Goal: Task Accomplishment & Management: Manage account settings

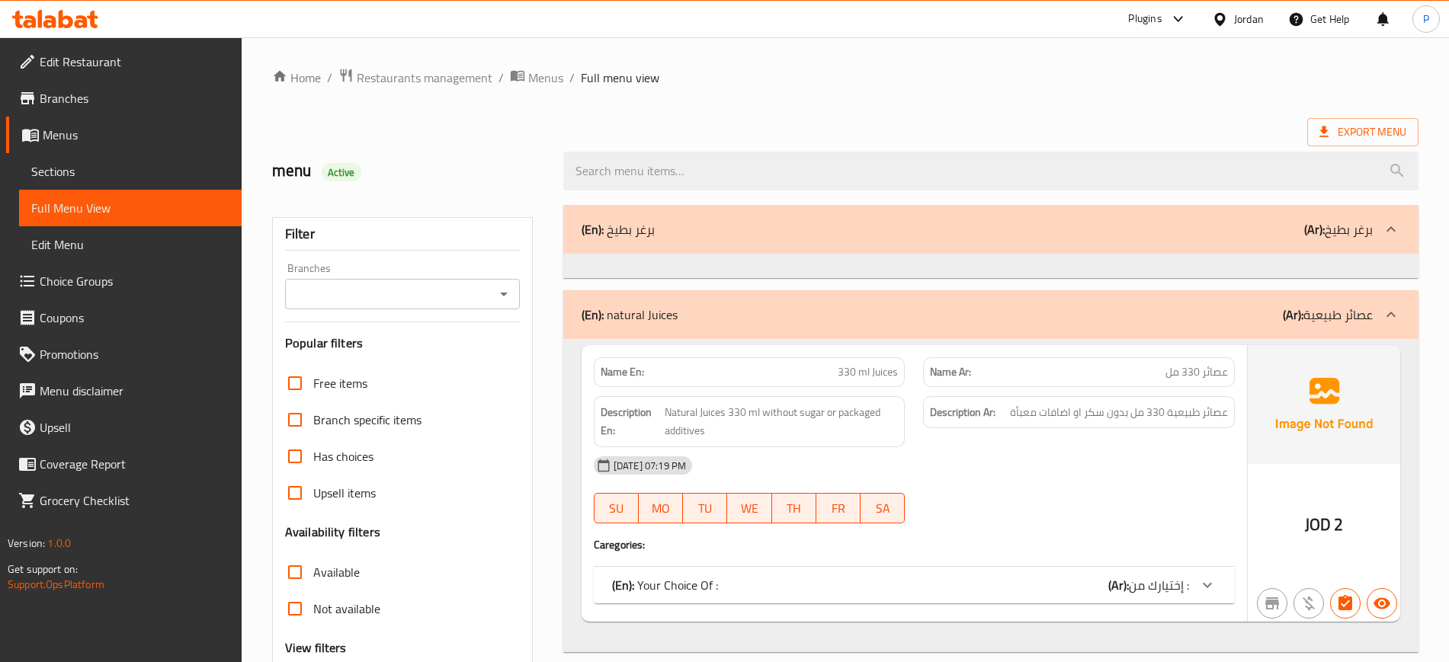
click at [386, 69] on span "Restaurants management" at bounding box center [425, 78] width 136 height 18
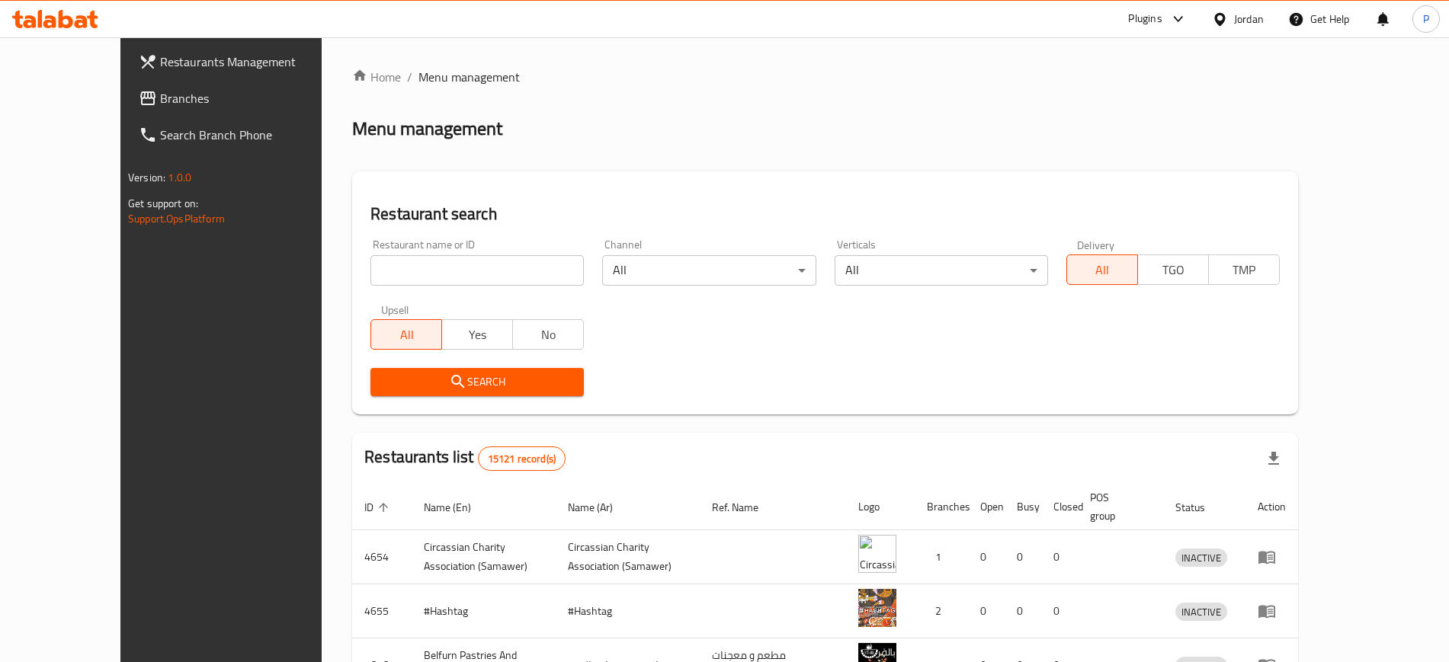
click at [1262, 23] on div "Jordan" at bounding box center [1249, 19] width 30 height 17
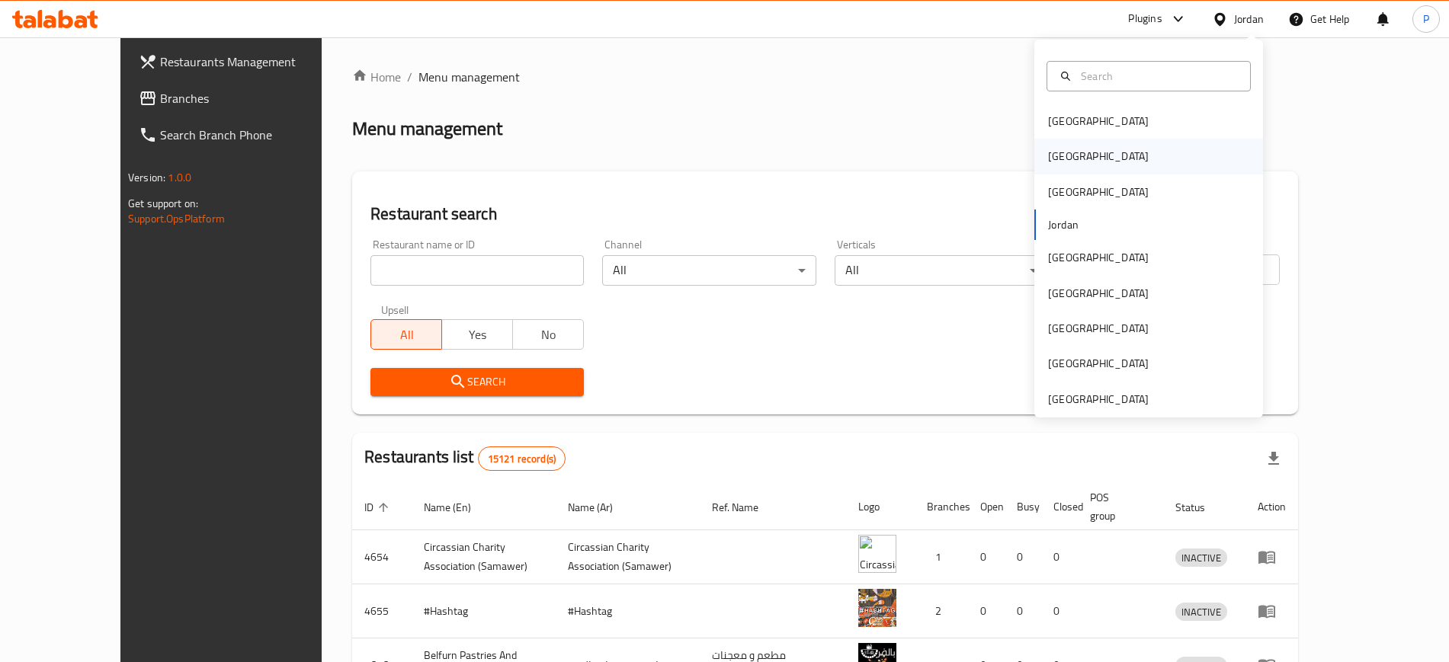
click at [1081, 162] on div "Egypt" at bounding box center [1148, 156] width 229 height 35
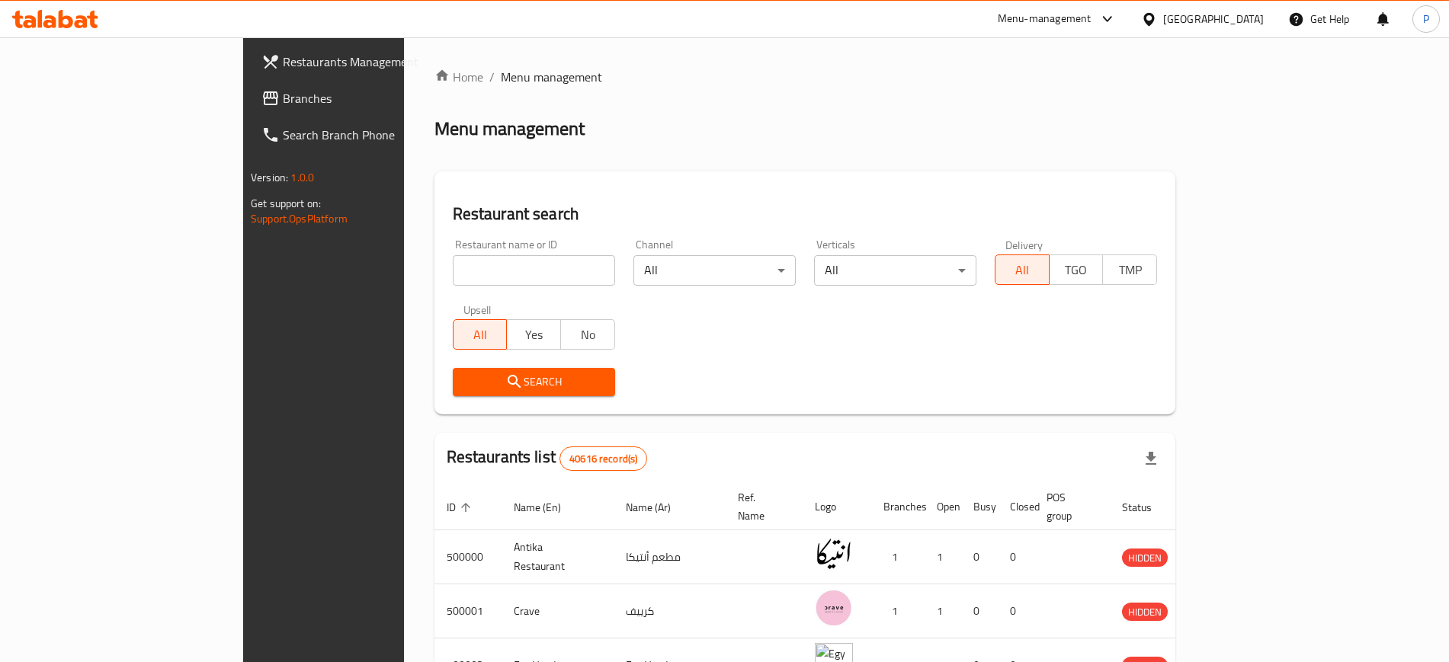
click at [477, 262] on input "search" at bounding box center [534, 270] width 162 height 30
paste input "Mohamed Mansour HOUSE OF QU"
type input "Mohamed Mansour HOUSE OF QU"
click button "Search" at bounding box center [534, 382] width 162 height 28
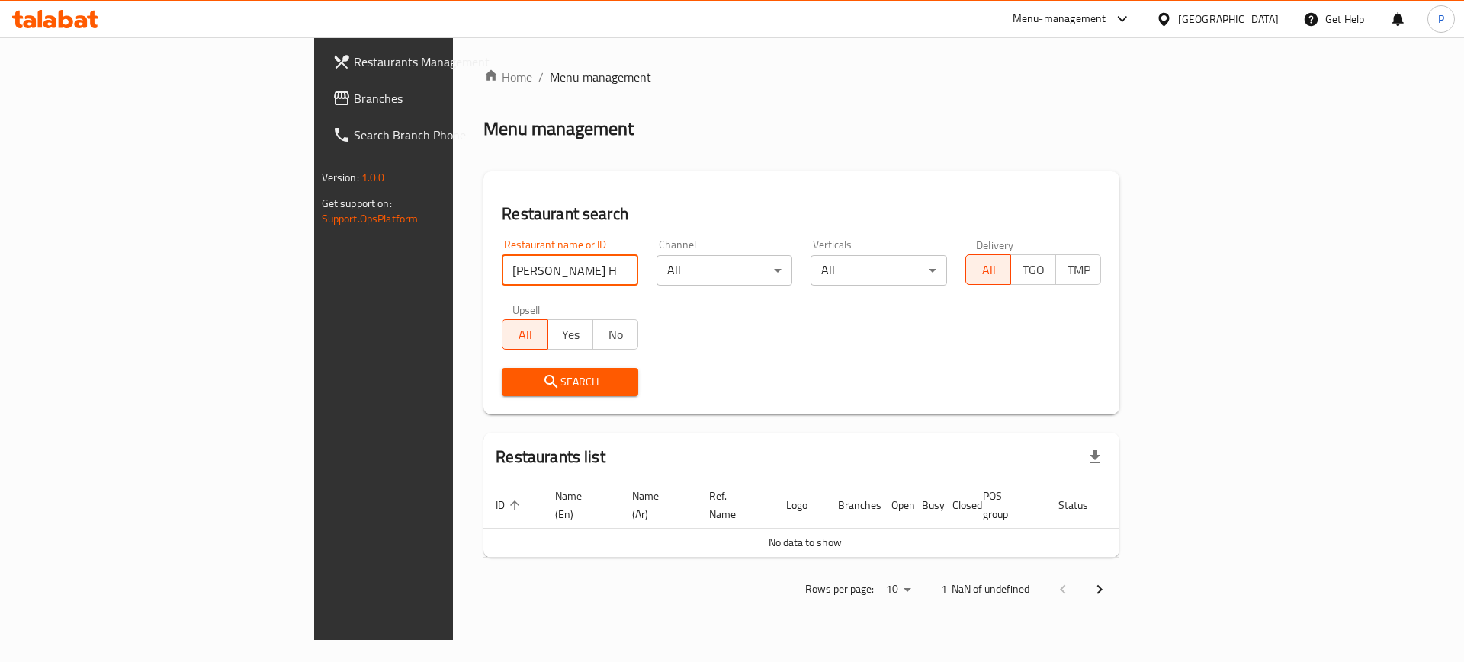
click at [354, 102] on span "Branches" at bounding box center [450, 98] width 193 height 18
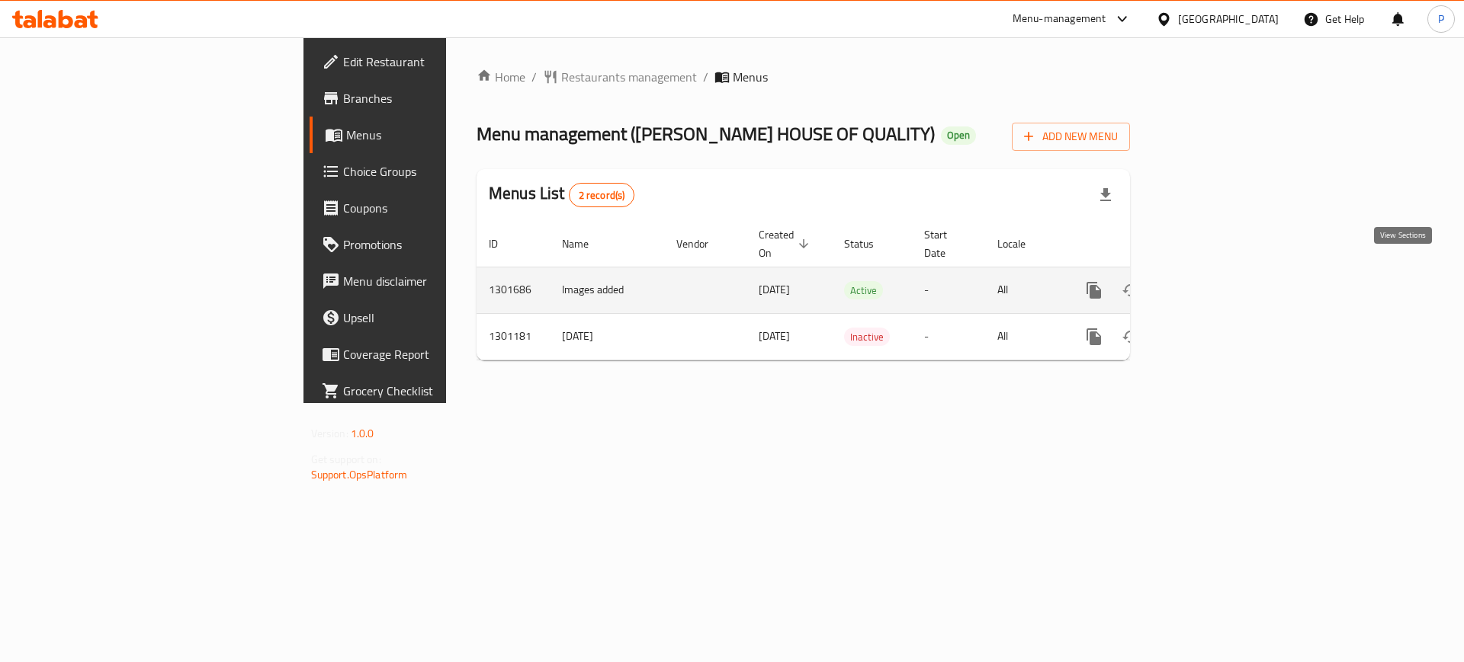
click at [1213, 281] on icon "enhanced table" at bounding box center [1204, 290] width 18 height 18
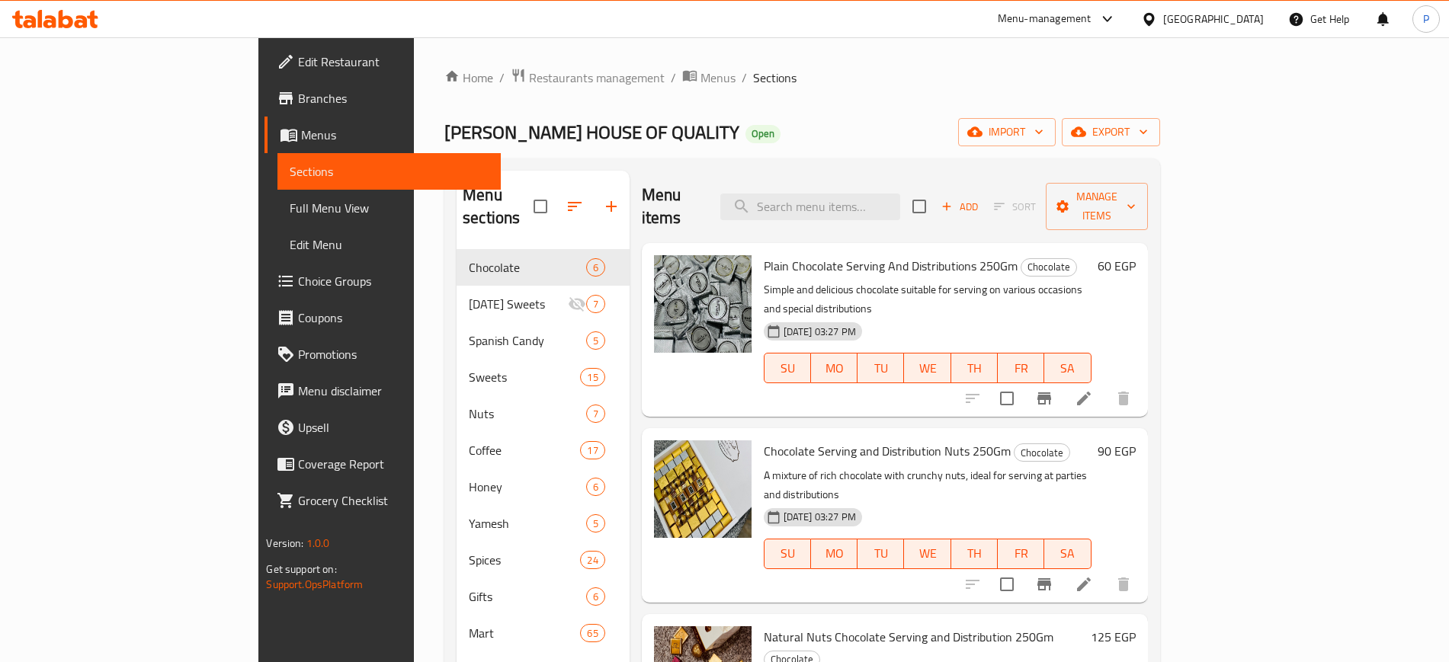
click at [1089, 120] on div "Mohamed Mansour HOUSE OF QUALITY Open import export" at bounding box center [801, 132] width 715 height 28
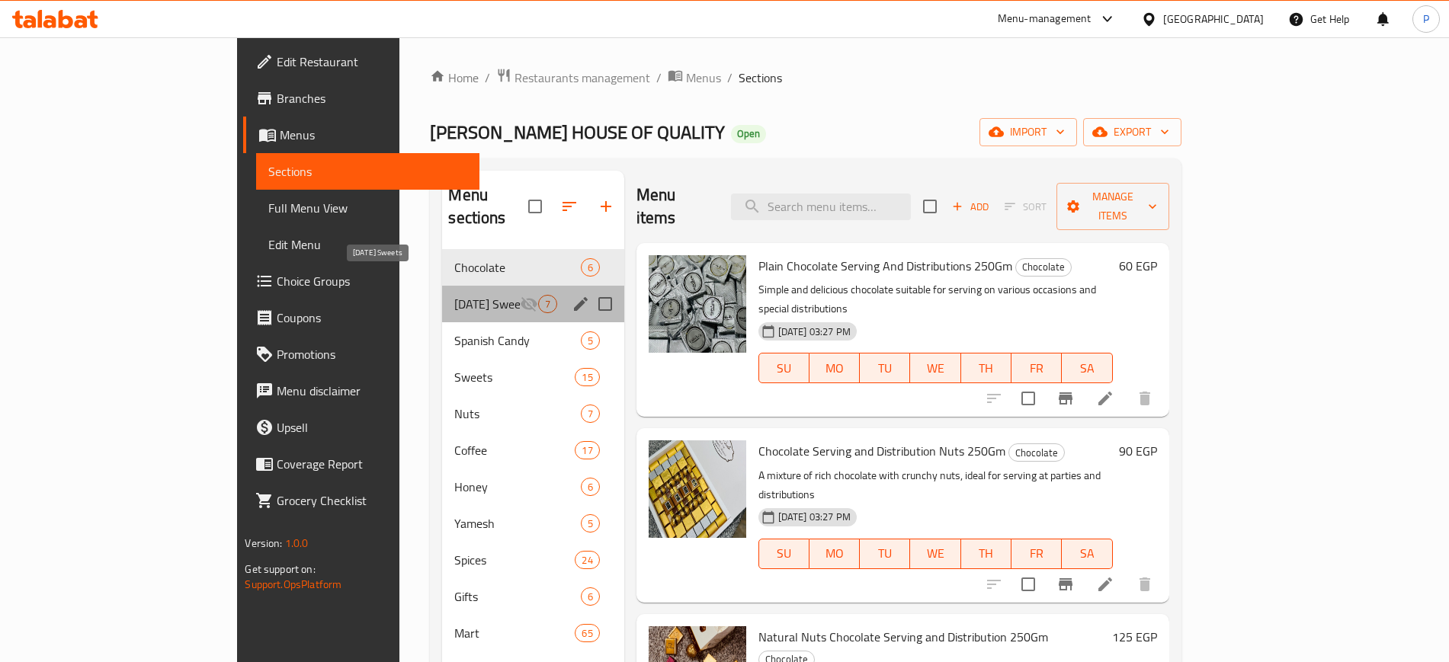
click at [454, 295] on span "Mawlid Sweets" at bounding box center [486, 304] width 65 height 18
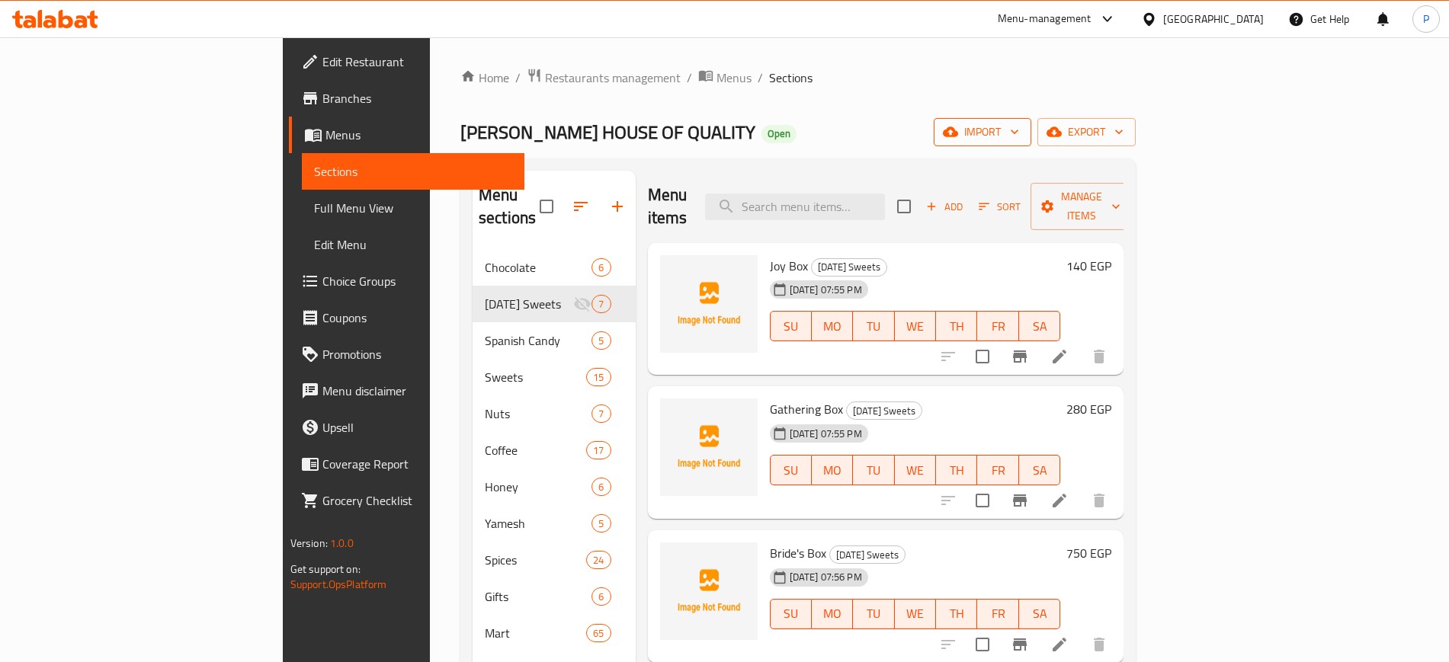
click at [1031, 120] on button "import" at bounding box center [983, 132] width 98 height 28
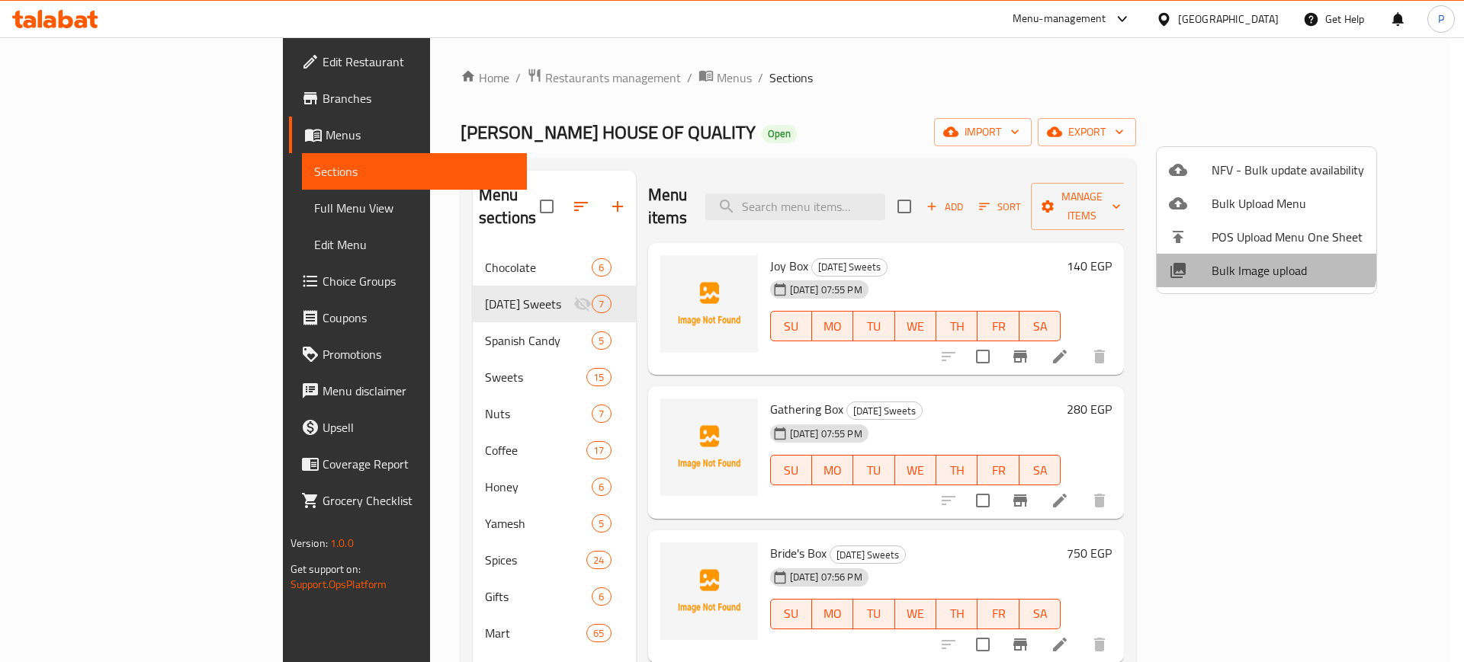
click at [1264, 261] on span "Bulk Image upload" at bounding box center [1287, 270] width 152 height 18
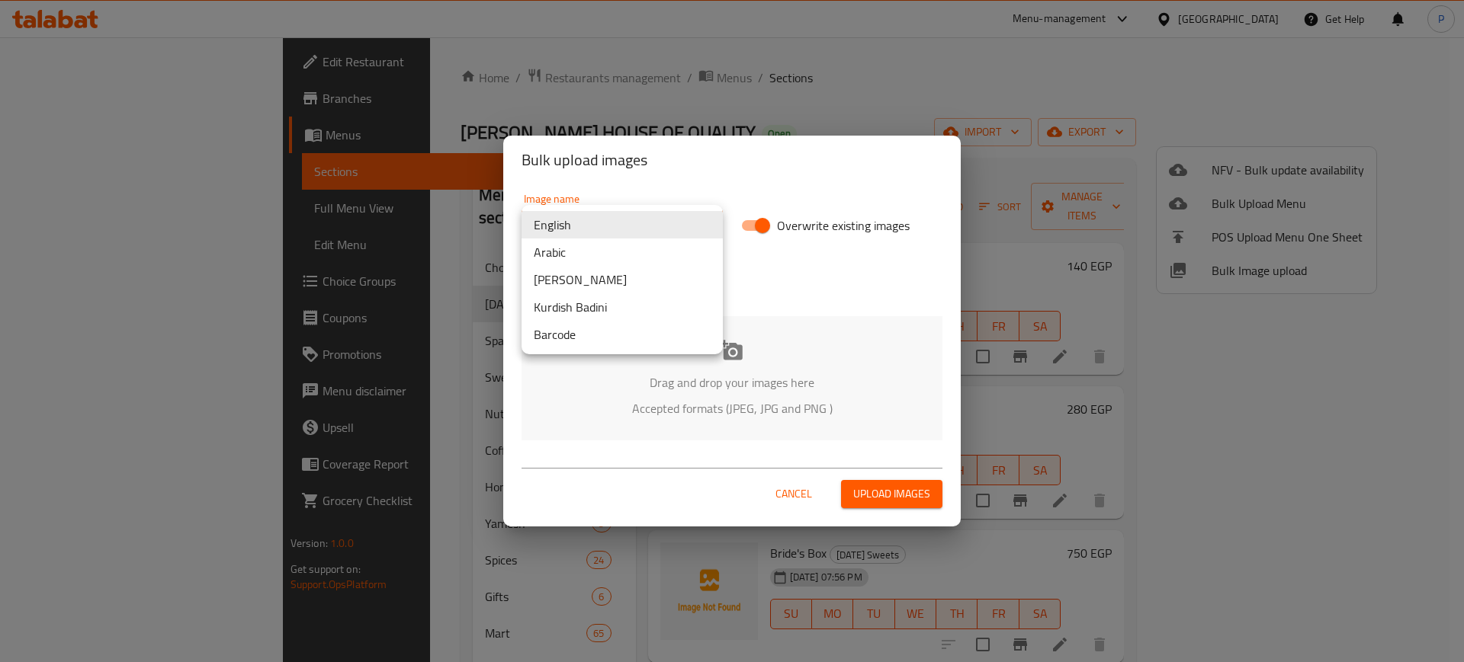
click at [590, 229] on body "​ Menu-management Egypt Get Help P Edit Restaurant Branches Menus Sections Full…" at bounding box center [732, 349] width 1464 height 625
click at [578, 260] on li "Arabic" at bounding box center [621, 252] width 201 height 27
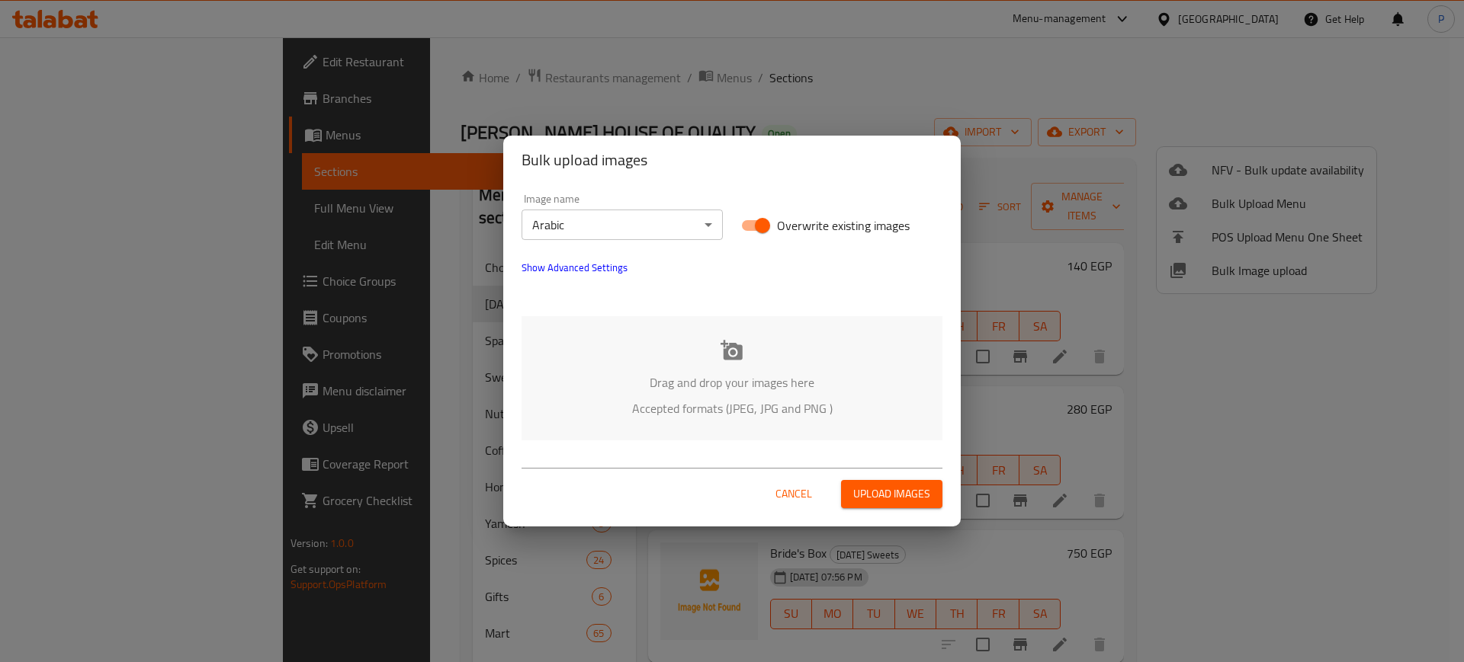
click at [708, 349] on div "Drag and drop your images here Accepted formats (JPEG, JPG and PNG )" at bounding box center [731, 378] width 421 height 124
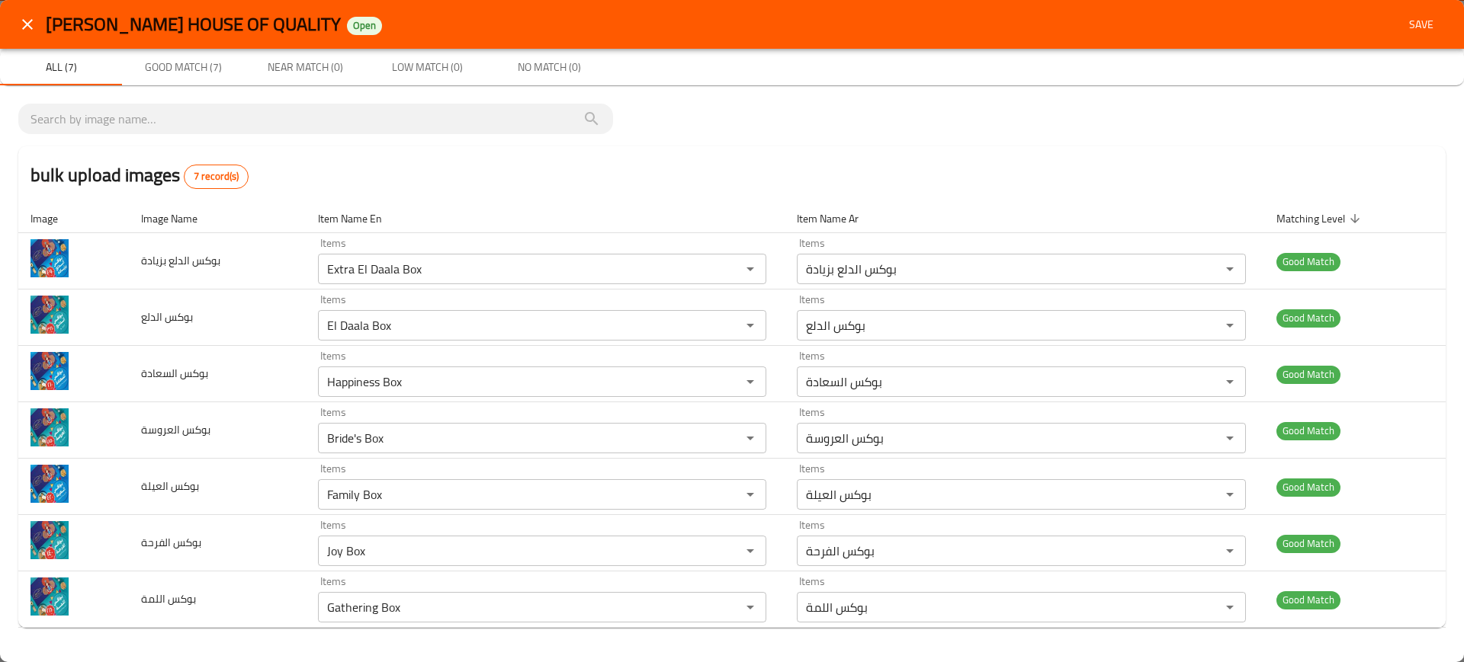
click at [1429, 18] on span "Save" at bounding box center [1421, 24] width 37 height 19
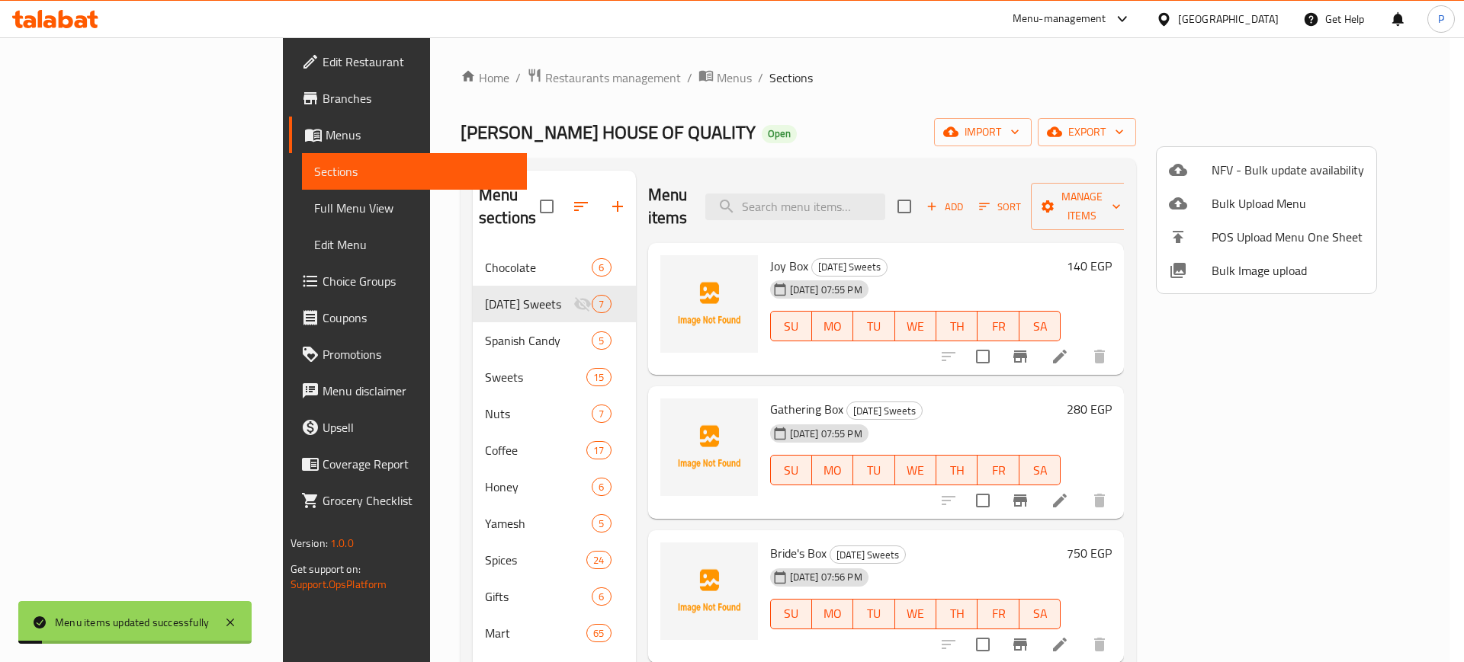
click at [503, 311] on div at bounding box center [732, 331] width 1464 height 662
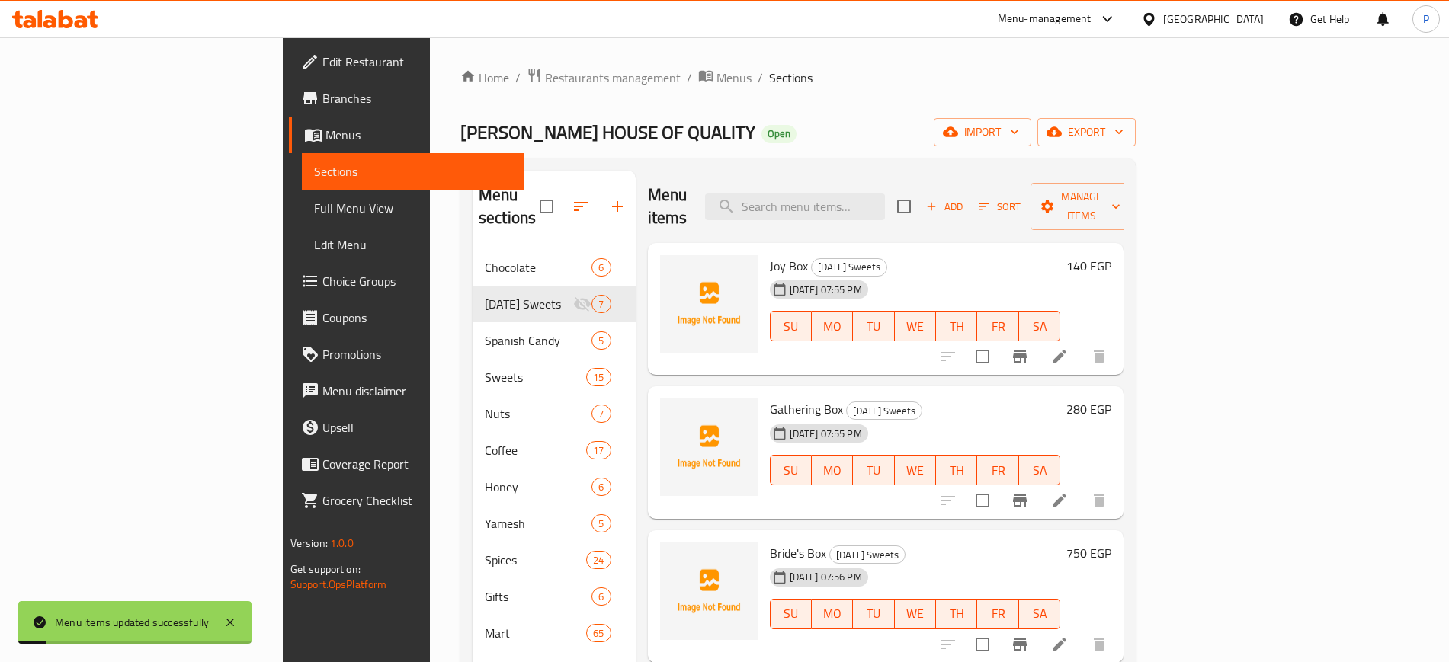
click at [494, 332] on span "Spanish Candy" at bounding box center [538, 341] width 107 height 18
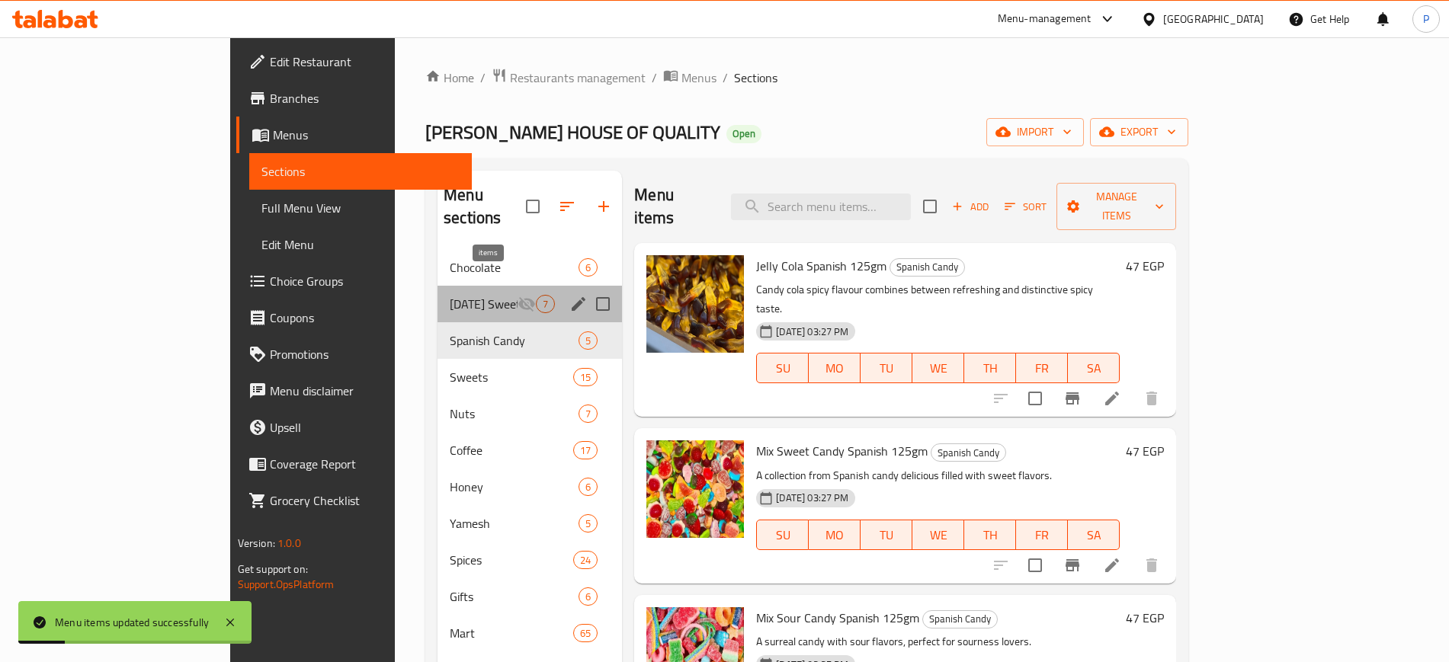
click at [537, 297] on span "7" at bounding box center [546, 304] width 18 height 14
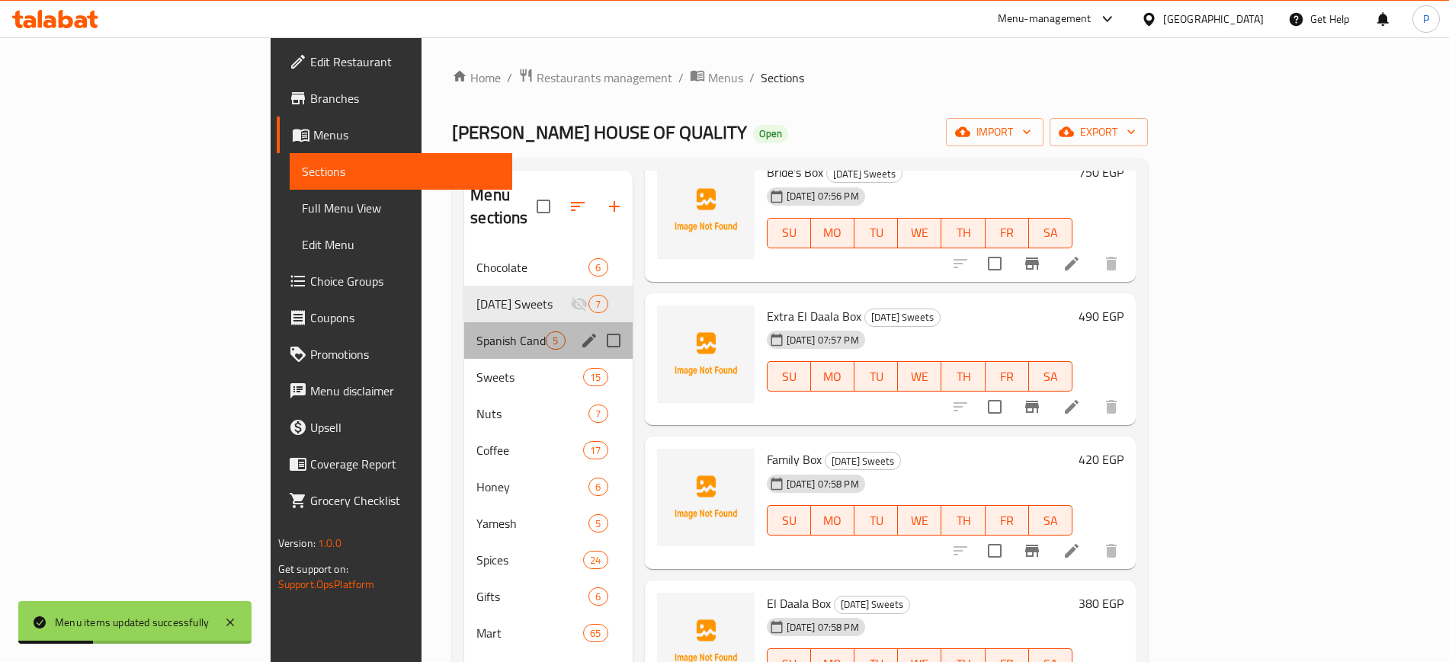
click at [464, 322] on div "Spanish Candy 5" at bounding box center [548, 340] width 168 height 37
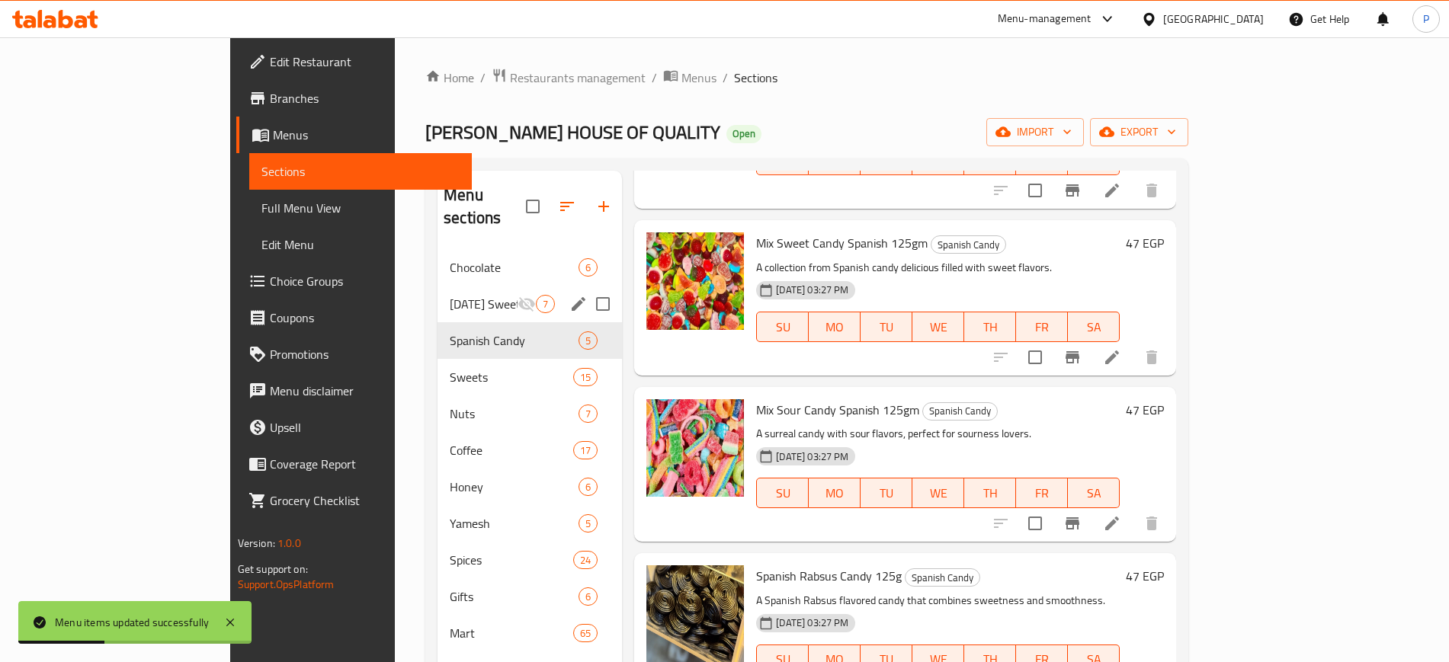
click at [450, 295] on span "Mawlid Sweets" at bounding box center [484, 304] width 68 height 18
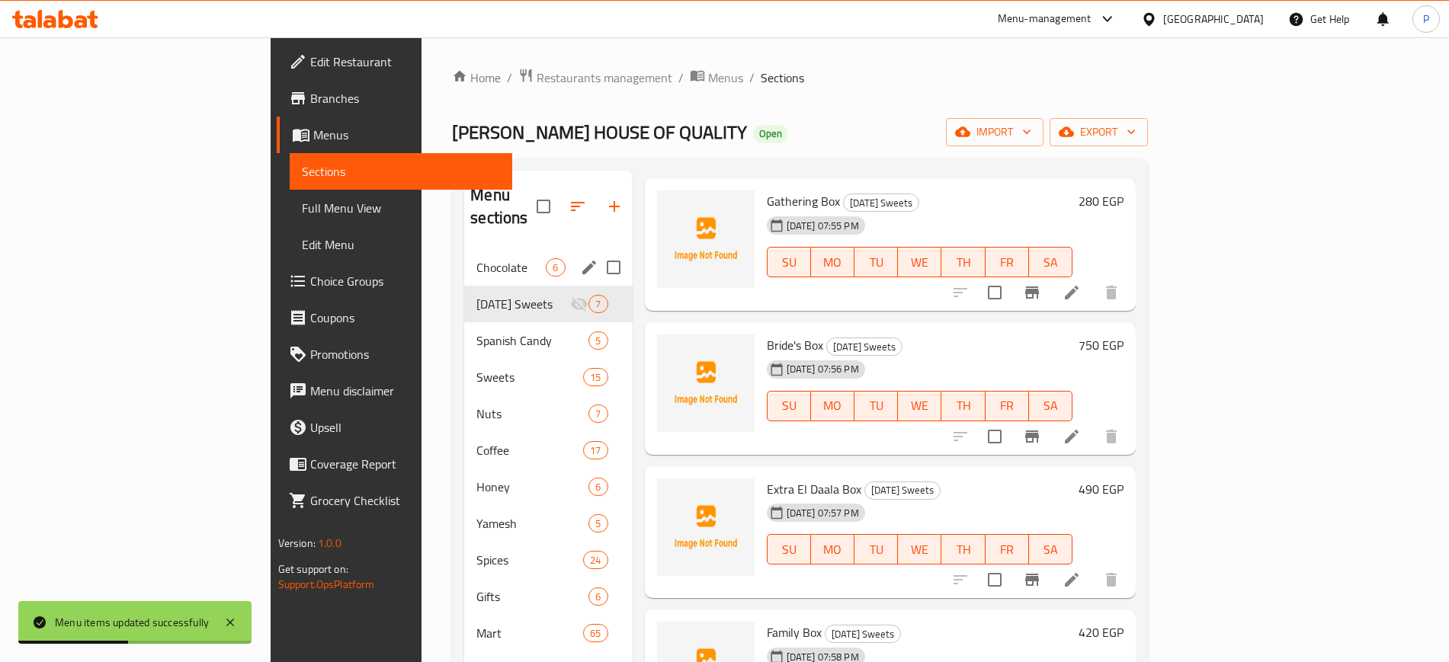
click at [476, 258] on span "Chocolate" at bounding box center [510, 267] width 69 height 18
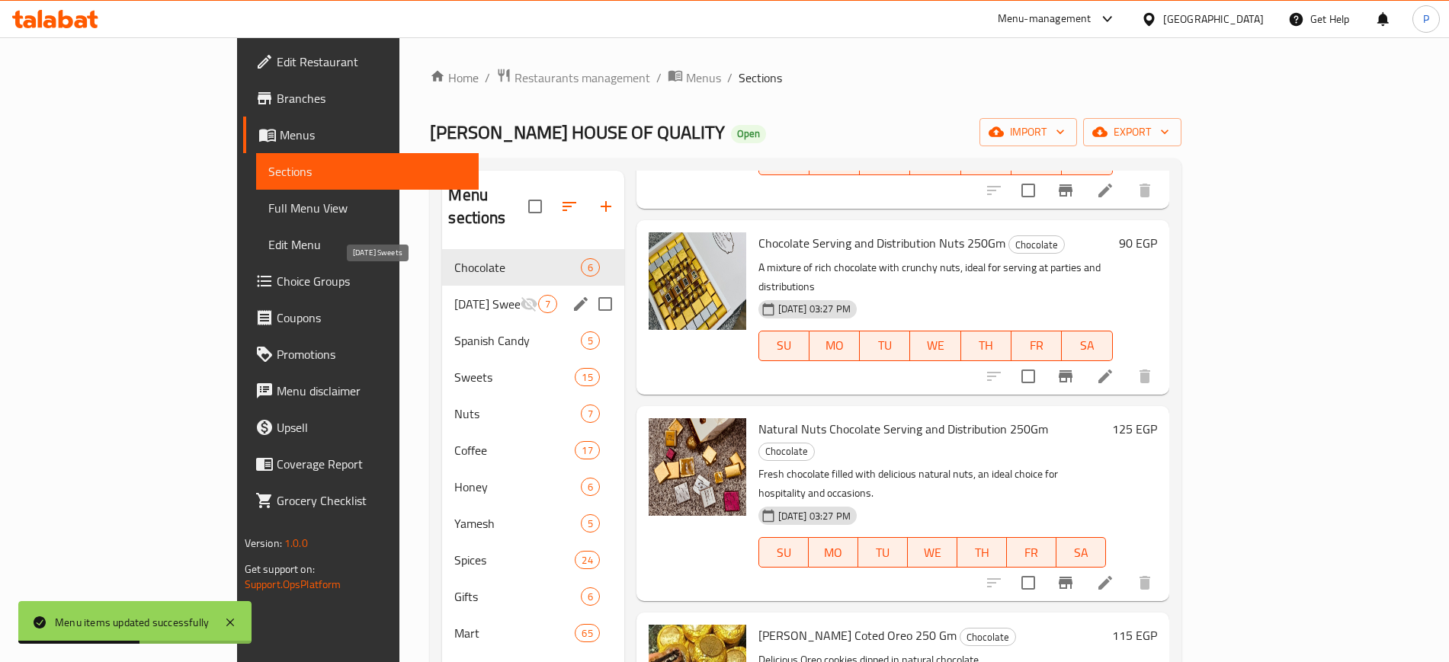
click at [454, 295] on span "Mawlid Sweets" at bounding box center [486, 304] width 65 height 18
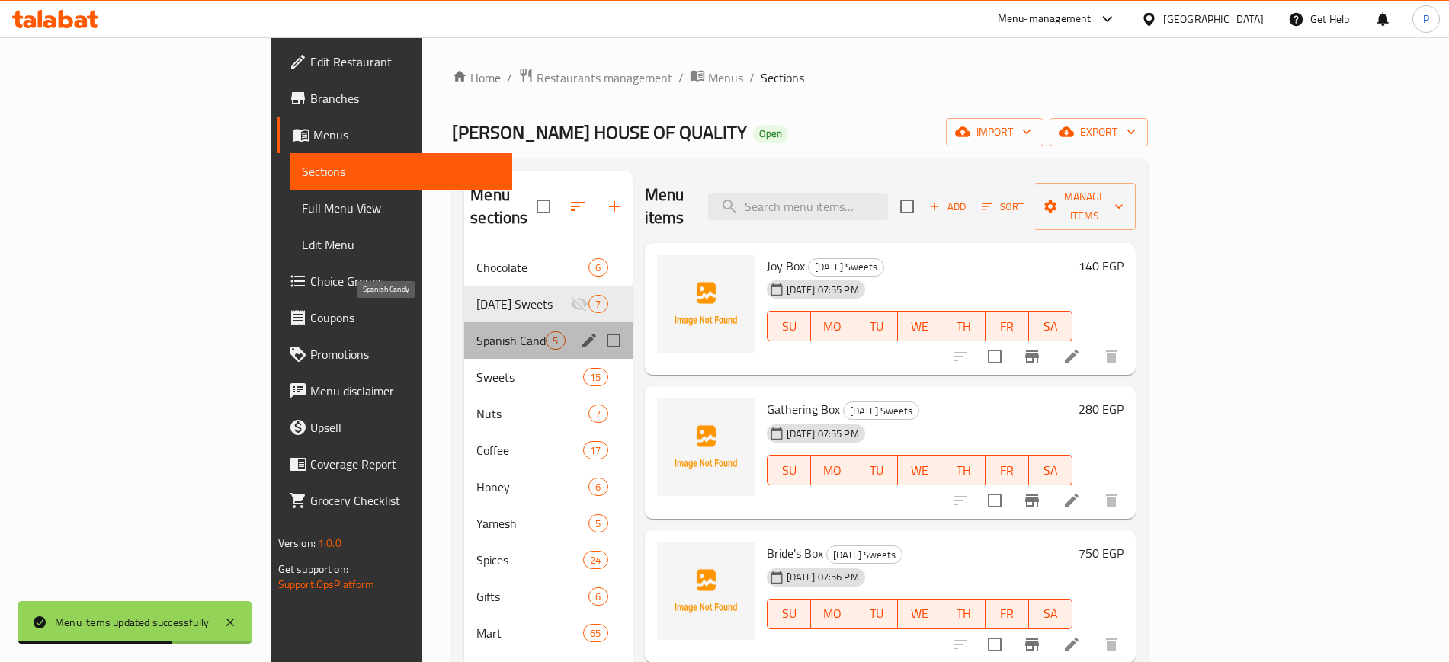
click at [476, 332] on span "Spanish Candy" at bounding box center [510, 341] width 69 height 18
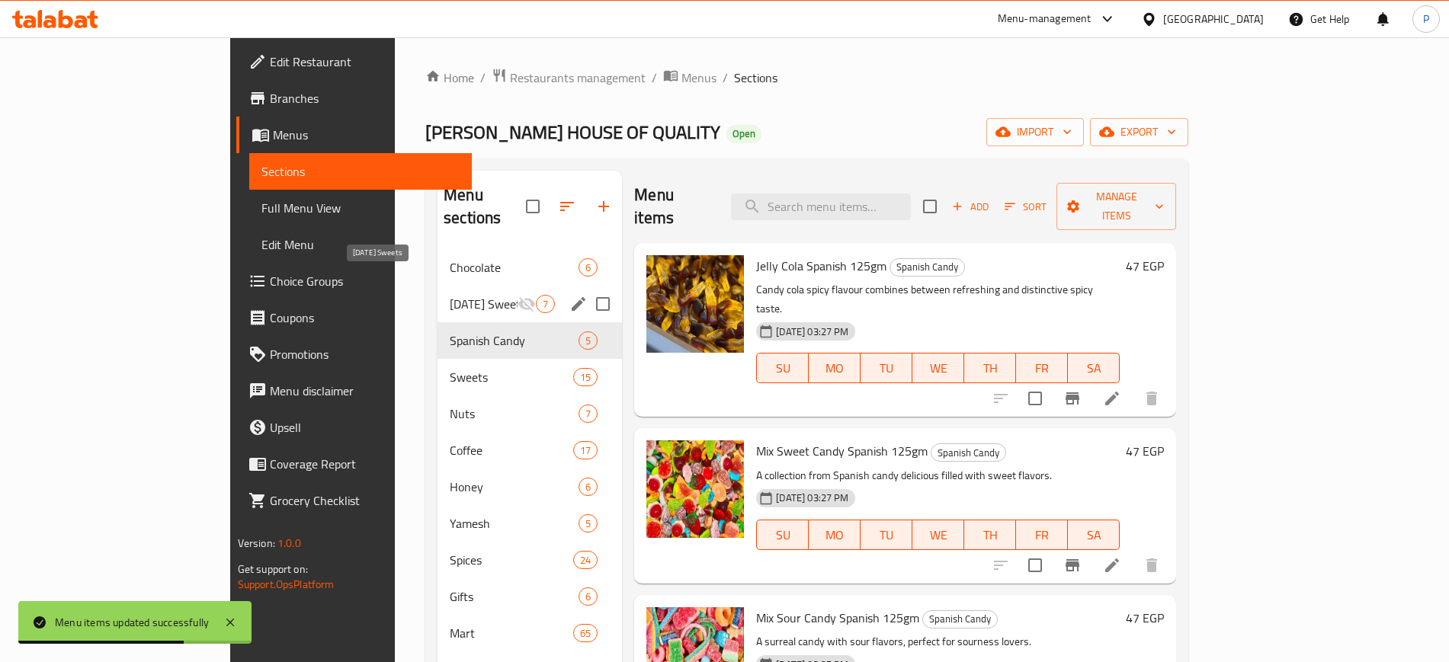
click at [459, 295] on span "Mawlid Sweets" at bounding box center [484, 304] width 68 height 18
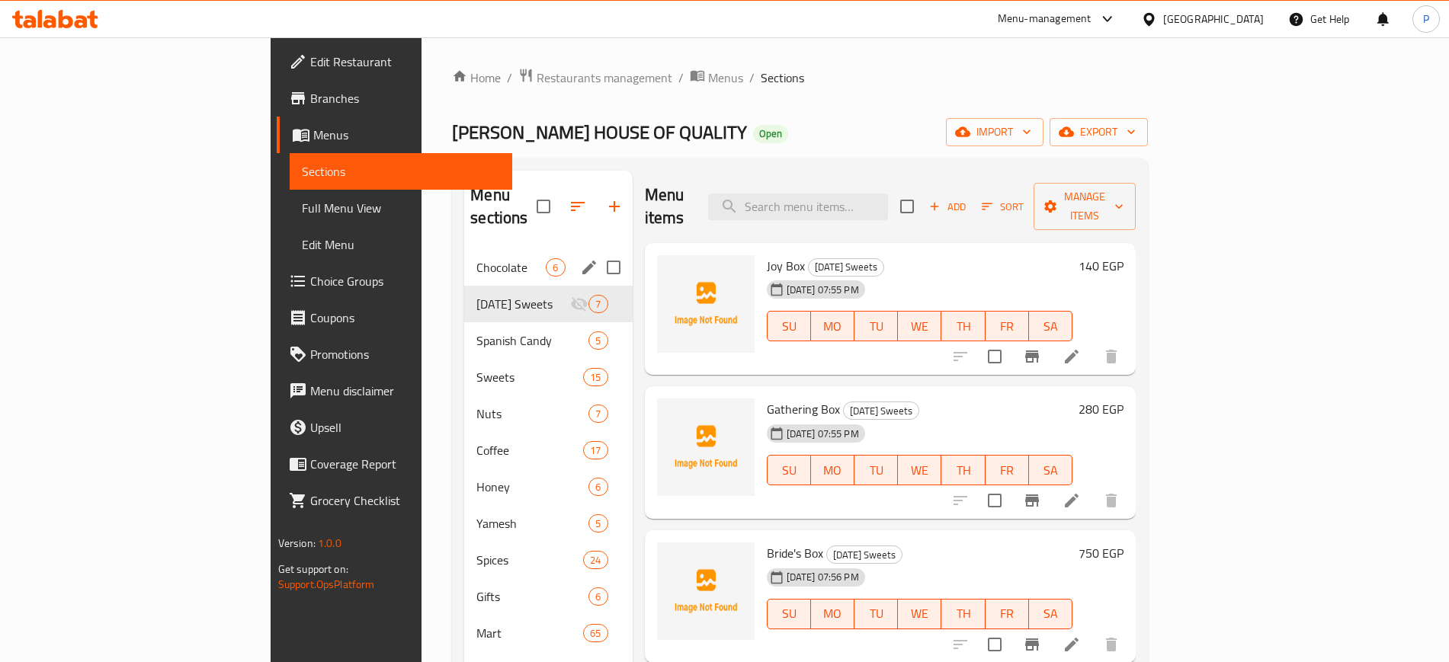
click at [547, 261] on span "6" at bounding box center [556, 268] width 18 height 14
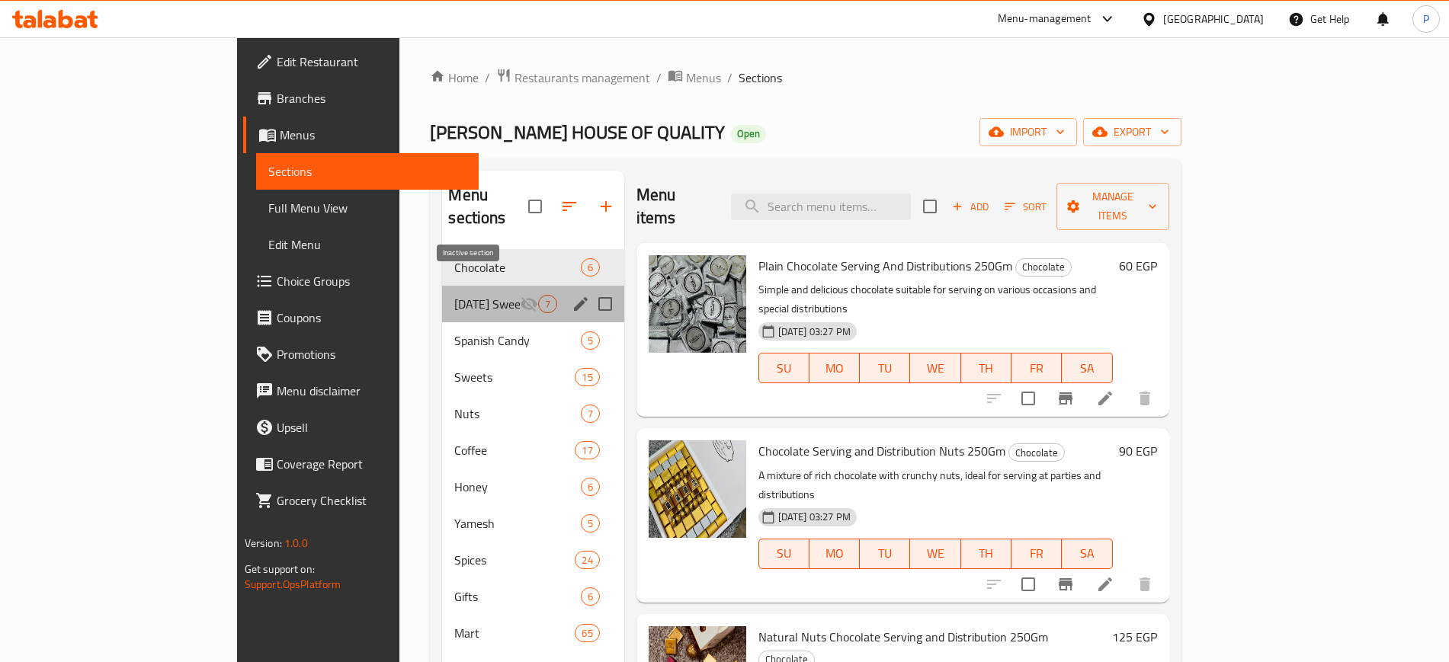
click at [521, 297] on icon "Menu sections" at bounding box center [529, 304] width 17 height 14
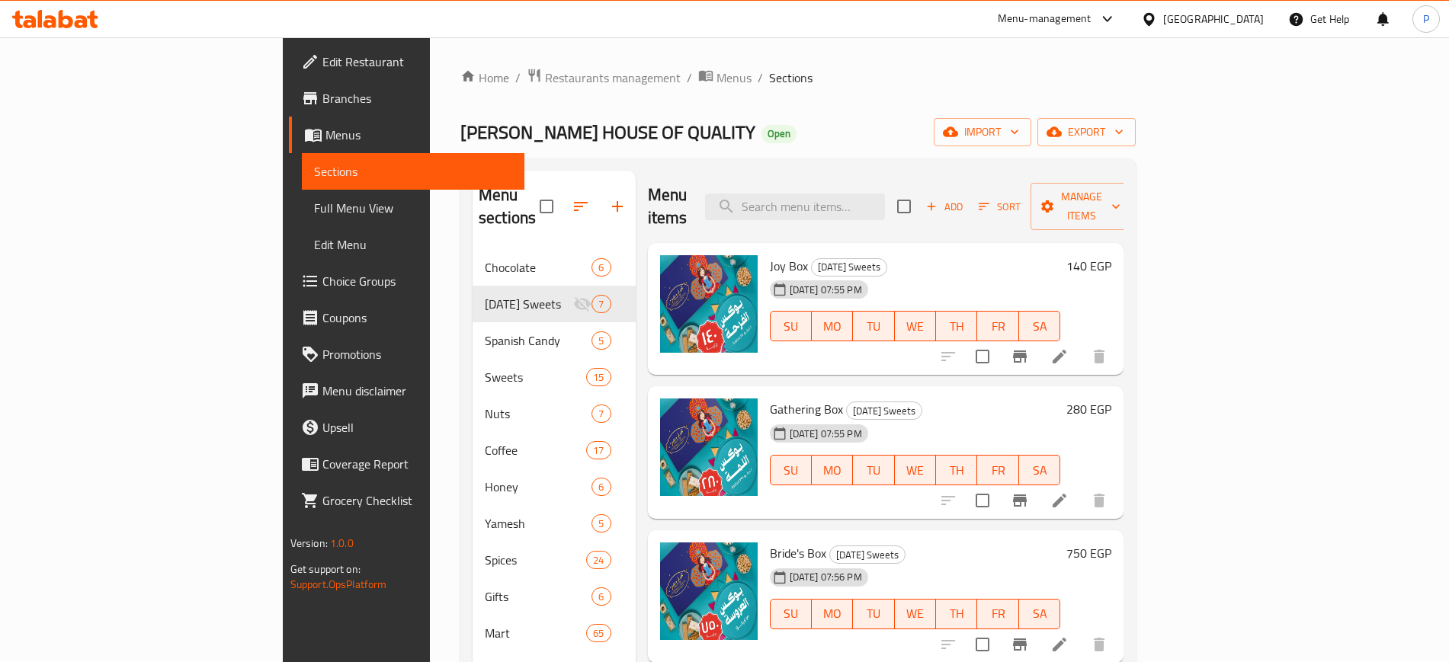
click at [1118, 120] on div "Mohamed Mansour HOUSE OF QUALITY Open import export" at bounding box center [797, 132] width 675 height 28
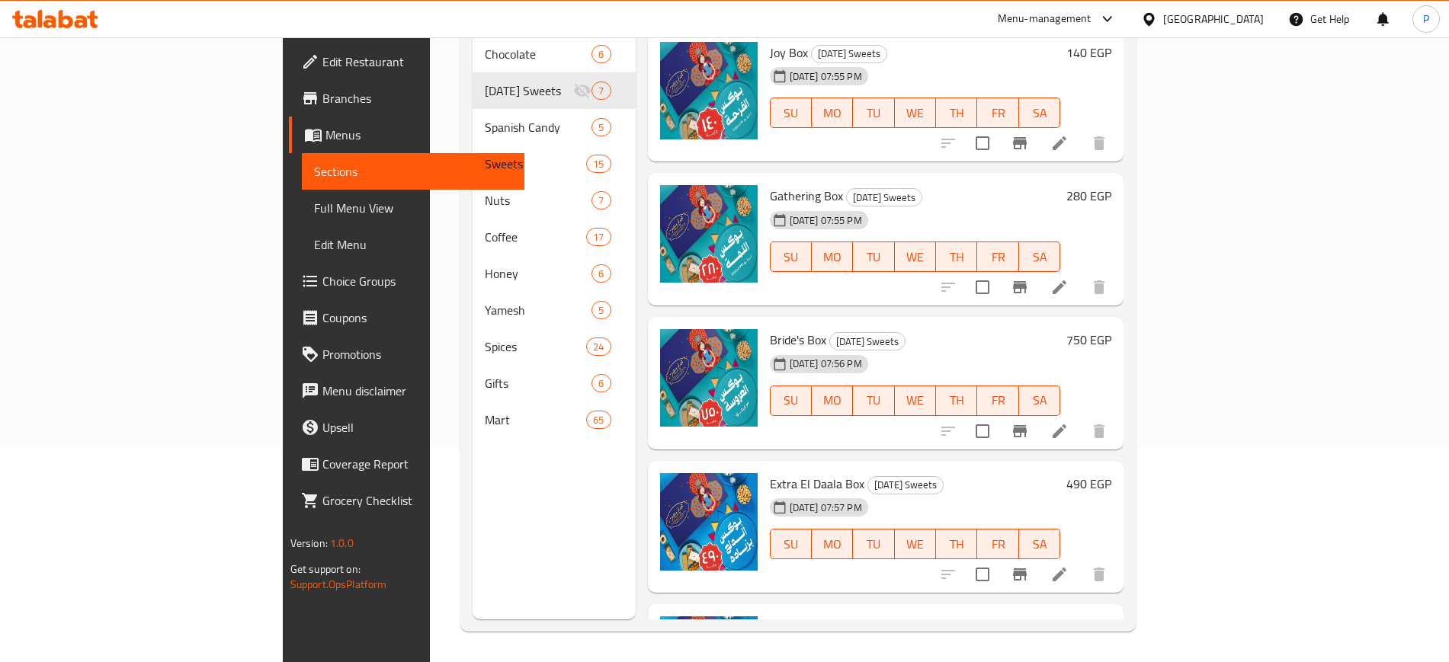
click at [1157, 18] on icon at bounding box center [1149, 19] width 16 height 16
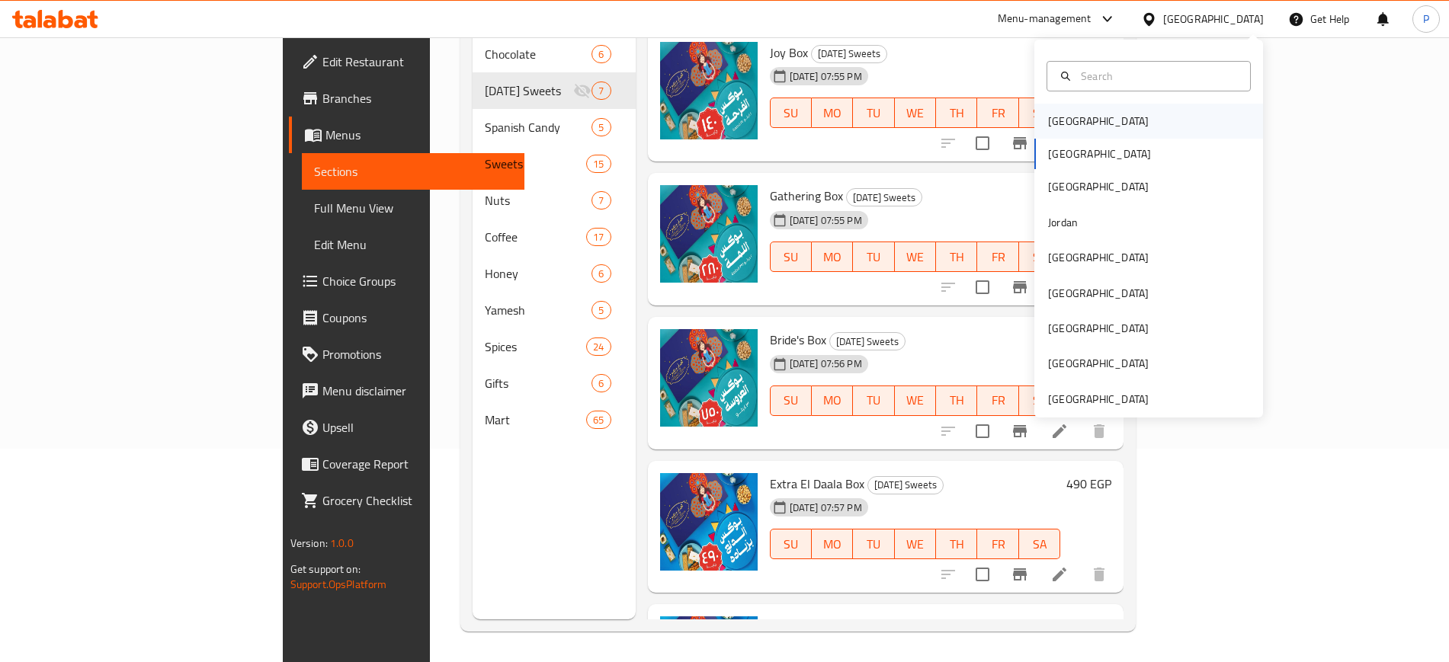
click at [1089, 117] on div "[GEOGRAPHIC_DATA]" at bounding box center [1148, 121] width 229 height 35
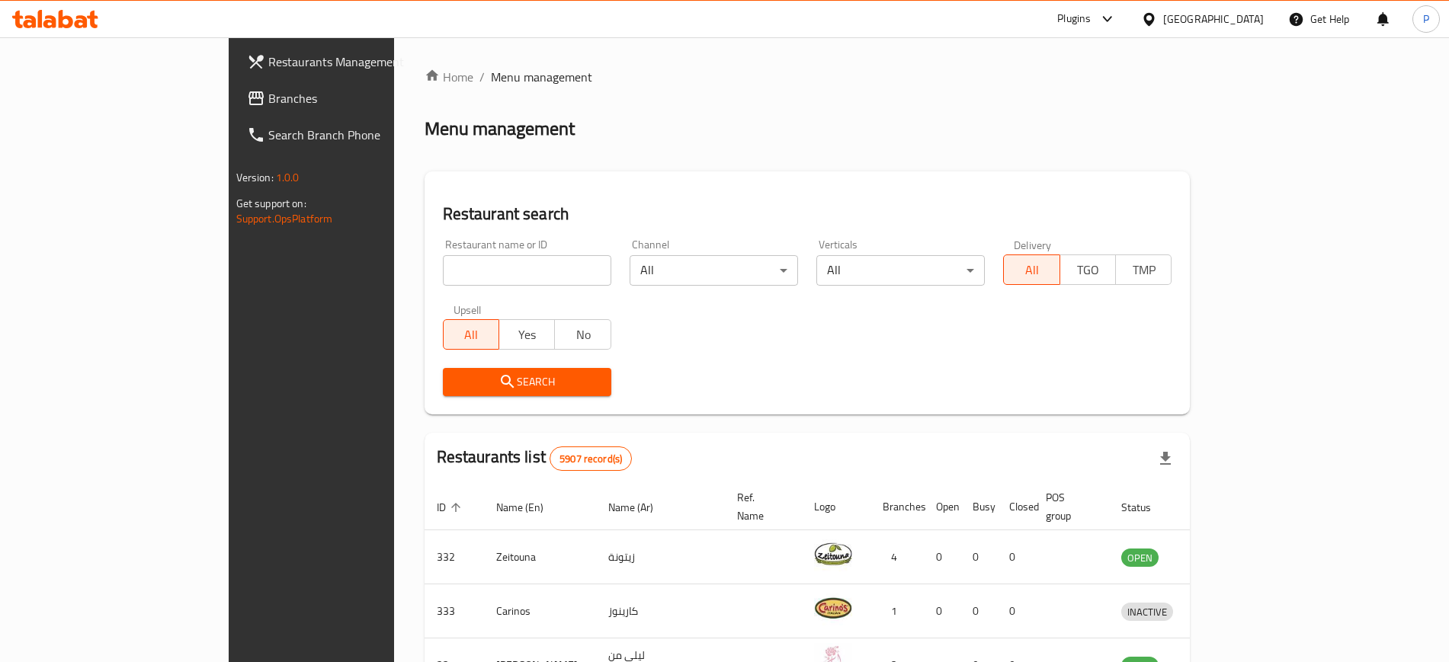
click at [546, 281] on input "search" at bounding box center [527, 270] width 168 height 30
paste input "Naya"
type input "Naya"
click button "Search" at bounding box center [527, 382] width 168 height 28
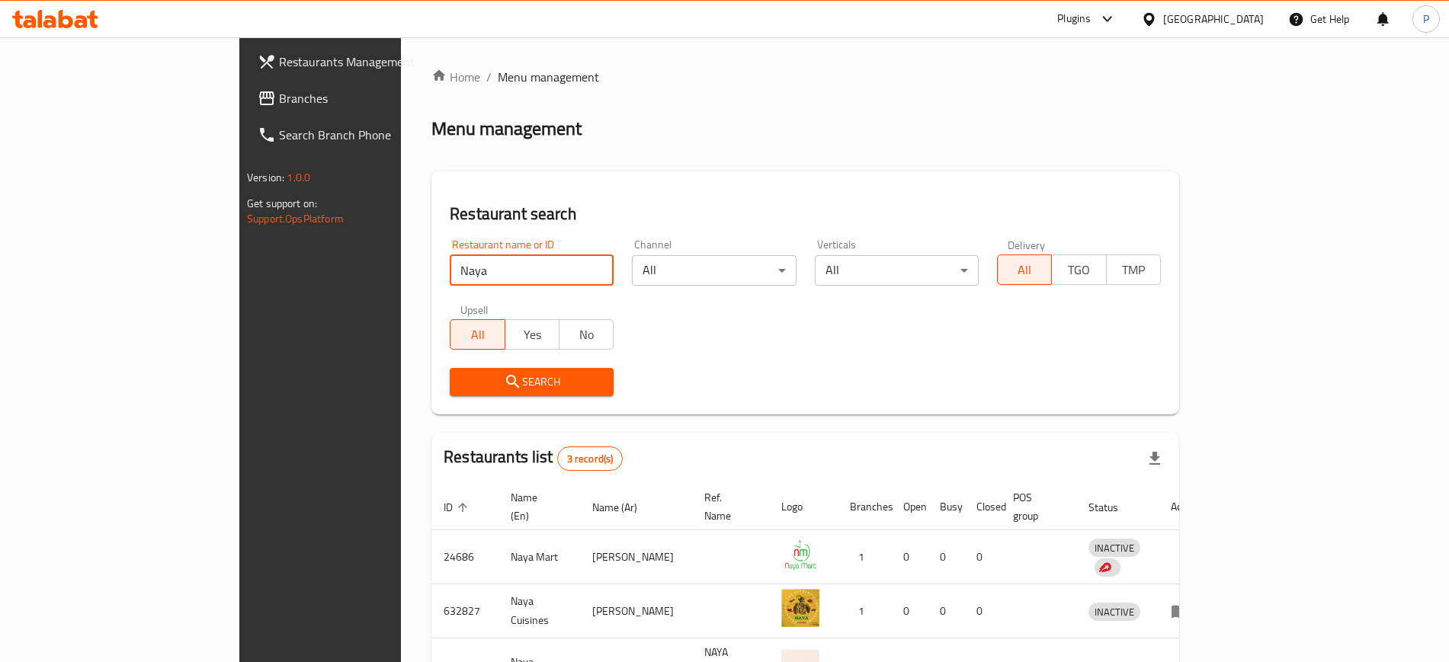
click at [279, 91] on span "Branches" at bounding box center [374, 98] width 190 height 18
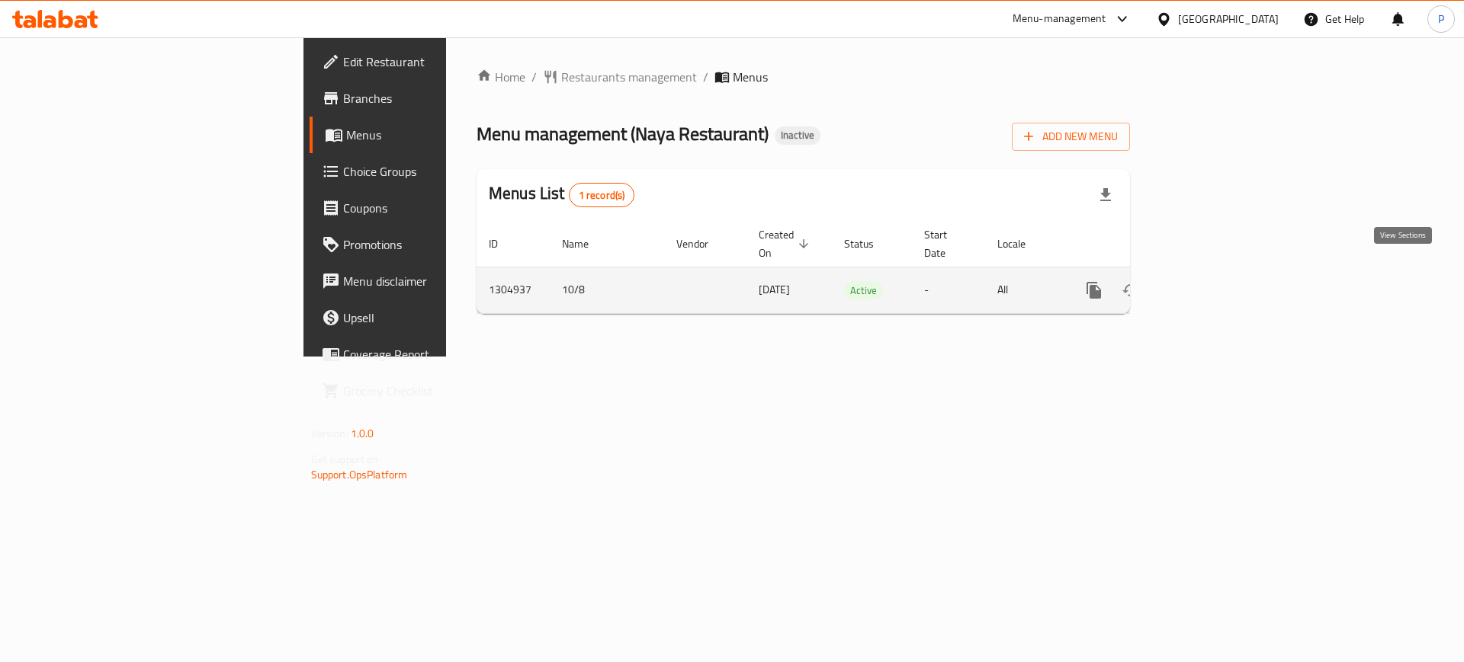
click at [1213, 281] on icon "enhanced table" at bounding box center [1204, 290] width 18 height 18
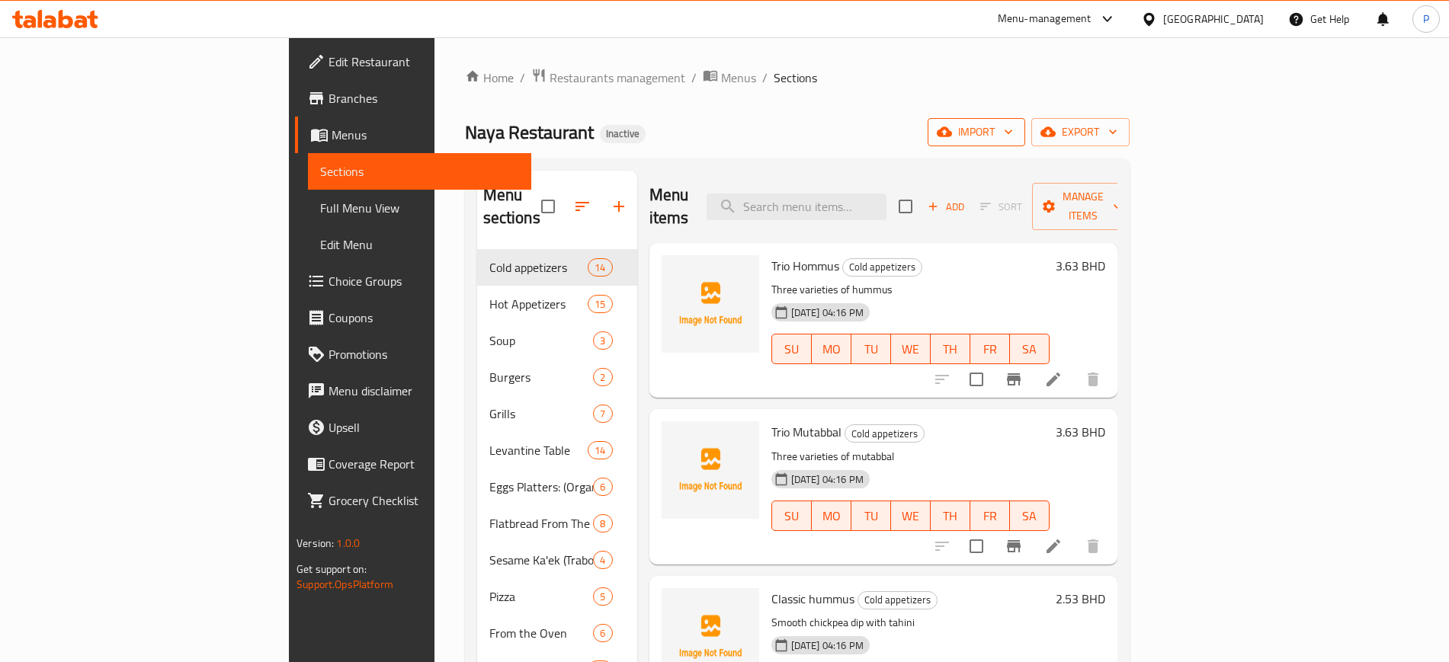
click at [1013, 123] on span "import" at bounding box center [976, 132] width 73 height 19
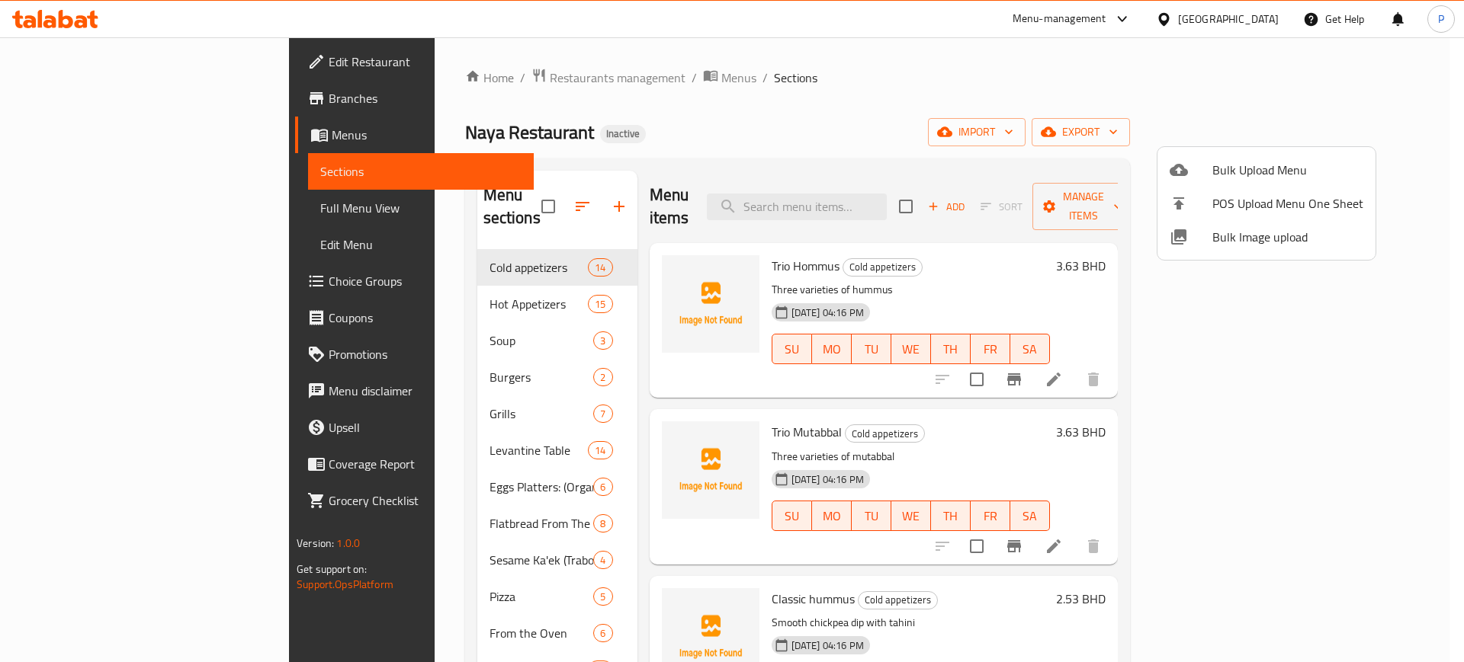
click at [1244, 224] on li "Bulk Image upload" at bounding box center [1266, 237] width 218 height 34
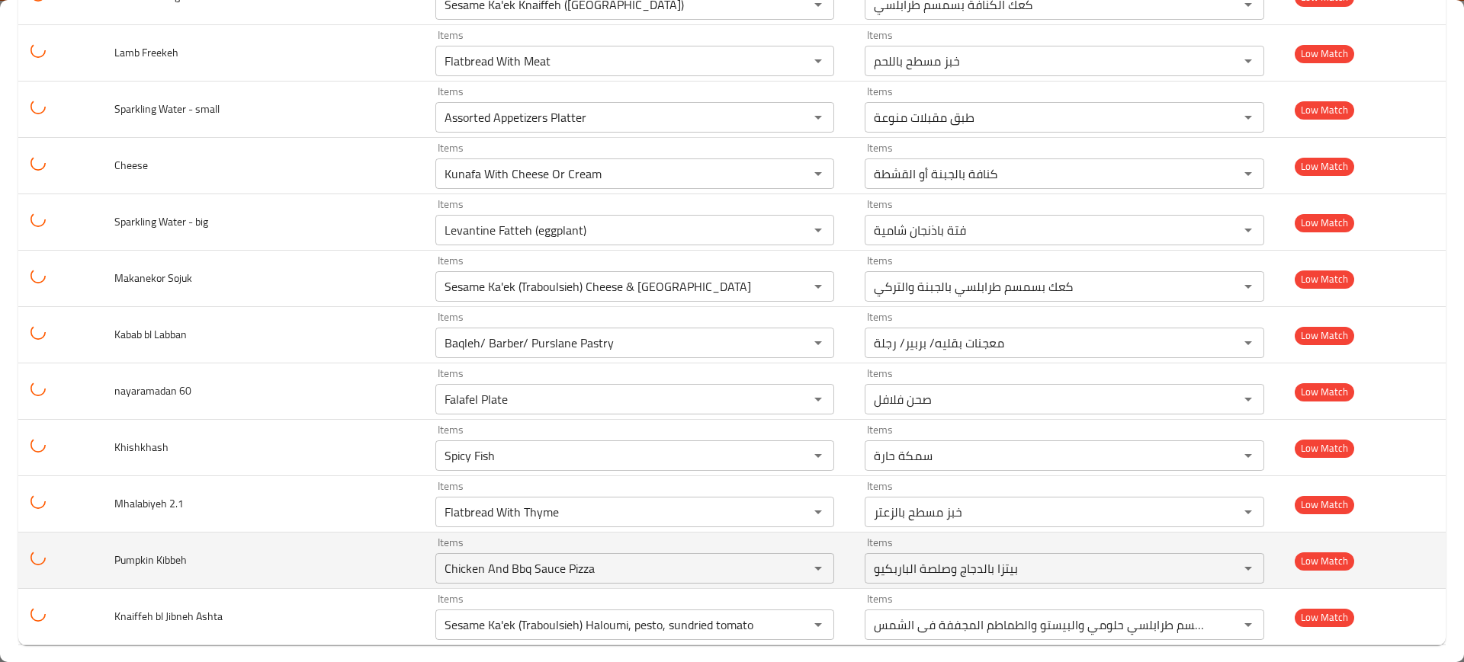
scroll to position [6766, 0]
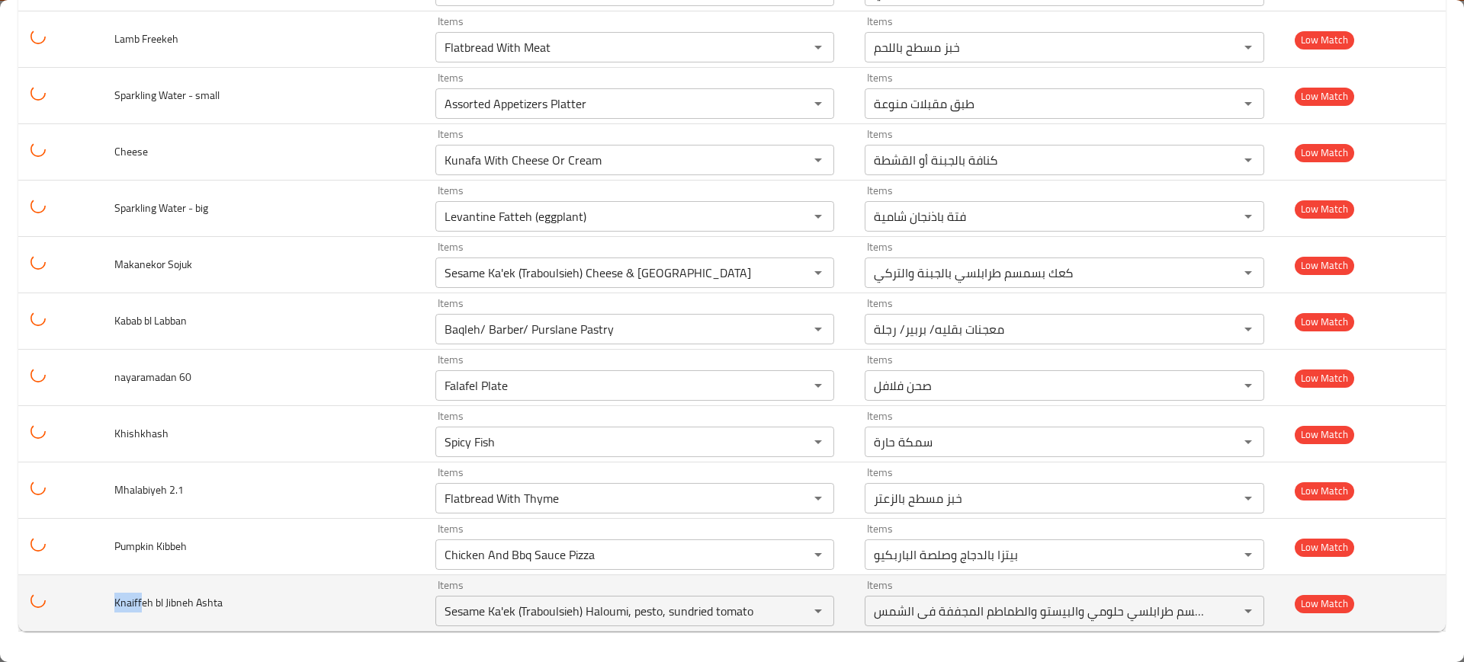
click at [110, 602] on td "Knaiffeh bl Jibneh Ashta" at bounding box center [262, 604] width 321 height 56
click at [582, 596] on div "Sesame Ka'ek (Traboulsieh) Haloumi, pesto, sundried tomato Items" at bounding box center [634, 611] width 399 height 30
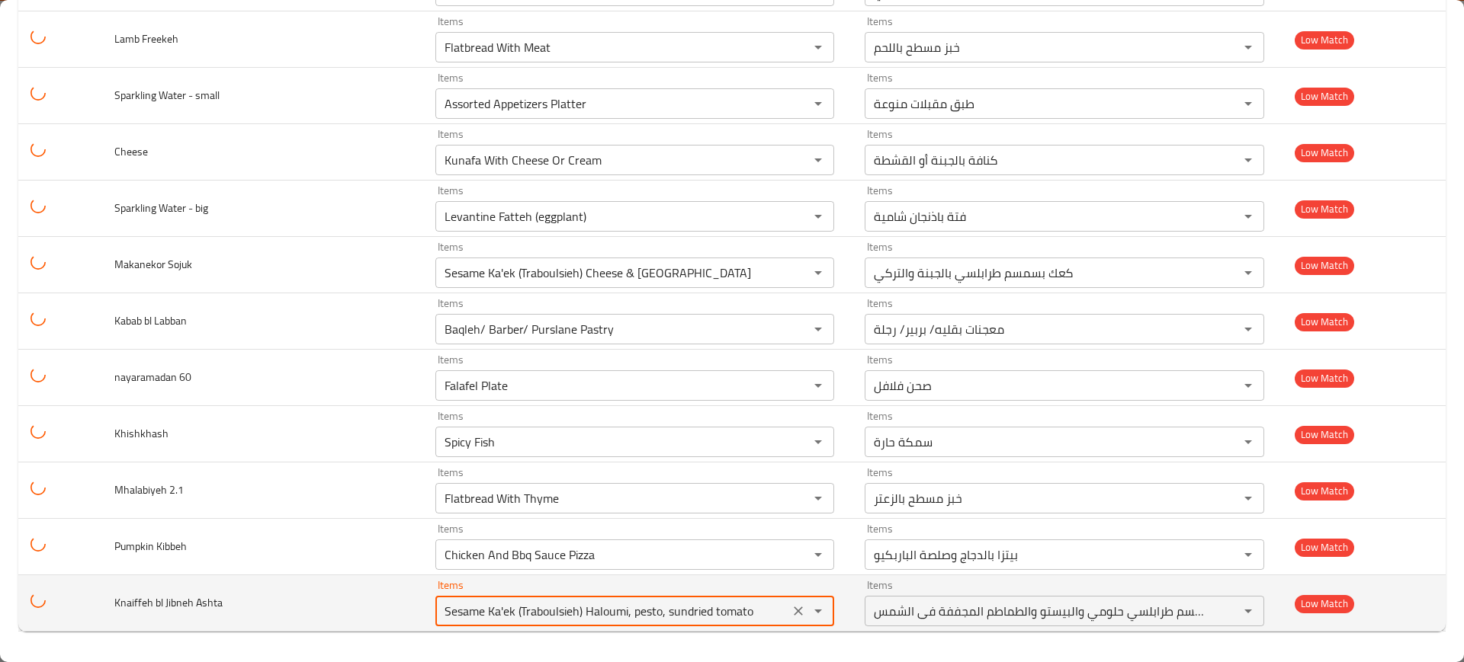
paste Ashta "Knaiff"
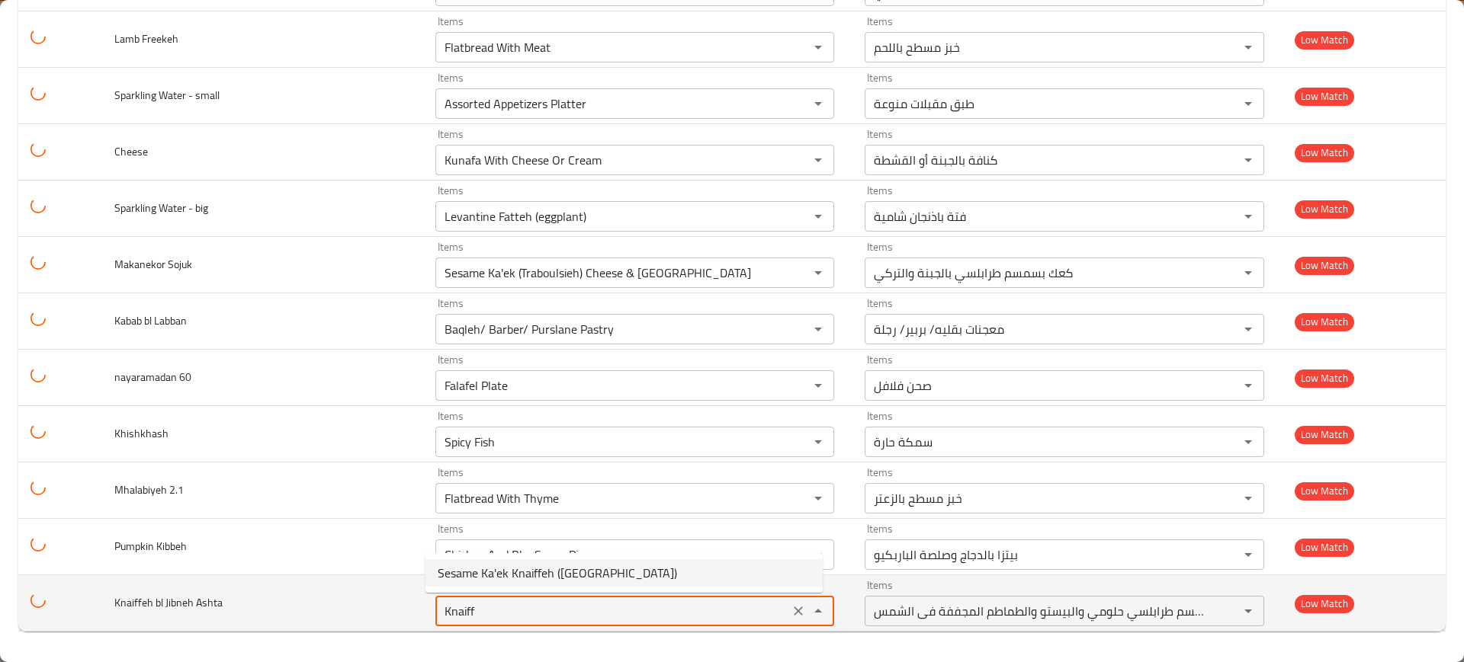
click at [173, 523] on td "Pumpkin Kibbeh" at bounding box center [262, 547] width 321 height 56
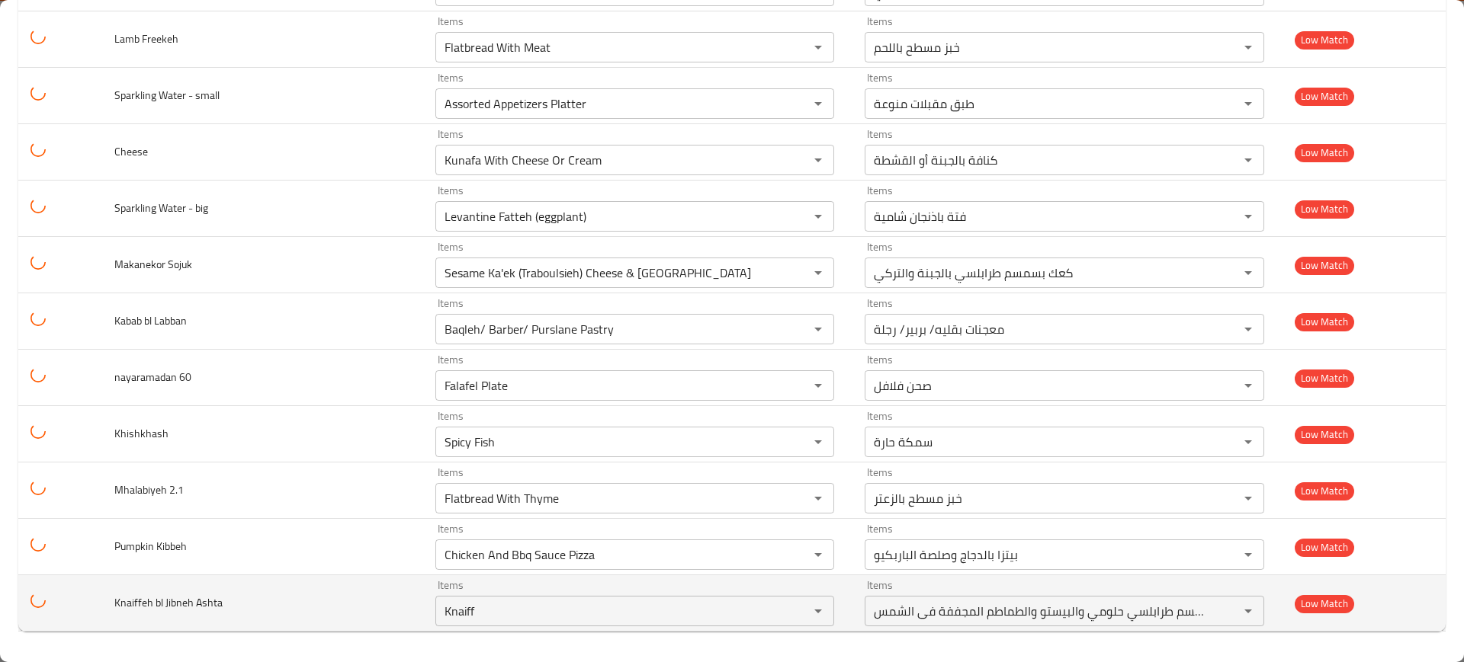
type Ashta "Sesame Ka'ek (Traboulsieh) Haloumi, pesto, sundried tomato"
click at [794, 611] on icon "Clear" at bounding box center [798, 611] width 9 height 9
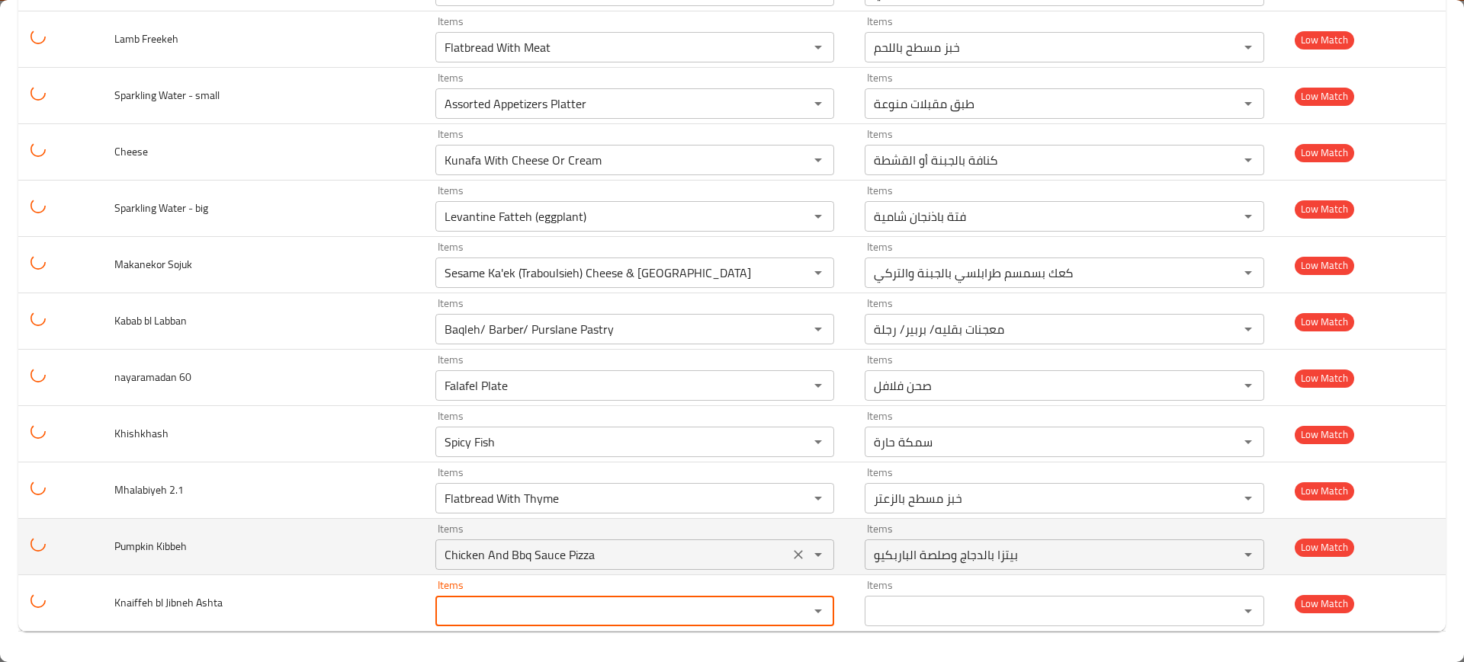
drag, startPoint x: 151, startPoint y: 545, endPoint x: 488, endPoint y: 550, distance: 337.0
click at [113, 545] on td "Pumpkin Kibbeh" at bounding box center [262, 547] width 321 height 56
click at [540, 544] on Kibbeh "Chicken And Bbq Sauce Pizza" at bounding box center [612, 554] width 345 height 21
paste Kibbeh "Pumpki"
type Kibbeh "Pumpki"
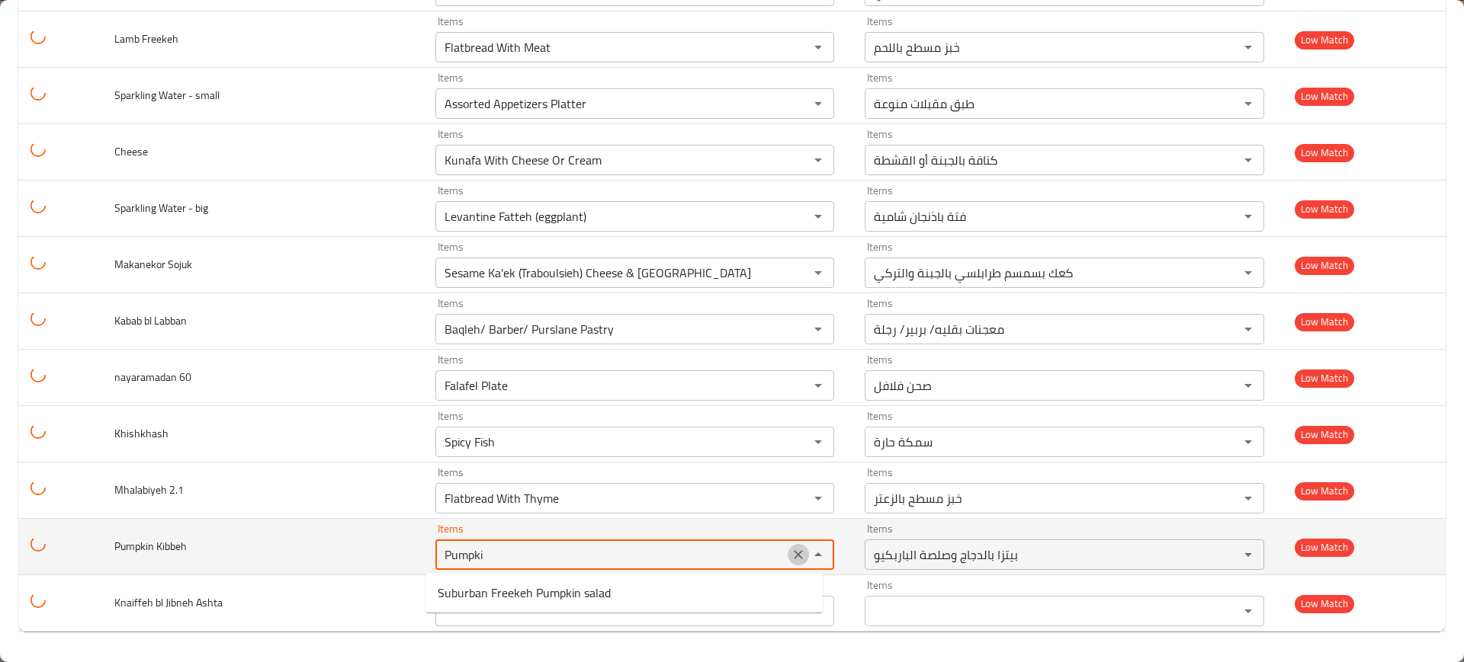
click at [791, 557] on icon "Clear" at bounding box center [798, 554] width 15 height 15
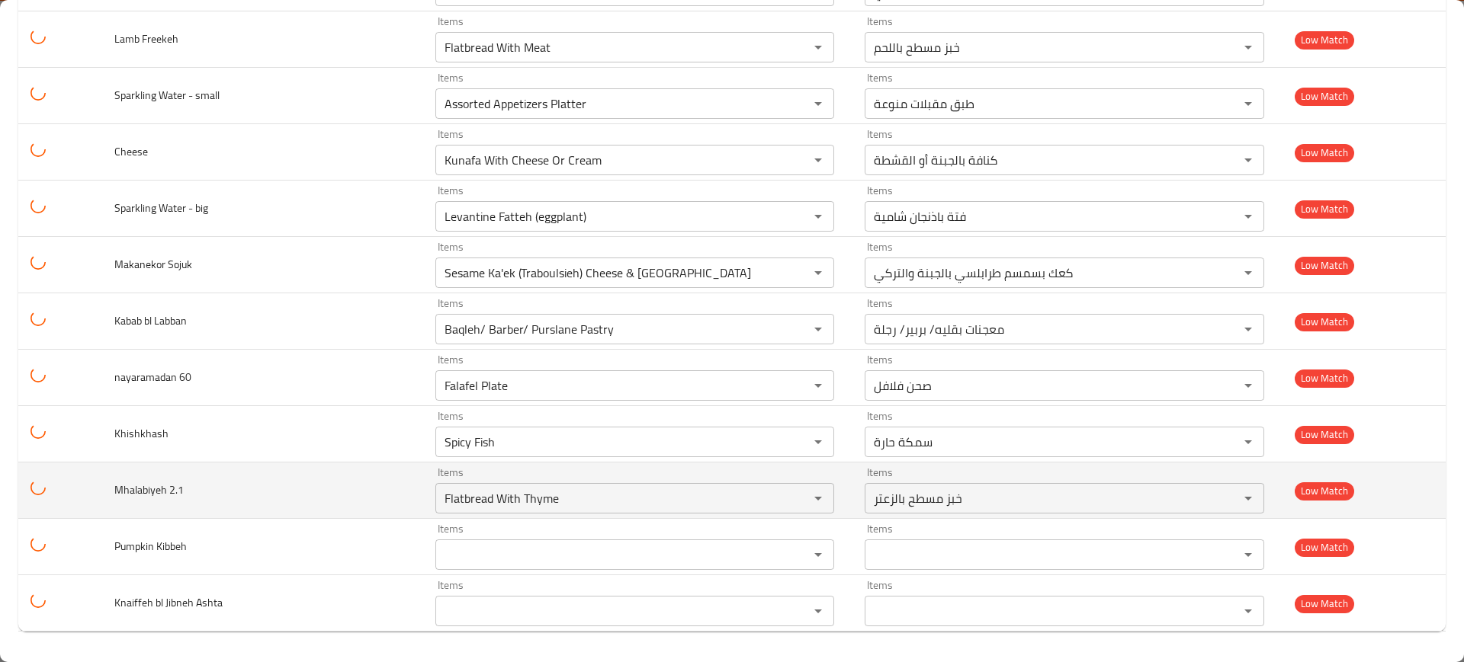
drag, startPoint x: 149, startPoint y: 491, endPoint x: 300, endPoint y: 486, distance: 150.3
click at [81, 485] on tr "Mhalabiyeh 2.1 Items Flatbread With Thyme Items Items خبز مسطح بالزعتر Items Lo…" at bounding box center [731, 491] width 1427 height 56
click at [300, 486] on td "Mhalabiyeh 2.1" at bounding box center [262, 491] width 321 height 56
click at [595, 502] on 2__1 "Flatbread With Thyme" at bounding box center [612, 498] width 345 height 21
paste 2__1 "Mhalabi"
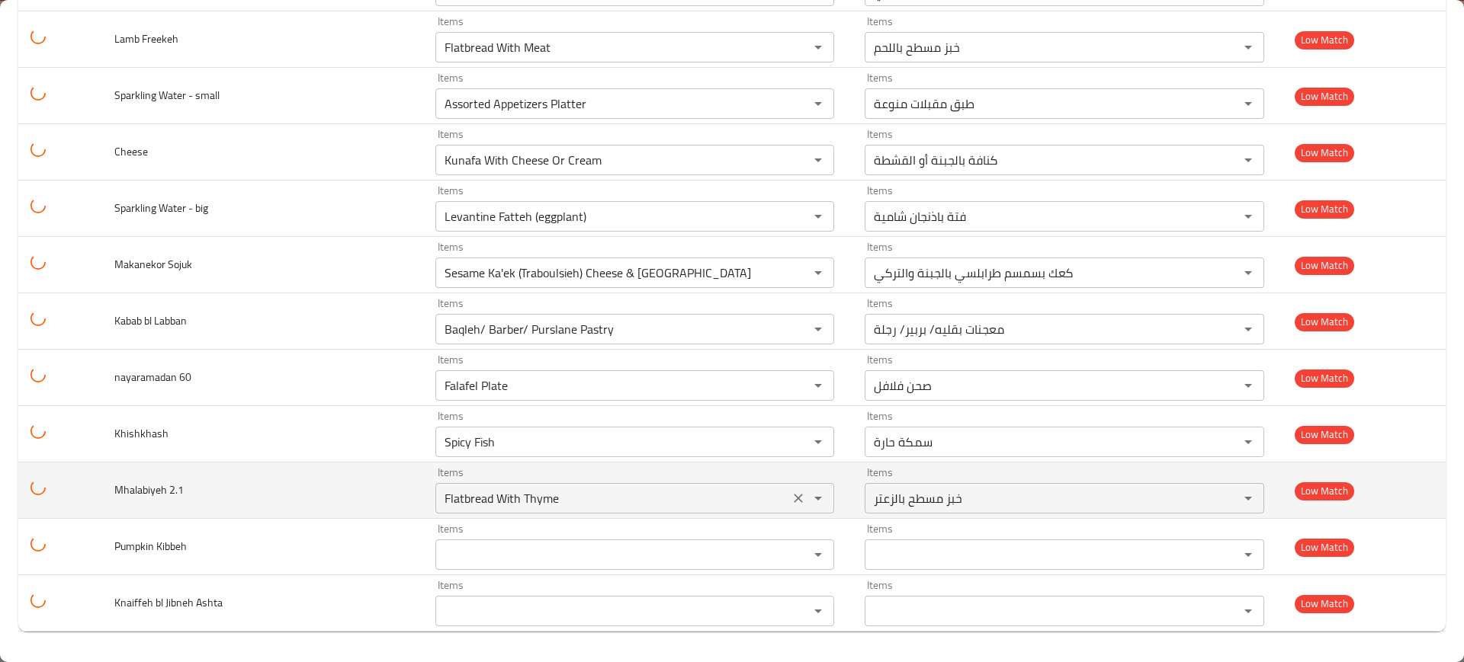
type 2__1 "Mhalabi"
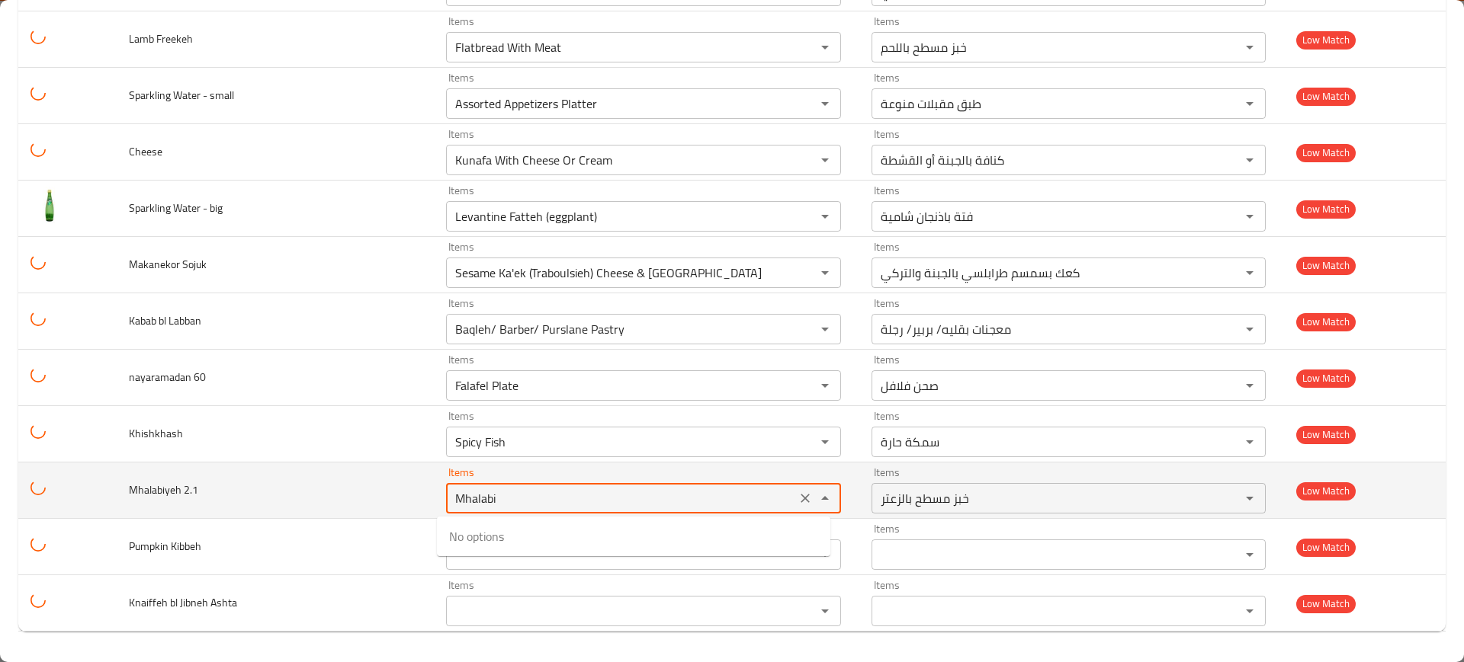
click at [797, 502] on icon "Clear" at bounding box center [804, 498] width 15 height 15
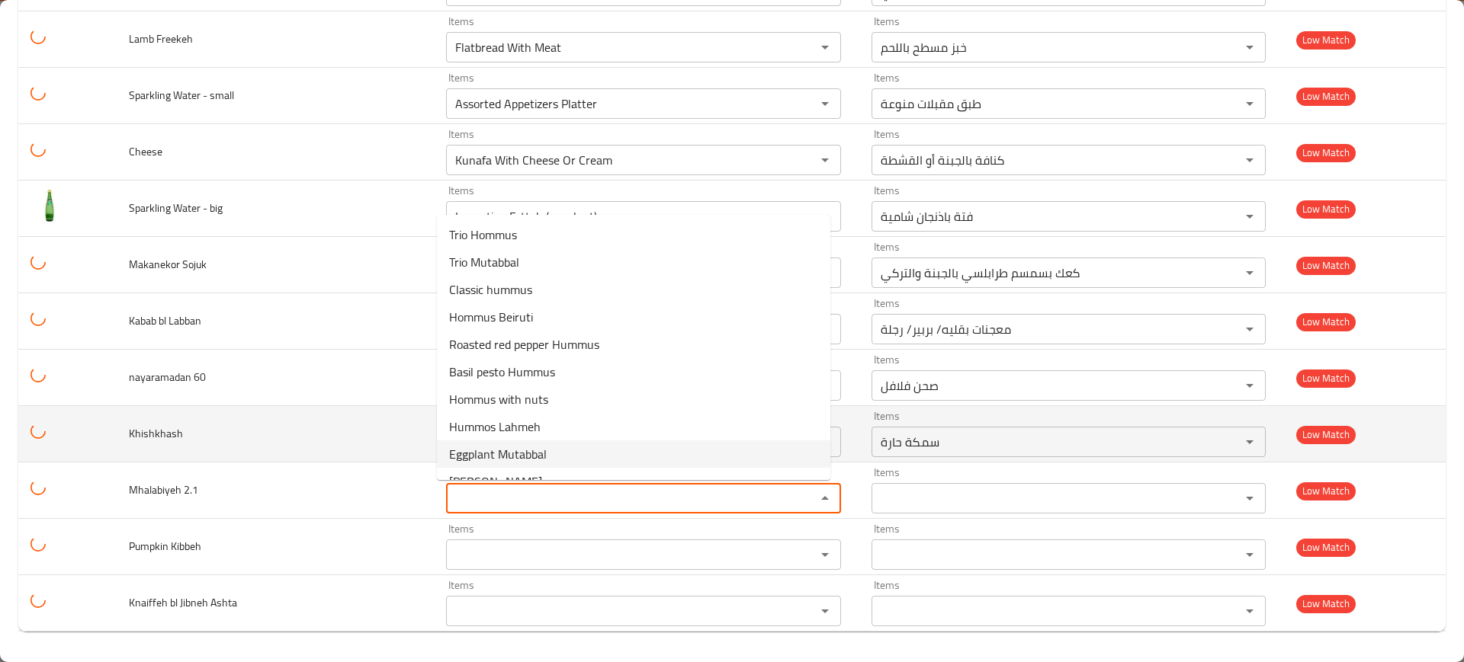
click at [246, 438] on td "Khishkhash" at bounding box center [275, 434] width 317 height 56
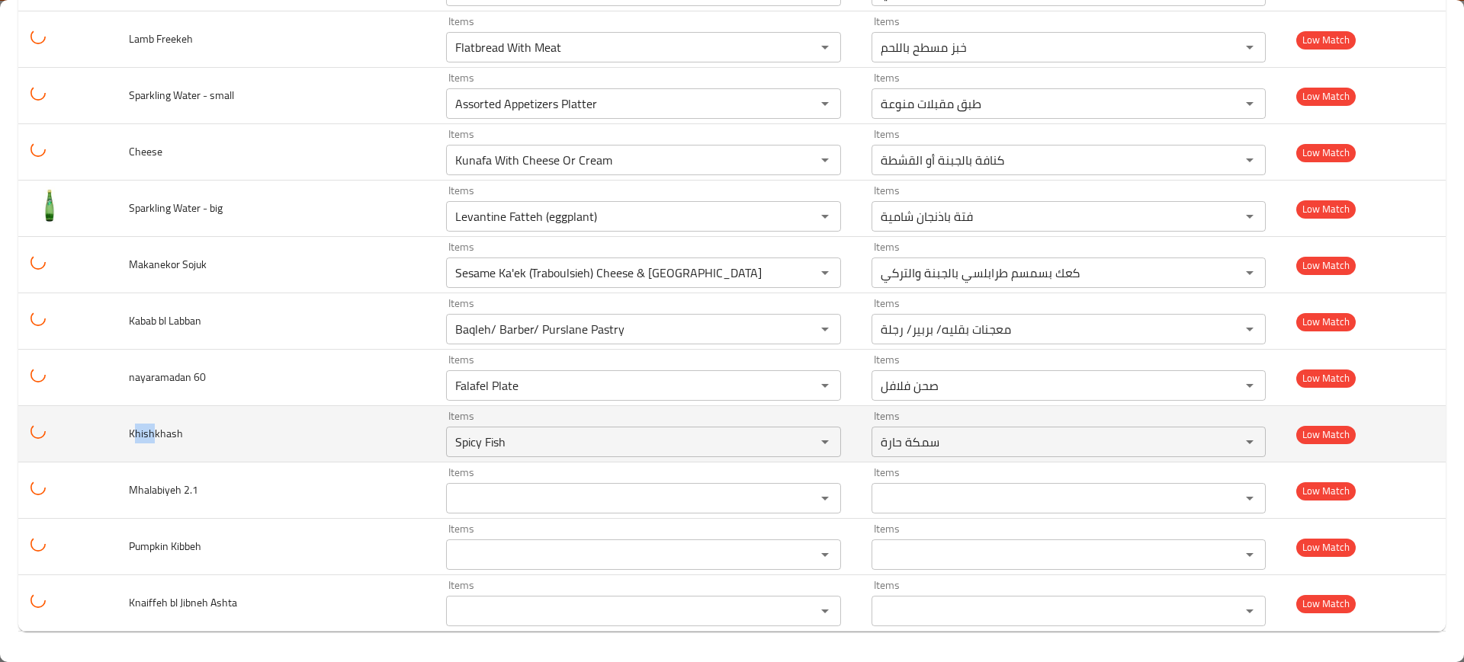
drag, startPoint x: 143, startPoint y: 434, endPoint x: 200, endPoint y: 434, distance: 57.9
click at [125, 435] on td "Khishkhash" at bounding box center [275, 434] width 317 height 56
copy span "Khish"
click at [585, 444] on input "Spicy Fish" at bounding box center [621, 441] width 341 height 21
paste input "Kh"
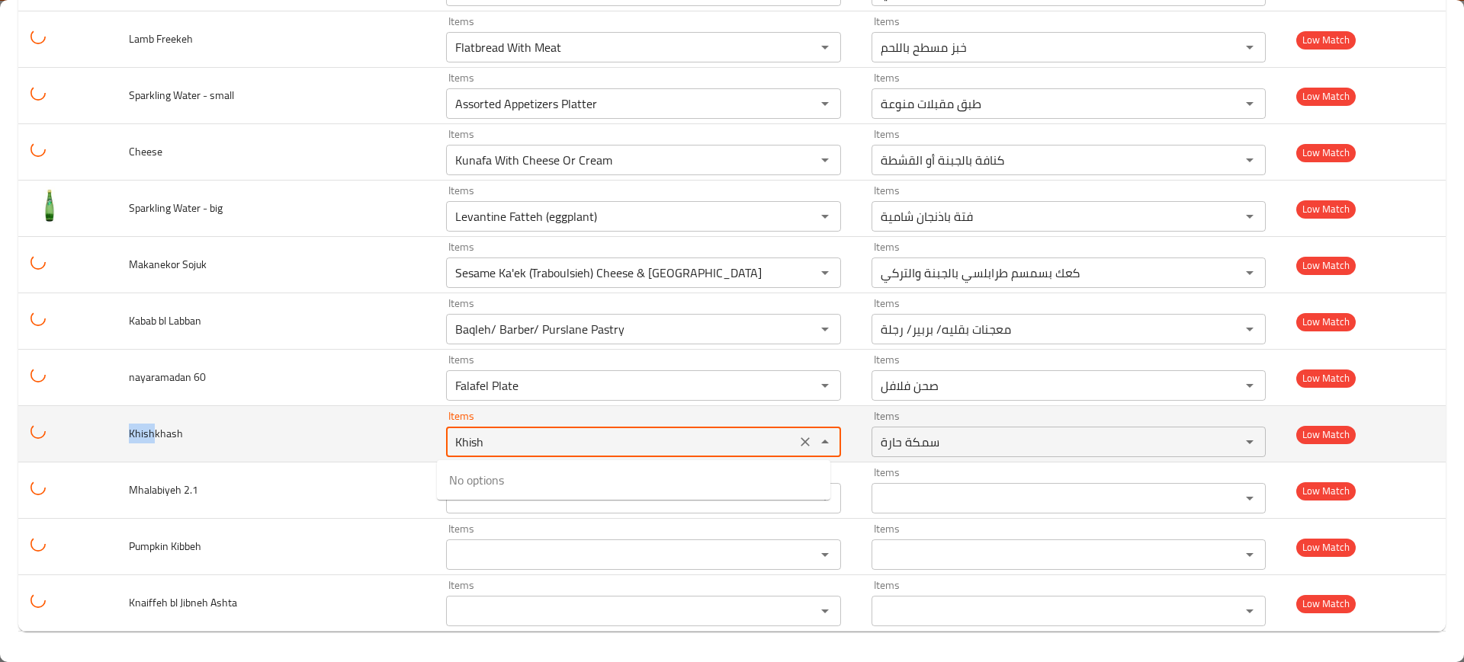
type input "Khish"
click at [797, 443] on icon "Clear" at bounding box center [804, 442] width 15 height 15
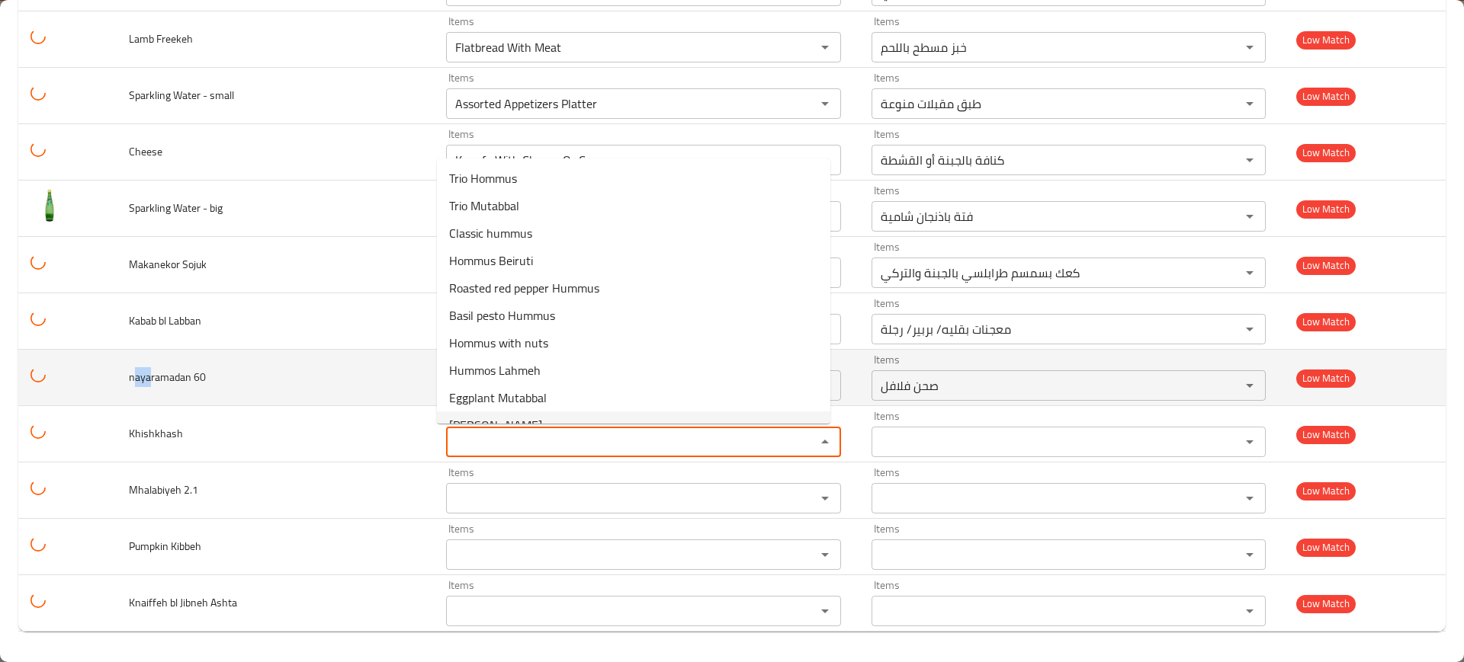
click at [127, 374] on td "nayaramadan 60" at bounding box center [275, 378] width 317 height 56
copy span "aya"
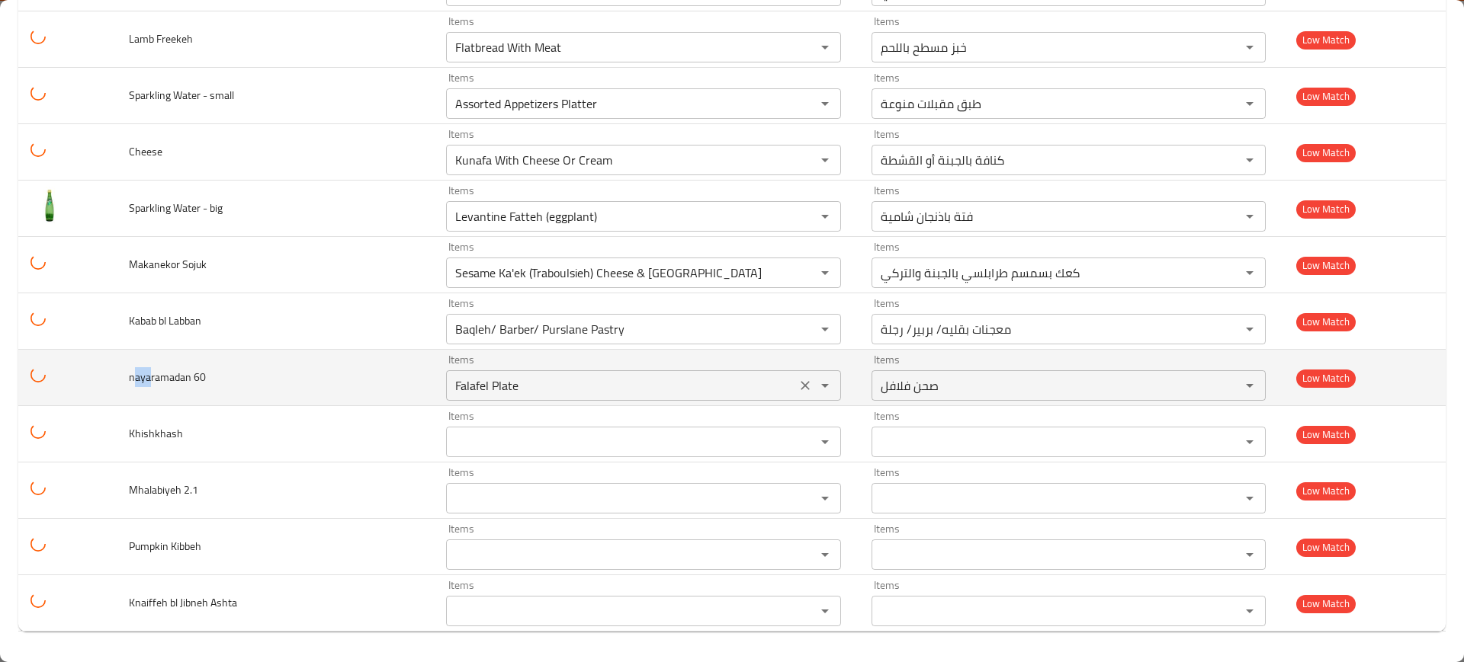
click at [534, 378] on 60 "Falafel Plate" at bounding box center [621, 385] width 341 height 21
paste 60 "naya"
type 60 "naya"
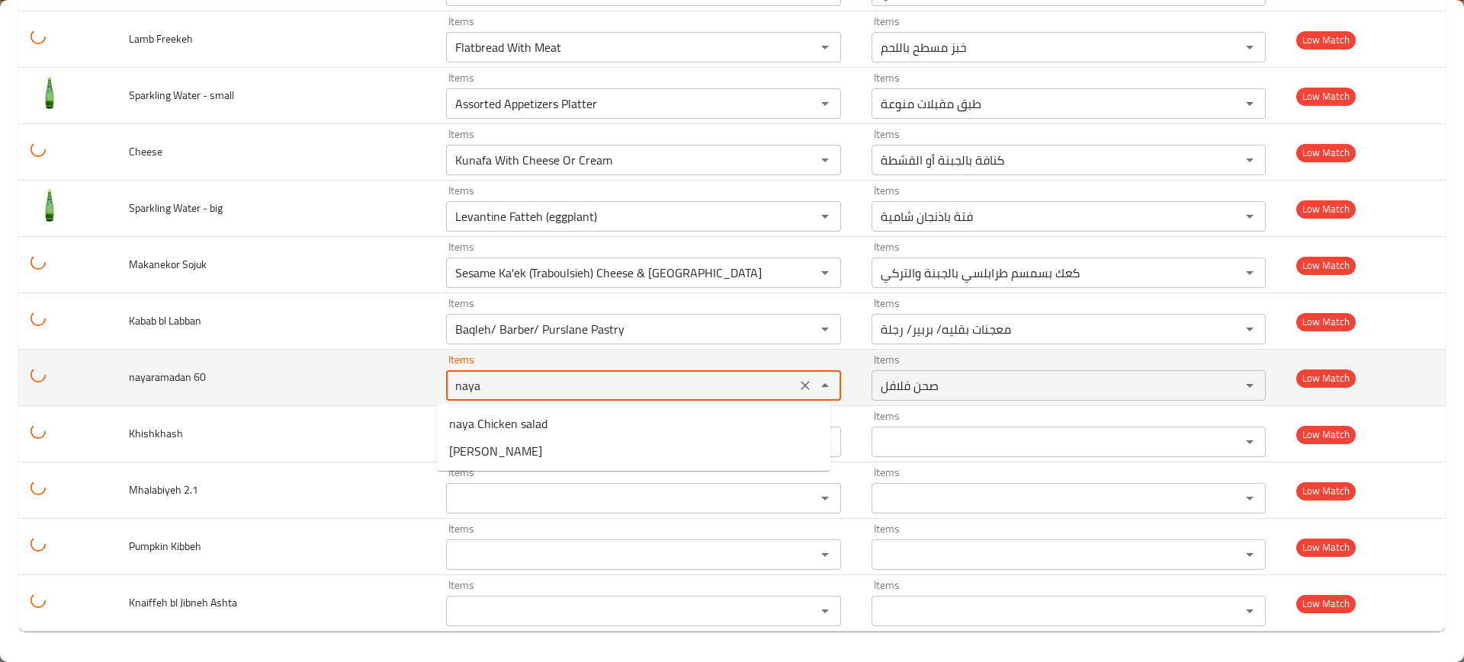
click at [797, 384] on icon "Clear" at bounding box center [804, 385] width 15 height 15
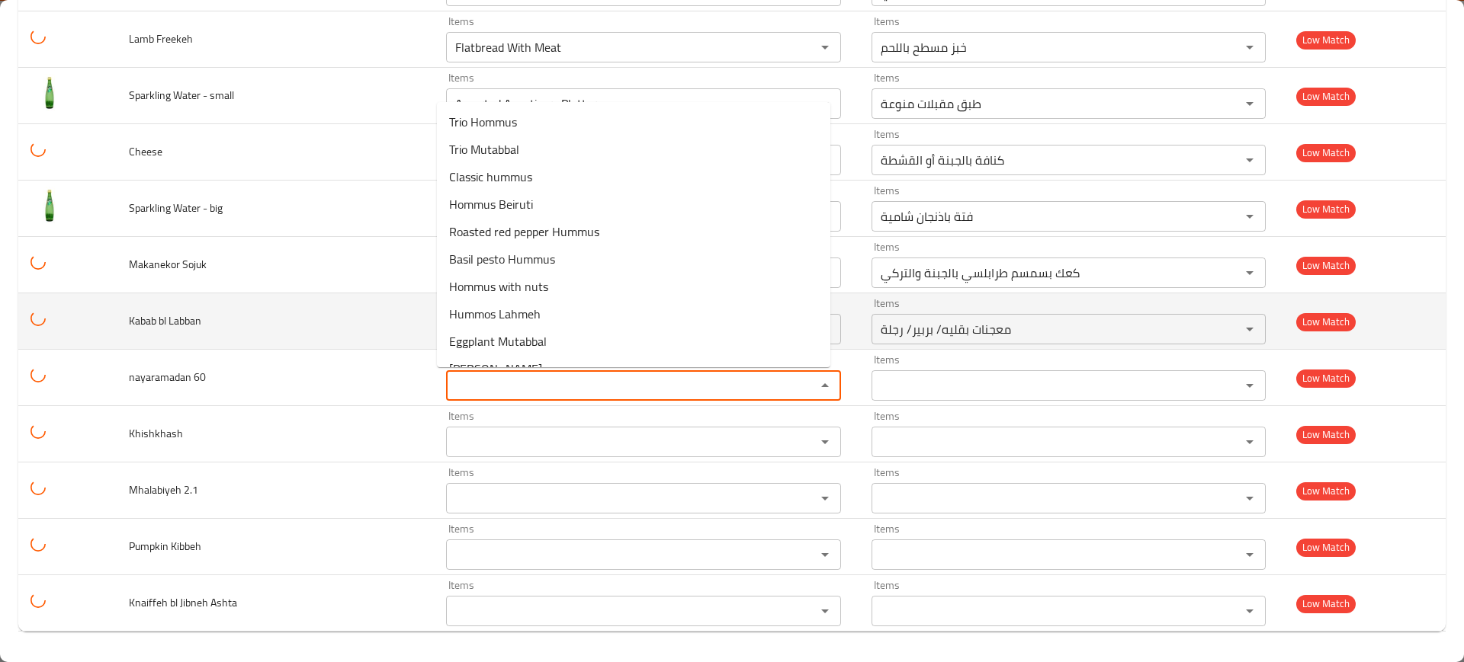
drag, startPoint x: 152, startPoint y: 317, endPoint x: 317, endPoint y: 315, distance: 165.4
click at [112, 314] on tr "Kabab bl Labban Items Baqleh/ Barber/ Purslane Pastry Items Items معجنات بقليه/…" at bounding box center [731, 321] width 1427 height 56
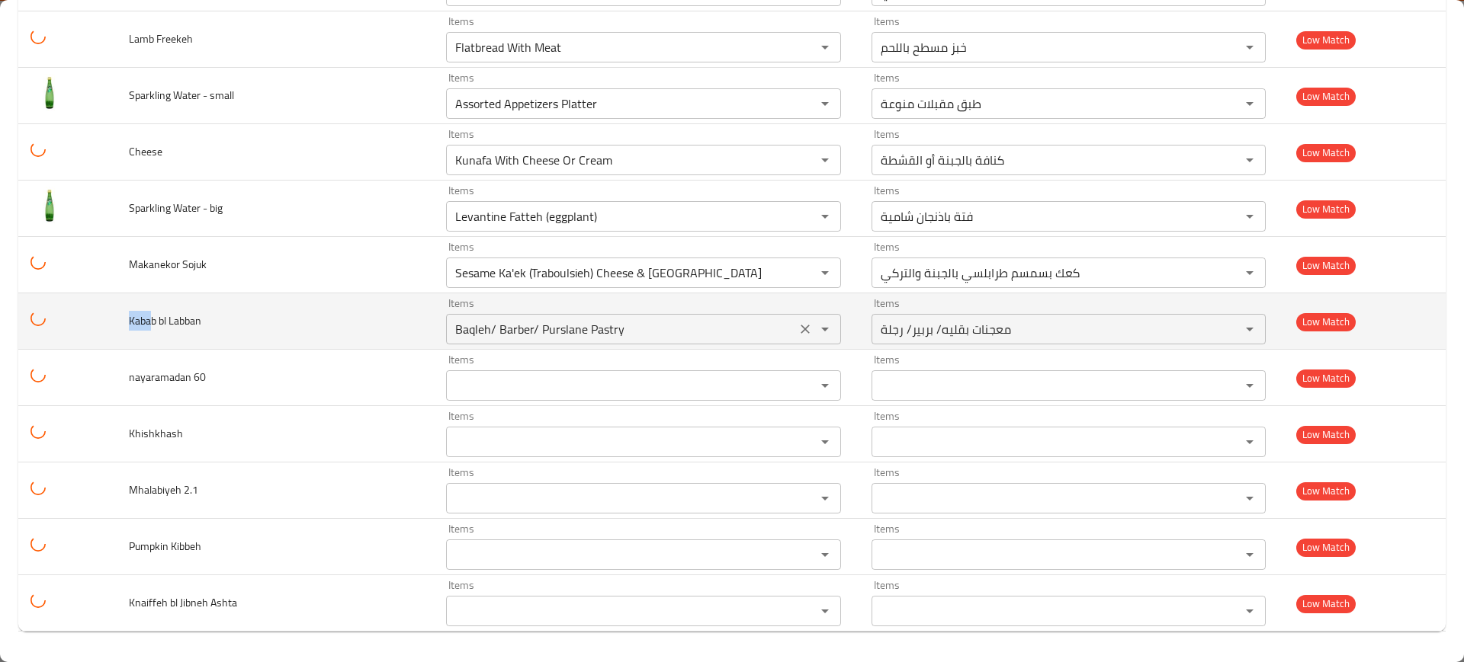
click at [521, 319] on Labban "Baqleh/ Barber/ Purslane Pastry" at bounding box center [621, 329] width 341 height 21
paste Labban "Kaba"
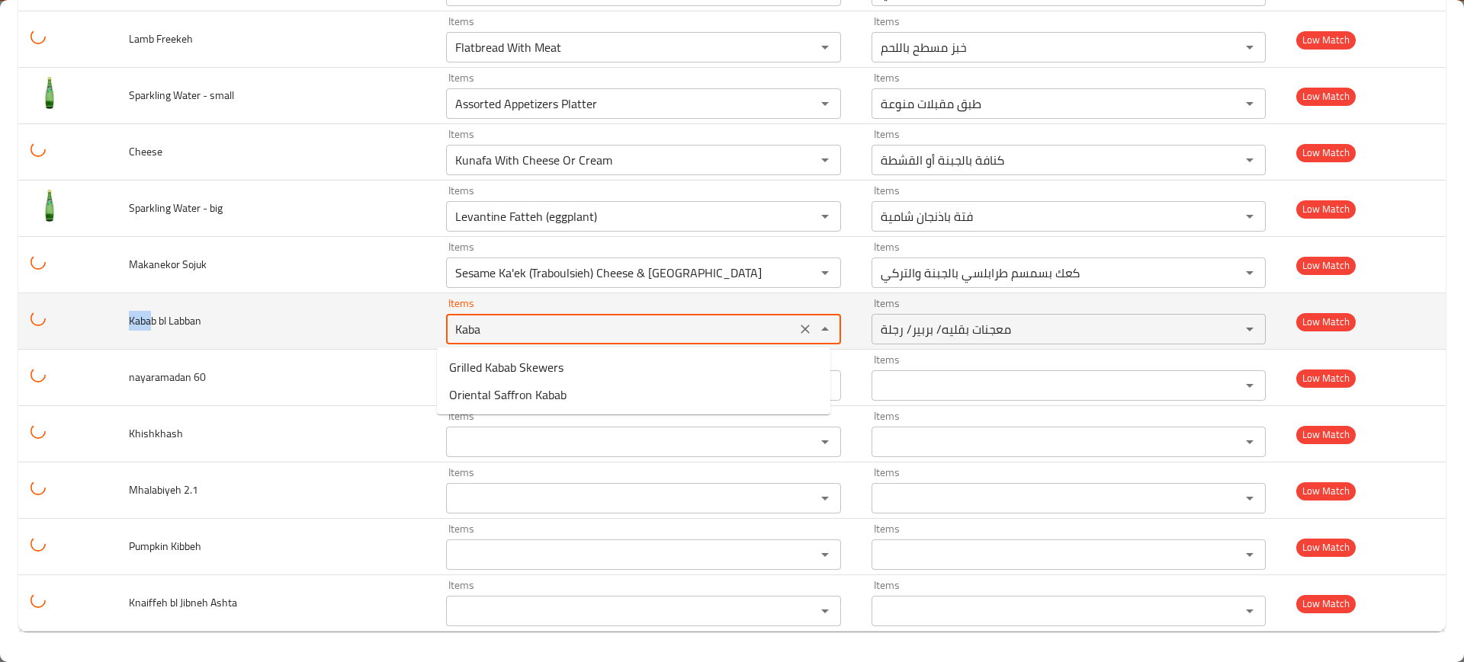
type Labban "Kaba"
click at [800, 328] on icon "Clear" at bounding box center [804, 329] width 9 height 9
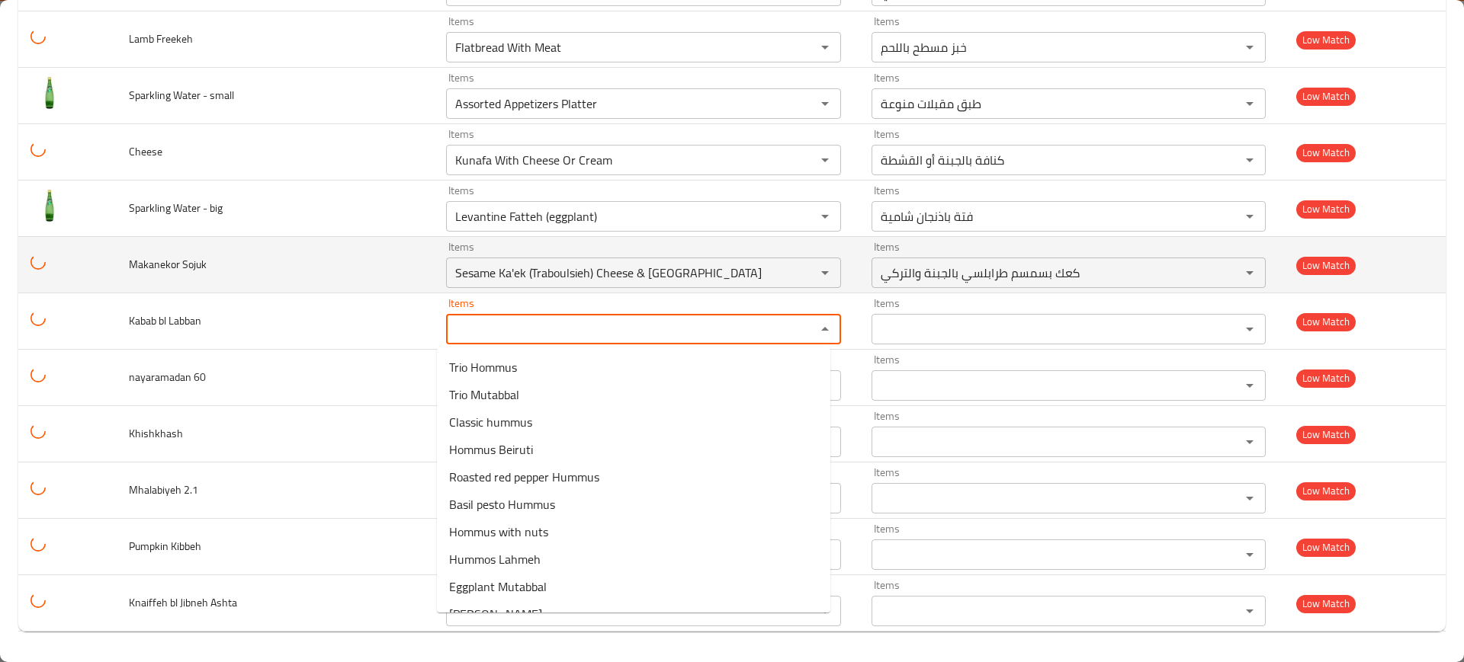
click at [228, 245] on td "Makanekor Sojuk" at bounding box center [275, 265] width 317 height 56
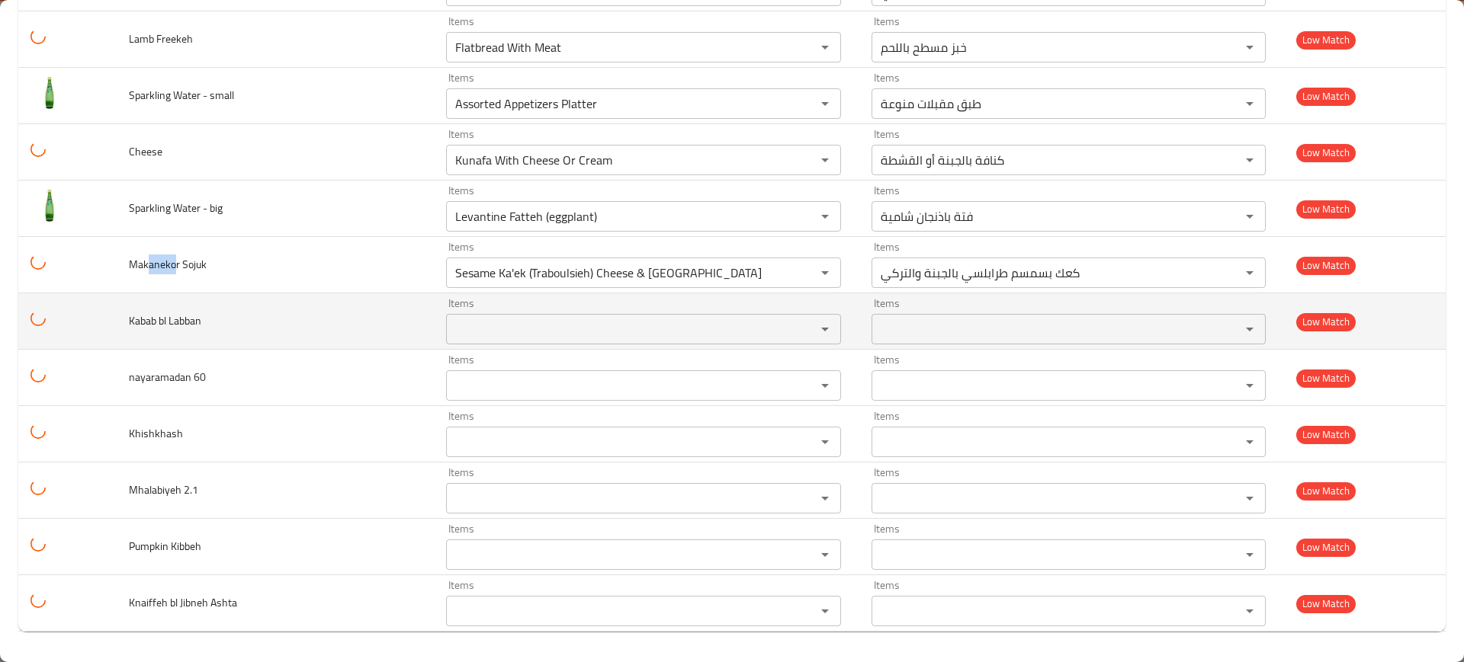
drag, startPoint x: 155, startPoint y: 265, endPoint x: 465, endPoint y: 313, distance: 314.1
click at [129, 263] on span "Makanekor Sojuk" at bounding box center [168, 265] width 78 height 20
copy span "aneko"
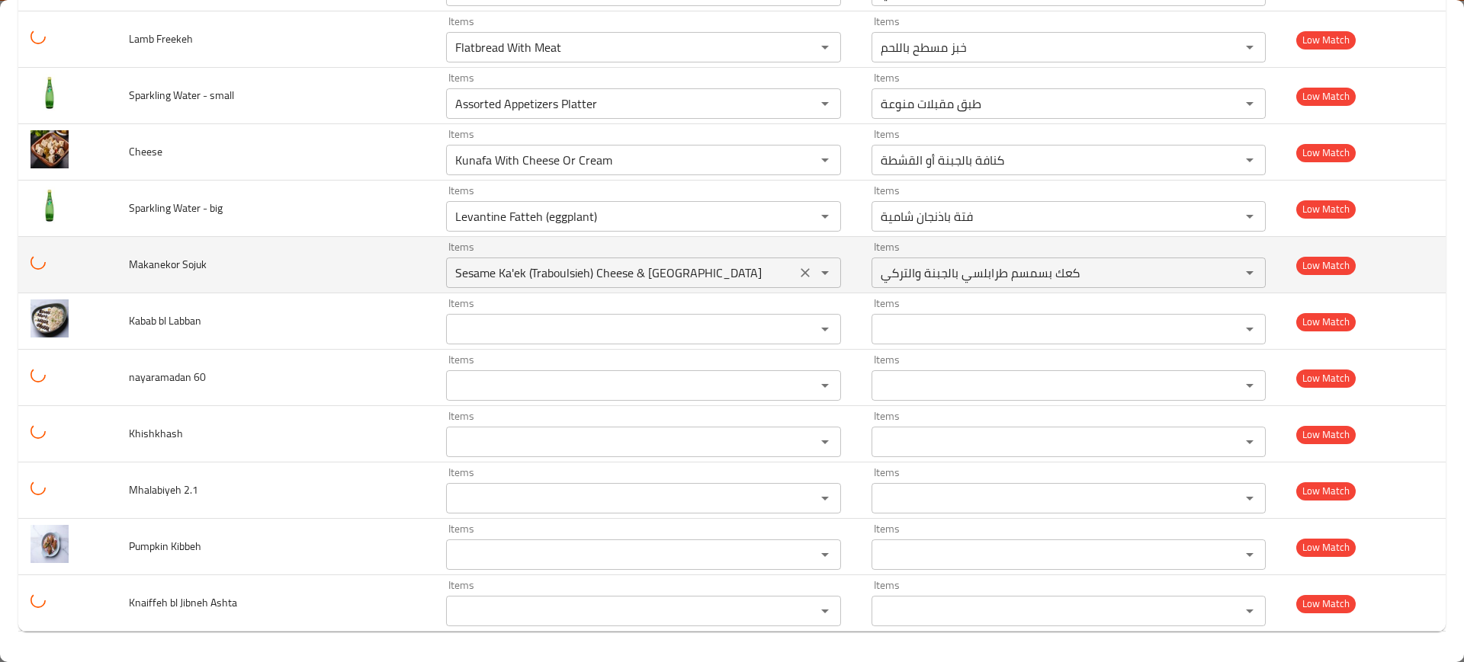
click at [716, 273] on Sojuk "Sesame Ka'ek (Traboulsieh) Cheese & [GEOGRAPHIC_DATA]" at bounding box center [621, 272] width 341 height 21
paste Sojuk "Makaneko"
type Sojuk "Makaneko"
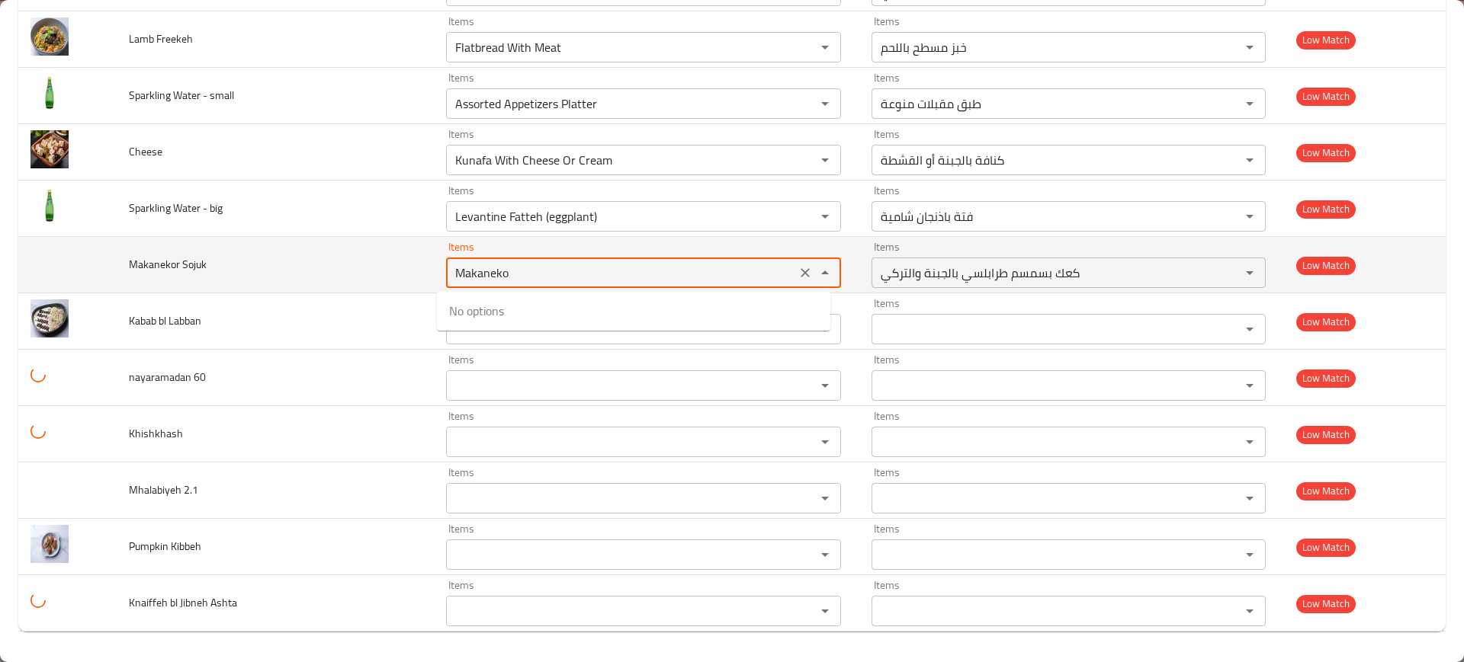
click at [797, 268] on icon "Clear" at bounding box center [804, 272] width 15 height 15
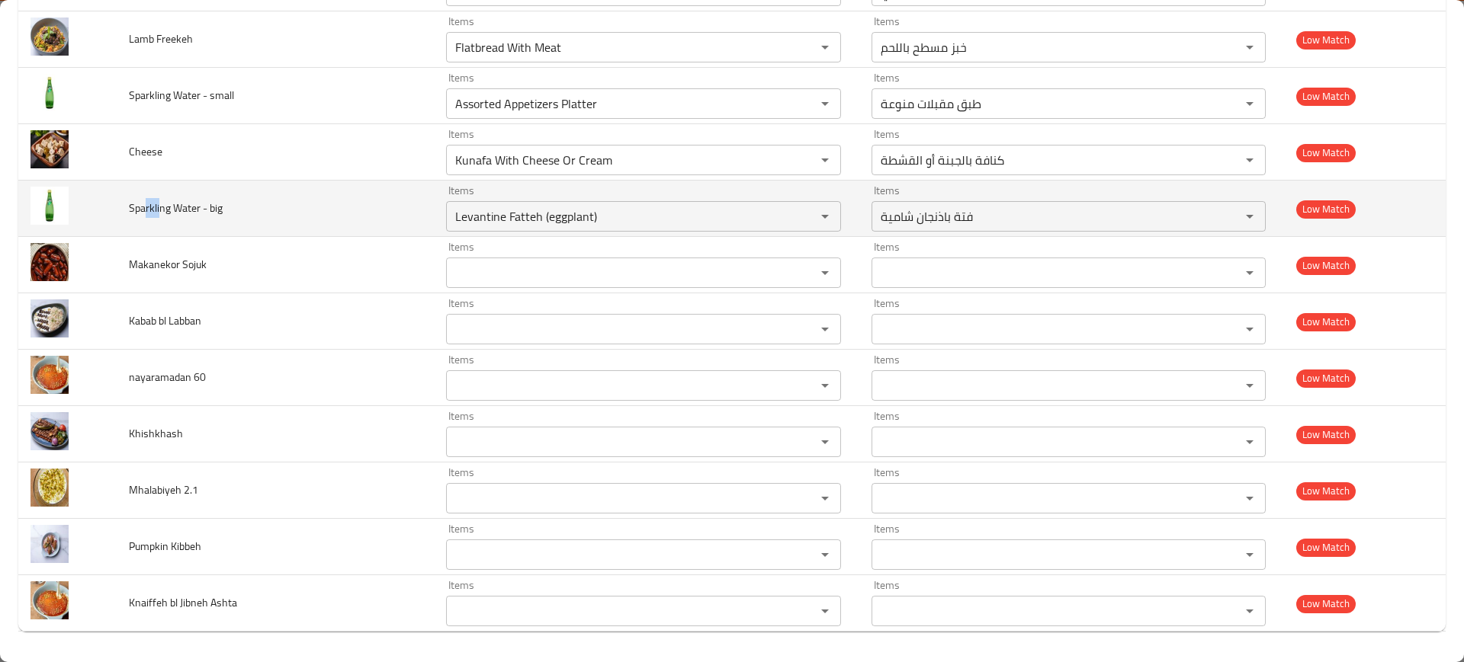
drag, startPoint x: 158, startPoint y: 206, endPoint x: 135, endPoint y: 207, distance: 22.9
click at [140, 207] on span "Sparkling Water - big" at bounding box center [176, 208] width 94 height 20
copy span "arkli"
click at [505, 222] on big "Levantine Fatteh (eggplant)" at bounding box center [621, 216] width 341 height 21
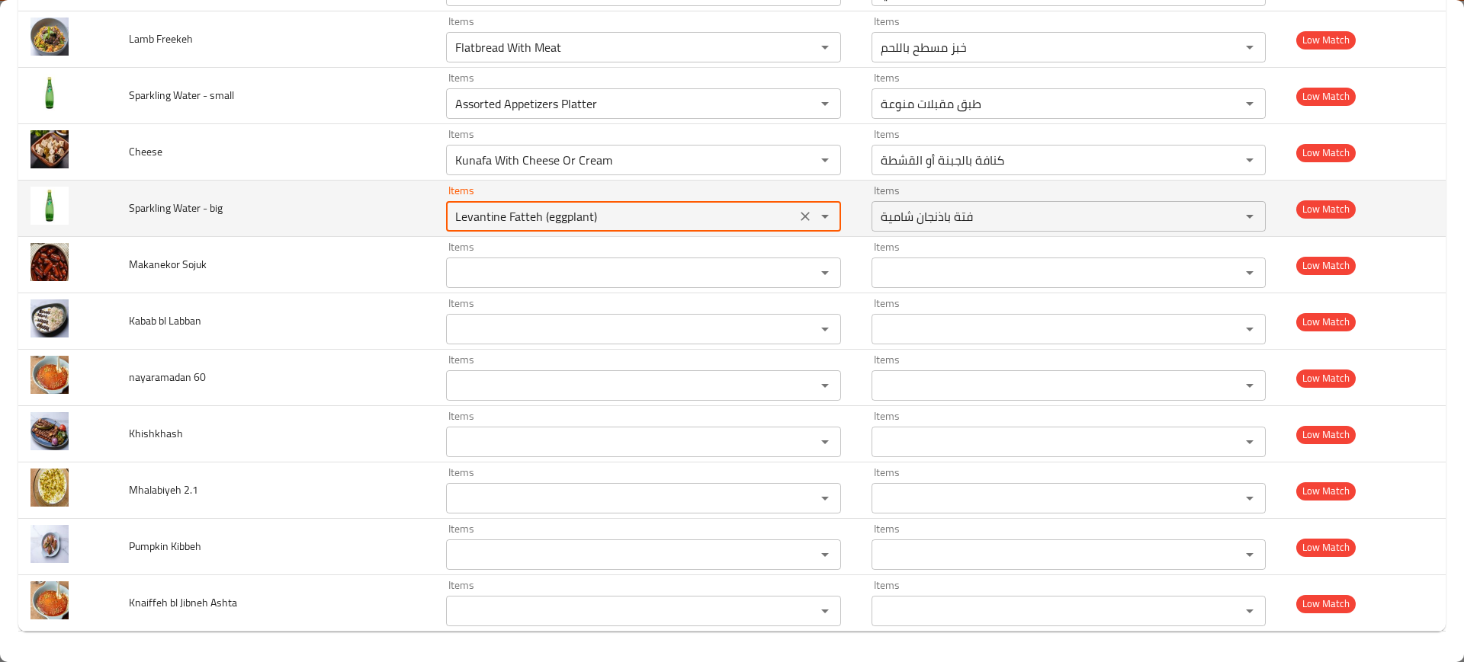
paste big "arkli"
type big "arkli"
click at [800, 223] on button "Clear" at bounding box center [804, 216] width 21 height 21
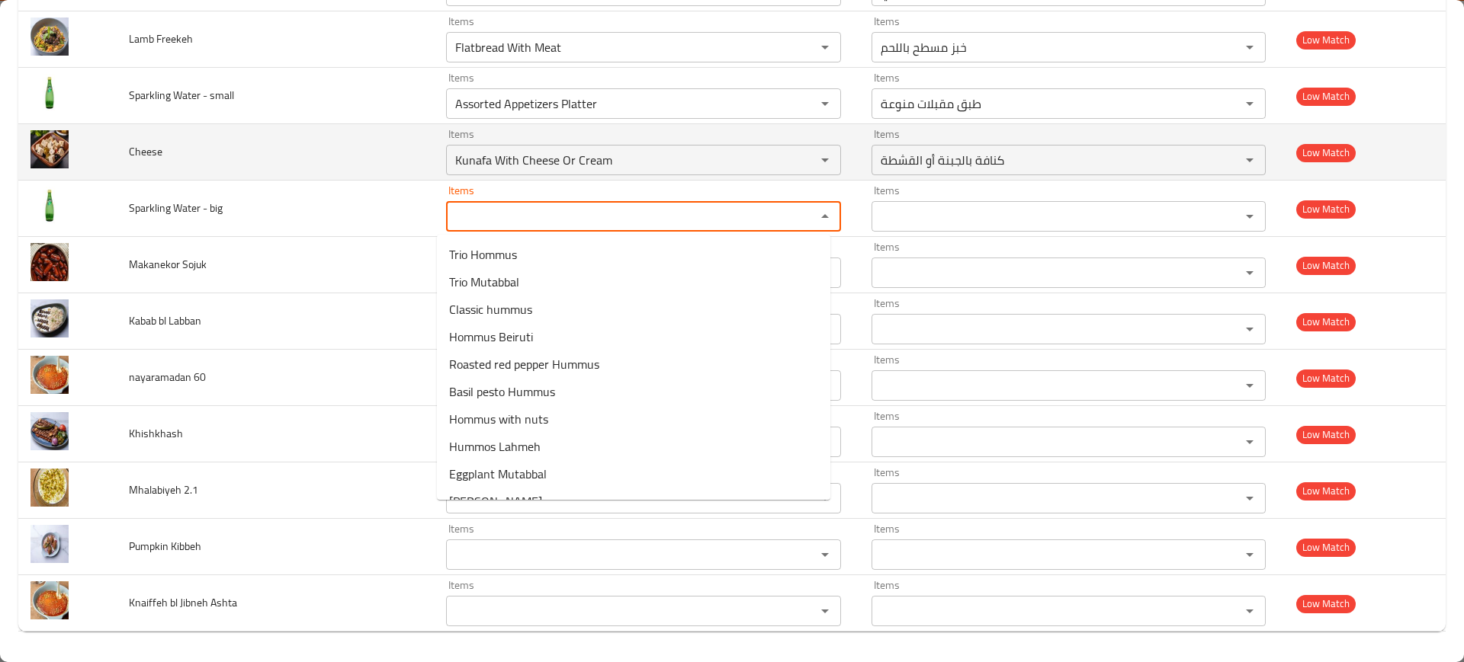
click at [142, 145] on span "Cheese" at bounding box center [146, 152] width 34 height 20
click at [145, 146] on span "Cheese" at bounding box center [146, 152] width 34 height 20
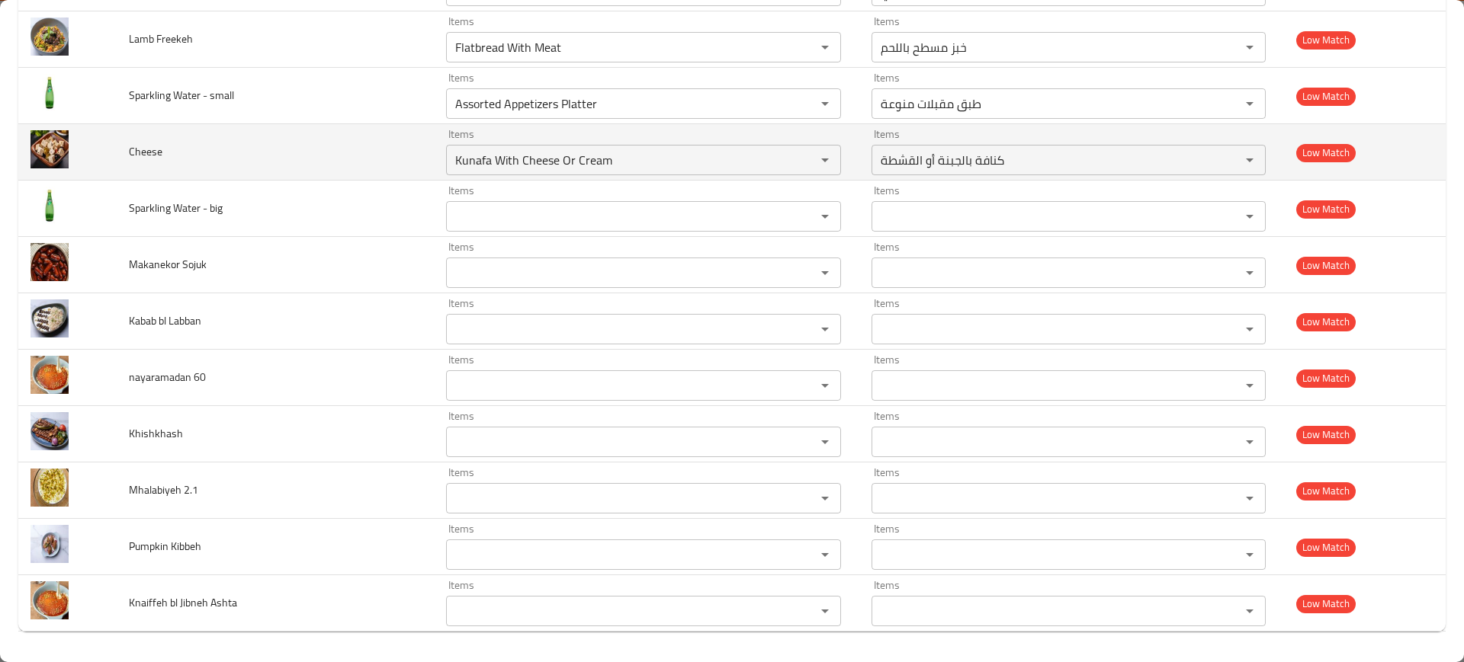
click at [130, 159] on span "Cheese" at bounding box center [146, 152] width 34 height 20
click at [131, 158] on span "Cheese" at bounding box center [146, 152] width 34 height 20
copy span "Cheese"
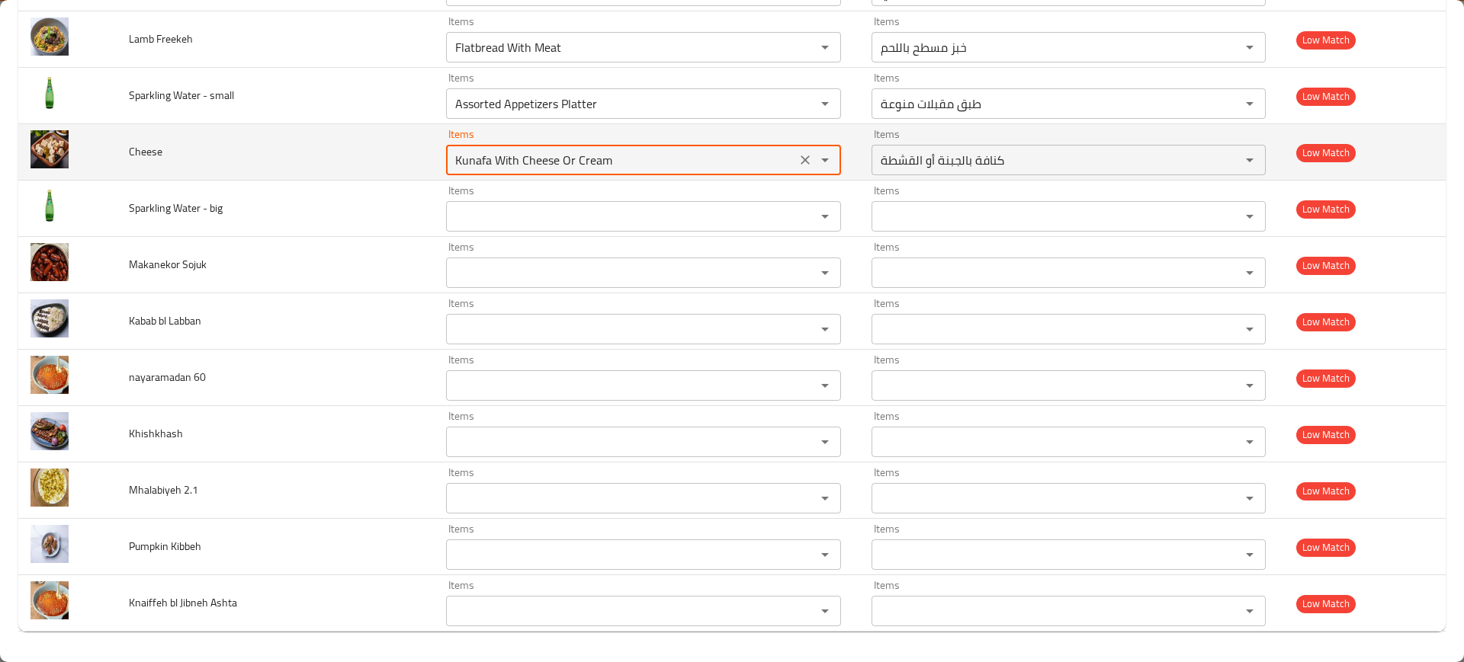
click at [451, 160] on input "Kunafa With Cheese Or Cream" at bounding box center [621, 159] width 341 height 21
paste input "Cheese"
type input "Cheese"
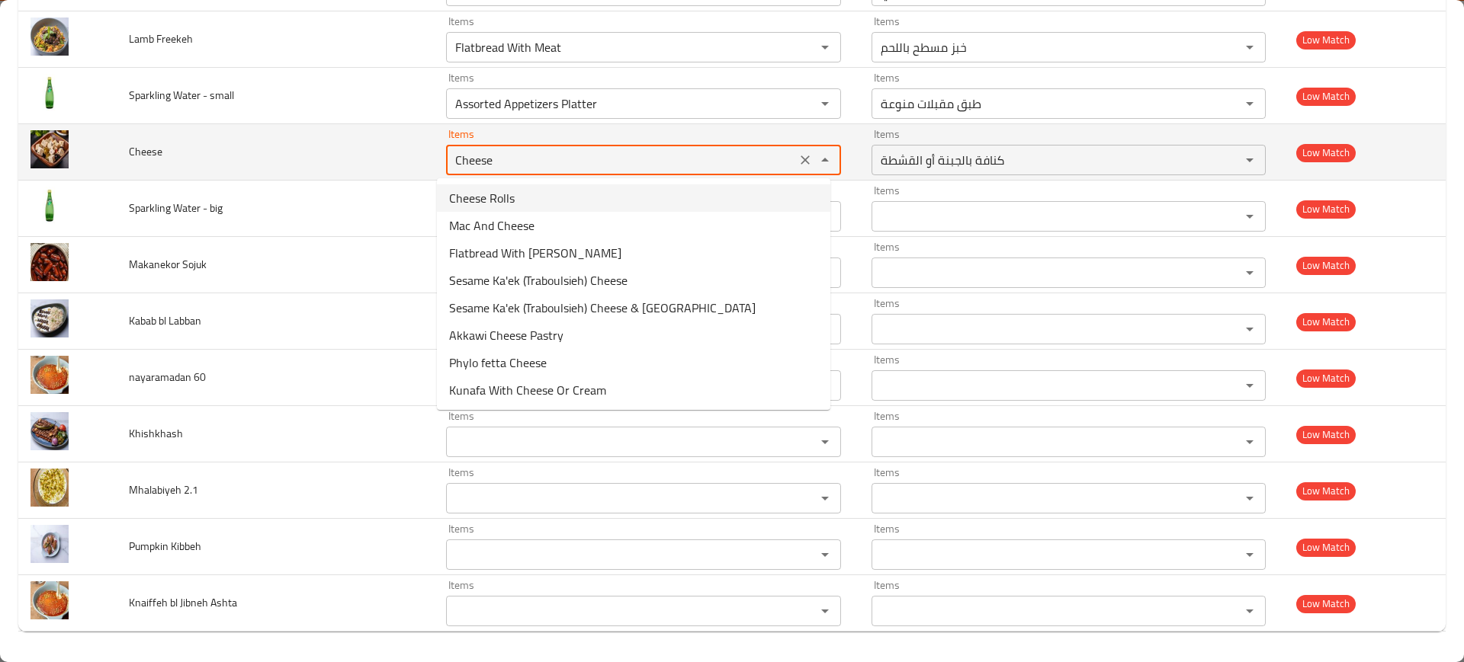
click at [799, 162] on icon "Clear" at bounding box center [804, 159] width 15 height 15
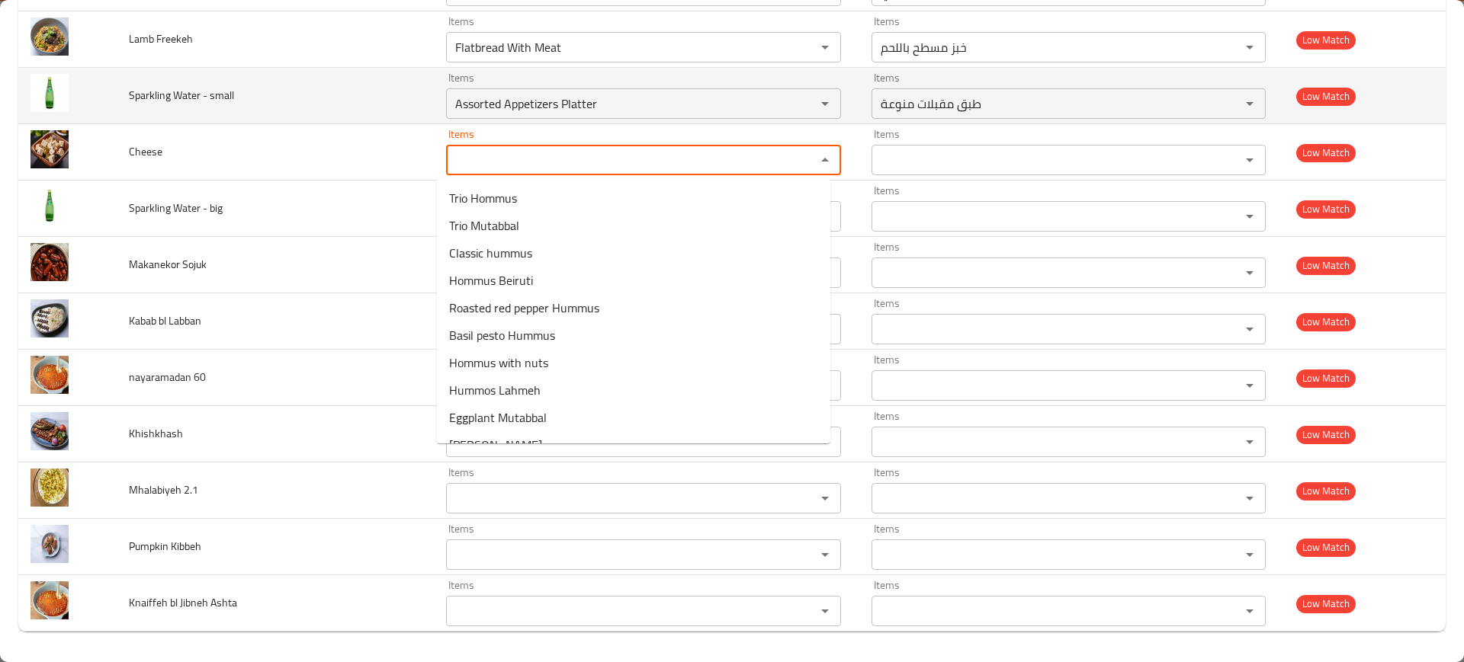
click at [285, 107] on td "Sparkling Water - small" at bounding box center [275, 96] width 317 height 56
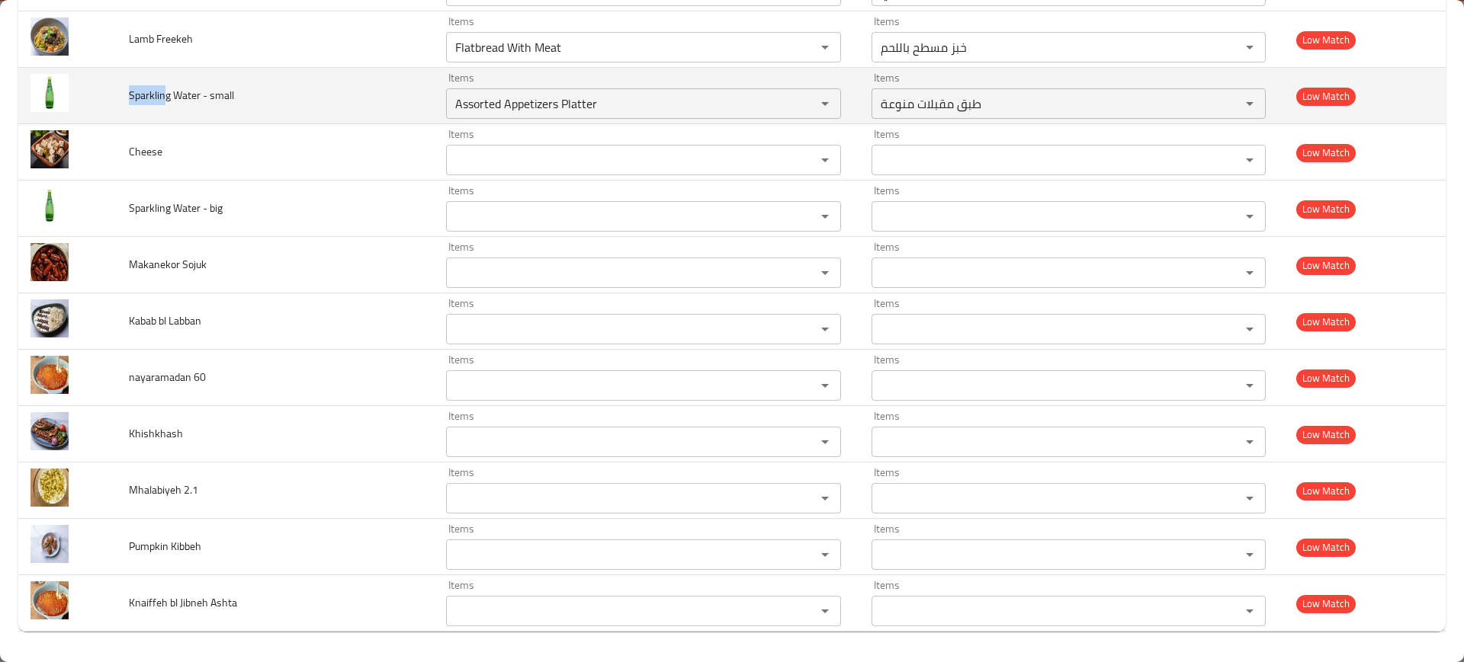
drag, startPoint x: 164, startPoint y: 88, endPoint x: 130, endPoint y: 87, distance: 34.3
click at [130, 87] on span "Sparkling Water - small" at bounding box center [181, 95] width 105 height 20
copy span "Sparklin"
click at [528, 110] on small "Assorted Appetizers Platter" at bounding box center [621, 103] width 341 height 21
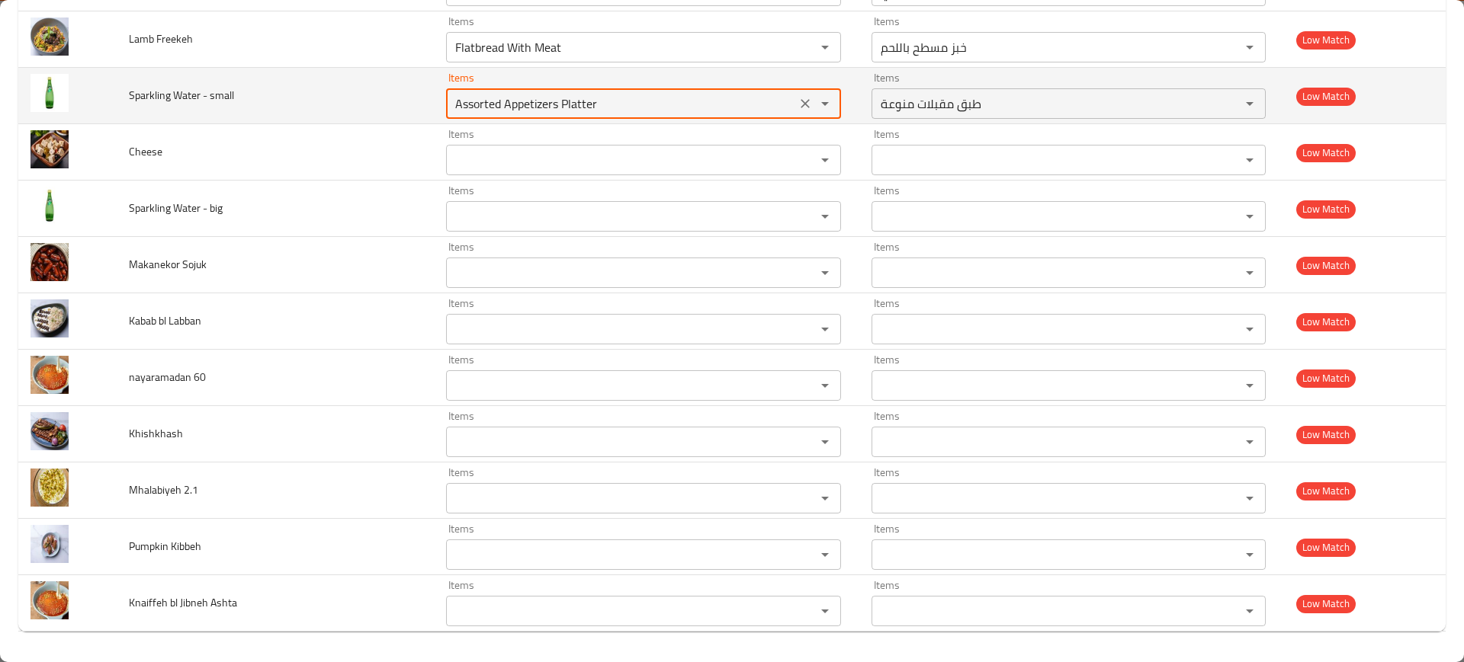
paste small "Sparklin"
click at [741, 103] on small "Sparklin" at bounding box center [621, 103] width 341 height 21
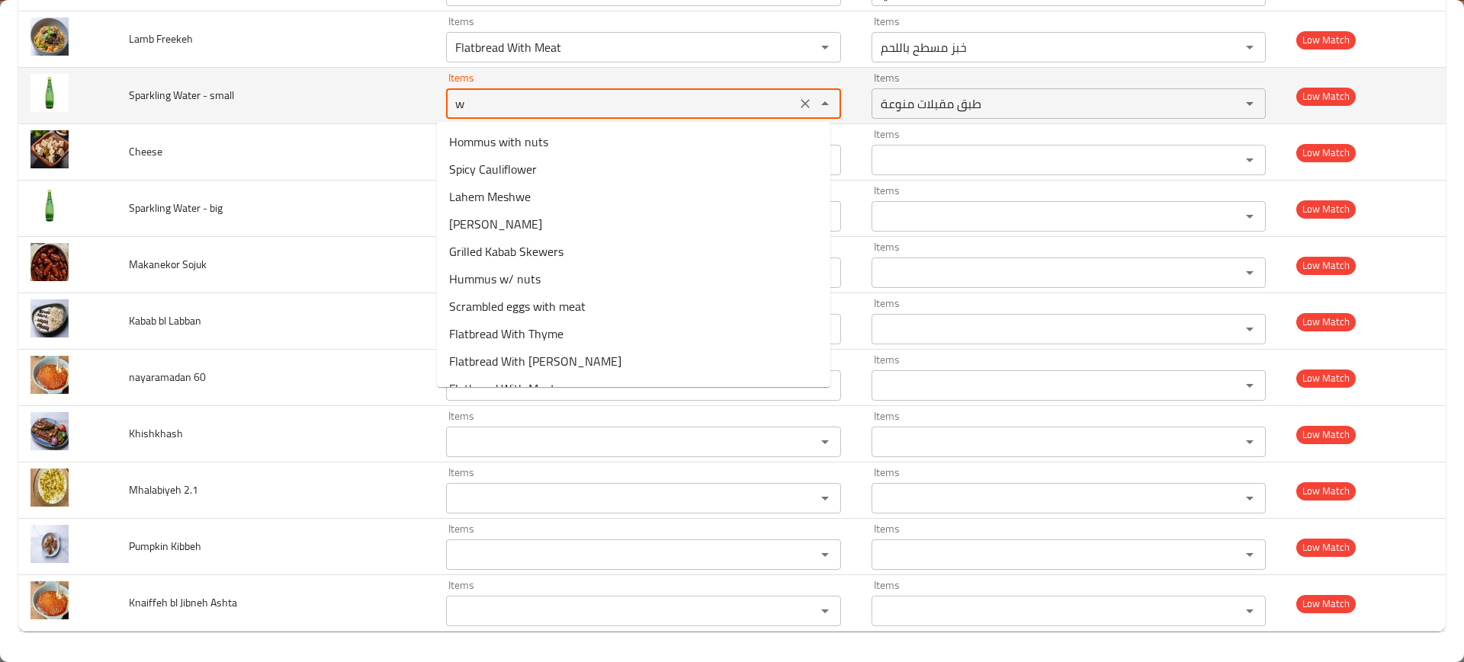
type small "wa"
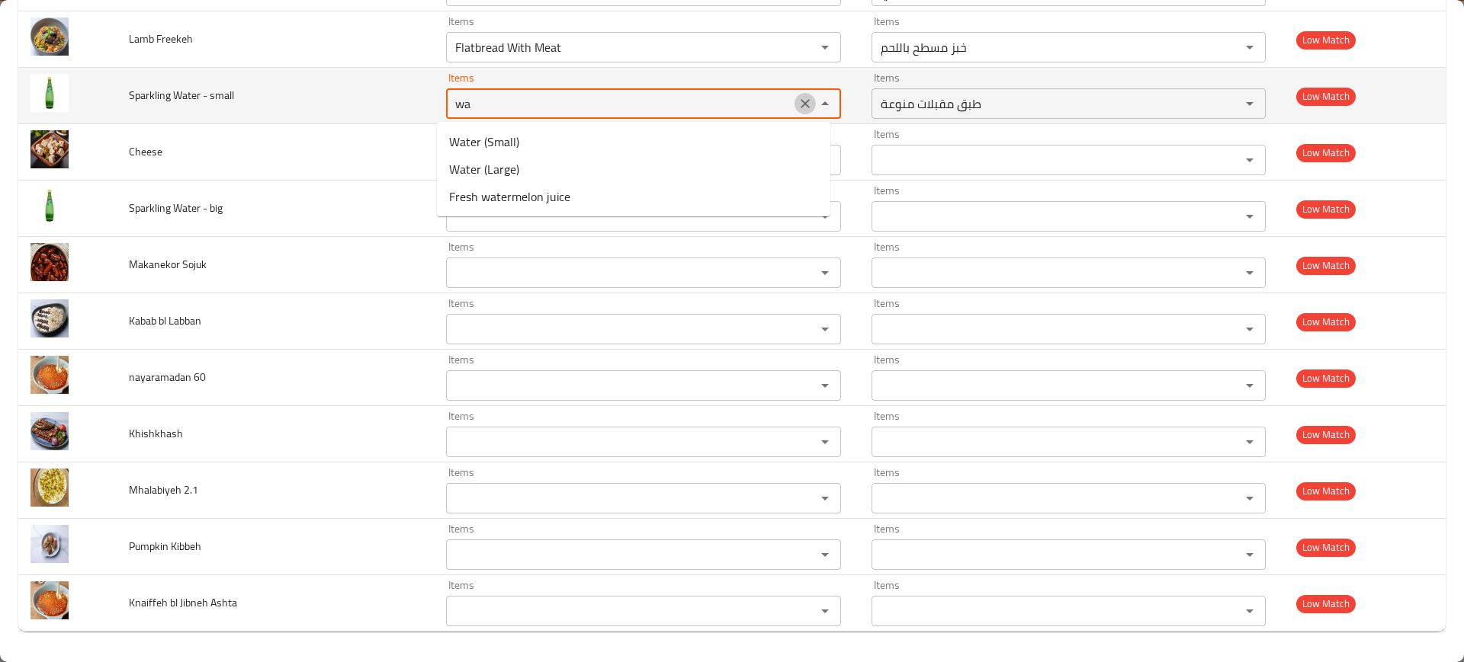
click at [797, 106] on icon "Clear" at bounding box center [804, 103] width 15 height 15
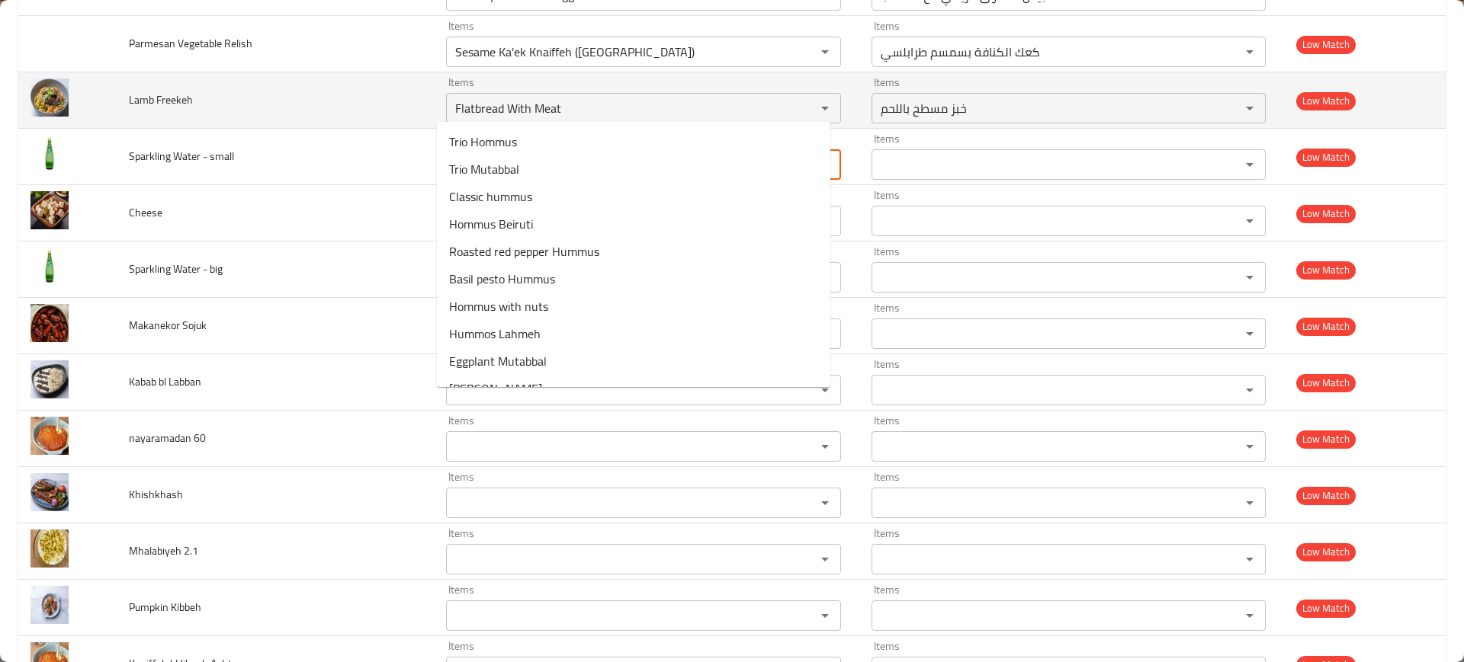
scroll to position [6670, 0]
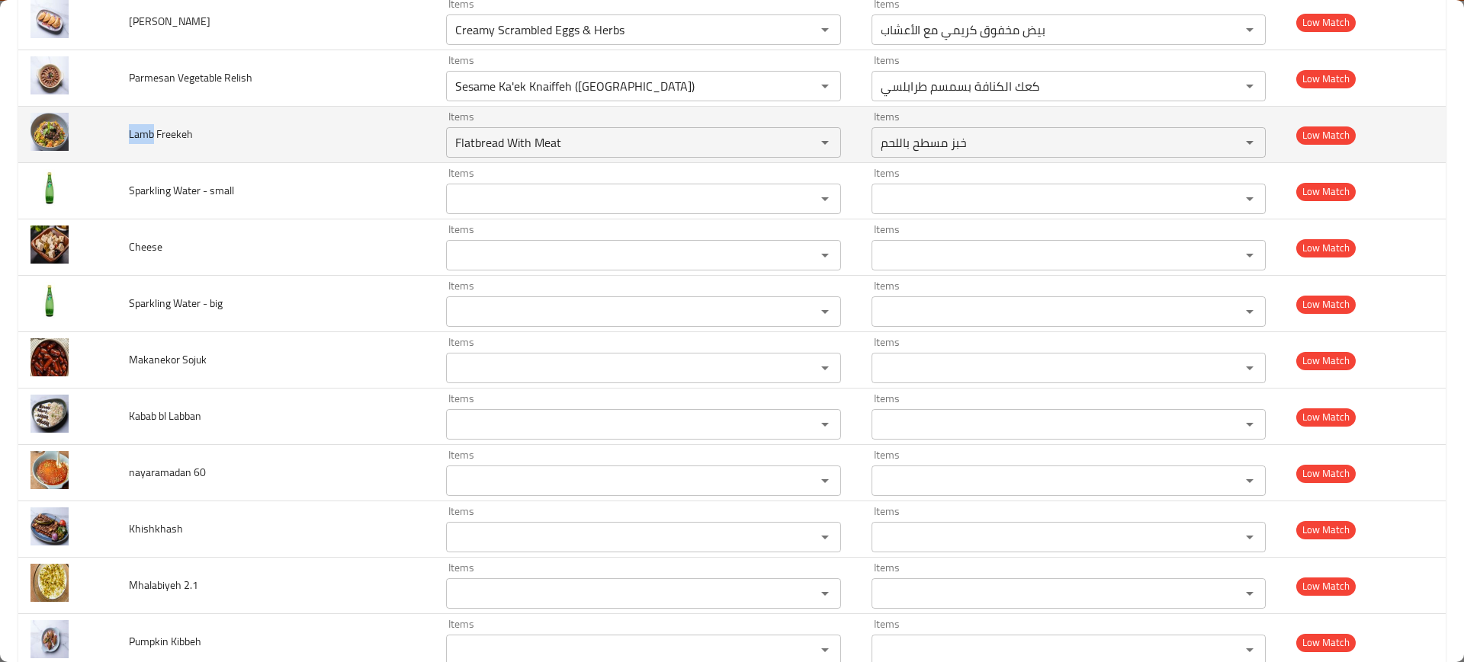
click at [110, 133] on tr "Lamb Freekeh Items Flatbread With Meat Items Items خبز مسطح باللحم Items Low Ma…" at bounding box center [731, 135] width 1427 height 56
copy tr "Lamb"
click at [562, 120] on div "Items Flatbread With Meat Items" at bounding box center [643, 134] width 395 height 47
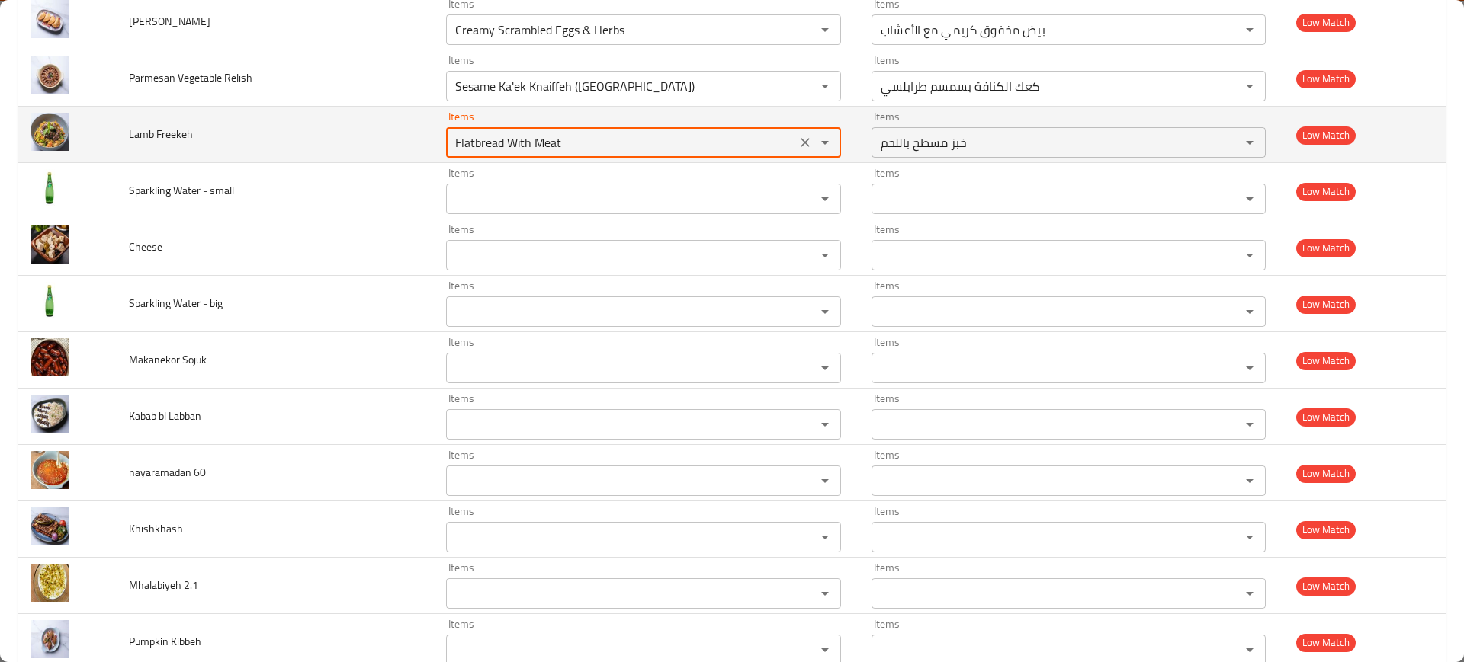
paste Freekeh "Lamb"
drag, startPoint x: 459, startPoint y: 143, endPoint x: 431, endPoint y: 137, distance: 28.7
click at [434, 139] on td "Items Lamb Items" at bounding box center [646, 135] width 425 height 56
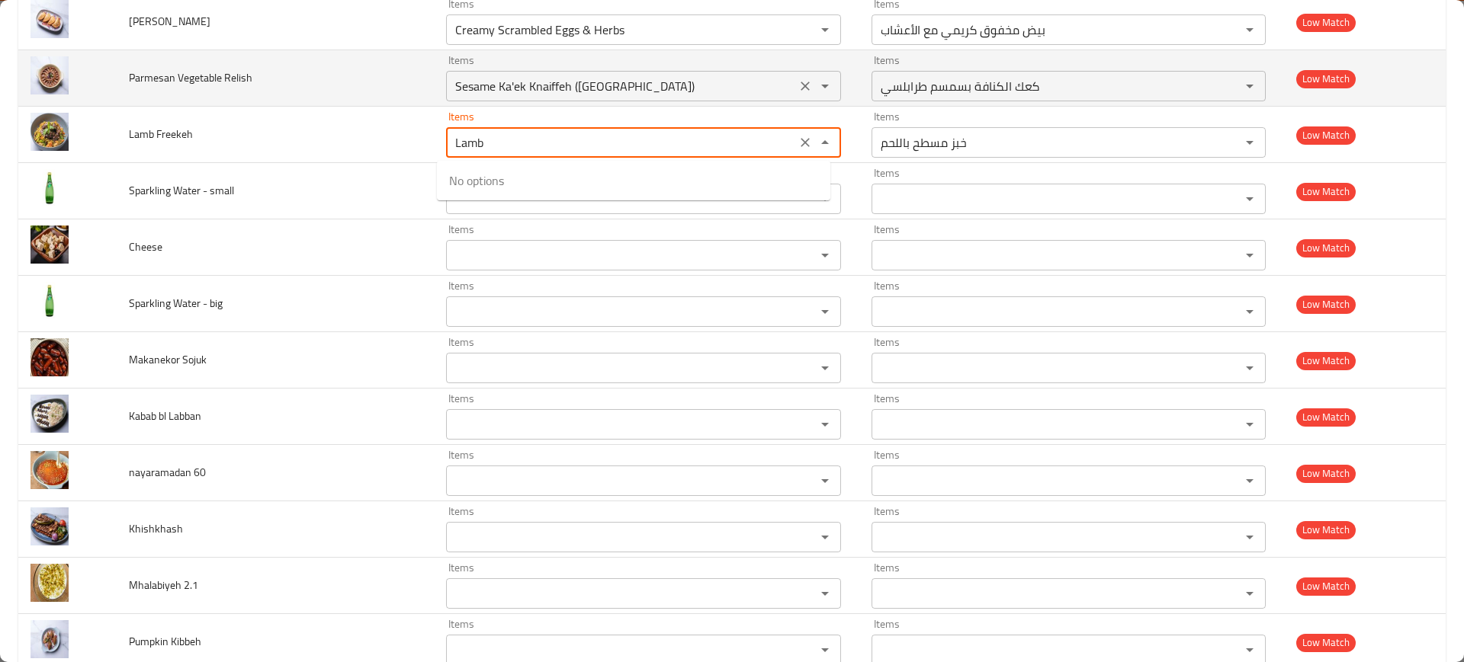
type Freekeh "Lamb"
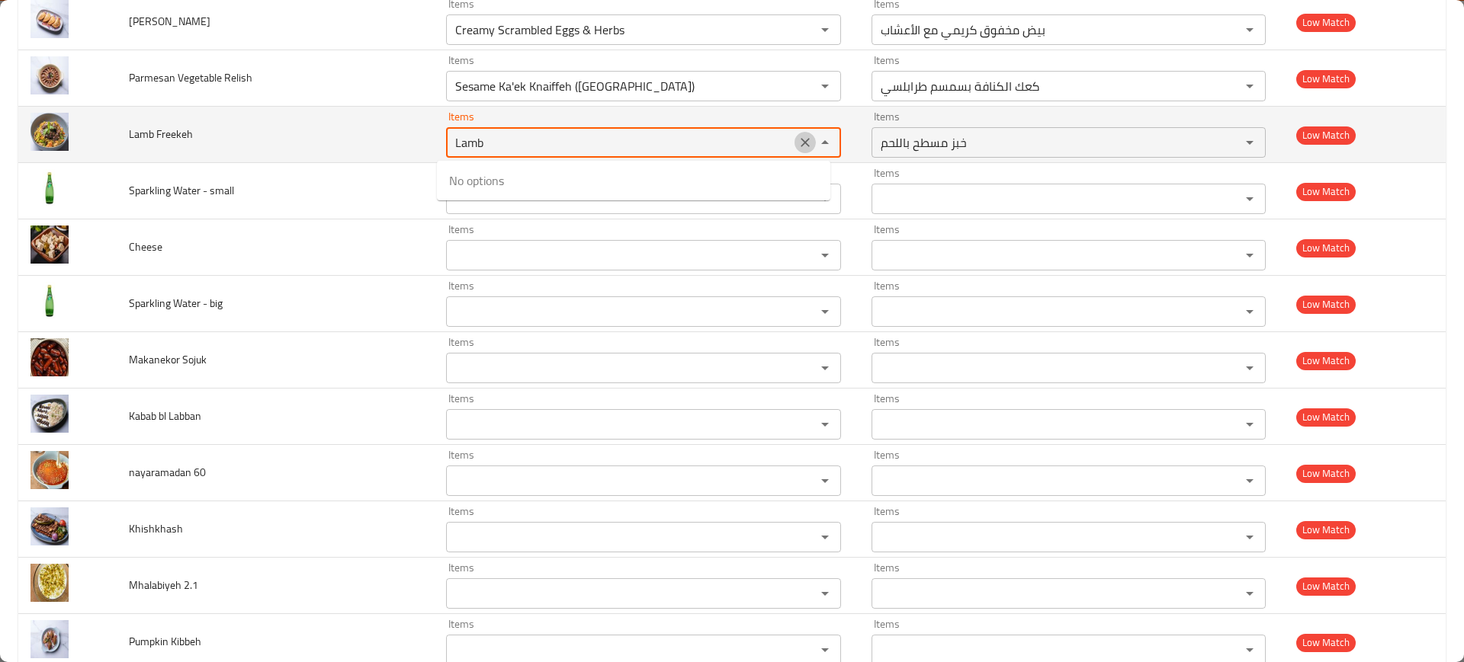
click at [797, 136] on icon "Clear" at bounding box center [804, 142] width 15 height 15
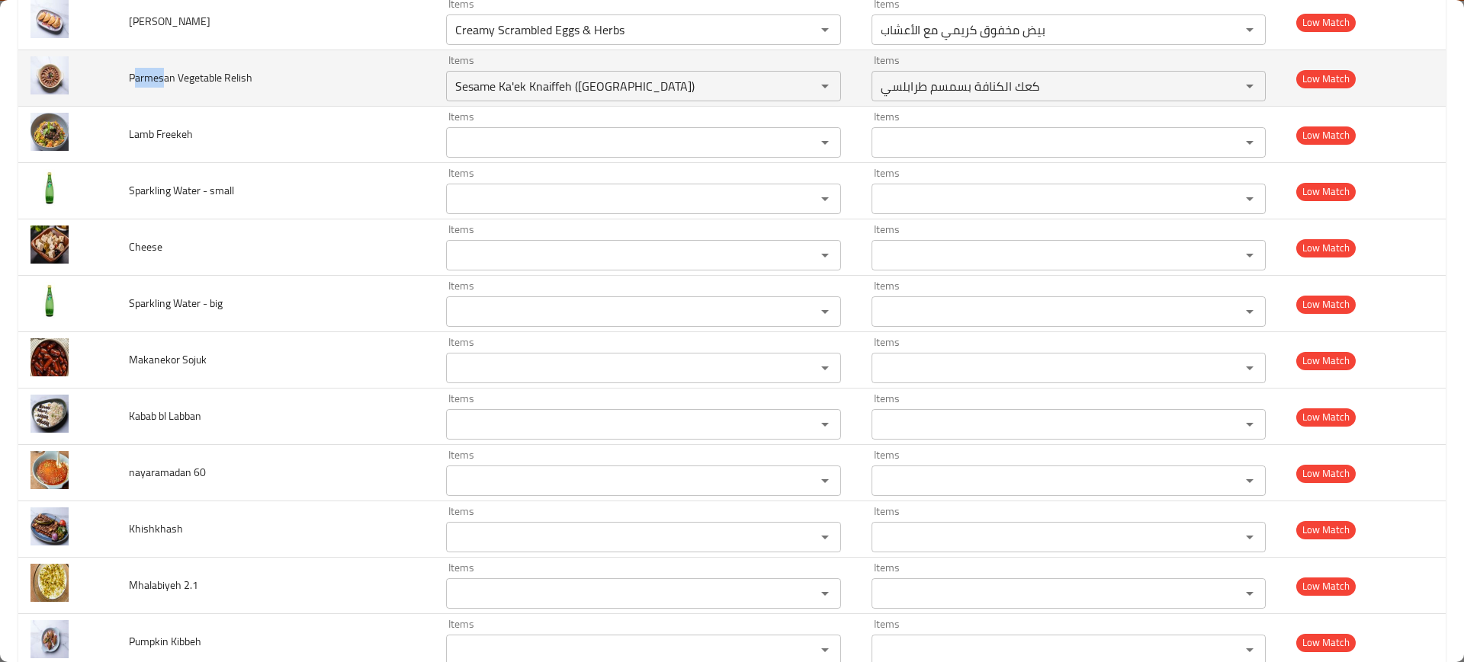
drag, startPoint x: 165, startPoint y: 83, endPoint x: 132, endPoint y: 83, distance: 32.8
click at [132, 83] on span "Parmesan Vegetable Relish" at bounding box center [190, 78] width 123 height 20
copy span "armes"
click at [540, 82] on Relish "Sesame Ka'ek Knaiffeh ([GEOGRAPHIC_DATA])" at bounding box center [621, 85] width 341 height 21
paste Relish "armes"
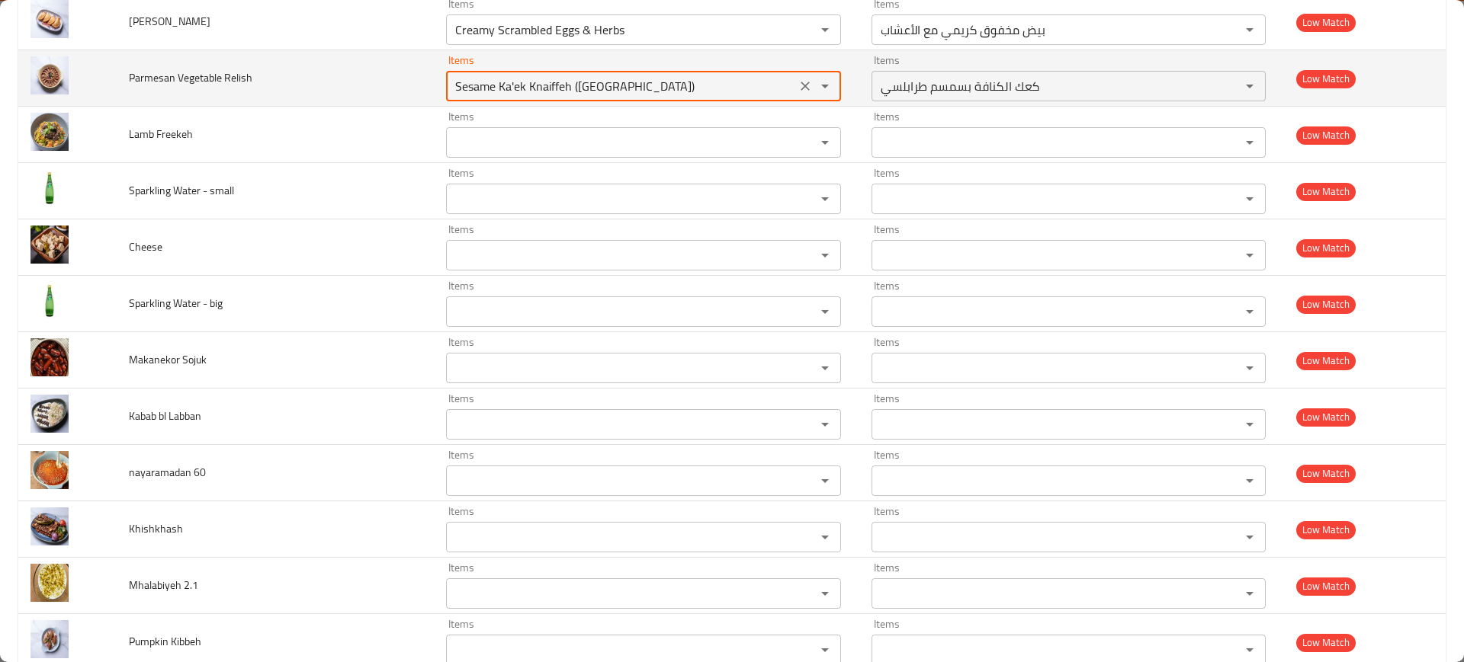
type Relish "armes"
click at [802, 83] on button "Clear" at bounding box center [804, 85] width 21 height 21
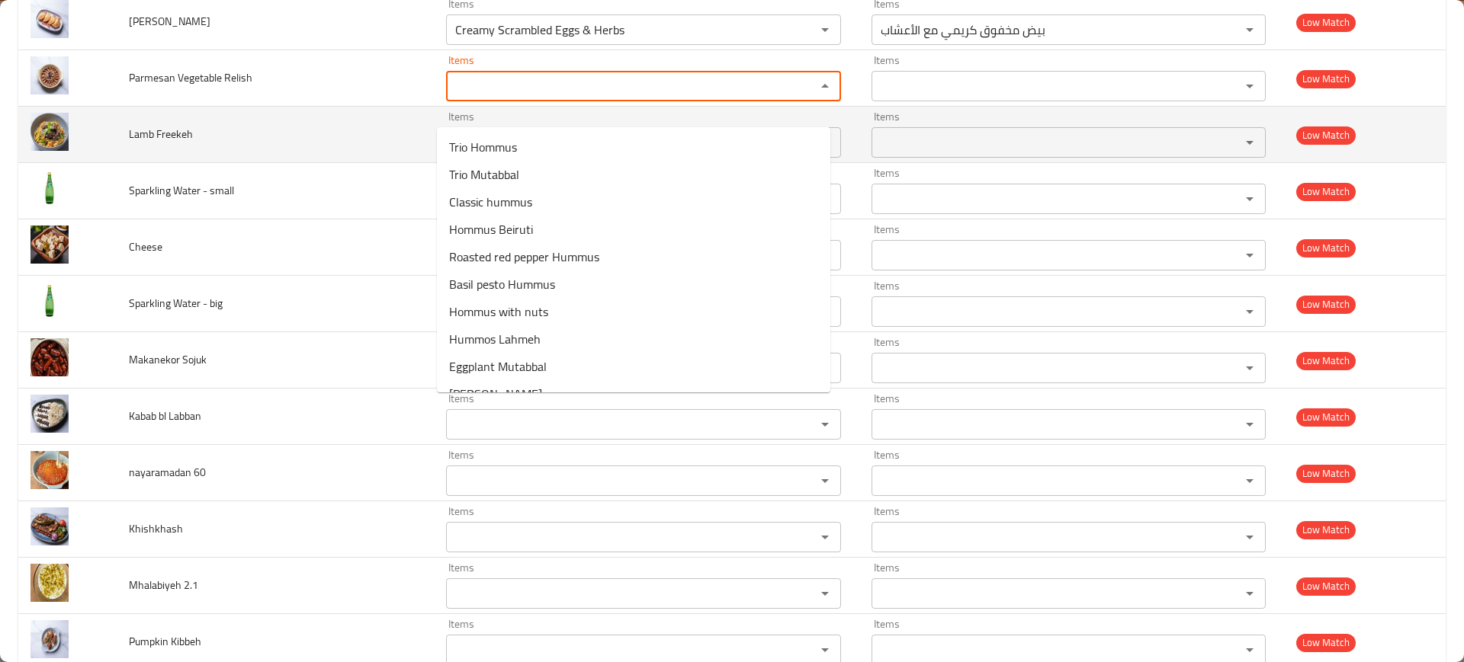
scroll to position [6480, 0]
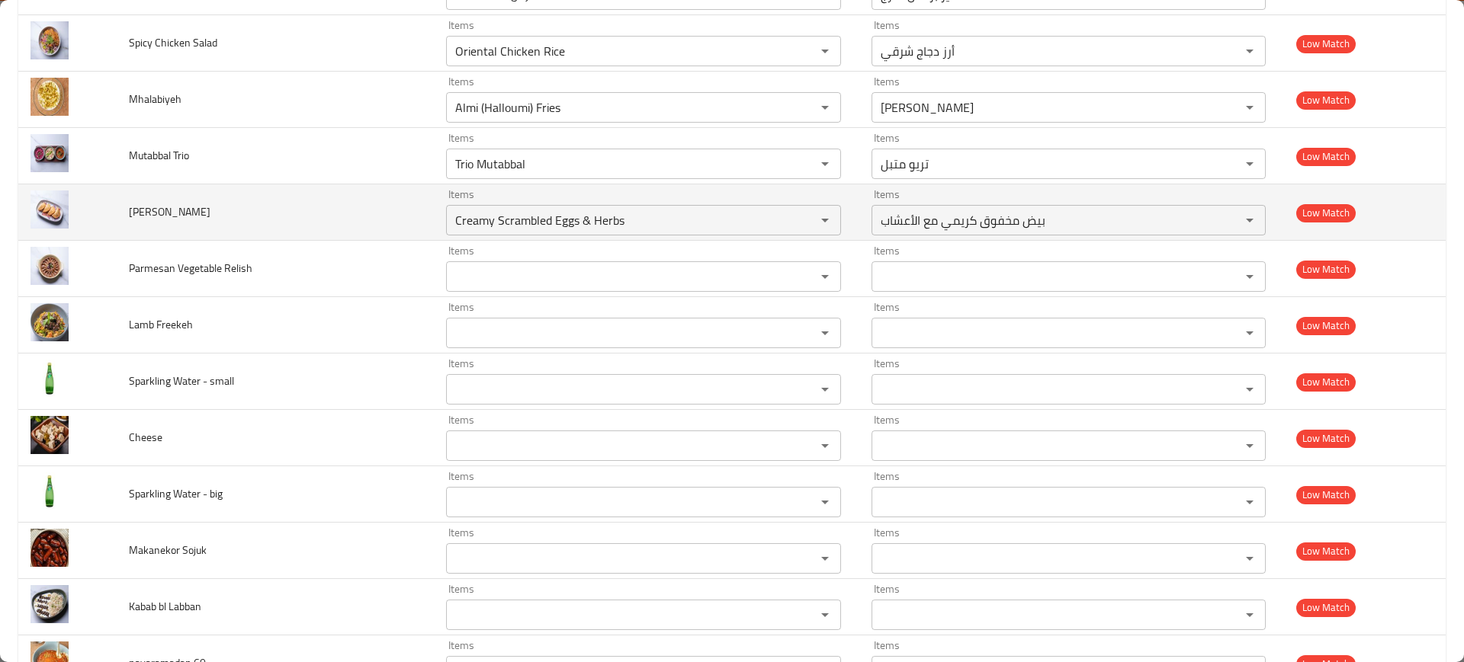
drag, startPoint x: 208, startPoint y: 220, endPoint x: 175, endPoint y: 215, distance: 33.1
click at [175, 215] on span "[PERSON_NAME]" at bounding box center [170, 212] width 82 height 20
copy span "mbouse"
click at [512, 219] on Sambousek "Creamy Scrambled Eggs & Herbs" at bounding box center [621, 220] width 341 height 21
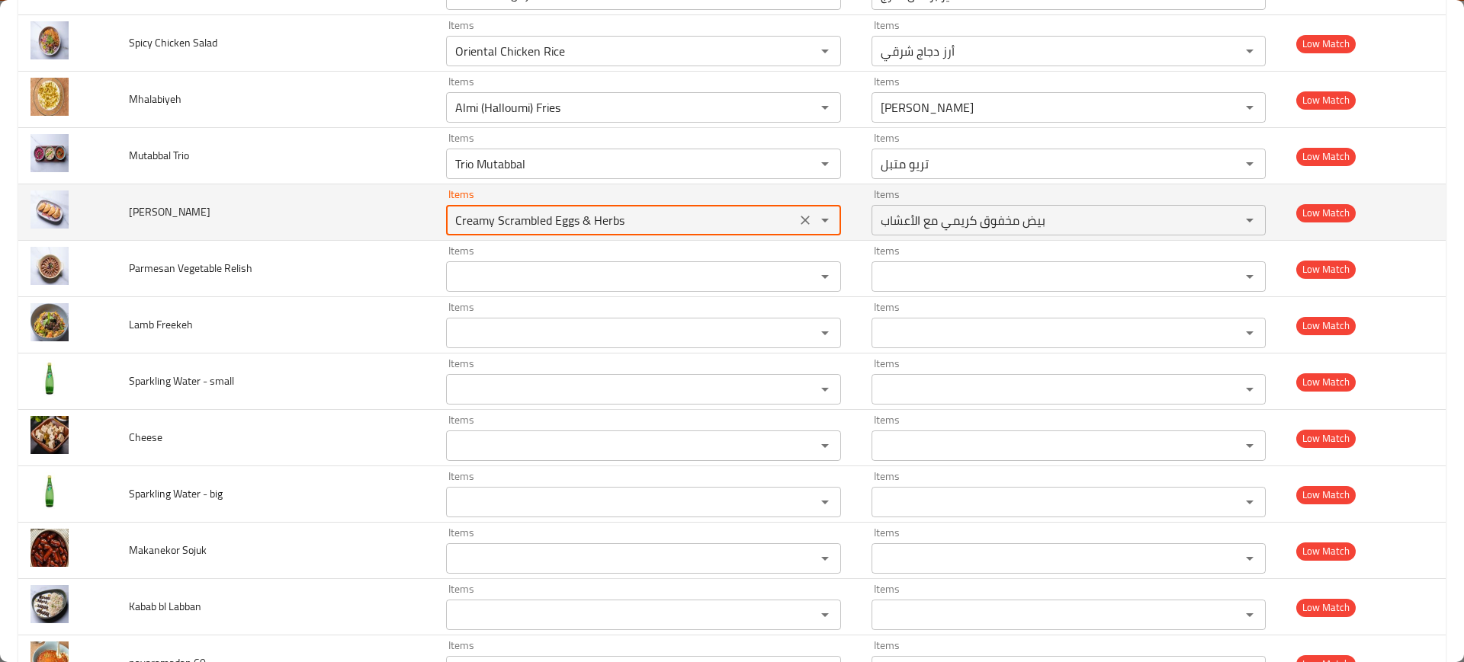
paste Sambousek "mbouse"
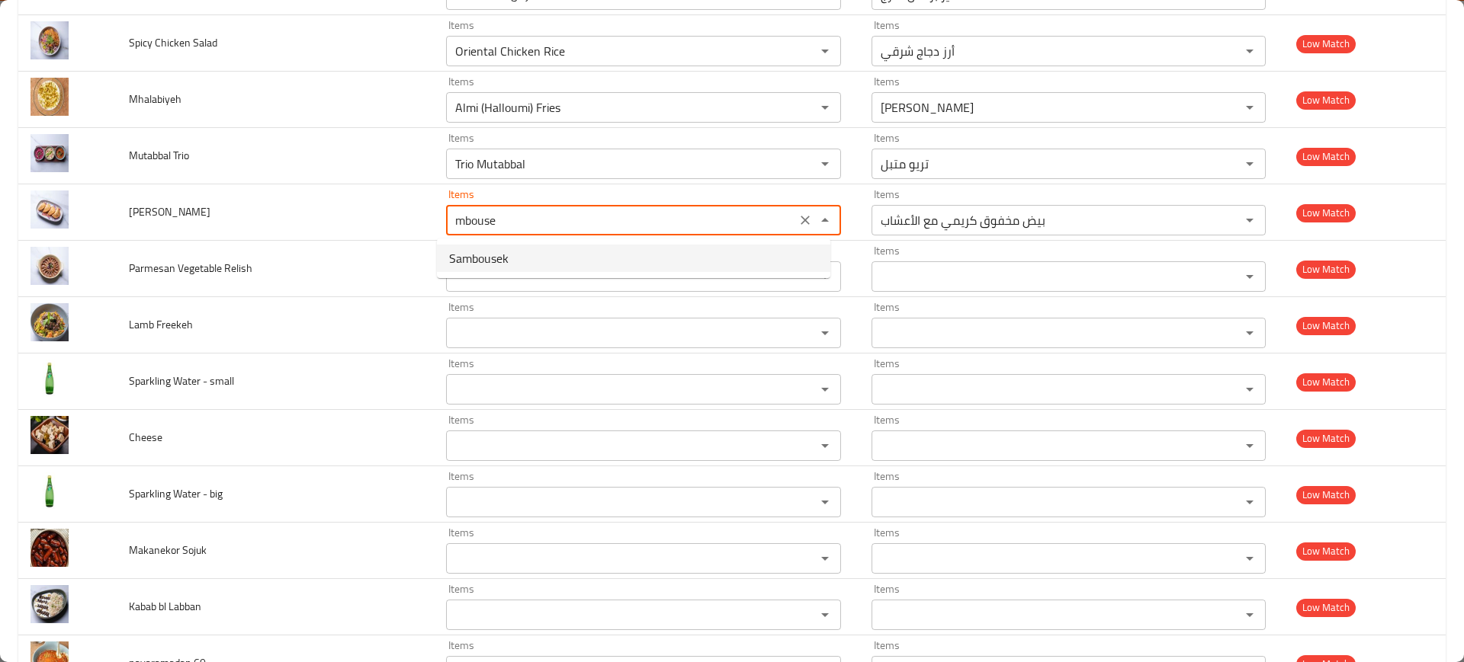
click at [506, 255] on span "Sambousek" at bounding box center [478, 258] width 59 height 18
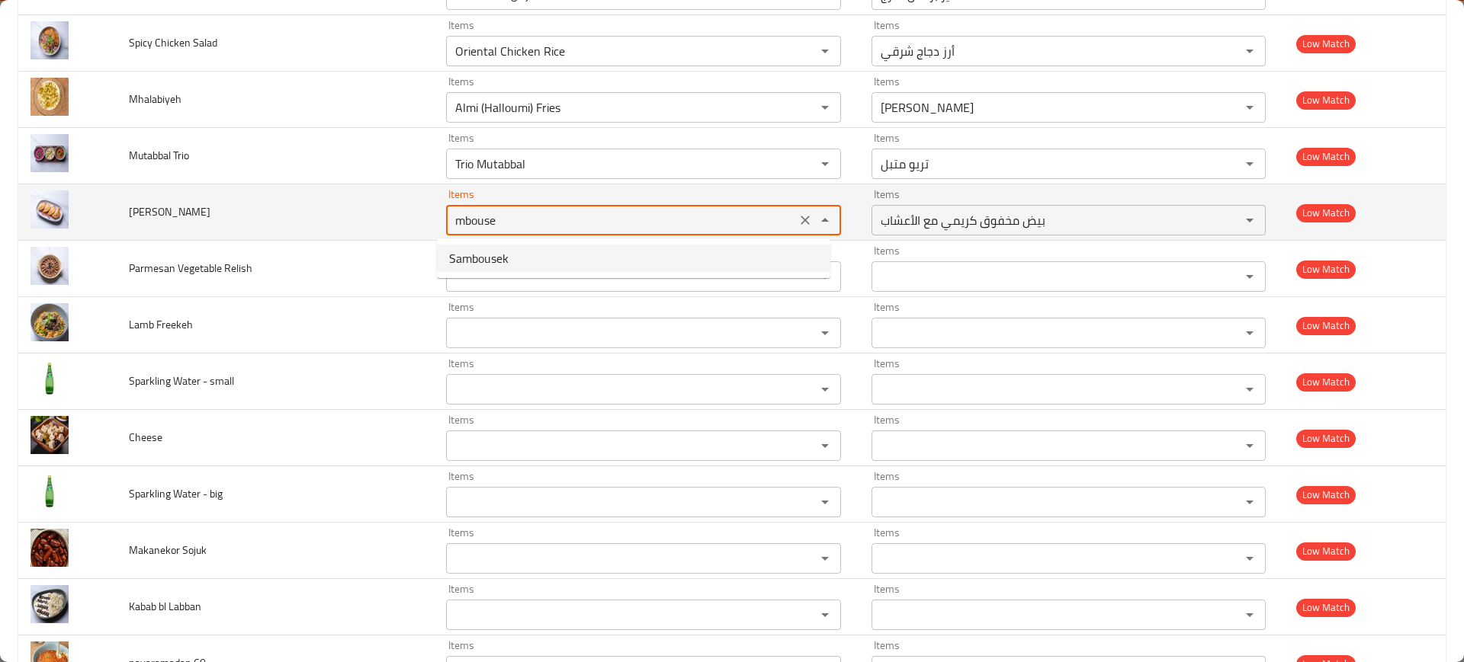
type Sambousek "Sambousek"
type Sambousek-ar "سمبوسك"
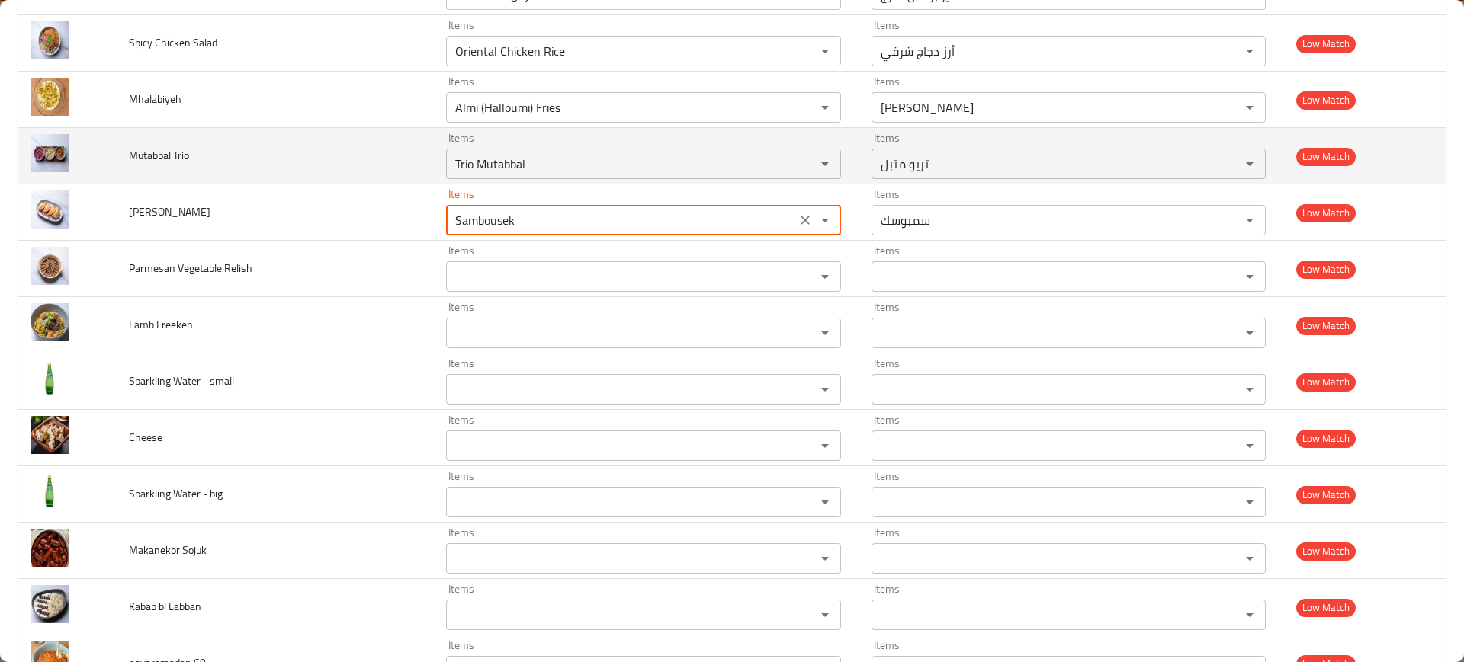
type Sambousek "Sambousek"
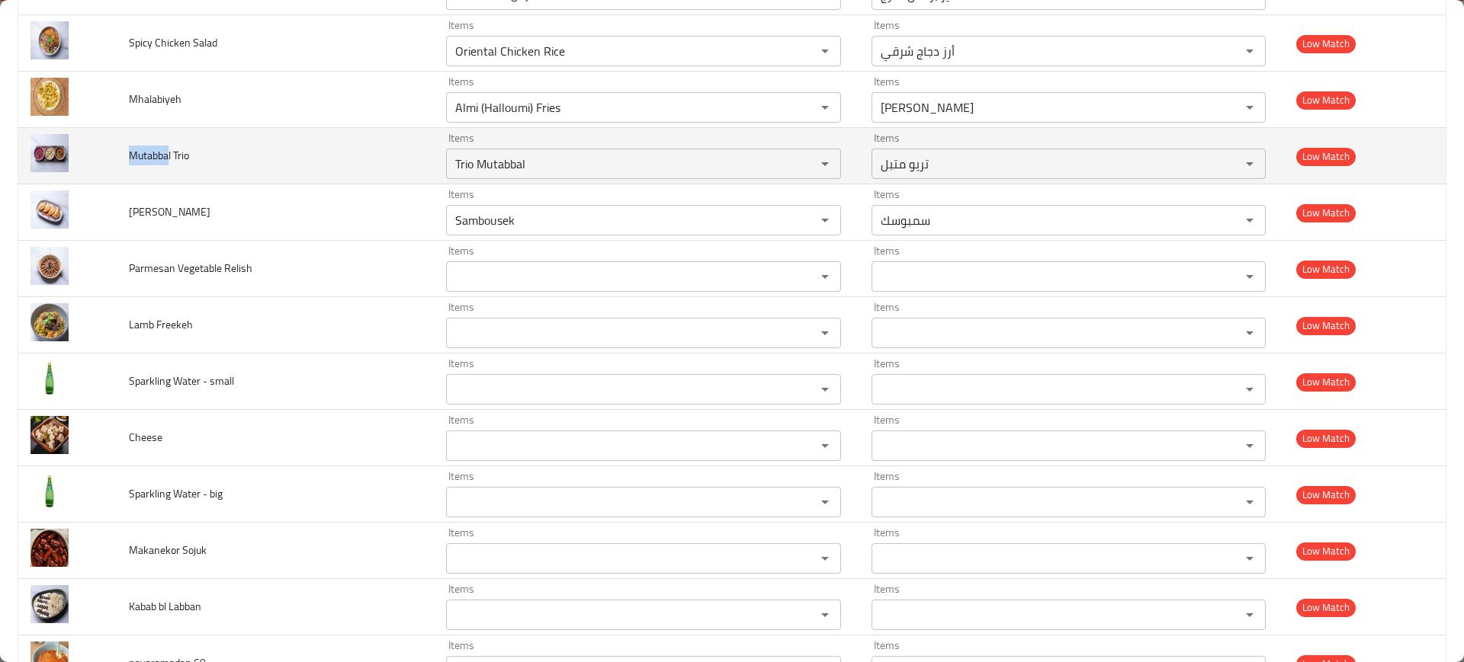
drag, startPoint x: 166, startPoint y: 157, endPoint x: 125, endPoint y: 156, distance: 41.2
click at [125, 156] on td "Mutabbal Trio" at bounding box center [275, 156] width 317 height 56
copy span "Mutabba"
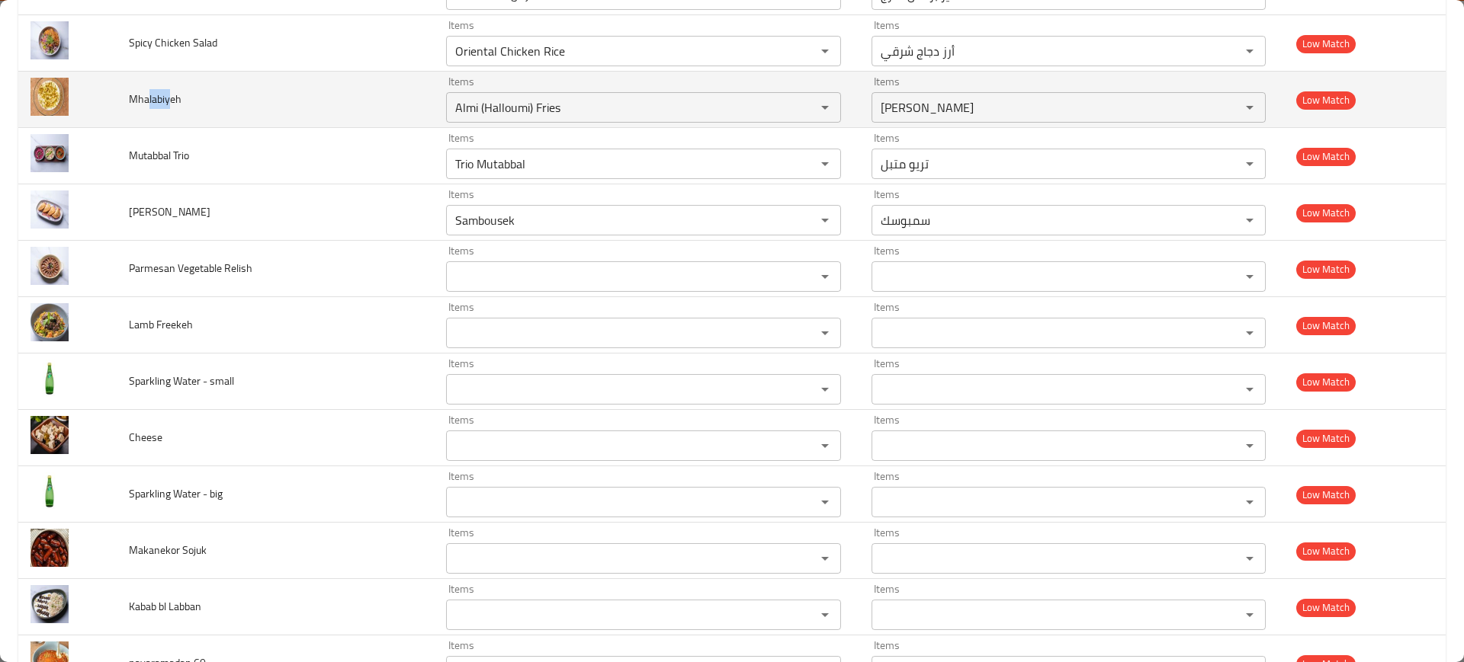
drag, startPoint x: 149, startPoint y: 98, endPoint x: 172, endPoint y: 98, distance: 22.1
click at [168, 98] on span "Mhalabiyeh" at bounding box center [155, 99] width 53 height 20
click at [525, 111] on input "Almi (Halloumi) Fries" at bounding box center [621, 107] width 341 height 21
paste input "labiy"
type input "labiy"
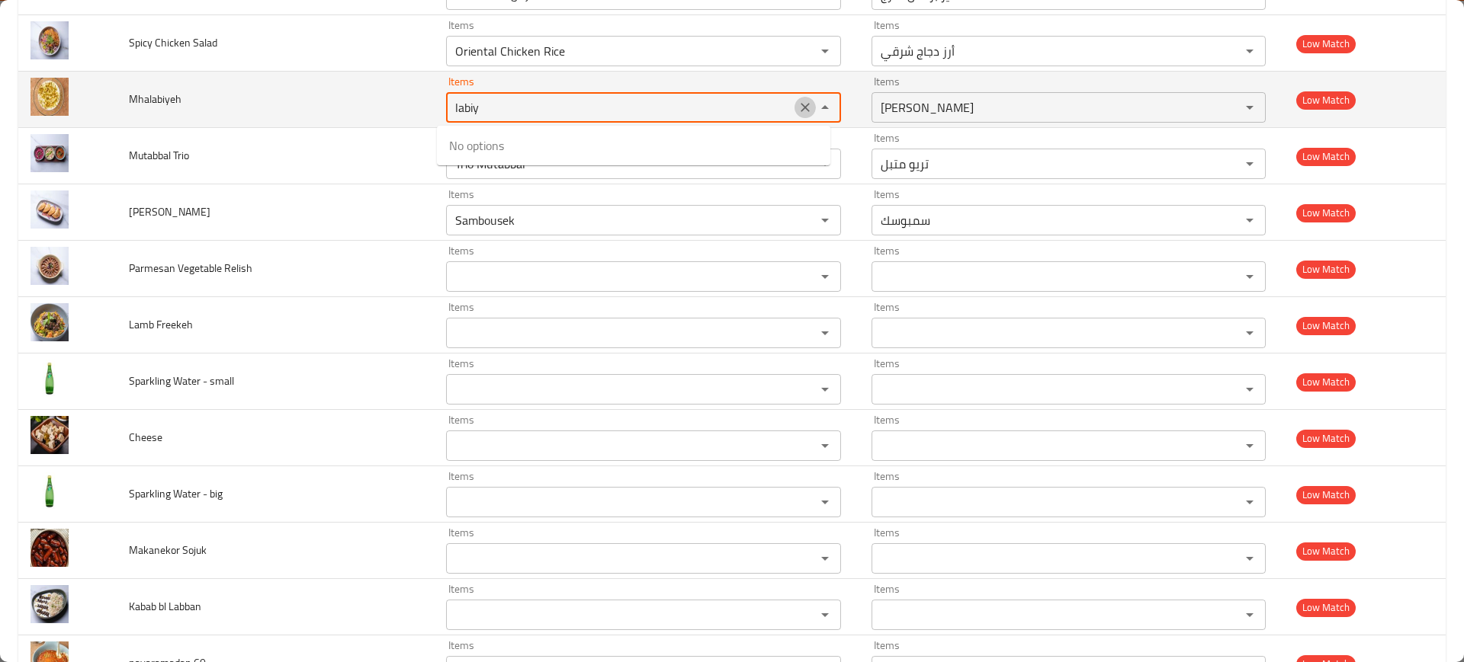
click at [797, 111] on icon "Clear" at bounding box center [804, 107] width 15 height 15
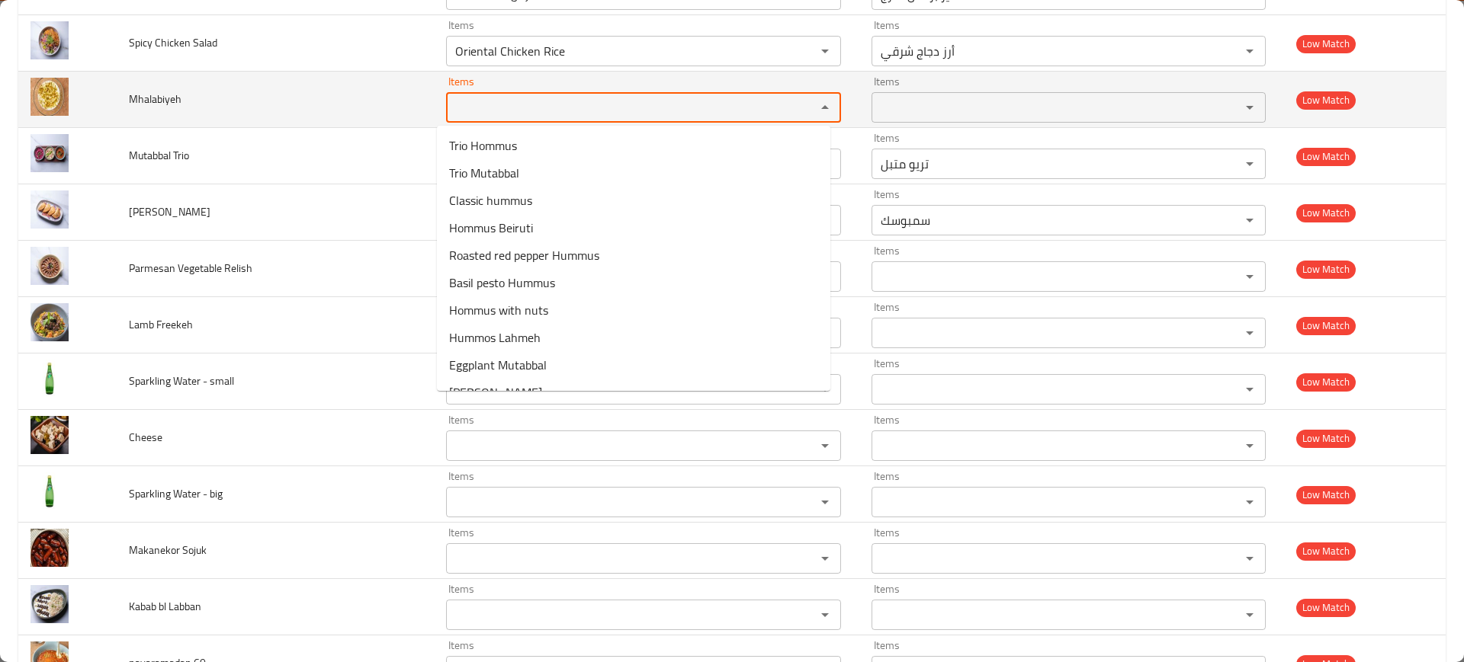
click at [261, 88] on td "Mhalabiyeh" at bounding box center [275, 100] width 317 height 56
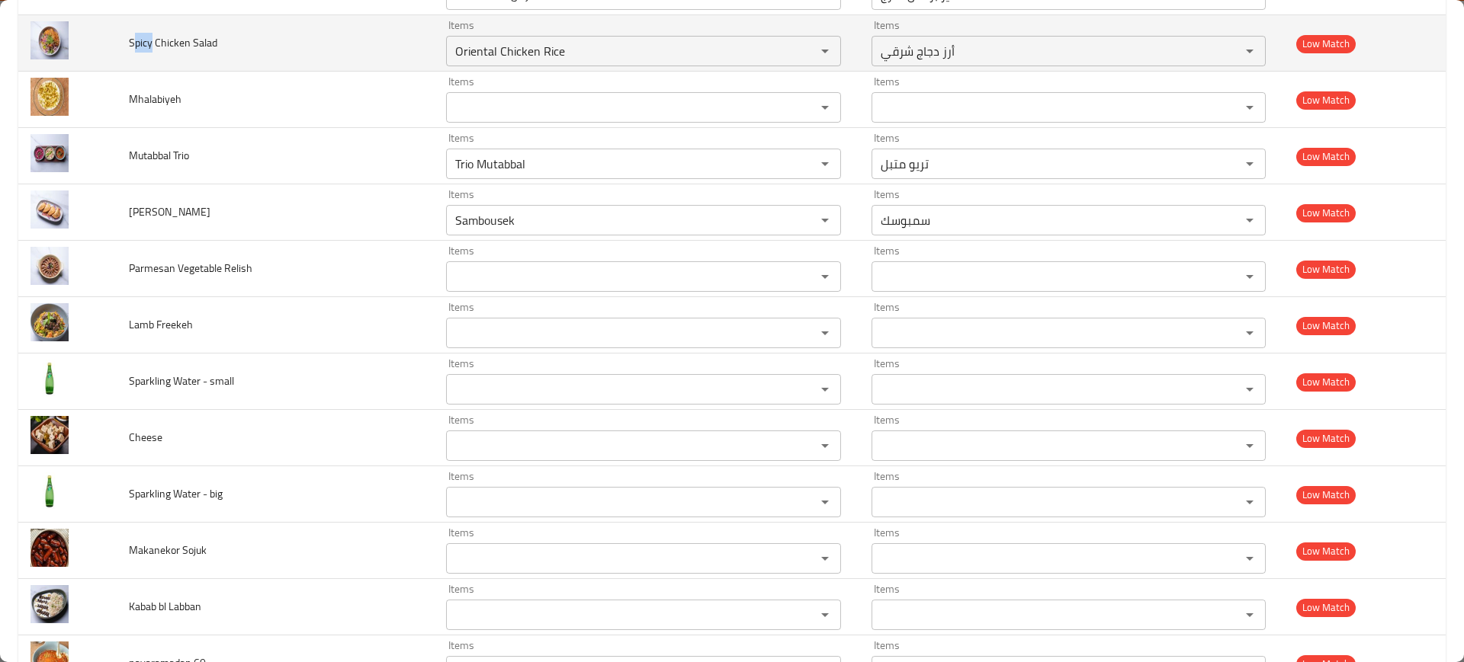
drag, startPoint x: 150, startPoint y: 40, endPoint x: 133, endPoint y: 44, distance: 17.2
click at [131, 43] on span "Spicy Chicken Salad" at bounding box center [173, 43] width 88 height 20
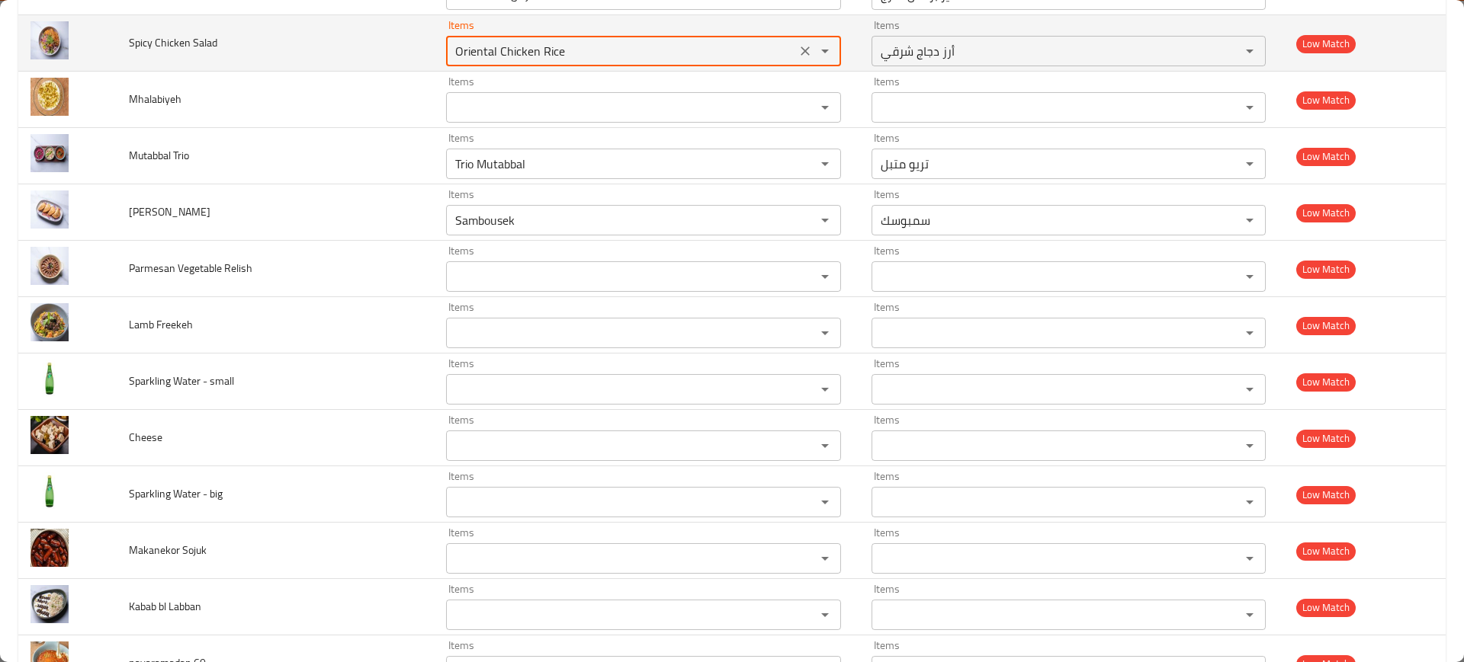
click at [553, 54] on Salad "Oriental Chicken Rice" at bounding box center [621, 50] width 341 height 21
paste Salad "picy"
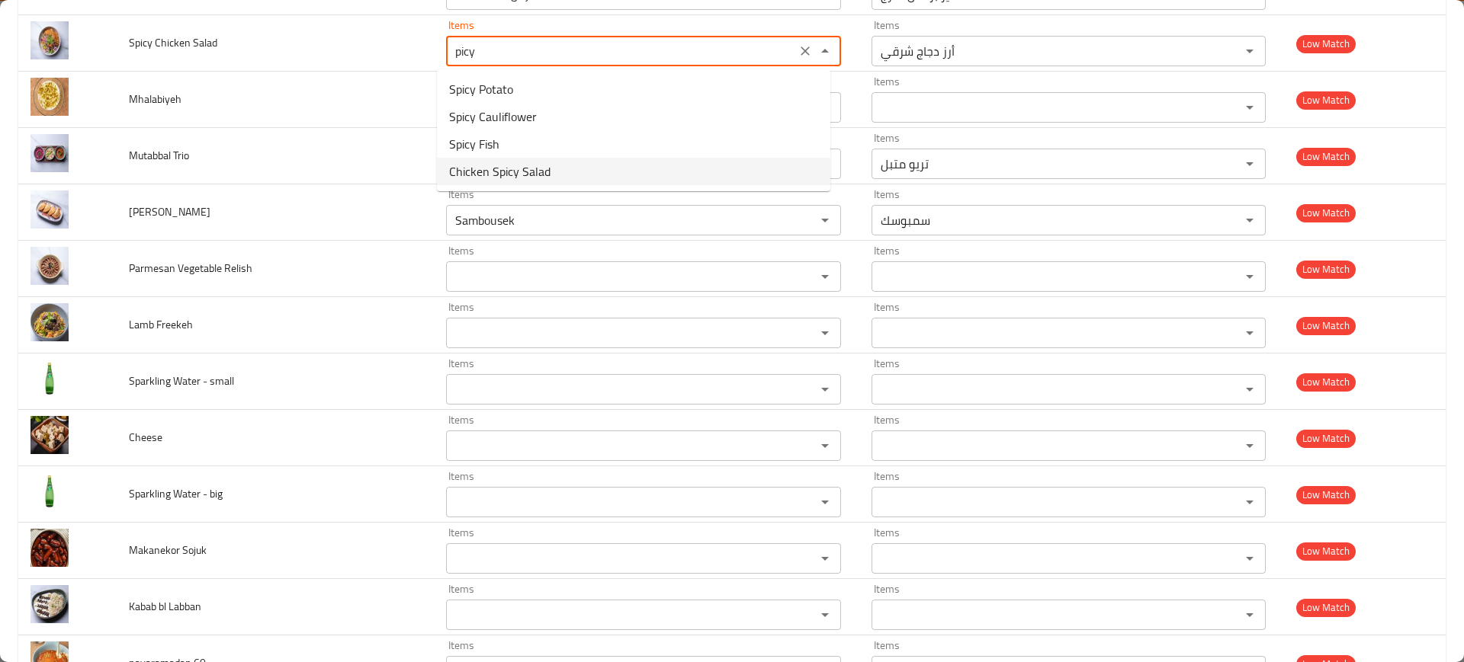
click at [538, 168] on span "Chicken Spicy Salad" at bounding box center [499, 171] width 101 height 18
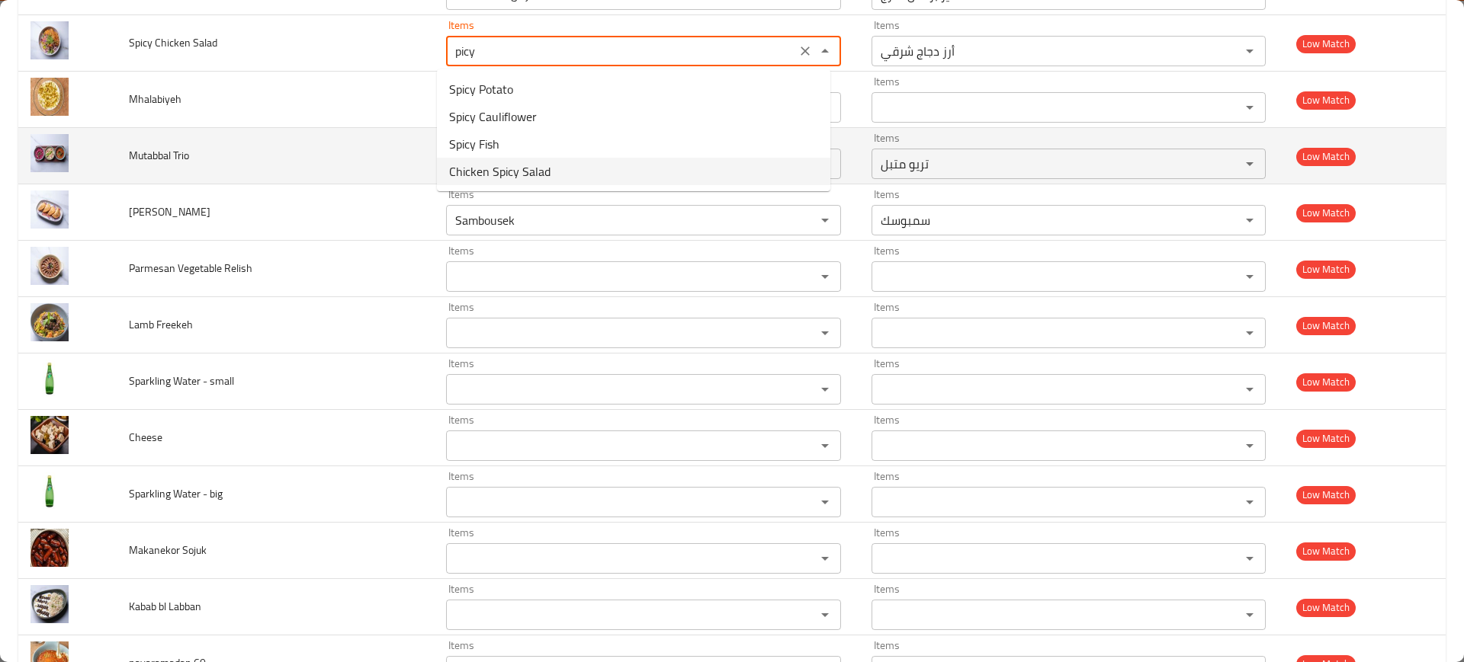
type Salad "Chicken Spicy Salad"
type Salad-ar "سلطة دجاج حارة"
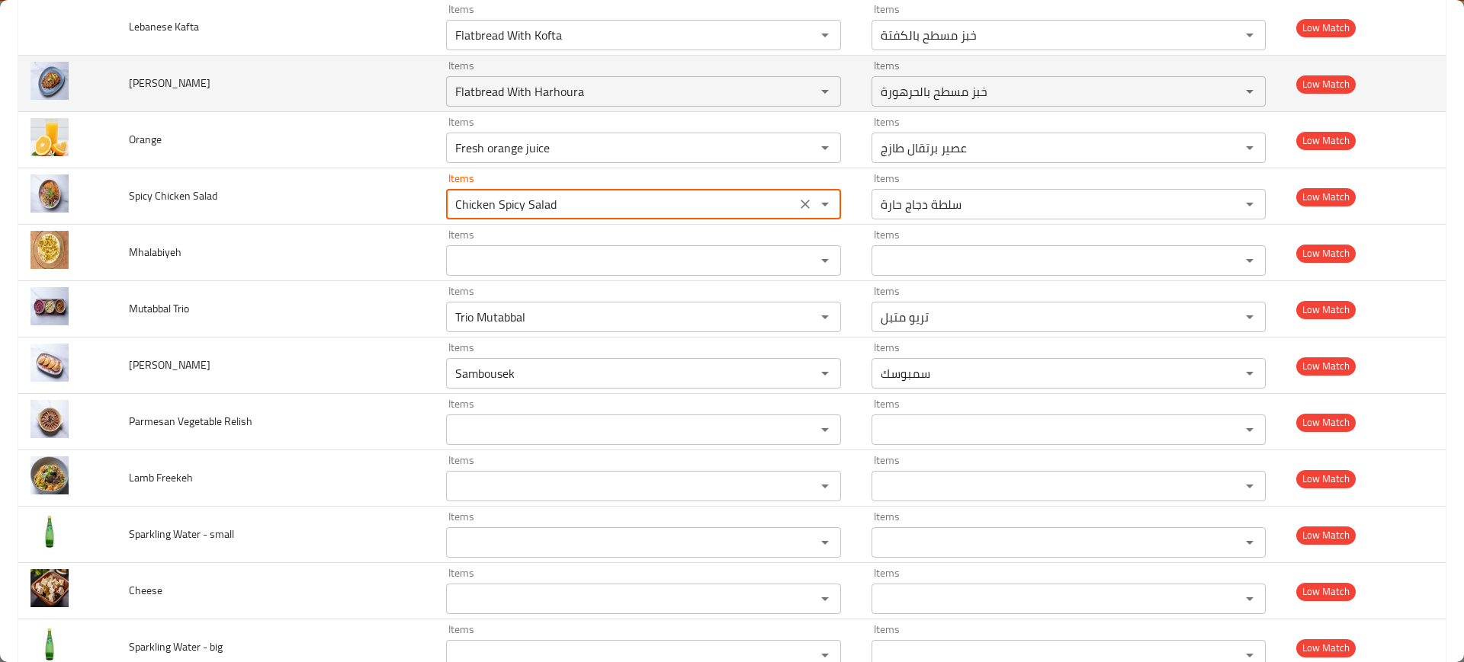
scroll to position [6289, 0]
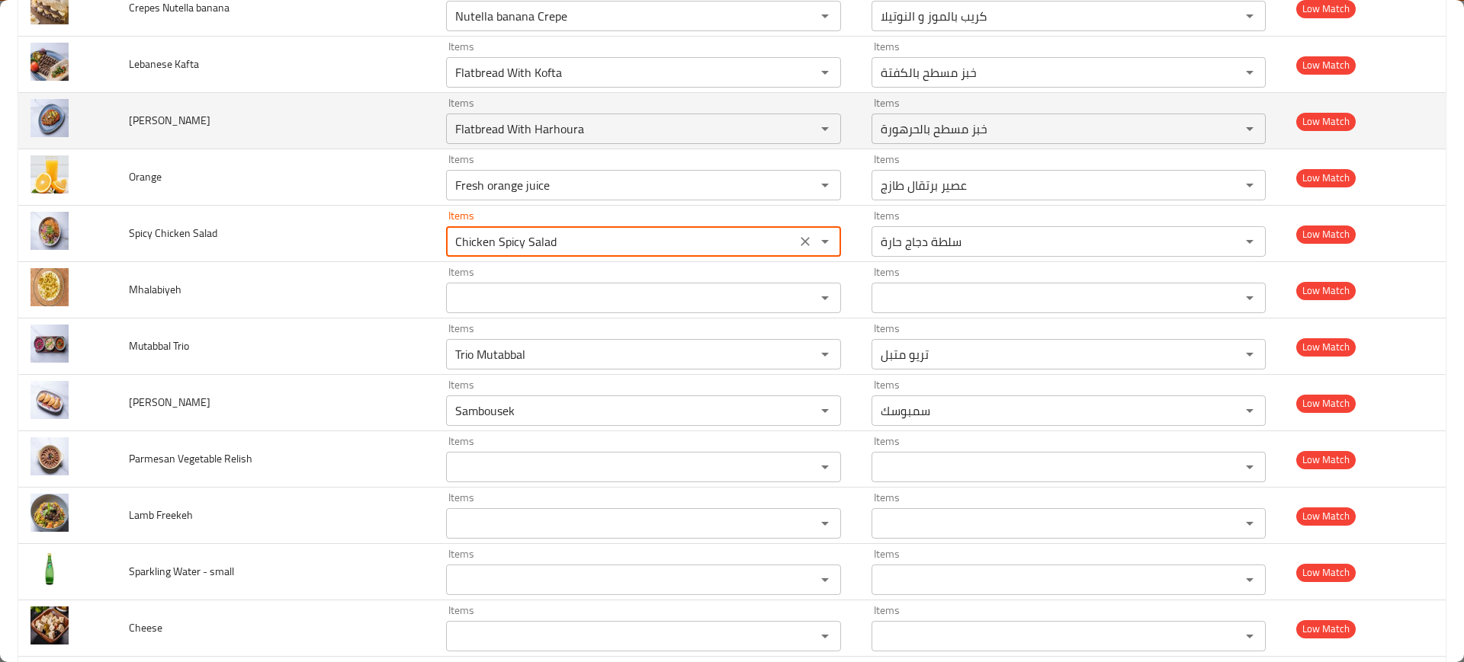
type Salad "Chicken Spicy Salad"
drag, startPoint x: 171, startPoint y: 117, endPoint x: 188, endPoint y: 117, distance: 17.6
click at [188, 117] on span "[PERSON_NAME]" at bounding box center [170, 121] width 82 height 20
click at [550, 114] on div "Flatbread With Harhoura Items" at bounding box center [643, 129] width 395 height 30
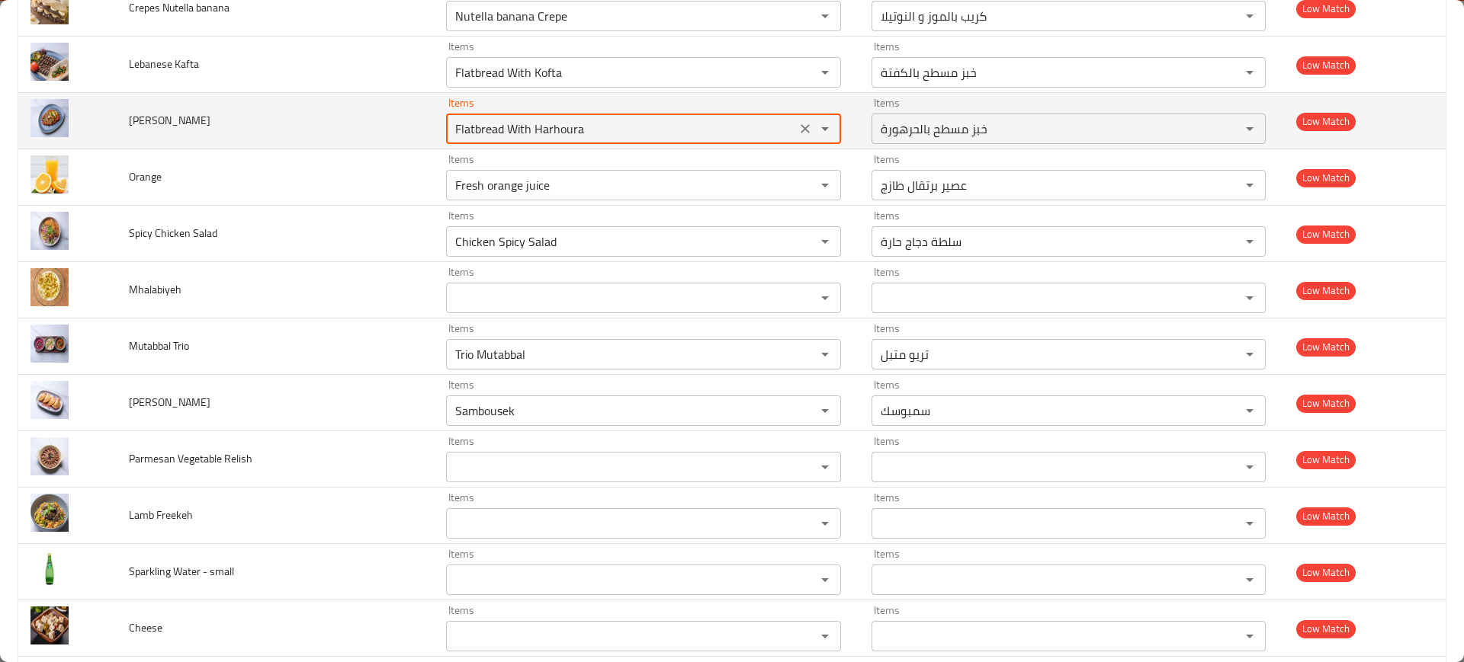
paste Harra "arr"
type Harra "arr"
click at [800, 127] on icon "Clear" at bounding box center [804, 128] width 9 height 9
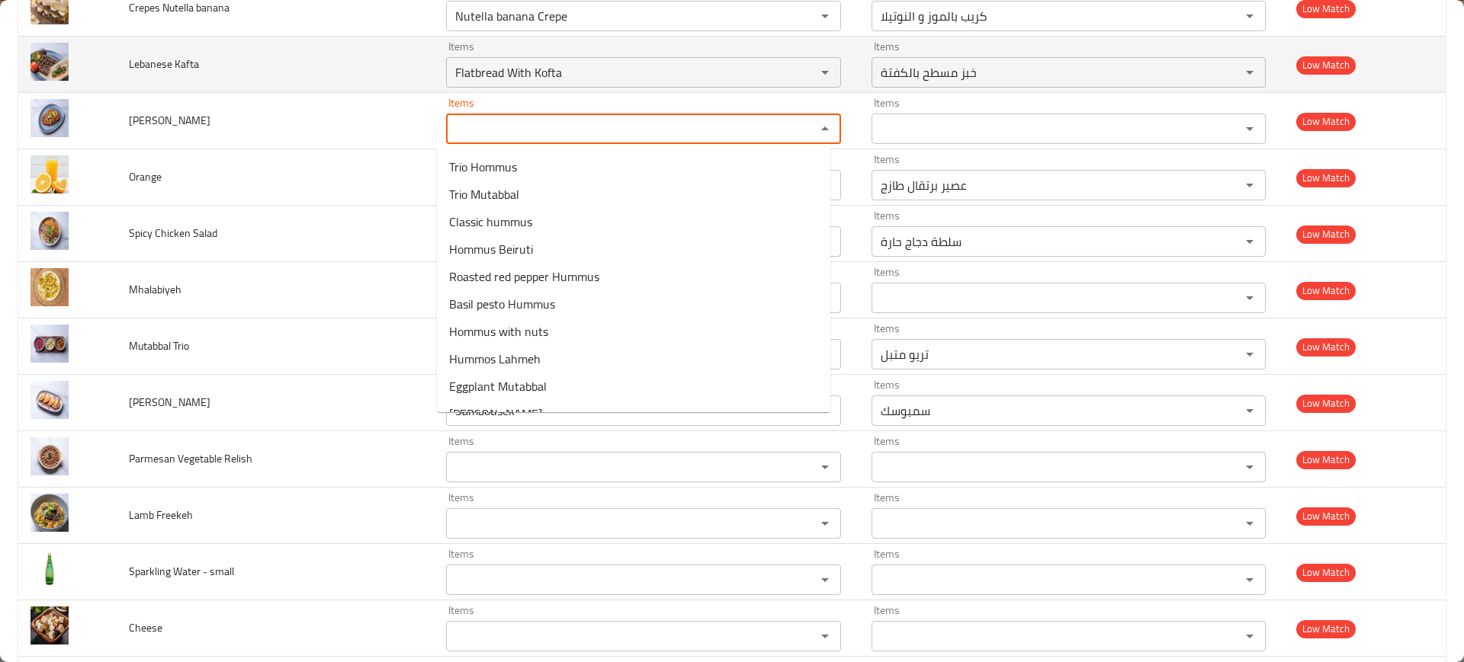
click at [232, 85] on td "Lebanese Kafta" at bounding box center [275, 65] width 317 height 56
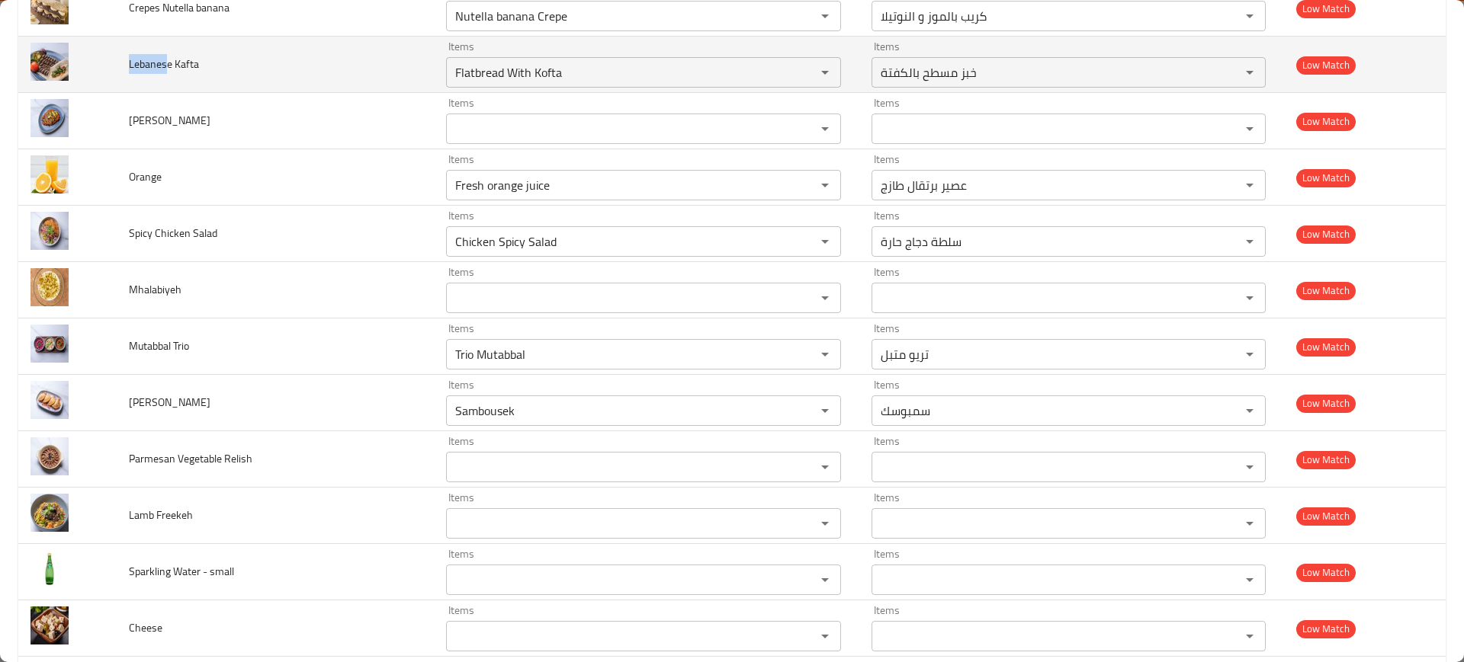
drag, startPoint x: 165, startPoint y: 66, endPoint x: 125, endPoint y: 67, distance: 39.7
click at [125, 67] on td "Lebanese Kafta" at bounding box center [275, 65] width 317 height 56
click at [547, 79] on Kafta "Flatbread With Kofta" at bounding box center [621, 72] width 341 height 21
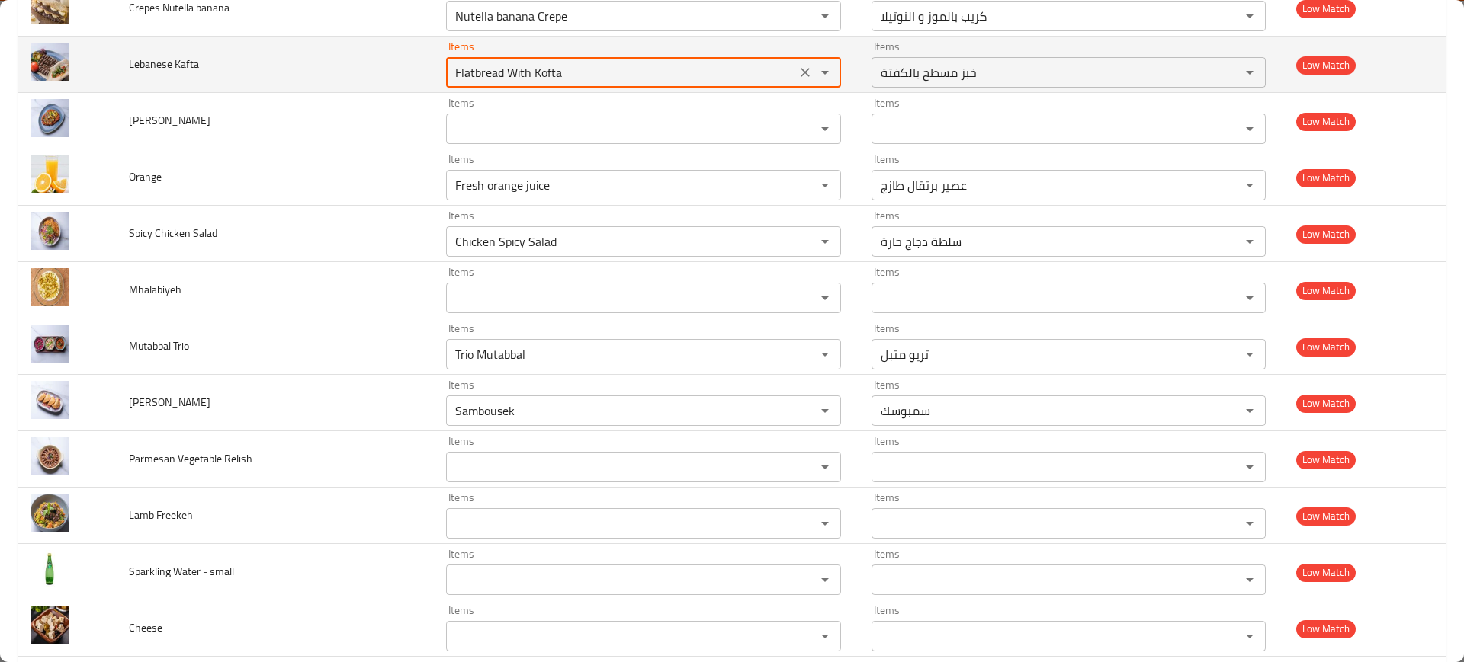
paste Kafta "Lebanes"
type Kafta "Lebanes"
click at [797, 72] on icon "Clear" at bounding box center [804, 72] width 15 height 15
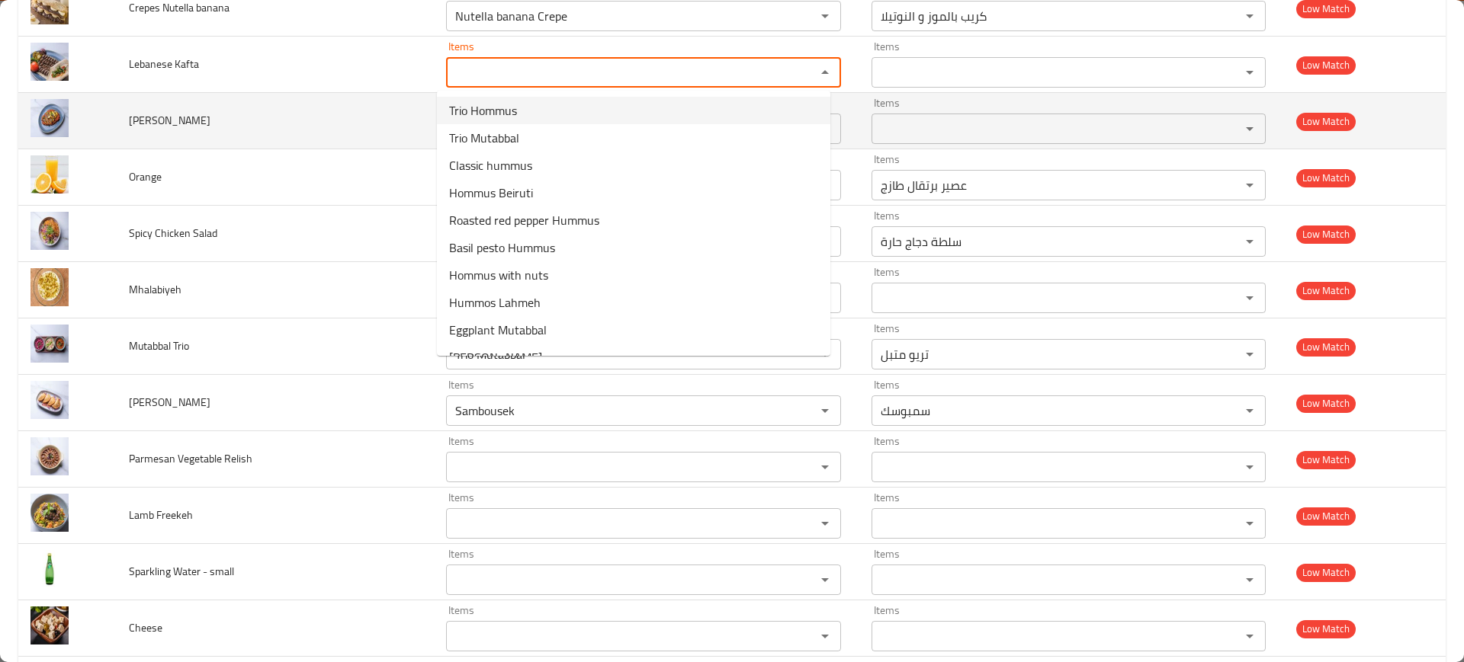
click at [348, 104] on td "[PERSON_NAME]" at bounding box center [275, 121] width 317 height 56
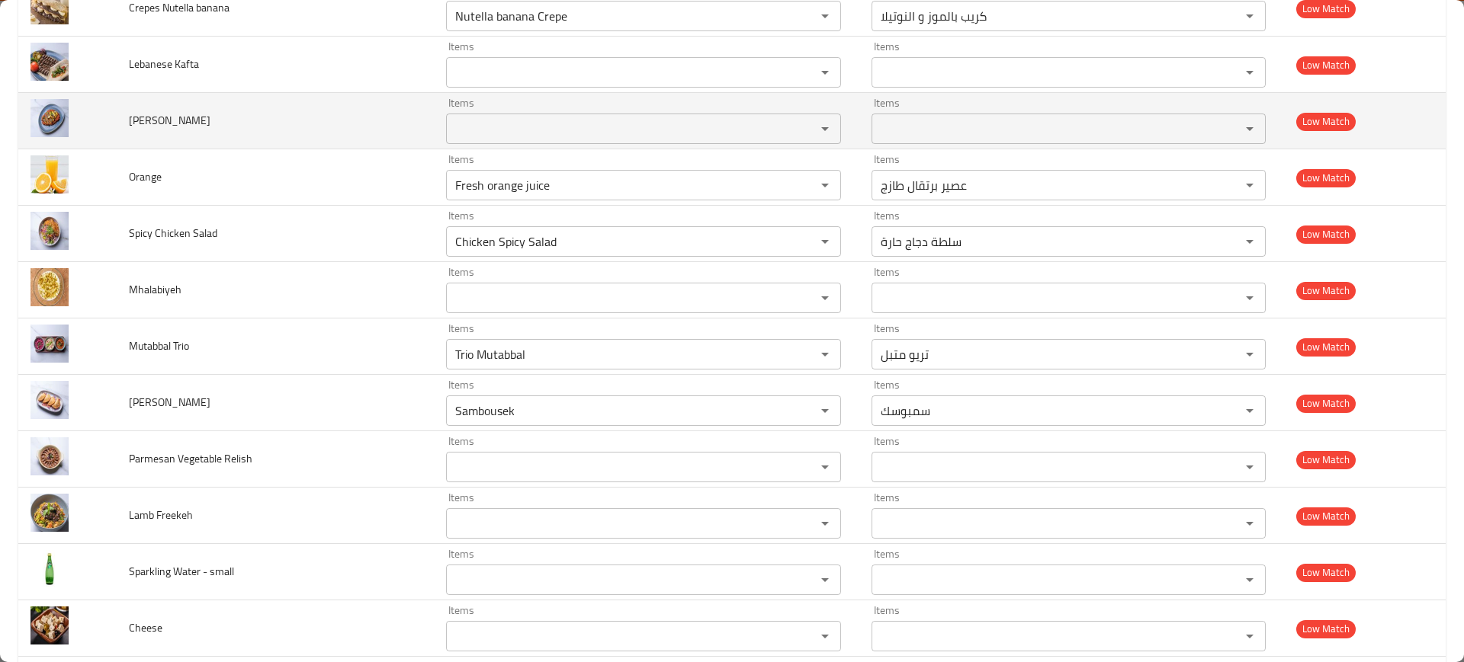
scroll to position [6194, 0]
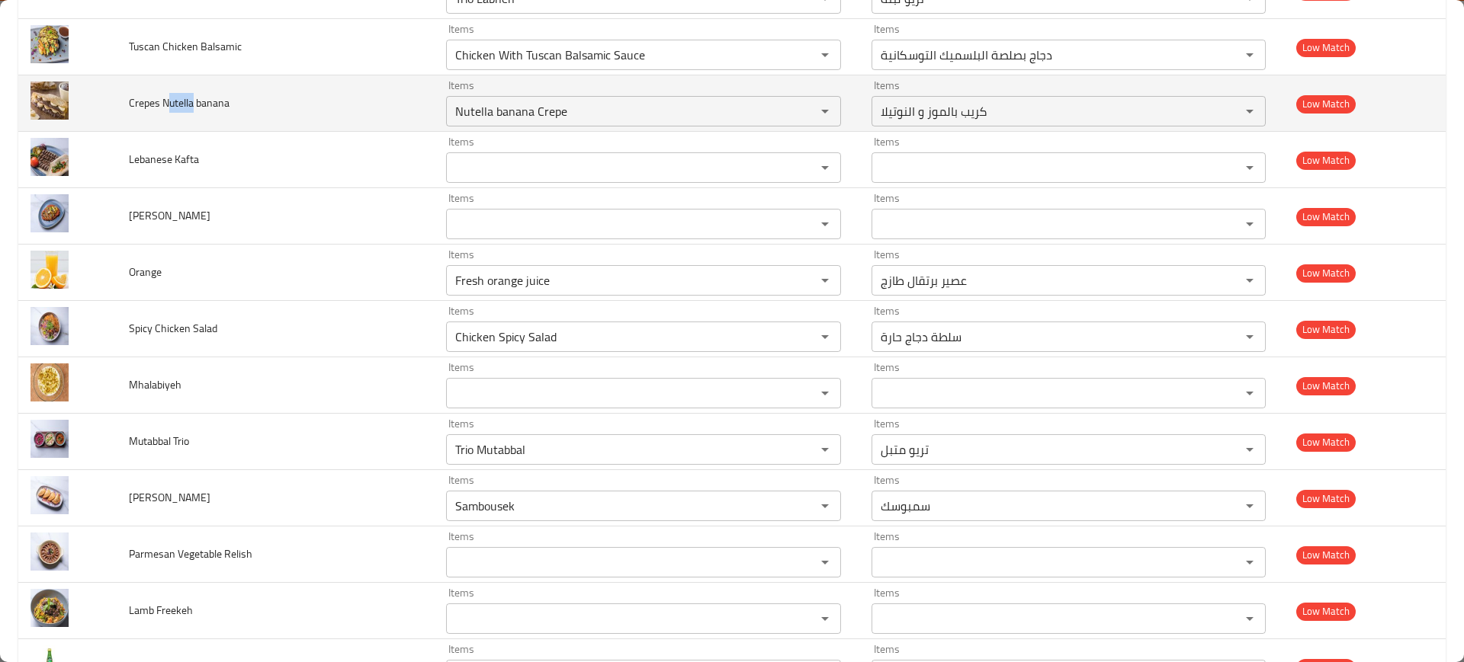
drag, startPoint x: 168, startPoint y: 101, endPoint x: 191, endPoint y: 104, distance: 23.0
click at [191, 104] on span "Crepes Nutella banana" at bounding box center [179, 103] width 101 height 20
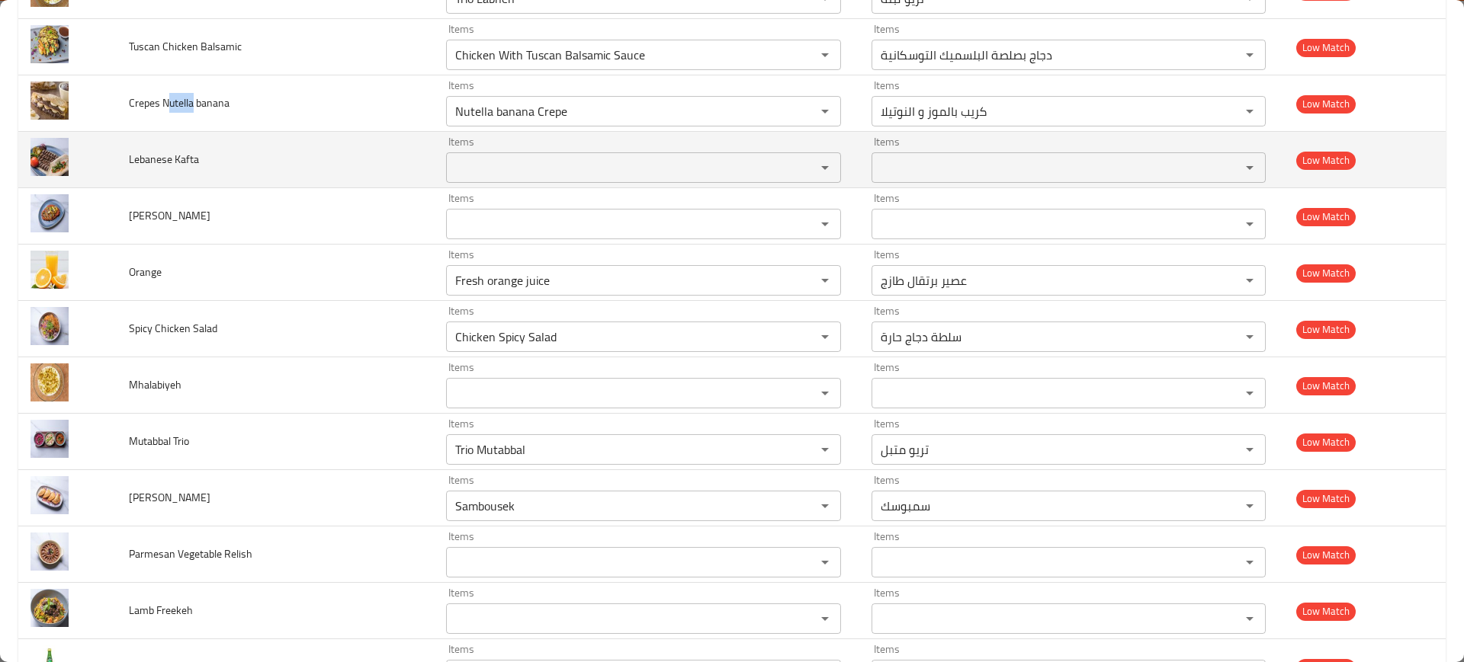
scroll to position [6099, 0]
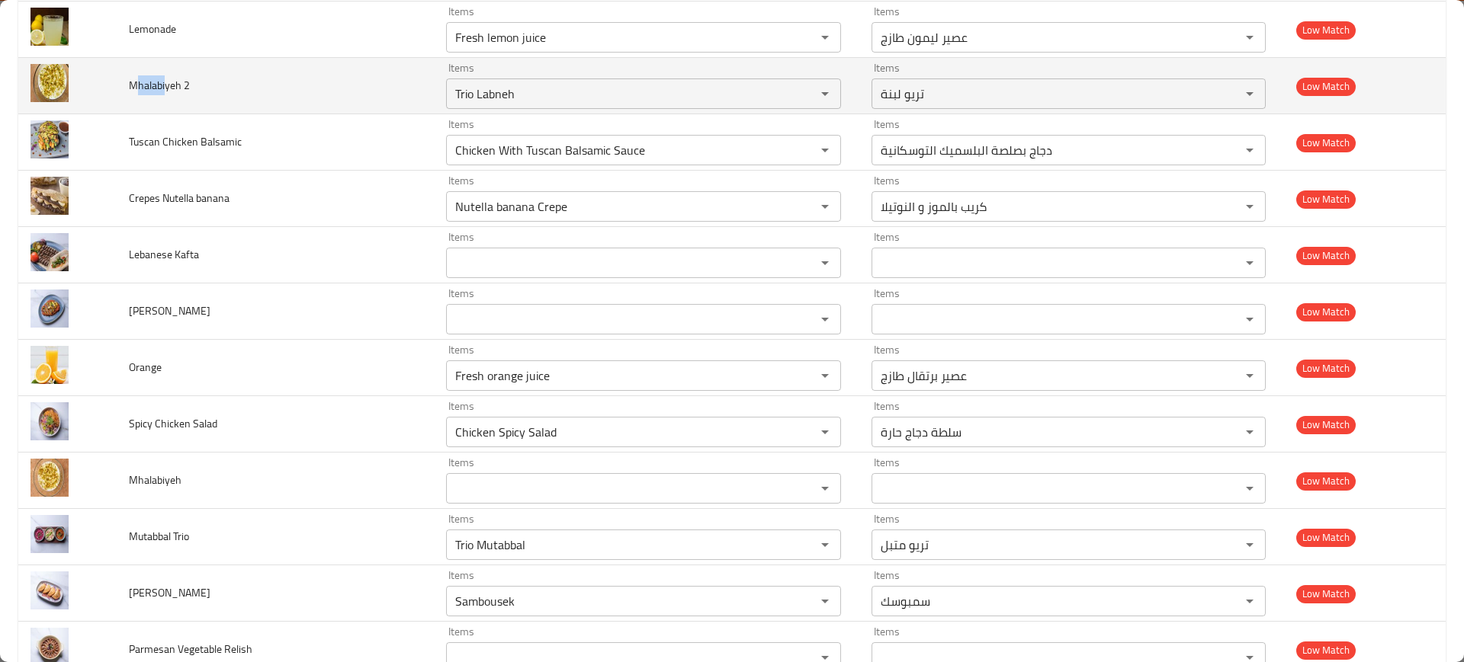
drag, startPoint x: 165, startPoint y: 84, endPoint x: 136, endPoint y: 79, distance: 30.1
click at [136, 79] on span "Mhalabiyeh 2" at bounding box center [159, 85] width 61 height 20
click at [500, 107] on div "Trio Labneh Items" at bounding box center [643, 94] width 395 height 30
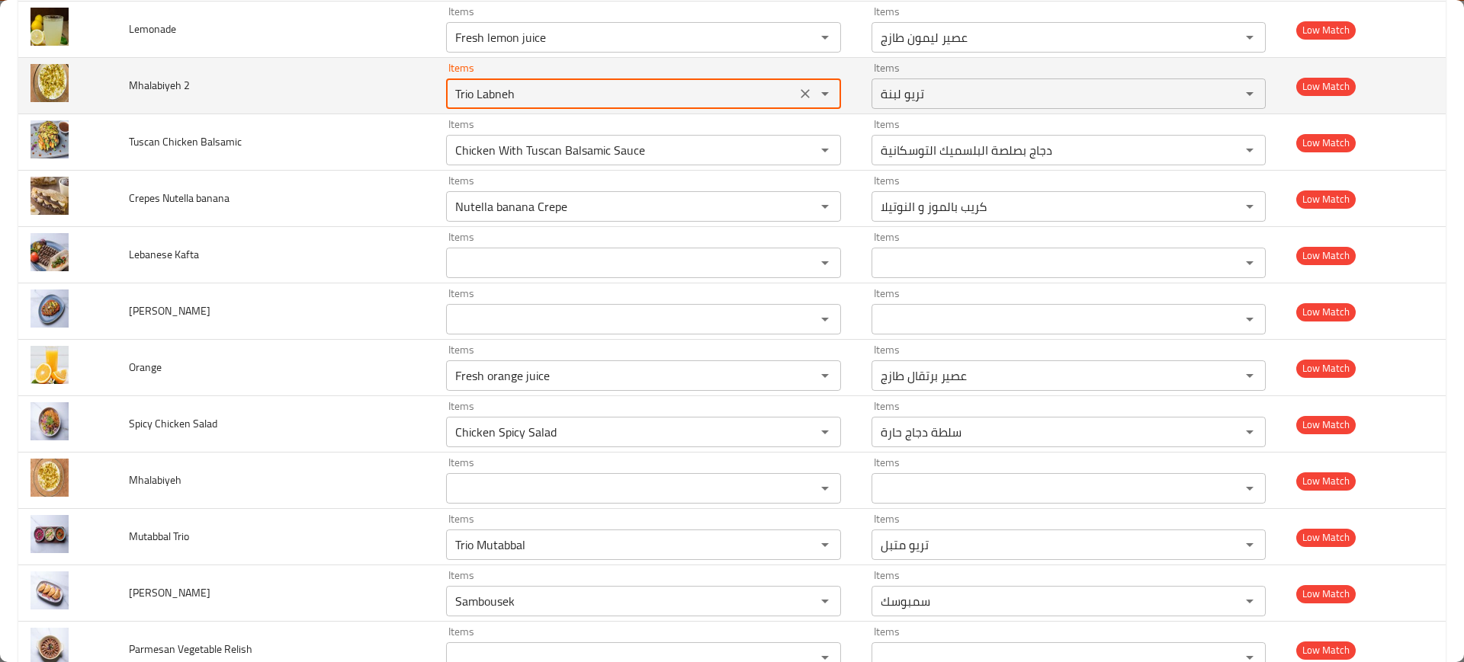
paste 2 "halabi"
type 2 "halabi"
click at [797, 100] on icon "Clear" at bounding box center [804, 93] width 15 height 15
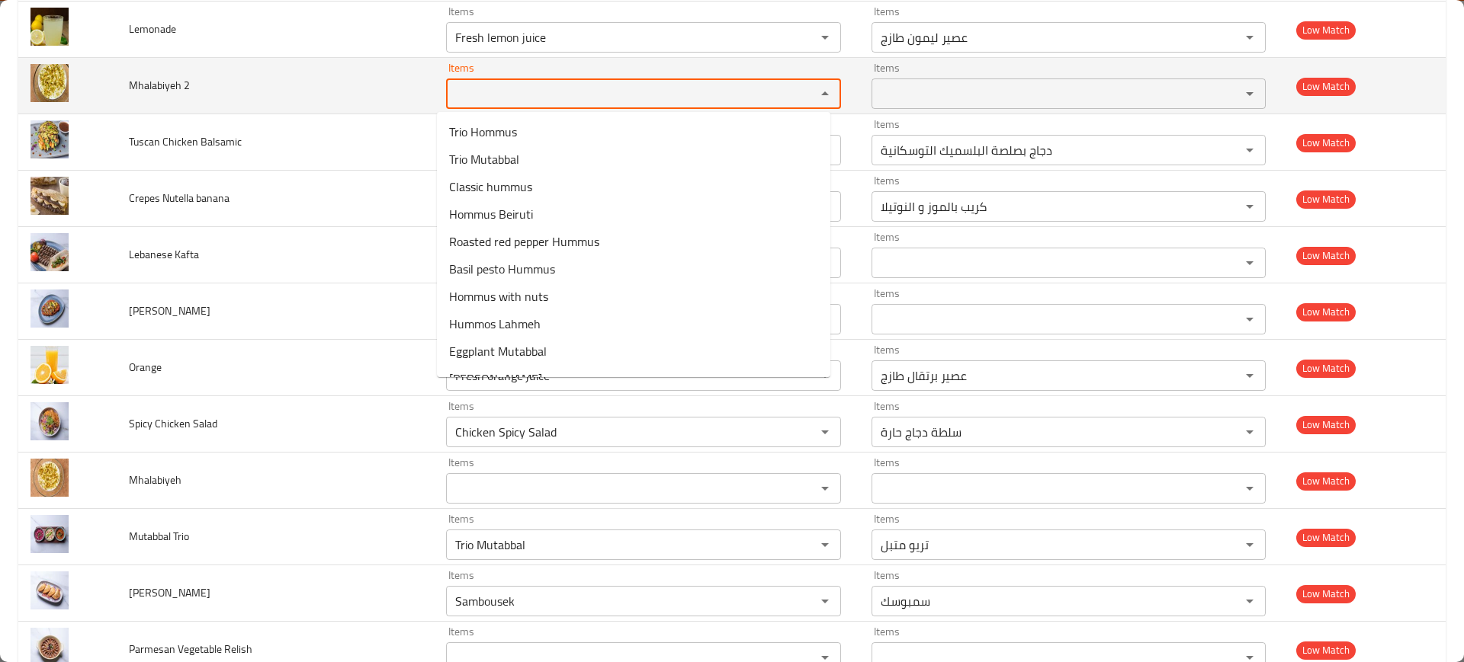
click at [392, 80] on td "Mhalabiyeh 2" at bounding box center [275, 86] width 317 height 56
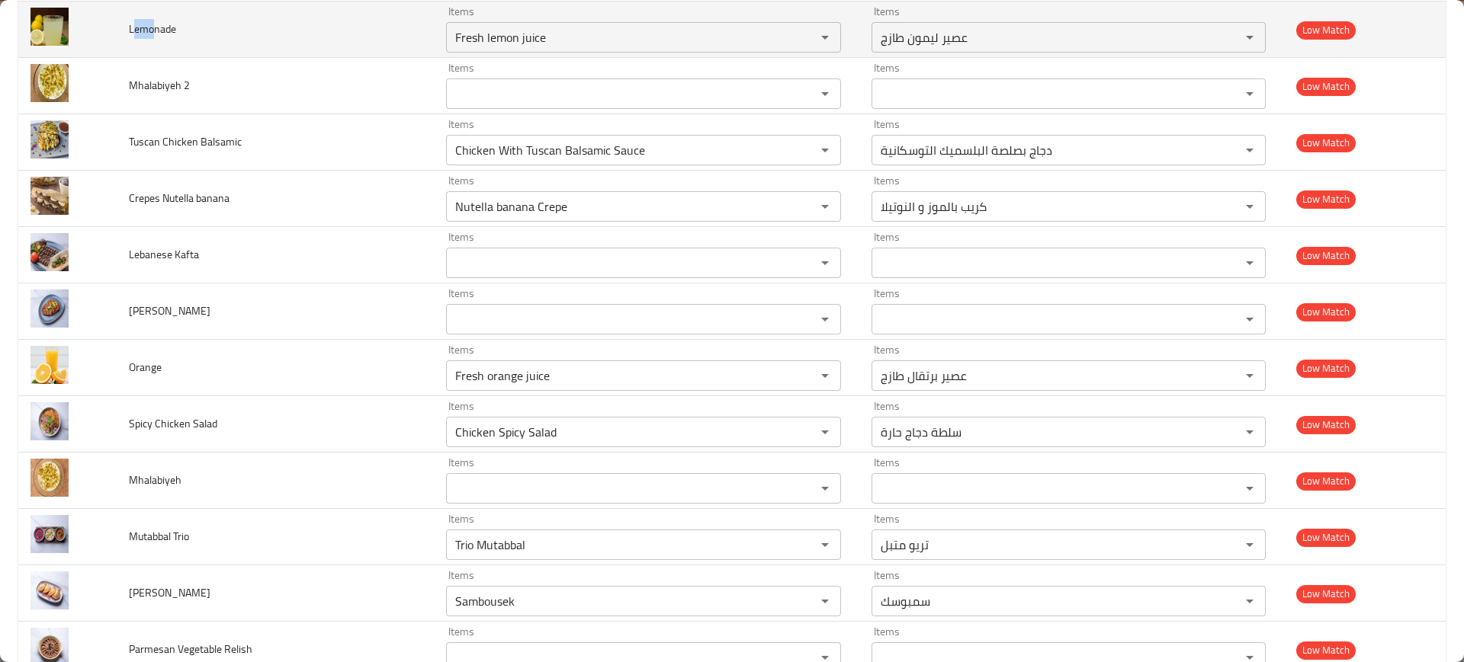
drag, startPoint x: 152, startPoint y: 30, endPoint x: 132, endPoint y: 30, distance: 20.6
click at [132, 30] on span "Lemonade" at bounding box center [152, 29] width 47 height 20
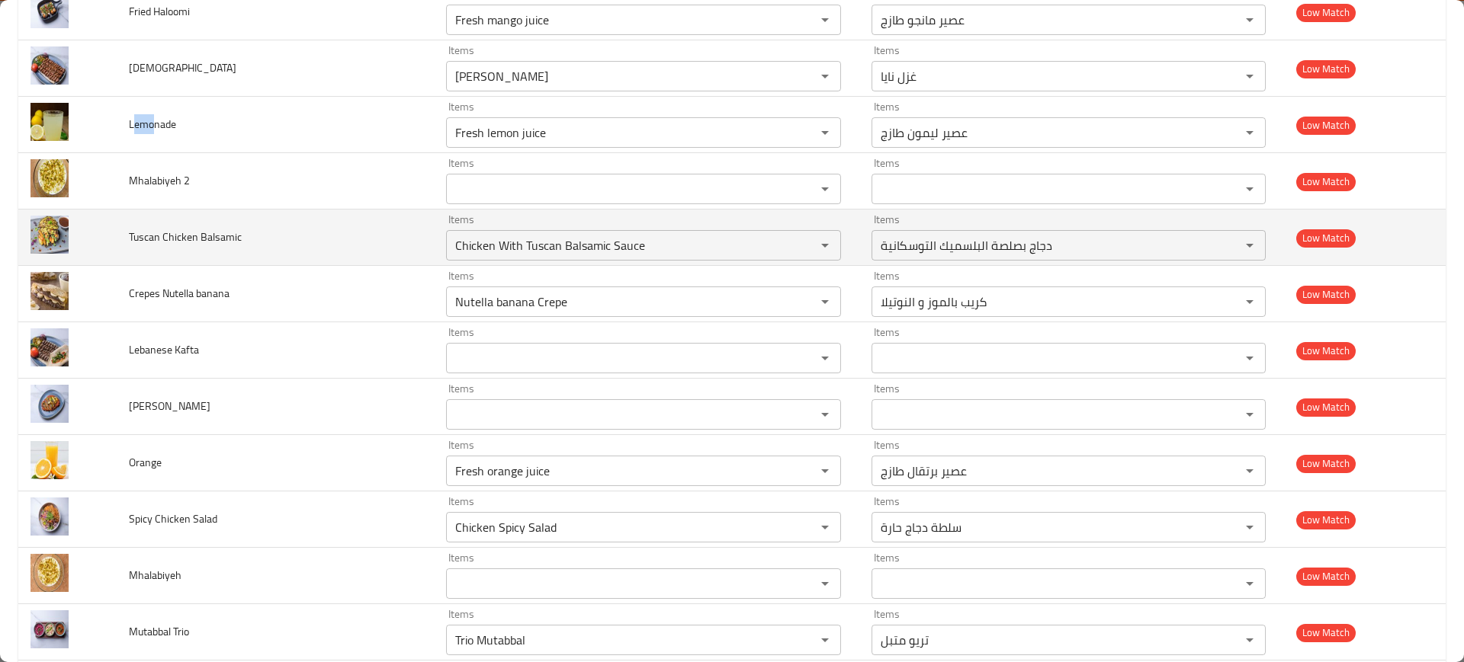
scroll to position [5908, 0]
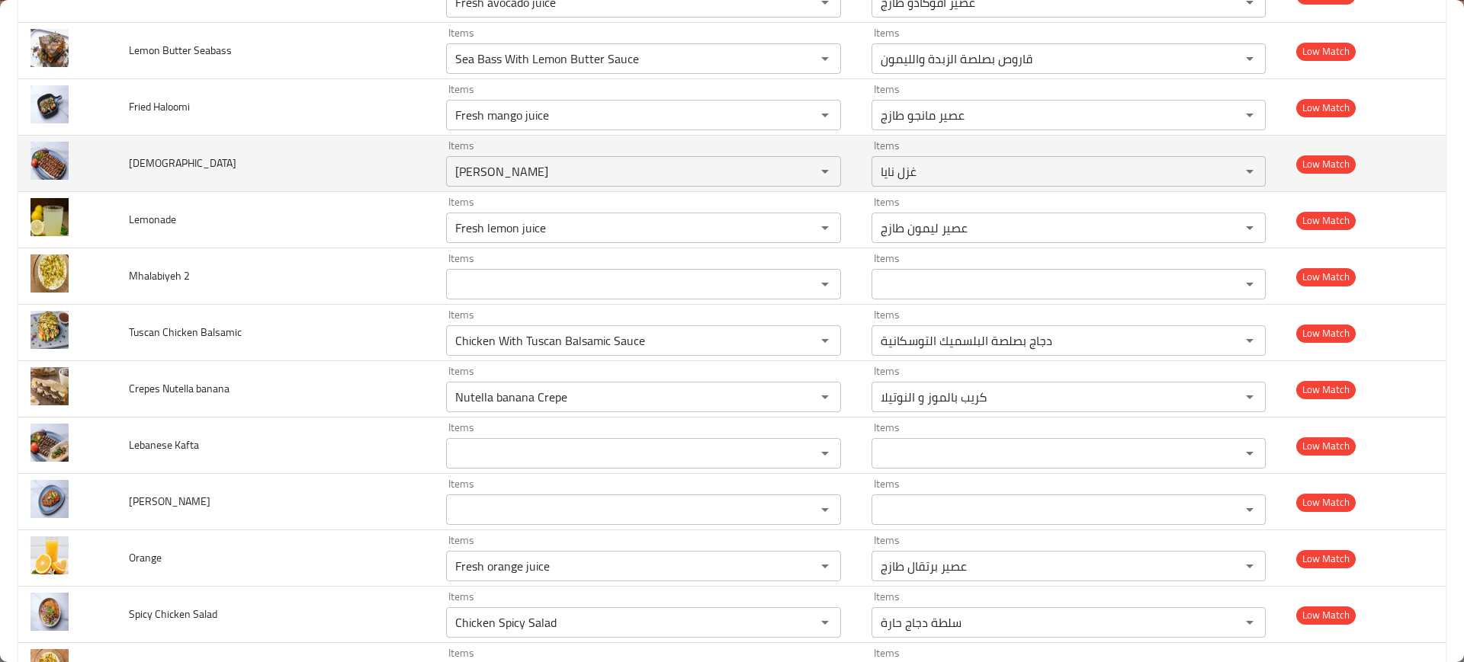
click at [144, 157] on span "[DEMOGRAPHIC_DATA]" at bounding box center [182, 163] width 107 height 20
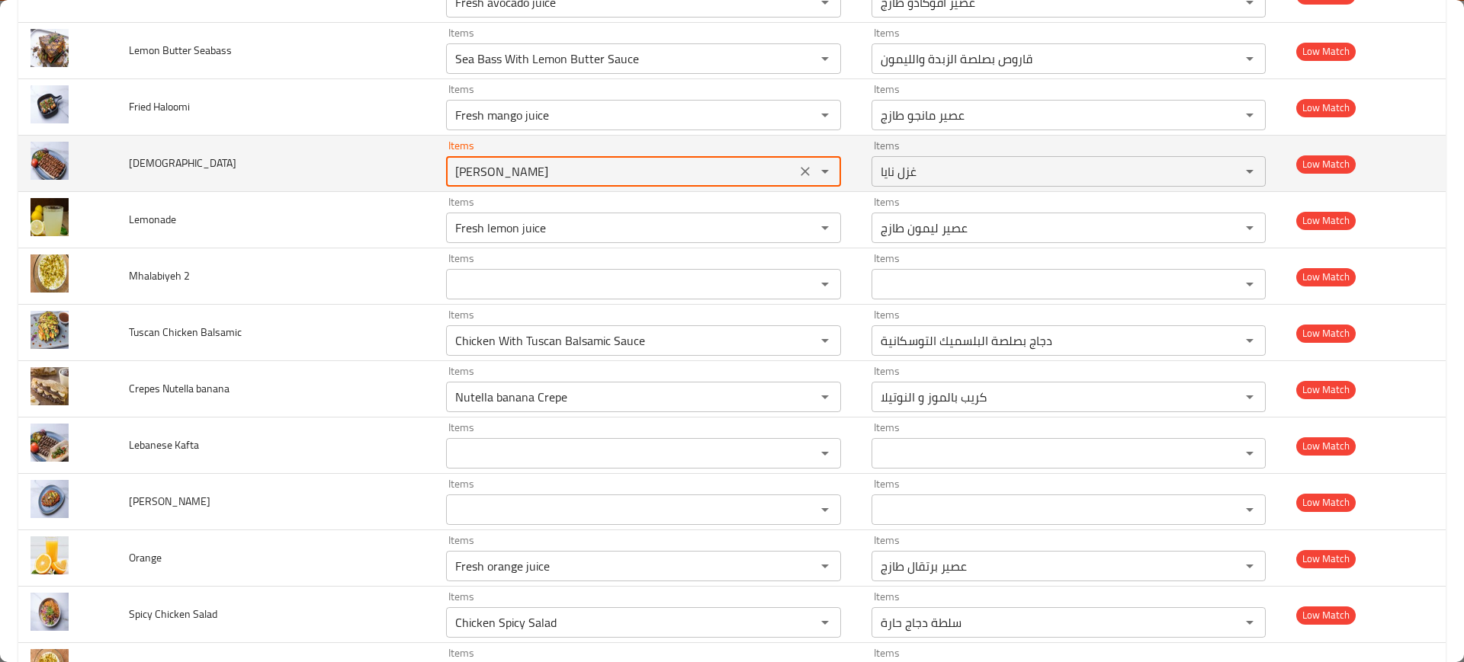
click at [608, 169] on input "[PERSON_NAME]" at bounding box center [621, 171] width 341 height 21
paste input "[DEMOGRAPHIC_DATA]"
type input "[DEMOGRAPHIC_DATA]"
click at [797, 173] on icon "Clear" at bounding box center [804, 171] width 15 height 15
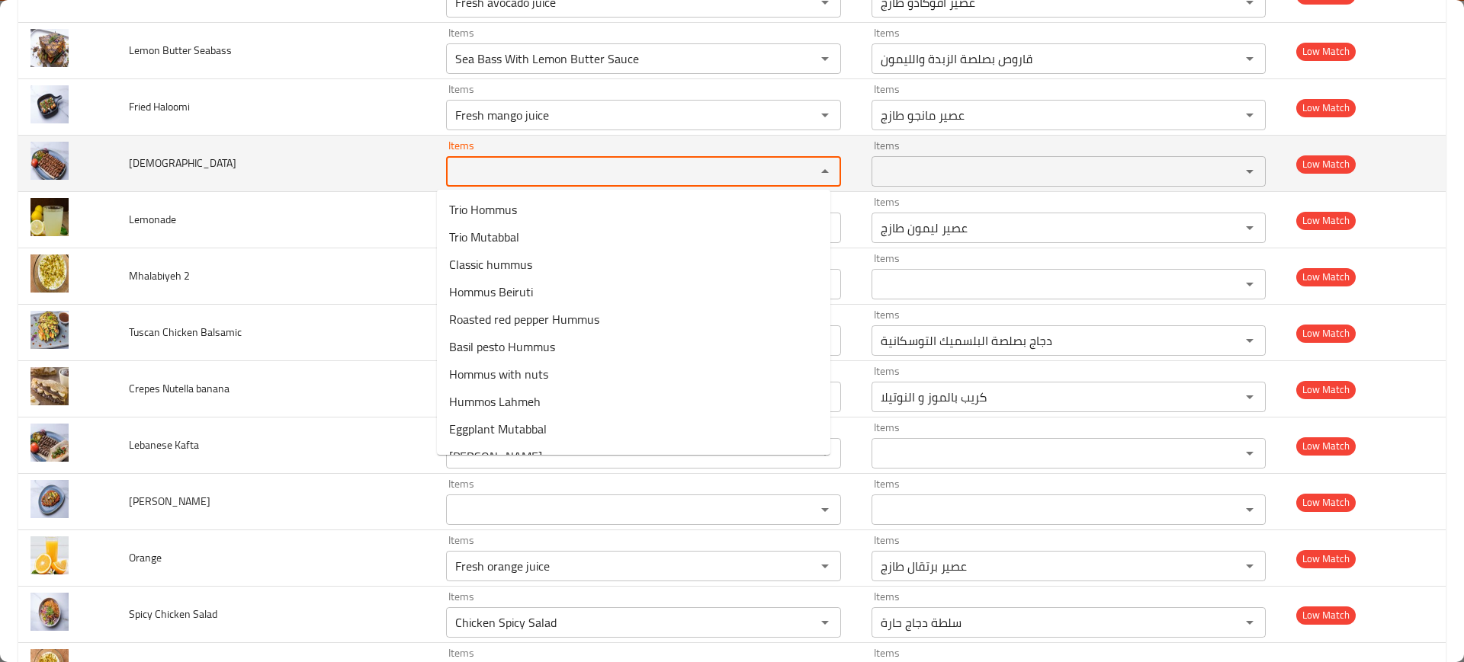
click at [291, 136] on td "[DEMOGRAPHIC_DATA]" at bounding box center [275, 164] width 317 height 56
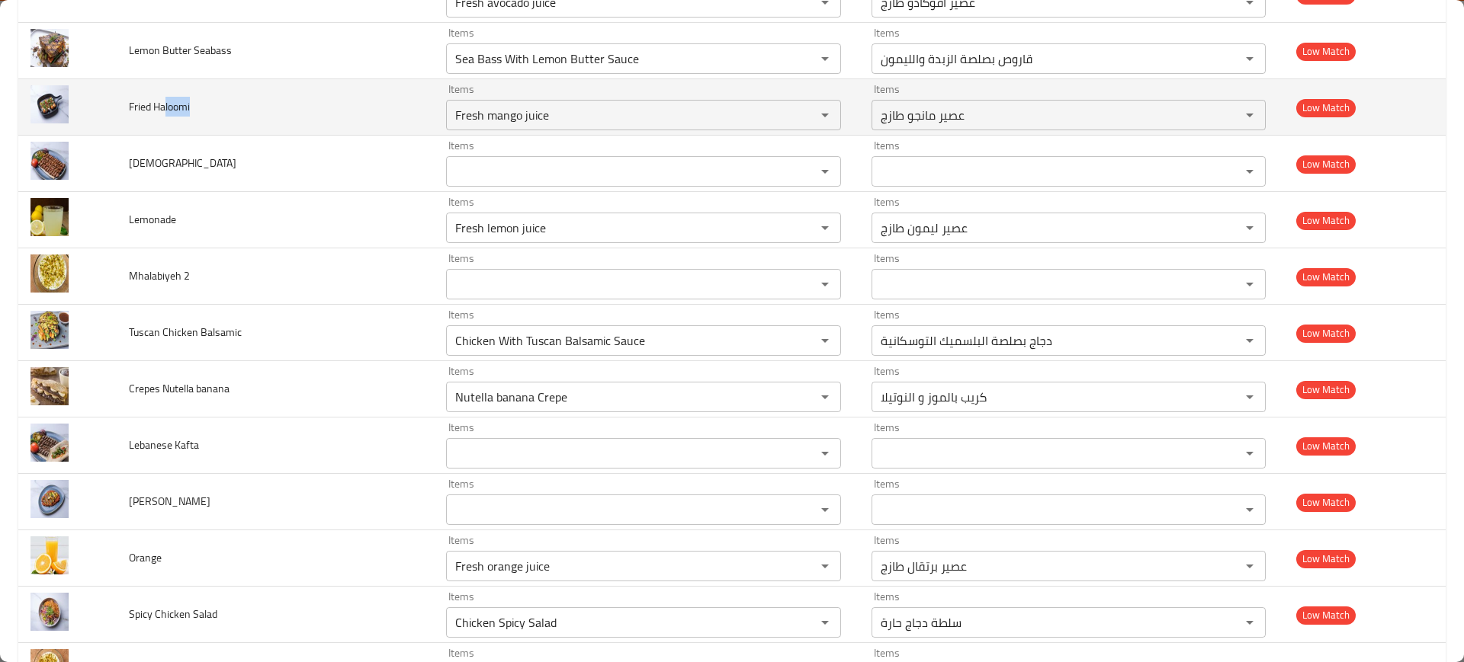
drag, startPoint x: 165, startPoint y: 109, endPoint x: 190, endPoint y: 112, distance: 25.3
click at [190, 112] on span "Fried Haloomi" at bounding box center [159, 107] width 61 height 20
click at [561, 117] on Haloomi "Fresh mango juice" at bounding box center [621, 114] width 341 height 21
paste Haloomi "loomi"
type Haloomi "loomi"
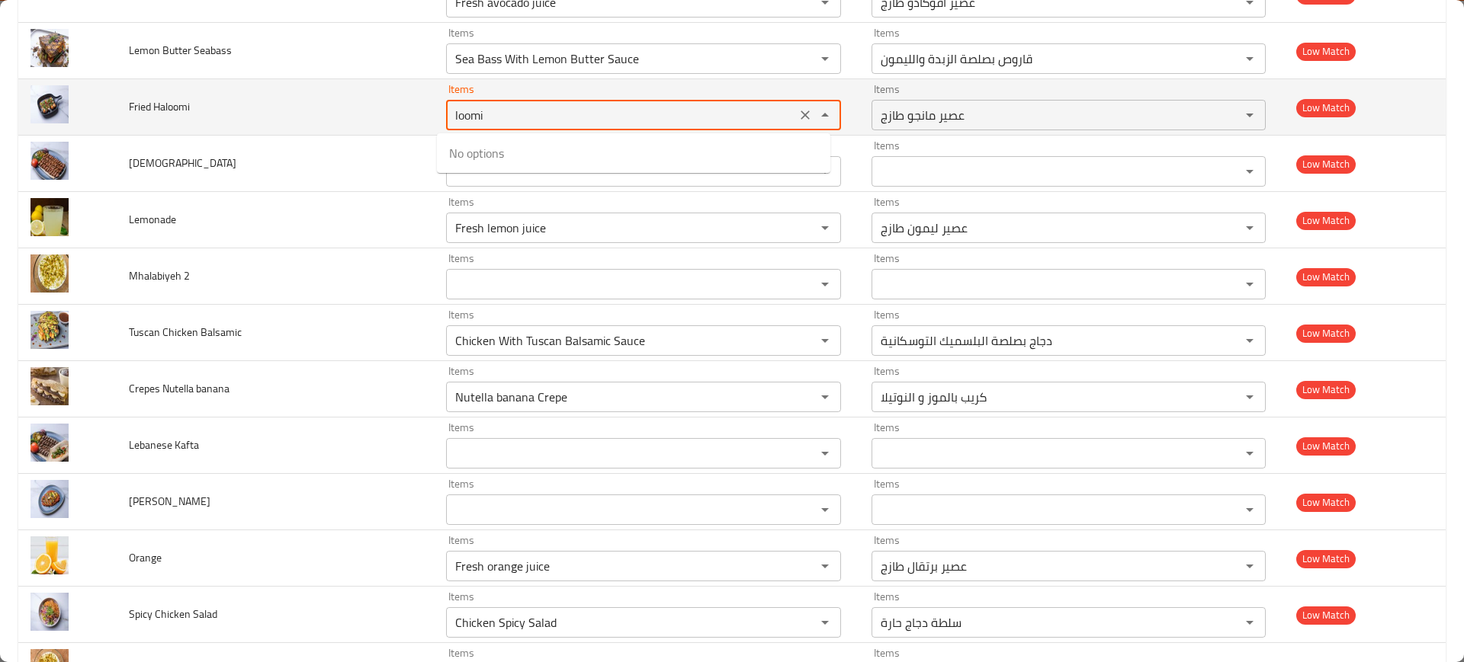
click at [797, 110] on icon "Clear" at bounding box center [804, 114] width 15 height 15
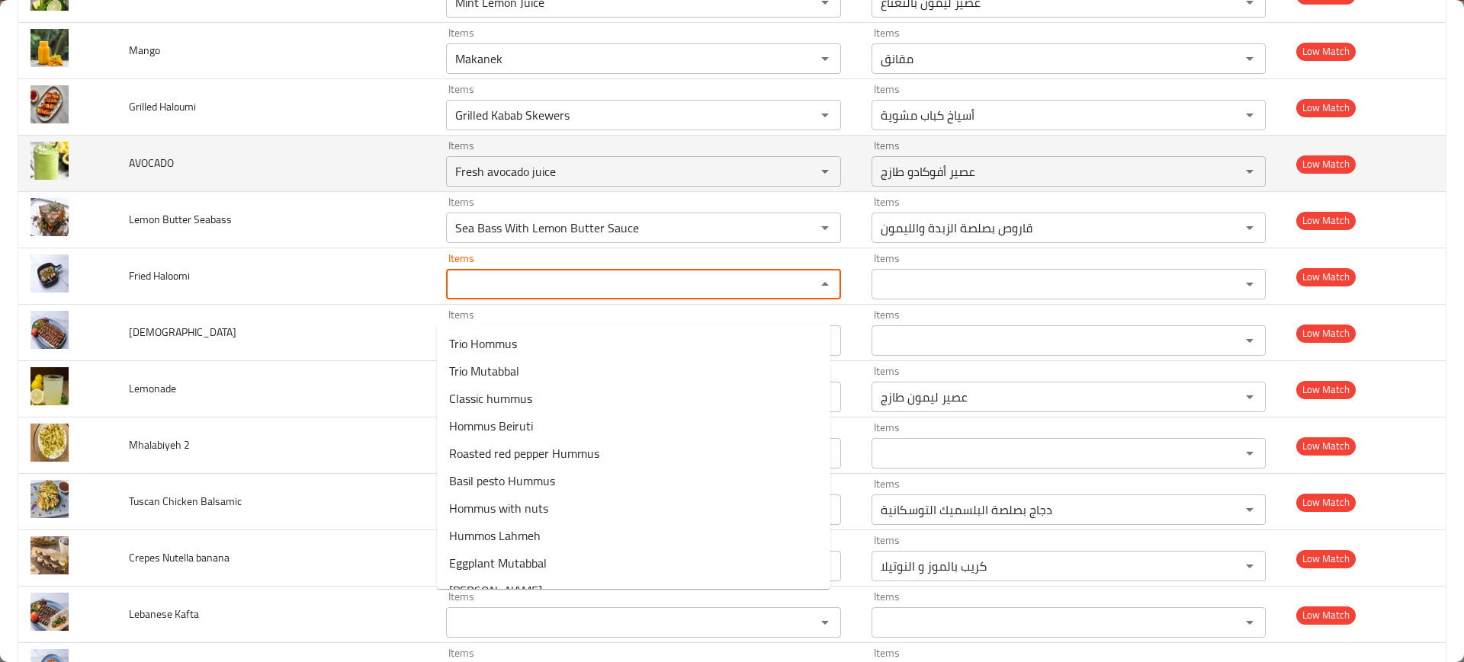
scroll to position [5718, 0]
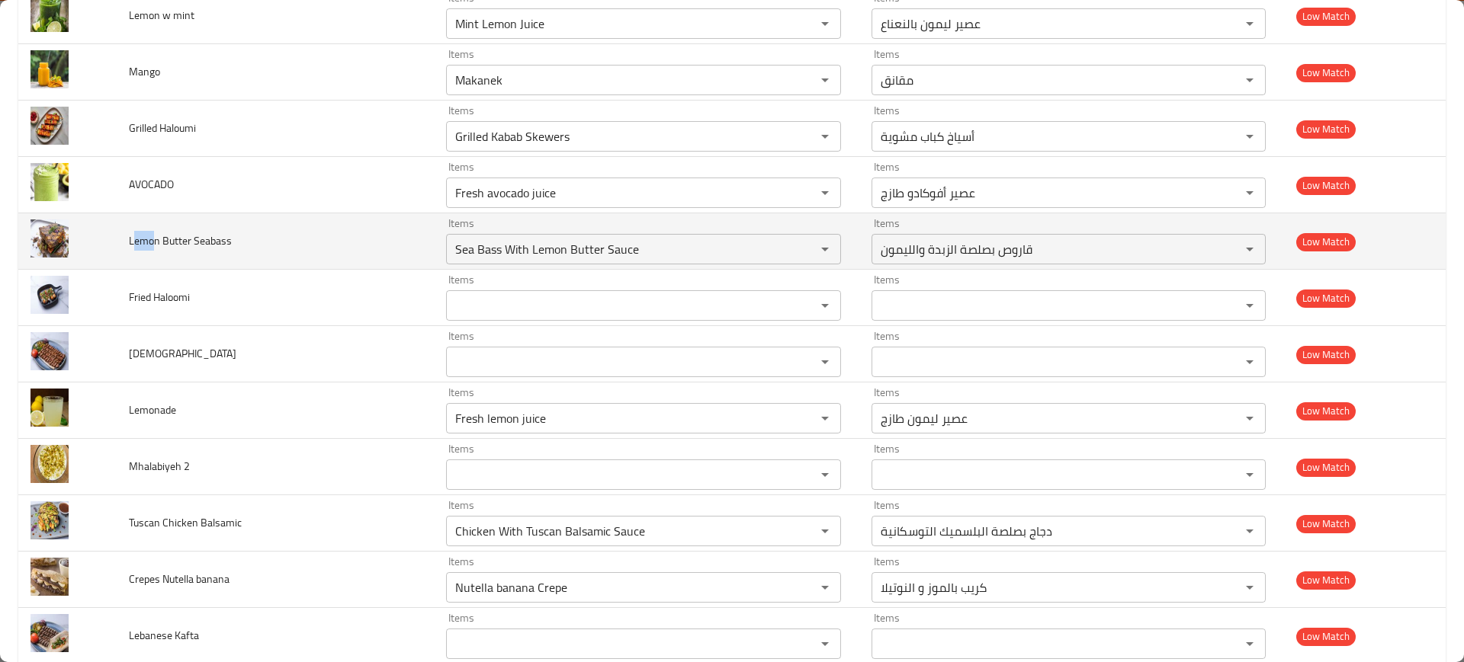
drag, startPoint x: 156, startPoint y: 243, endPoint x: 133, endPoint y: 245, distance: 23.0
click at [129, 242] on span "Lemon Butter Seabass" at bounding box center [180, 241] width 103 height 20
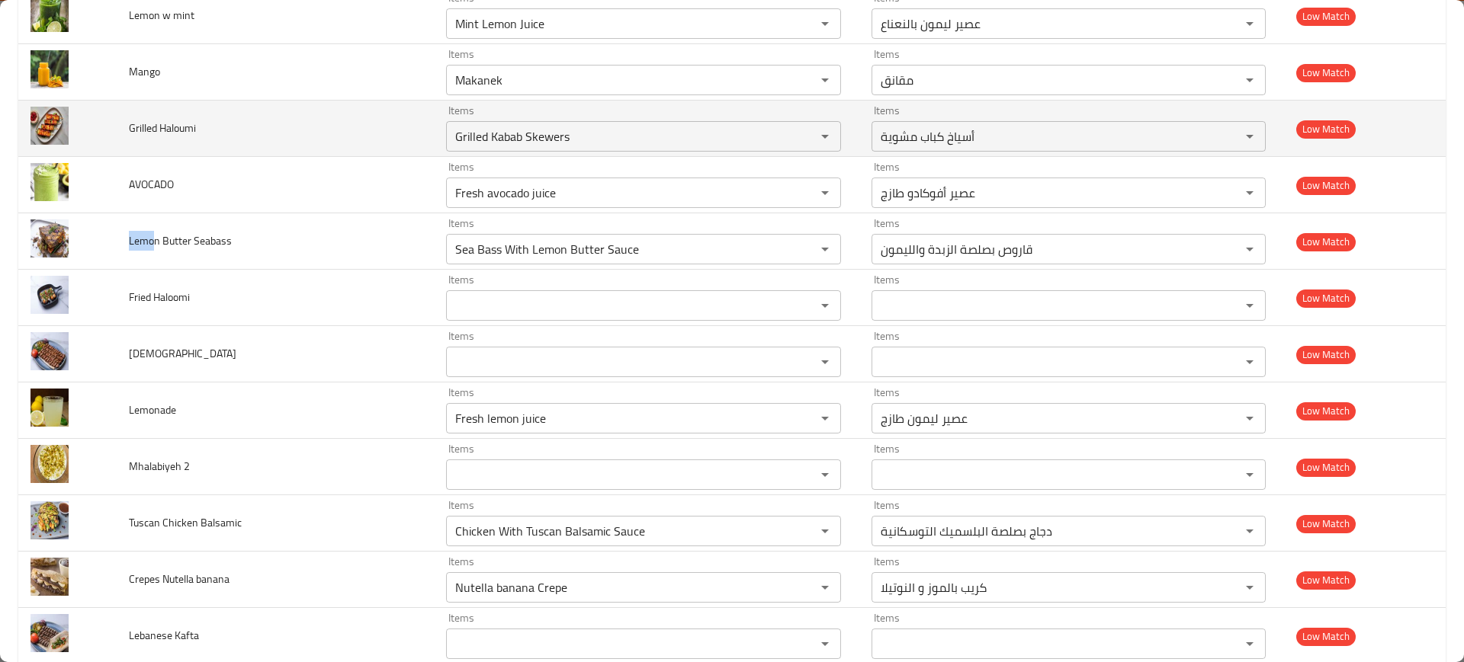
scroll to position [5622, 0]
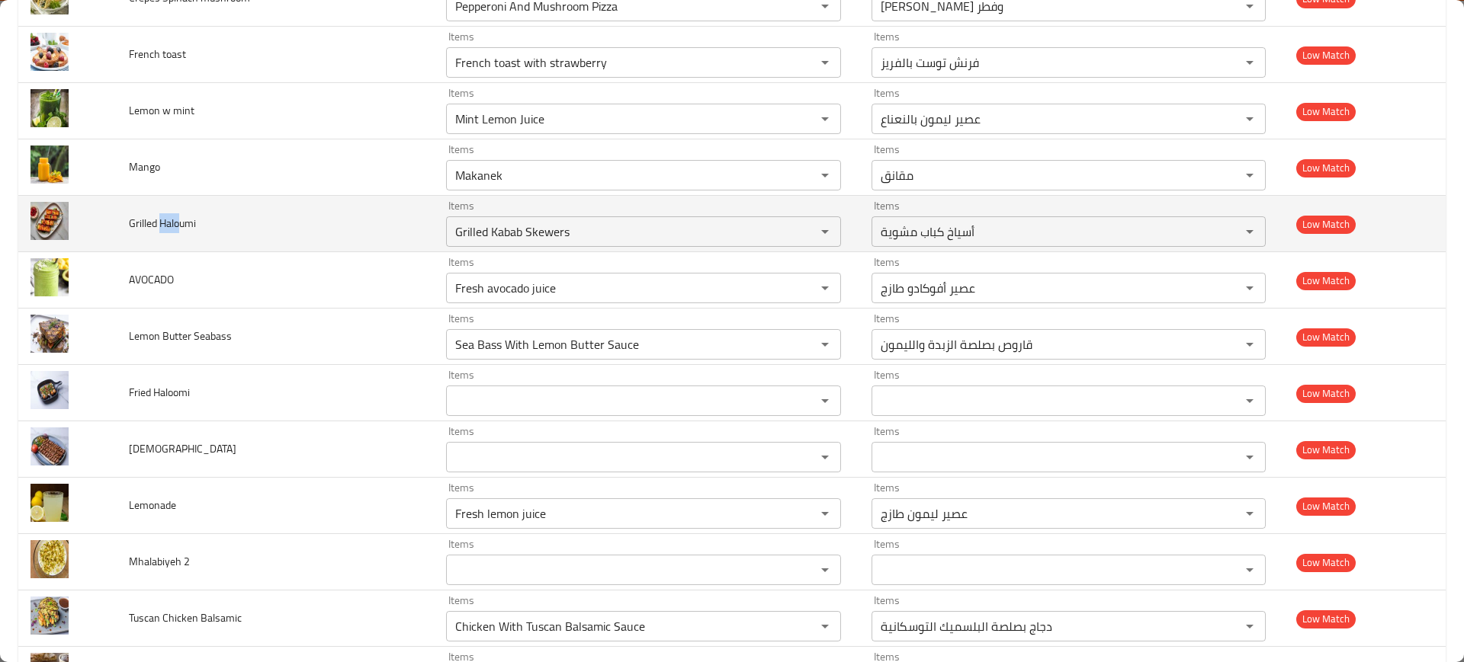
click at [183, 226] on span "Grilled Haloumi" at bounding box center [162, 223] width 67 height 20
click at [471, 214] on div "Items Grilled Kabab Skewers Items" at bounding box center [643, 223] width 395 height 47
paste Haloumi "Halou"
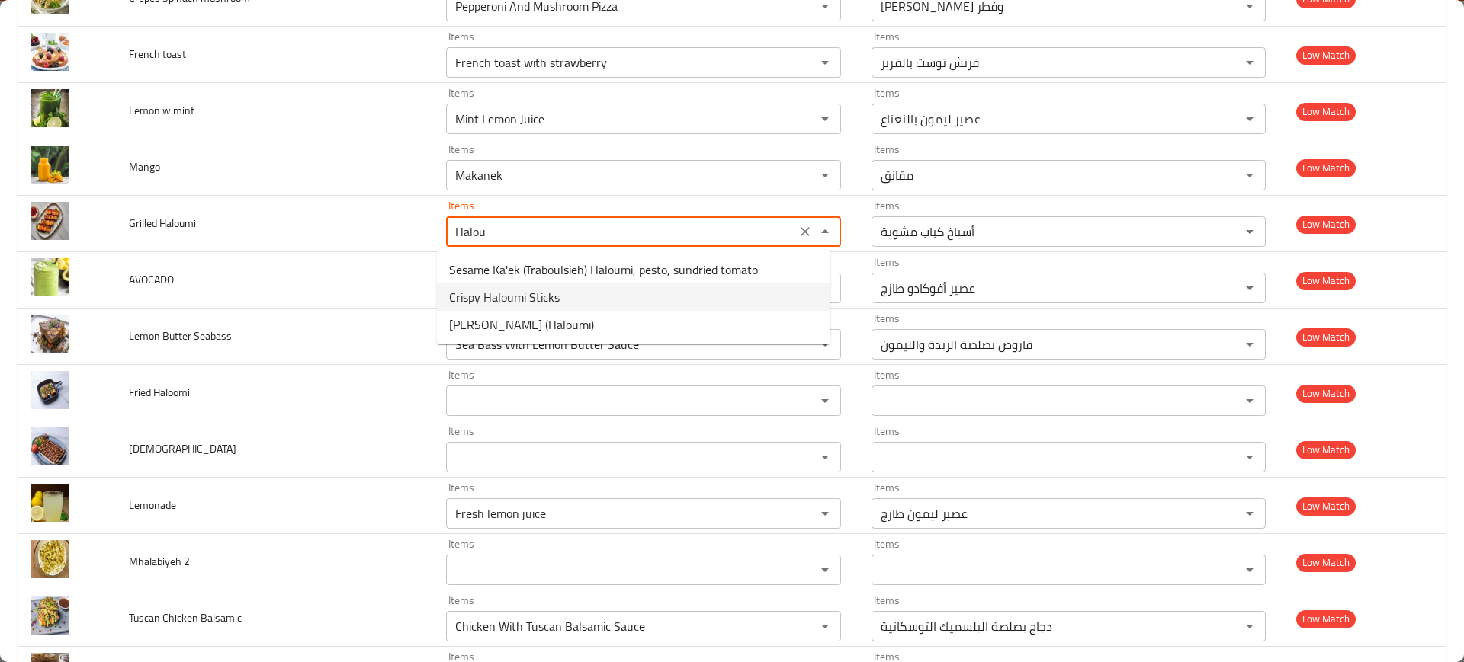
click at [602, 290] on Haloumi-option-1 "Crispy Haloumi Sticks" at bounding box center [633, 297] width 393 height 27
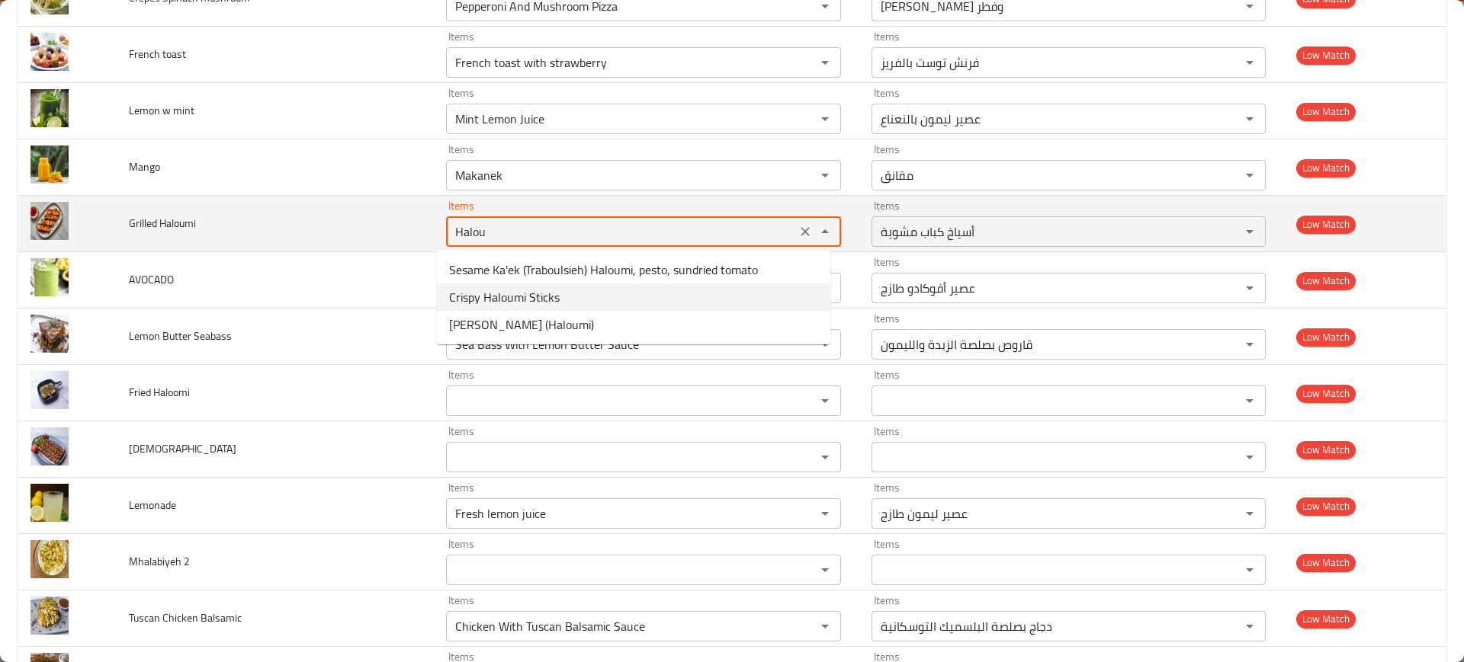
type Haloumi "Crispy Haloumi Sticks"
type Haloumi-ar "أصابع حلومي مقرمشة"
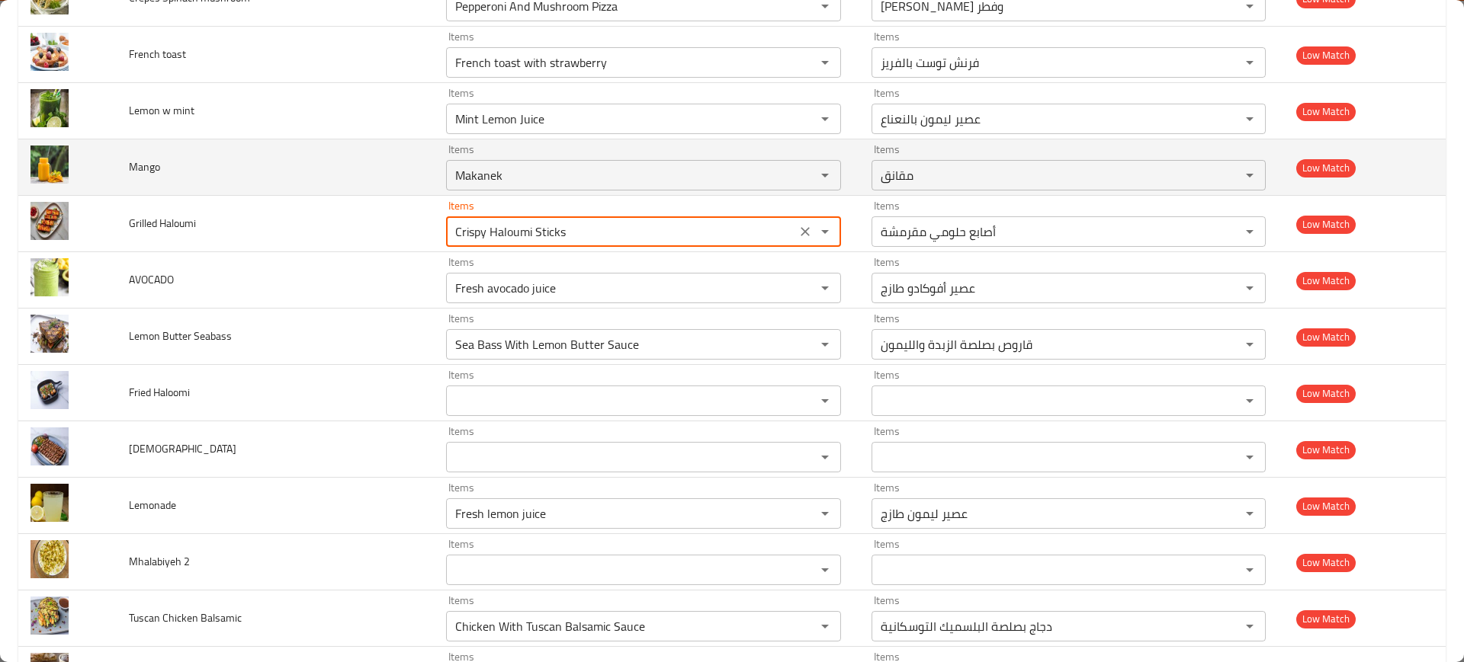
type Haloumi "Crispy Haloumi Sticks"
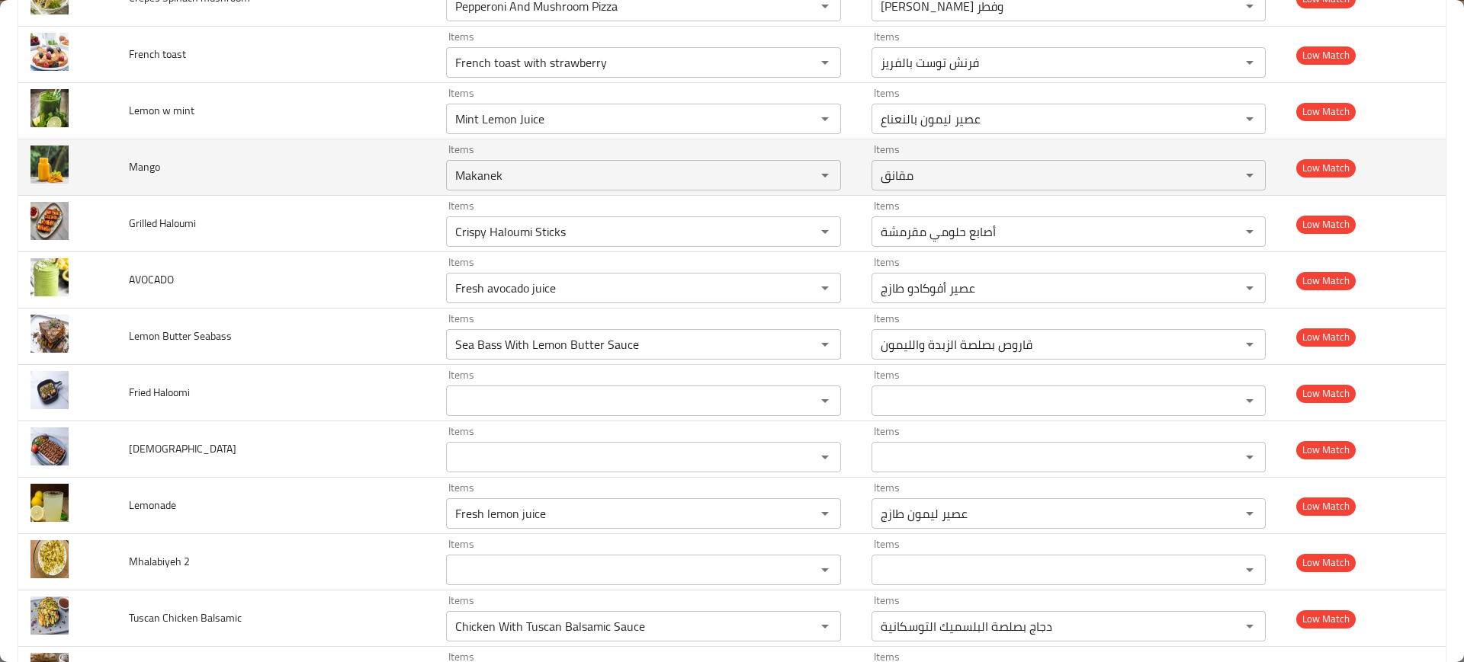
click at [143, 162] on span "Mango" at bounding box center [144, 167] width 31 height 20
drag, startPoint x: 142, startPoint y: 161, endPoint x: 172, endPoint y: 163, distance: 29.8
click at [143, 161] on span "Mango" at bounding box center [144, 167] width 31 height 20
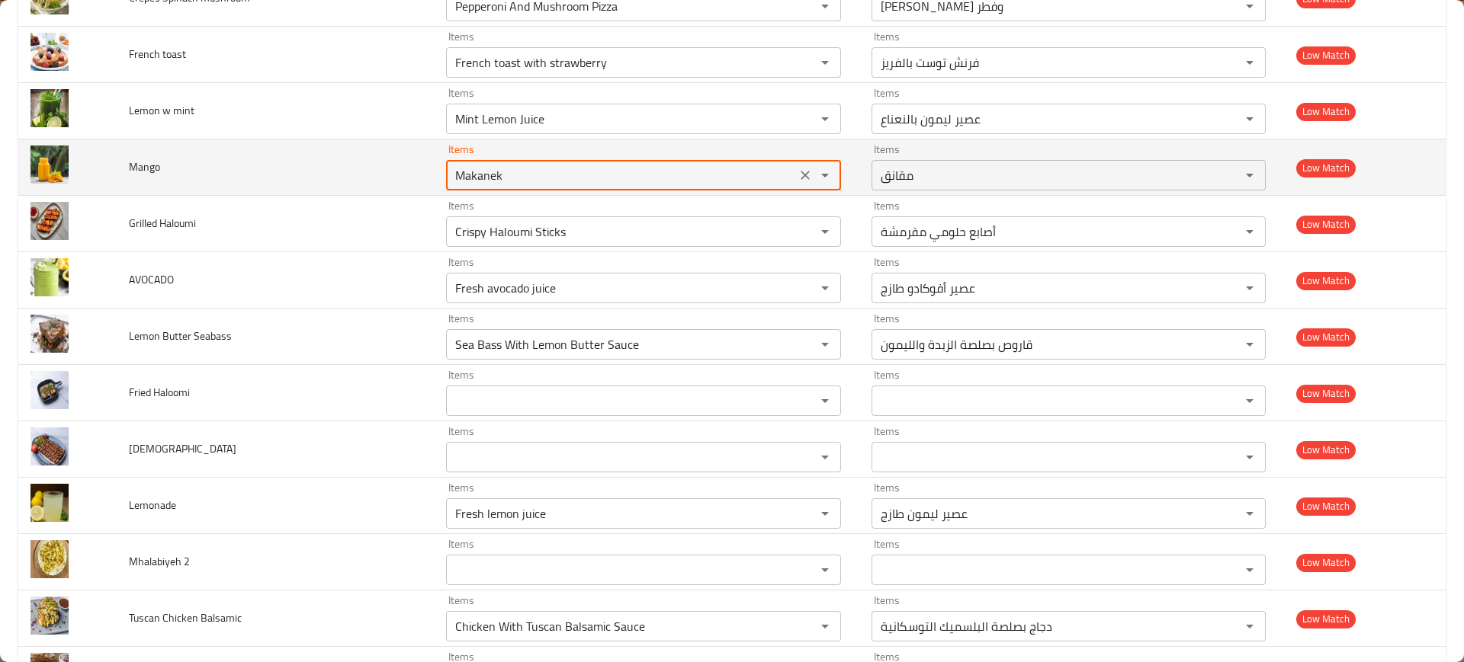
click at [492, 175] on input "Makanek" at bounding box center [621, 175] width 341 height 21
paste input "ngo"
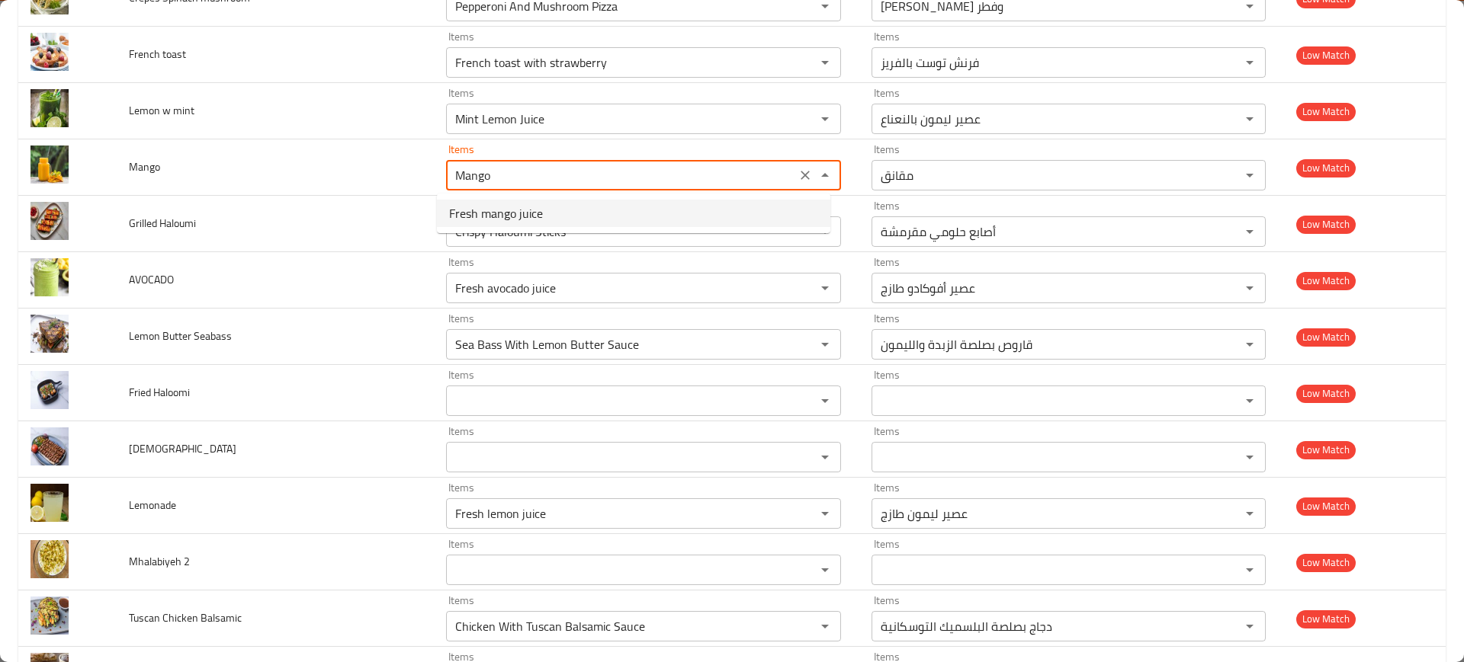
click at [719, 222] on li "Fresh mango juice" at bounding box center [633, 213] width 393 height 27
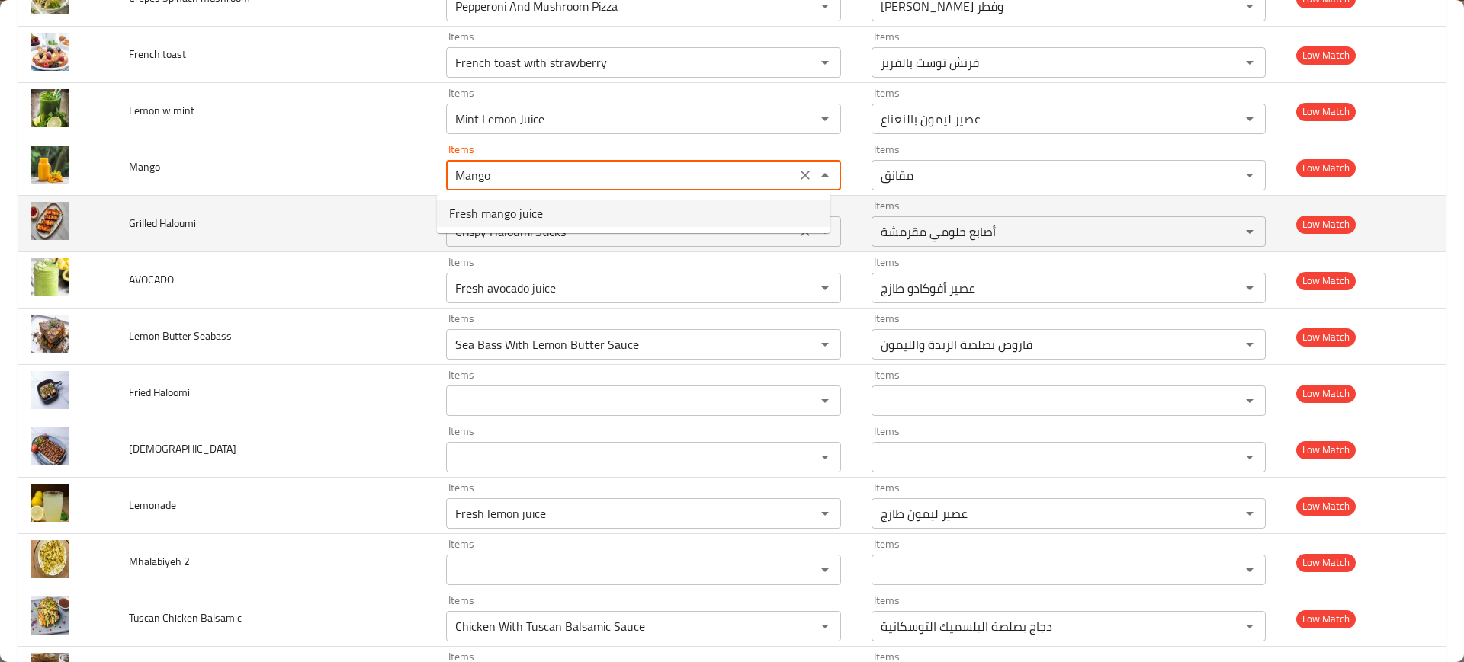
type input "Fresh mango juice"
type input "عصير مانجو طازج"
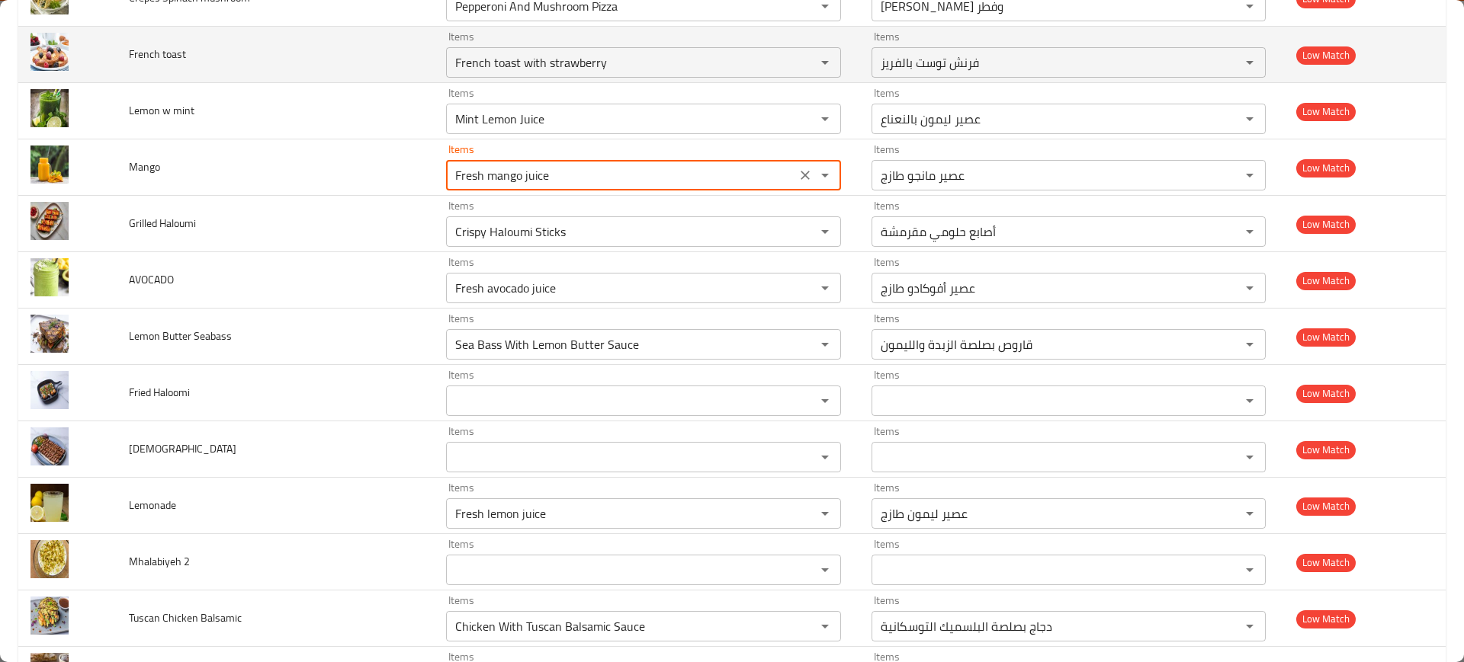
scroll to position [5527, 0]
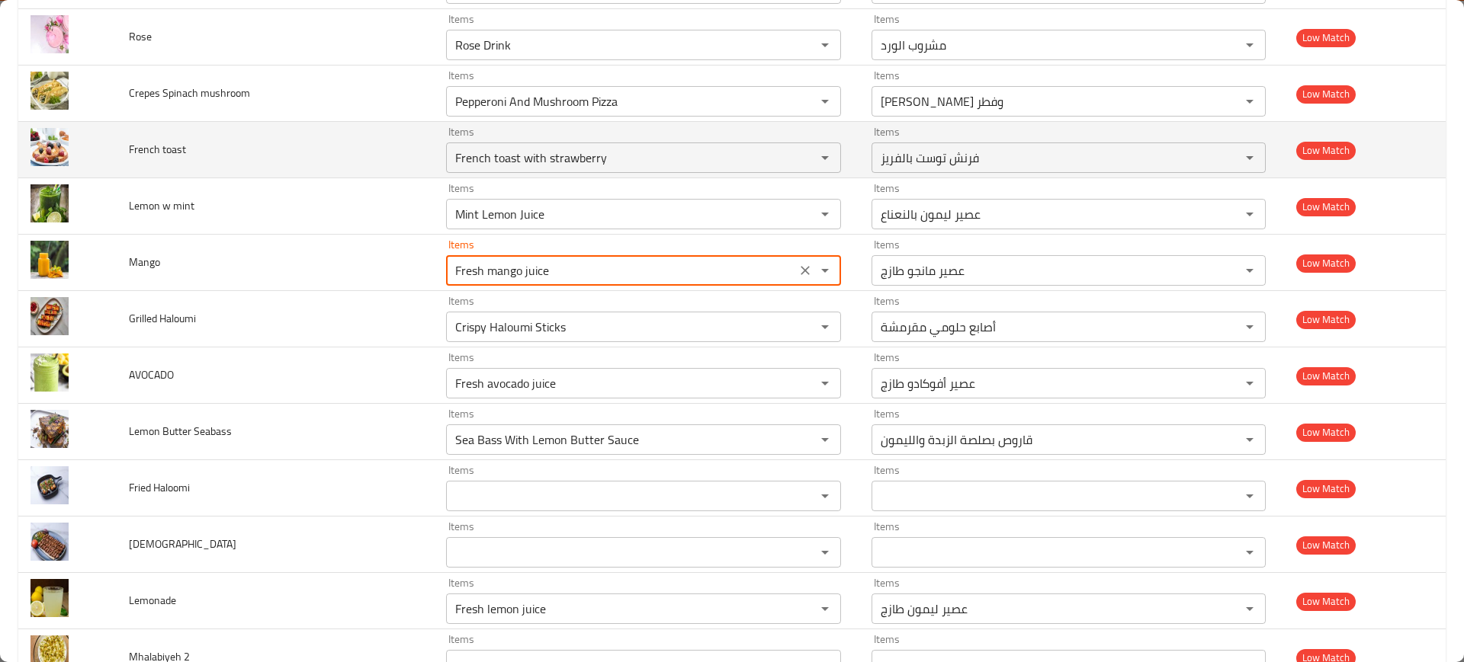
type input "Fresh mango juice"
drag, startPoint x: 147, startPoint y: 149, endPoint x: 125, endPoint y: 149, distance: 22.1
click at [130, 148] on span "French toast" at bounding box center [157, 150] width 57 height 20
click at [509, 171] on div "French toast with strawberry Items" at bounding box center [643, 158] width 395 height 30
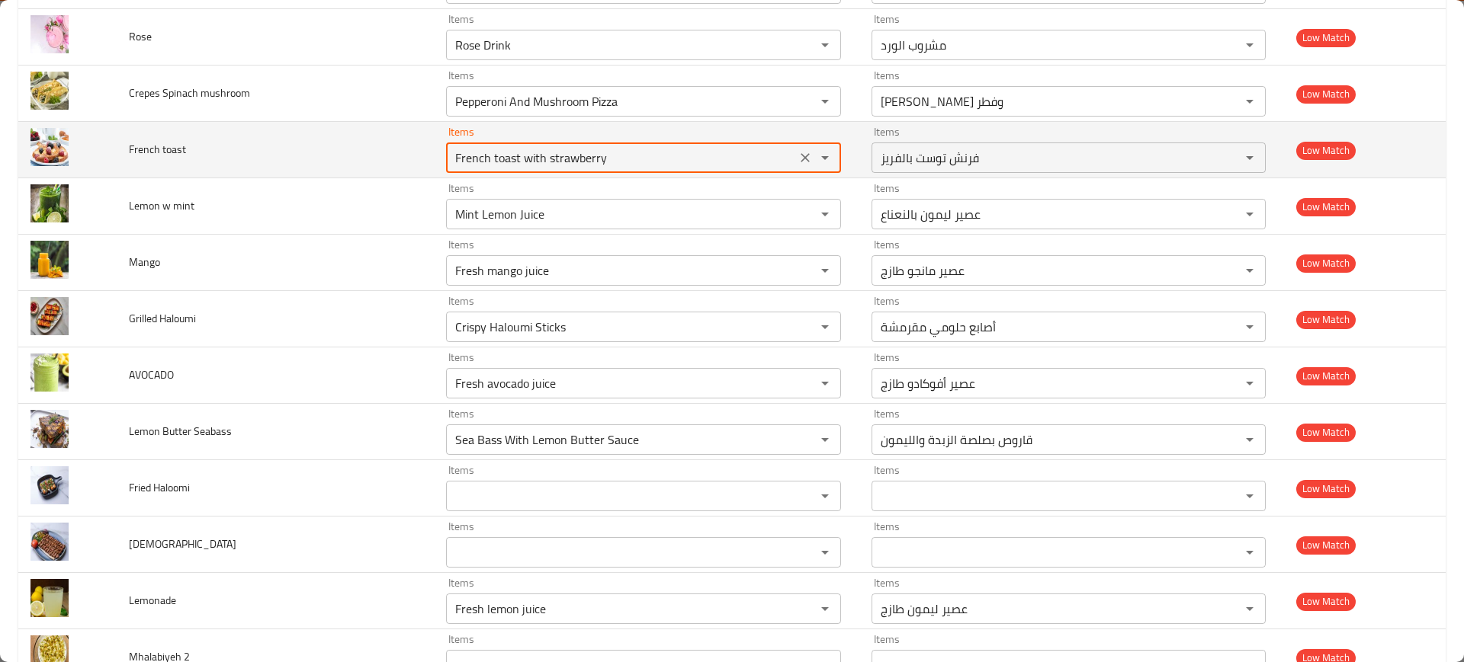
paste toast "enhanced table"
type toast "French toast with strawberry"
click at [339, 139] on td "French toast" at bounding box center [275, 150] width 317 height 56
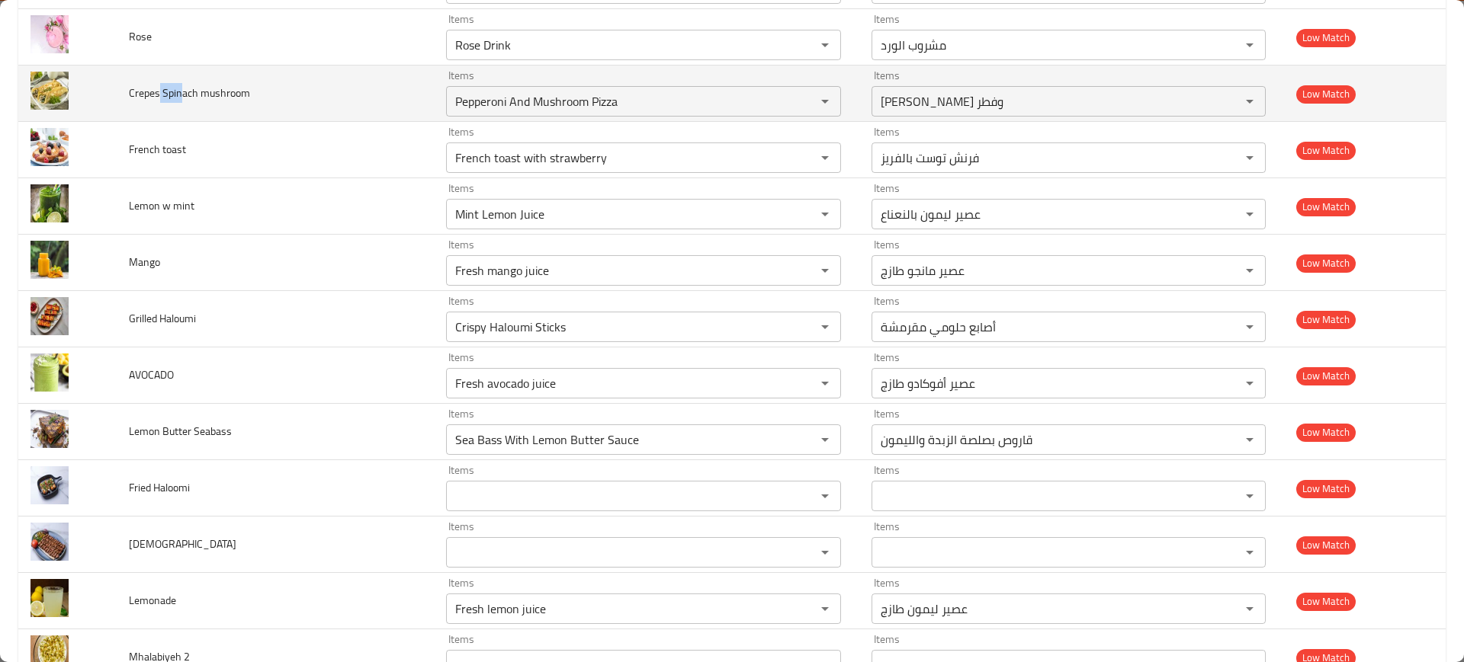
drag, startPoint x: 159, startPoint y: 94, endPoint x: 181, endPoint y: 96, distance: 21.5
click at [179, 96] on span "Crepes Spinach mushroom" at bounding box center [189, 93] width 121 height 20
click at [209, 98] on span "Crepes Spinach mushroom" at bounding box center [189, 93] width 121 height 20
drag, startPoint x: 179, startPoint y: 93, endPoint x: 165, endPoint y: 92, distance: 14.5
click at [165, 92] on span "Crepes Spinach mushroom" at bounding box center [189, 93] width 121 height 20
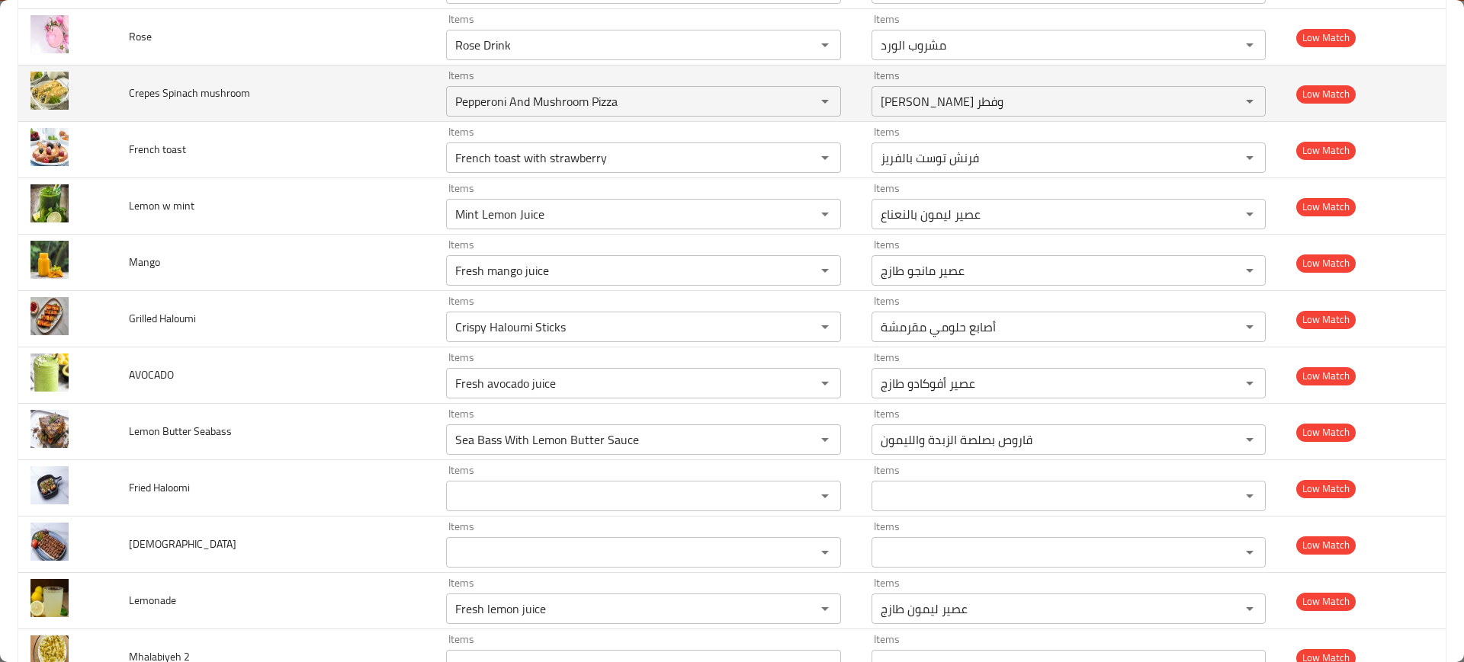
click at [473, 122] on td "Items French toast with strawberry Items" at bounding box center [646, 150] width 425 height 56
click at [489, 104] on mushroom "Pepperoni And Mushroom Pizza" at bounding box center [621, 101] width 341 height 21
paste mushroom "pin"
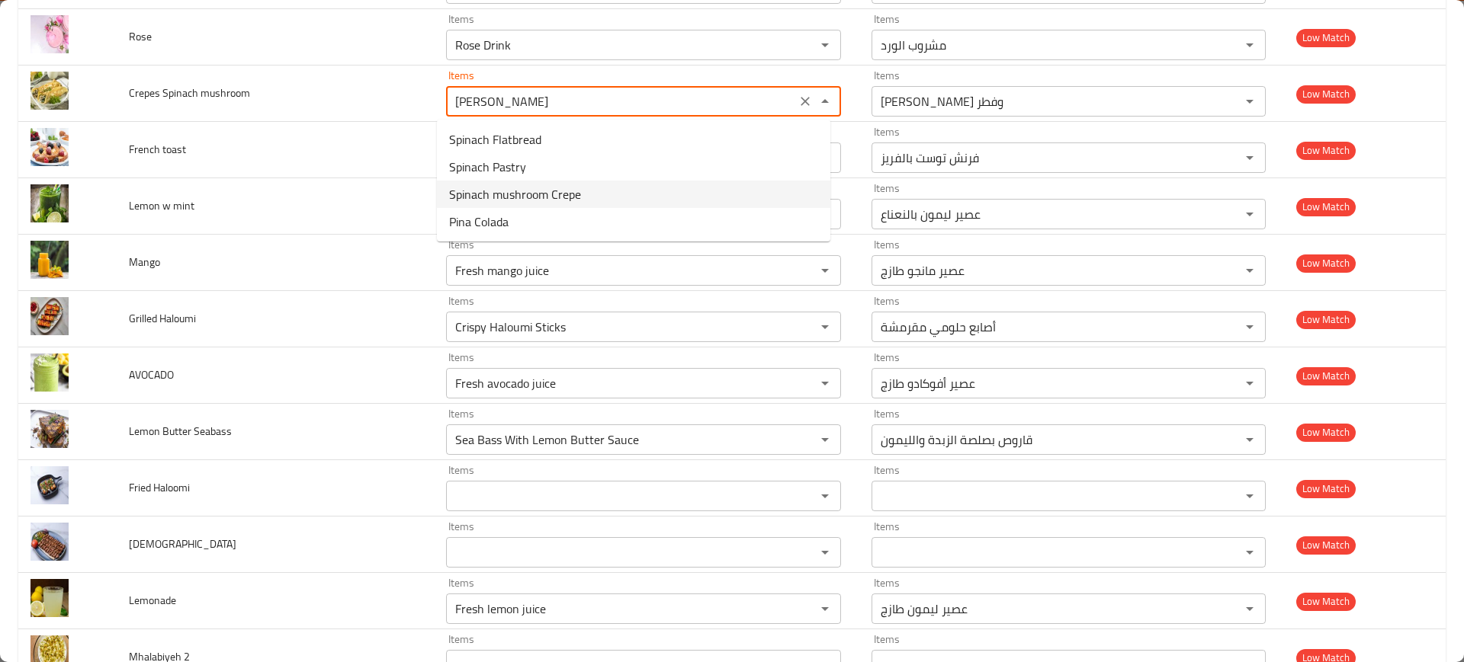
click at [560, 194] on span "Spinach mushroom Crepe" at bounding box center [515, 194] width 132 height 18
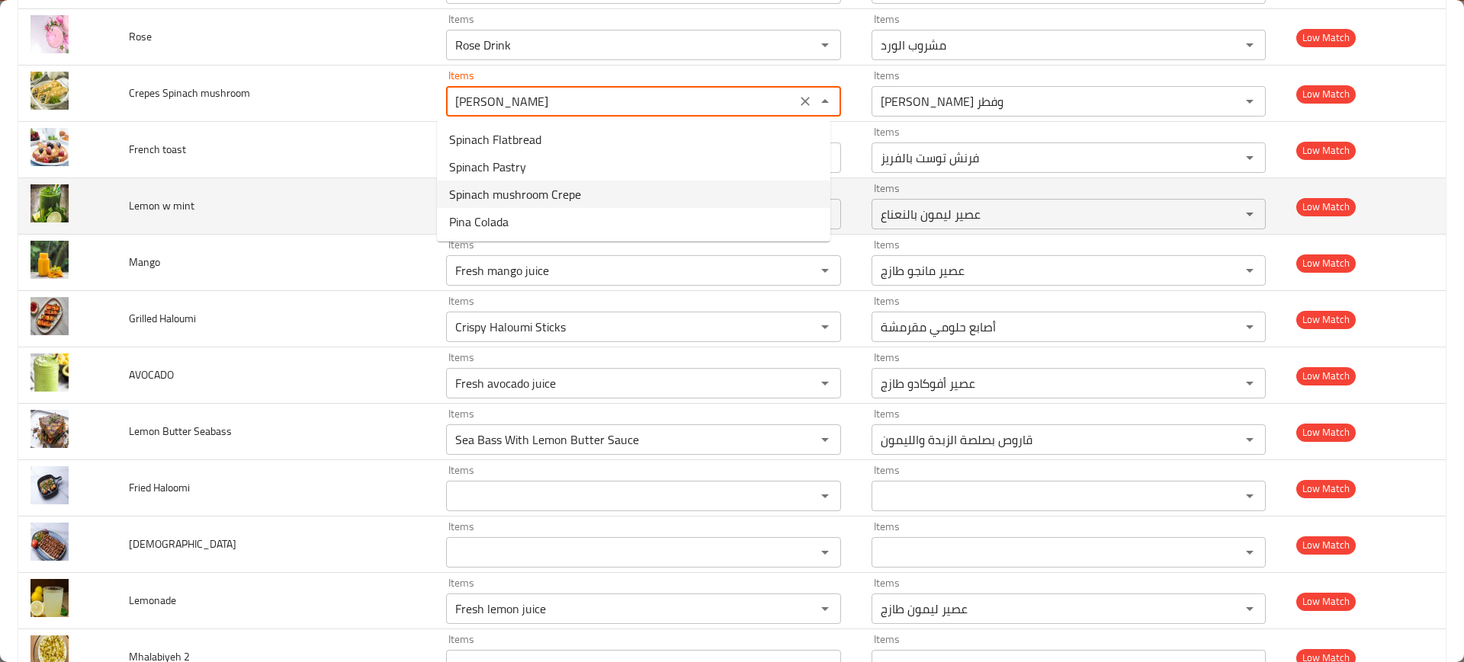
type mushroom "Spinach mushroom Crepe"
type mushroom-ar "كريب بالسبانخ والفطر"
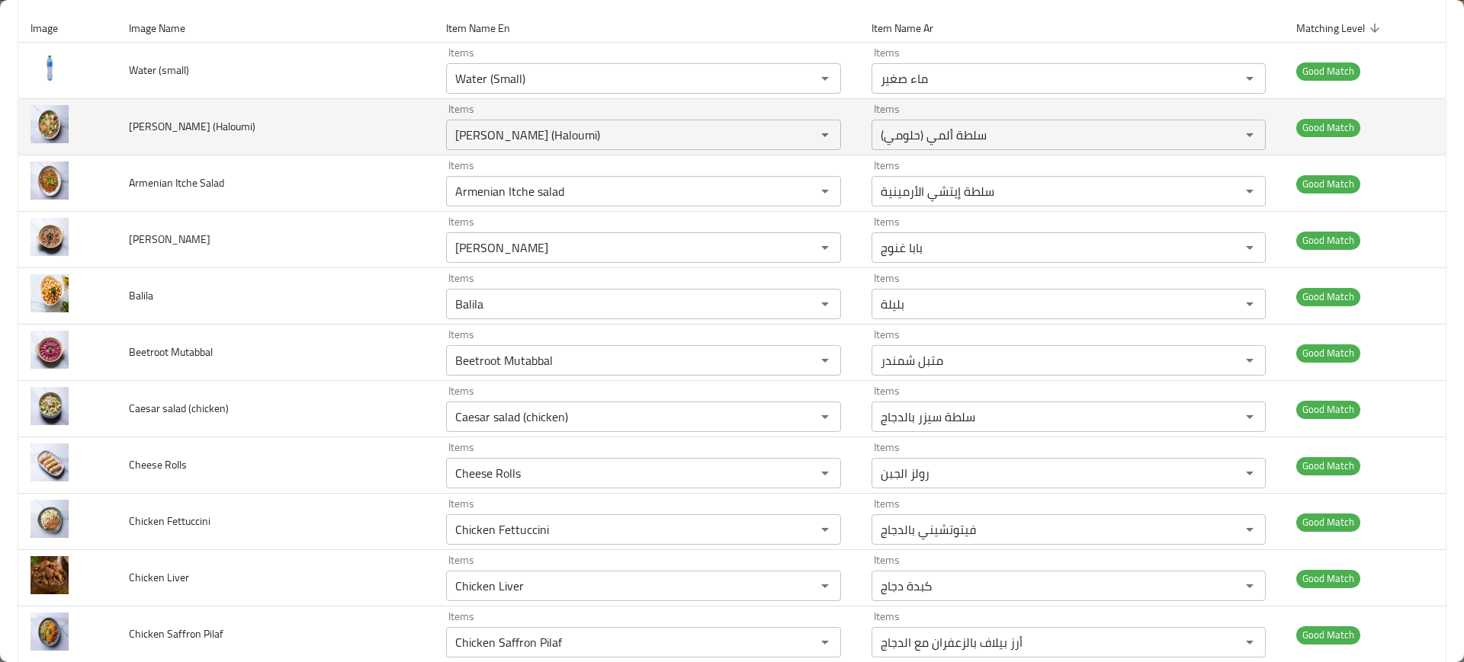
scroll to position [0, 0]
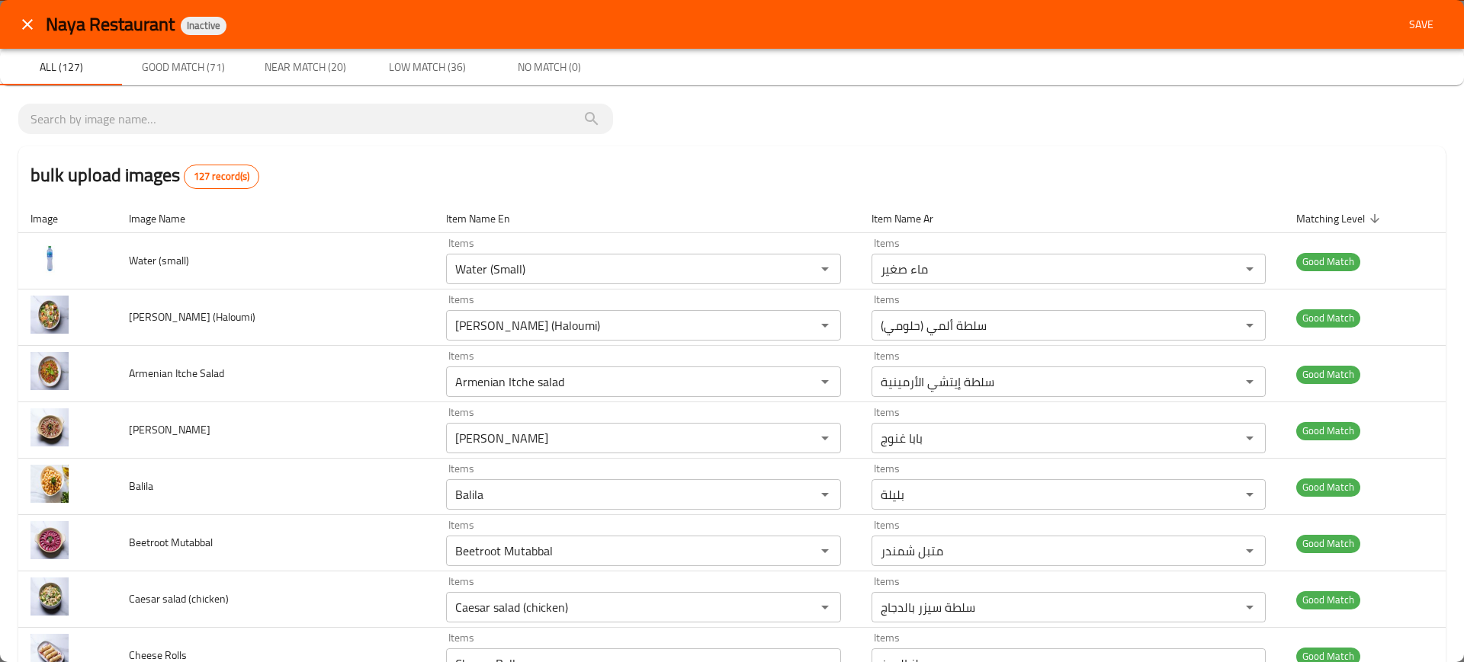
type mushroom "Spinach mushroom Crepe"
click at [1403, 27] on span "Save" at bounding box center [1421, 24] width 37 height 19
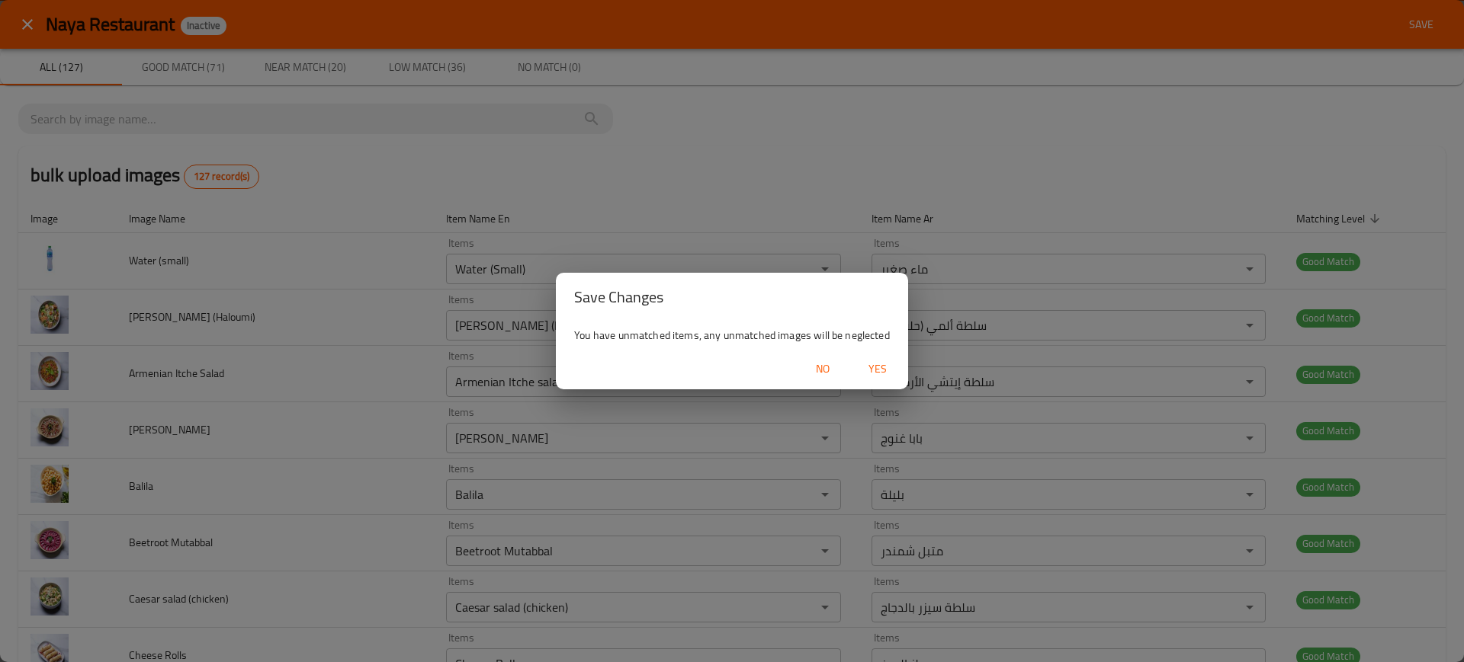
click at [880, 373] on span "Yes" at bounding box center [877, 369] width 37 height 19
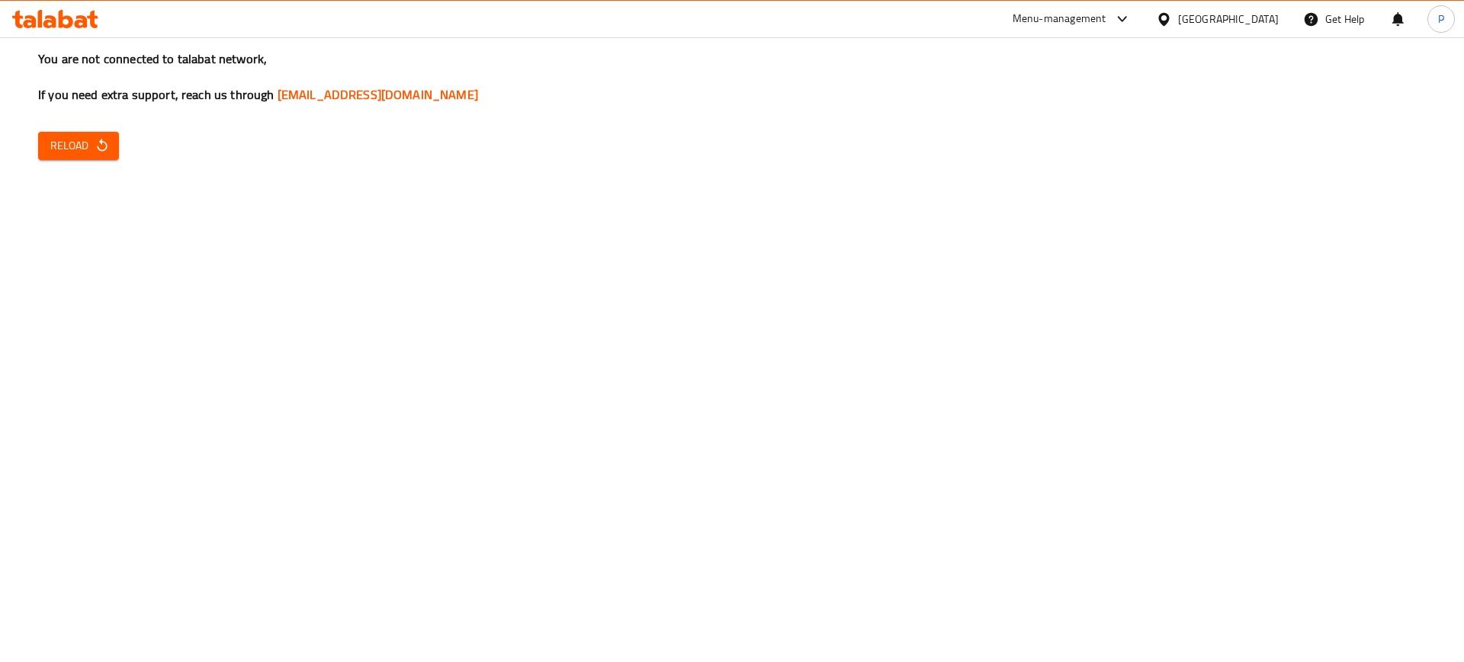
click at [83, 146] on span "Reload" at bounding box center [78, 145] width 56 height 19
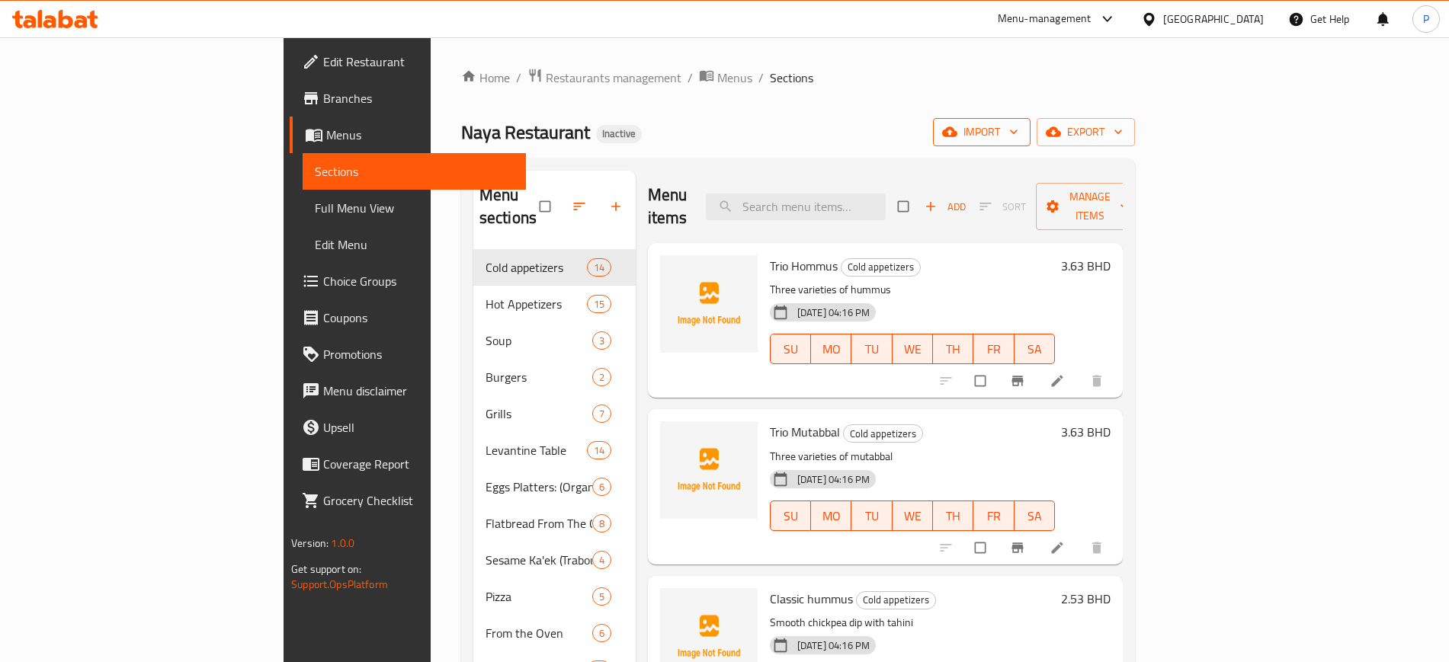
click at [1031, 143] on button "import" at bounding box center [982, 132] width 98 height 28
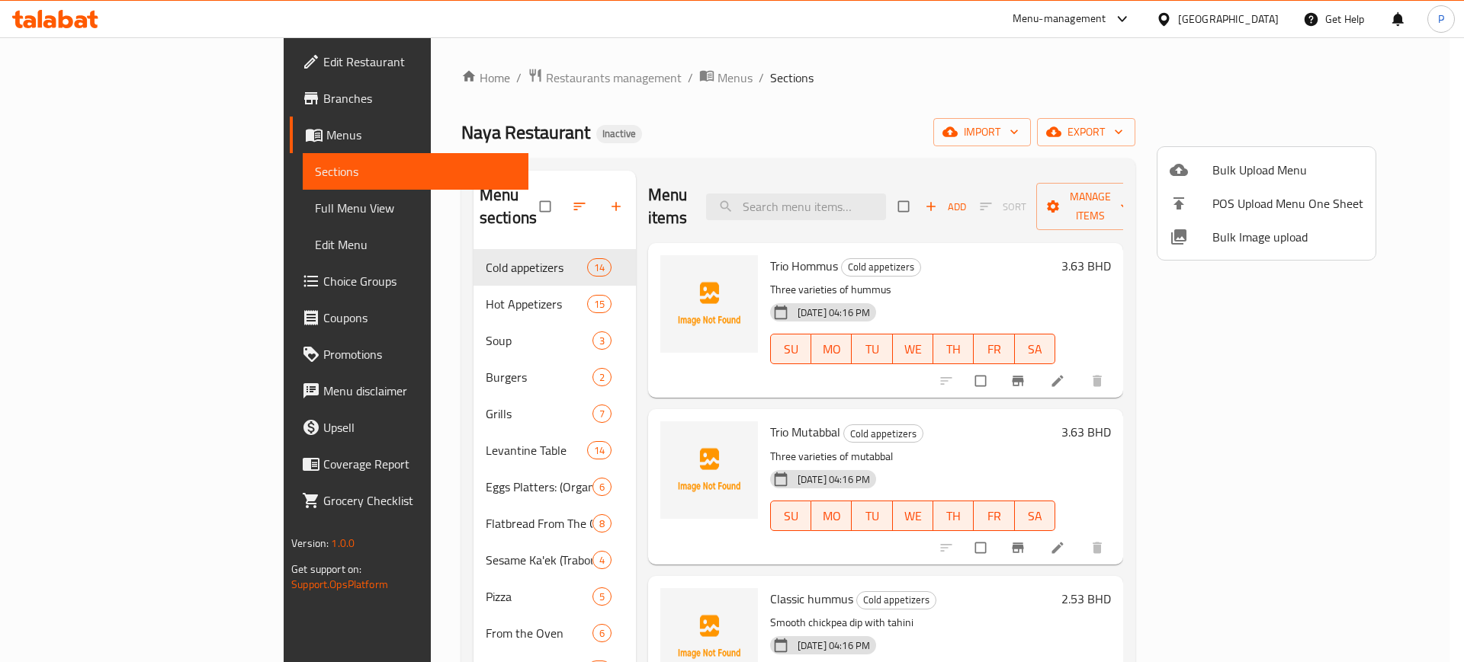
click at [1235, 237] on span "Bulk Image upload" at bounding box center [1287, 237] width 151 height 18
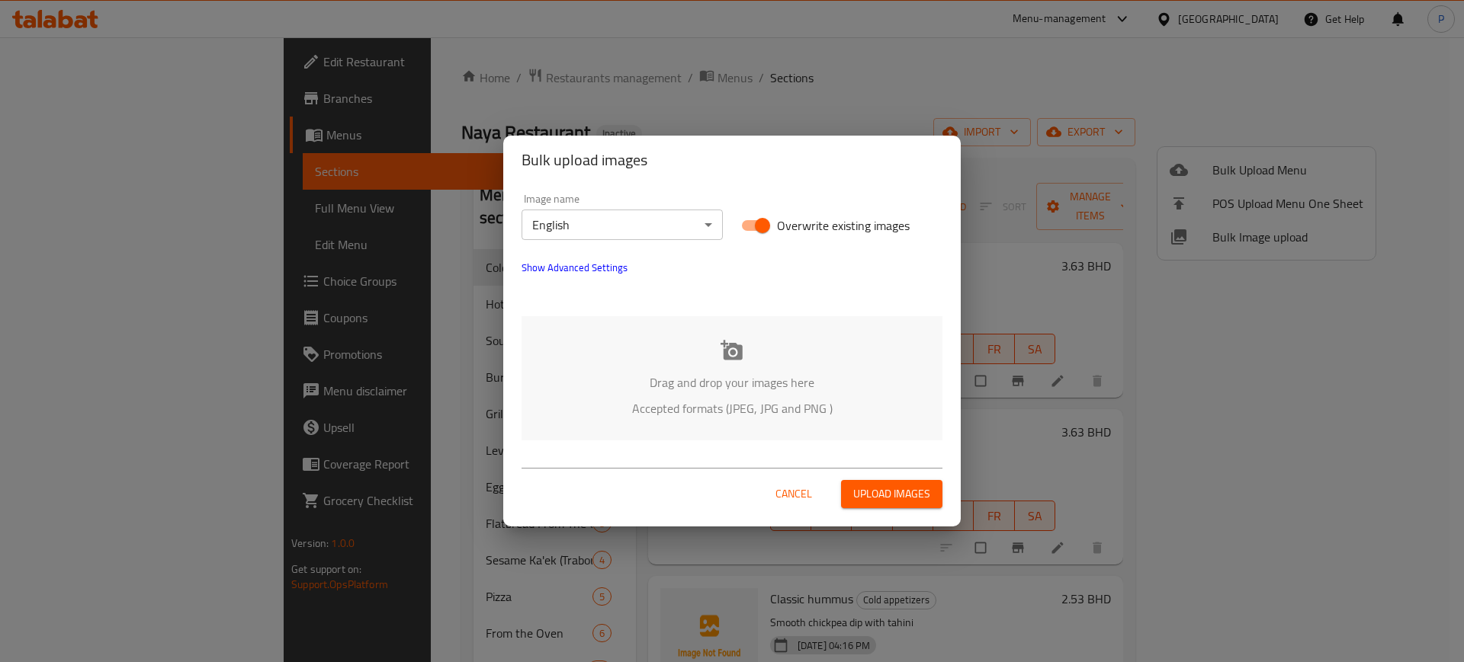
click at [608, 221] on body "​ Menu-management [GEOGRAPHIC_DATA] Get Help P Edit Restaurant Branches Menus S…" at bounding box center [732, 349] width 1464 height 625
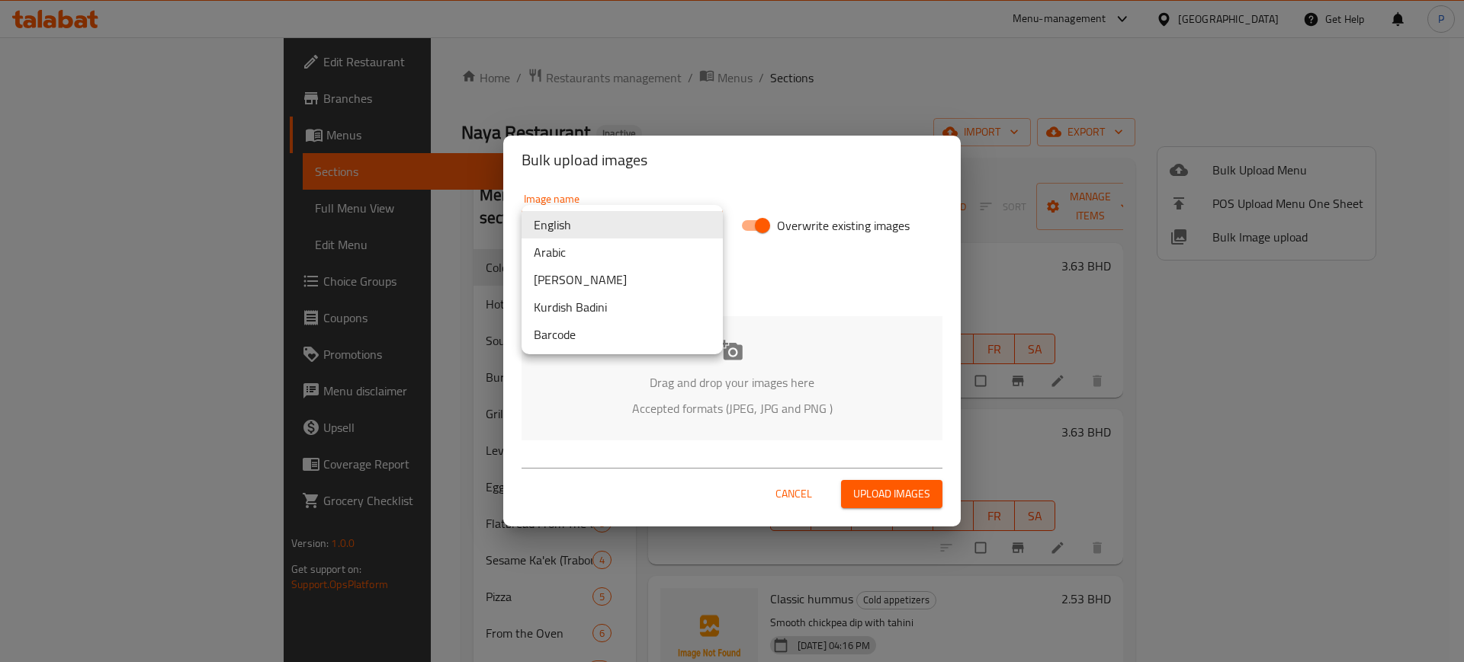
click at [834, 324] on div at bounding box center [732, 331] width 1464 height 662
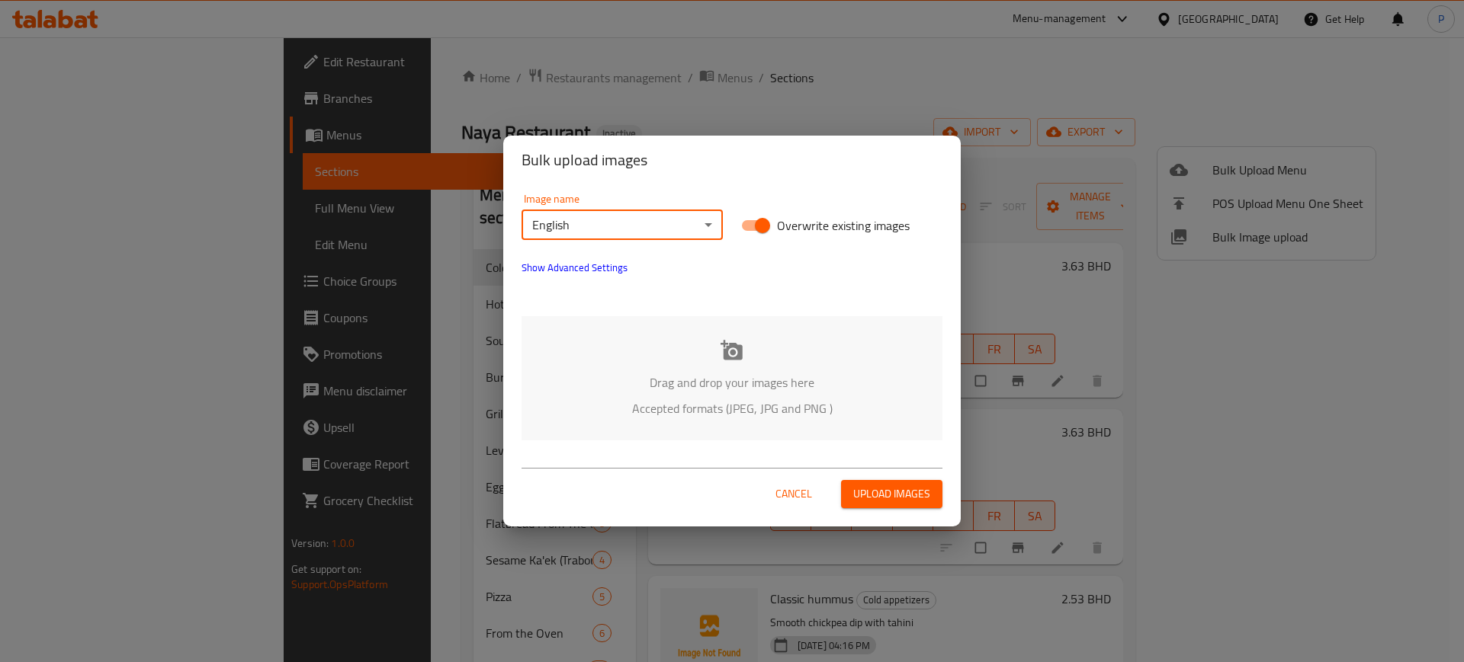
click at [800, 348] on div "Drag and drop your images here Accepted formats (JPEG, JPG and PNG )" at bounding box center [731, 378] width 421 height 124
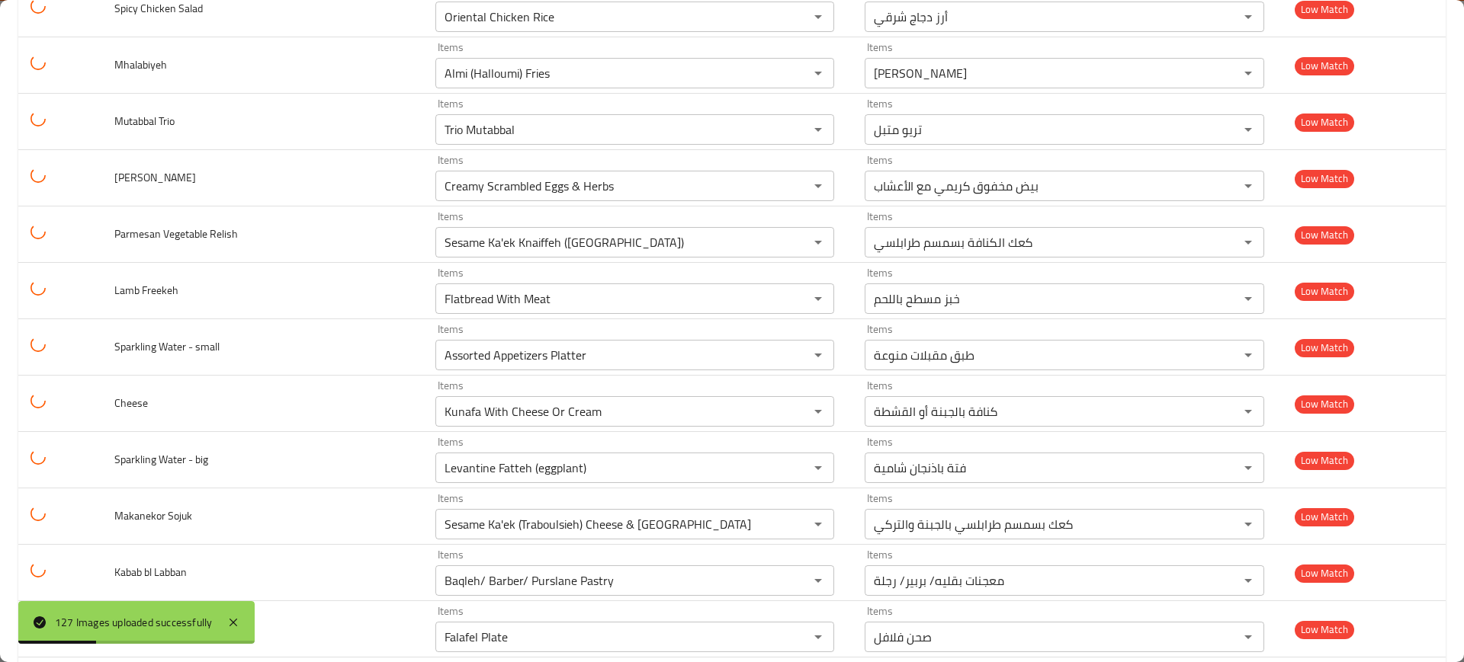
scroll to position [6766, 0]
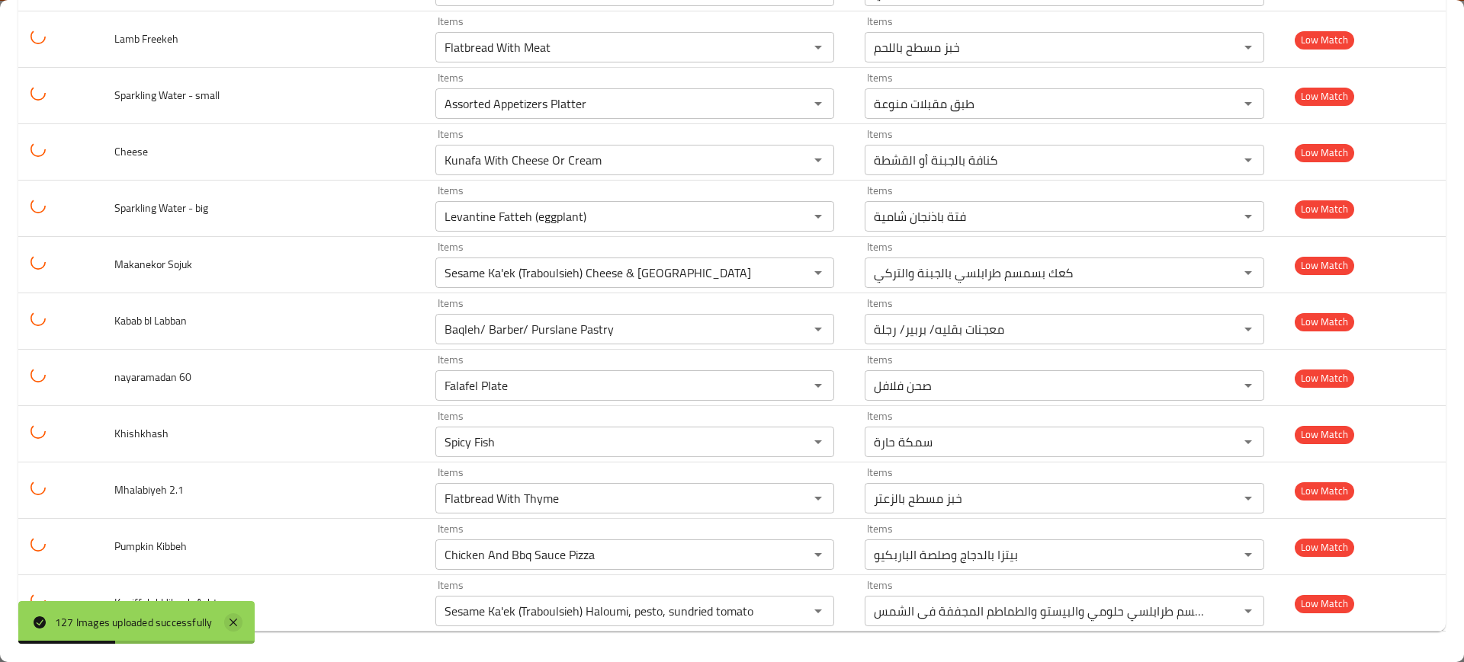
click at [230, 613] on div "127 Images uploaded successfully" at bounding box center [136, 622] width 236 height 43
click at [224, 623] on div "127 Images uploaded successfully" at bounding box center [136, 622] width 236 height 43
click at [229, 622] on icon at bounding box center [233, 623] width 18 height 18
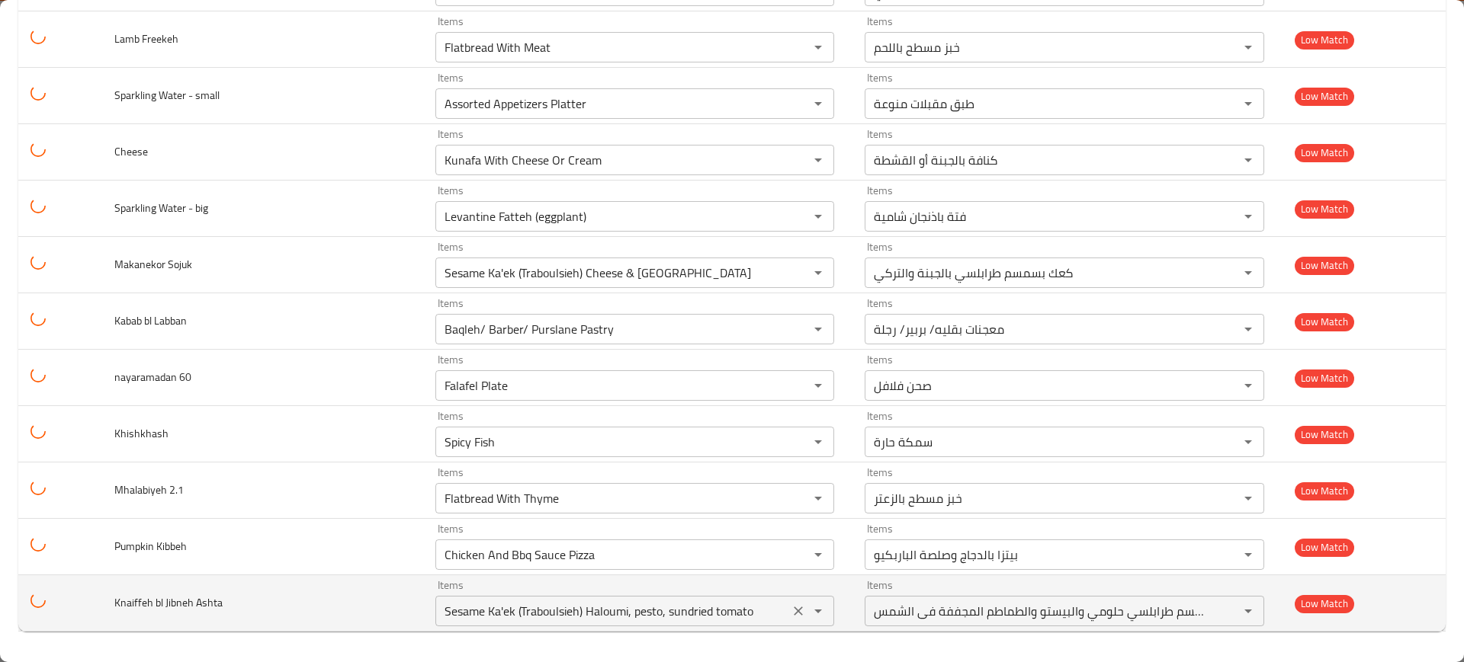
click at [791, 610] on icon "Clear" at bounding box center [798, 611] width 15 height 15
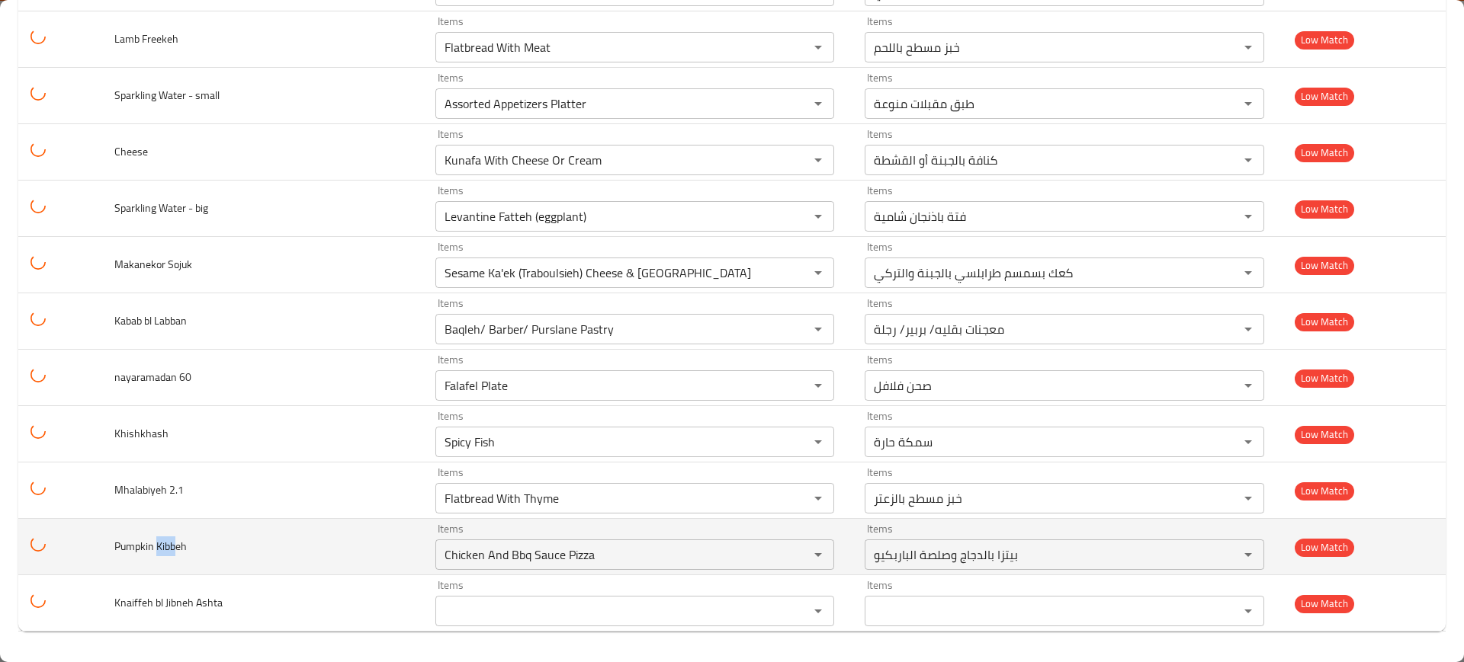
drag, startPoint x: 157, startPoint y: 549, endPoint x: 178, endPoint y: 544, distance: 21.1
click at [177, 544] on span "Pumpkin Kibbeh" at bounding box center [150, 547] width 72 height 20
copy span "Kibb"
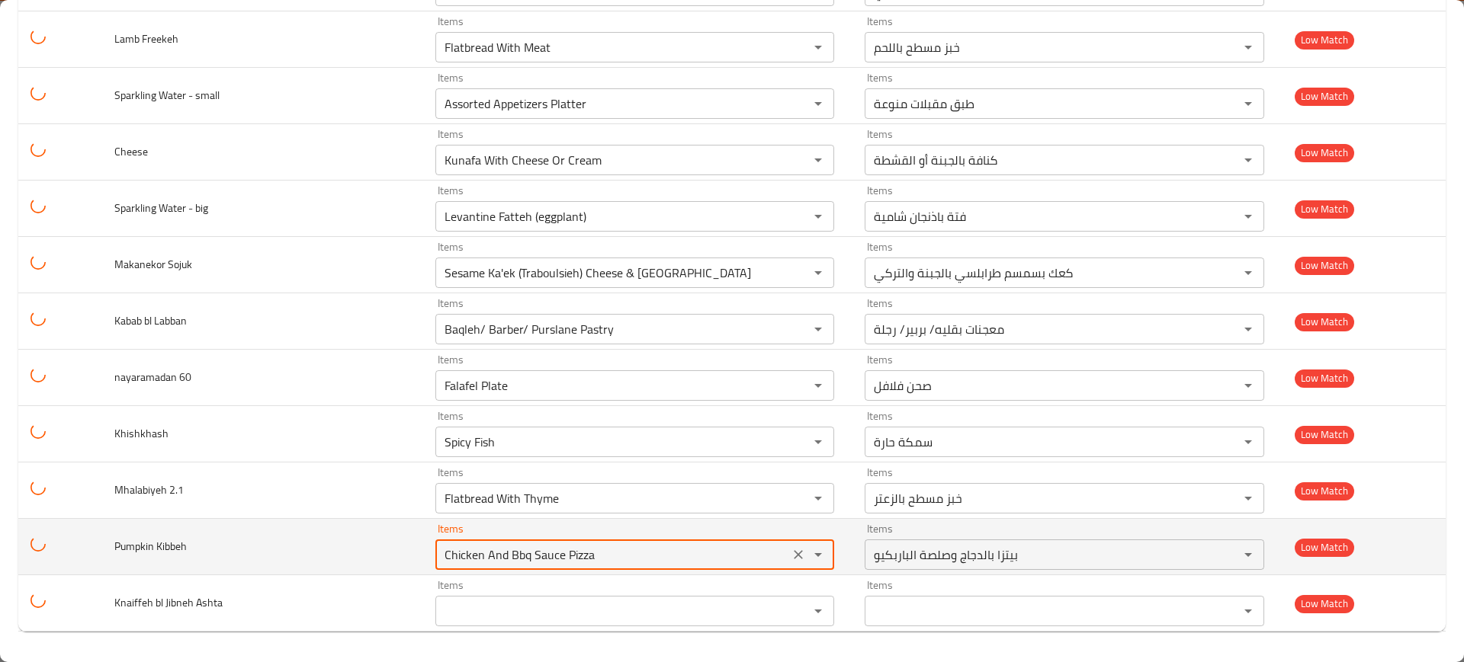
click at [505, 553] on Kibbeh "Chicken And Bbq Sauce Pizza" at bounding box center [612, 554] width 345 height 21
paste Kibbeh "Kibb"
type Kibbeh "Kibb"
click at [794, 555] on icon "Clear" at bounding box center [798, 554] width 9 height 9
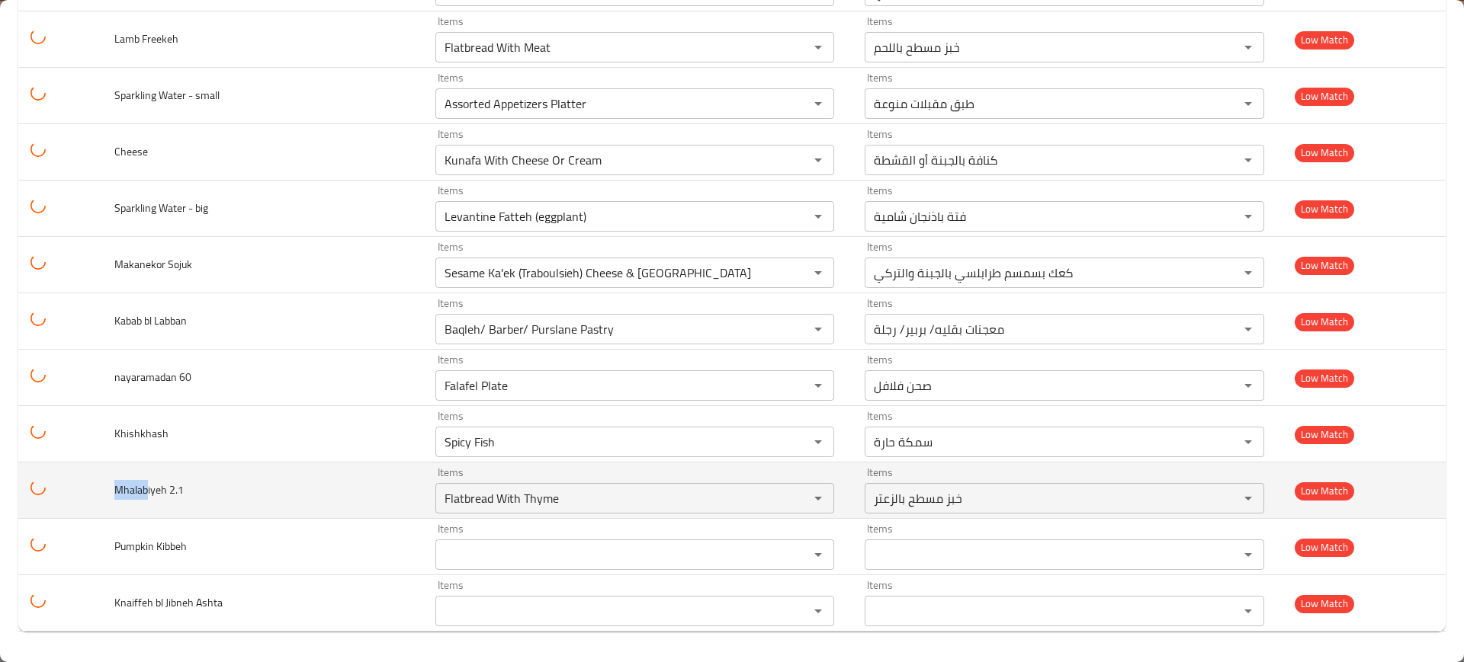
drag, startPoint x: 145, startPoint y: 492, endPoint x: 91, endPoint y: 494, distance: 53.4
click at [91, 494] on tr "Mhalabiyeh 2.1 Items Flatbread With Thyme Items Items خبز مسطح بالزعتر Items Lo…" at bounding box center [731, 491] width 1427 height 56
copy span "Mhalab"
click at [544, 516] on td "Items Flatbread With Thyme Items" at bounding box center [638, 491] width 430 height 56
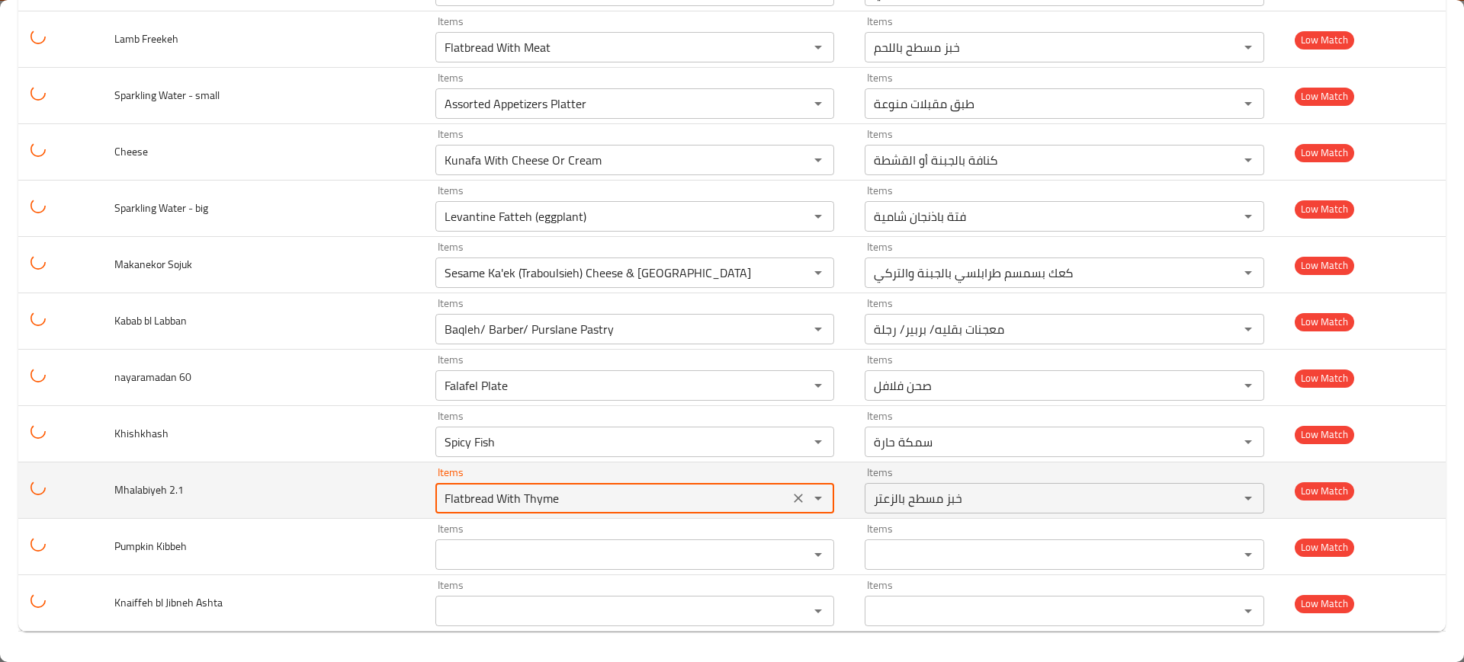
click at [559, 505] on 2__1 "Flatbread With Thyme" at bounding box center [612, 498] width 345 height 21
paste 2__1 "Mhalab"
type 2__1 "Mhalab"
click at [791, 498] on icon "Clear" at bounding box center [798, 498] width 15 height 15
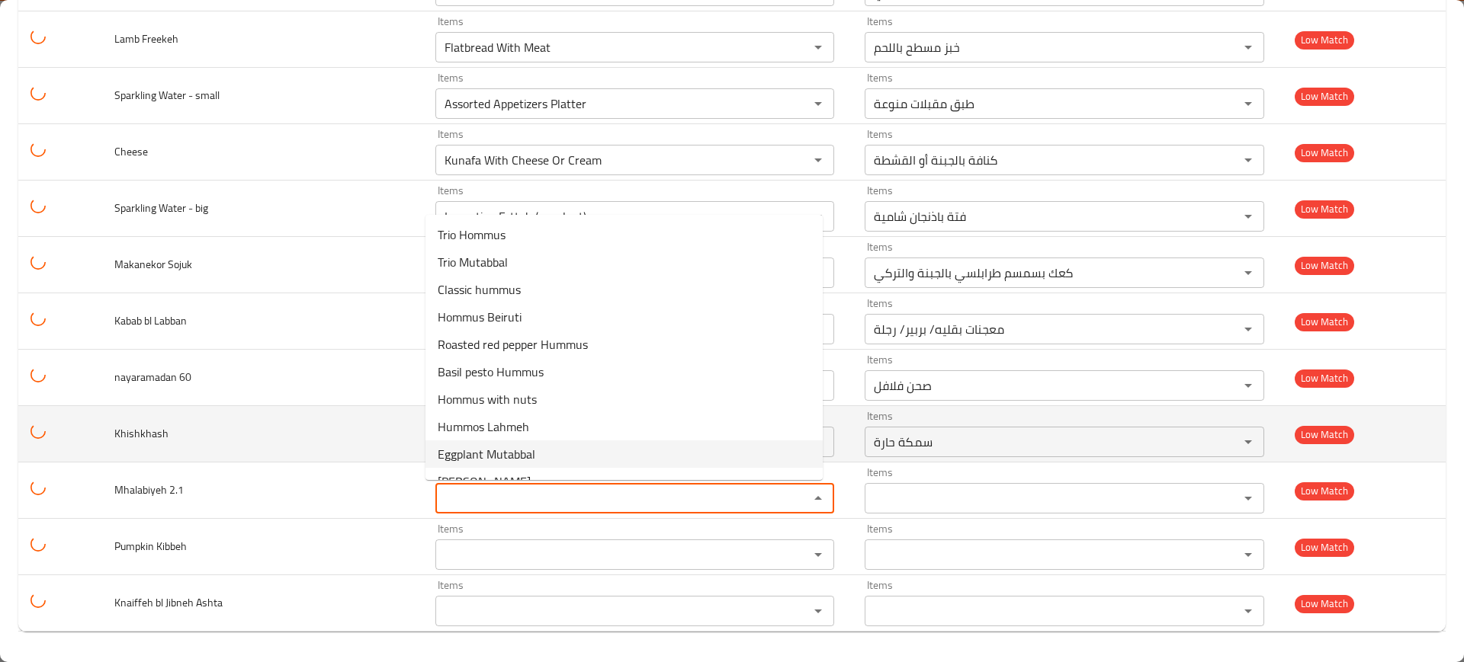
click at [184, 441] on td "Khishkhash" at bounding box center [262, 434] width 321 height 56
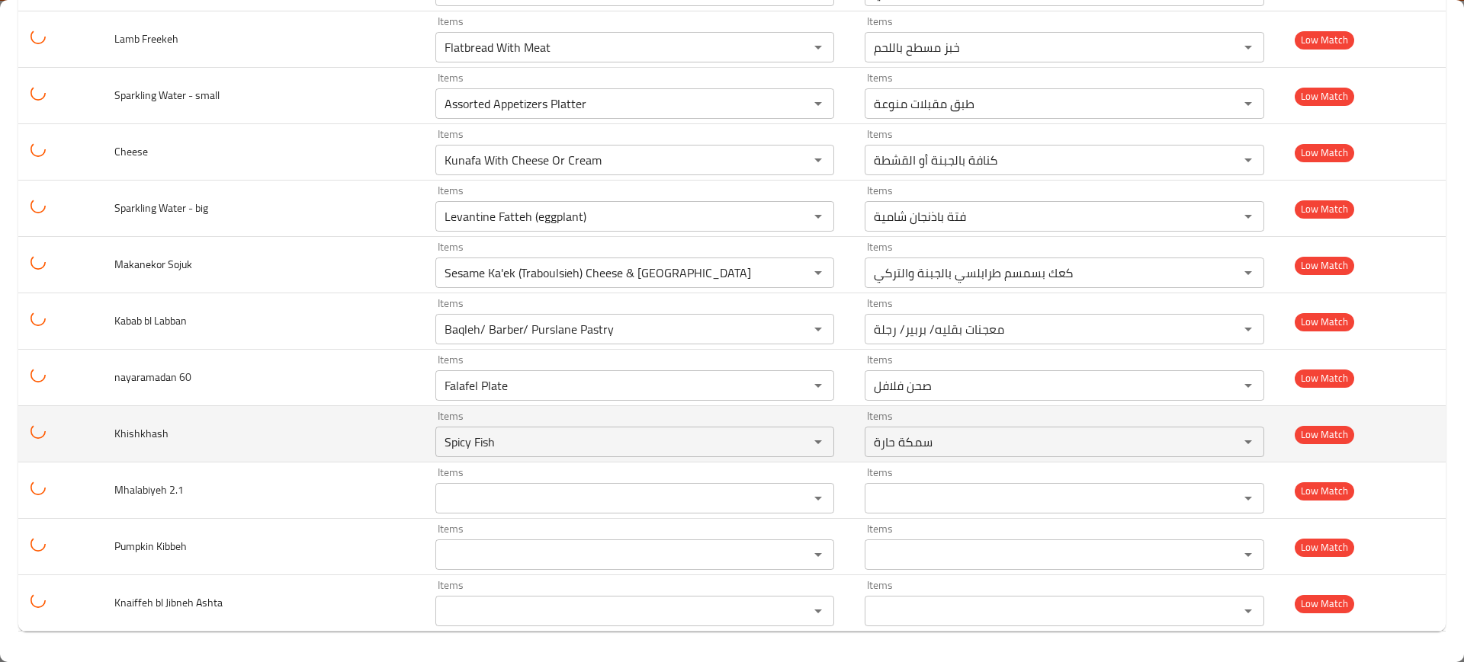
drag, startPoint x: 131, startPoint y: 429, endPoint x: 102, endPoint y: 431, distance: 29.0
click at [103, 431] on td "Khishkhash" at bounding box center [262, 434] width 321 height 56
click at [483, 431] on input "Spicy Fish" at bounding box center [612, 441] width 345 height 21
paste input "Khis"
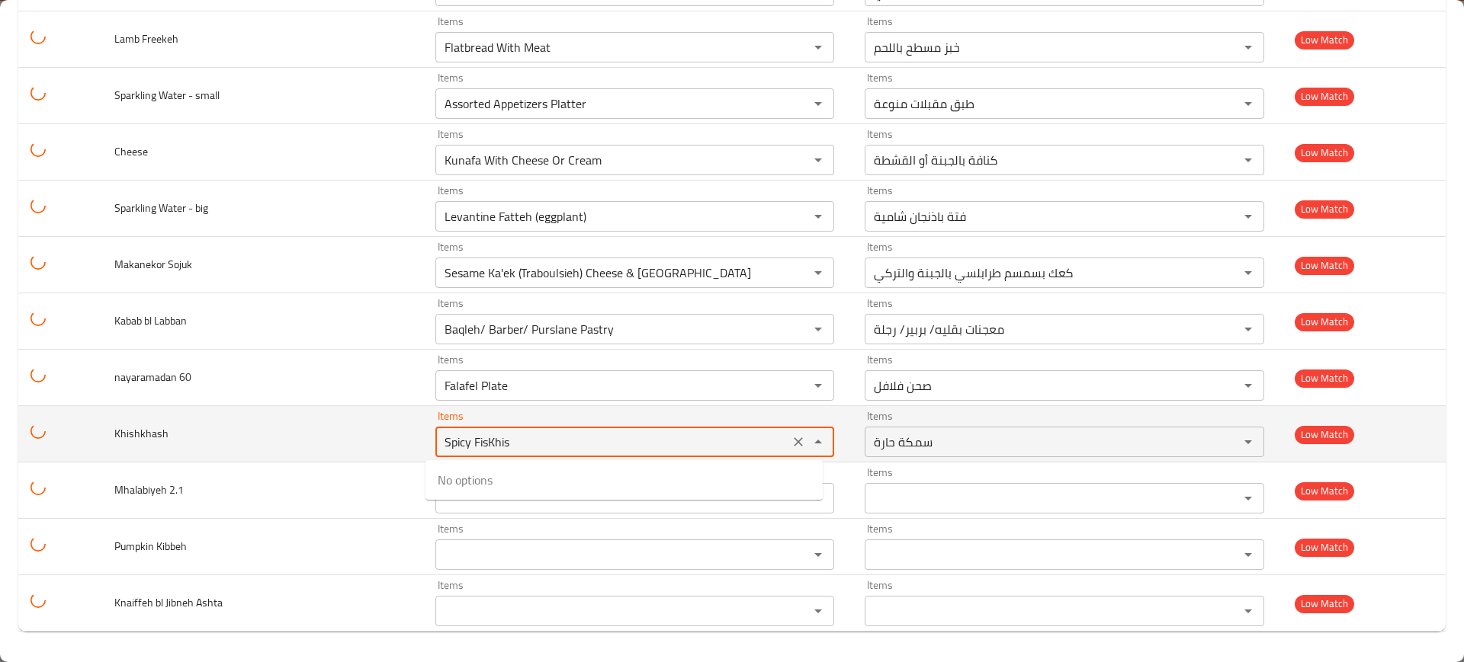
click at [581, 450] on input "Spicy FisKhis" at bounding box center [612, 441] width 345 height 21
paste input "enhanced table"
type input "Khis"
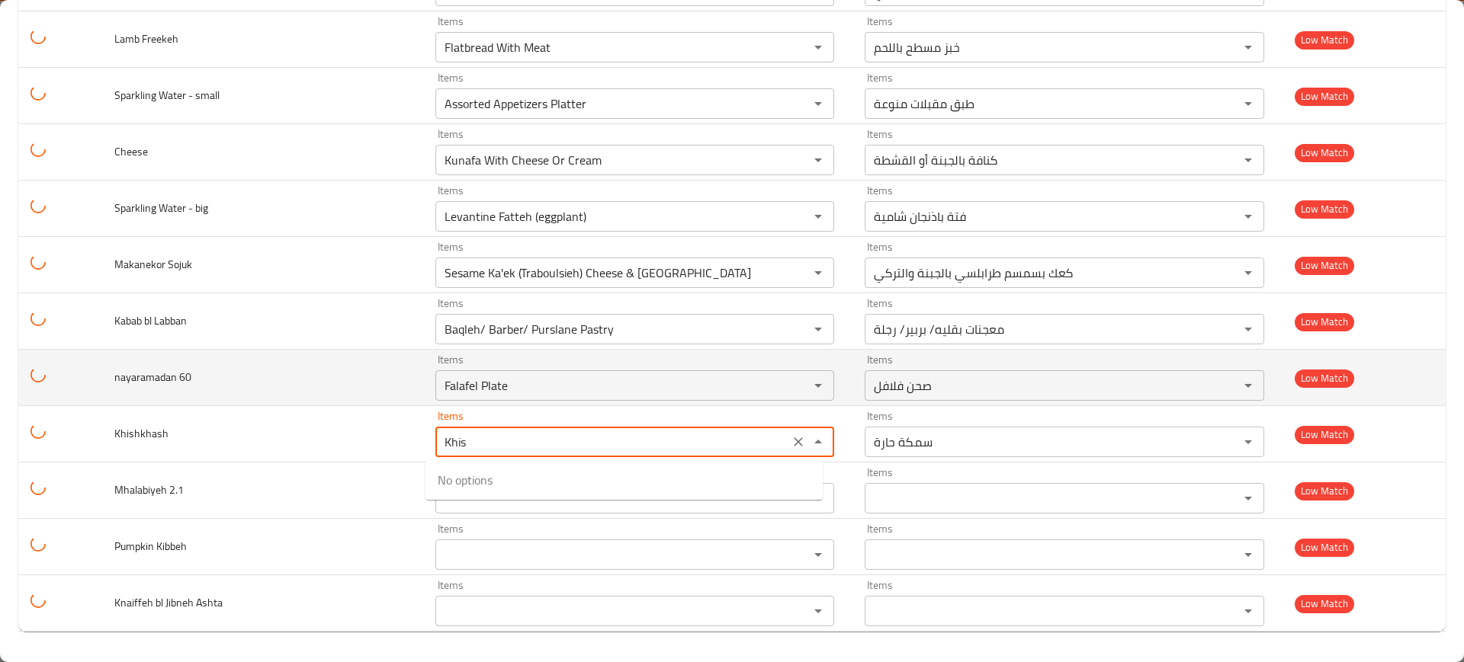
click at [791, 436] on icon "Clear" at bounding box center [798, 442] width 15 height 15
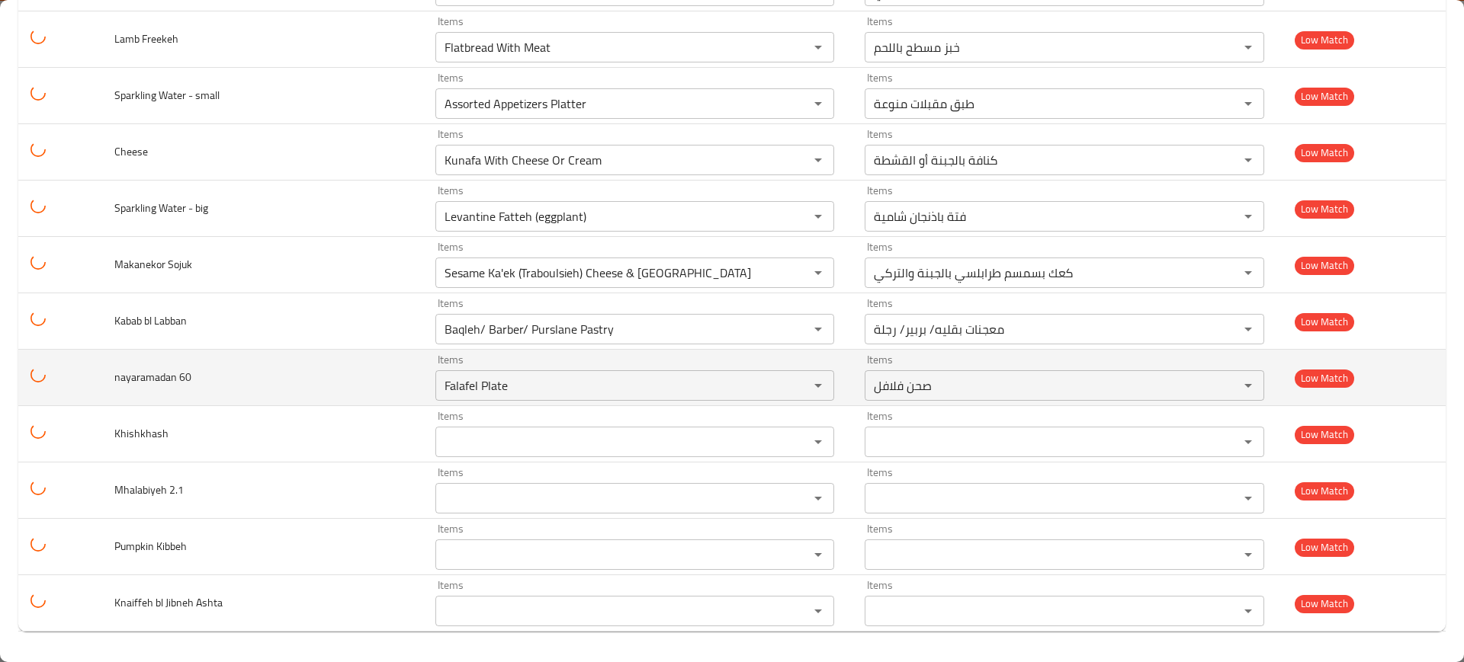
drag, startPoint x: 130, startPoint y: 373, endPoint x: 81, endPoint y: 374, distance: 48.8
click at [81, 374] on tr "nayaramadan 60 Items Falafel Plate Items Items صحن فلافل Items Low Match" at bounding box center [731, 378] width 1427 height 56
copy span "nay"
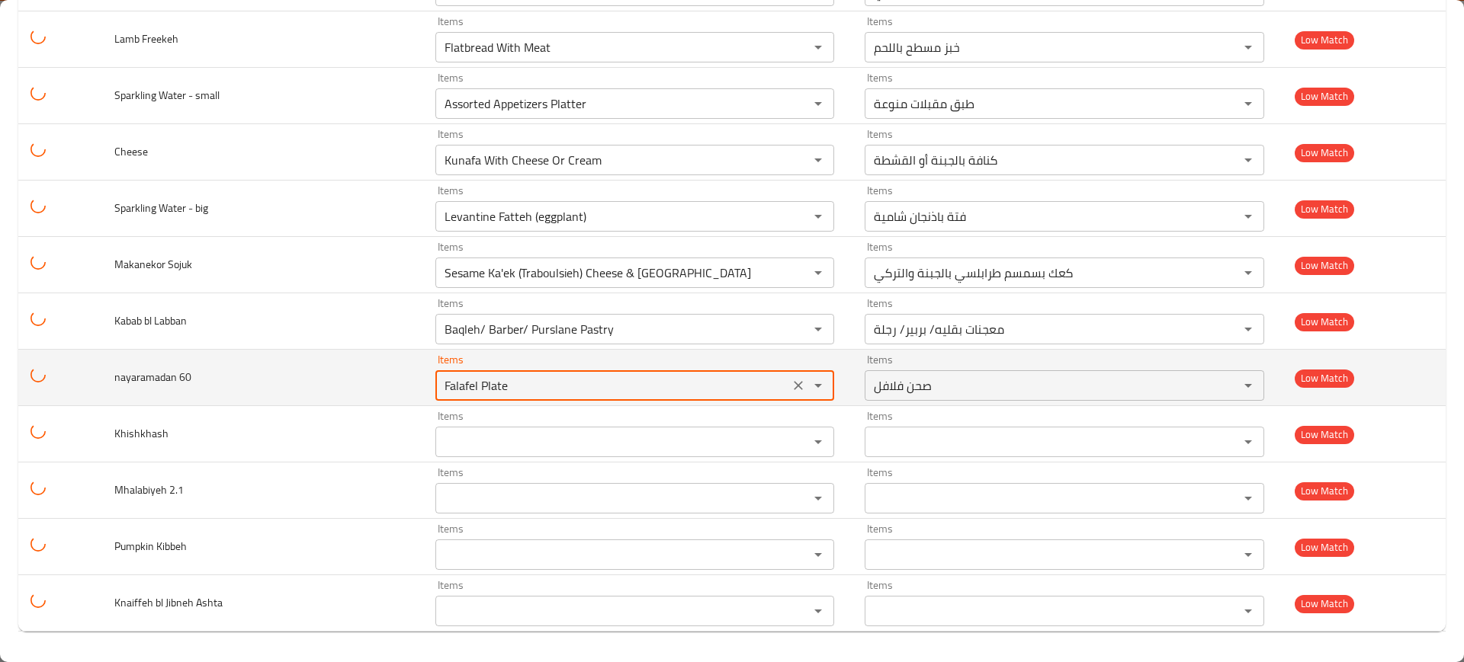
click at [489, 385] on 60 "Falafel Plate" at bounding box center [612, 385] width 345 height 21
paste 60 "nay"
type 60 "nay"
drag, startPoint x: 788, startPoint y: 374, endPoint x: 782, endPoint y: 380, distance: 8.1
click at [789, 375] on button "Clear" at bounding box center [797, 385] width 21 height 21
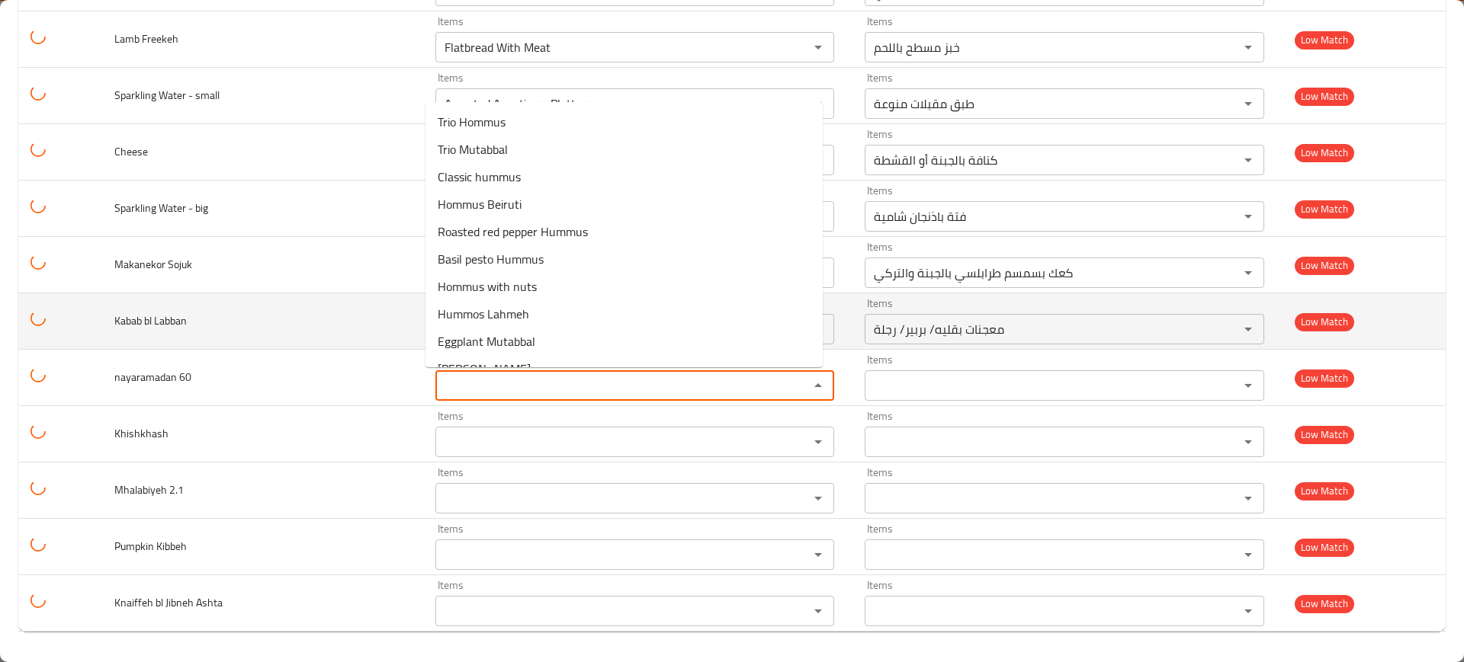
click at [192, 323] on td "Kabab bl Labban" at bounding box center [262, 321] width 321 height 56
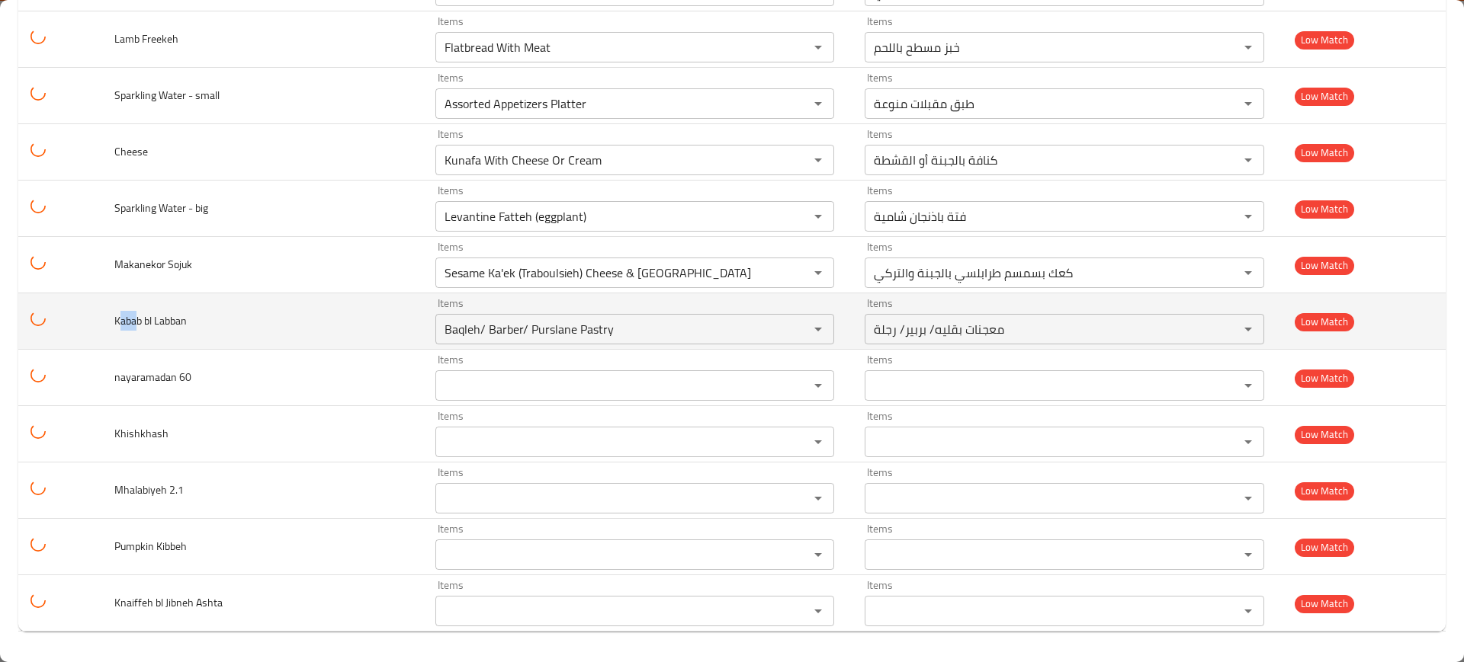
drag, startPoint x: 139, startPoint y: 322, endPoint x: 117, endPoint y: 319, distance: 22.3
click at [118, 319] on span "Kabab bl Labban" at bounding box center [150, 321] width 72 height 20
copy span "aba"
click at [513, 327] on Labban "Baqleh/ Barber/ Purslane Pastry" at bounding box center [612, 329] width 345 height 21
paste Labban "aba"
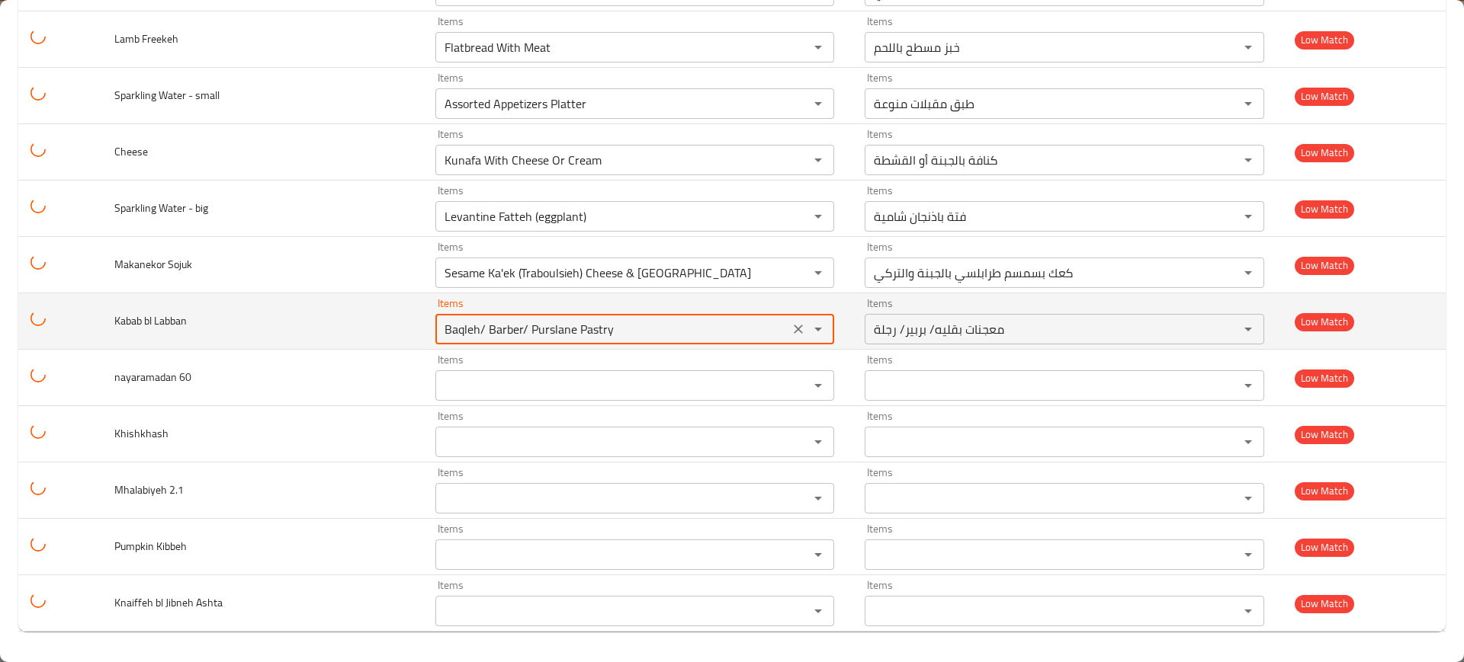
type Labban "aba"
click at [791, 332] on icon "Clear" at bounding box center [798, 329] width 15 height 15
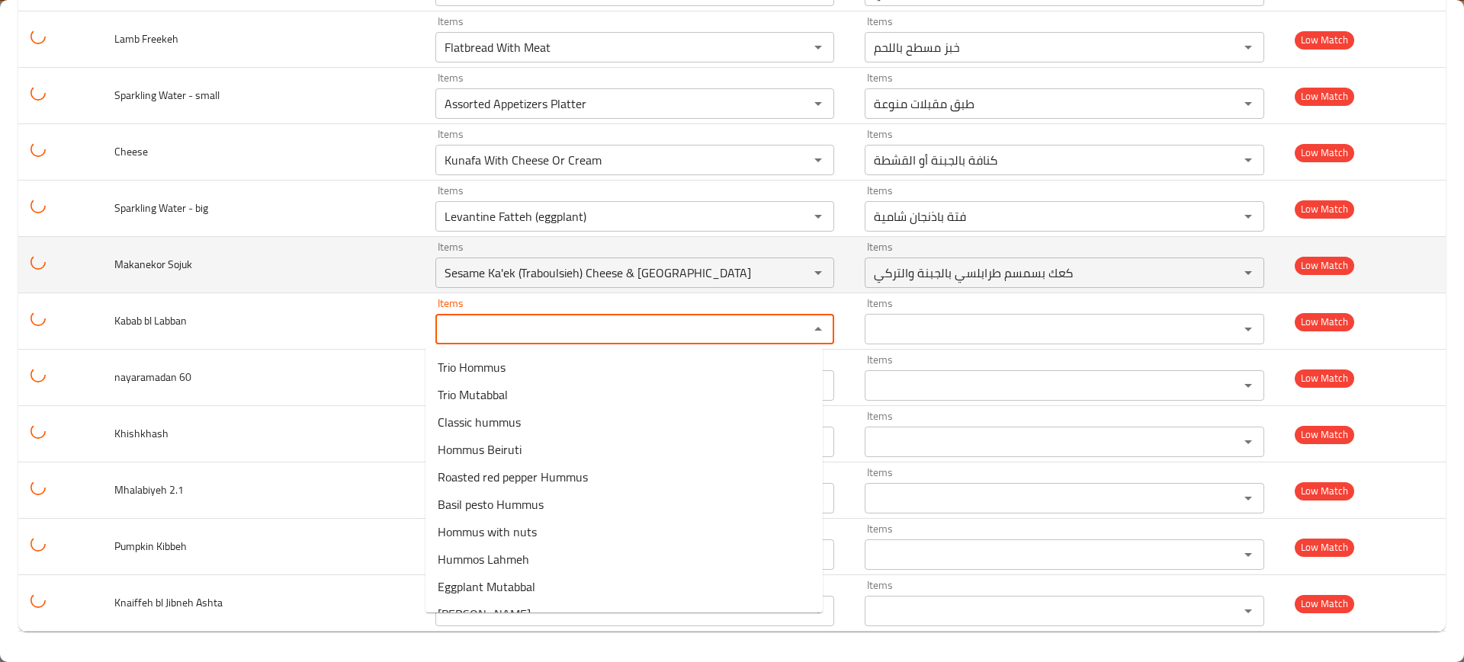
click at [203, 281] on td "Makanekor Sojuk" at bounding box center [262, 265] width 321 height 56
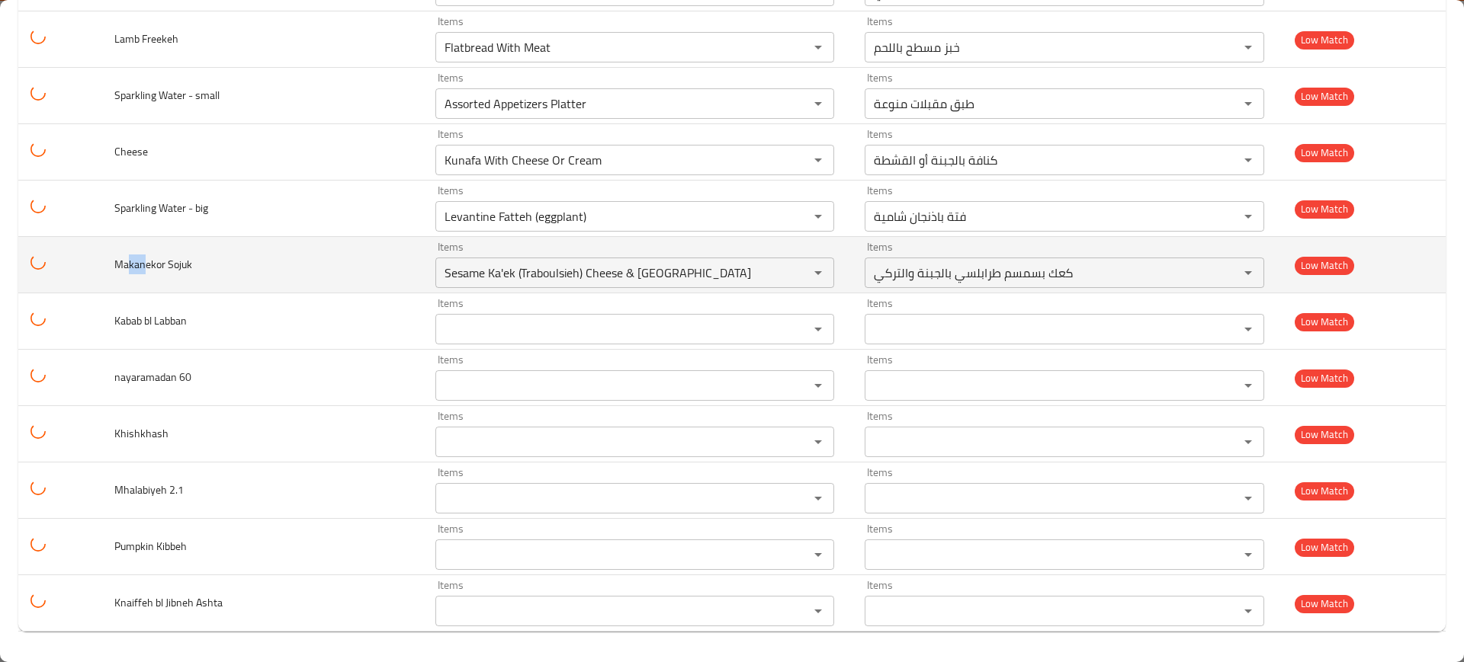
drag, startPoint x: 144, startPoint y: 264, endPoint x: 111, endPoint y: 262, distance: 32.8
click at [111, 262] on td "Makanekor Sojuk" at bounding box center [262, 265] width 321 height 56
copy span "Makan"
click at [791, 278] on icon "Clear" at bounding box center [798, 272] width 15 height 15
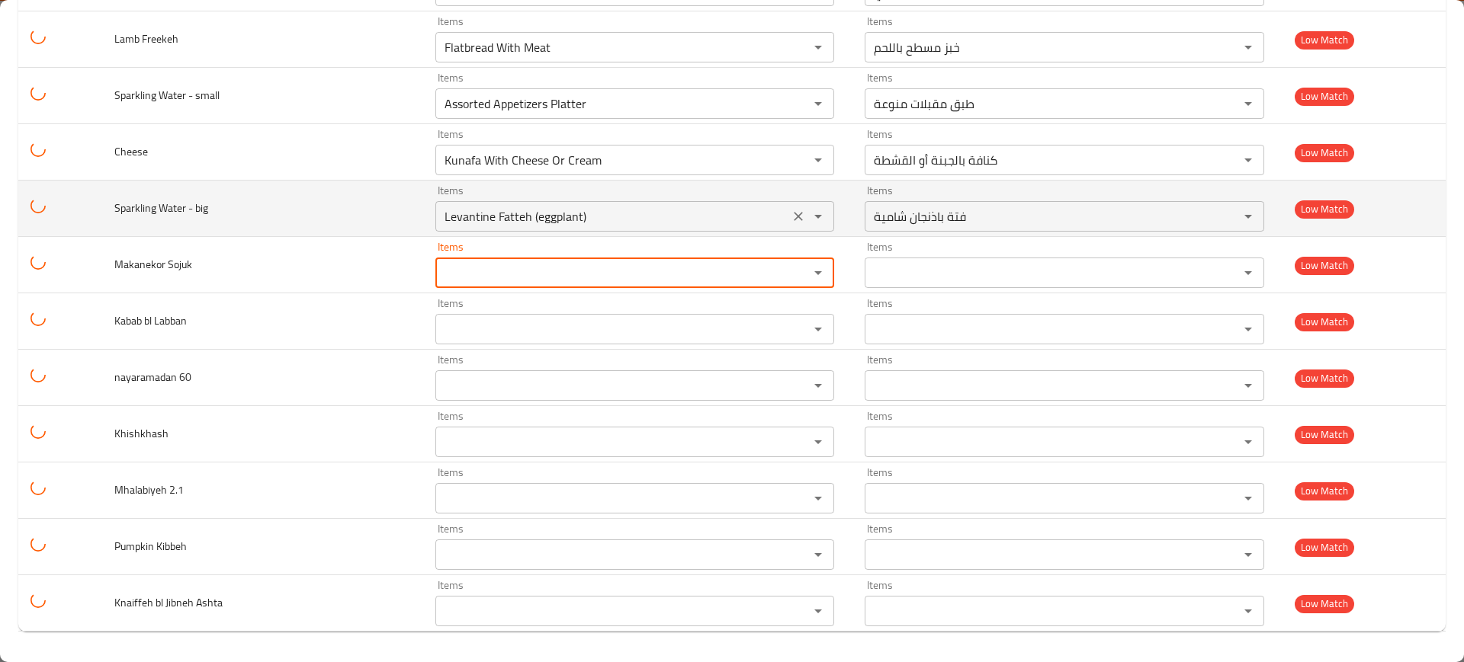
click at [791, 215] on icon "Clear" at bounding box center [798, 216] width 15 height 15
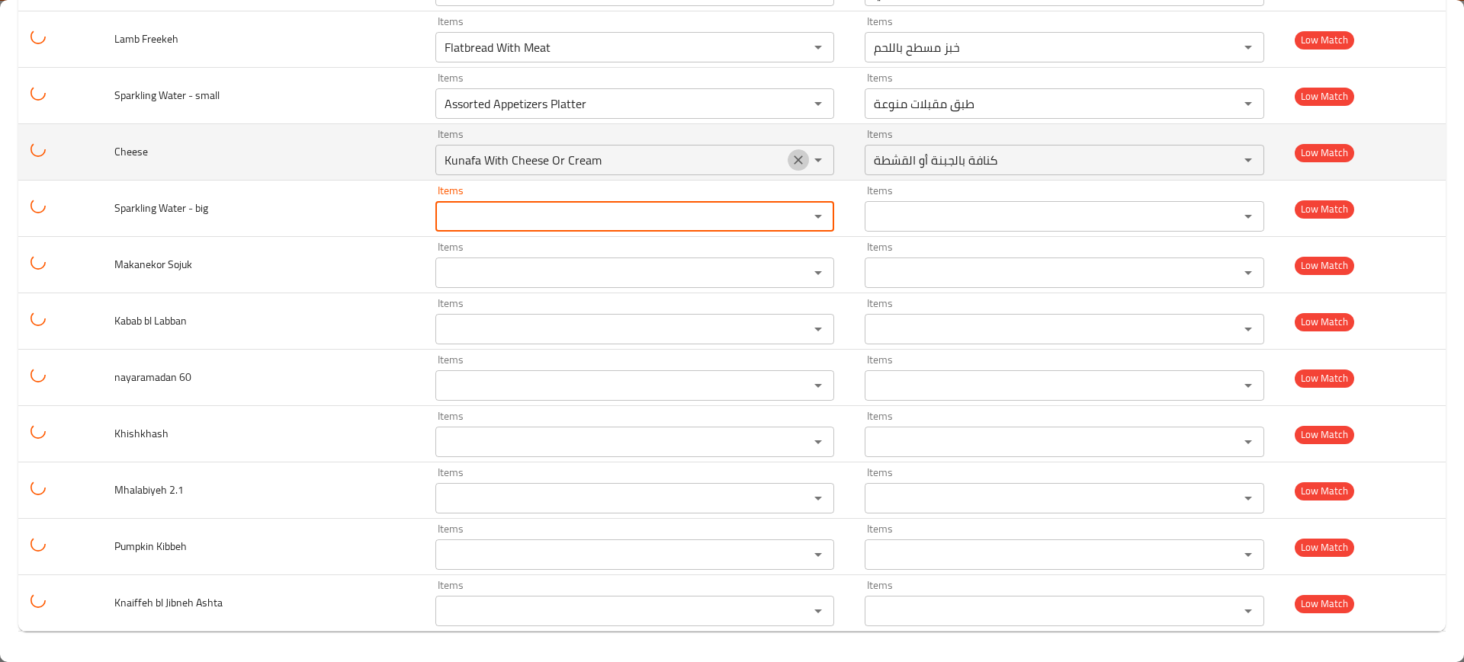
click at [791, 159] on icon "Clear" at bounding box center [798, 159] width 15 height 15
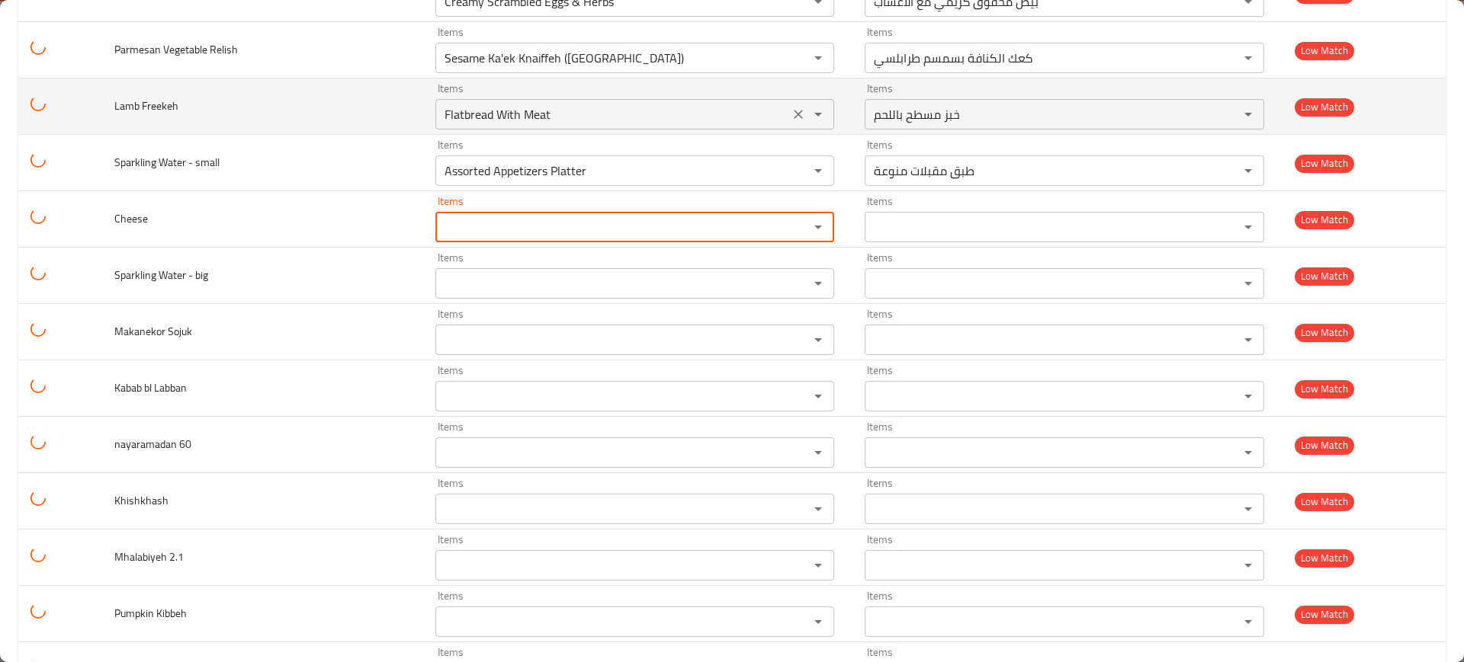
scroll to position [6670, 0]
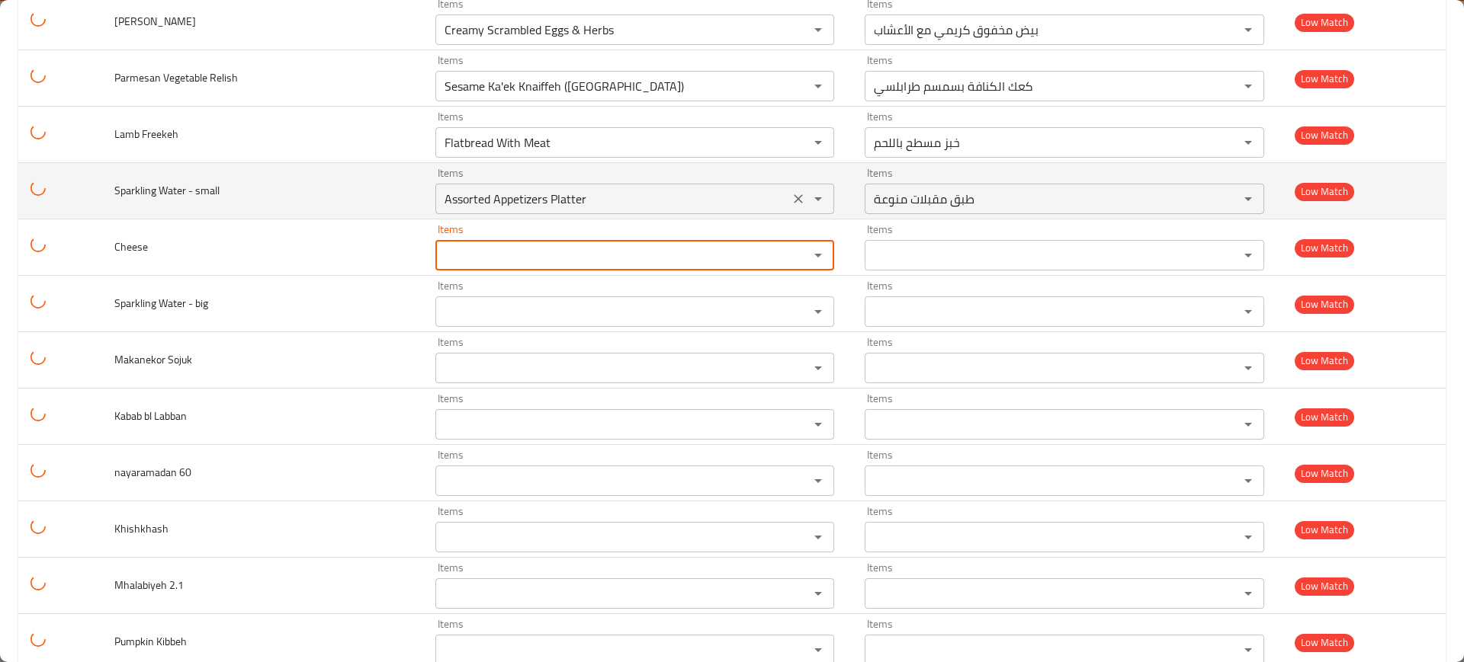
click at [794, 194] on icon "Clear" at bounding box center [798, 198] width 9 height 9
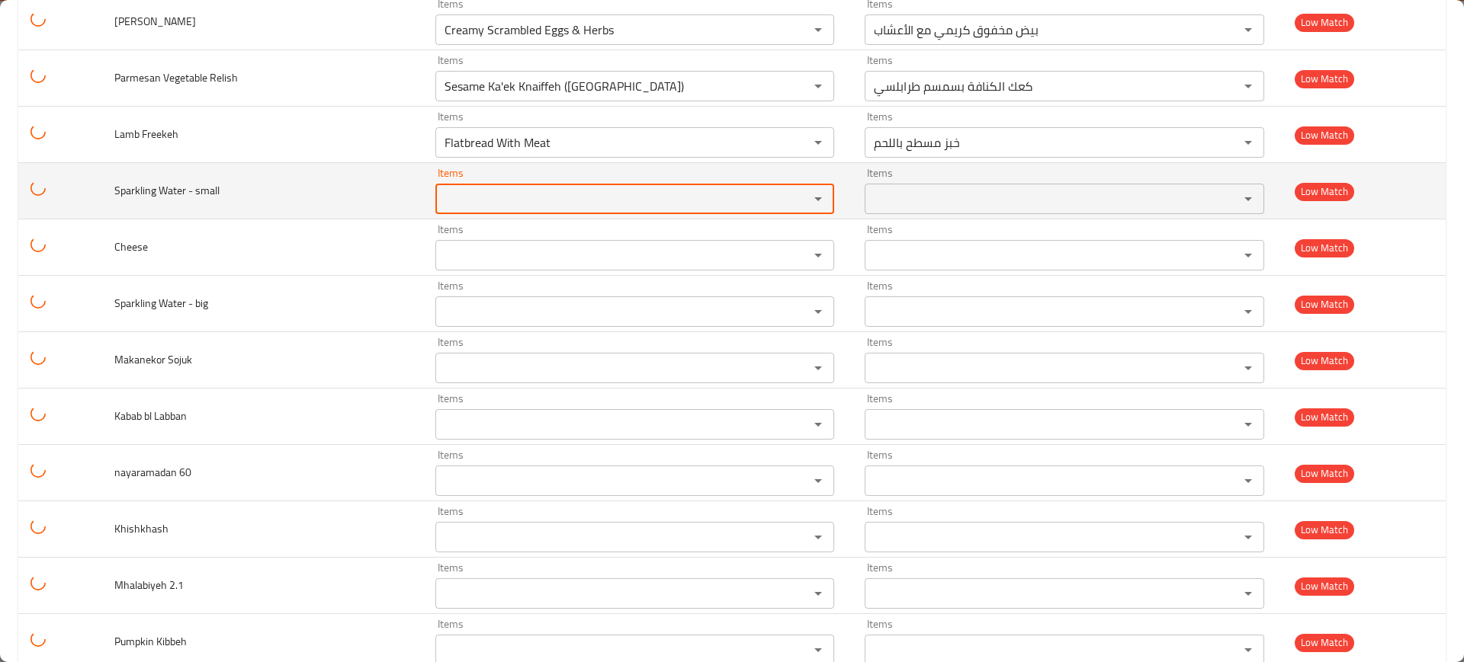
scroll to position [6575, 0]
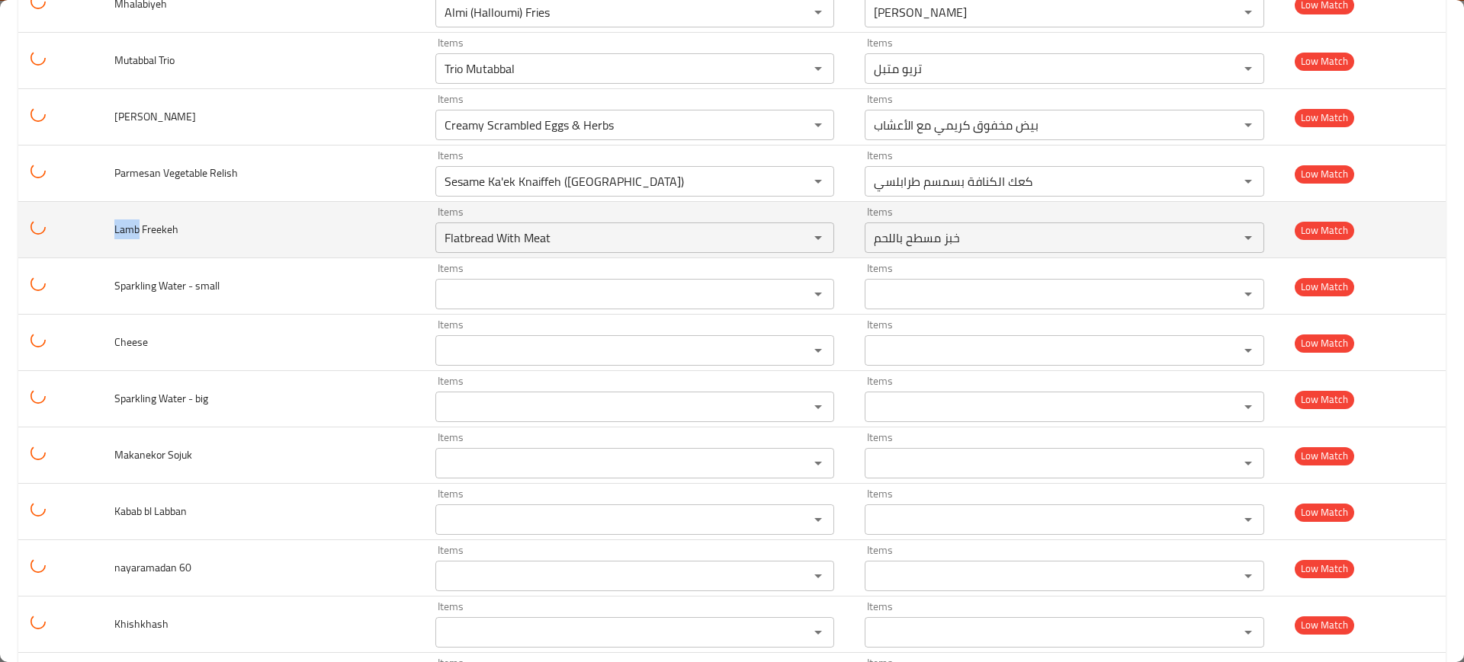
drag, startPoint x: 136, startPoint y: 235, endPoint x: 107, endPoint y: 236, distance: 28.2
click at [107, 236] on td "Lamb Freekeh" at bounding box center [262, 230] width 321 height 56
copy span "Lamb"
click at [535, 237] on Freekeh "Flatbread With Meat" at bounding box center [612, 237] width 345 height 21
paste Freekeh "Lamb"
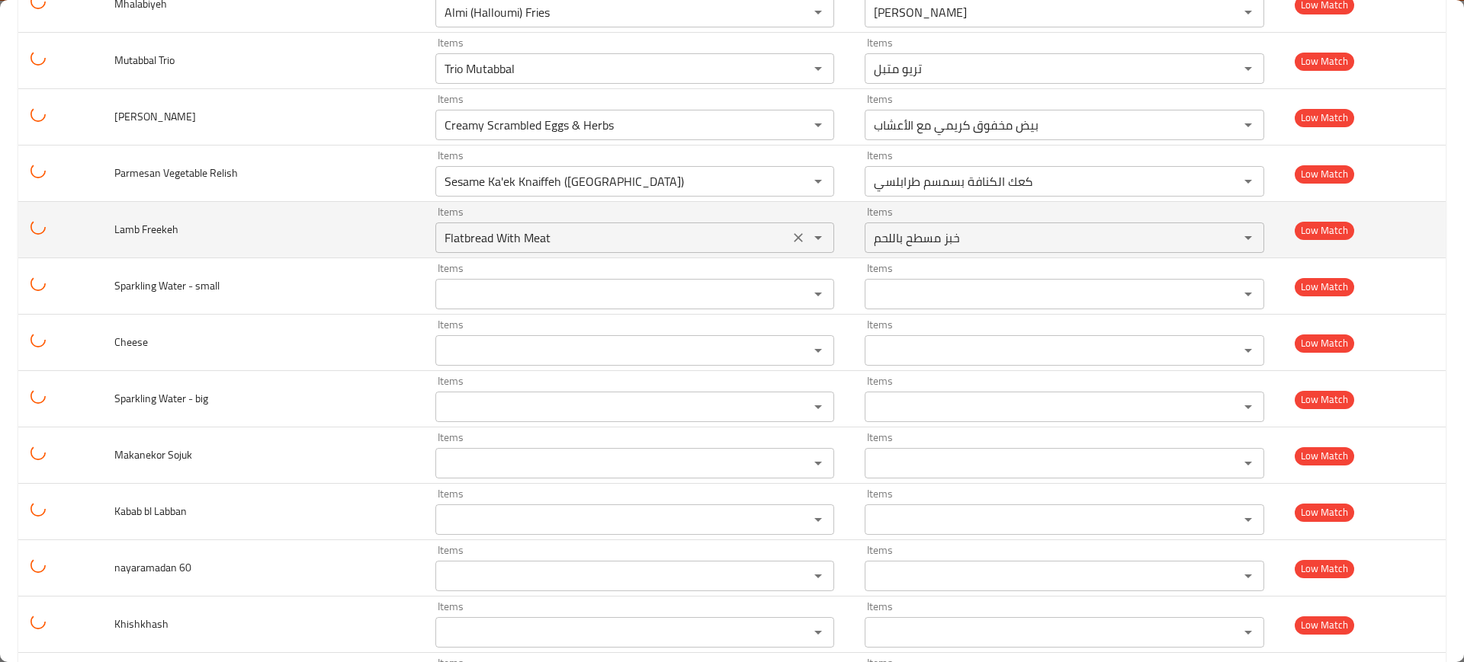
type Freekeh "Lamb"
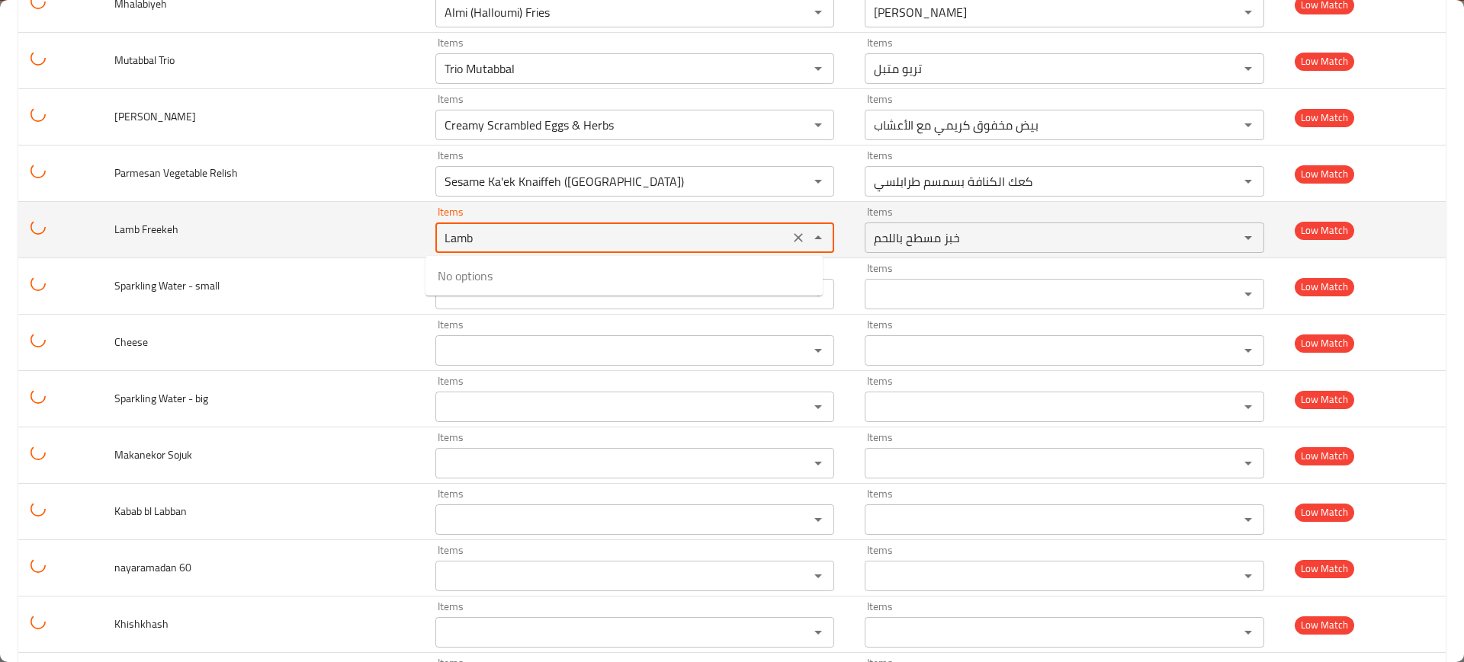
click at [794, 236] on icon "Clear" at bounding box center [798, 237] width 9 height 9
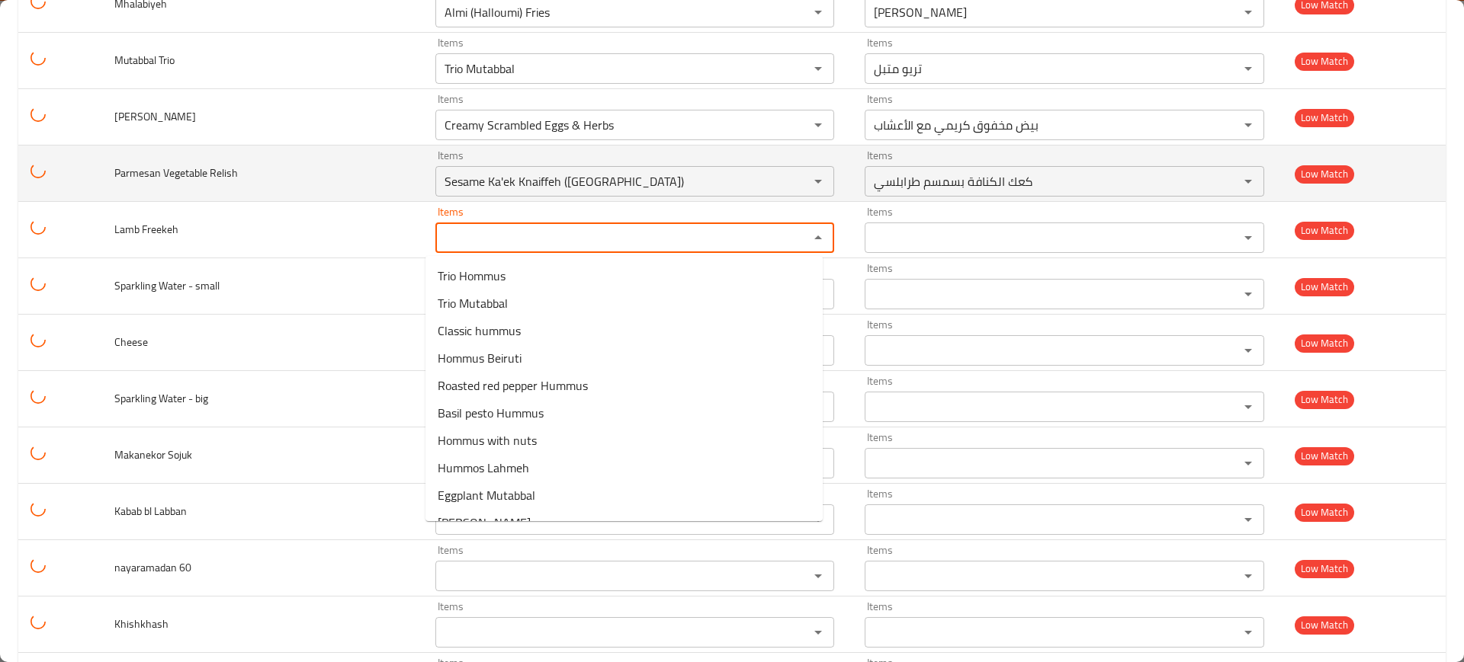
click at [213, 179] on span "Parmesan Vegetable Relish" at bounding box center [175, 173] width 123 height 20
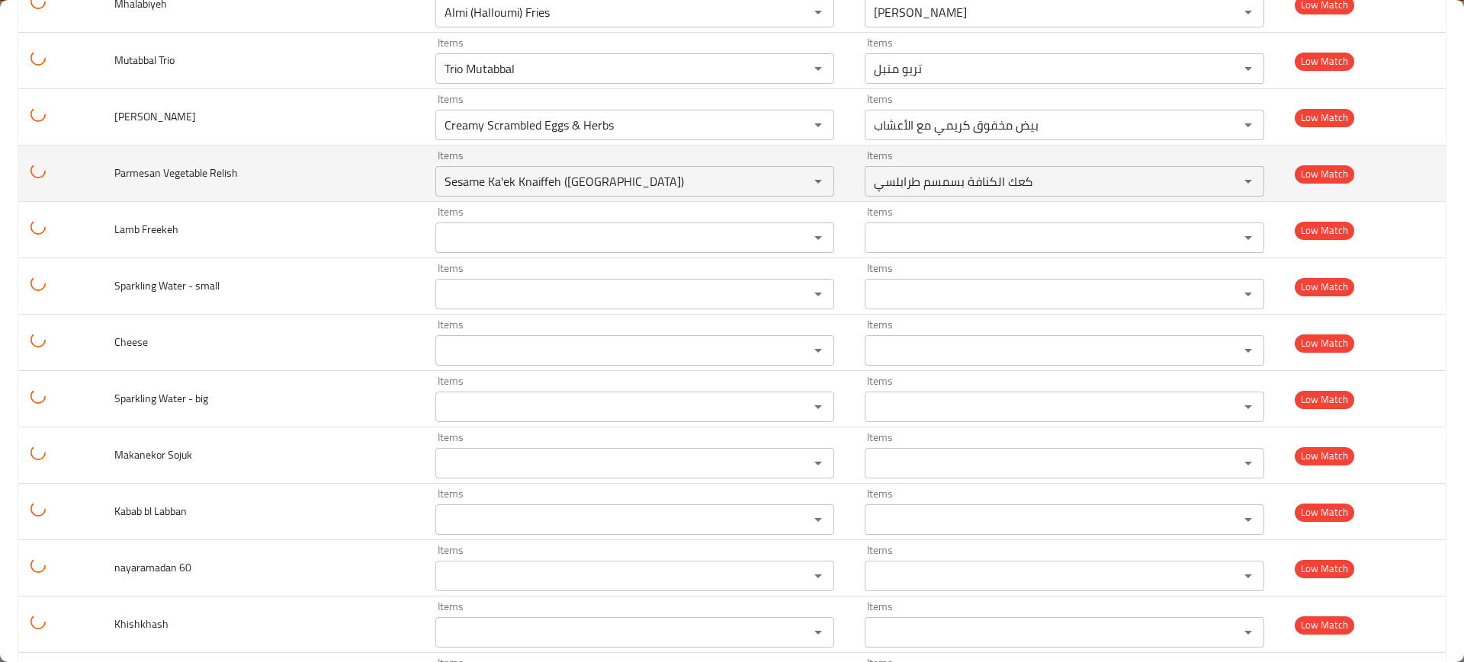
drag, startPoint x: 149, startPoint y: 179, endPoint x: 99, endPoint y: 174, distance: 50.6
click at [99, 174] on tr "Parmesan Vegetable Relish Items Sesame Ka'ek Knaiffeh (Traboulsieh) Items Items…" at bounding box center [731, 174] width 1427 height 56
click at [508, 169] on div "Sesame Ka'ek Knaiffeh (Traboulsieh) Items" at bounding box center [634, 181] width 399 height 30
paste Relish "Parmes"
type Relish "Parmes"
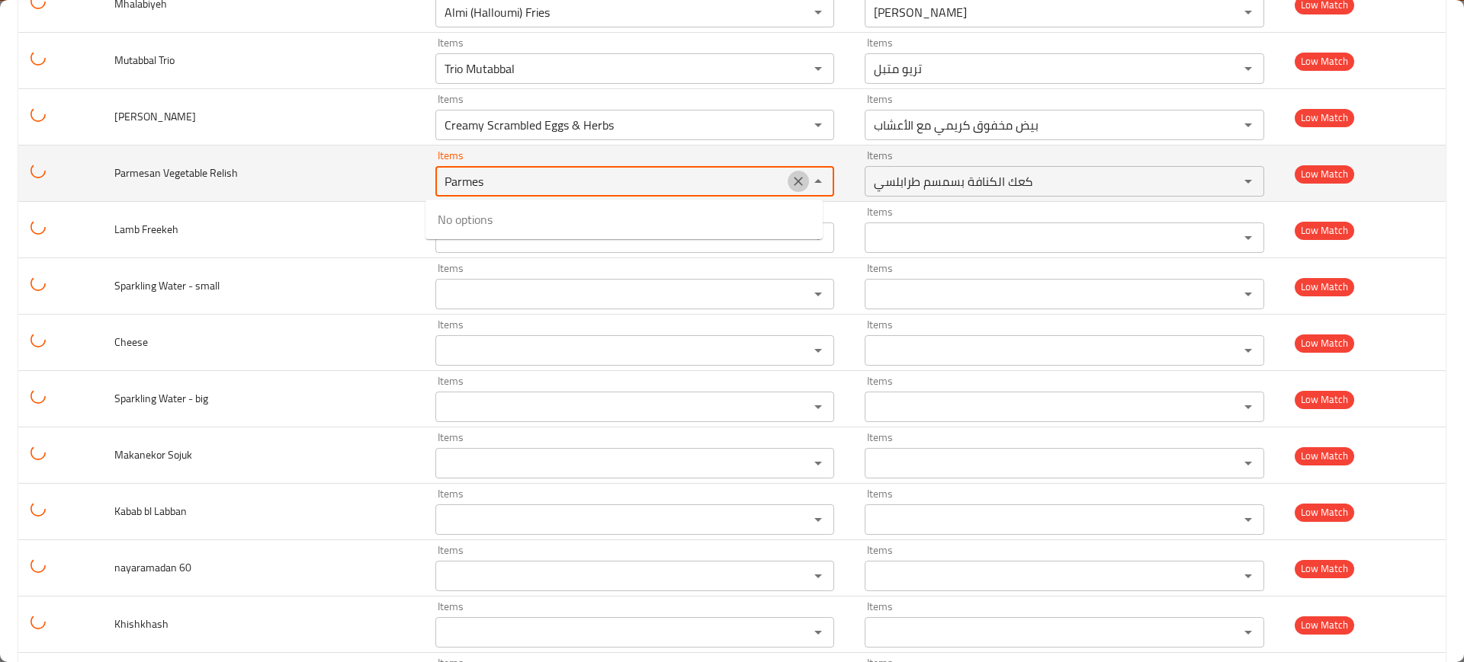
click at [791, 187] on icon "Clear" at bounding box center [798, 181] width 15 height 15
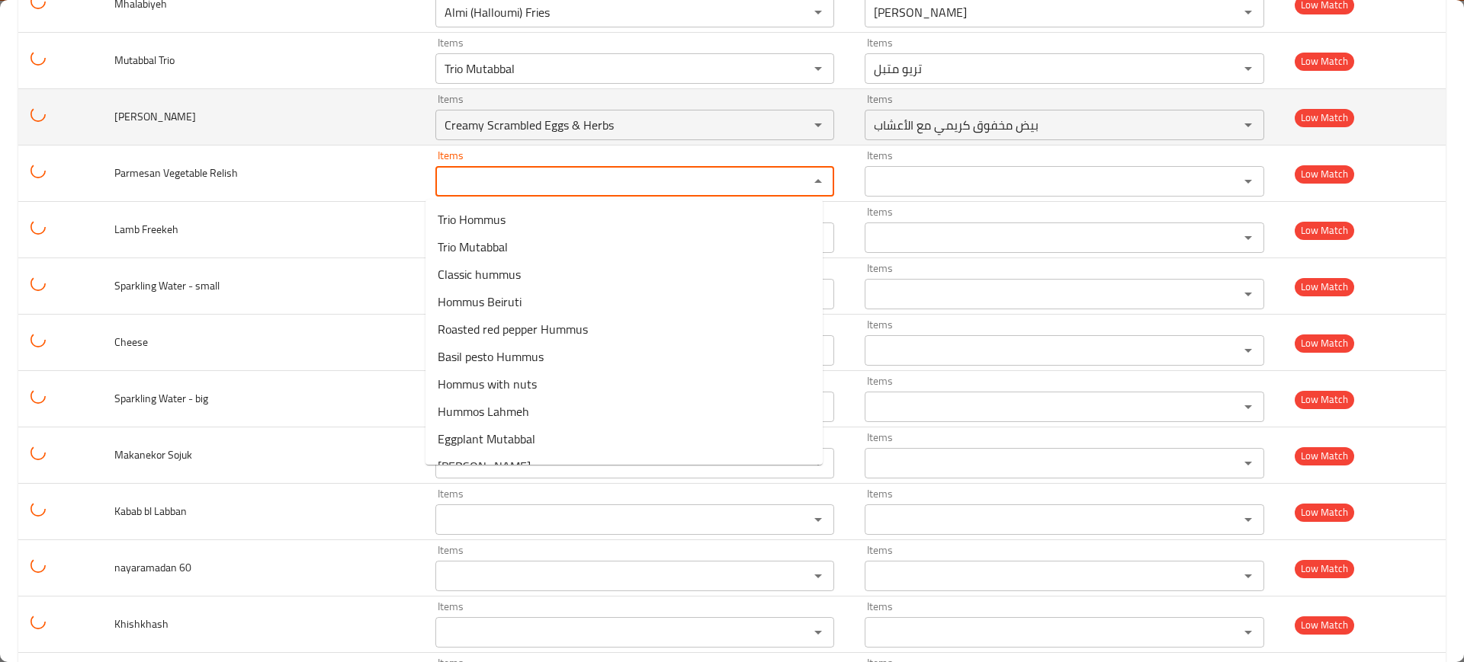
drag, startPoint x: 162, startPoint y: 122, endPoint x: 183, endPoint y: 120, distance: 21.4
click at [181, 122] on span "[PERSON_NAME]" at bounding box center [155, 117] width 82 height 20
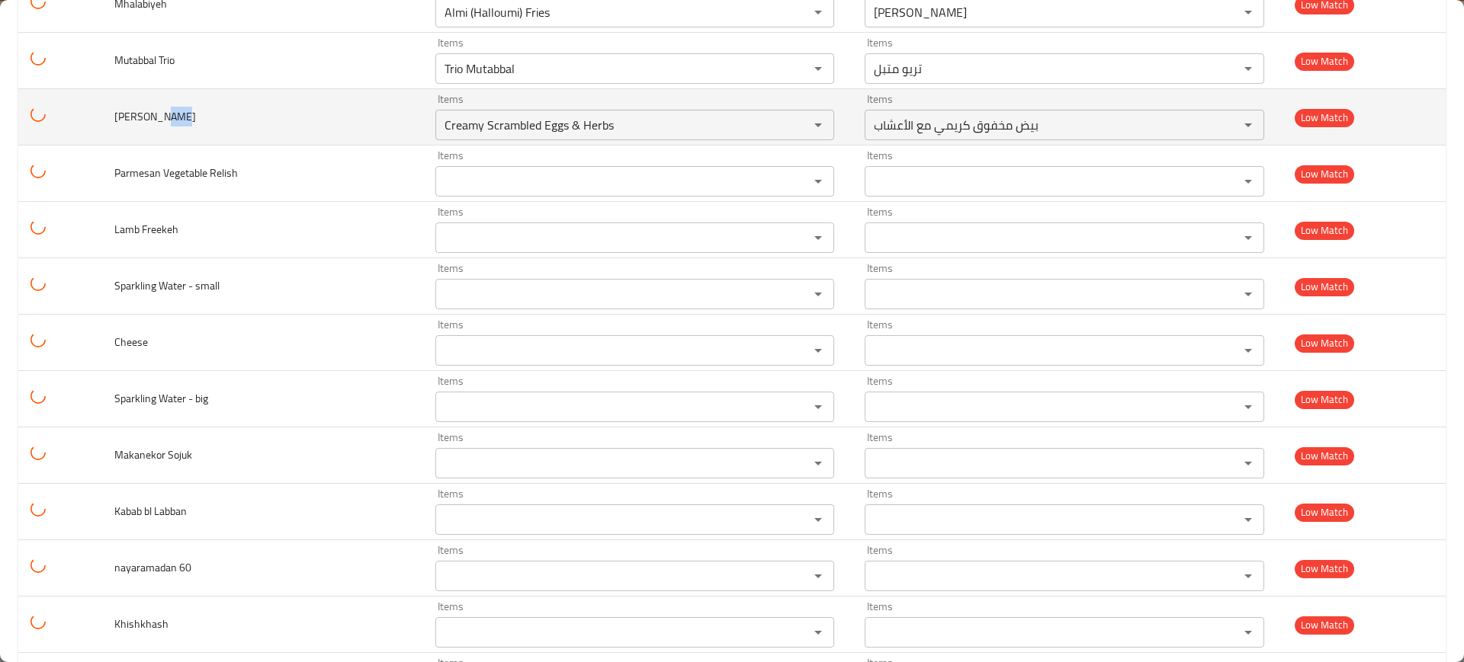
copy span "mbo"
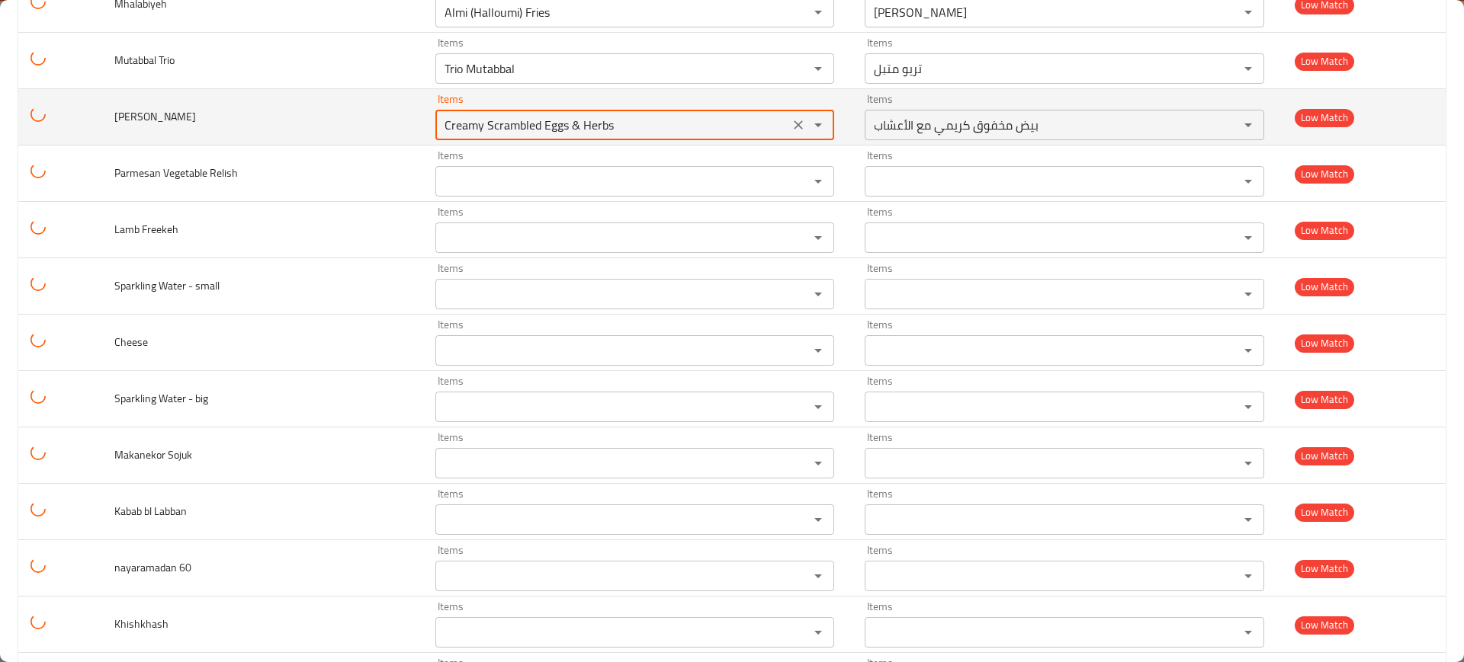
click at [515, 114] on Sambousek "Creamy Scrambled Eggs & Herbs" at bounding box center [612, 124] width 345 height 21
paste Sambousek "mbo"
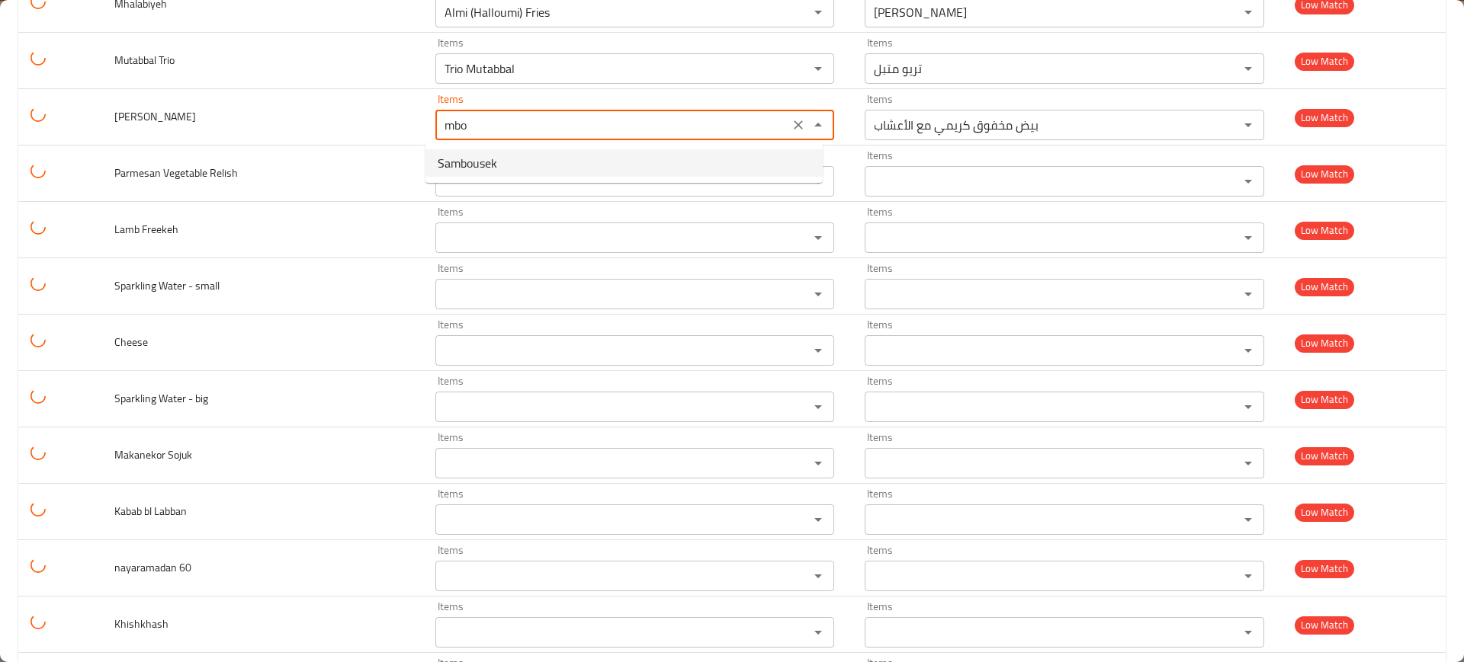
click at [511, 161] on Sambousek-option-0 "Sambousek" at bounding box center [623, 162] width 397 height 27
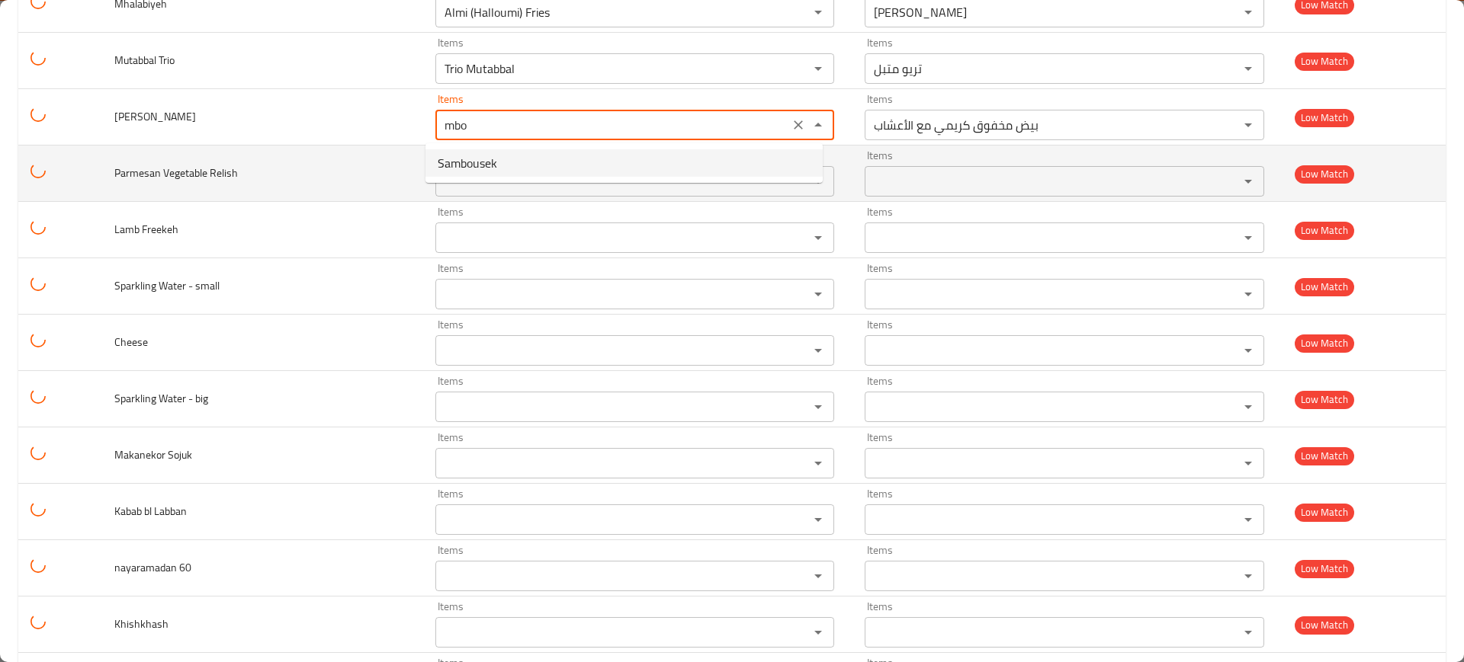
type Sambousek "Sambousek"
type Sambousek-ar "سمبوسك"
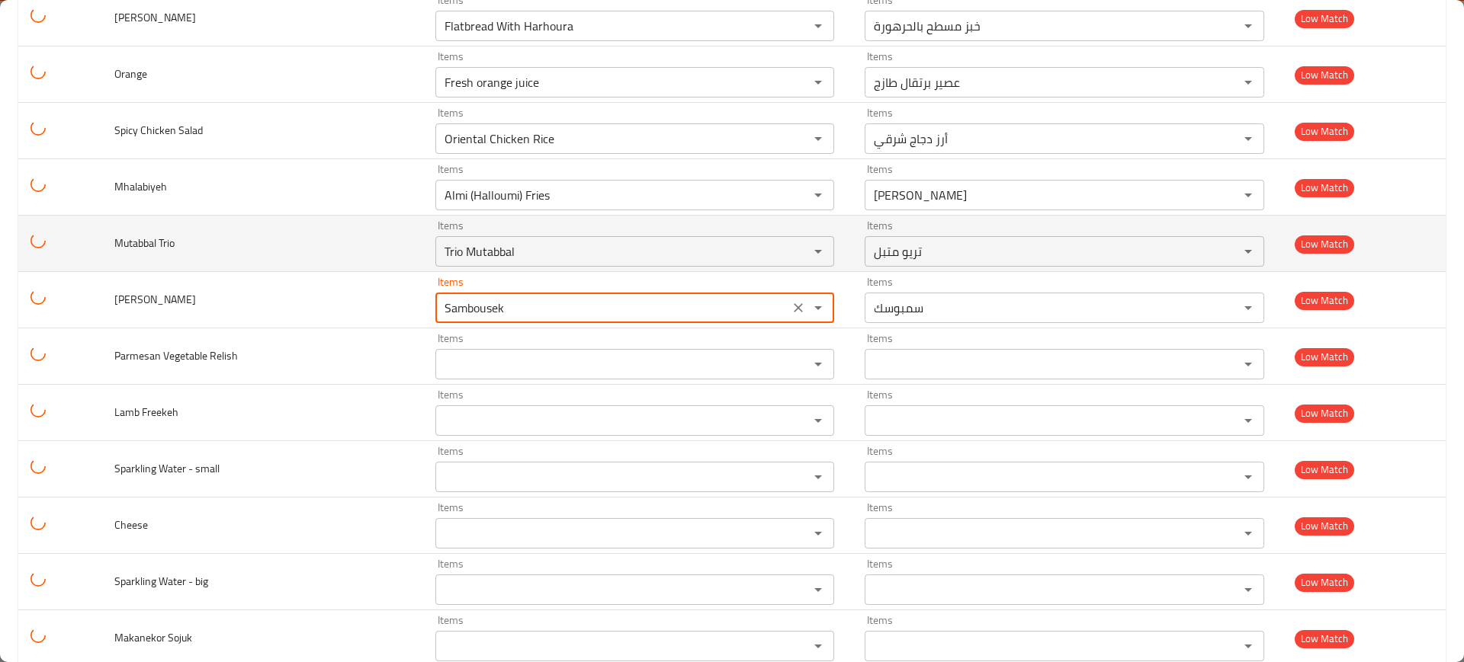
scroll to position [6385, 0]
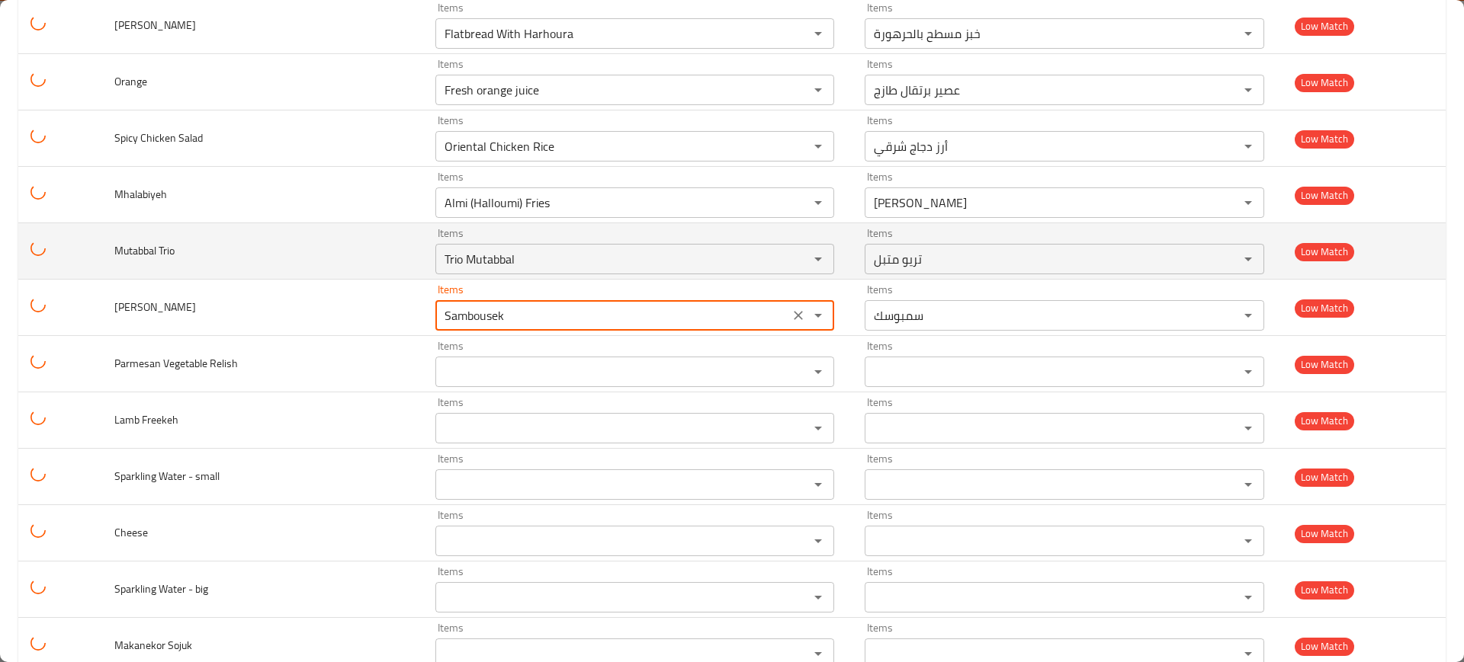
type Sambousek "Sambousek"
click at [143, 255] on span "Mutabbal Trio" at bounding box center [144, 251] width 60 height 20
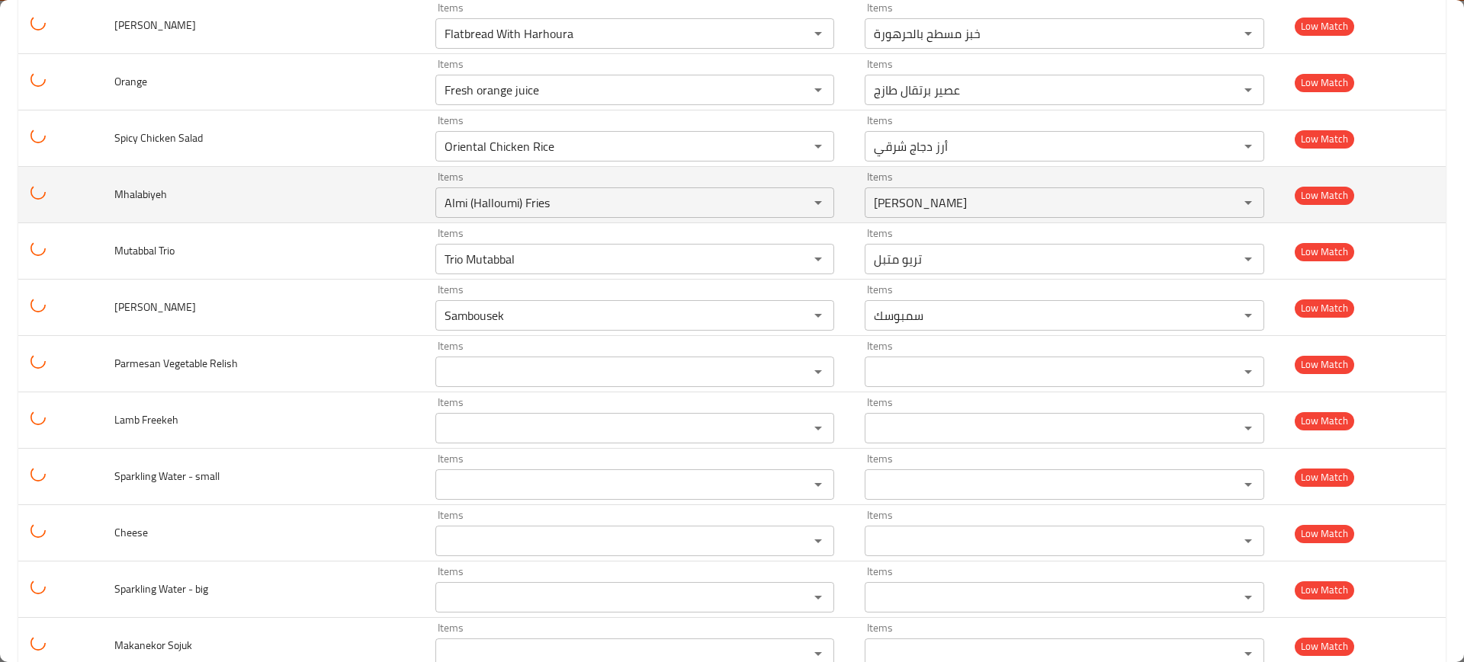
drag, startPoint x: 136, startPoint y: 197, endPoint x: 175, endPoint y: 197, distance: 38.9
click at [161, 200] on span "Mhalabiyeh" at bounding box center [140, 194] width 53 height 20
click at [172, 197] on td "Mhalabiyeh" at bounding box center [262, 195] width 321 height 56
click at [439, 178] on div "Items Almi (Halloumi) Fries Items" at bounding box center [634, 195] width 399 height 47
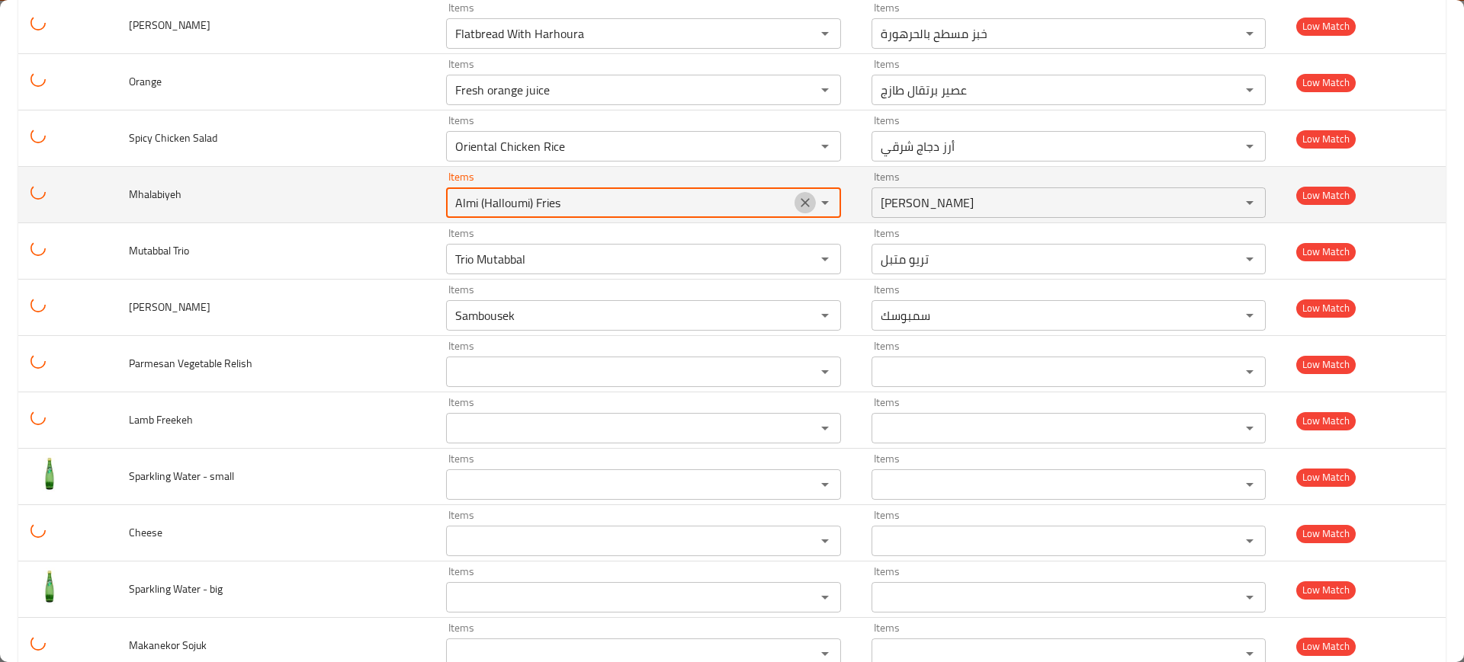
click at [800, 200] on icon "Clear" at bounding box center [804, 202] width 9 height 9
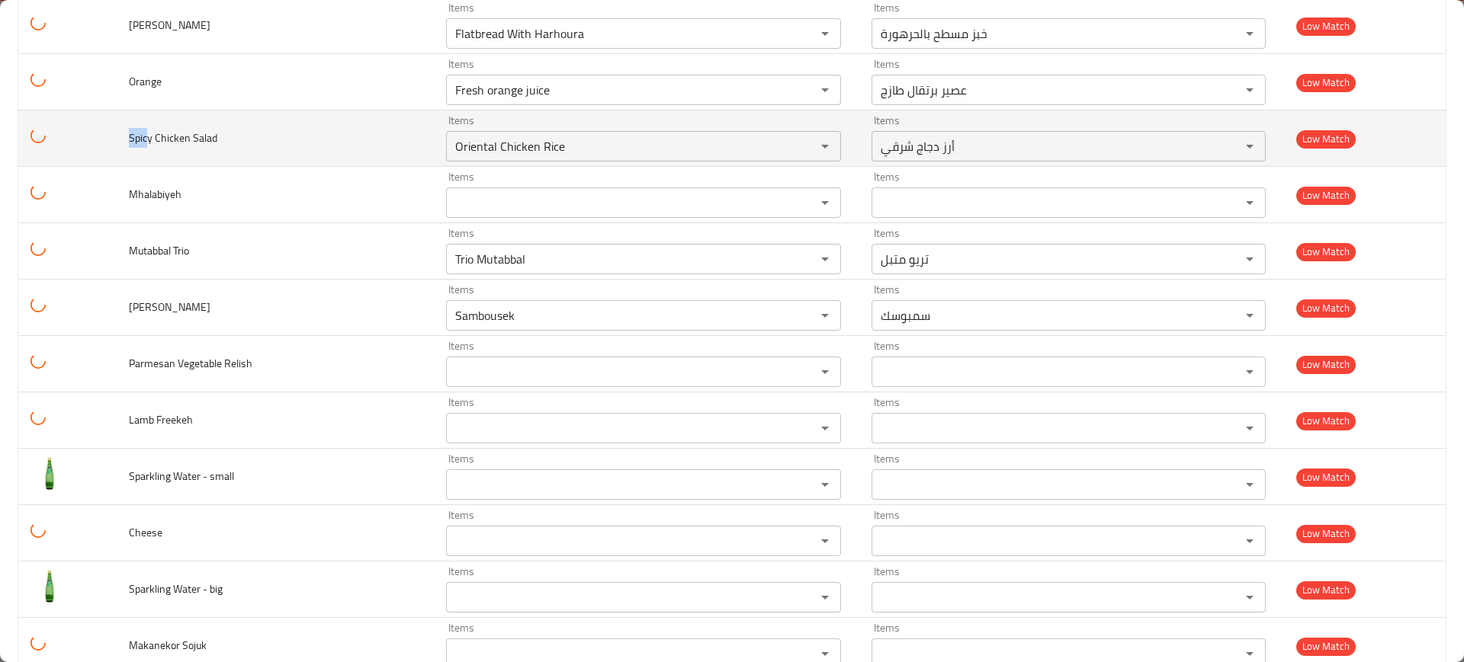
drag, startPoint x: 146, startPoint y: 140, endPoint x: 119, endPoint y: 136, distance: 26.9
click at [120, 137] on td "Spicy Chicken Salad" at bounding box center [275, 139] width 317 height 56
copy span "Spic"
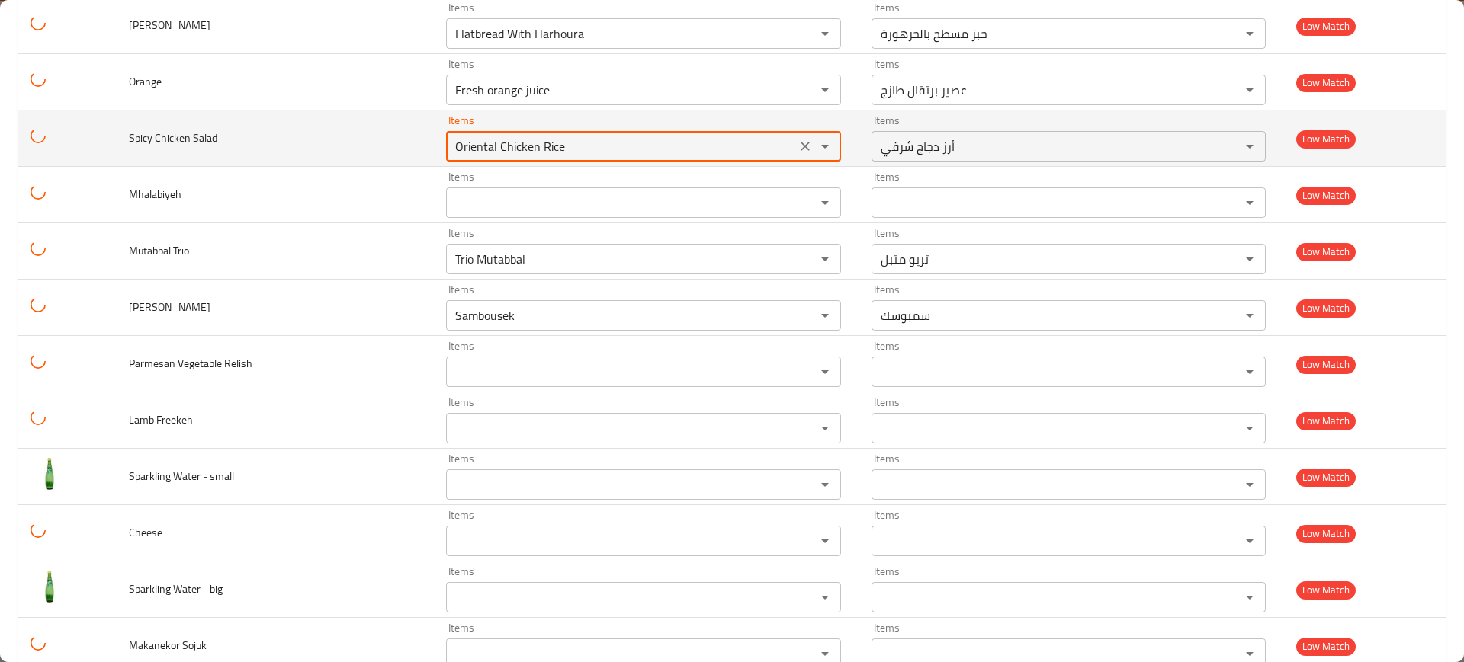
click at [518, 136] on Salad "Oriental Chicken Rice" at bounding box center [621, 146] width 341 height 21
paste Salad "Spic"
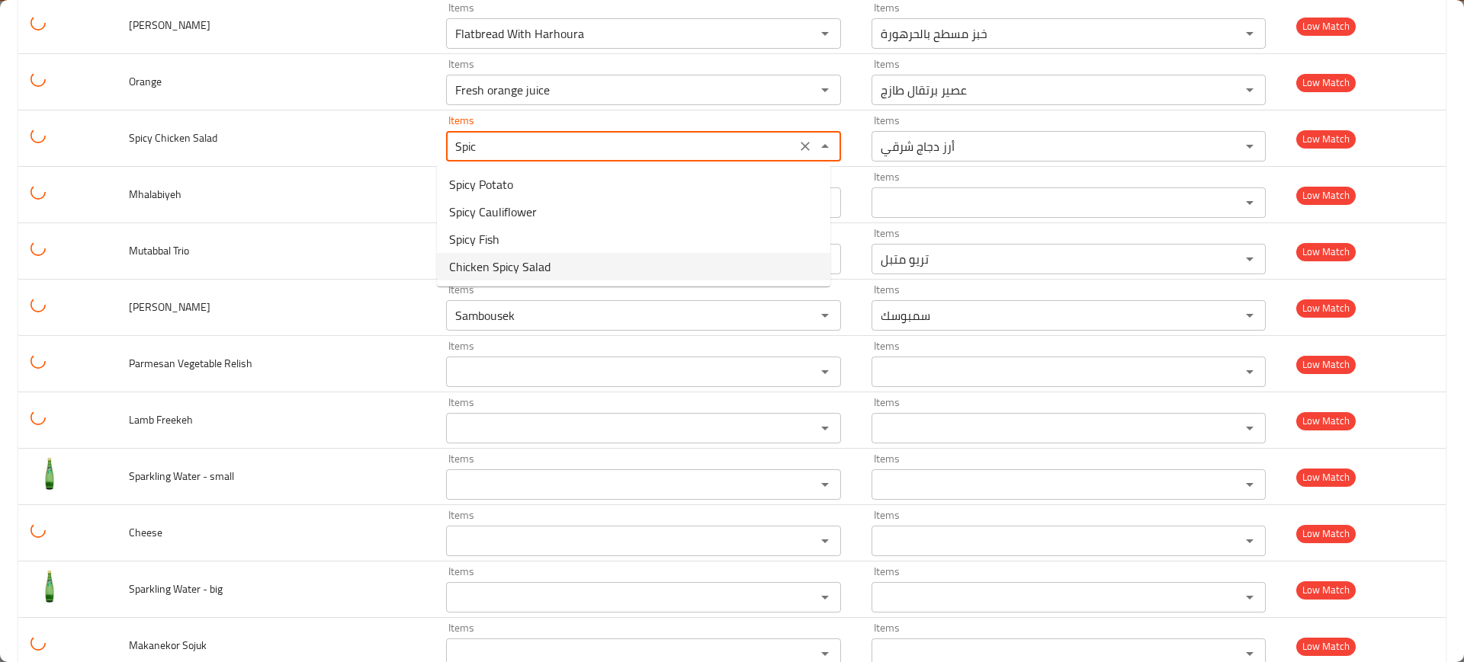
click at [497, 262] on span "Chicken Spicy Salad" at bounding box center [499, 267] width 101 height 18
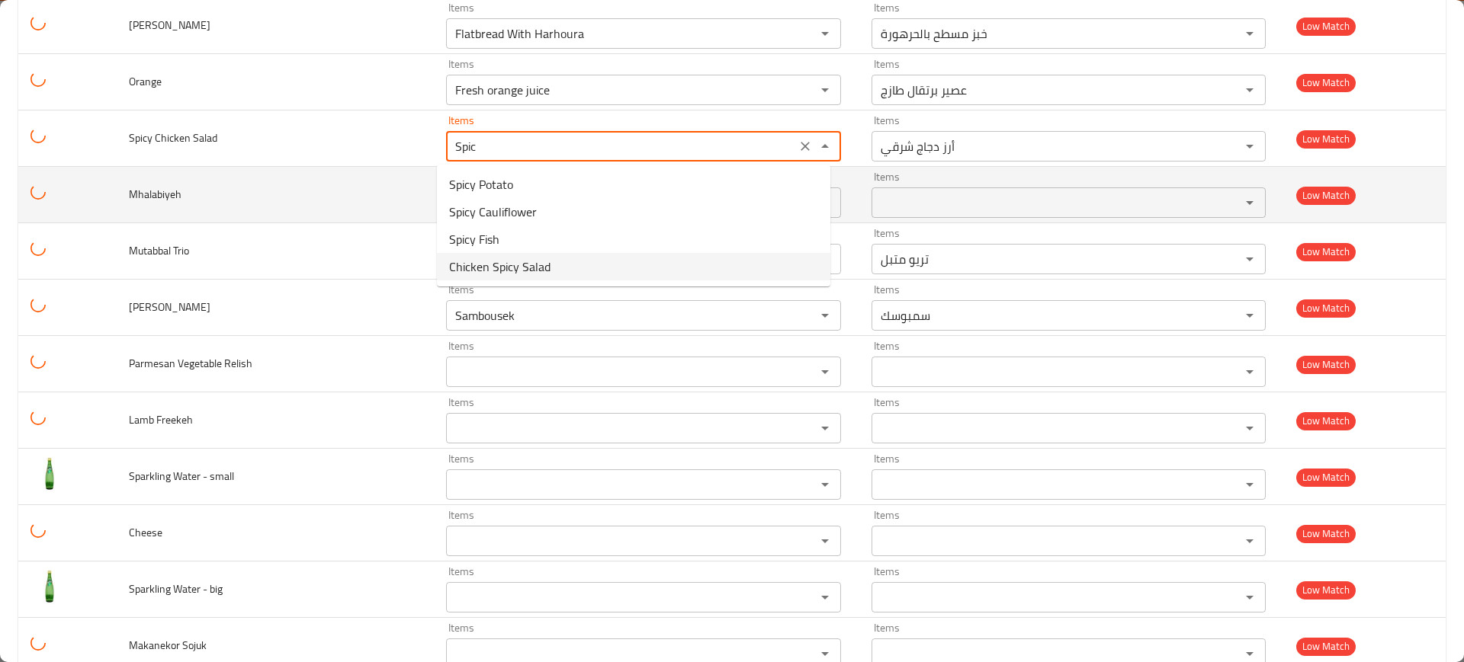
type Salad "Chicken Spicy Salad"
type Salad-ar "سلطة دجاج حارة"
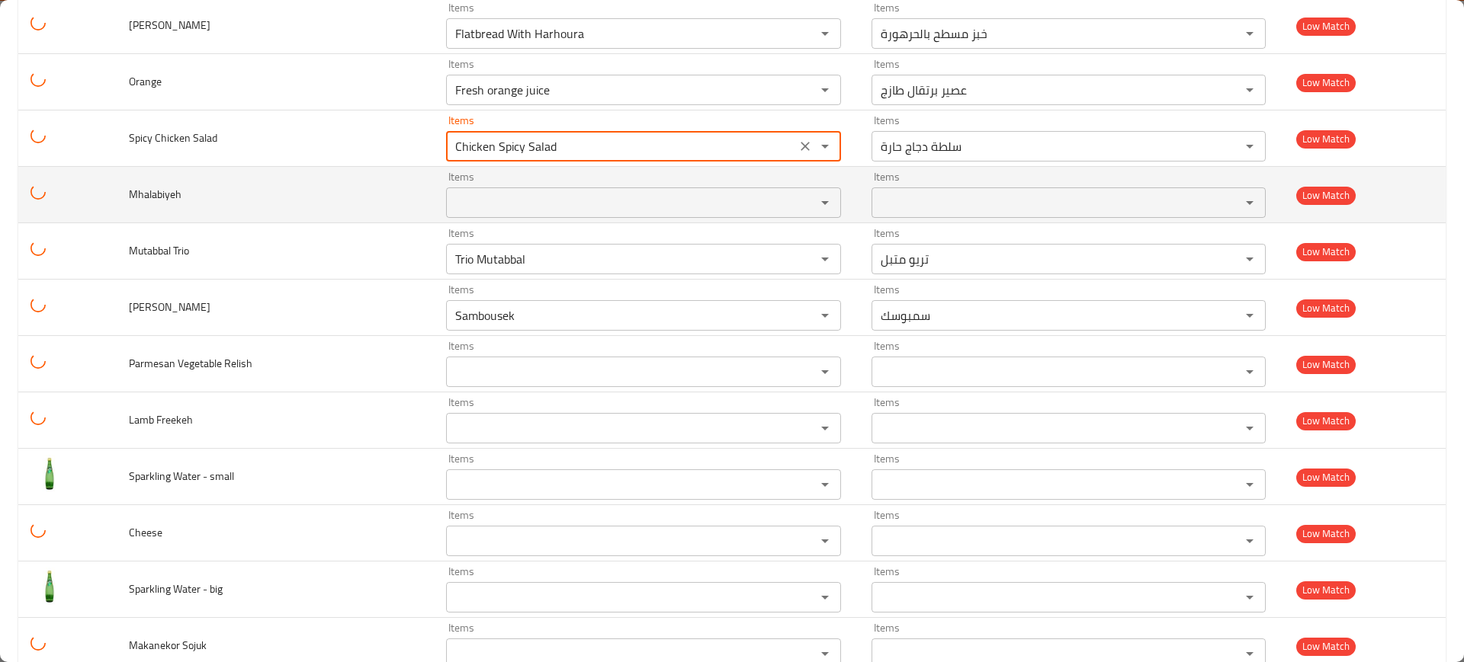
scroll to position [6289, 0]
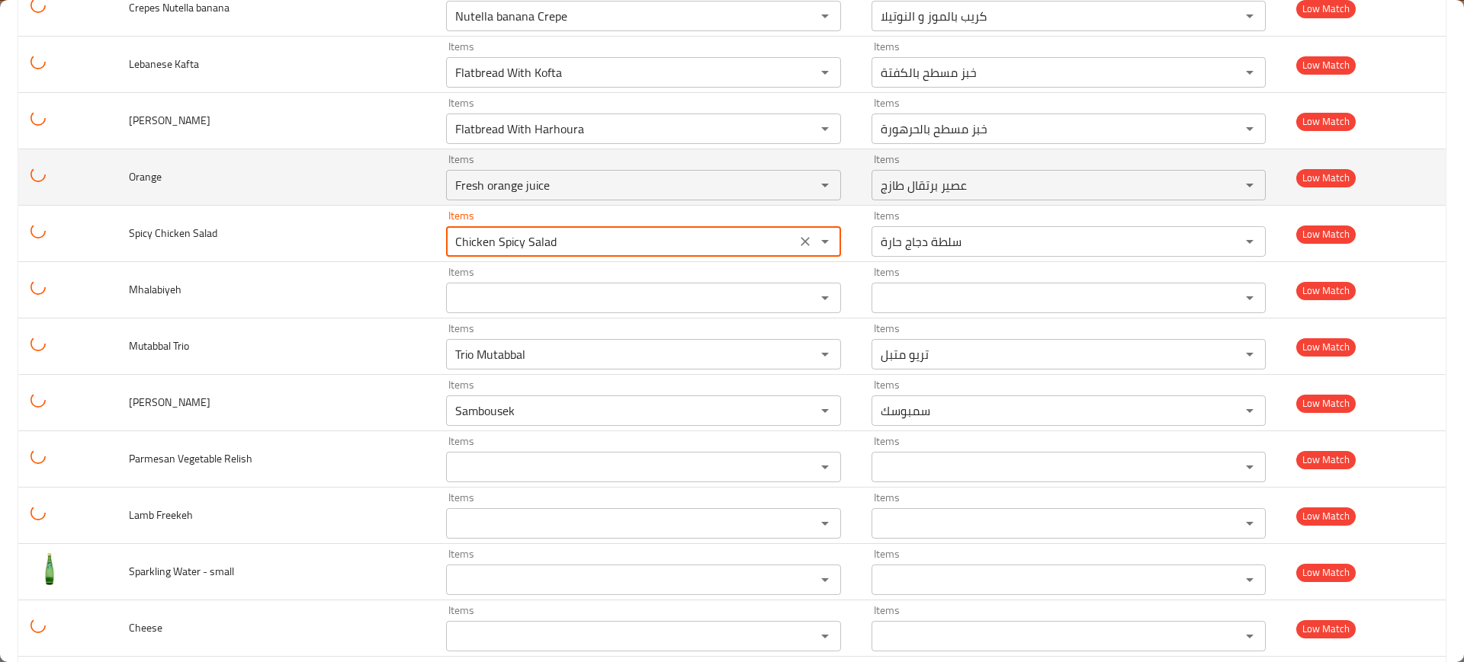
type Salad "Chicken Spicy Salad"
click at [151, 182] on span "Orange" at bounding box center [145, 177] width 33 height 20
copy span "Orange"
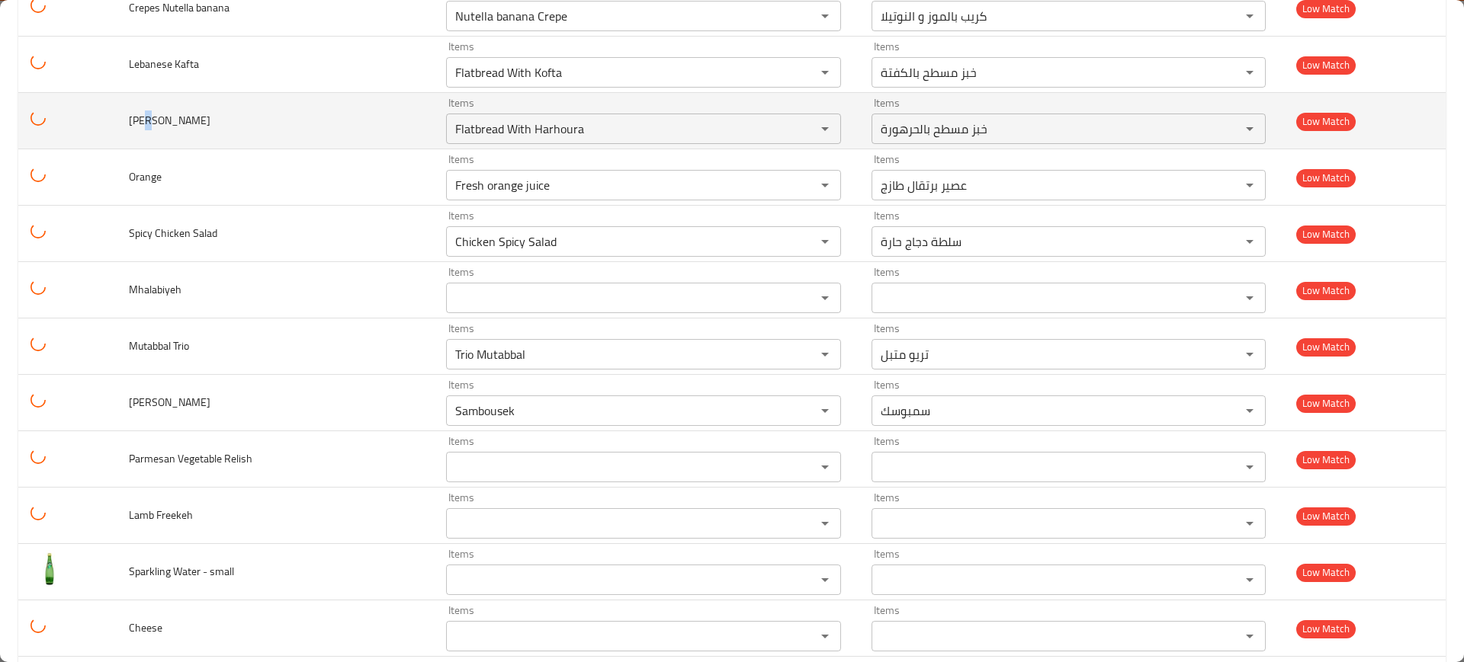
drag, startPoint x: 156, startPoint y: 118, endPoint x: 142, endPoint y: 120, distance: 13.8
click at [143, 120] on span "[PERSON_NAME]" at bounding box center [170, 121] width 82 height 20
copy span "mk"
click at [549, 106] on div "Items Flatbread With Harhoura Items" at bounding box center [643, 121] width 395 height 47
paste Harra "mk"
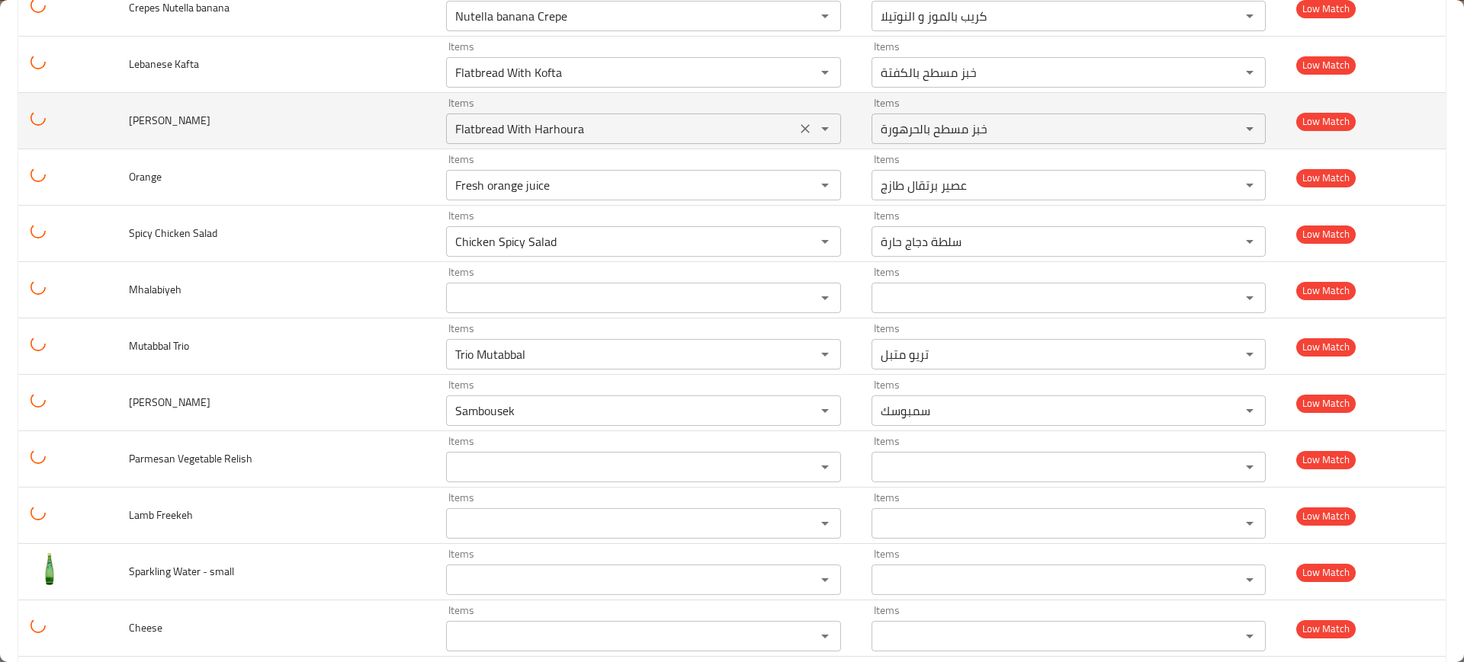
type Harra "mk"
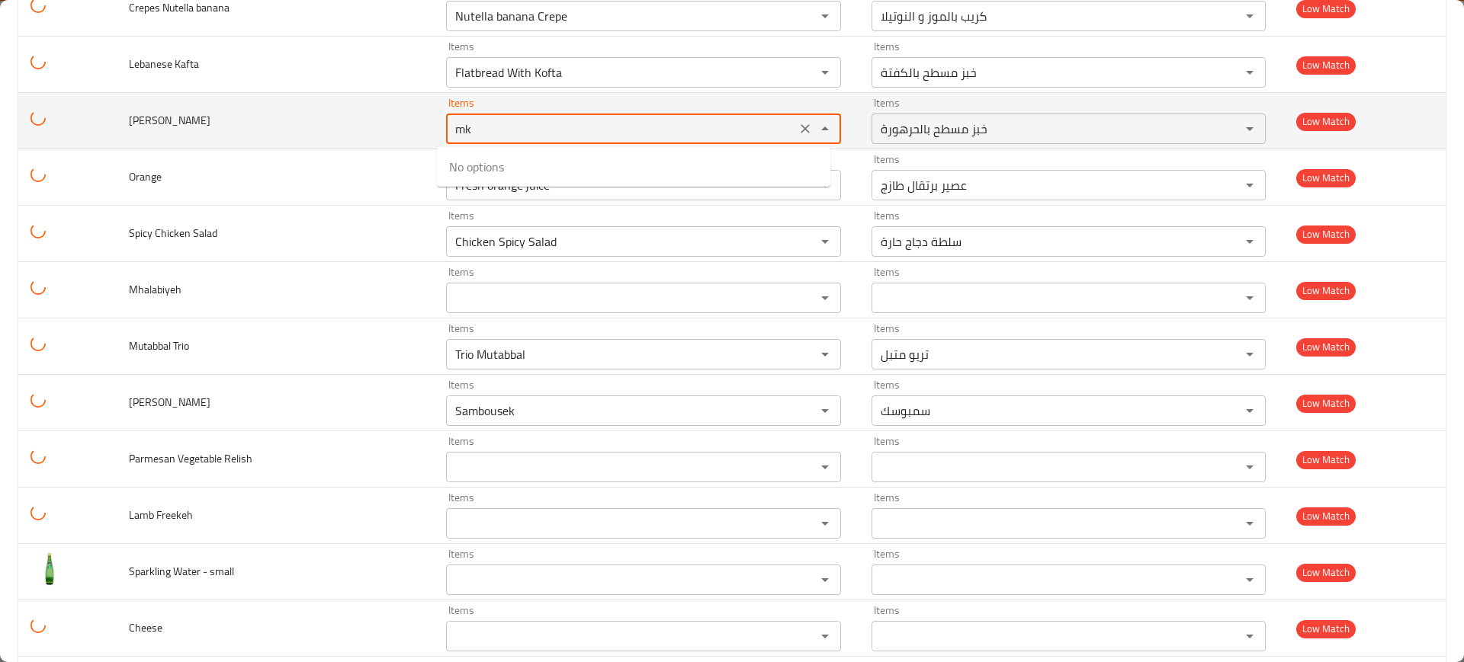
click at [800, 130] on icon "Clear" at bounding box center [804, 128] width 9 height 9
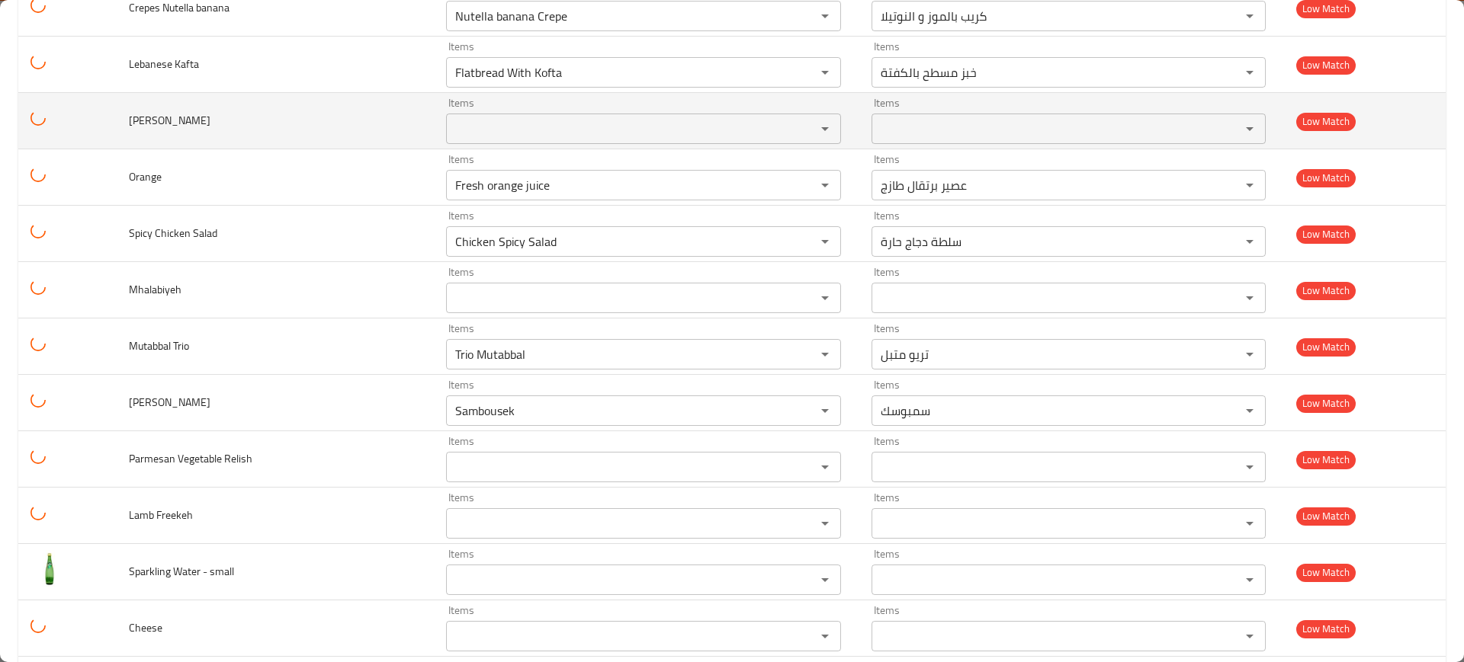
drag, startPoint x: 174, startPoint y: 129, endPoint x: 208, endPoint y: 122, distance: 35.0
click at [208, 122] on td "[PERSON_NAME]" at bounding box center [275, 121] width 317 height 56
click at [486, 114] on div "Items" at bounding box center [643, 129] width 395 height 30
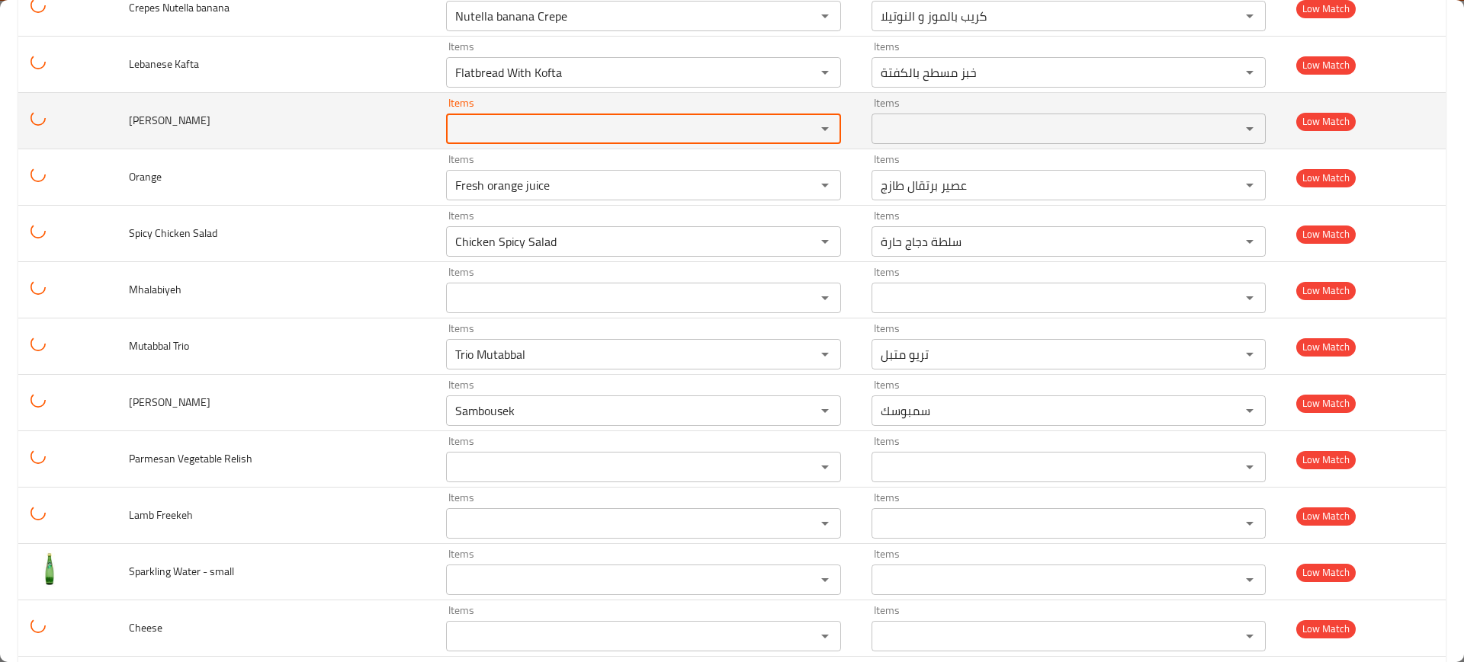
paste Harra "arra"
type Harra "arra"
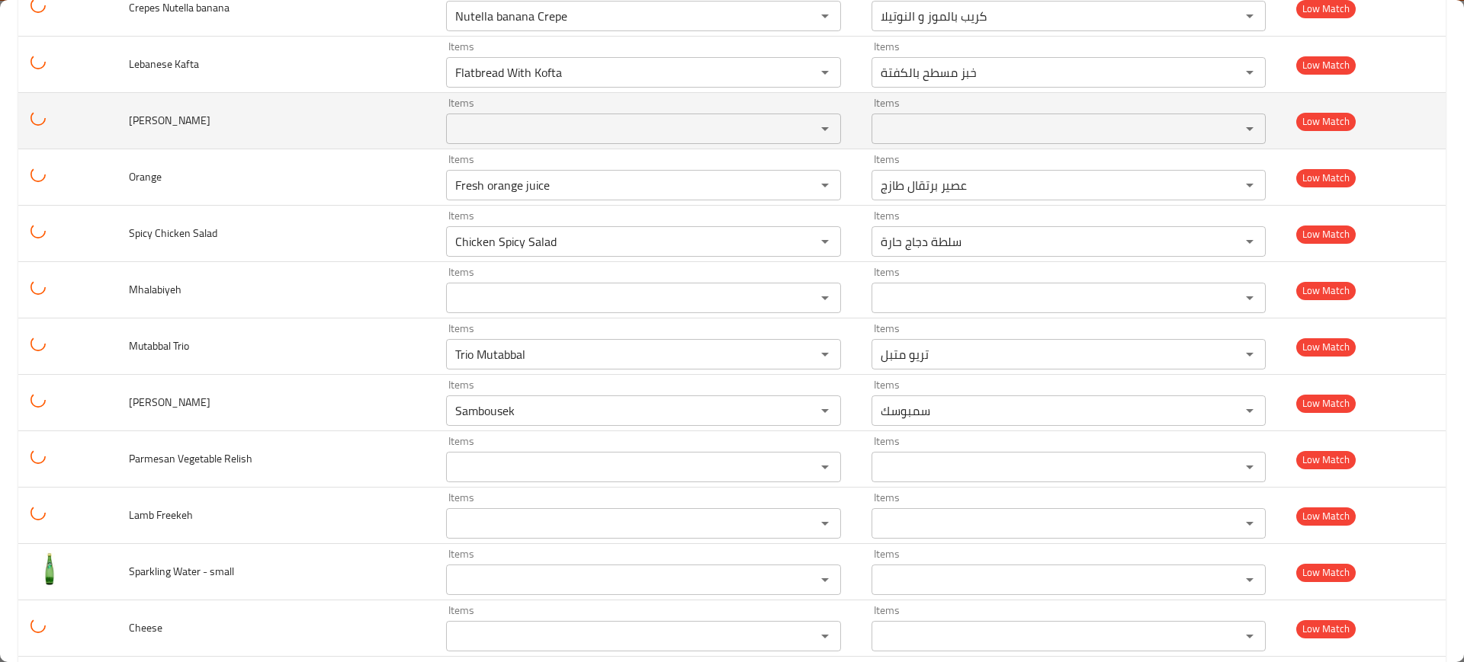
click at [314, 123] on td "[PERSON_NAME]" at bounding box center [275, 121] width 317 height 56
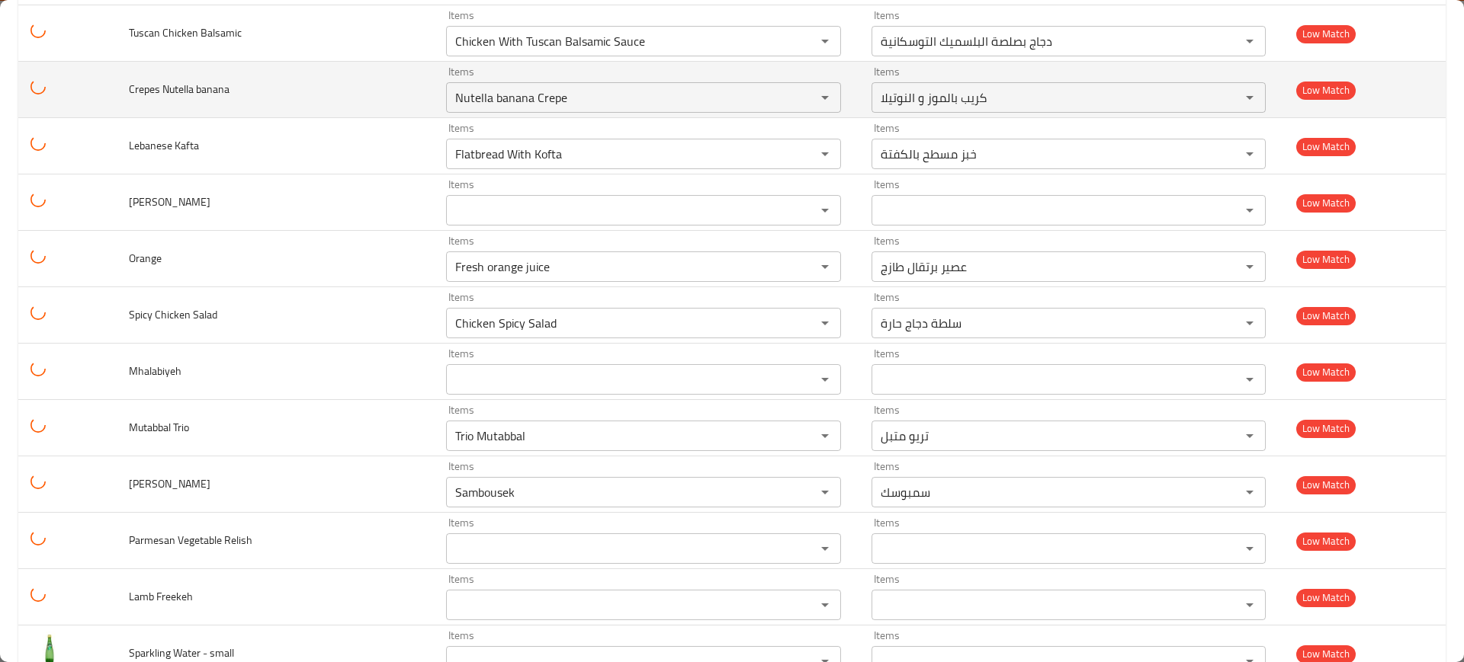
scroll to position [6099, 0]
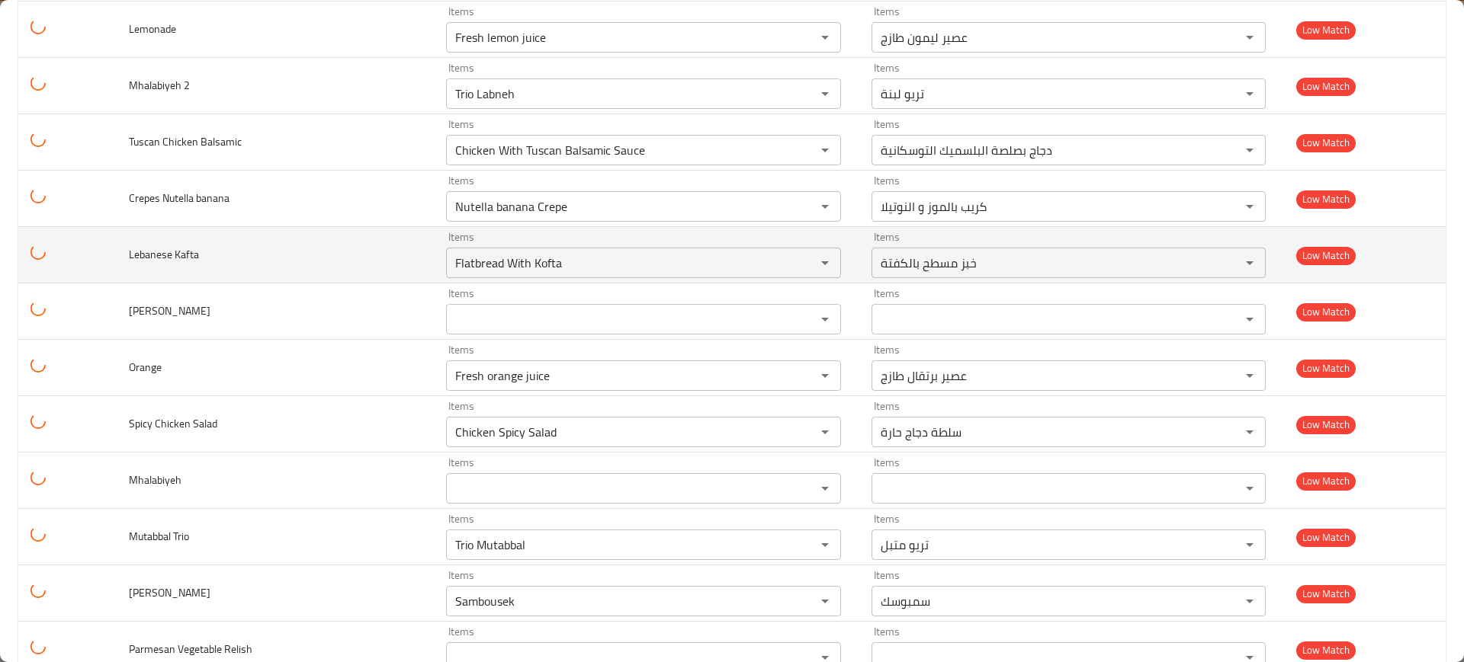
drag, startPoint x: 155, startPoint y: 252, endPoint x: 115, endPoint y: 251, distance: 39.6
click at [115, 250] on tr "Lebanese Kafta Items Flatbread With Kofta Items Items خبز مسطح بالكفتة Items Lo…" at bounding box center [731, 255] width 1427 height 56
click at [463, 248] on div "Flatbread With Kofta Items" at bounding box center [643, 263] width 395 height 30
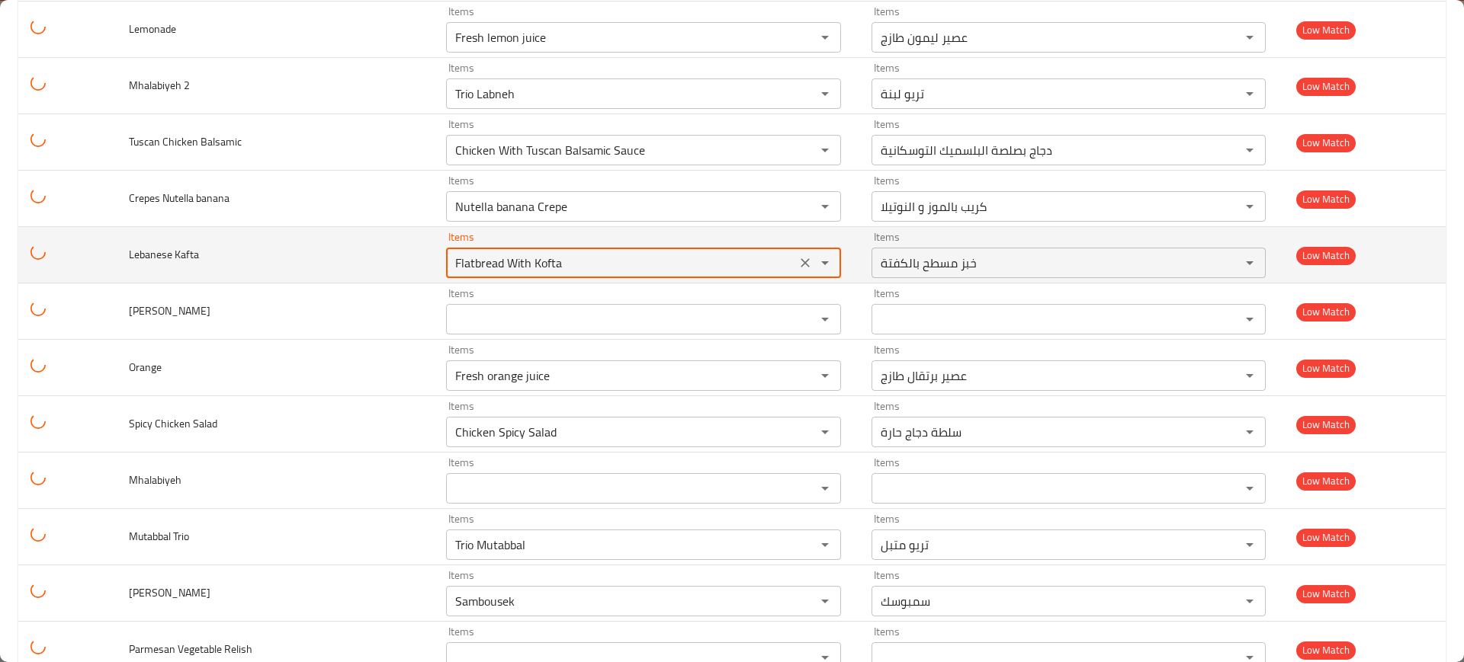
paste Kafta "Leban"
type Kafta "Leban"
click at [800, 261] on icon "Clear" at bounding box center [804, 262] width 9 height 9
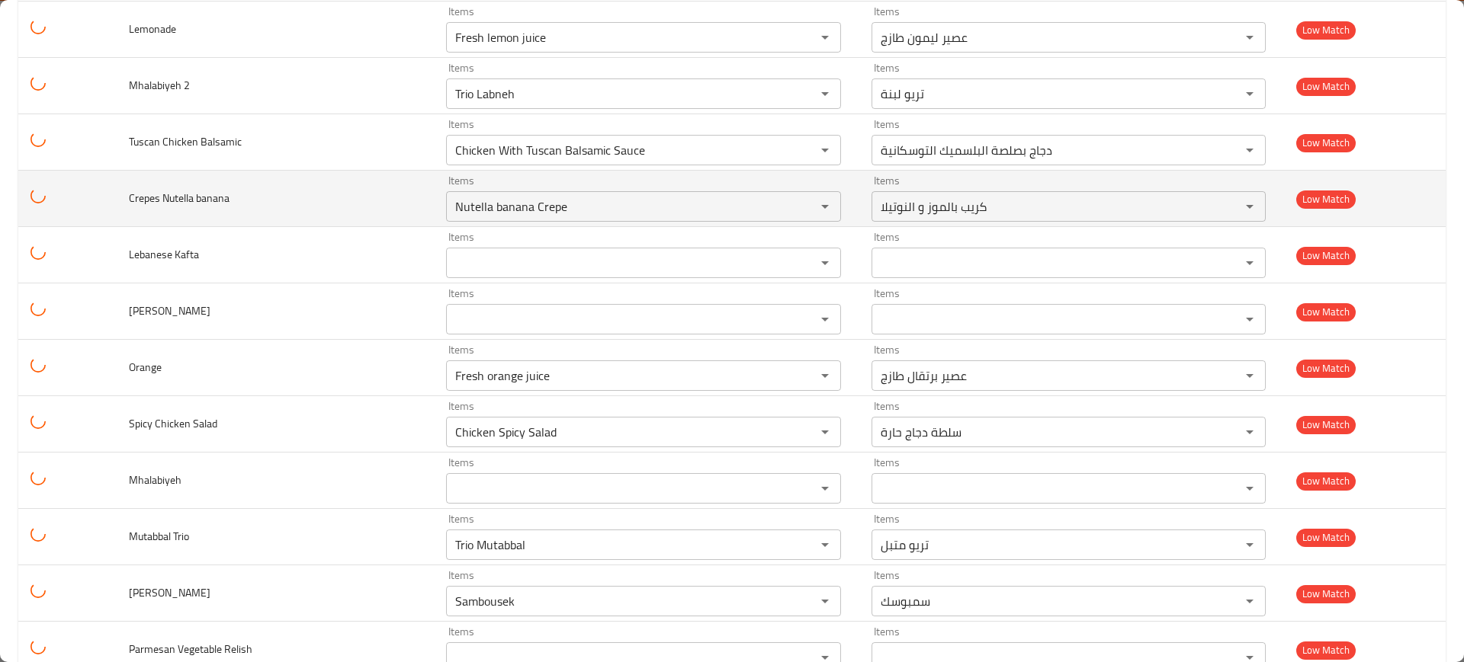
click at [220, 210] on td "Crepes Nutella banana" at bounding box center [275, 199] width 317 height 56
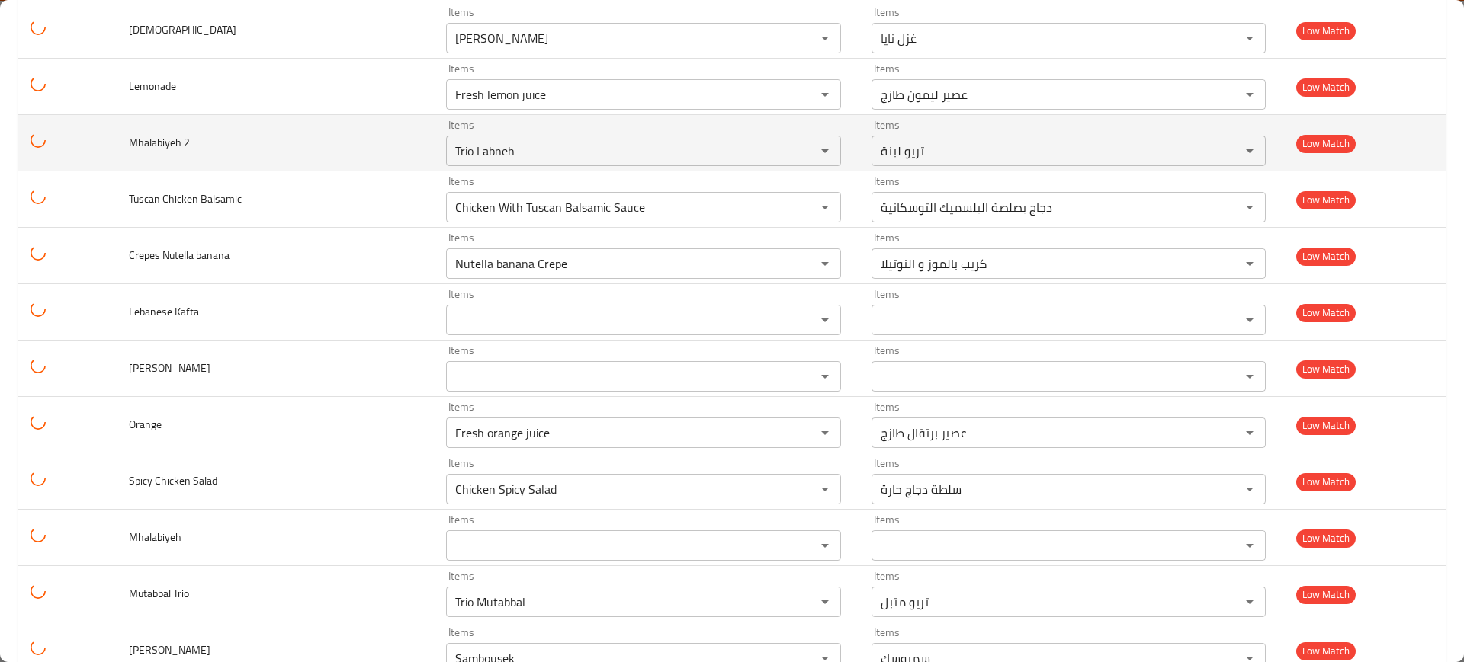
scroll to position [6003, 0]
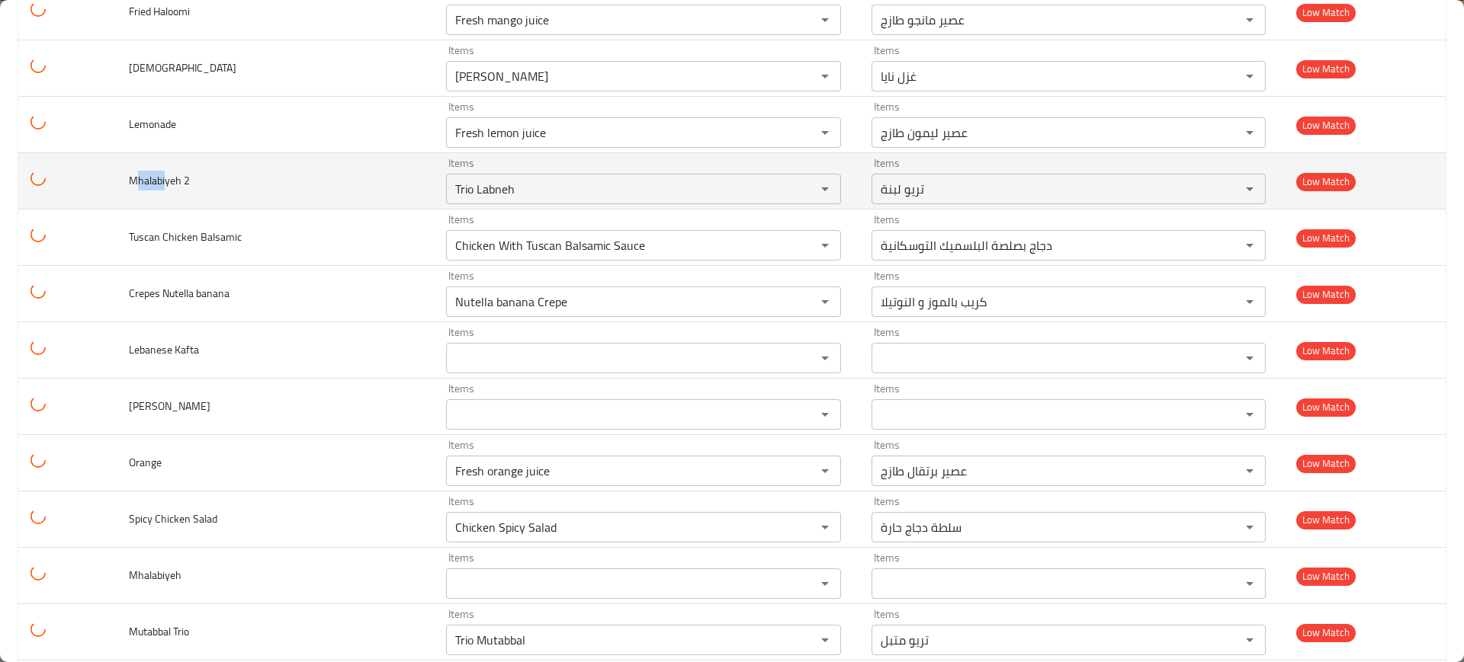
drag, startPoint x: 163, startPoint y: 178, endPoint x: 123, endPoint y: 178, distance: 39.6
click at [124, 178] on td "Mhalabiyeh 2" at bounding box center [275, 181] width 317 height 56
click at [585, 188] on 2 "Trio Labneh" at bounding box center [621, 188] width 341 height 21
paste 2 "Mhalabi"
type 2 "Mhalabi"
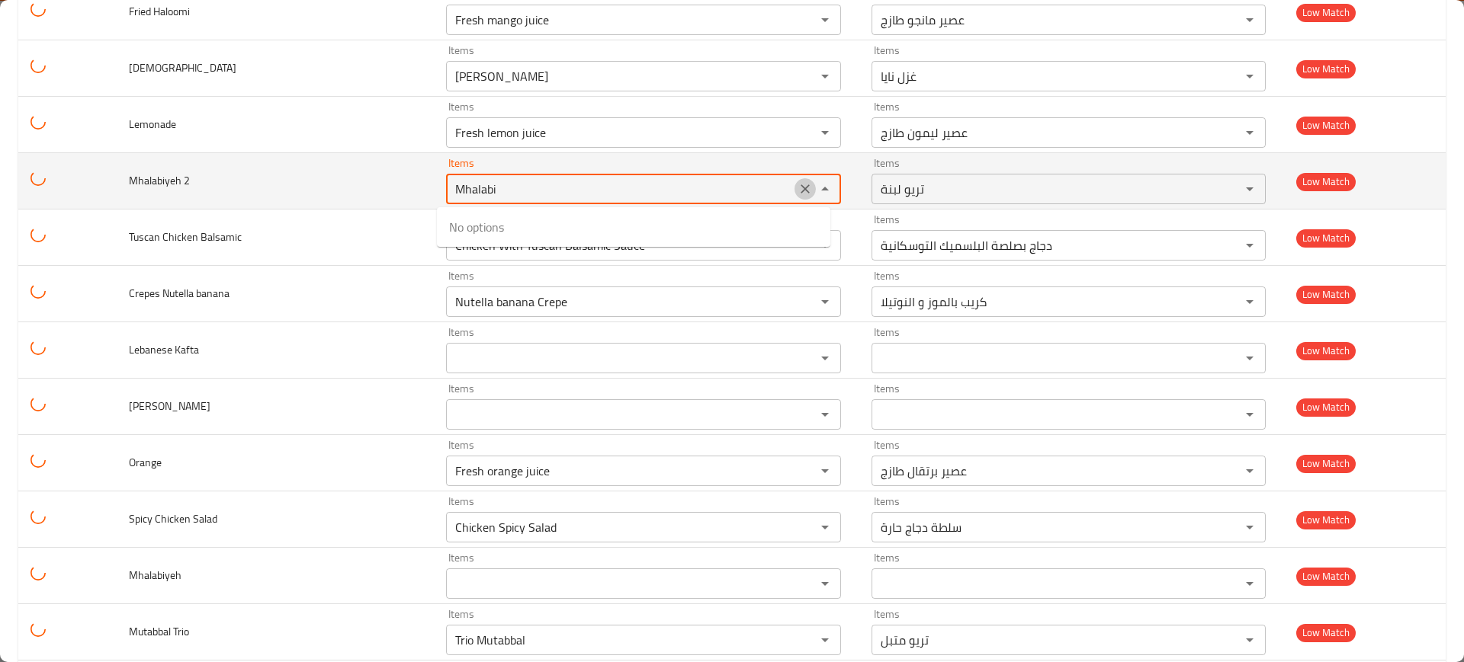
click at [802, 190] on button "Clear" at bounding box center [804, 188] width 21 height 21
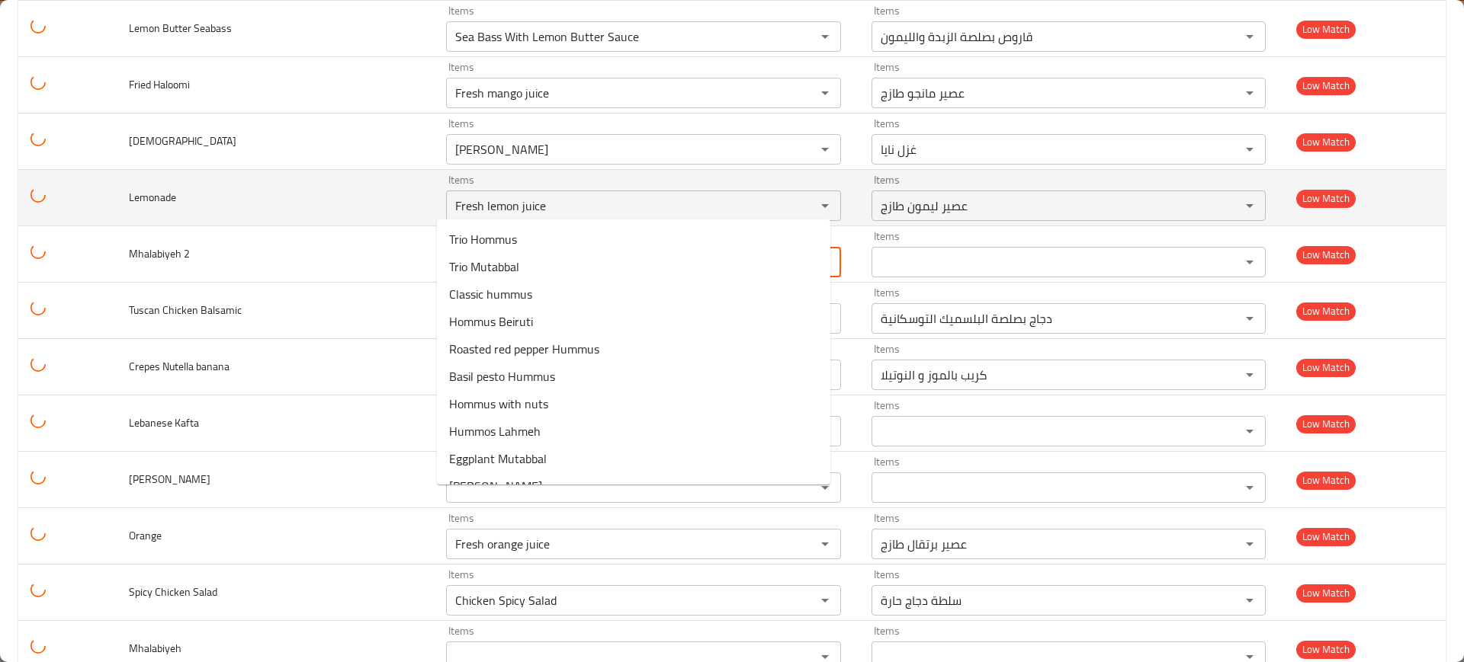
scroll to position [5908, 0]
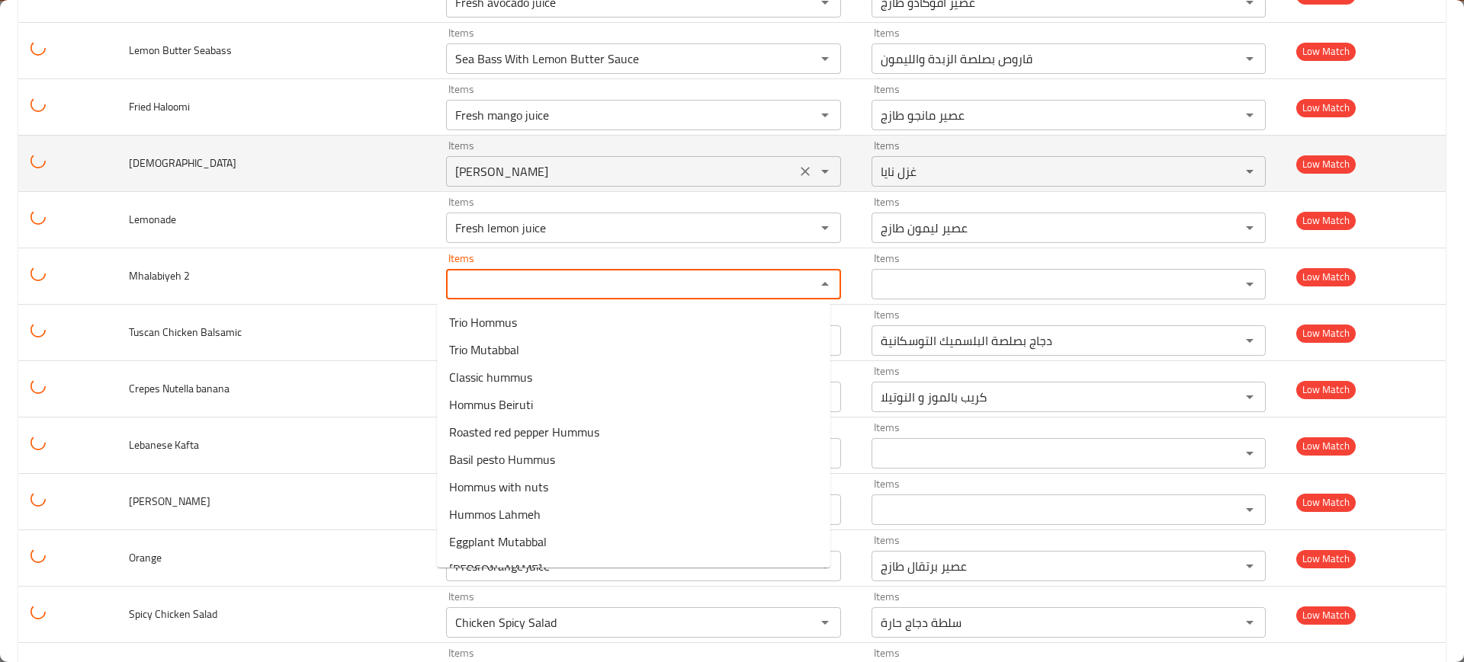
click at [797, 166] on icon "Clear" at bounding box center [804, 171] width 15 height 15
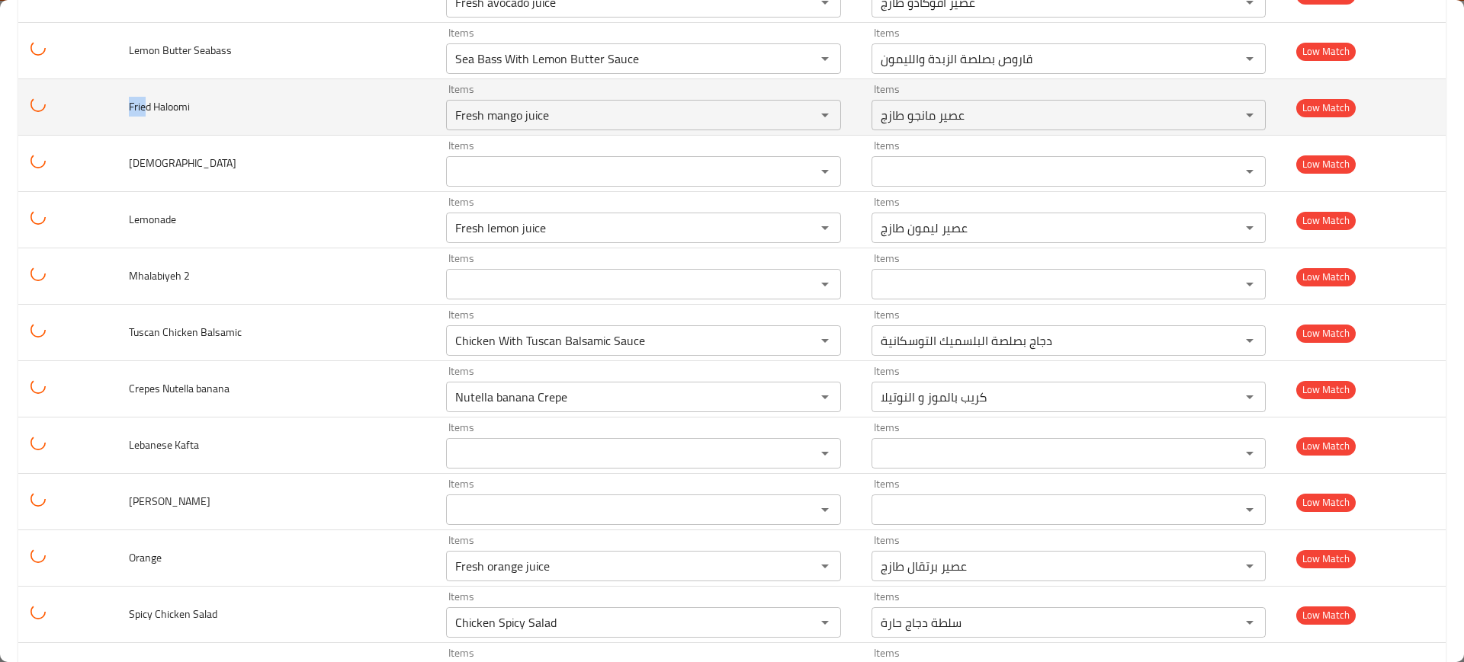
drag, startPoint x: 143, startPoint y: 112, endPoint x: 130, endPoint y: 111, distance: 13.0
click at [129, 111] on span "Fried Haloomi" at bounding box center [159, 107] width 61 height 20
click at [530, 118] on Haloomi "Fresh mango juice" at bounding box center [621, 114] width 341 height 21
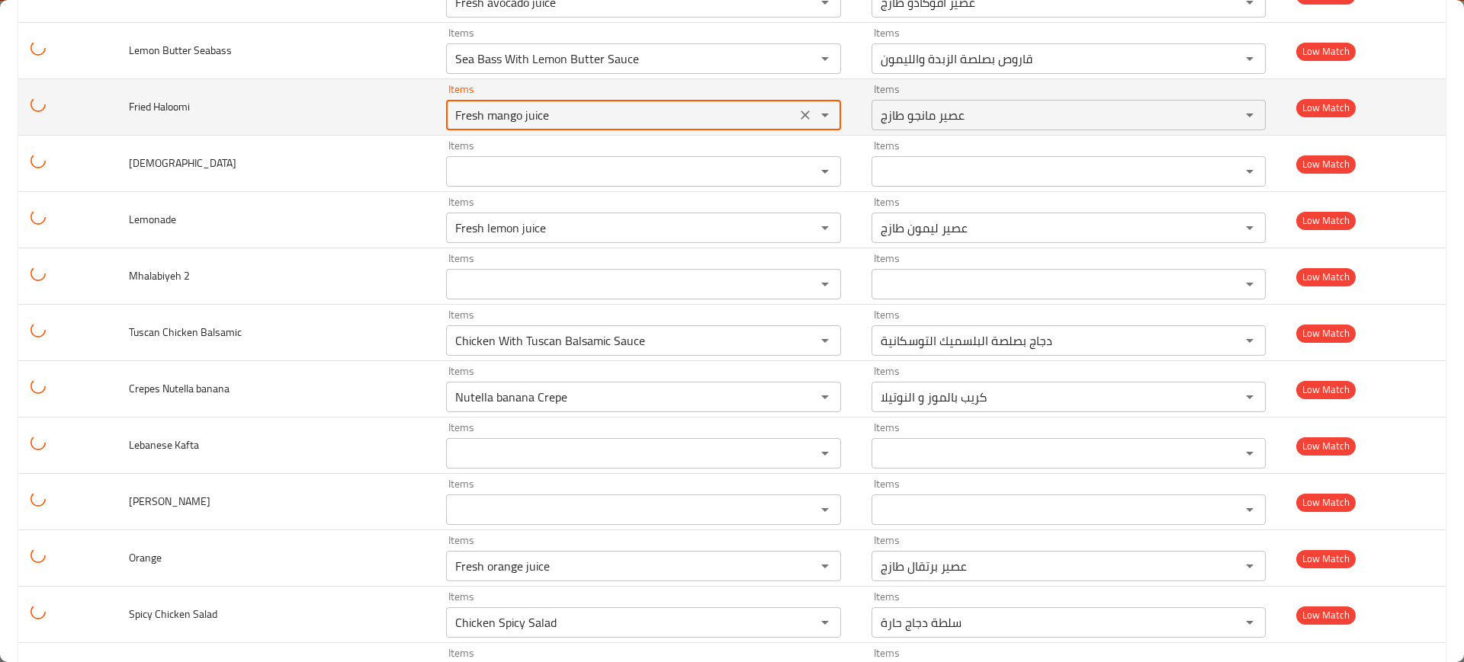
paste Haloomi "i"
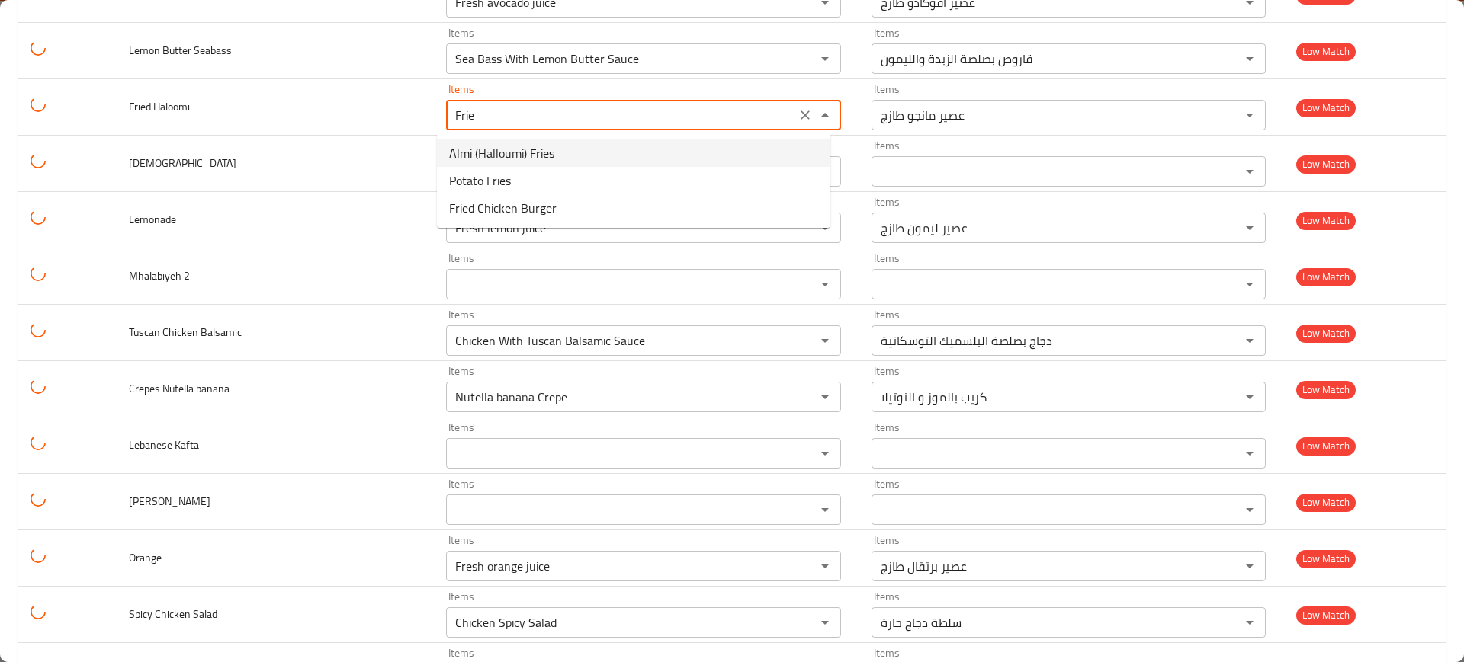
click at [491, 144] on span "Almi (Halloumi) Fries" at bounding box center [501, 153] width 105 height 18
click at [491, 144] on div "Items Items" at bounding box center [643, 163] width 395 height 47
type Haloomi "Almi (Halloumi) Fries"
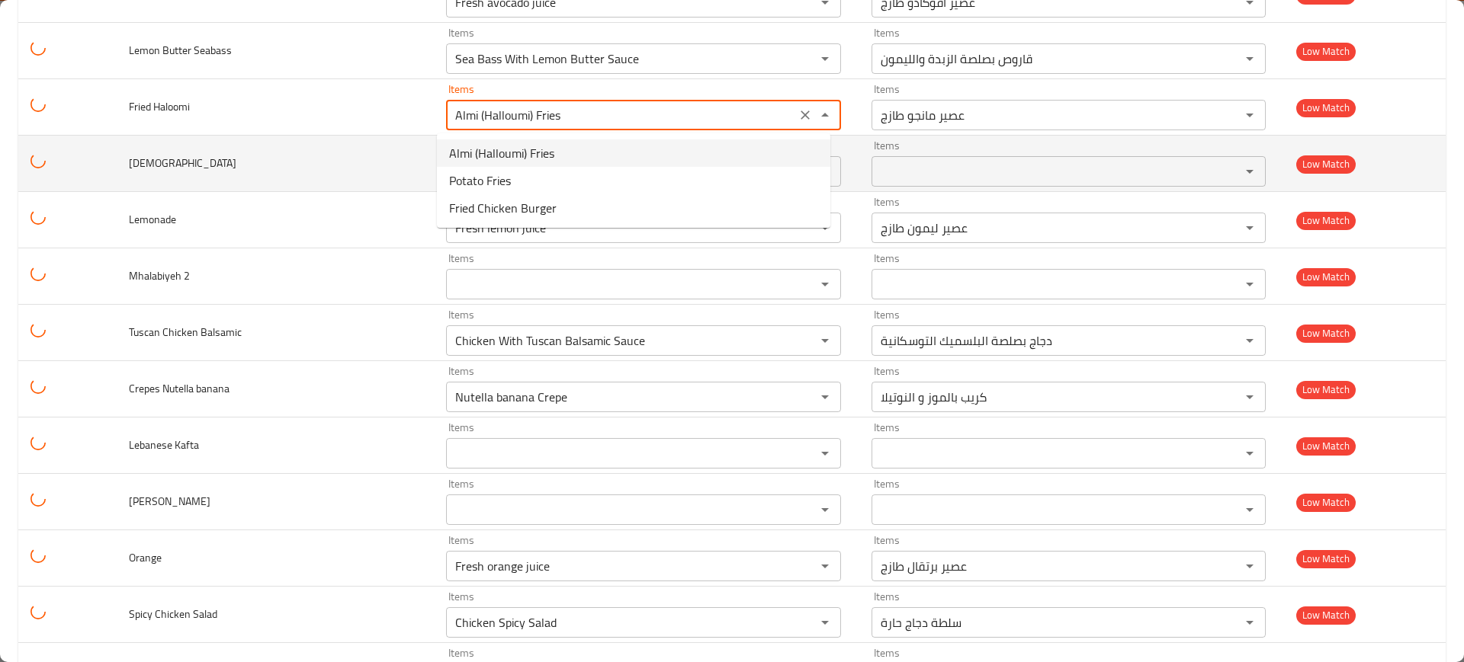
type Haloomi-ar "[PERSON_NAME]"
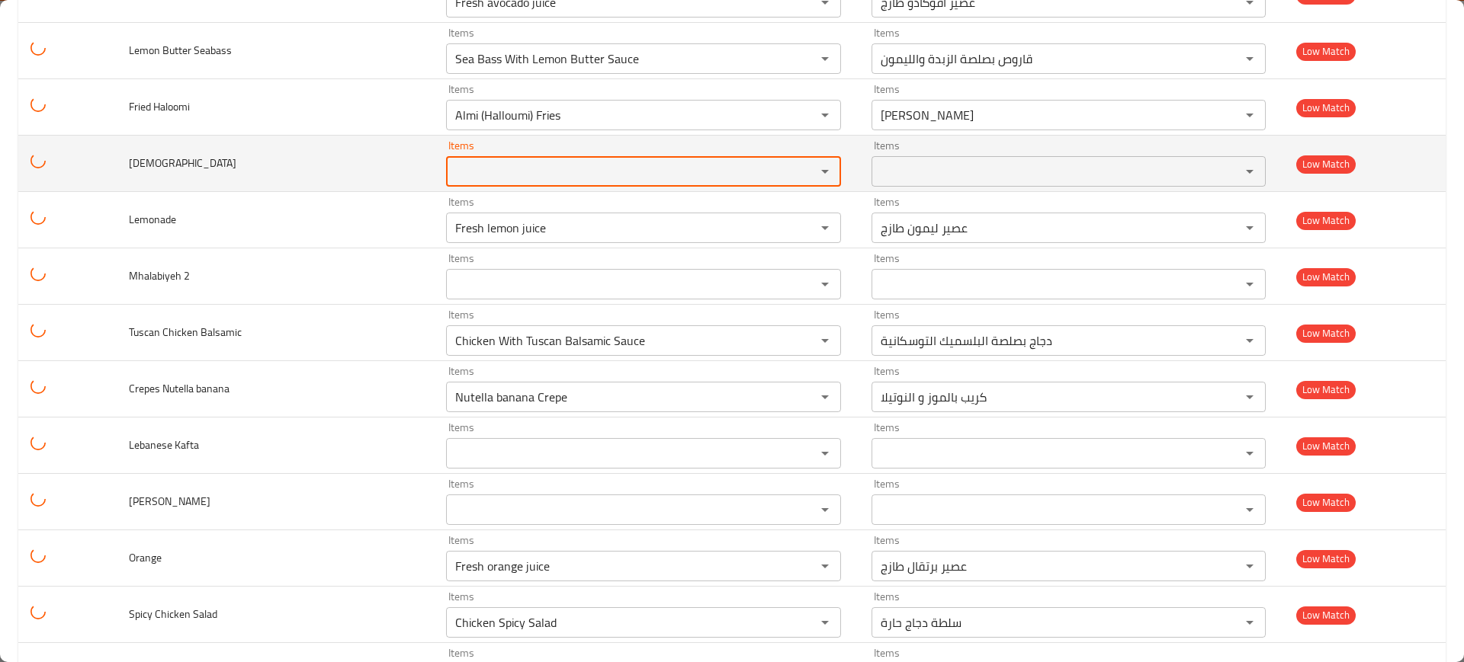
scroll to position [5718, 0]
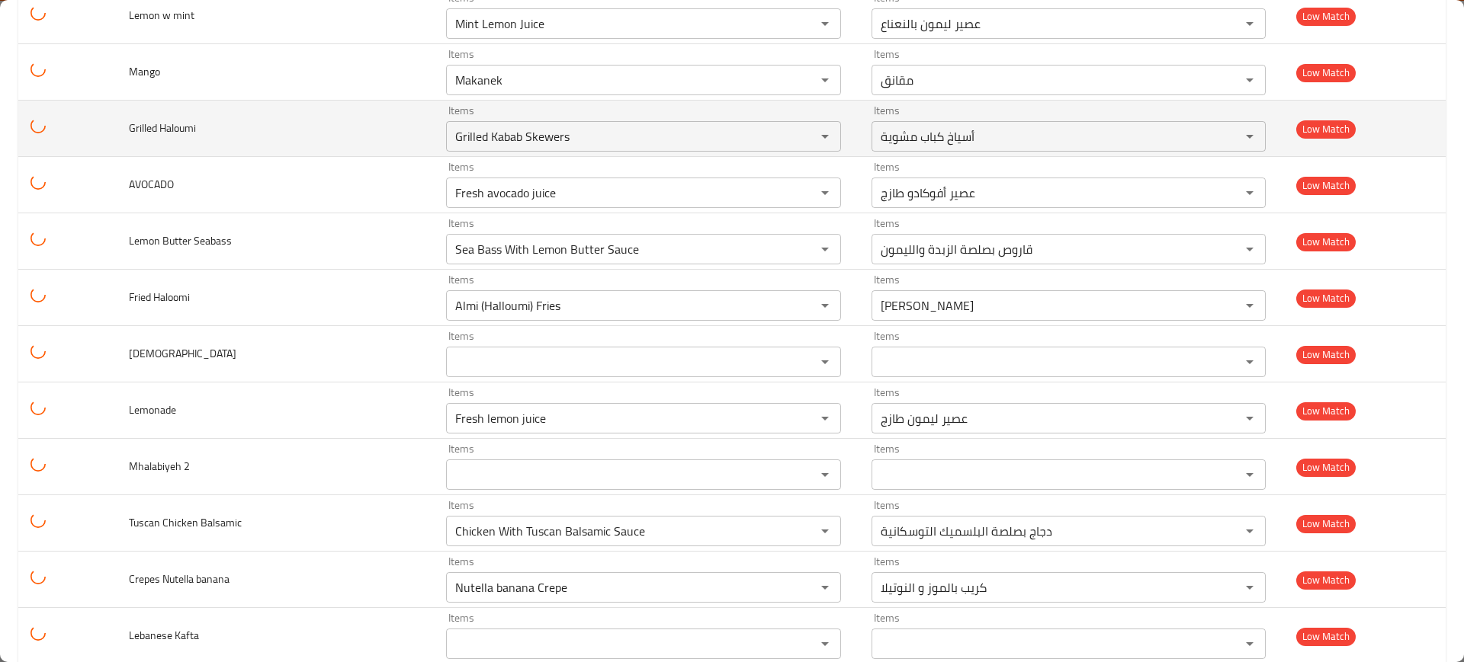
drag, startPoint x: 176, startPoint y: 133, endPoint x: 202, endPoint y: 132, distance: 25.9
click at [197, 130] on td "Grilled Haloumi" at bounding box center [275, 129] width 317 height 56
click at [200, 130] on td "Grilled Haloumi" at bounding box center [275, 129] width 317 height 56
click at [467, 123] on div "Grilled Kabab Skewers Items" at bounding box center [643, 136] width 395 height 30
paste Haloumi "aloumi"
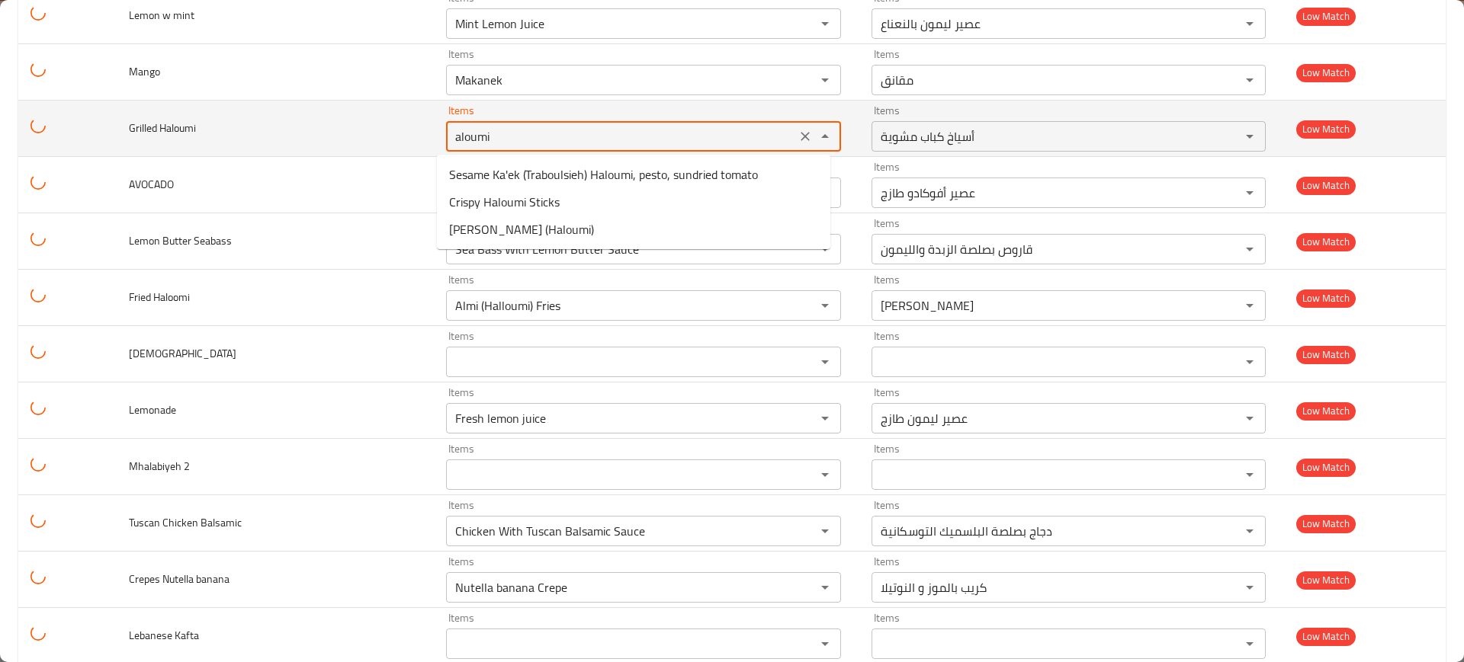
type Haloumi "aloumi"
click at [800, 136] on icon "Clear" at bounding box center [804, 136] width 9 height 9
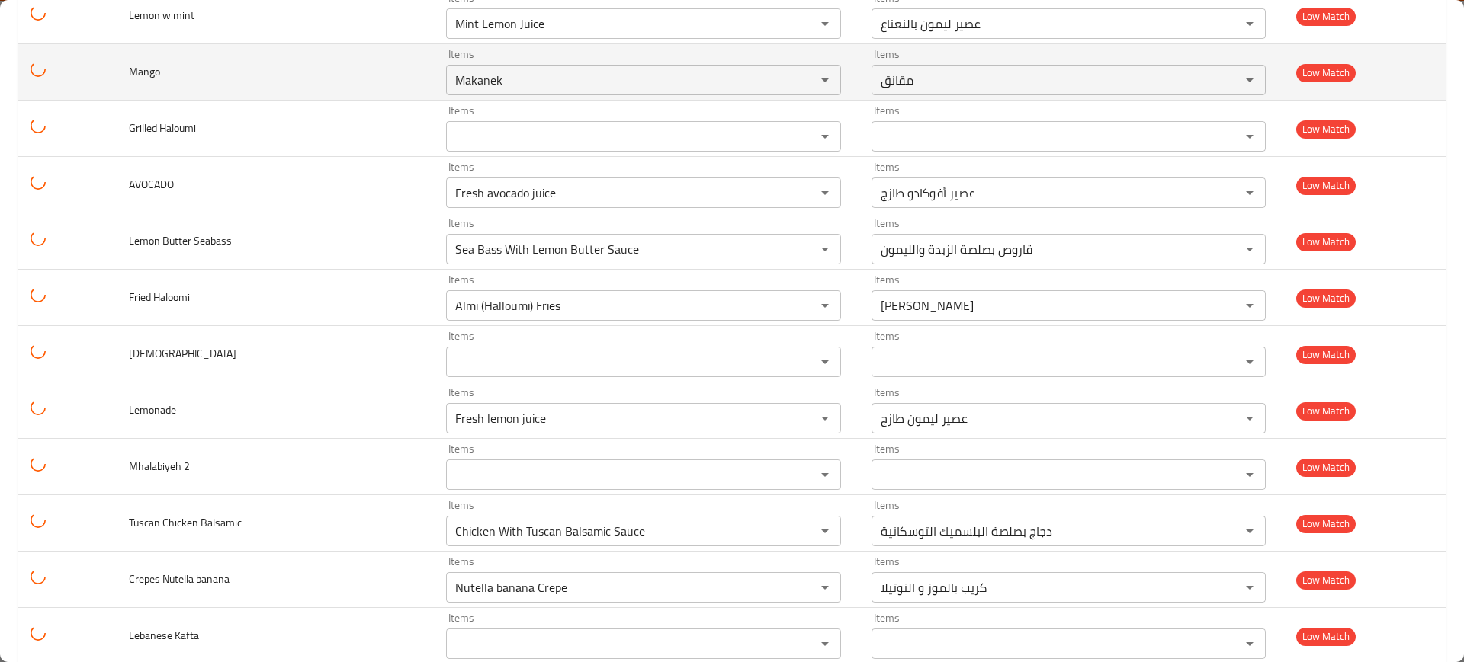
click at [150, 77] on span "Mango" at bounding box center [144, 72] width 31 height 20
click at [510, 82] on input "Makanek" at bounding box center [621, 79] width 341 height 21
paste input "ngo"
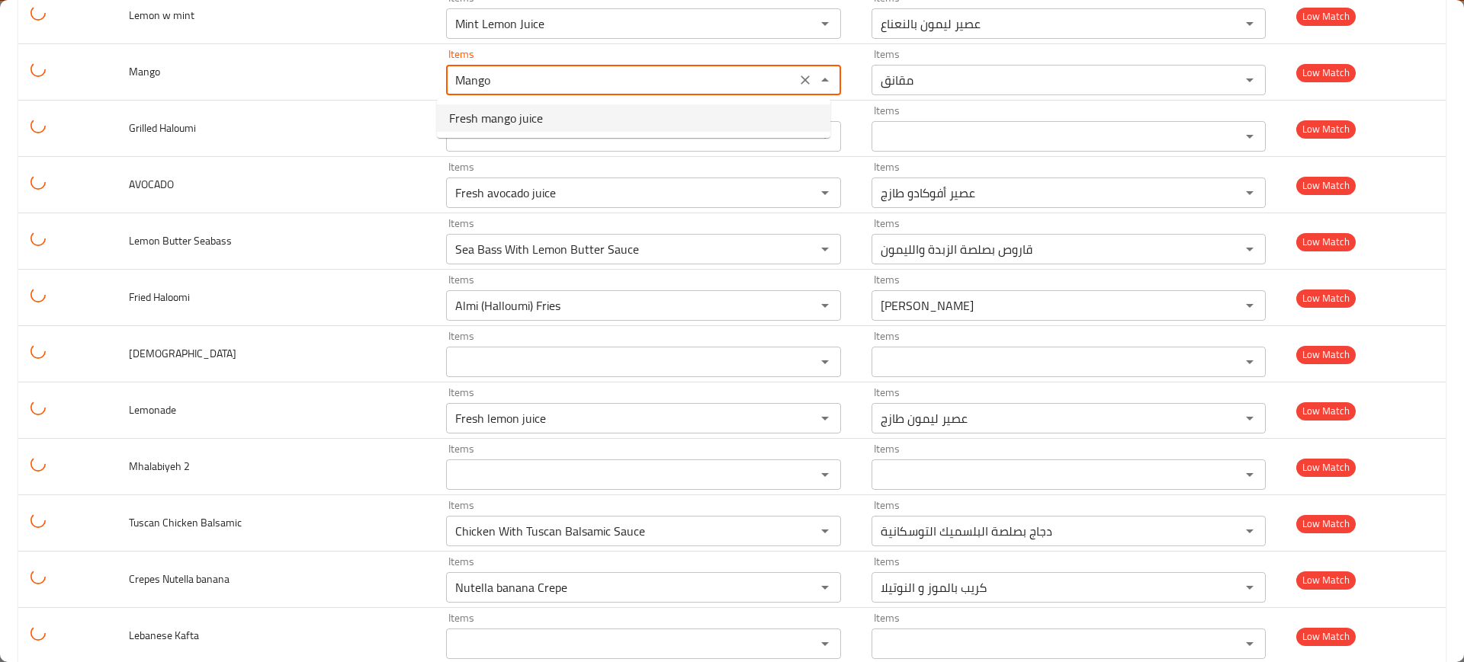
click at [504, 123] on span "Fresh mango juice" at bounding box center [496, 118] width 94 height 18
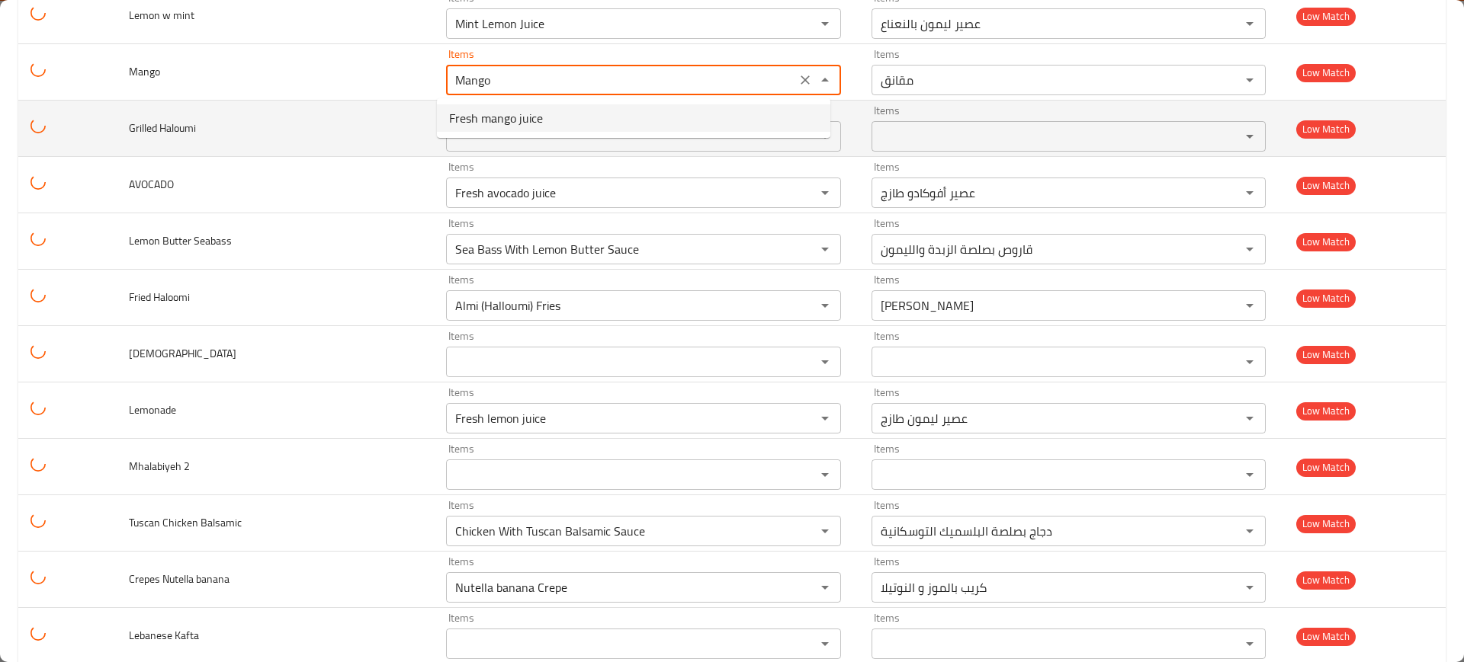
type input "Fresh mango juice"
type input "عصير مانجو طازج"
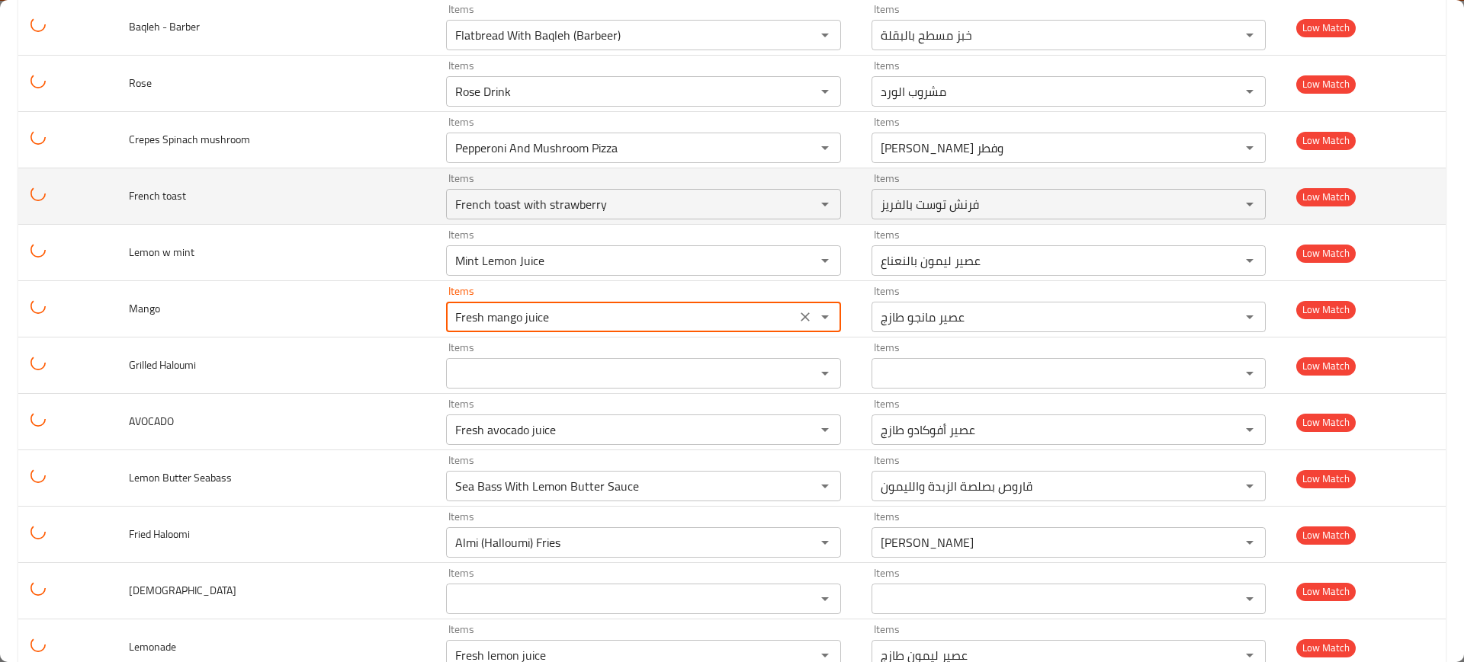
scroll to position [5432, 0]
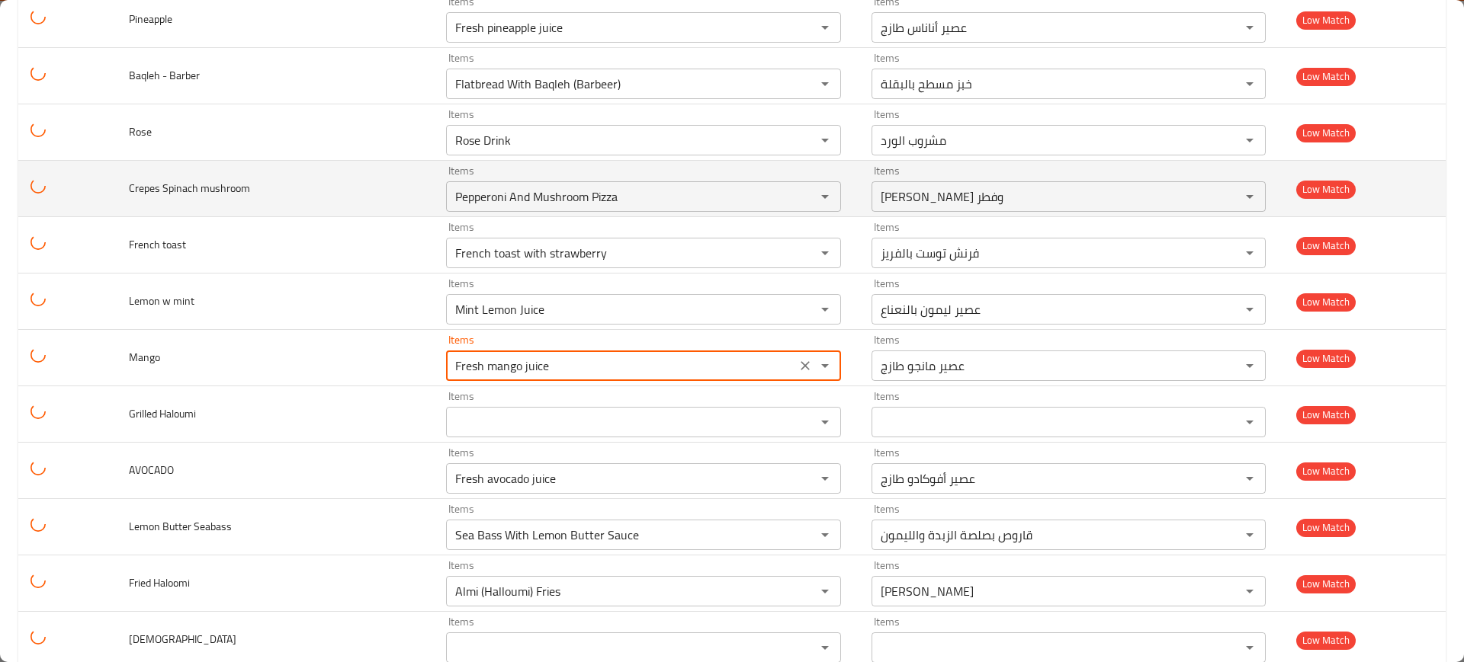
type input "Fresh mango juice"
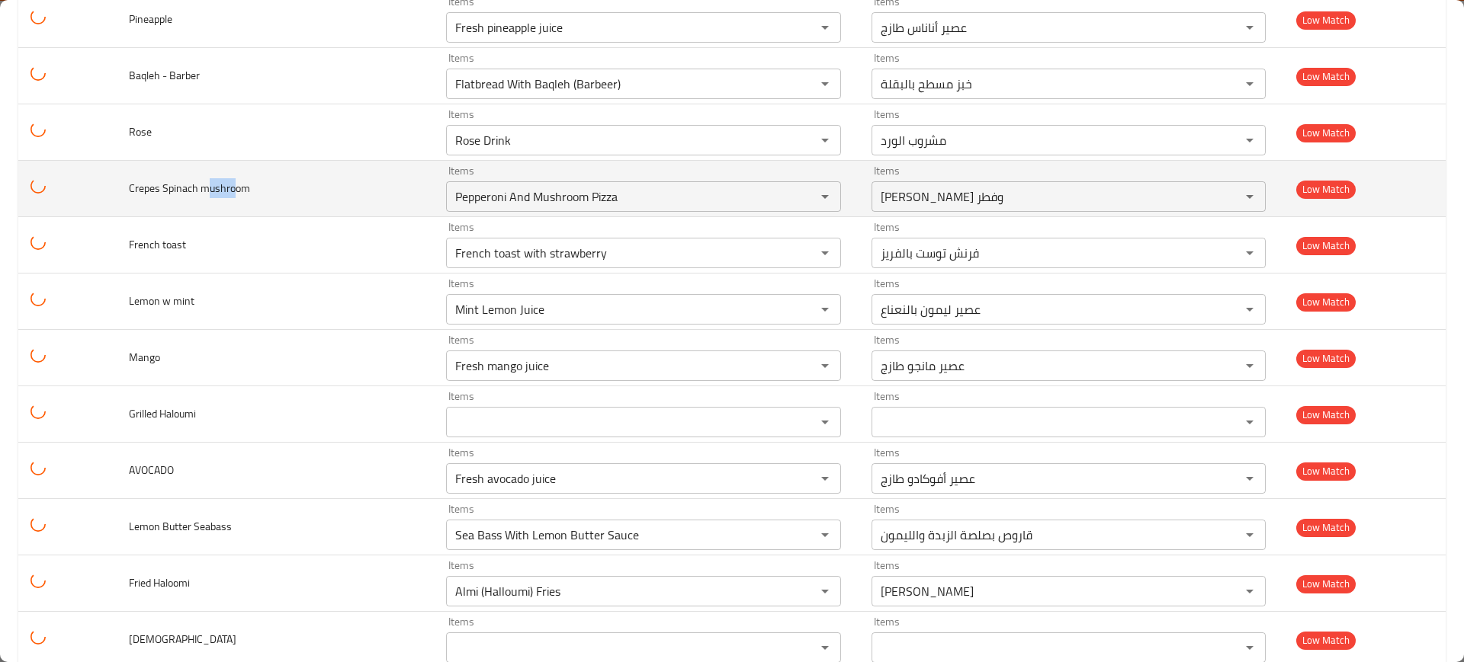
drag, startPoint x: 209, startPoint y: 187, endPoint x: 232, endPoint y: 187, distance: 22.9
click at [232, 187] on span "Crepes Spinach mushroom" at bounding box center [189, 188] width 121 height 20
click at [660, 201] on mushroom "Pepperoni And Mushroom Pizza" at bounding box center [621, 196] width 341 height 21
paste mushroom "ushro"
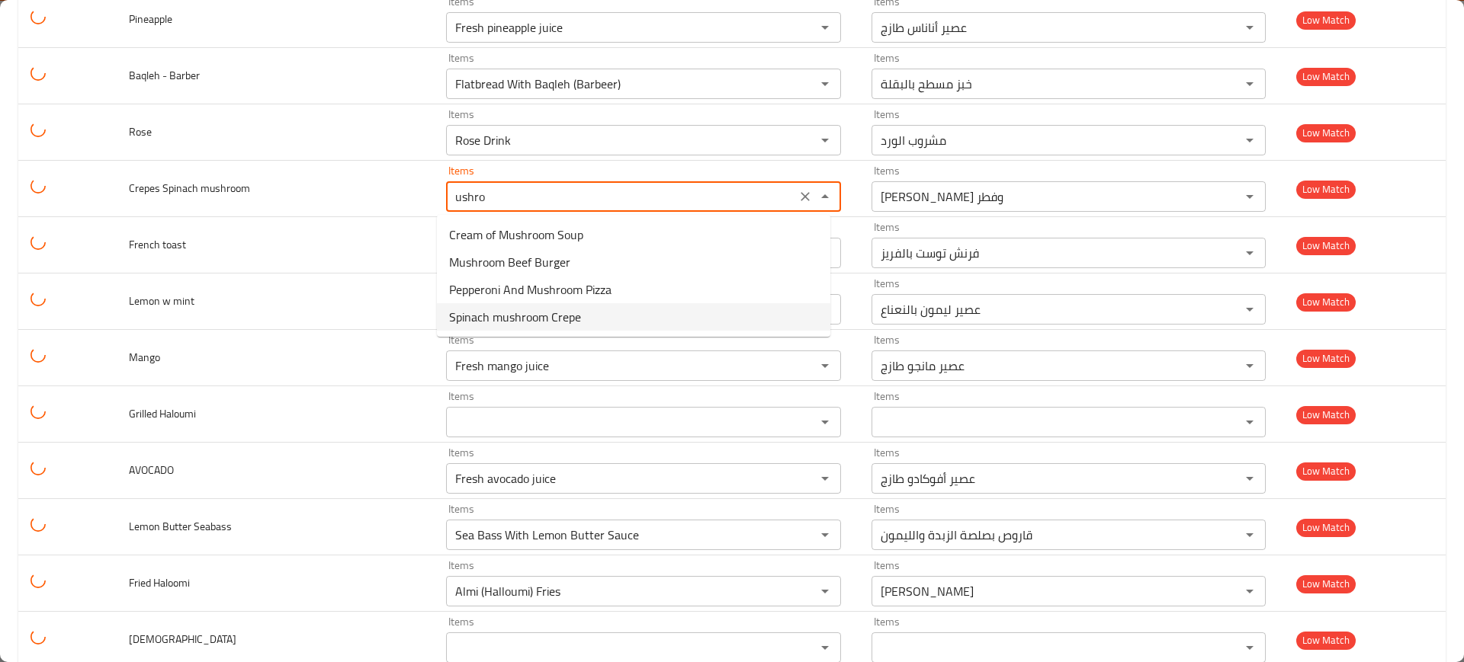
click at [553, 310] on span "Spinach mushroom Crepe" at bounding box center [515, 317] width 132 height 18
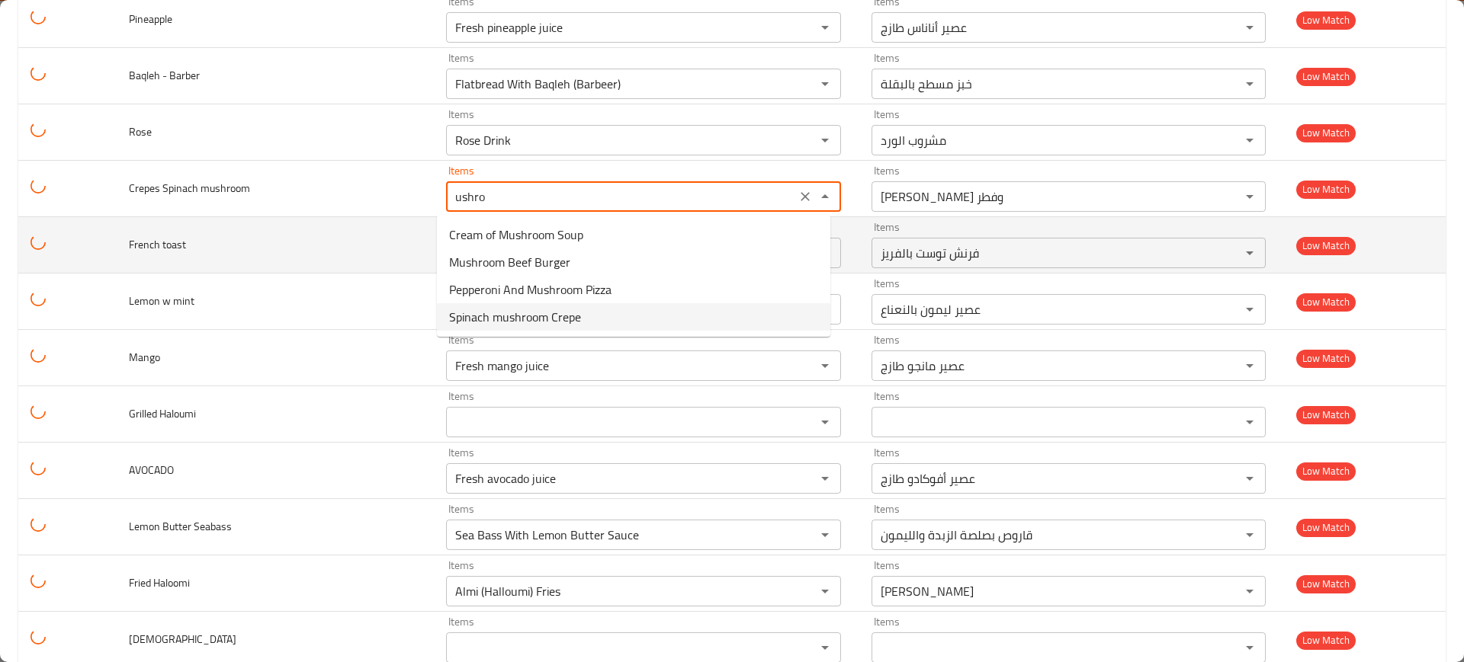
type mushroom "Spinach mushroom Crepe"
type mushroom-ar "كريب بالسبانخ والفطر"
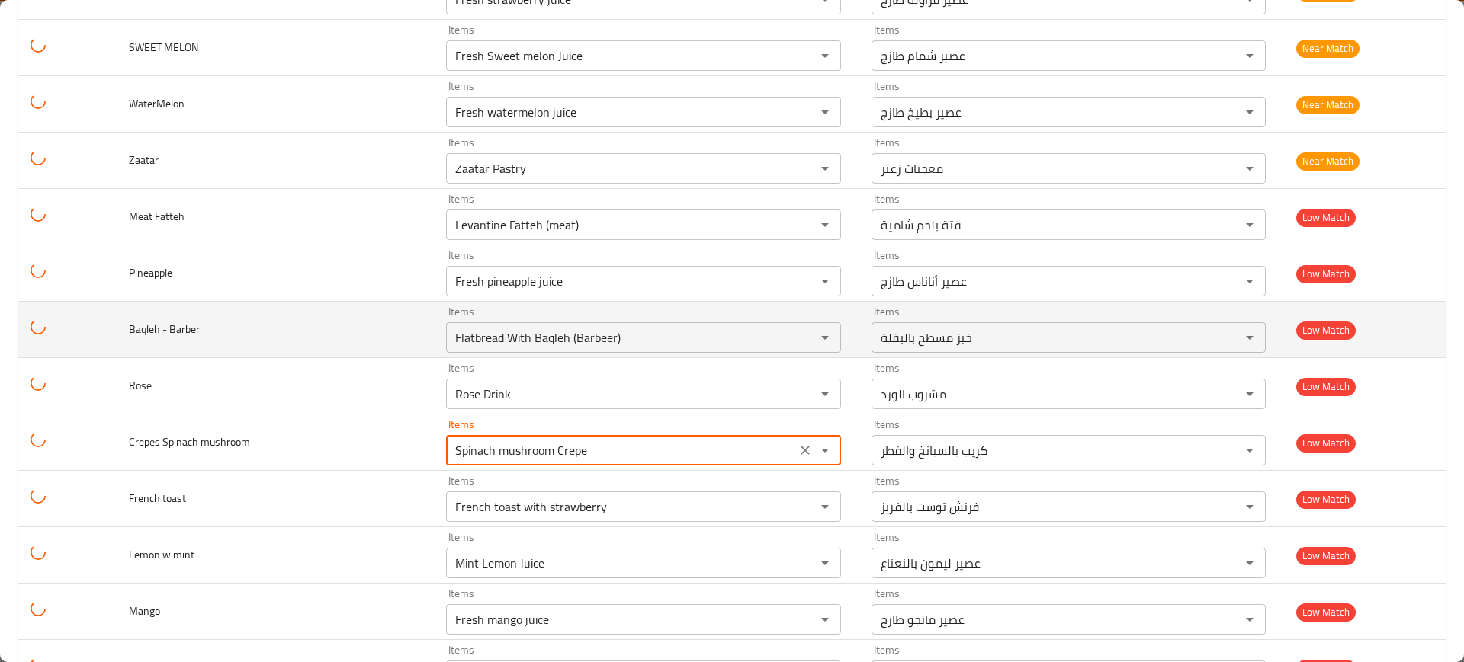
scroll to position [5146, 0]
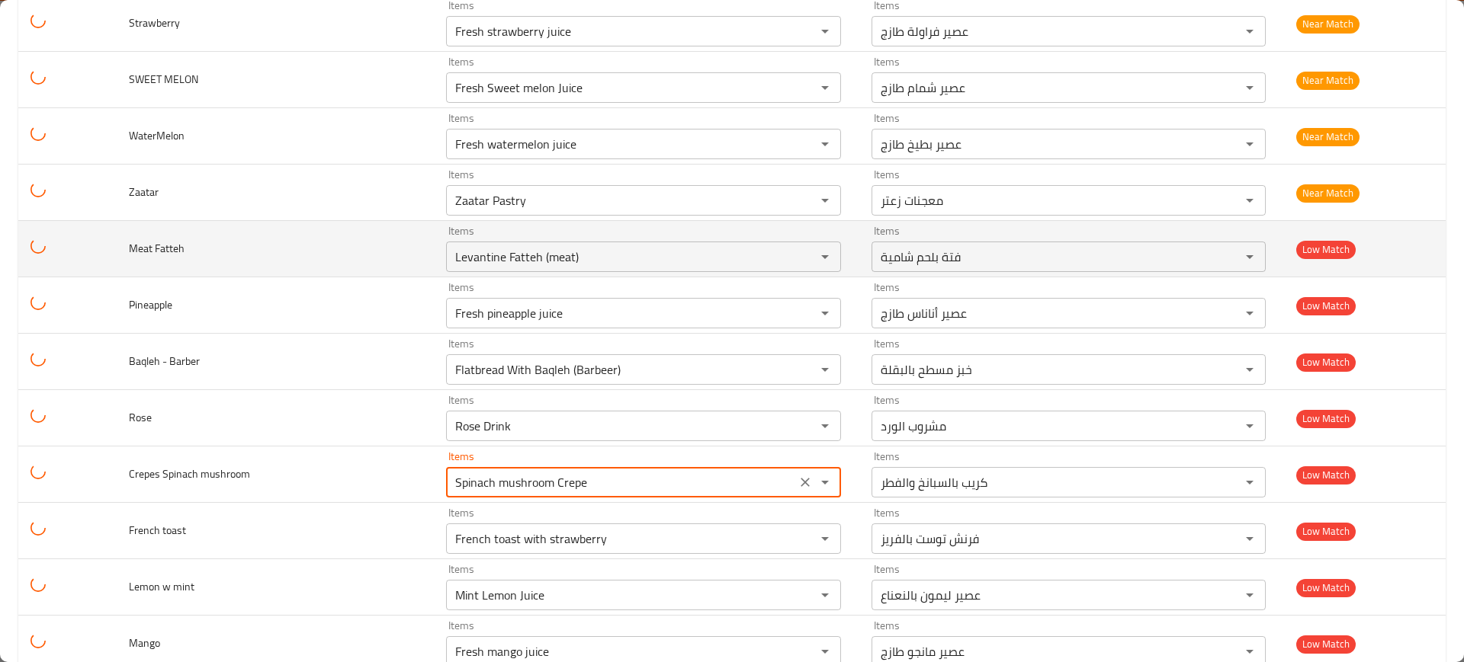
type mushroom "Spinach mushroom Crepe"
drag, startPoint x: 156, startPoint y: 249, endPoint x: 175, endPoint y: 249, distance: 18.3
click at [174, 249] on span "Meat Fatteh" at bounding box center [157, 249] width 56 height 20
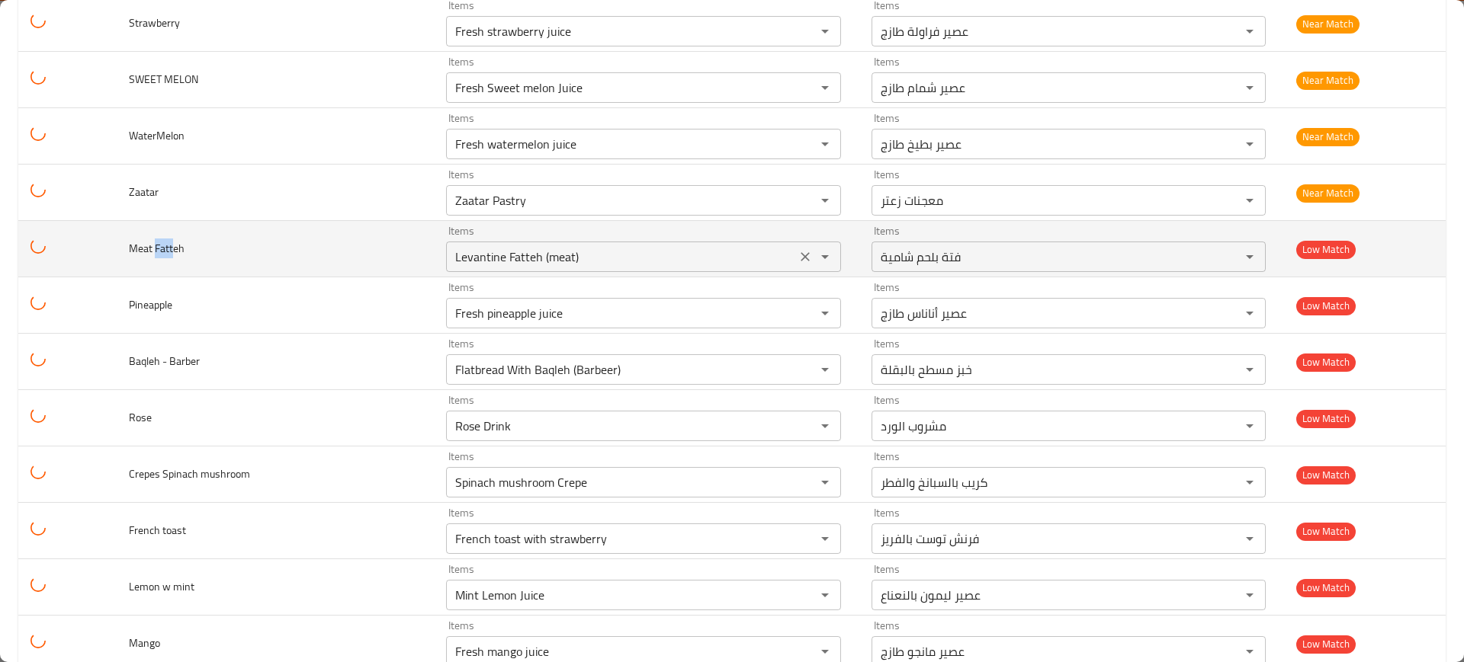
click at [542, 249] on Fatteh "Levantine Fatteh (meat)" at bounding box center [621, 256] width 341 height 21
paste Fatteh "Fatt"
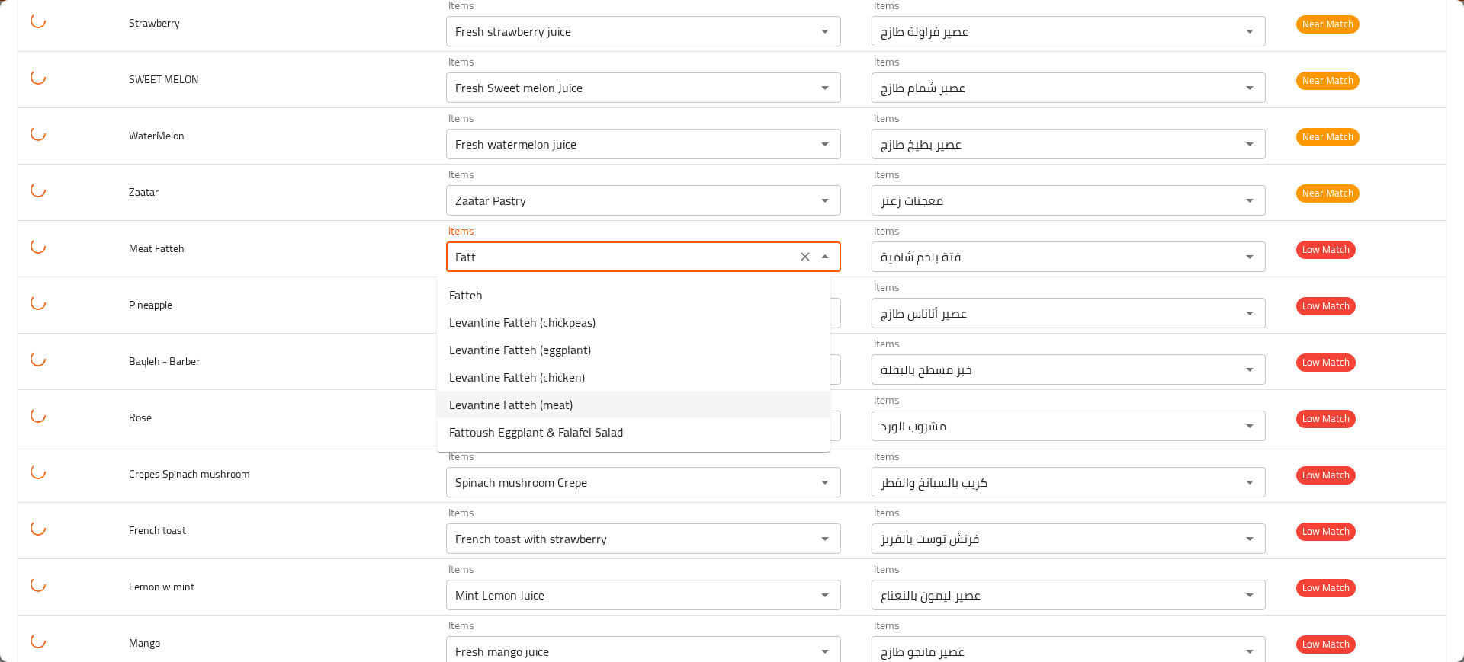
click at [530, 402] on span "Levantine Fatteh (meat)" at bounding box center [510, 405] width 123 height 18
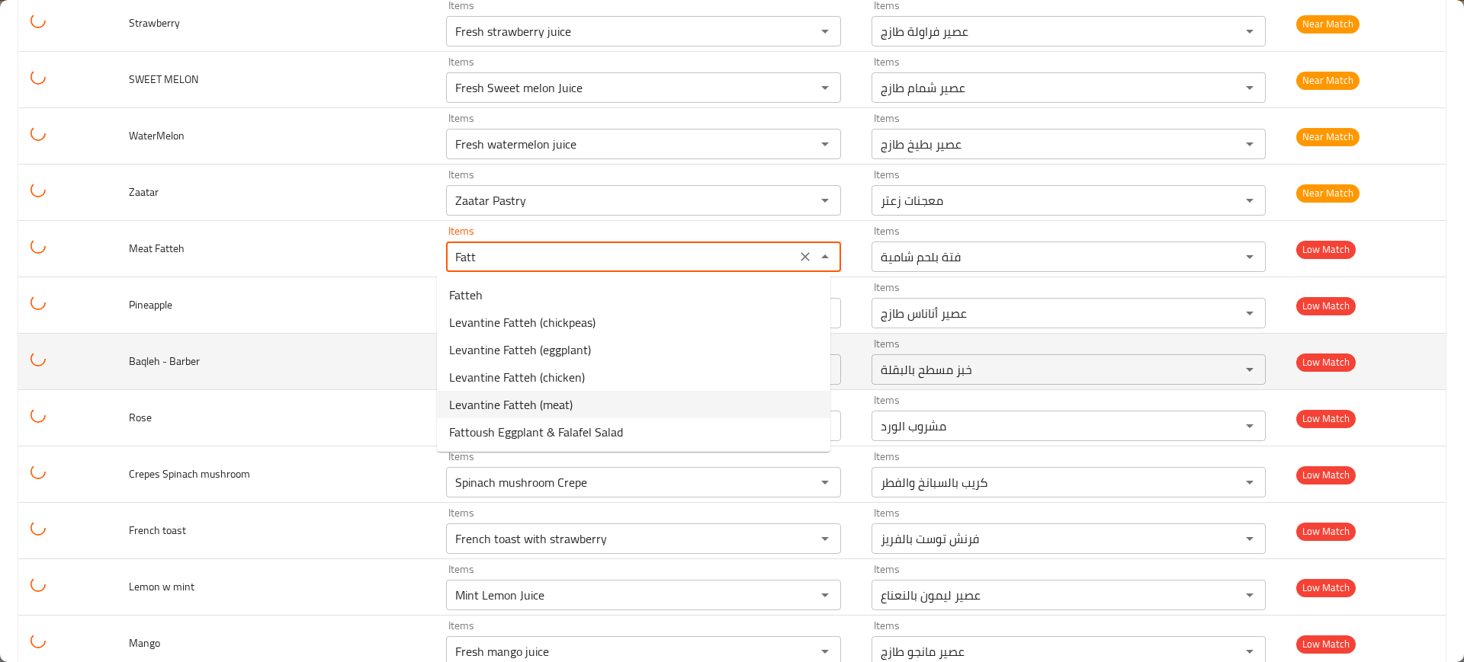
type Fatteh "Levantine Fatteh (meat)"
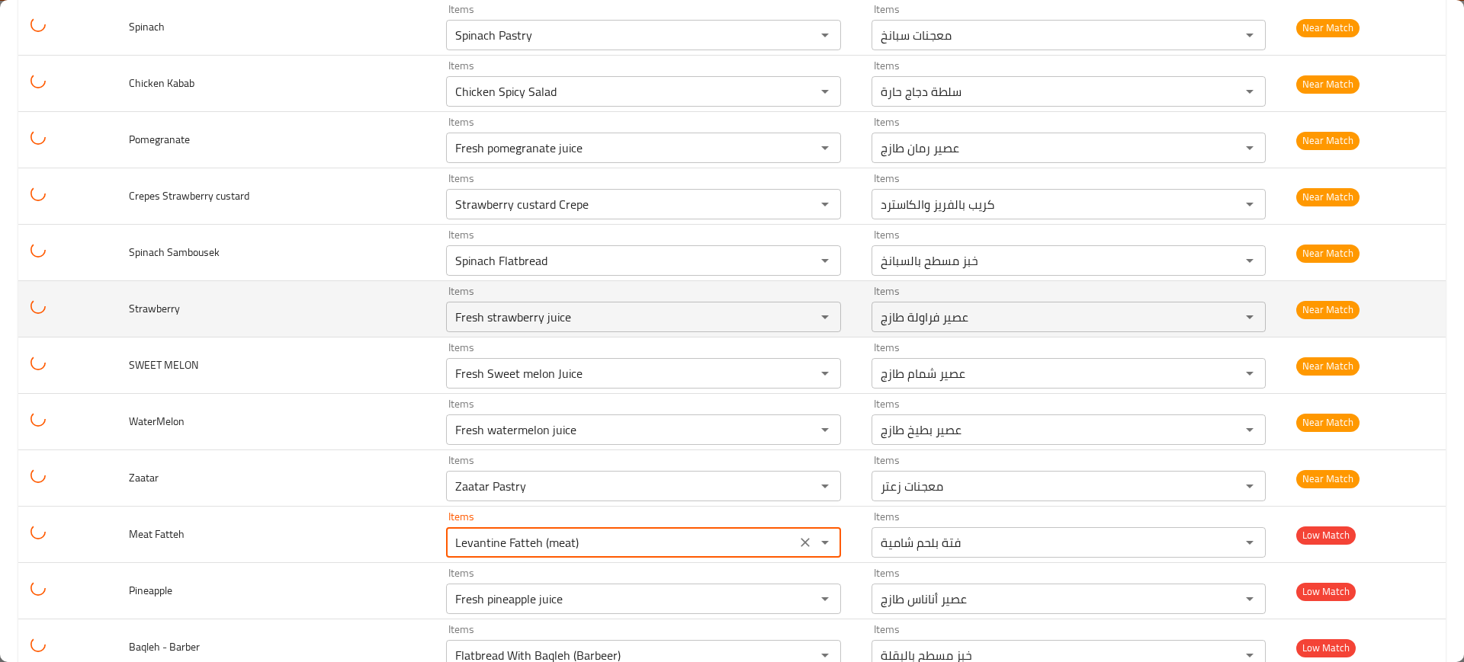
scroll to position [4765, 0]
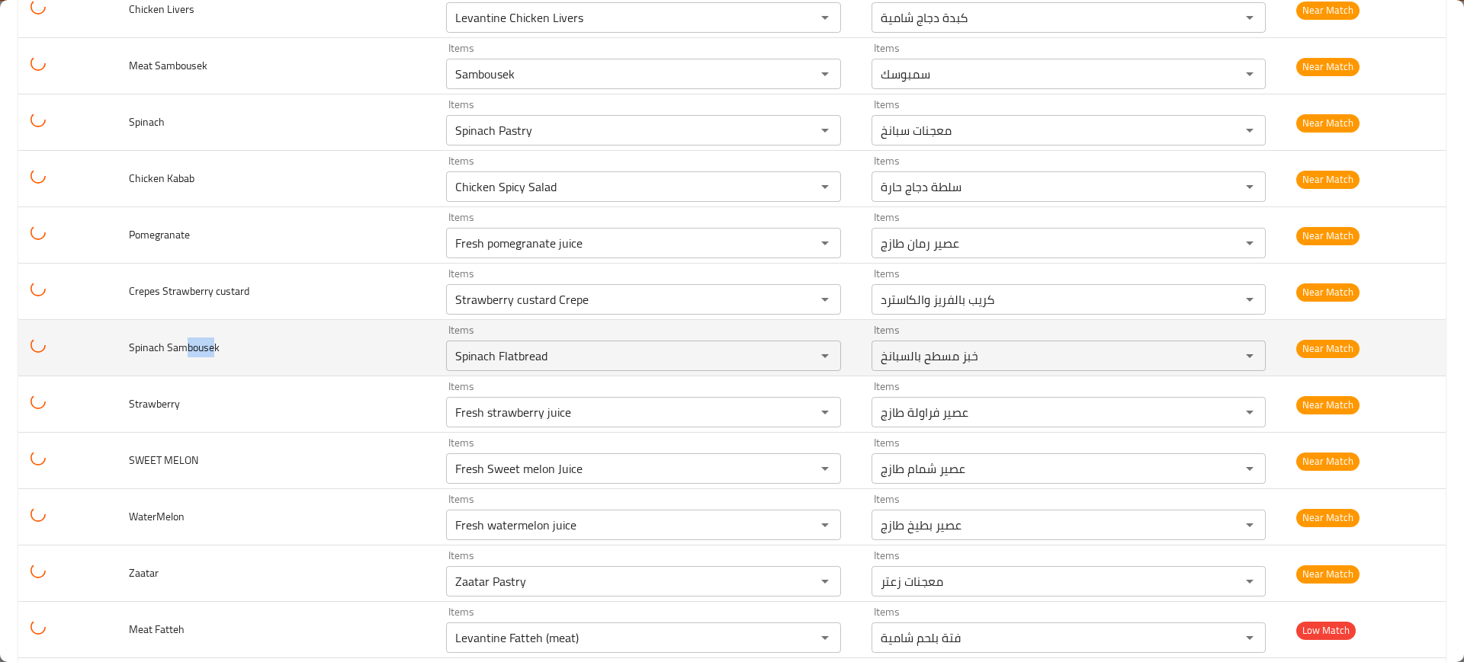
drag, startPoint x: 186, startPoint y: 351, endPoint x: 213, endPoint y: 349, distance: 27.5
click at [213, 349] on span "Spinach Sambousek" at bounding box center [174, 348] width 91 height 20
click at [803, 350] on button "Clear" at bounding box center [804, 355] width 21 height 21
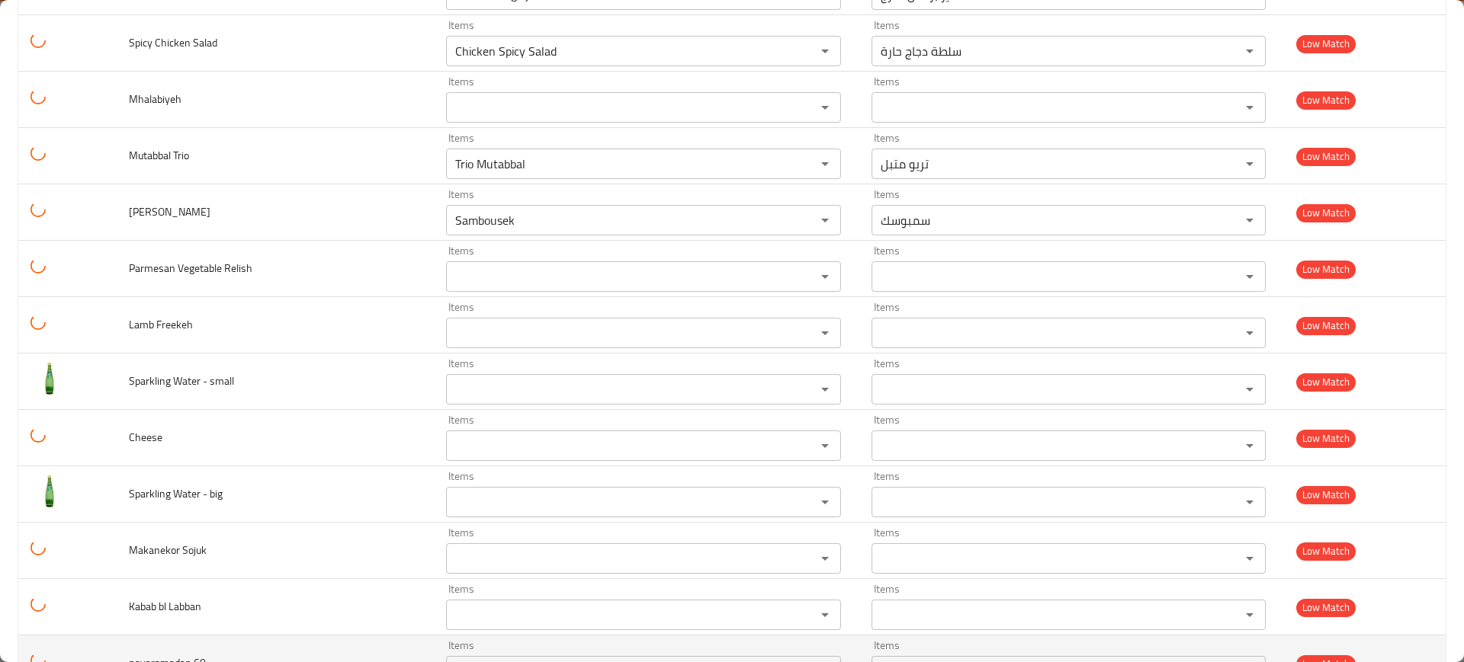
scroll to position [6766, 0]
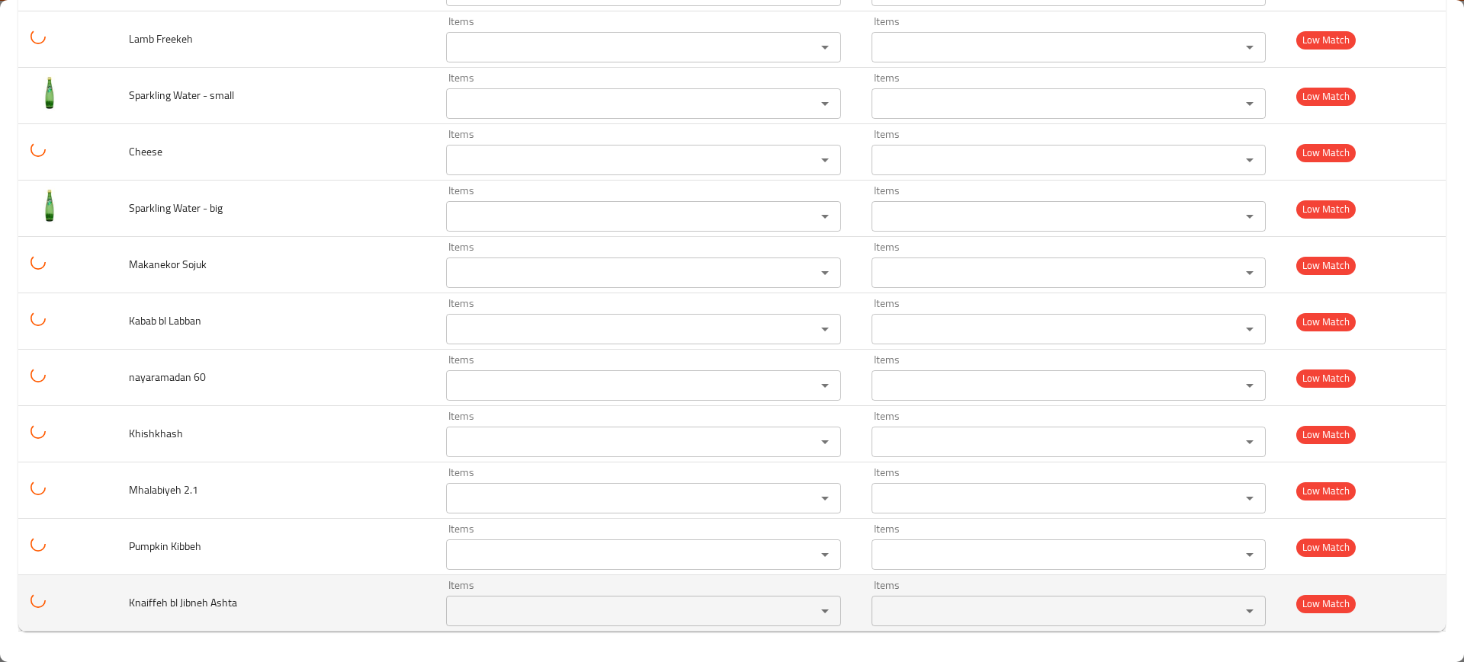
click at [191, 592] on td "Knaiffeh bl Jibneh Ashta" at bounding box center [275, 604] width 317 height 56
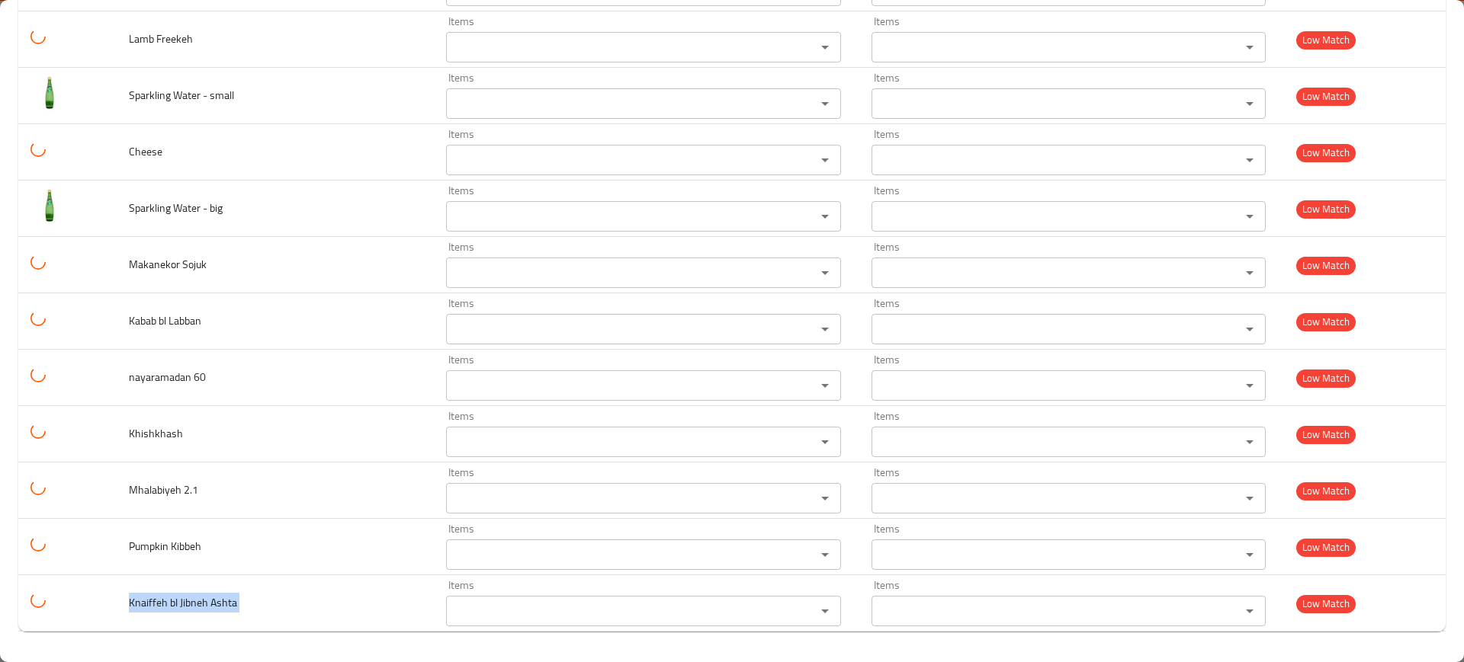
drag, startPoint x: 191, startPoint y: 592, endPoint x: 584, endPoint y: 652, distance: 397.9
click at [191, 592] on td "Knaiffeh bl Jibneh Ashta" at bounding box center [275, 604] width 317 height 56
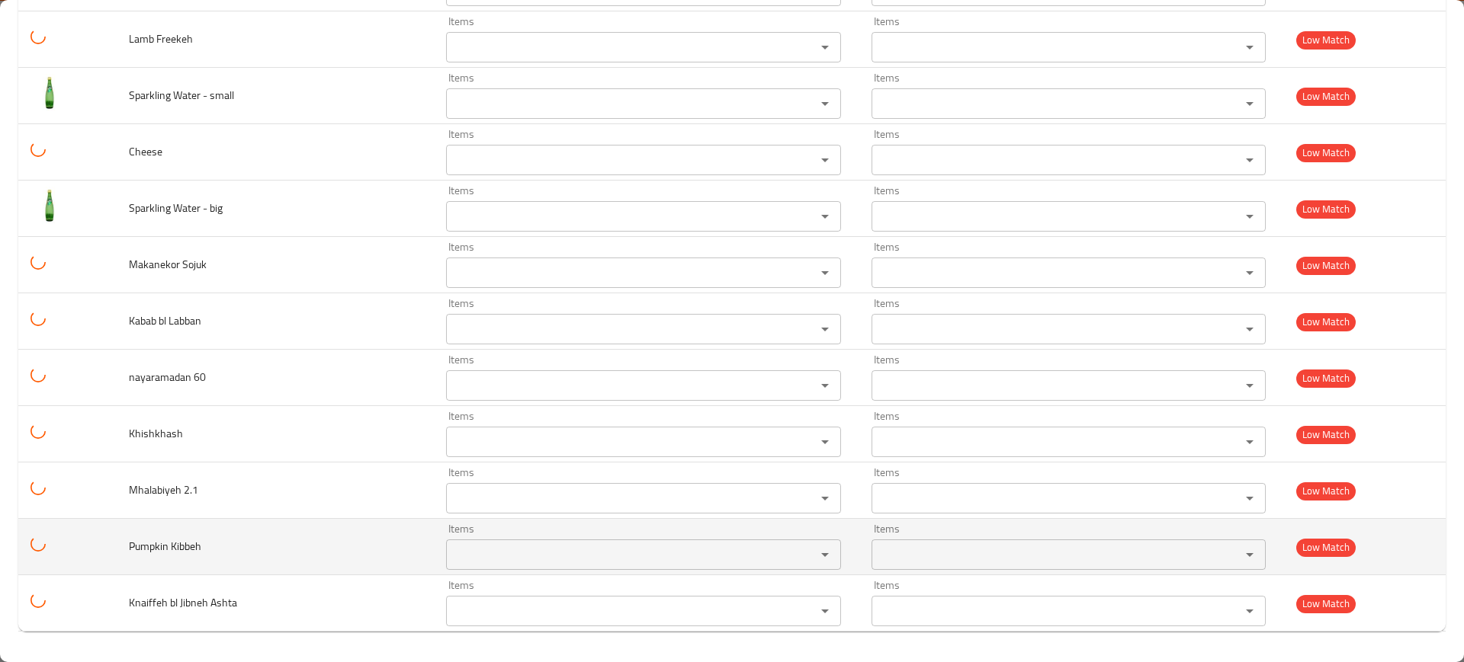
click at [191, 542] on span "Pumpkin Kibbeh" at bounding box center [165, 547] width 72 height 20
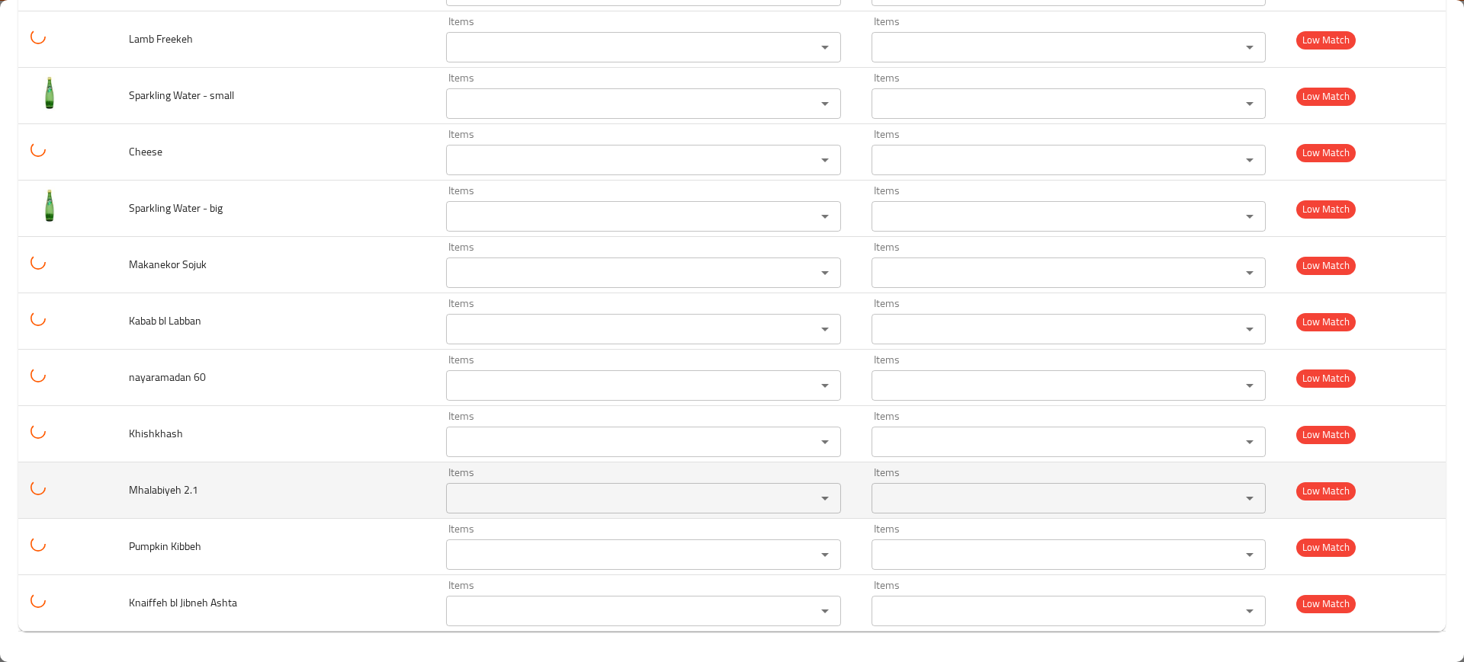
click at [153, 490] on span "Mhalabiyeh 2.1" at bounding box center [163, 490] width 69 height 20
click at [154, 490] on span "Mhalabiyeh 2.1" at bounding box center [163, 490] width 69 height 20
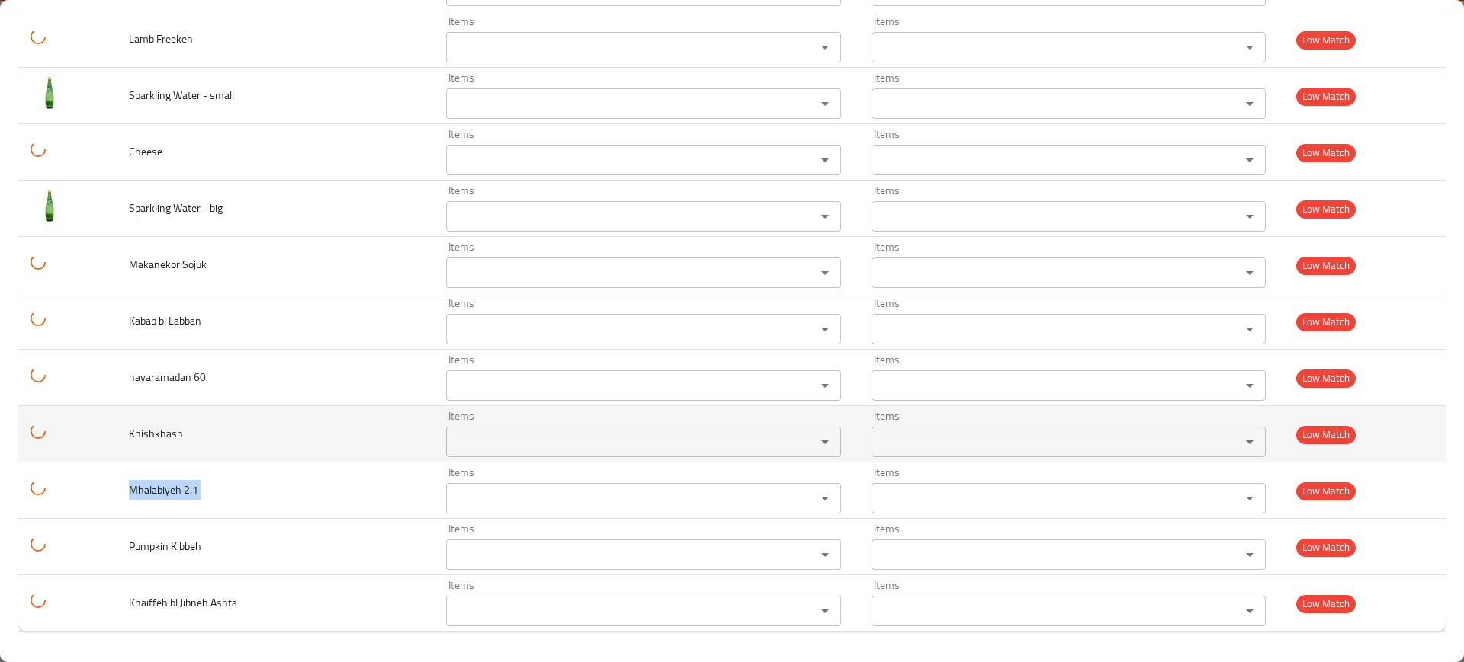
click at [176, 428] on span "Khishkhash" at bounding box center [156, 434] width 54 height 20
click at [175, 428] on span "Khishkhash" at bounding box center [156, 434] width 54 height 20
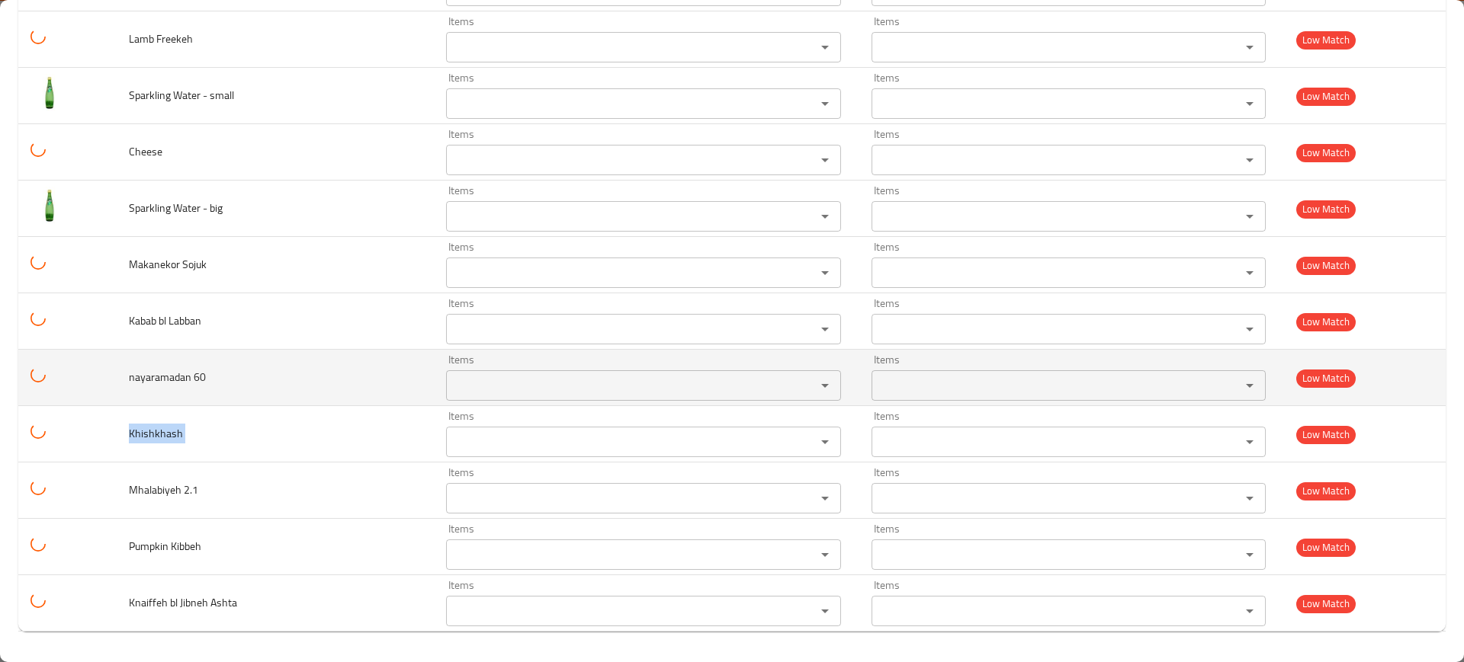
click at [156, 388] on td "nayaramadan 60" at bounding box center [275, 378] width 317 height 56
click at [155, 388] on td "nayaramadan 60" at bounding box center [275, 378] width 317 height 56
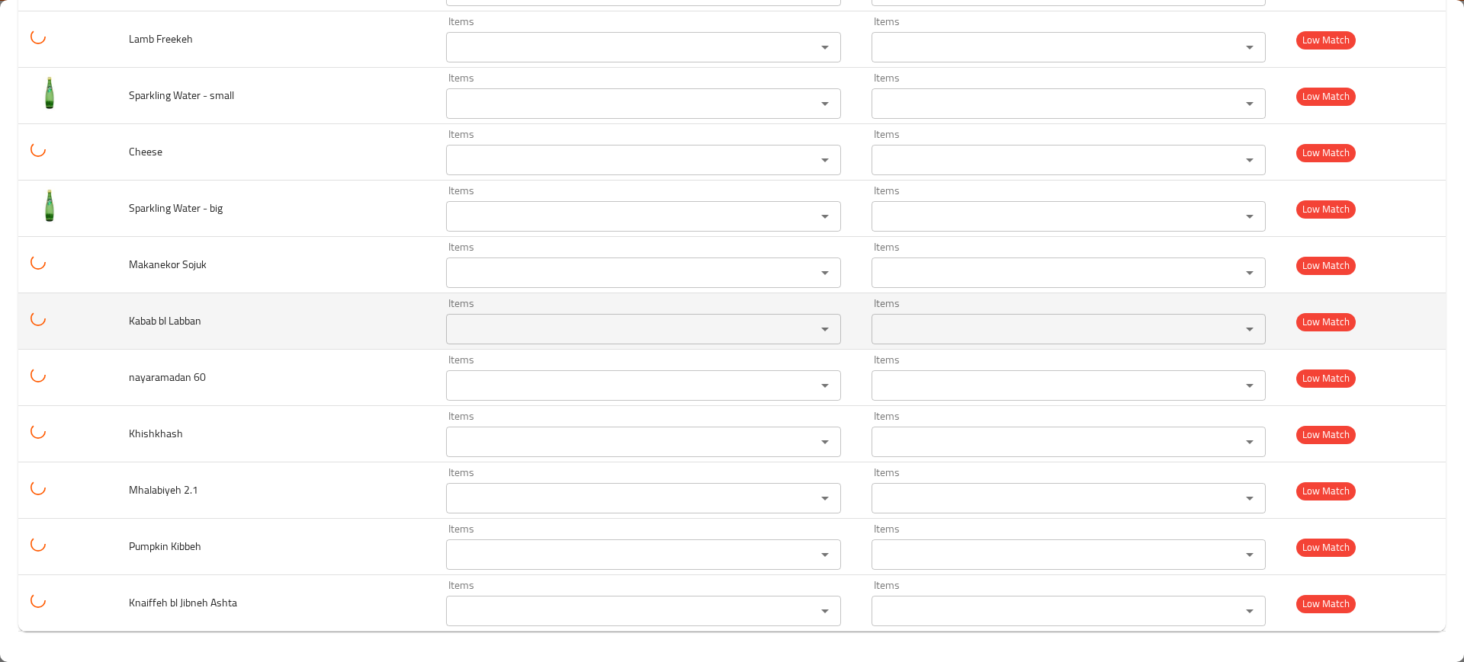
click at [178, 316] on span "Kabab bl Labban" at bounding box center [165, 321] width 72 height 20
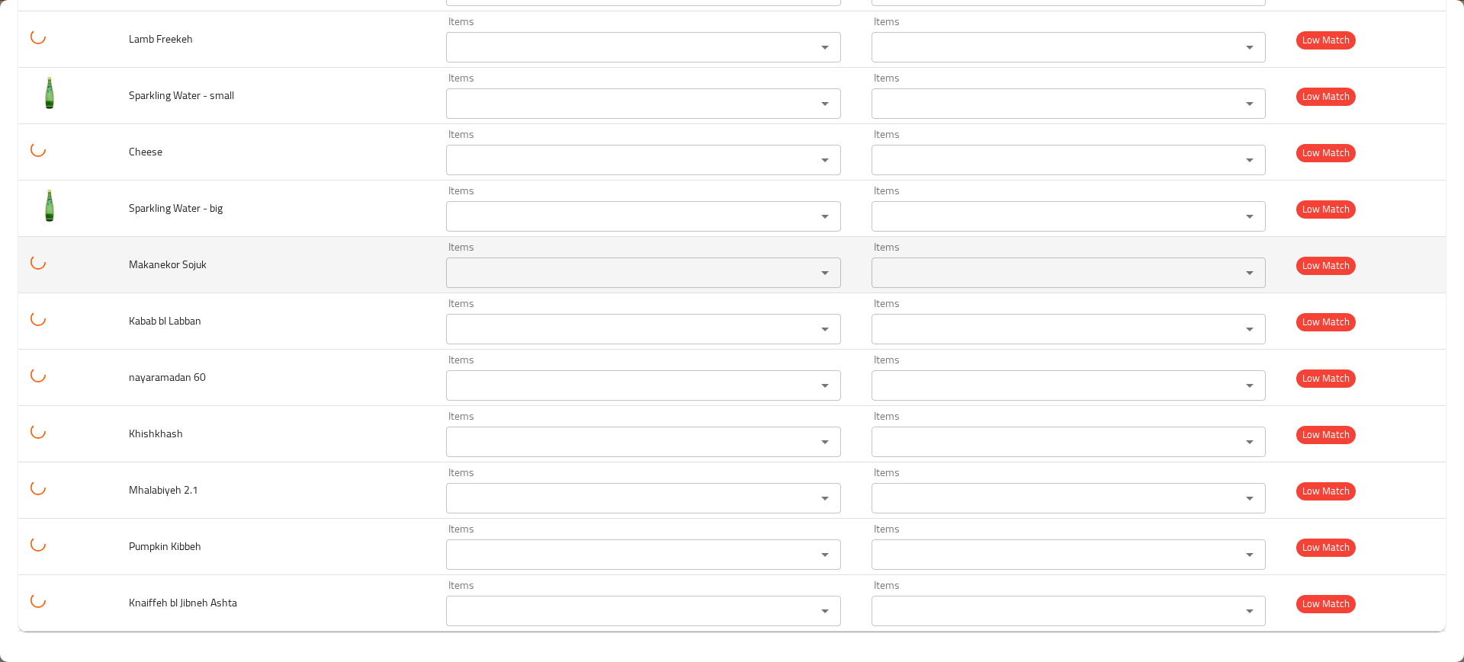
click at [184, 263] on span "Makanekor Sojuk" at bounding box center [168, 265] width 78 height 20
click at [183, 263] on span "Makanekor Sojuk" at bounding box center [168, 265] width 78 height 20
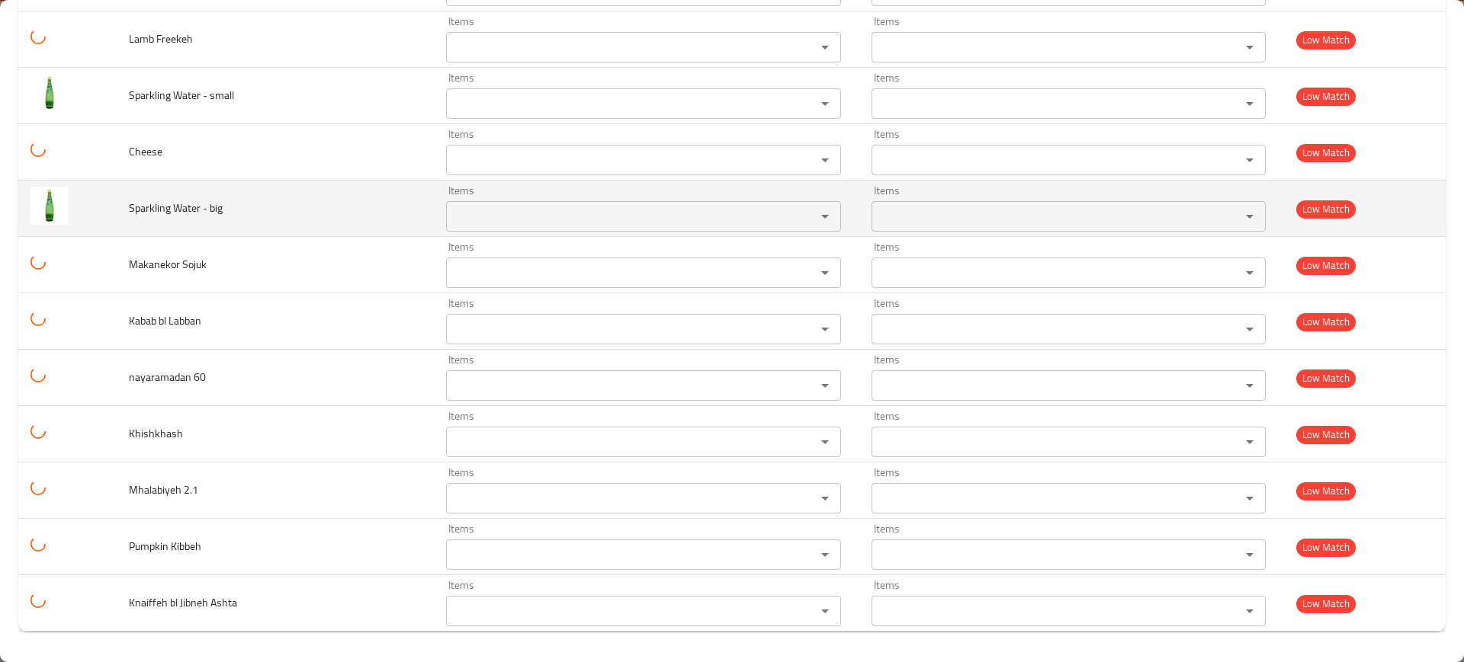
click at [187, 205] on span "Sparkling Water - big" at bounding box center [176, 208] width 94 height 20
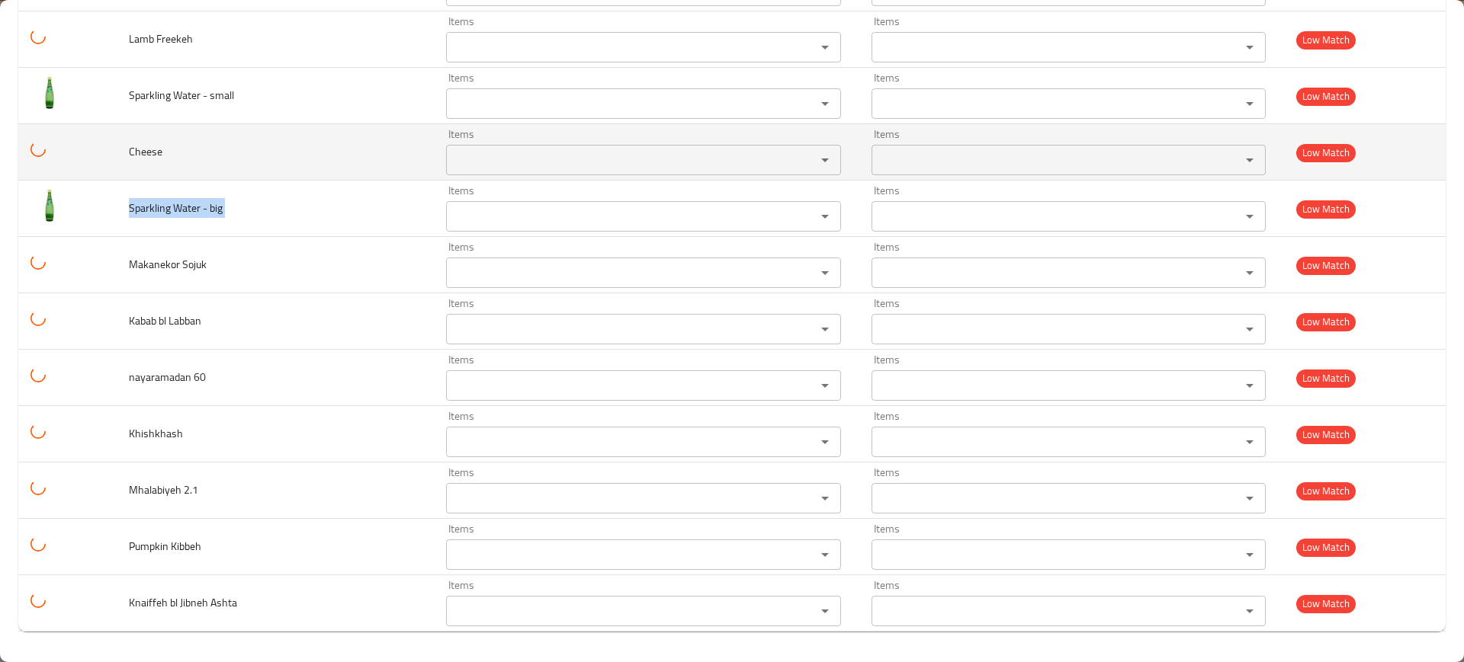
click at [151, 142] on span "Cheese" at bounding box center [146, 152] width 34 height 20
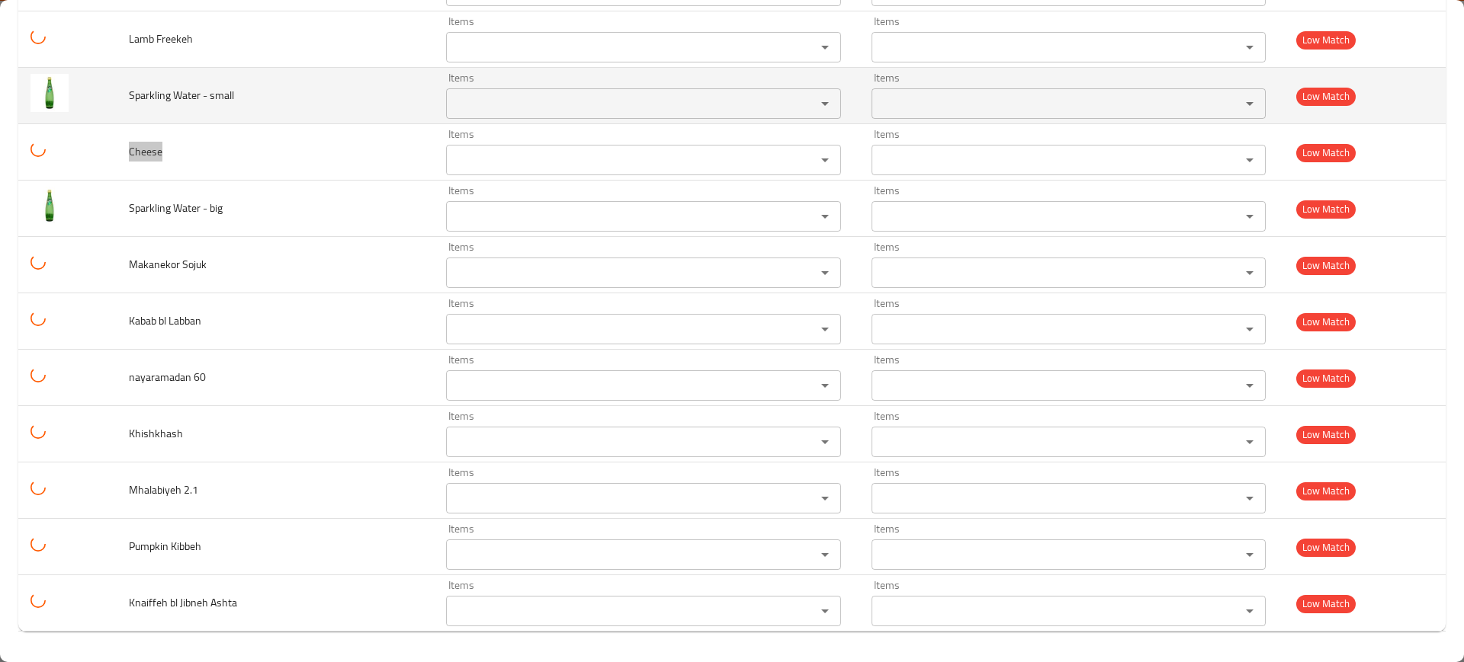
scroll to position [6670, 0]
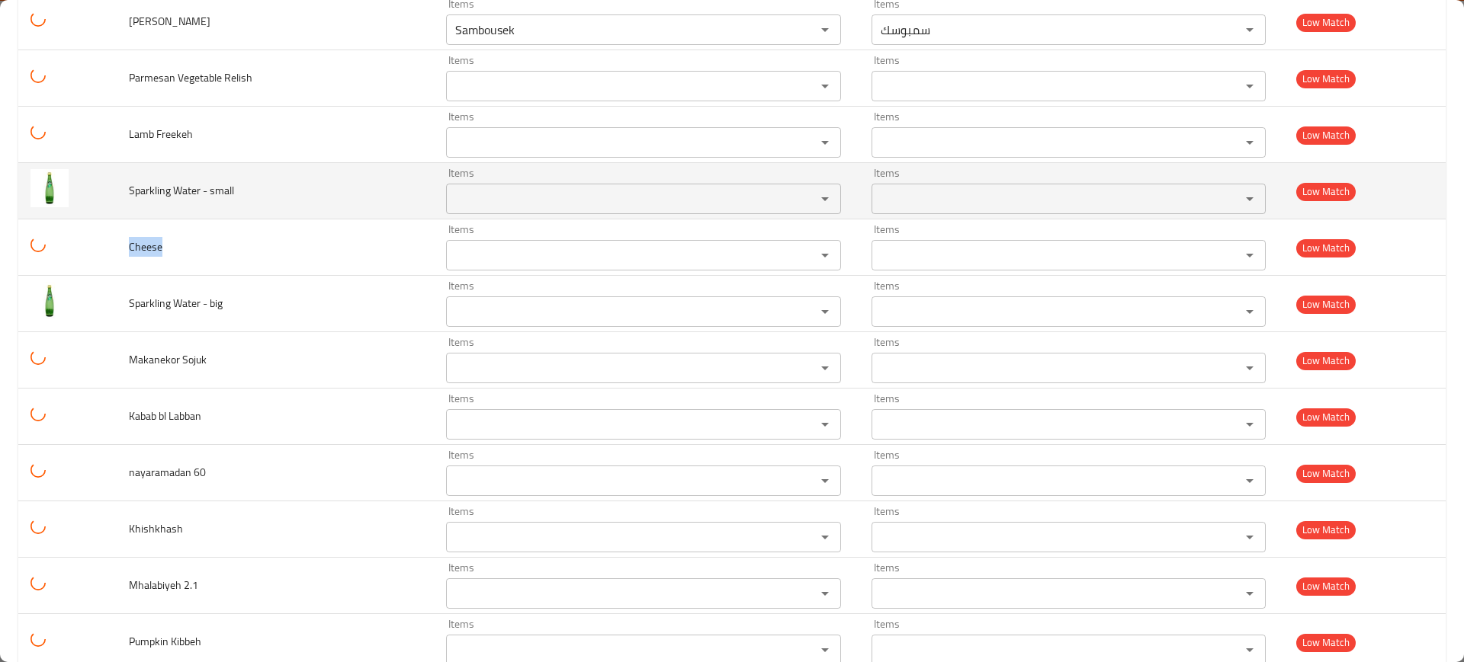
click at [182, 196] on span "Sparkling Water - small" at bounding box center [181, 191] width 105 height 20
click at [179, 194] on span "Sparkling Water - small" at bounding box center [181, 191] width 105 height 20
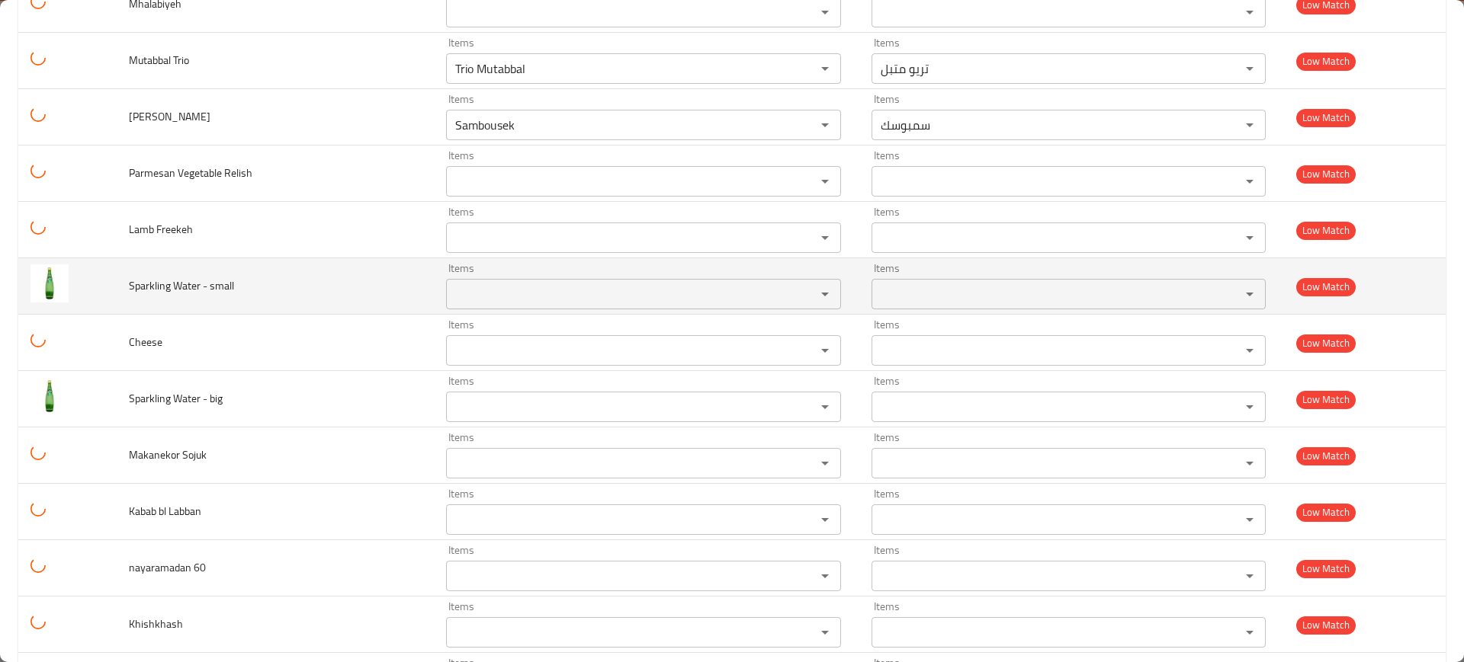
click at [180, 289] on span "Sparkling Water - small" at bounding box center [181, 286] width 105 height 20
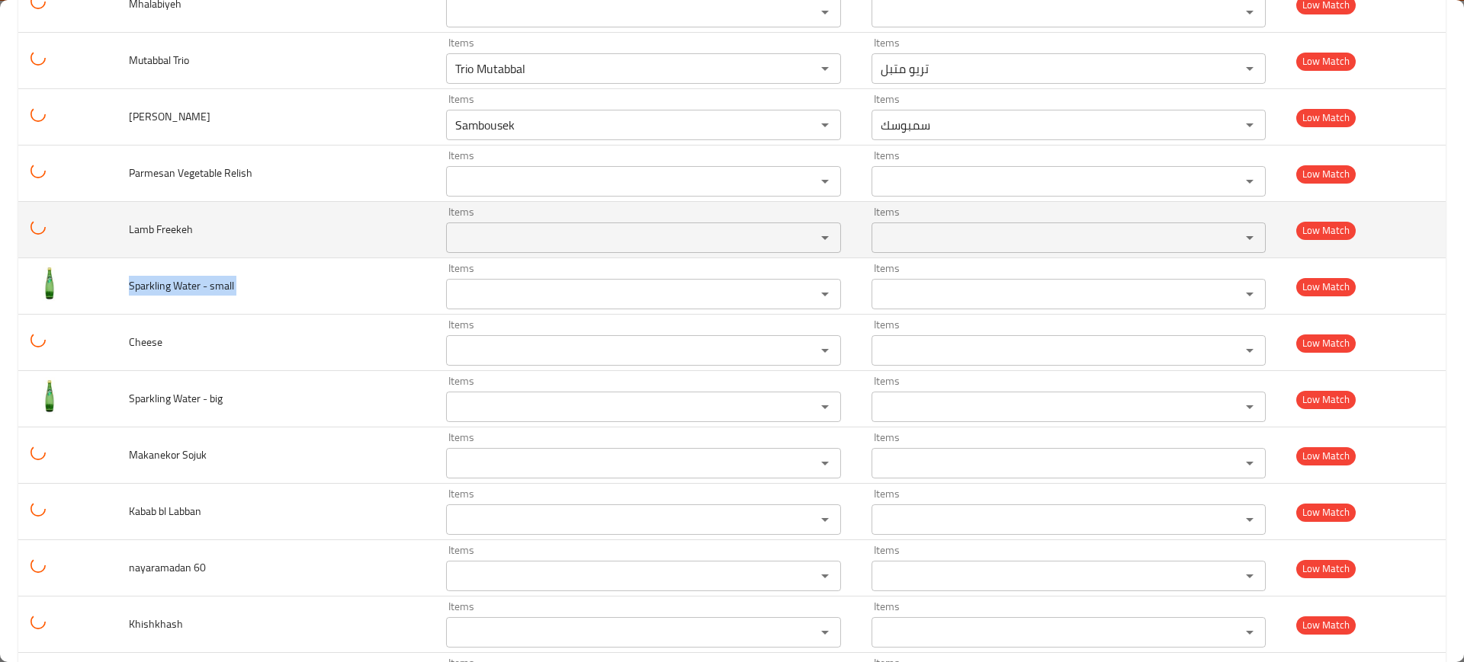
click at [180, 229] on span "Lamb Freekeh" at bounding box center [161, 230] width 64 height 20
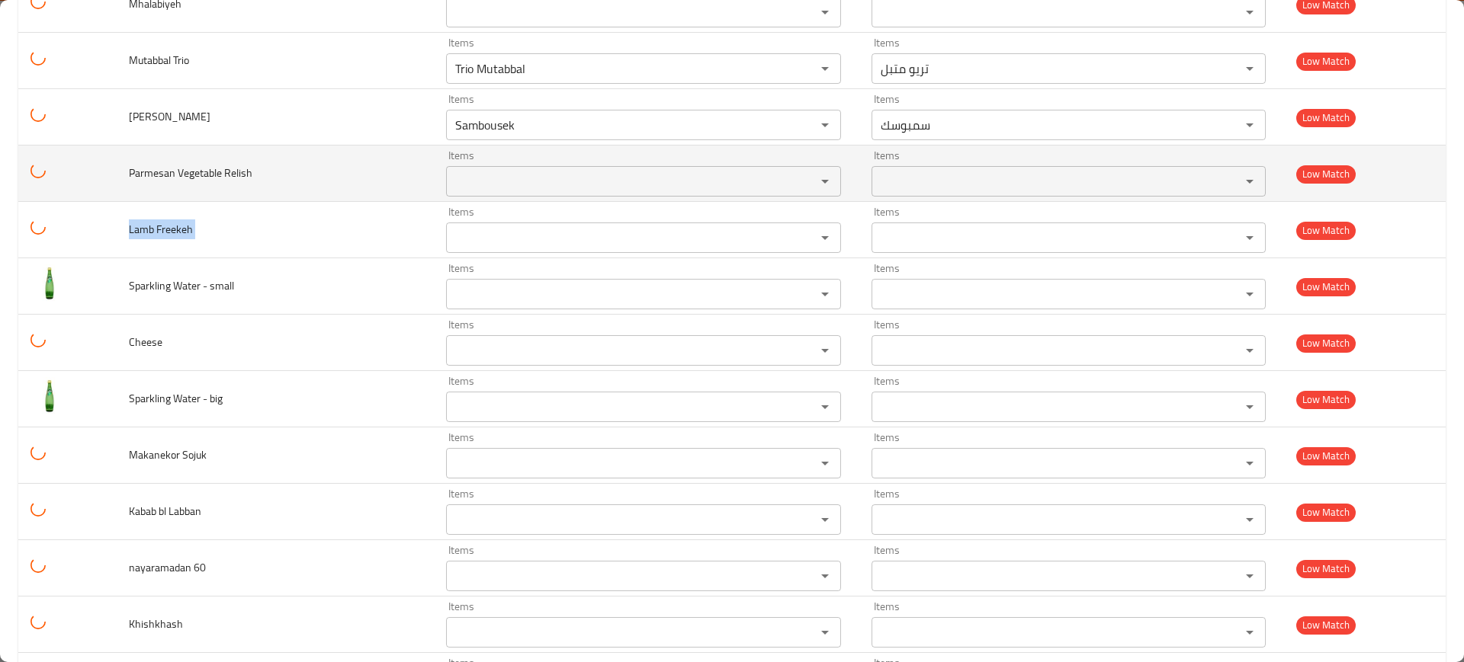
click at [210, 172] on span "Parmesan Vegetable Relish" at bounding box center [190, 173] width 123 height 20
click at [209, 172] on span "Parmesan Vegetable Relish" at bounding box center [190, 173] width 123 height 20
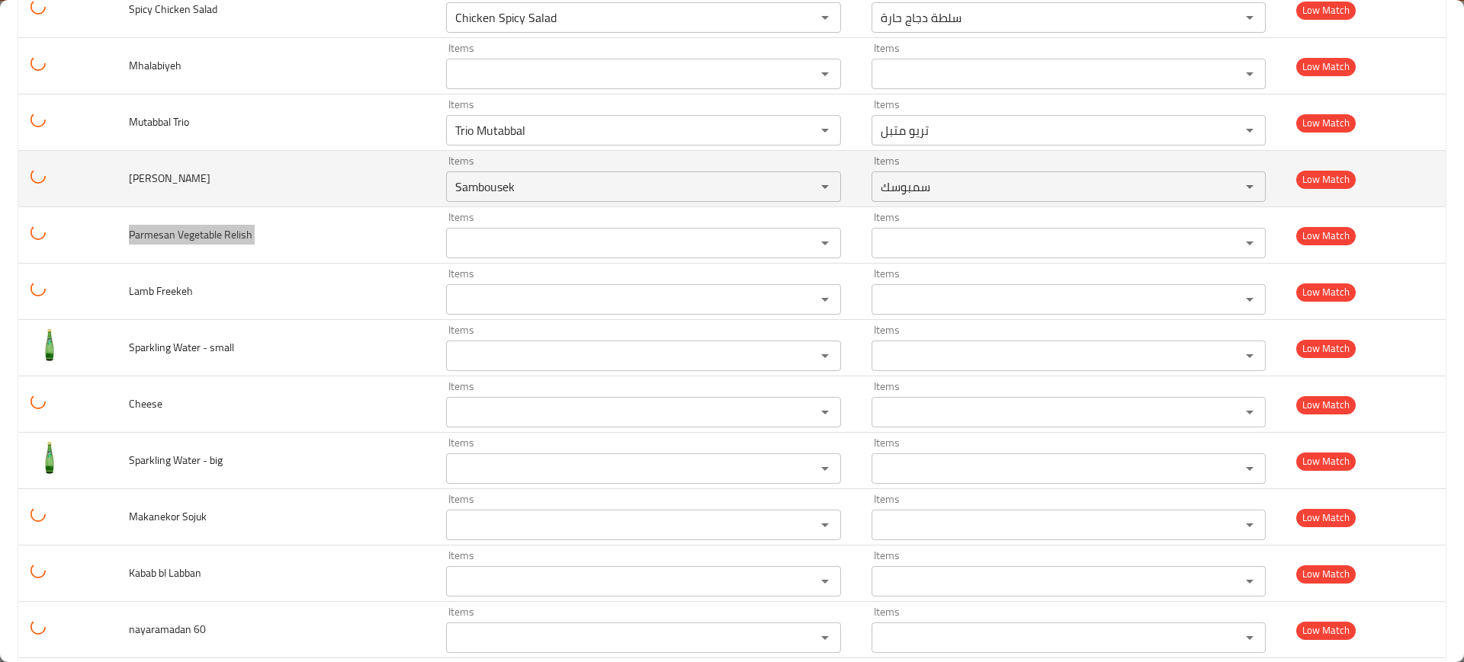
scroll to position [6480, 0]
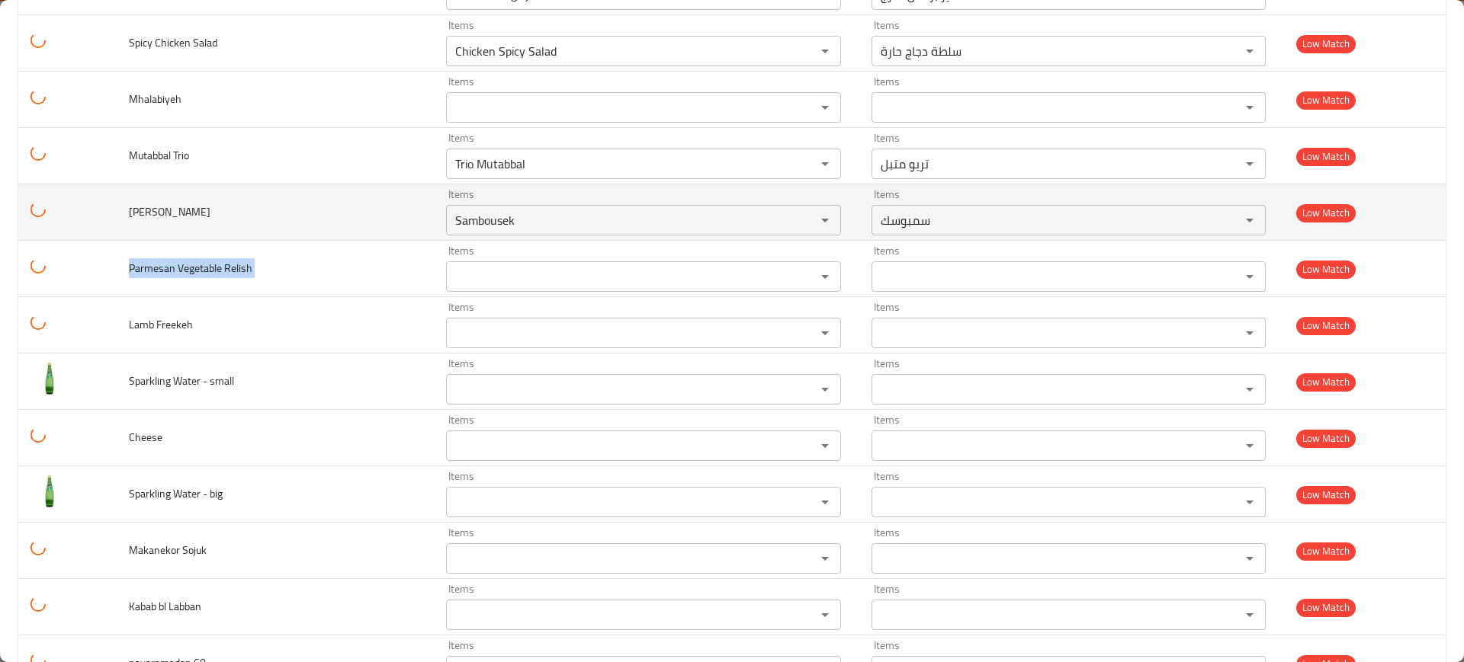
click at [185, 202] on span "[PERSON_NAME]" at bounding box center [170, 212] width 82 height 20
click at [184, 202] on span "[PERSON_NAME]" at bounding box center [170, 212] width 82 height 20
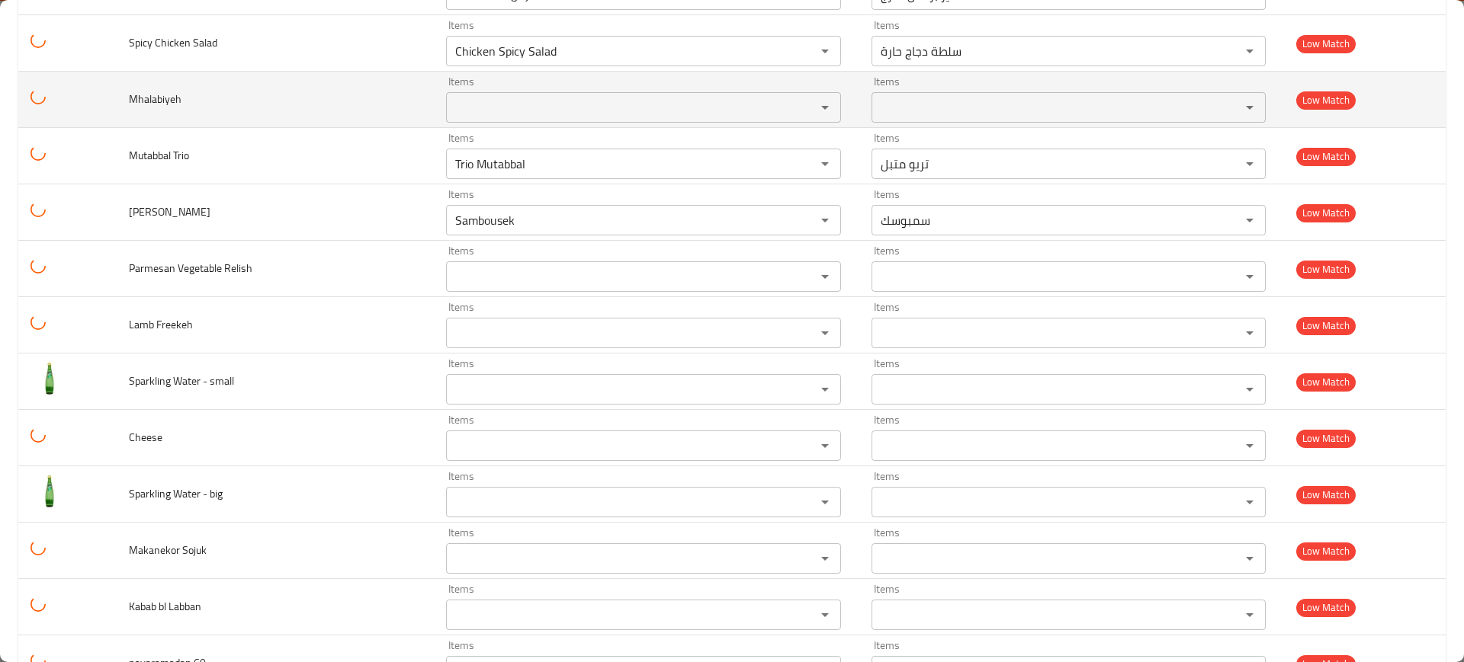
click at [172, 116] on td "Mhalabiyeh" at bounding box center [275, 100] width 317 height 56
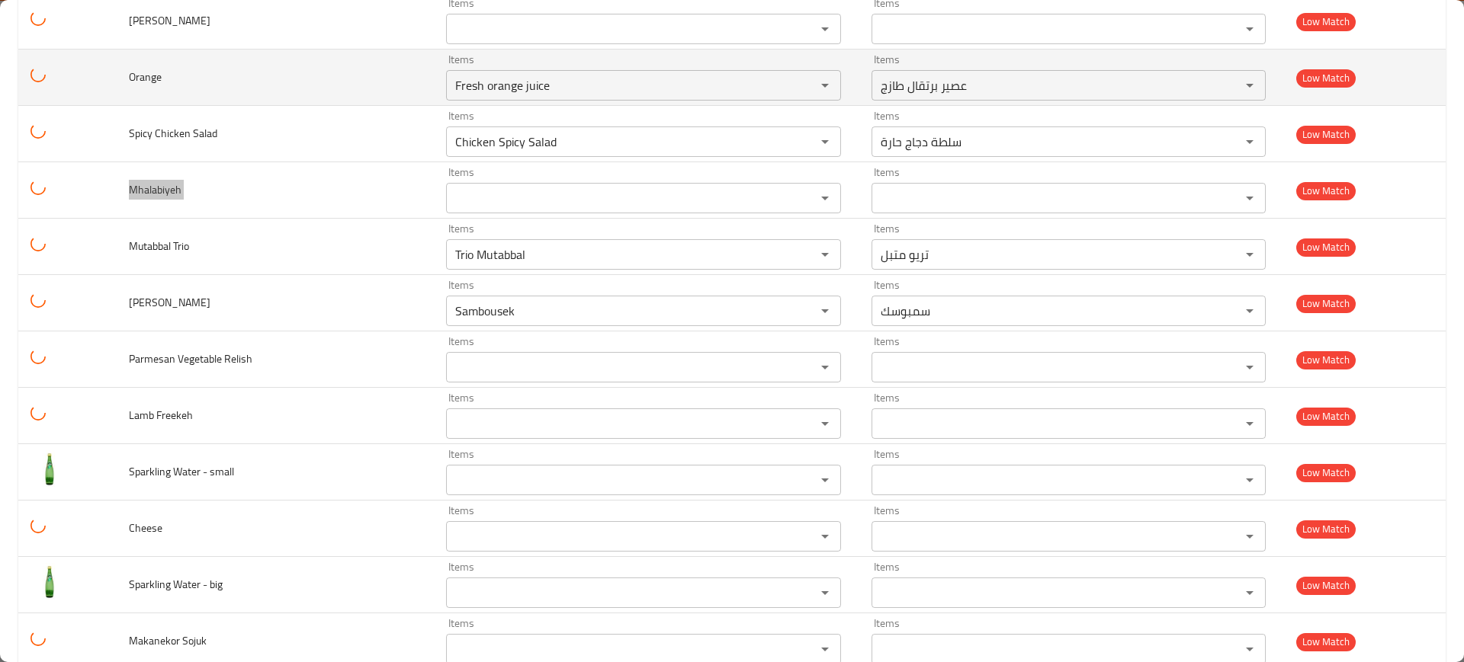
scroll to position [6289, 0]
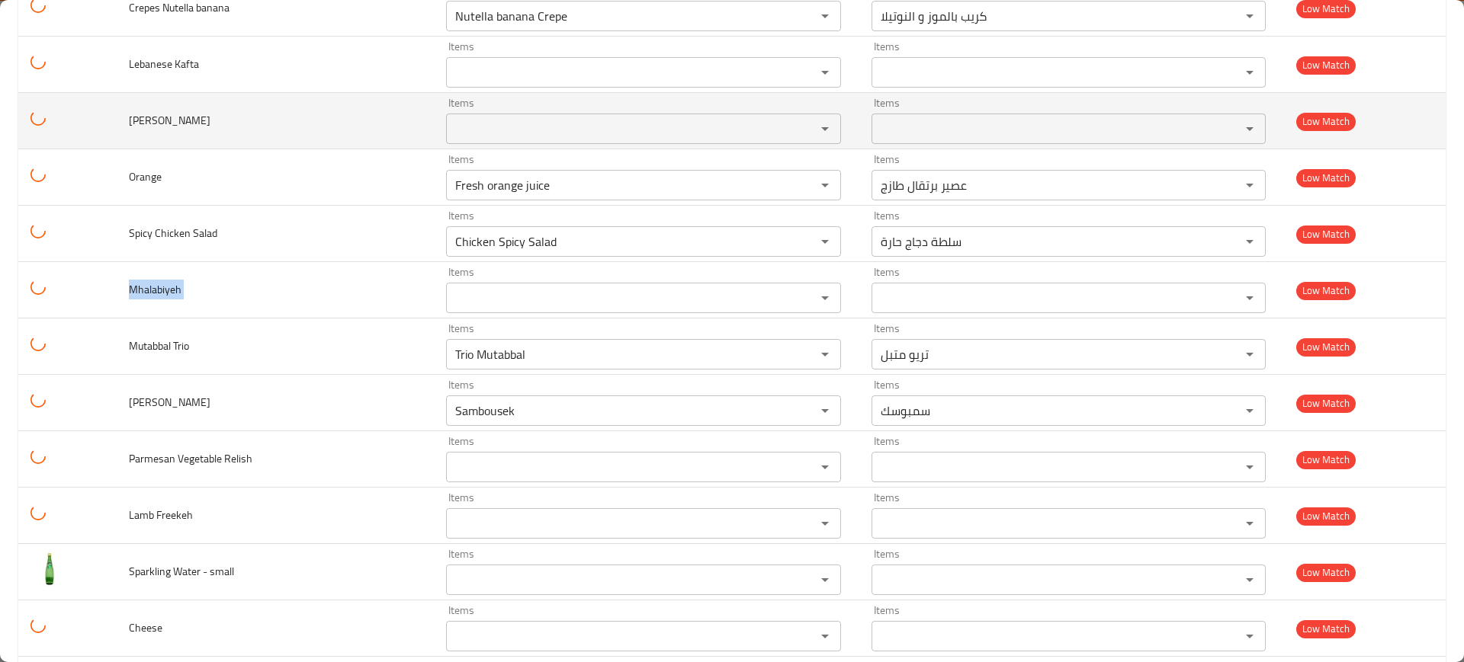
click at [159, 118] on span "[PERSON_NAME]" at bounding box center [170, 121] width 82 height 20
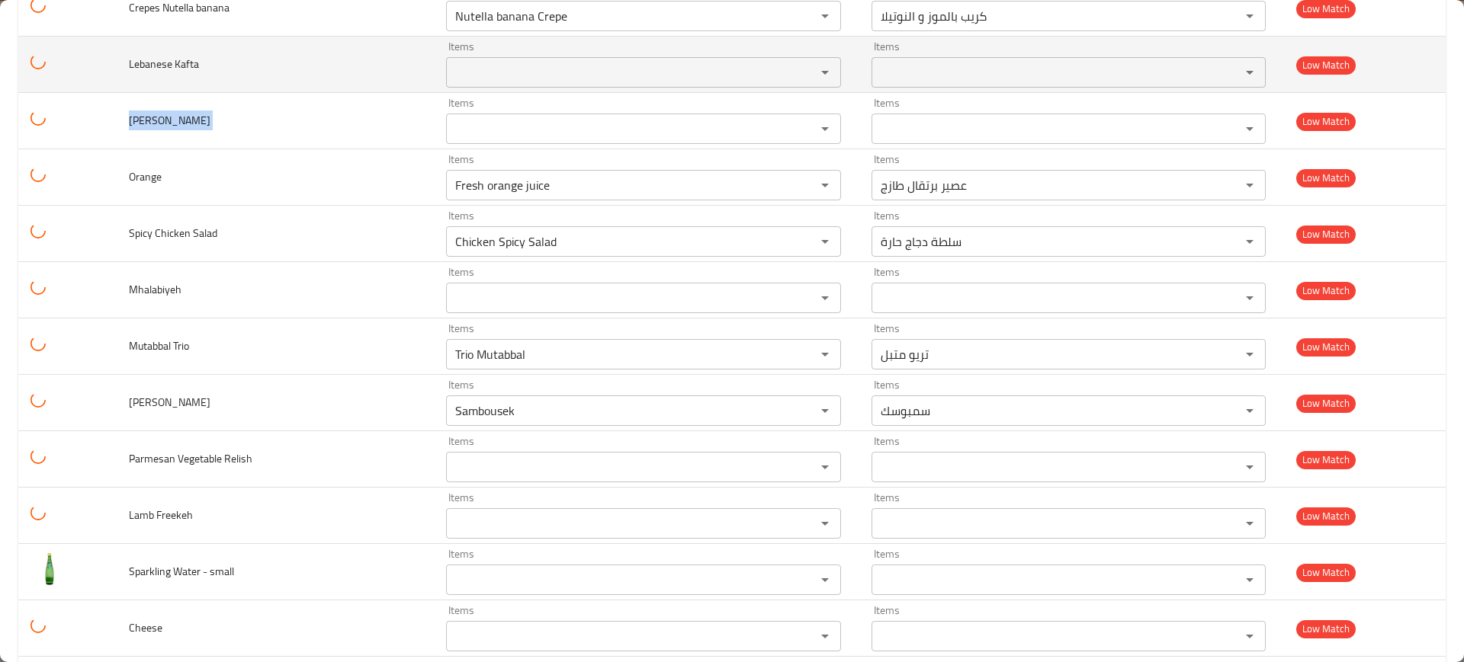
click at [180, 75] on td "Lebanese Kafta" at bounding box center [275, 65] width 317 height 56
click at [180, 74] on td "Lebanese Kafta" at bounding box center [275, 65] width 317 height 56
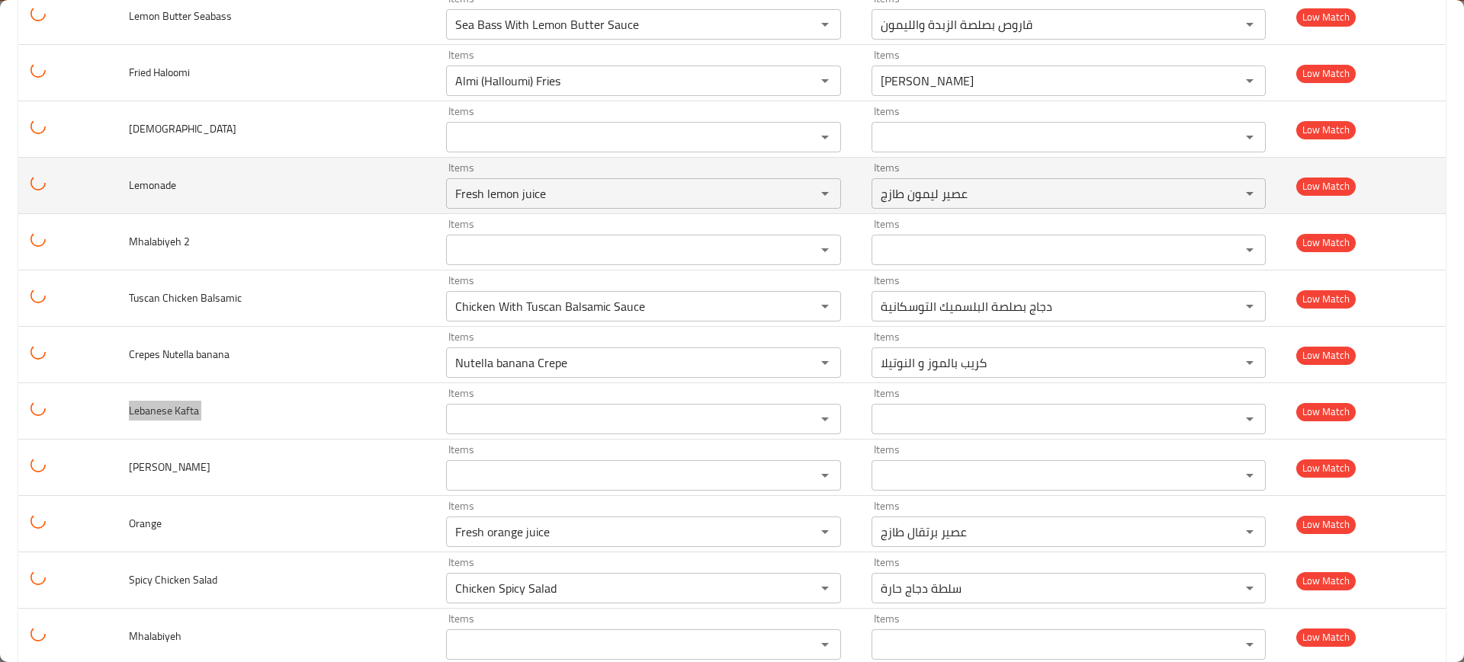
scroll to position [5908, 0]
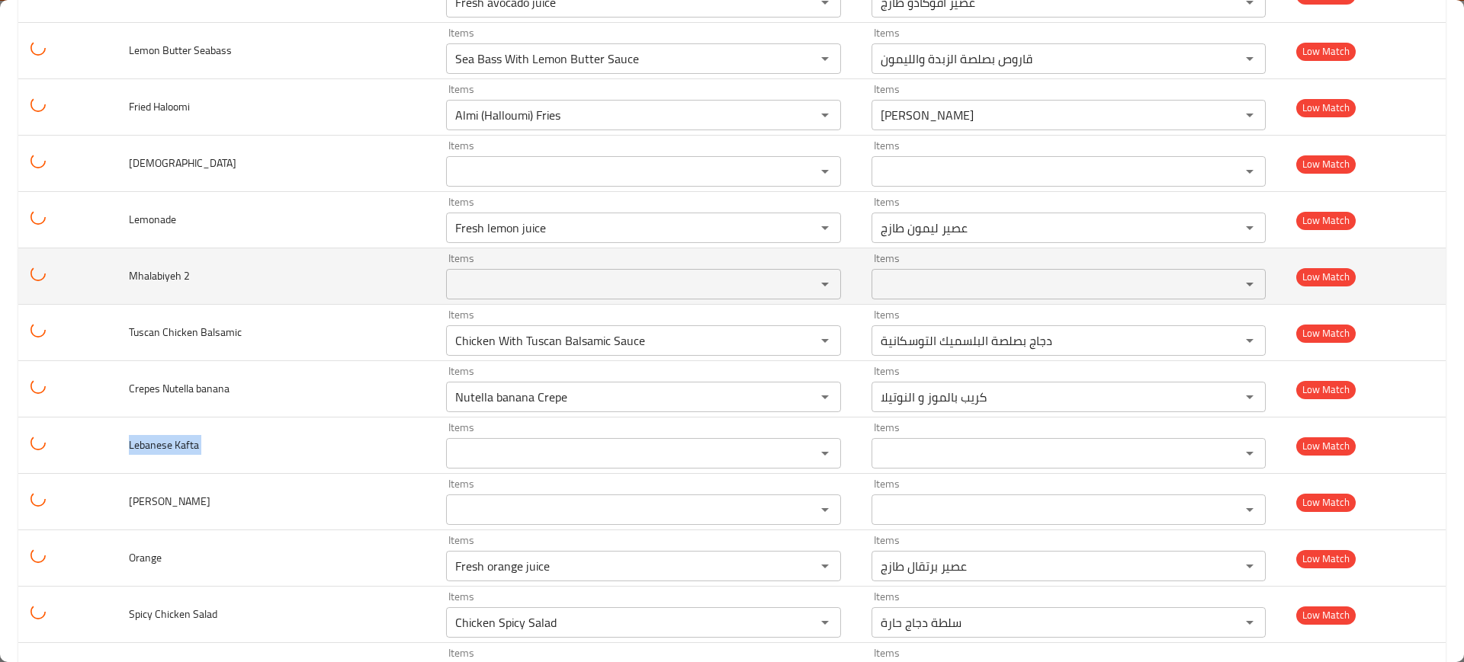
click at [178, 269] on span "Mhalabiyeh 2" at bounding box center [159, 276] width 61 height 20
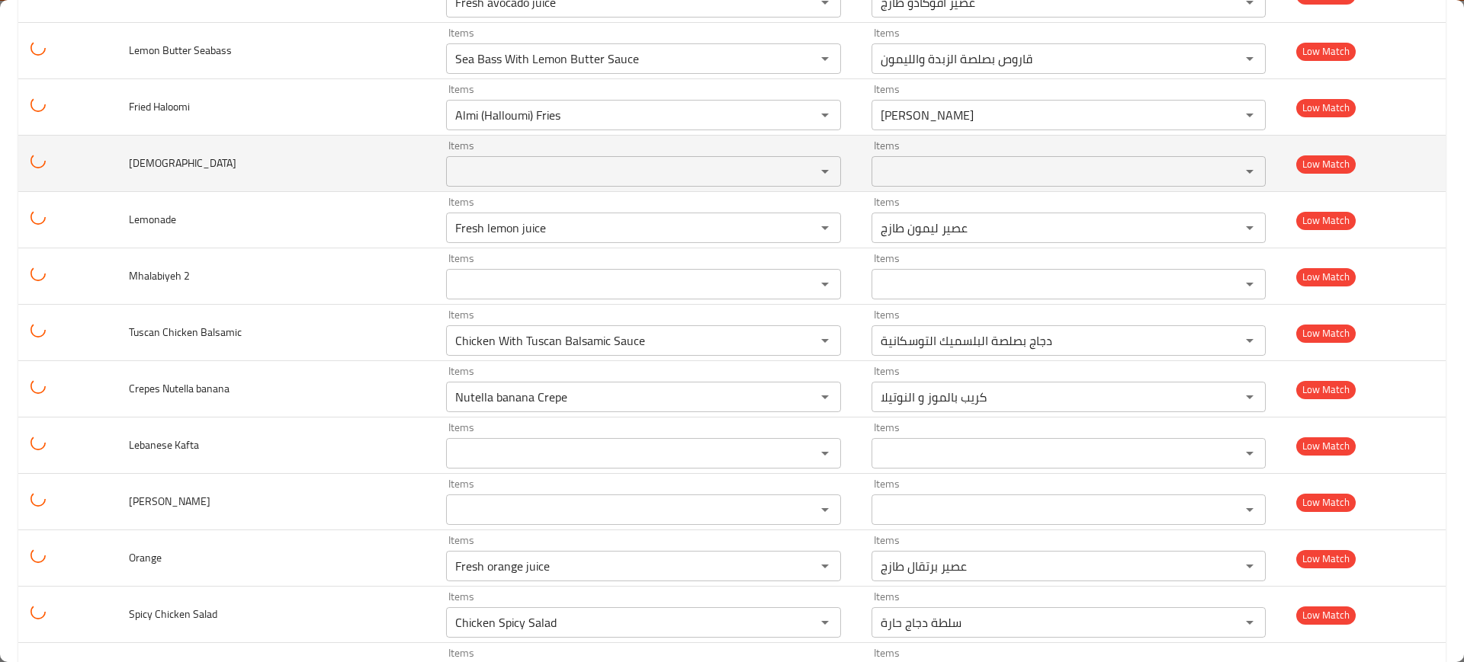
click at [129, 159] on span "[DEMOGRAPHIC_DATA]" at bounding box center [182, 163] width 107 height 20
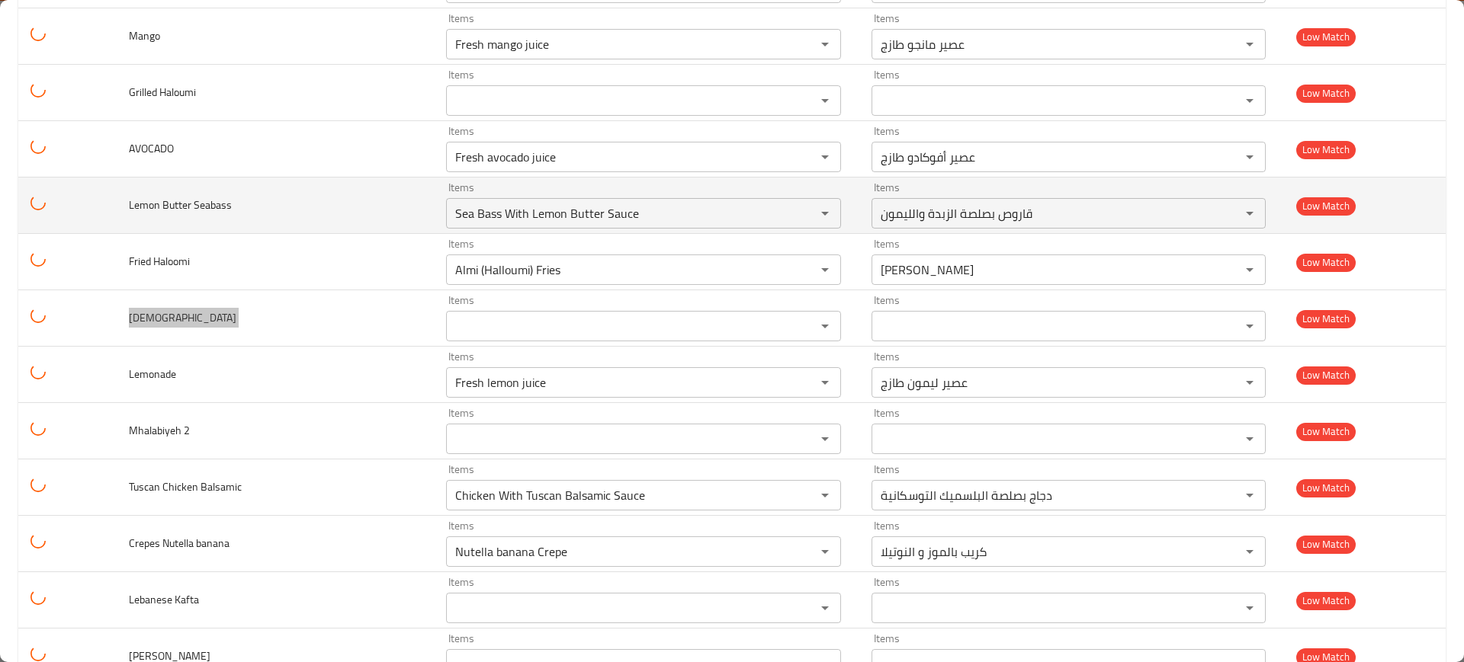
scroll to position [5718, 0]
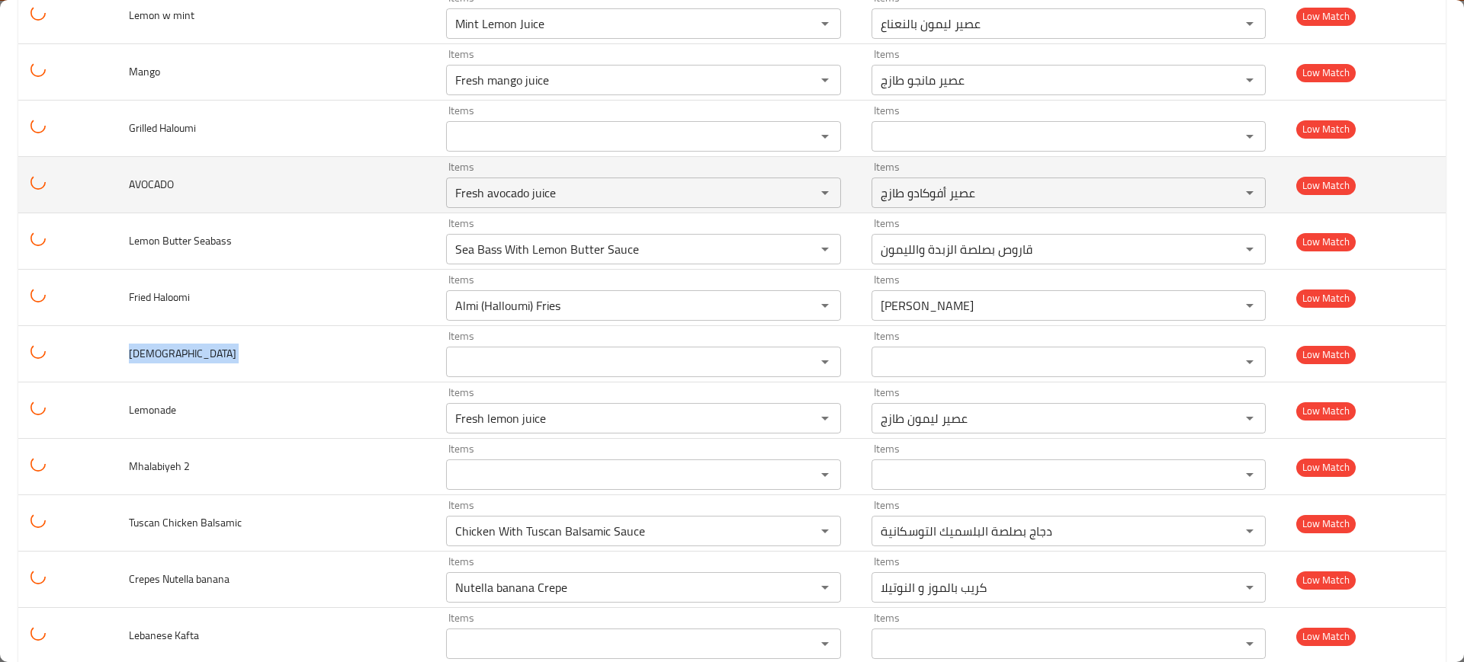
click at [161, 177] on span "AVOCADO" at bounding box center [151, 185] width 45 height 20
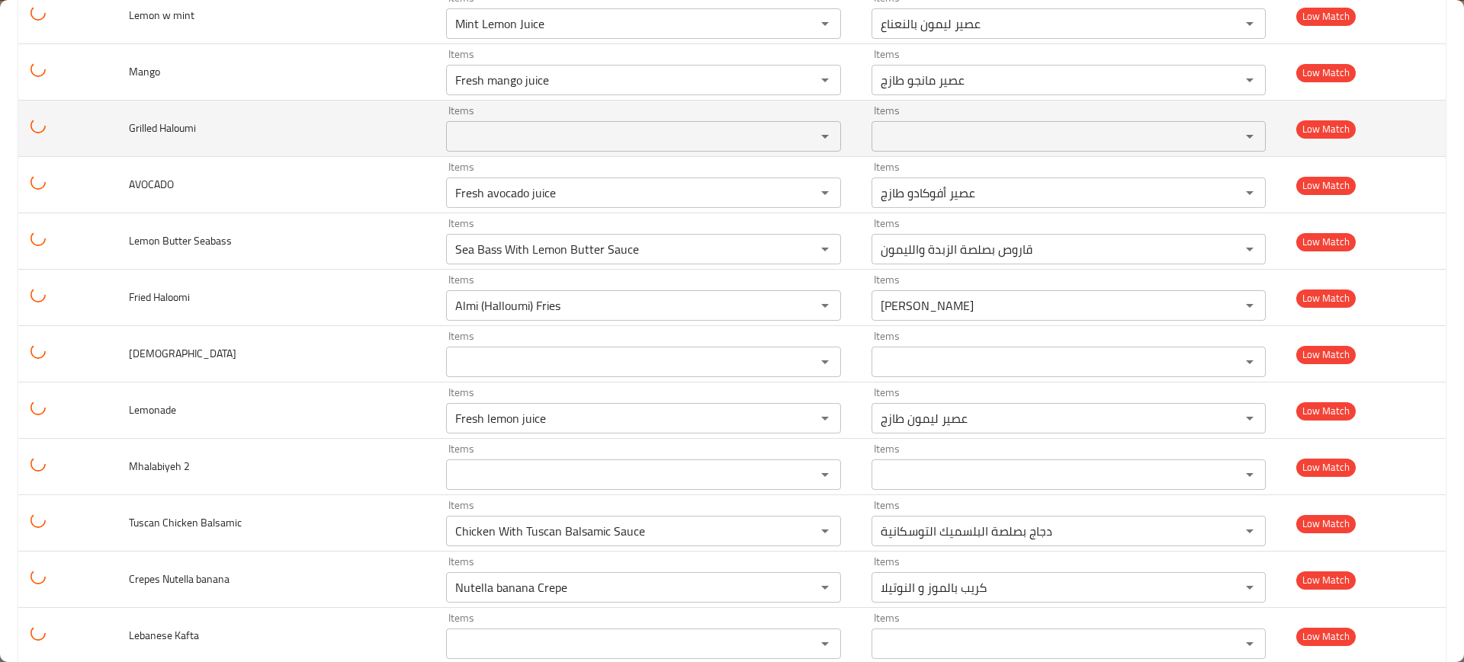
click at [150, 136] on span "Grilled Haloumi" at bounding box center [162, 128] width 67 height 20
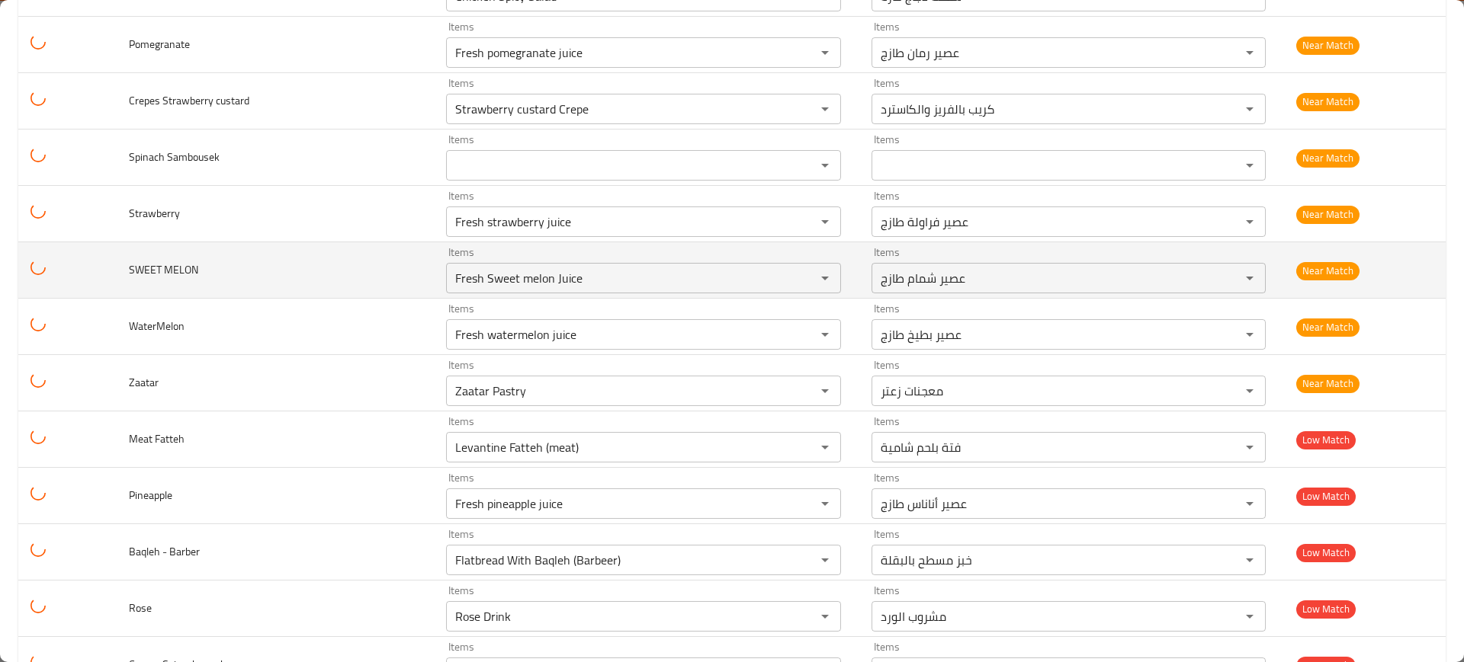
scroll to position [4860, 0]
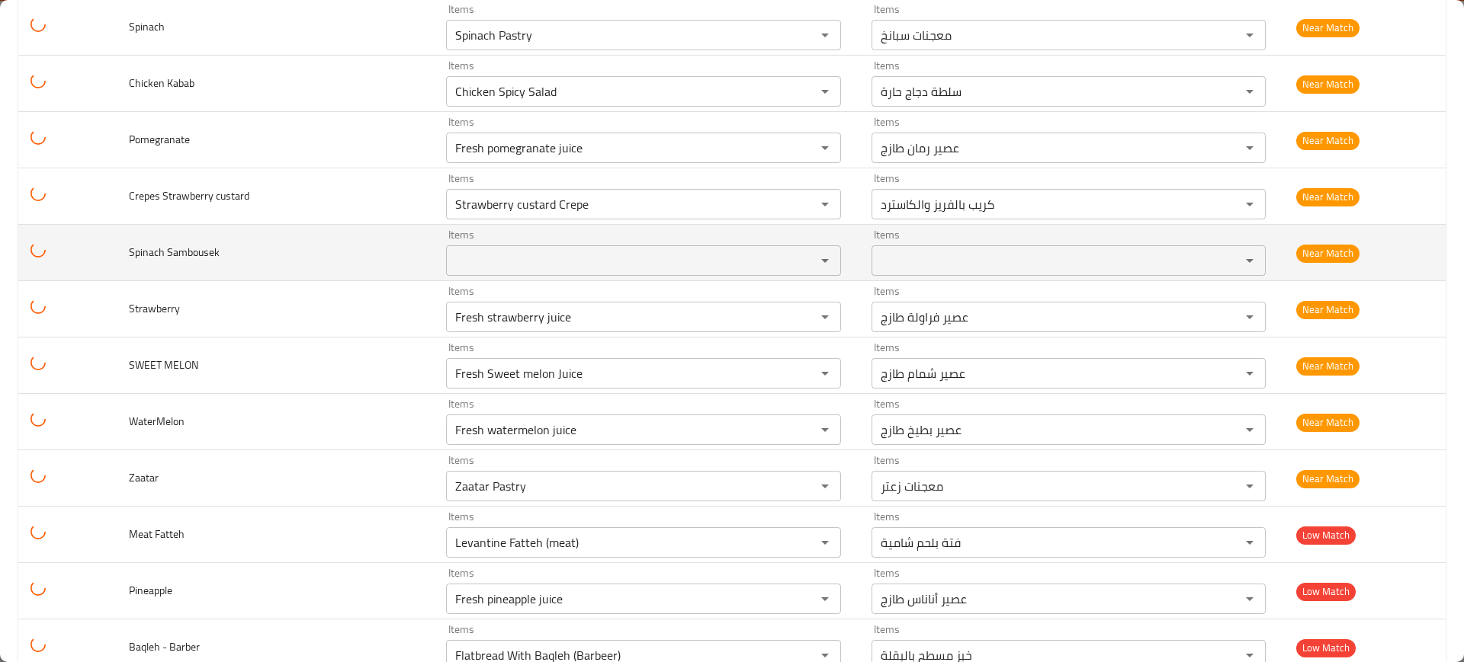
click at [189, 264] on td "Spinach Sambousek" at bounding box center [275, 253] width 317 height 56
click at [189, 254] on span "Spinach Sambousek" at bounding box center [174, 252] width 91 height 20
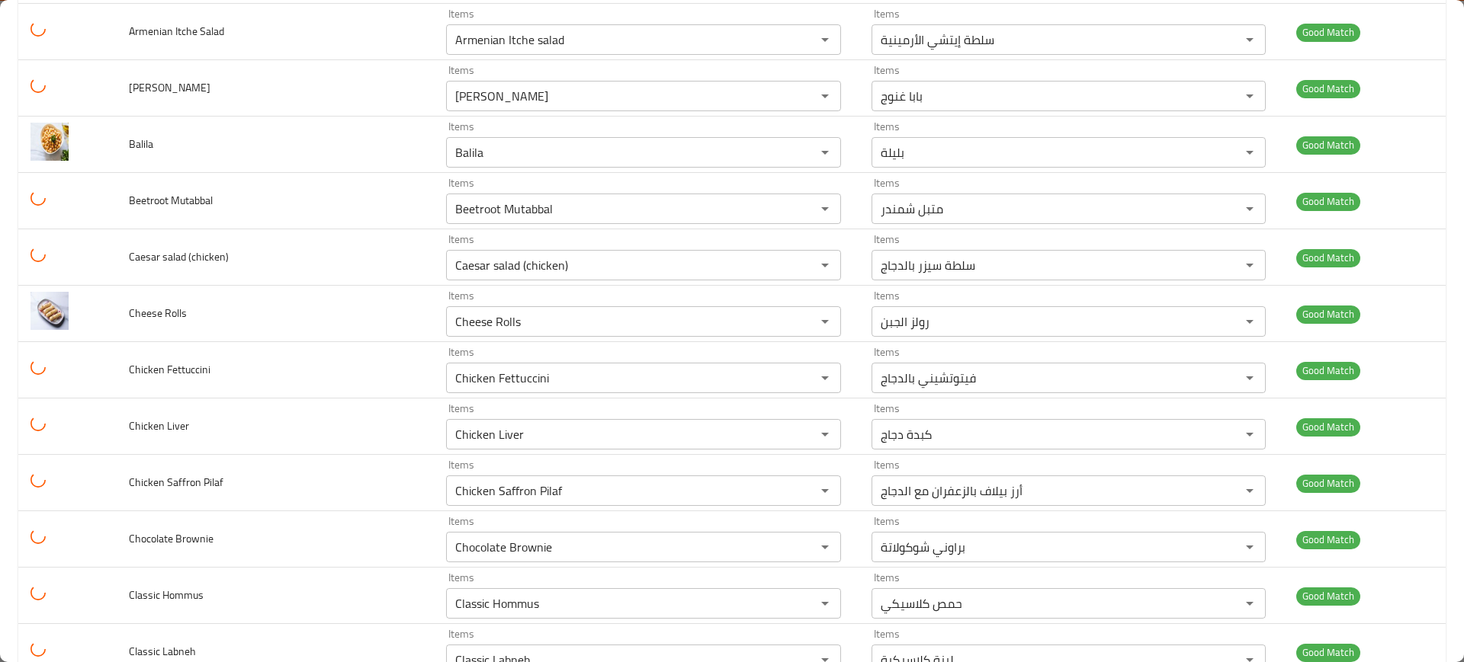
scroll to position [0, 0]
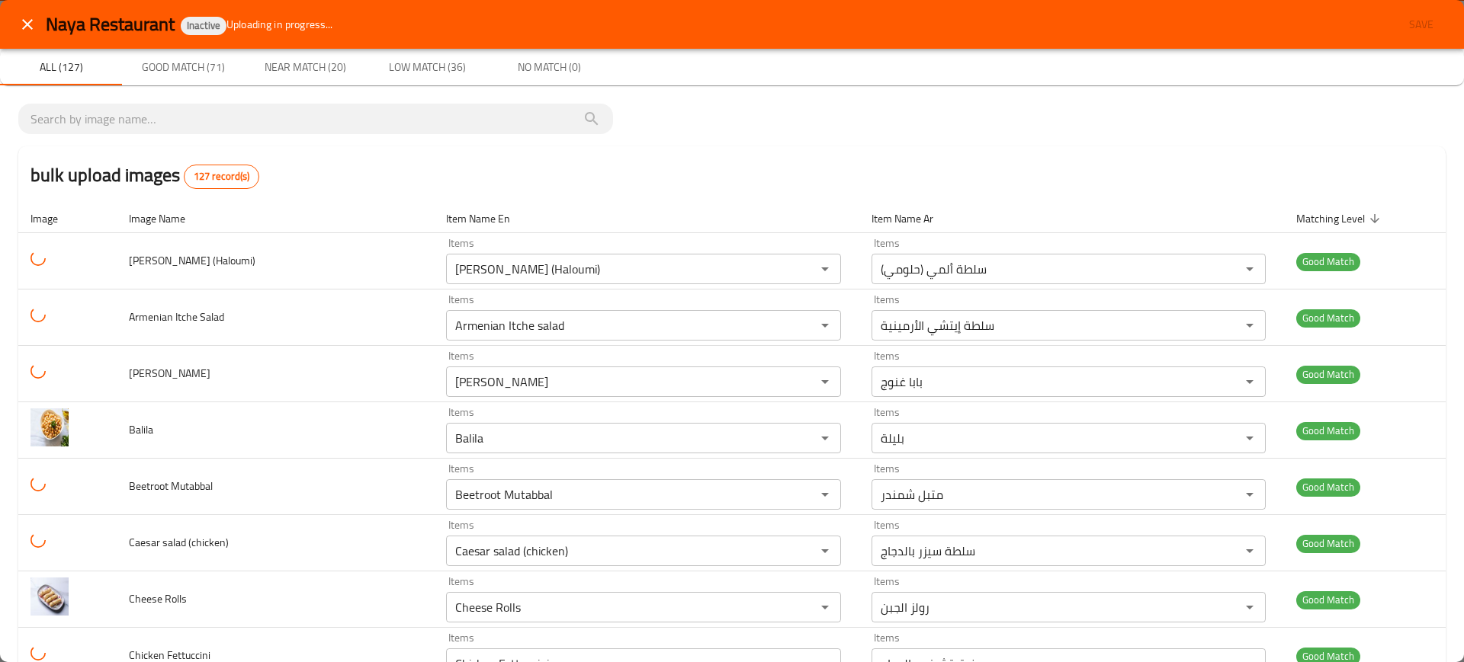
click at [358, 188] on div "bulk upload images 127 record(s)" at bounding box center [731, 175] width 1427 height 58
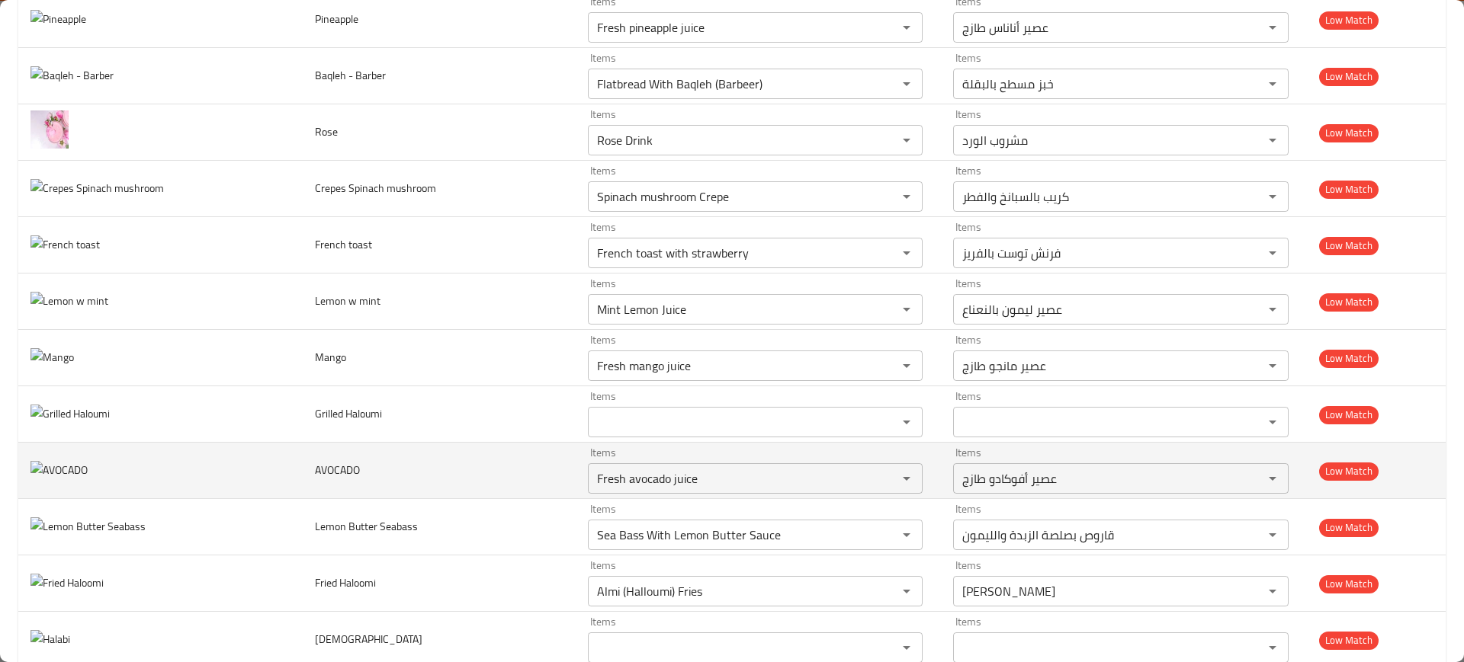
scroll to position [6194, 0]
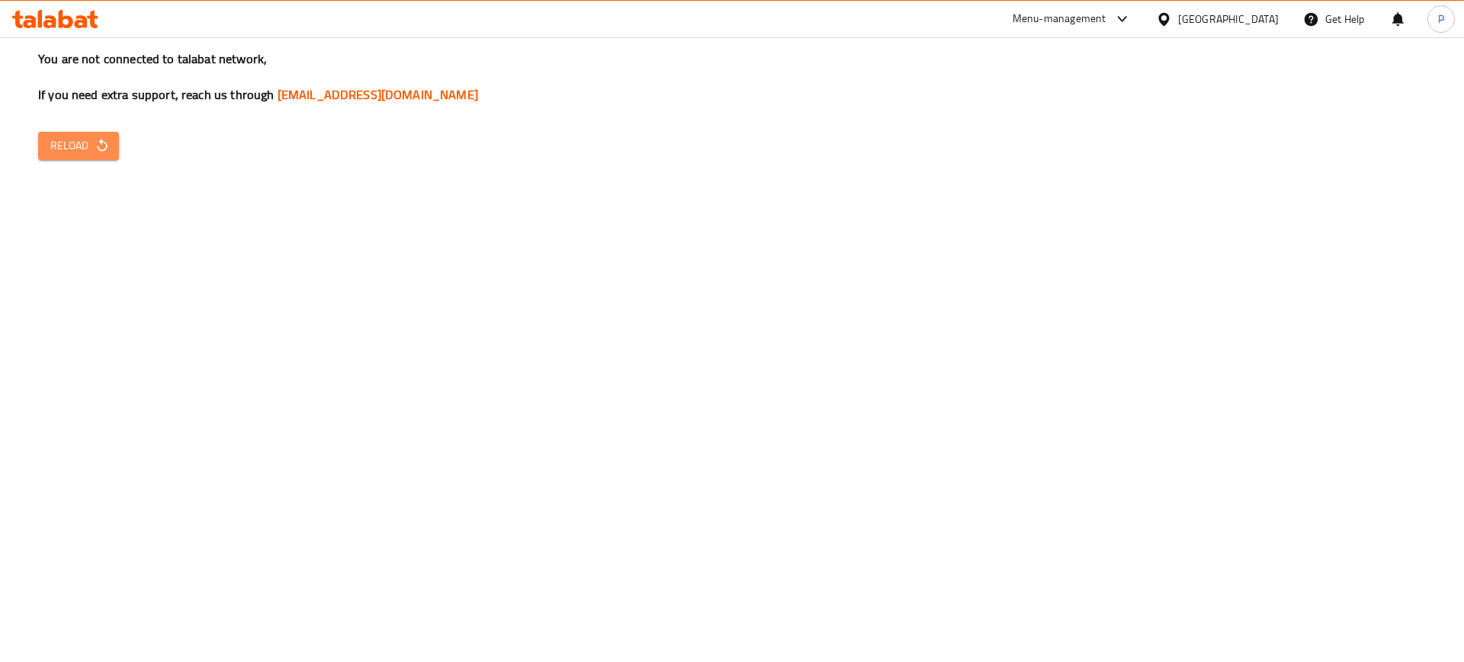
click at [111, 158] on button "Reload" at bounding box center [78, 146] width 81 height 28
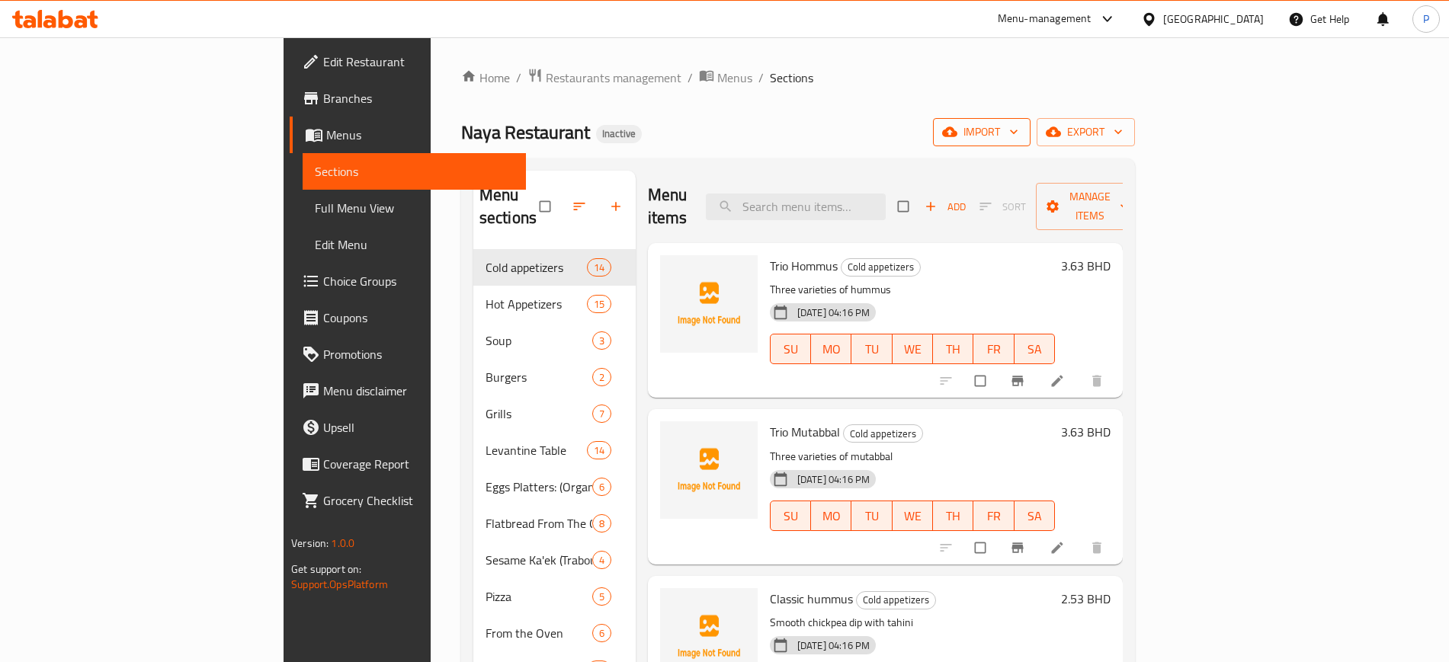
click at [1018, 123] on span "import" at bounding box center [981, 132] width 73 height 19
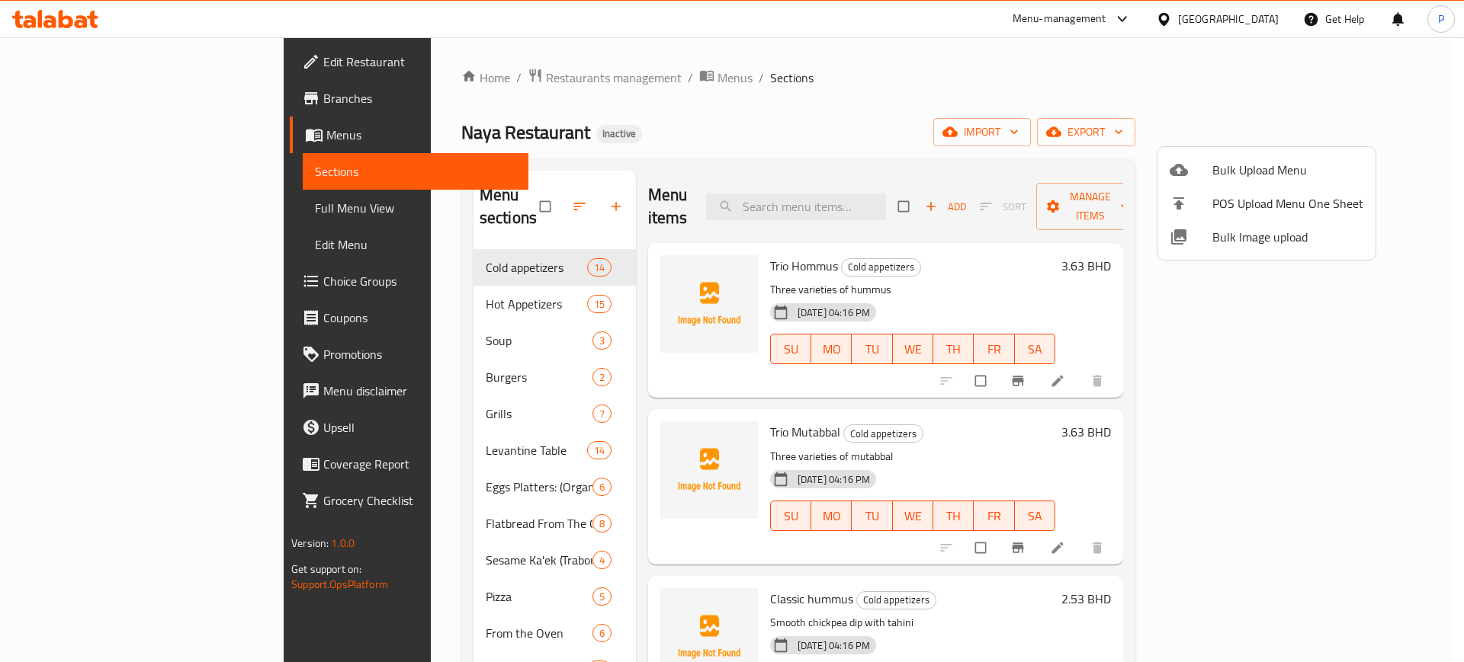
click at [1264, 244] on span "Bulk Image upload" at bounding box center [1287, 237] width 151 height 18
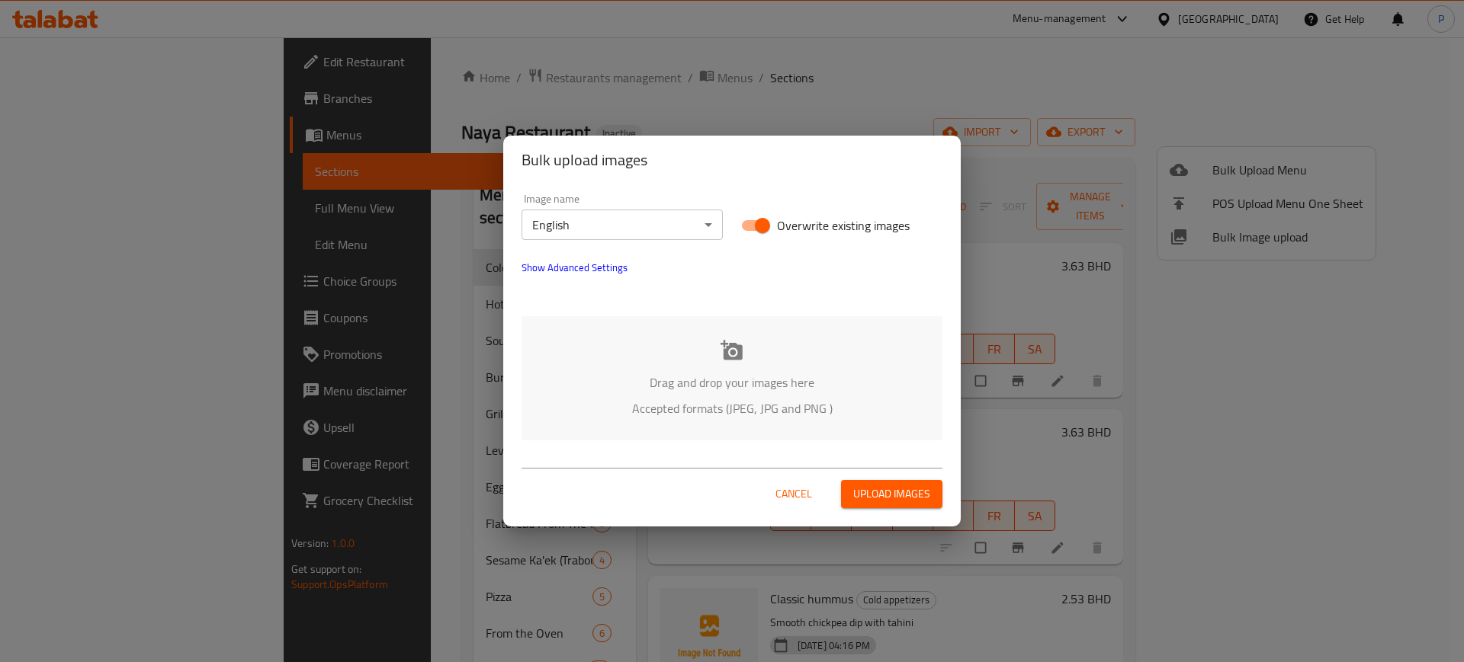
click at [602, 219] on body "​ Menu-management [GEOGRAPHIC_DATA] Get Help P Edit Restaurant Branches Menus S…" at bounding box center [732, 349] width 1464 height 625
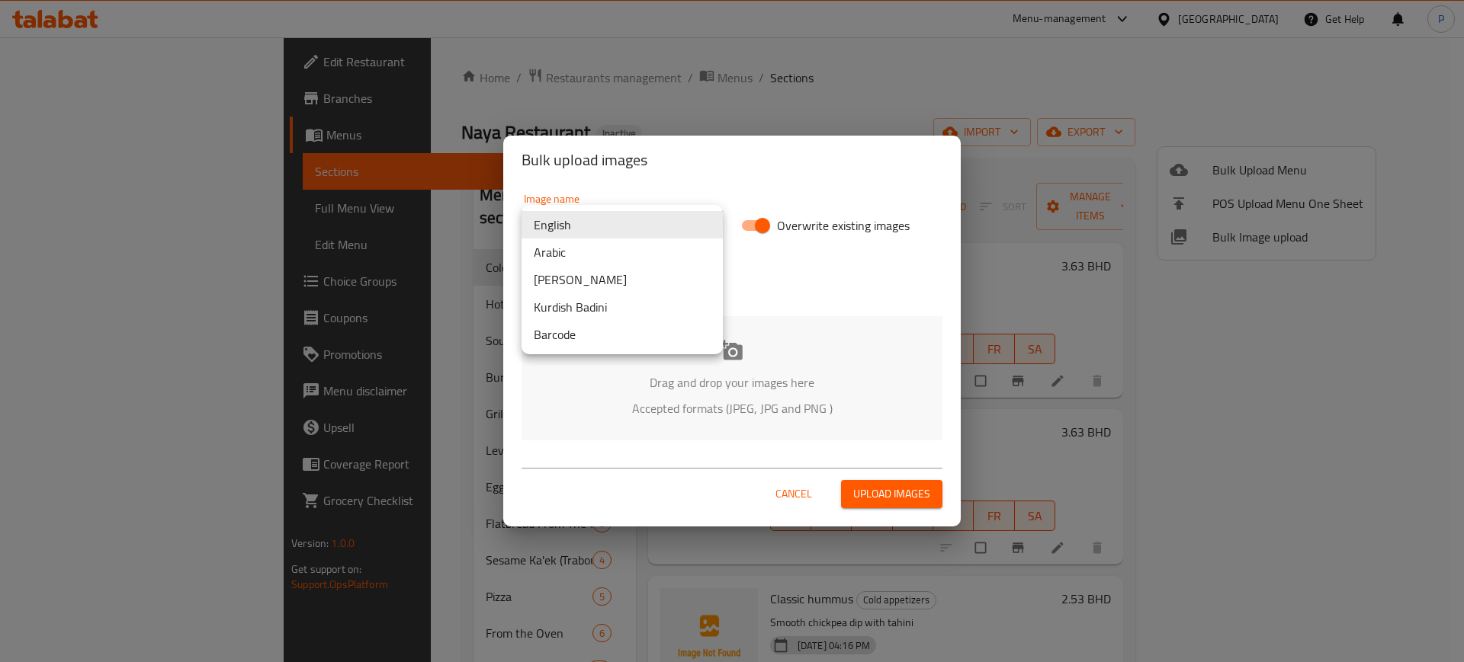
drag, startPoint x: 723, startPoint y: 164, endPoint x: 713, endPoint y: 172, distance: 12.5
click at [721, 164] on div at bounding box center [732, 331] width 1464 height 662
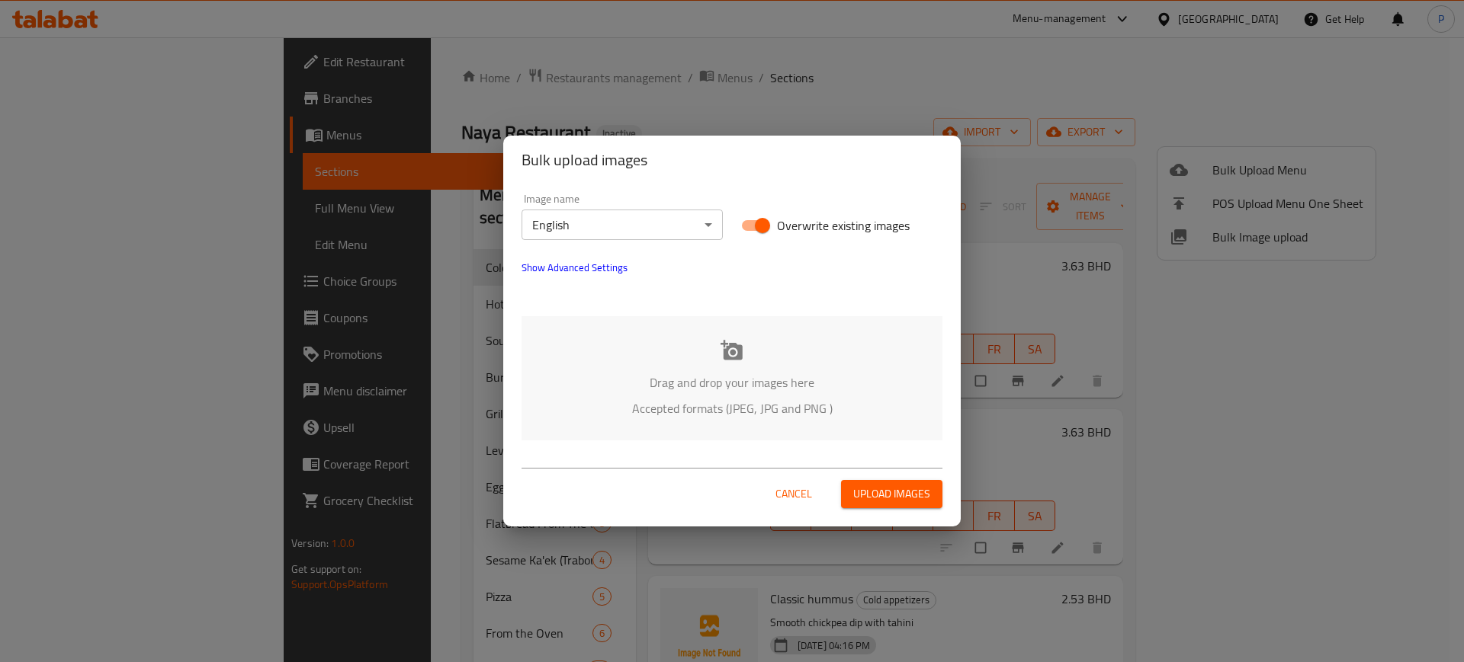
click at [768, 374] on p "Drag and drop your images here" at bounding box center [731, 383] width 375 height 18
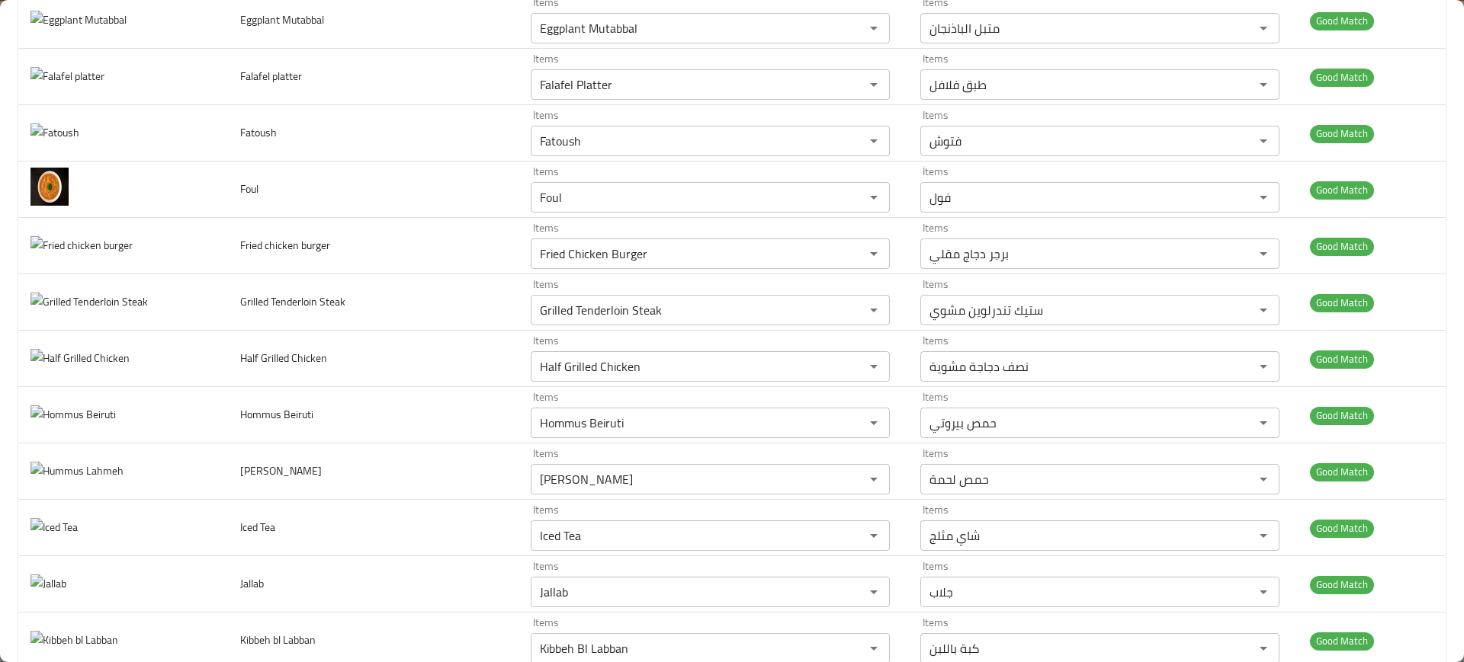
scroll to position [1811, 0]
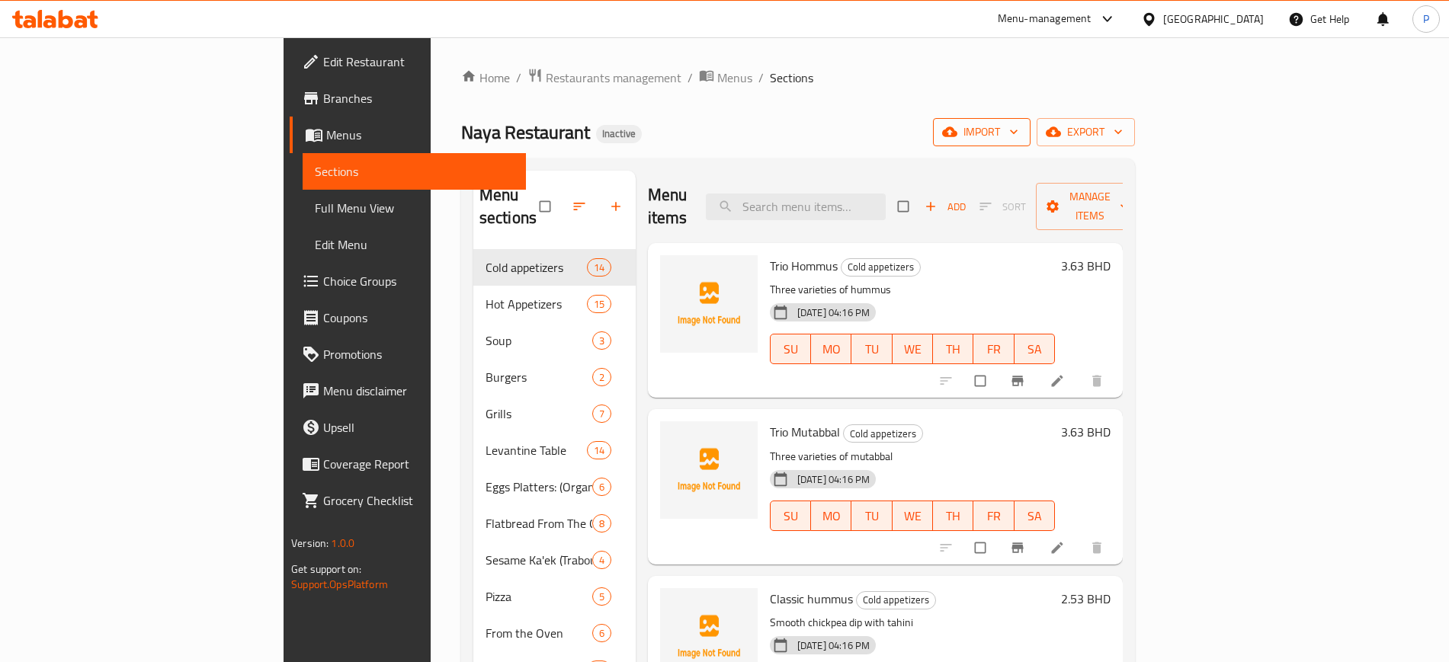
drag, startPoint x: 1237, startPoint y: 134, endPoint x: 1238, endPoint y: 126, distance: 8.5
click at [957, 126] on icon "button" at bounding box center [949, 131] width 15 height 15
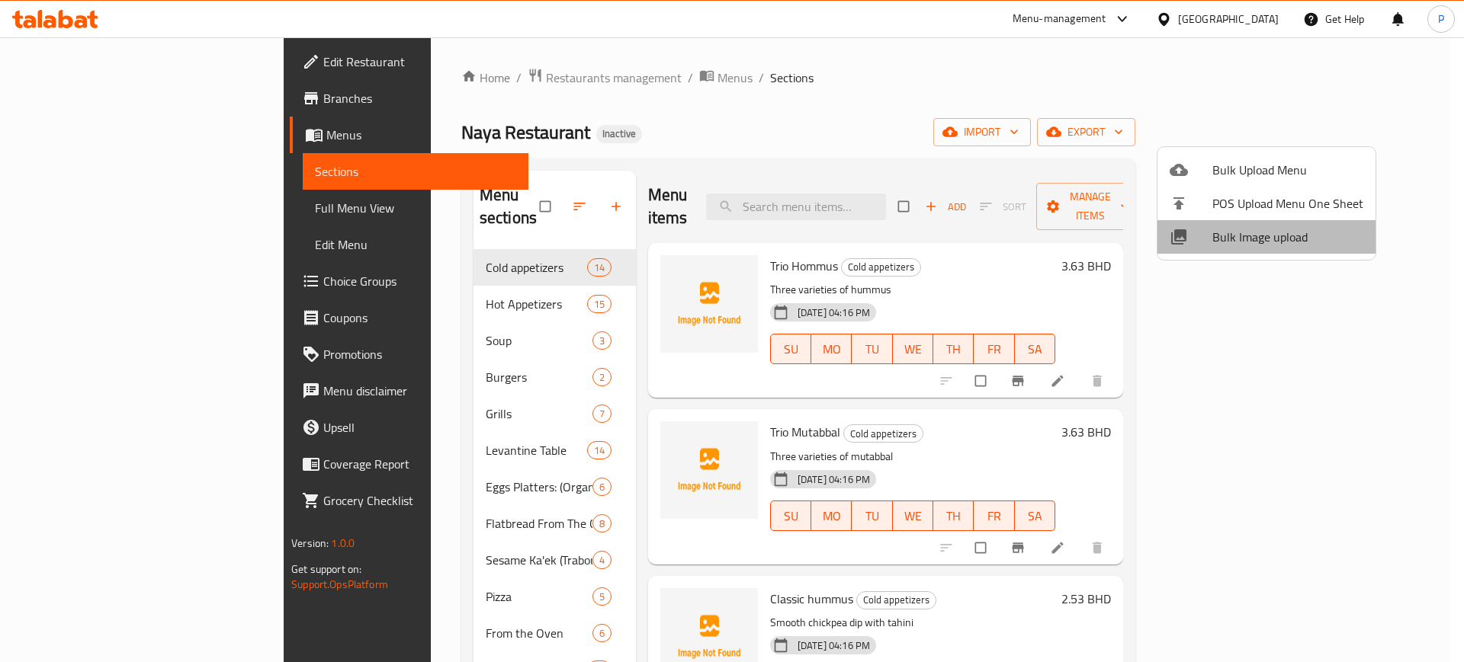
click at [1278, 243] on span "Bulk Image upload" at bounding box center [1287, 237] width 151 height 18
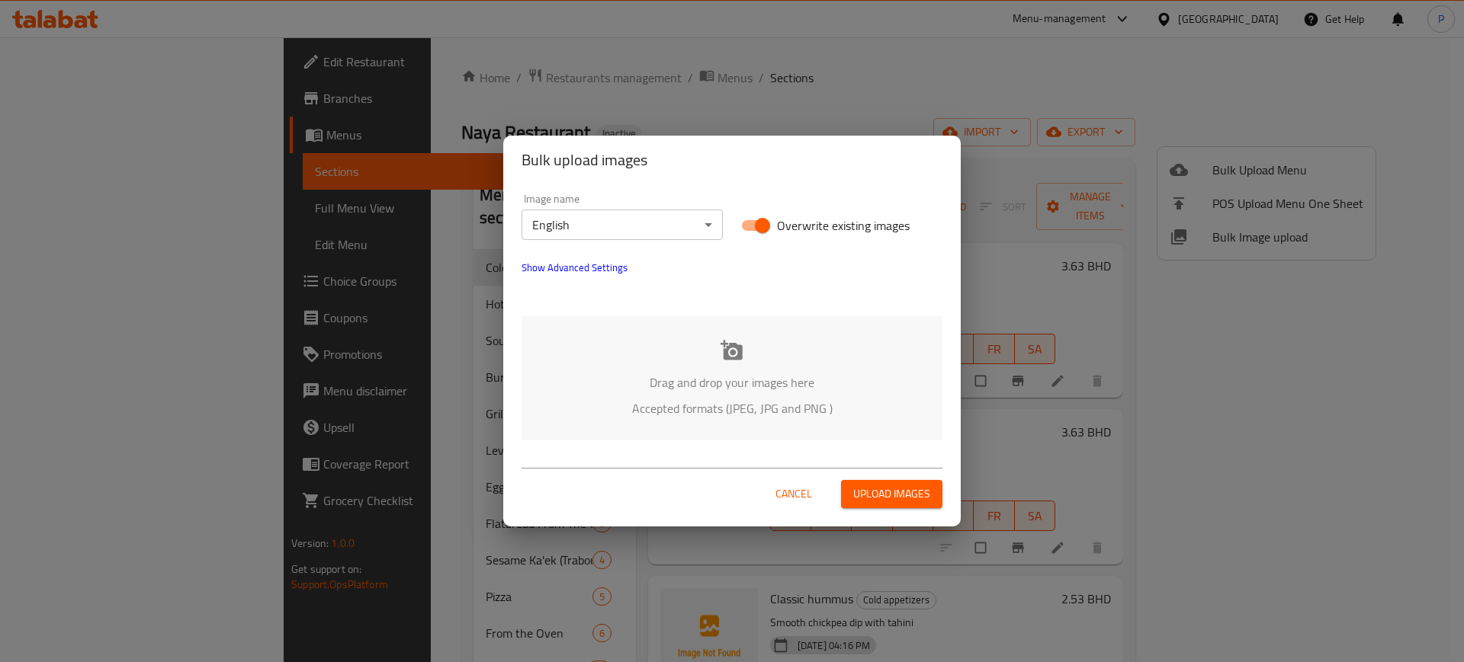
click at [727, 340] on icon at bounding box center [731, 350] width 23 height 23
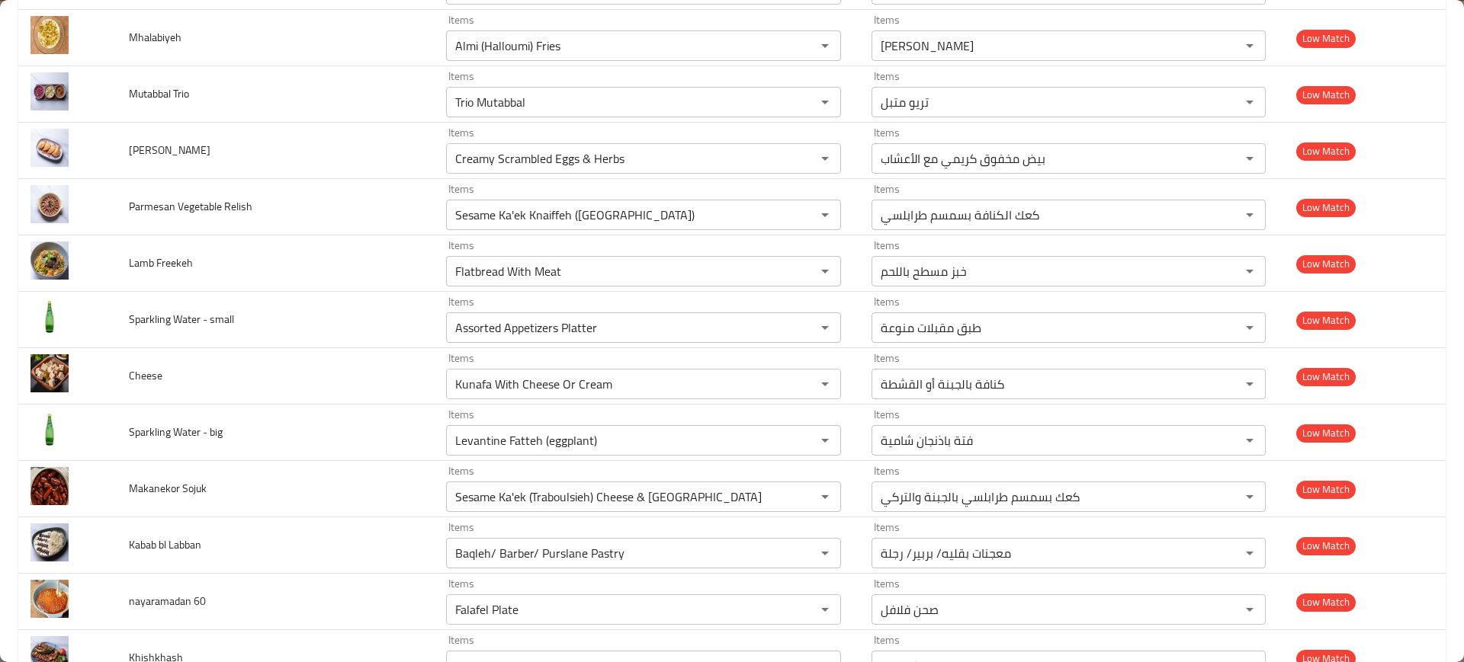
scroll to position [6766, 0]
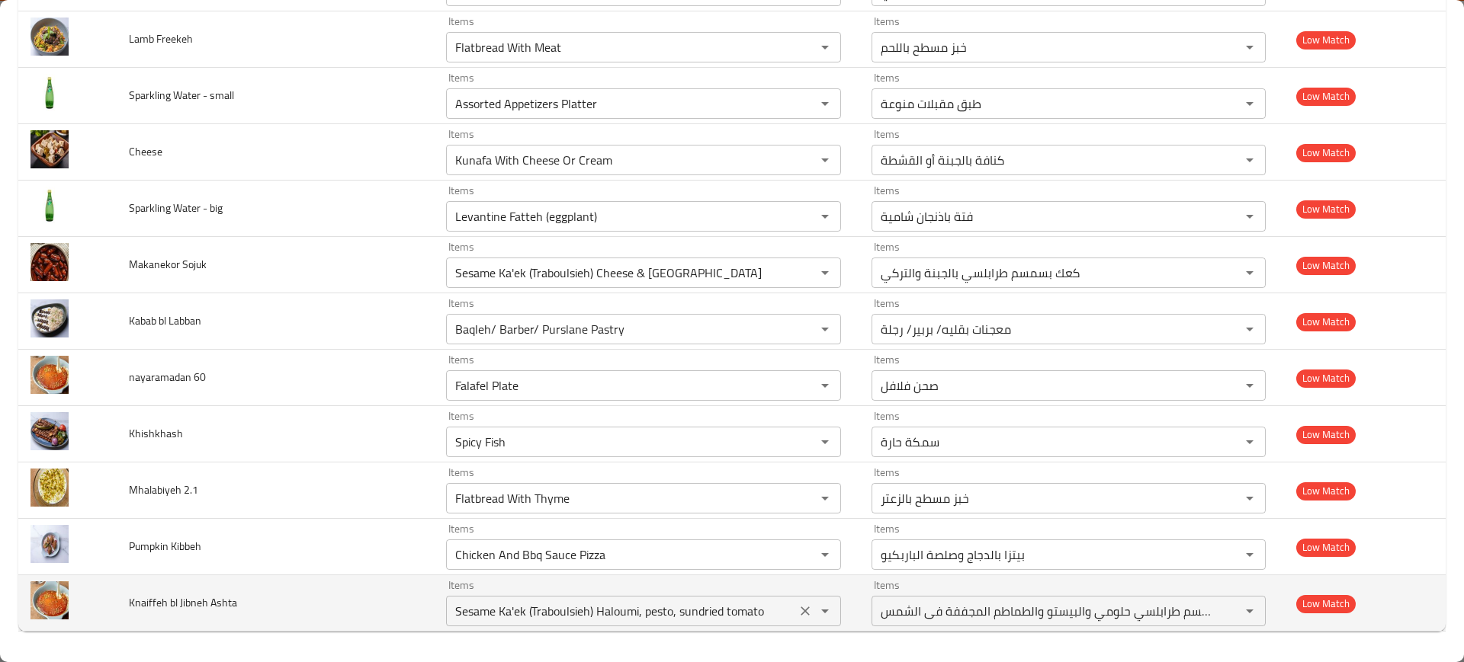
click at [797, 611] on icon "Clear" at bounding box center [804, 611] width 15 height 15
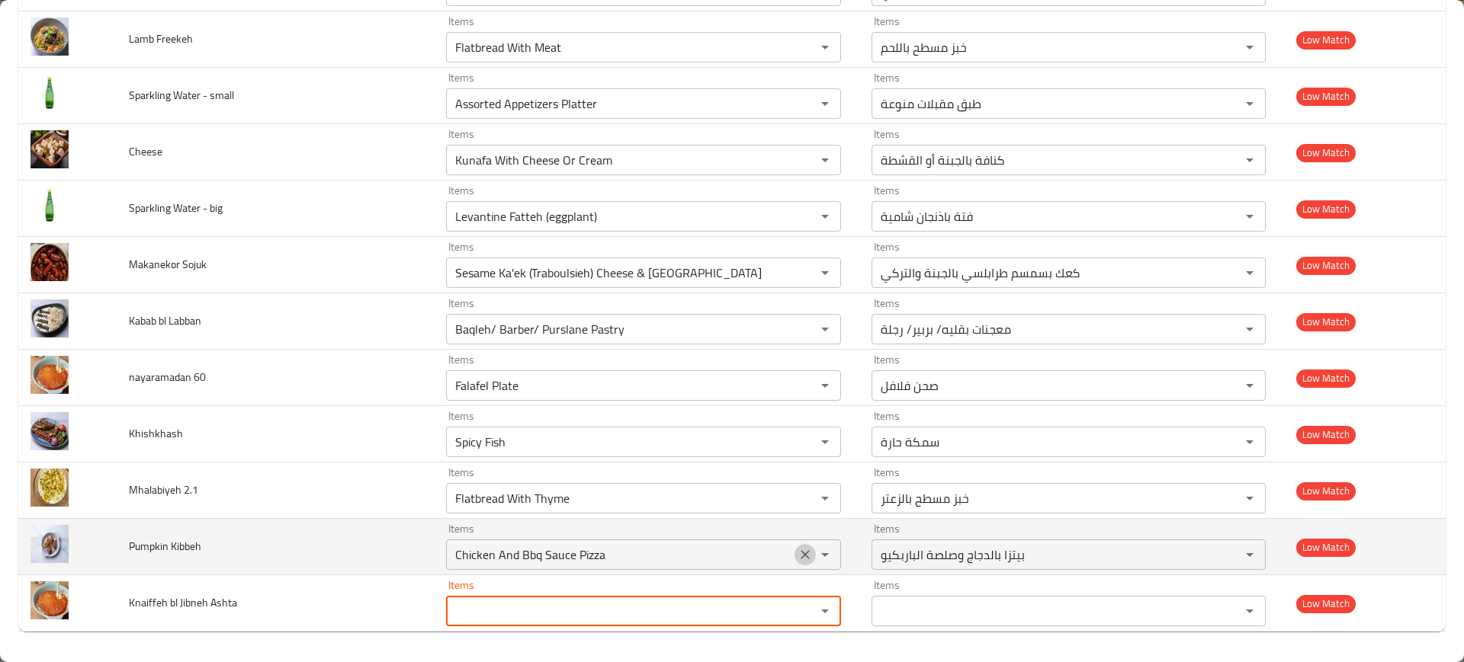
click at [800, 553] on icon "Clear" at bounding box center [804, 554] width 9 height 9
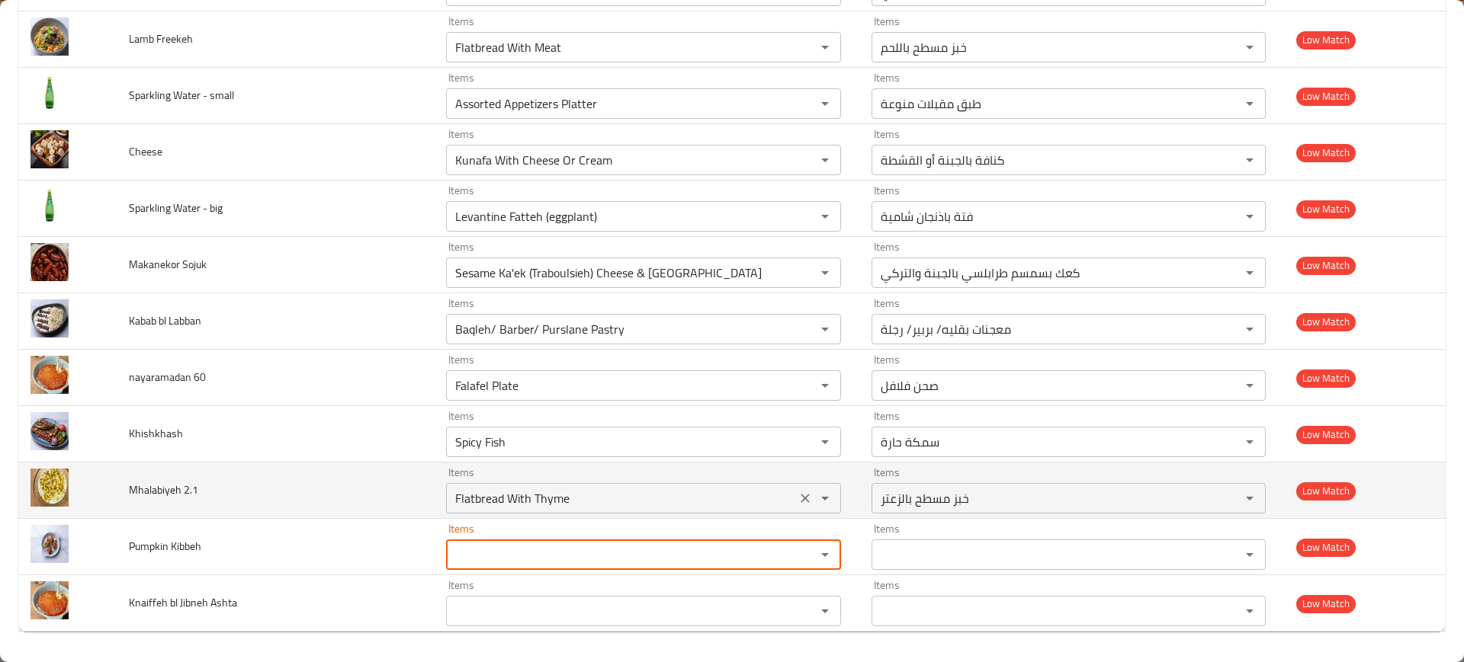
click at [797, 495] on icon "Clear" at bounding box center [804, 498] width 15 height 15
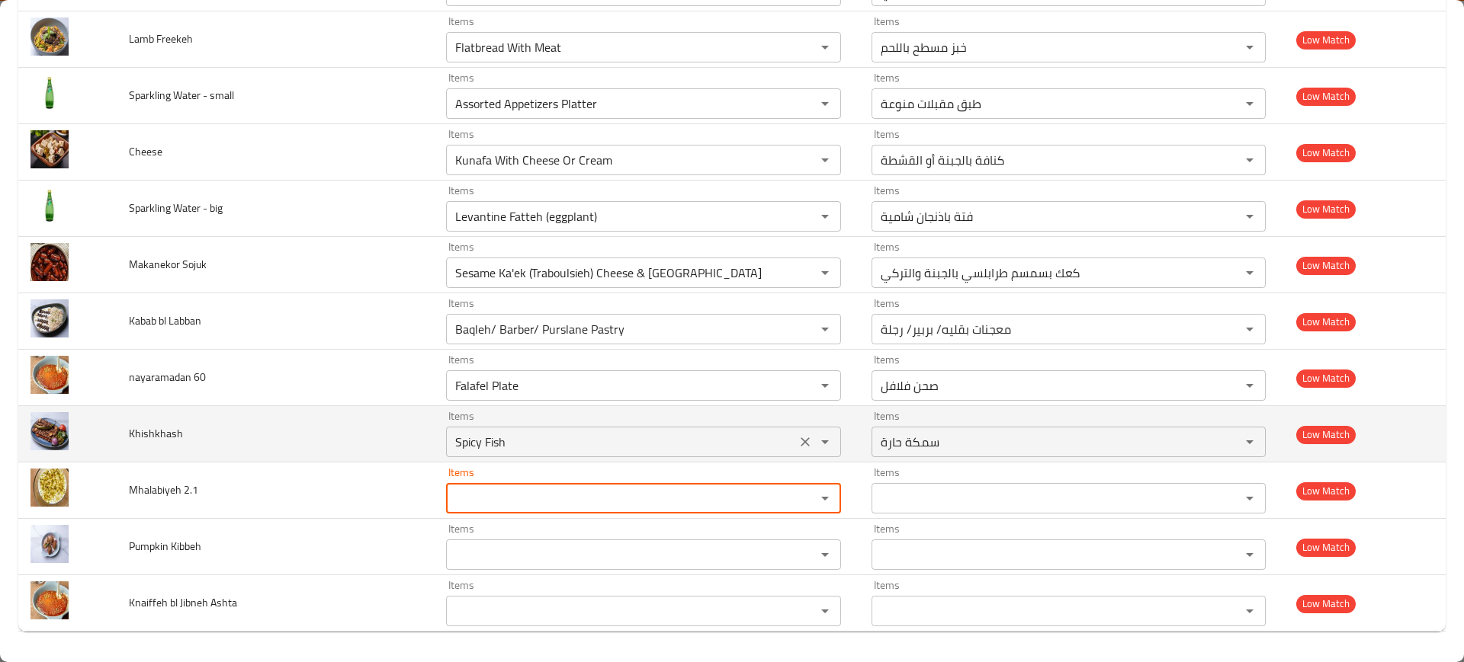
click at [799, 441] on icon "Clear" at bounding box center [804, 442] width 15 height 15
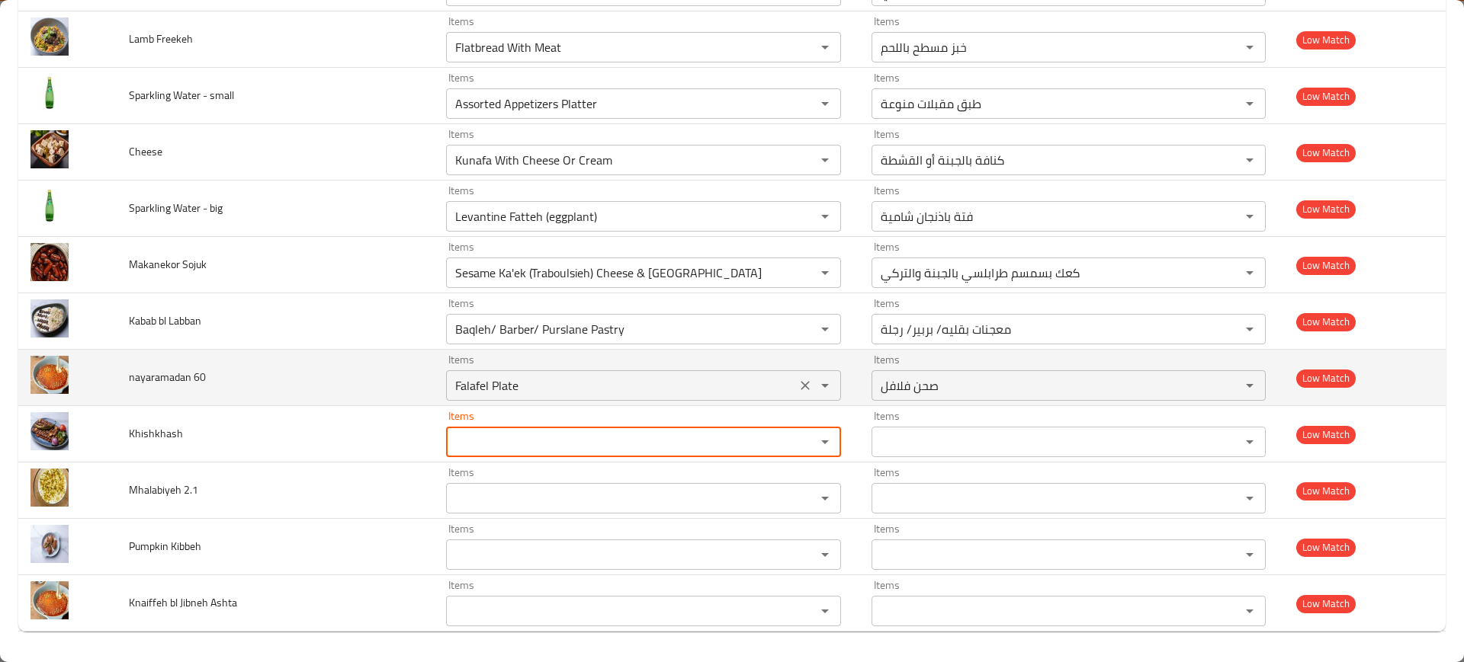
click at [797, 393] on button "Clear" at bounding box center [804, 385] width 21 height 21
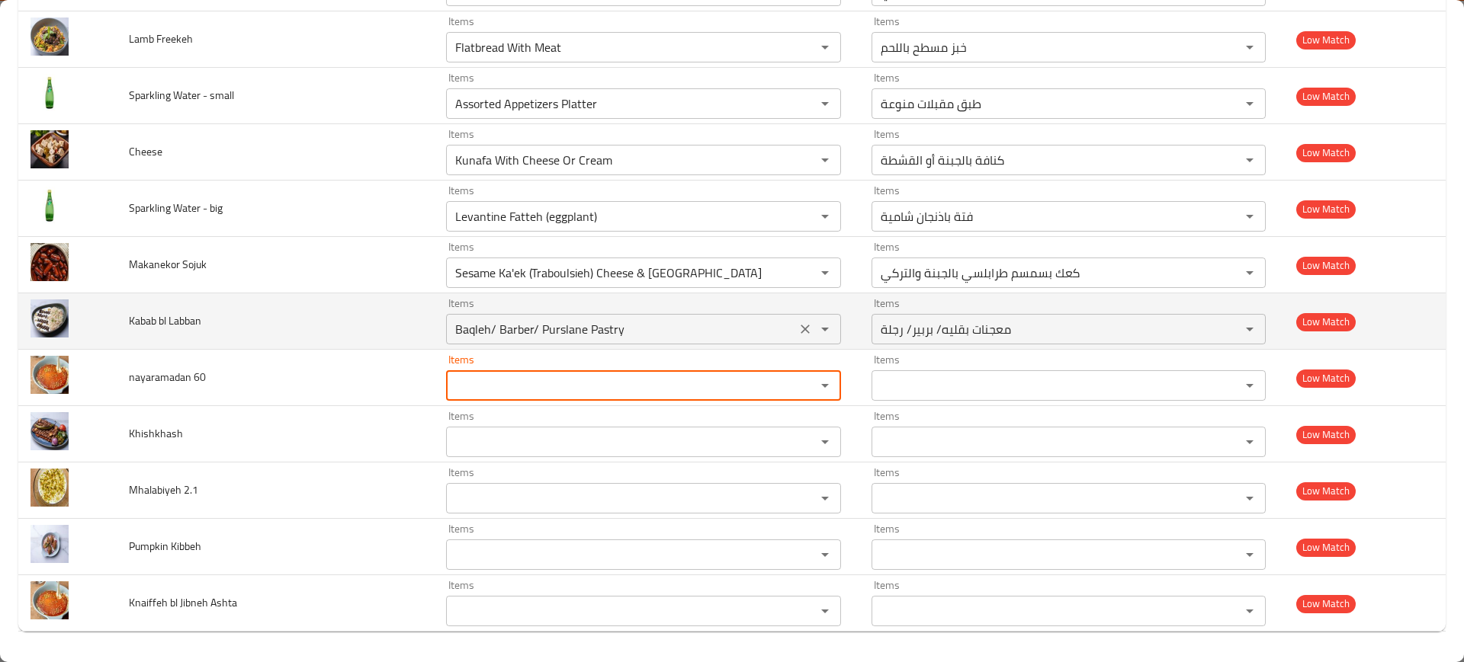
click at [797, 327] on icon "Clear" at bounding box center [804, 329] width 15 height 15
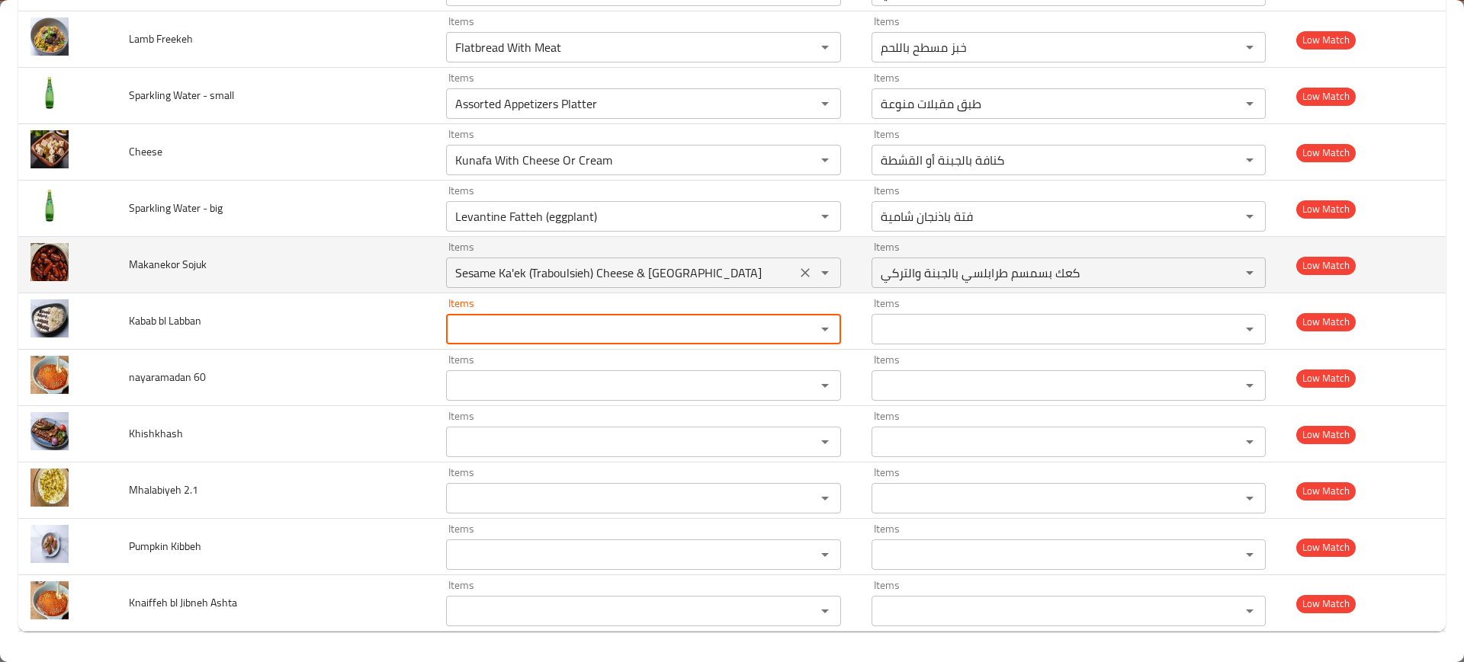
click at [797, 269] on icon "Clear" at bounding box center [804, 272] width 15 height 15
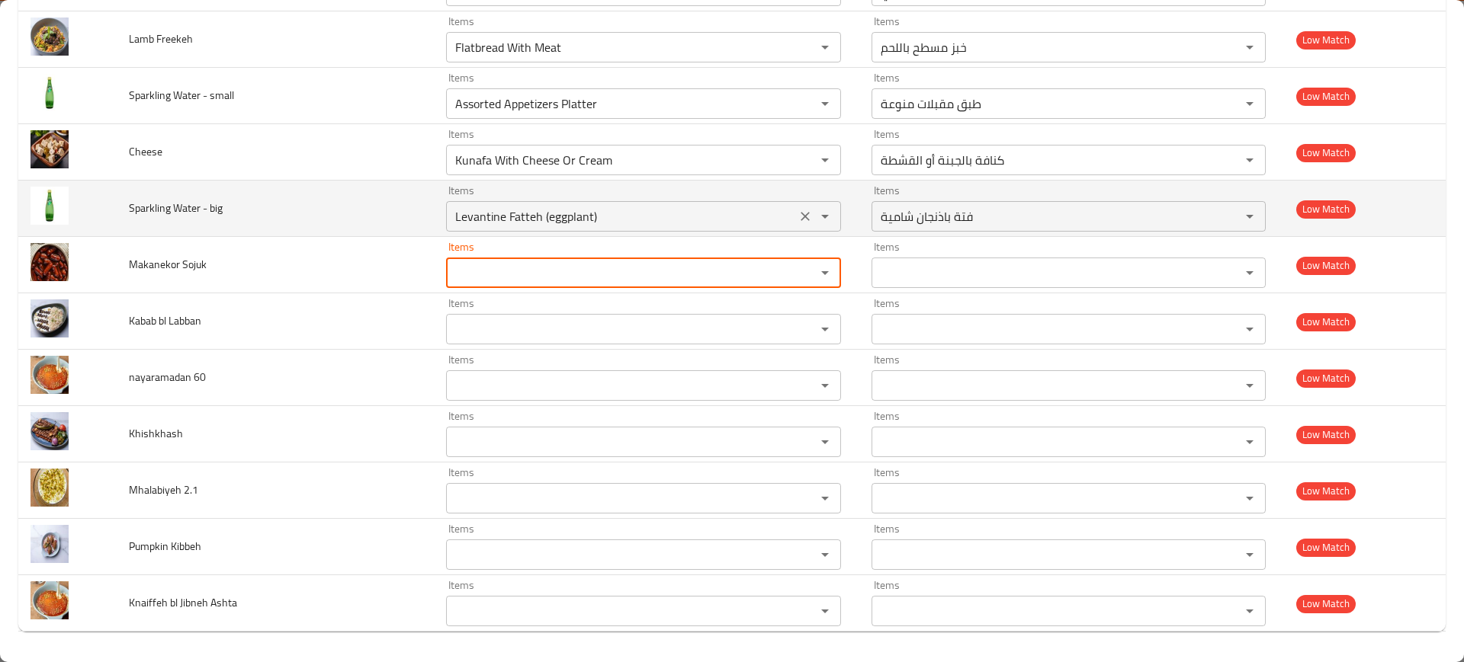
click at [799, 217] on icon "Clear" at bounding box center [804, 216] width 15 height 15
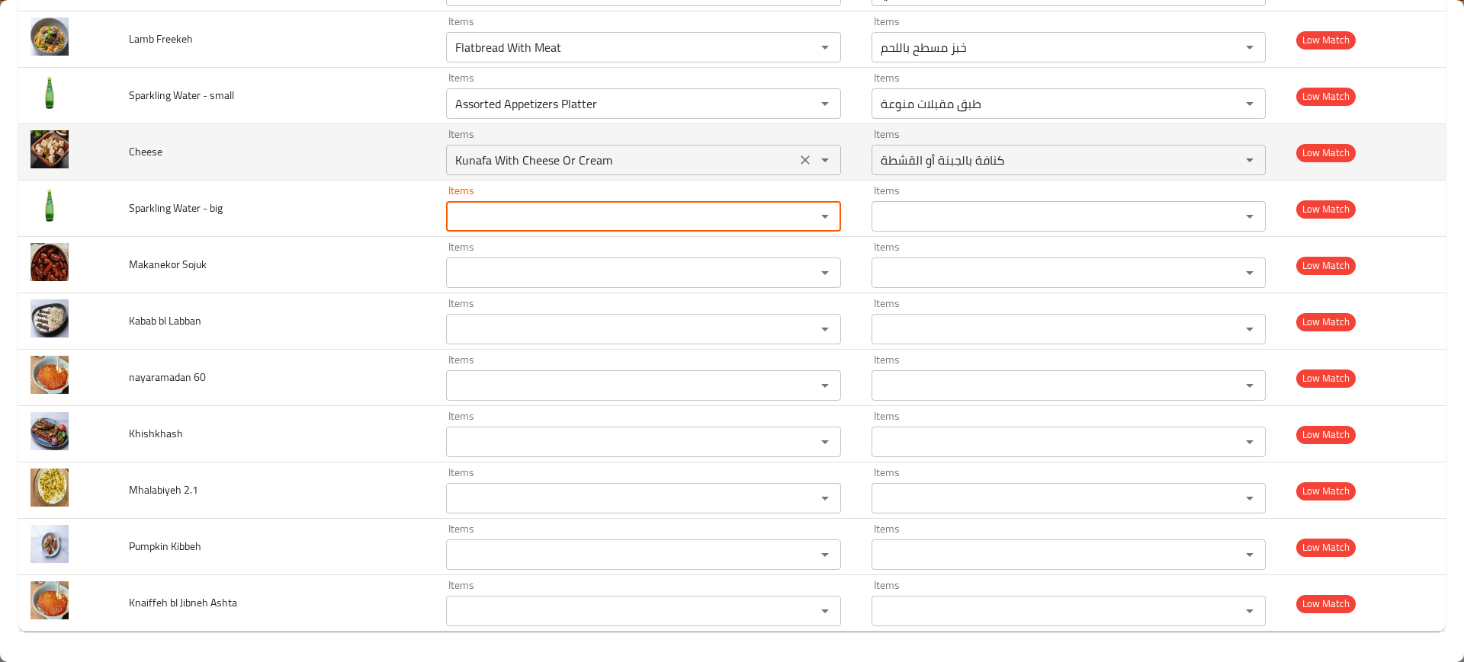
click at [797, 160] on icon "Clear" at bounding box center [804, 159] width 15 height 15
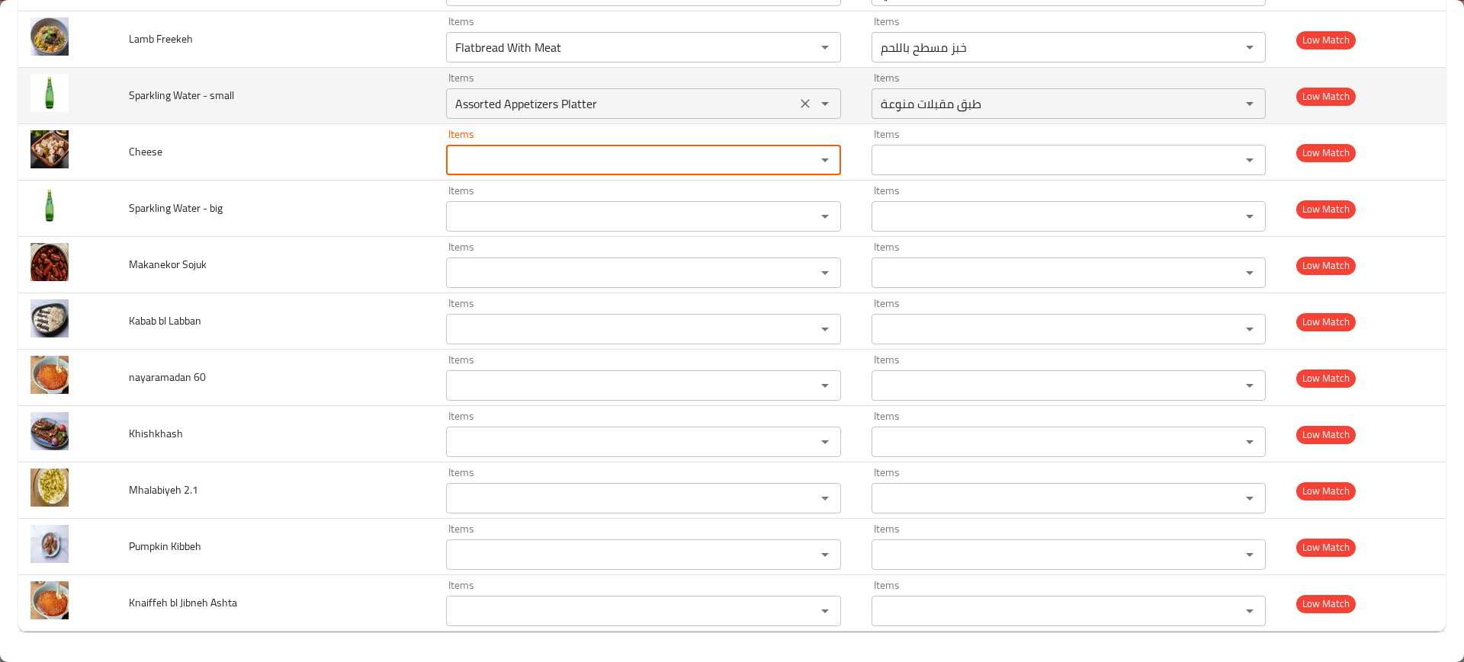
click at [800, 106] on icon "Clear" at bounding box center [804, 103] width 9 height 9
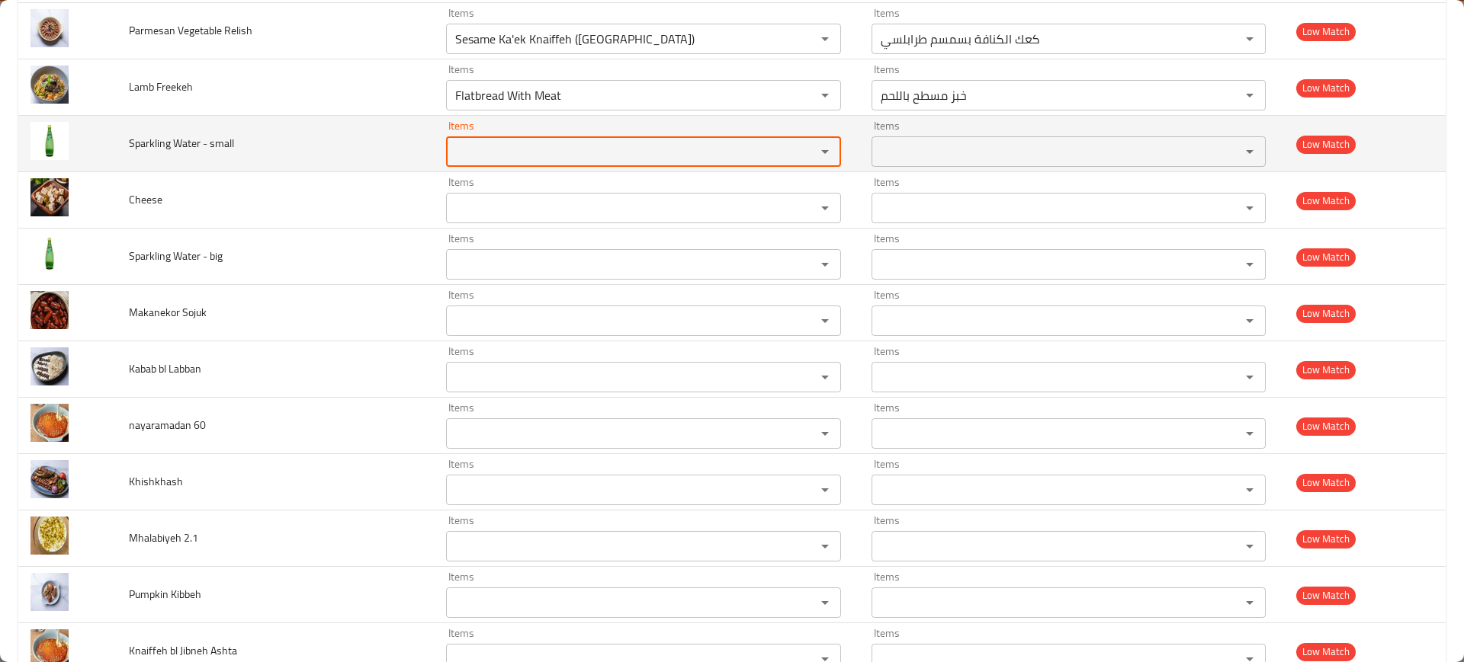
scroll to position [6670, 0]
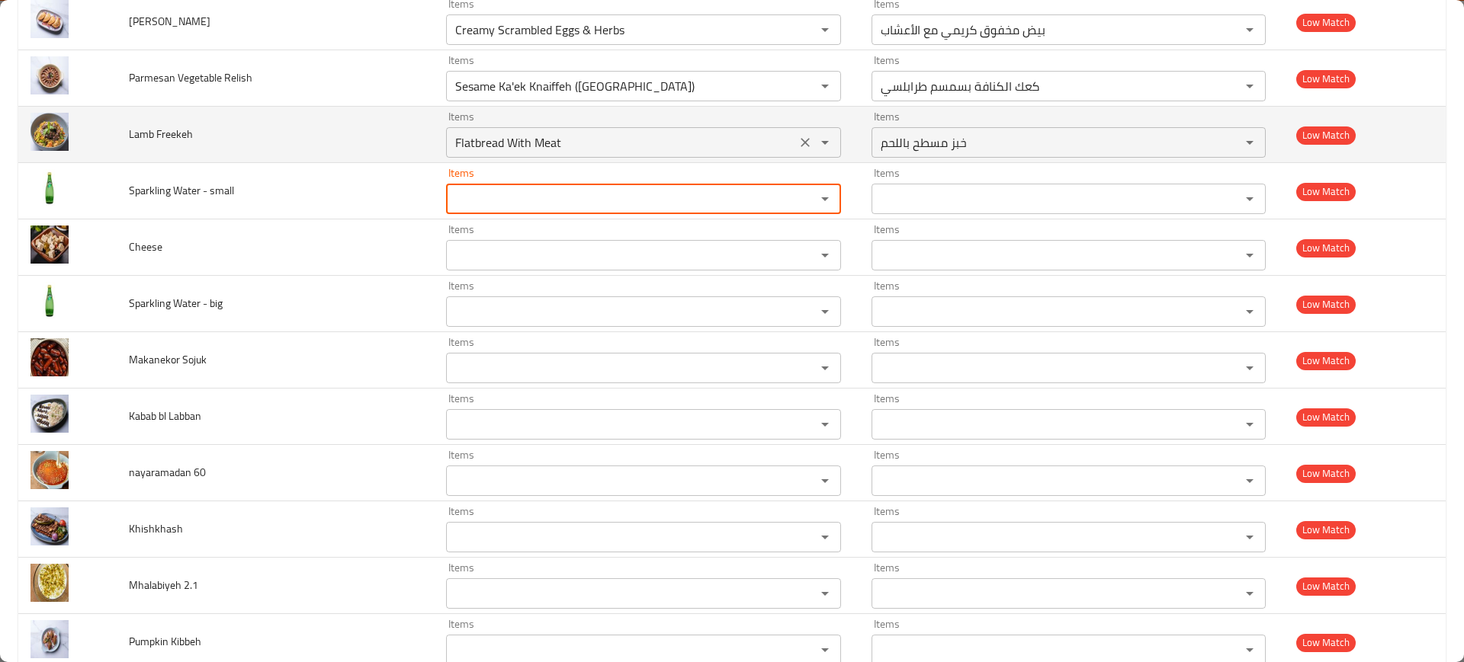
click at [803, 154] on div "Flatbread With Meat Items" at bounding box center [643, 142] width 395 height 30
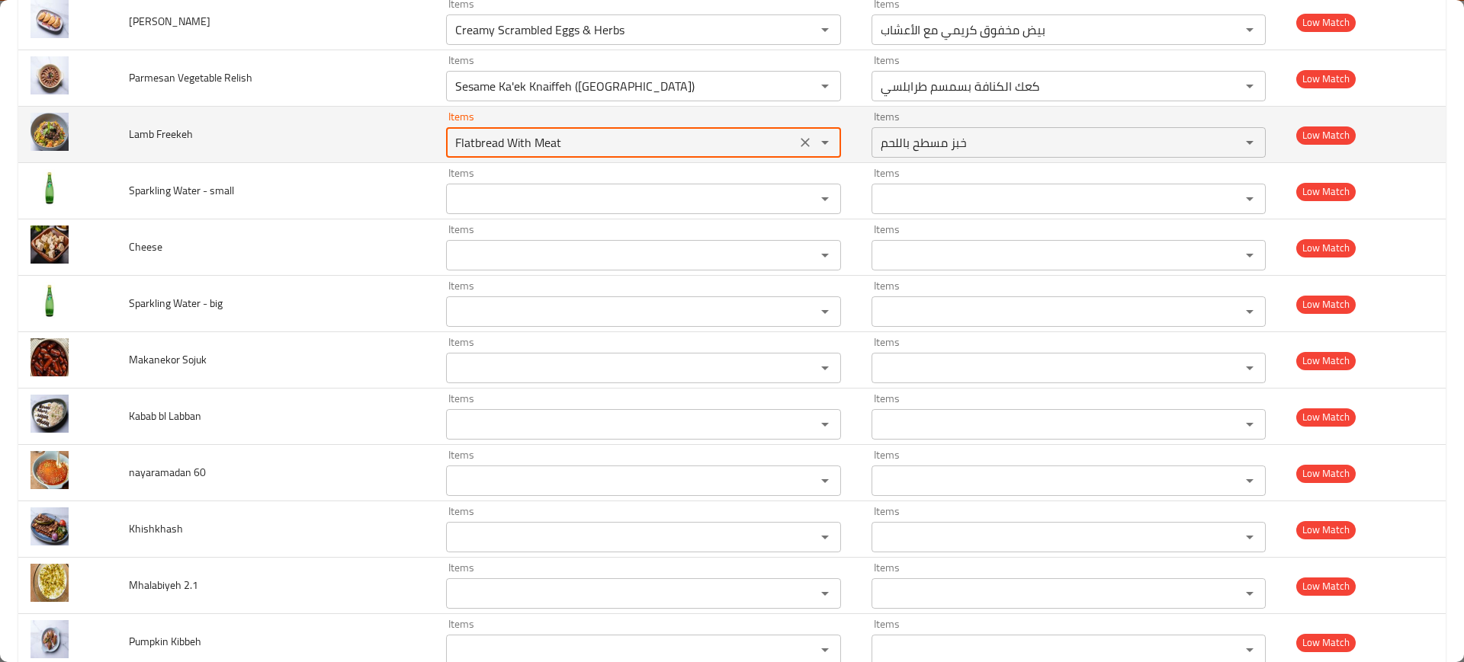
click at [798, 143] on icon "Clear" at bounding box center [804, 142] width 15 height 15
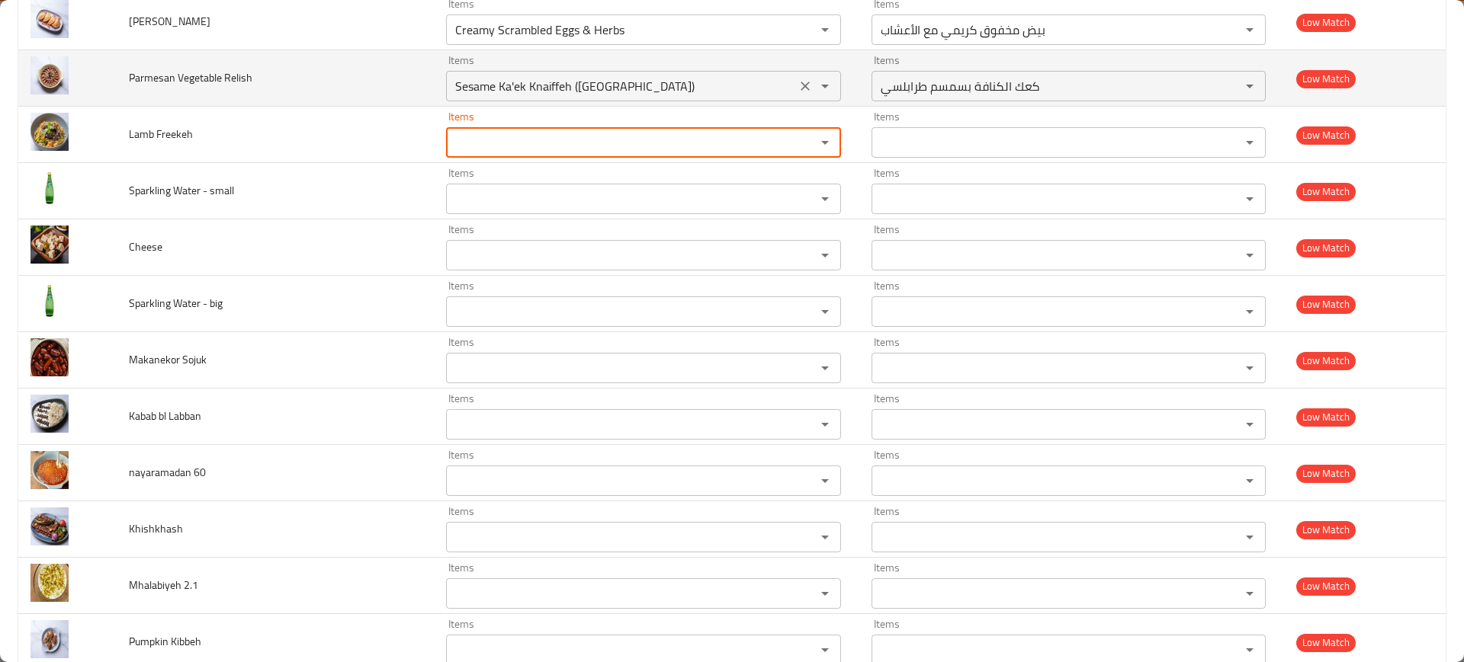
click at [803, 92] on div "enhanced table" at bounding box center [814, 85] width 40 height 21
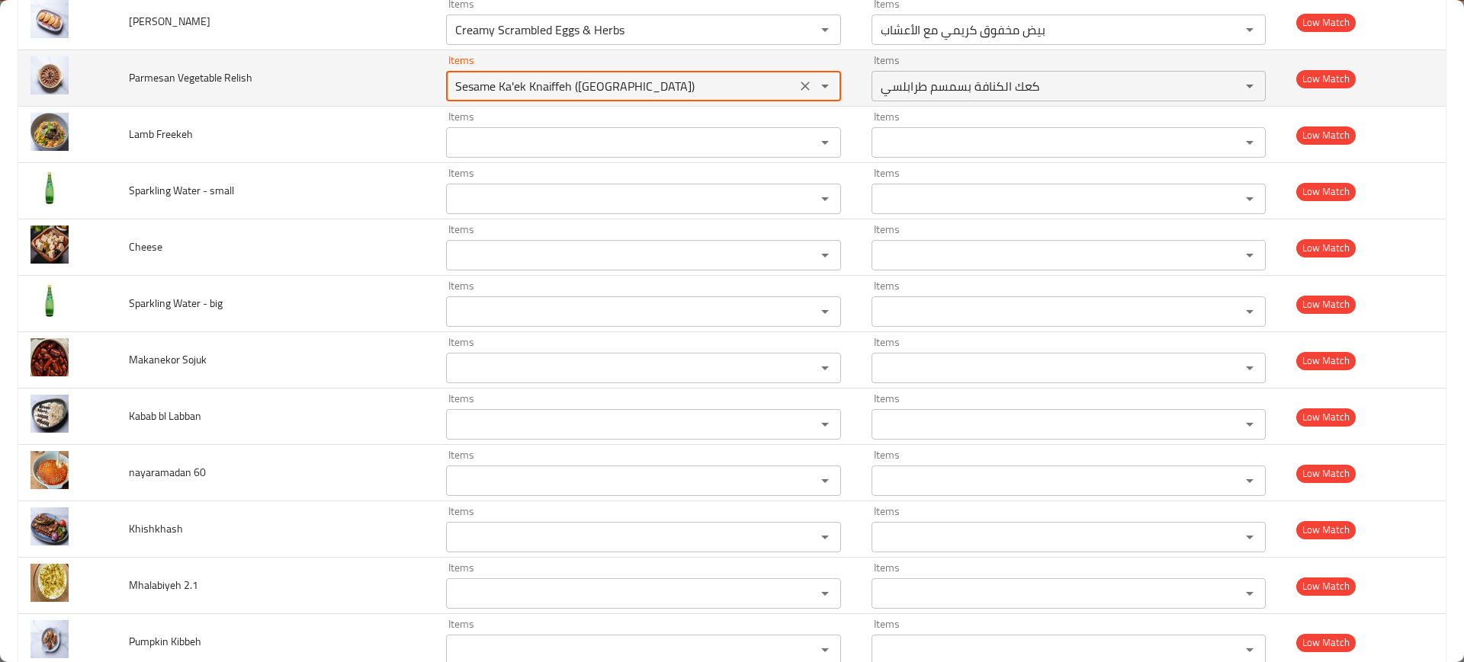
click at [797, 82] on icon "Clear" at bounding box center [804, 86] width 15 height 15
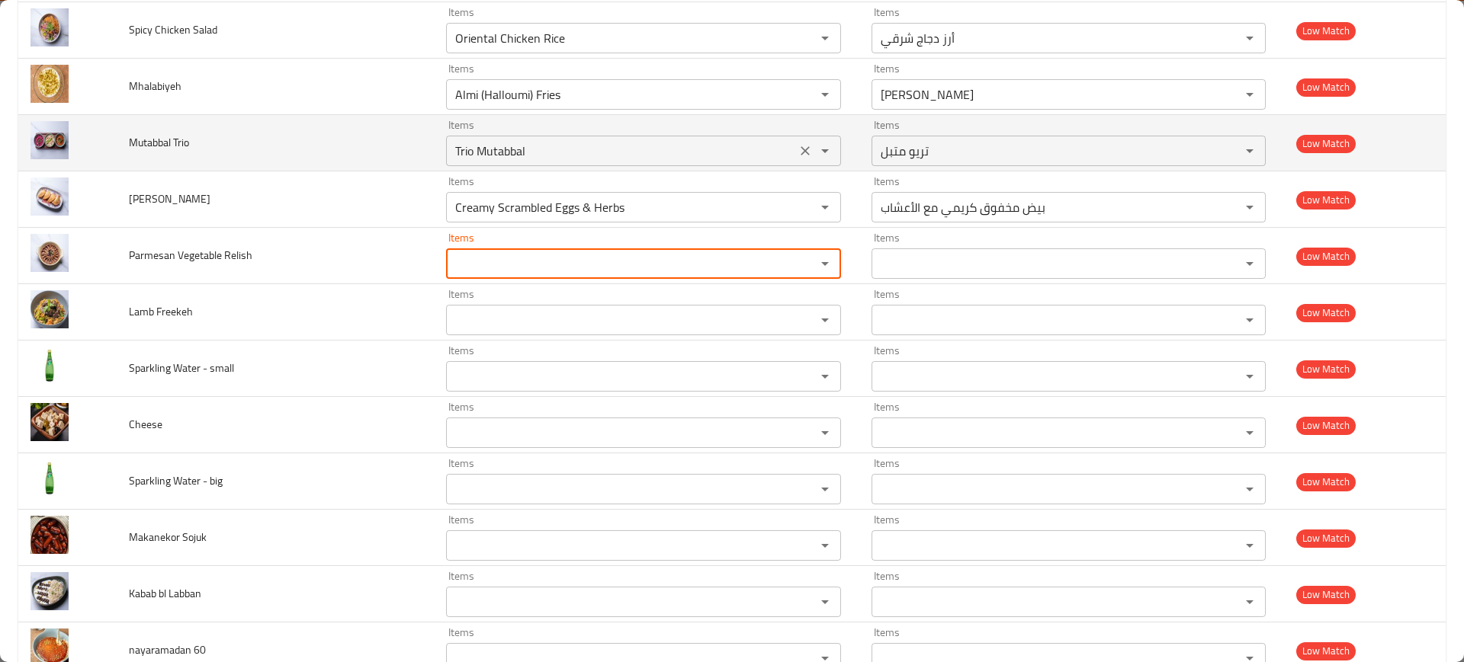
scroll to position [6480, 0]
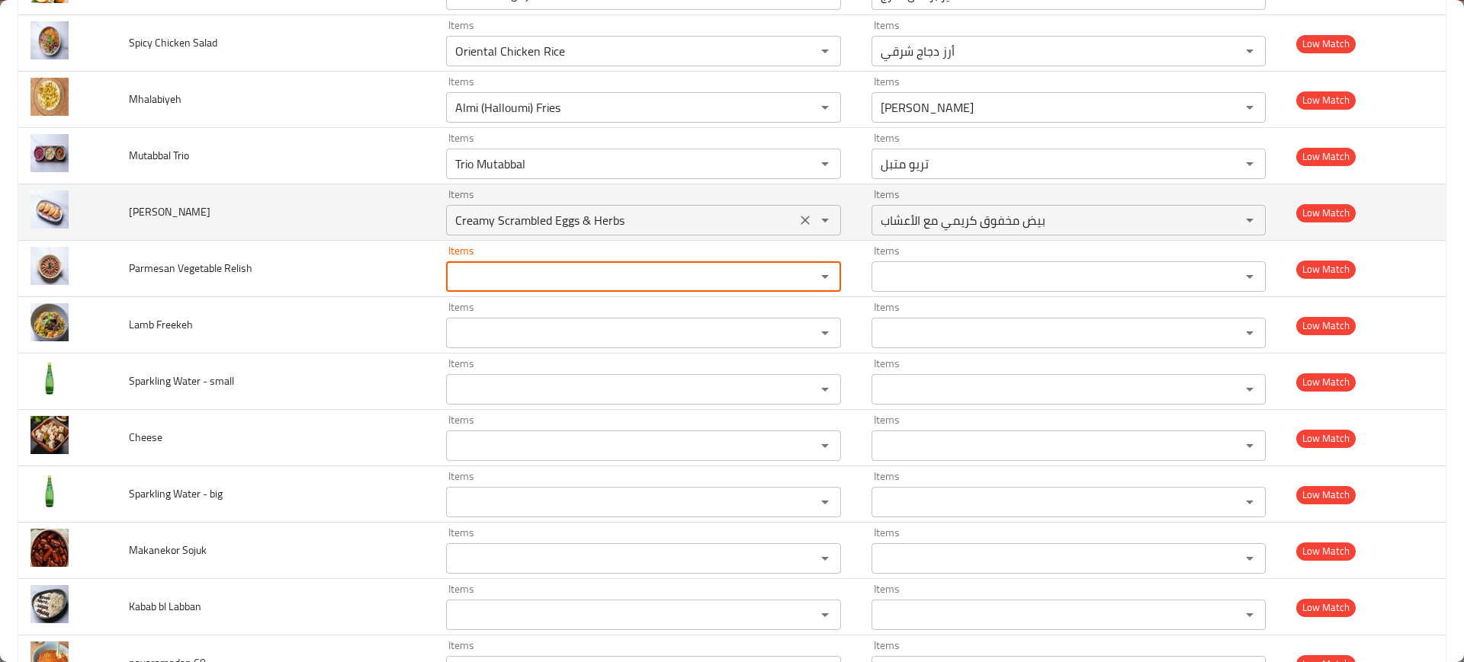
click at [797, 218] on icon "Clear" at bounding box center [804, 220] width 15 height 15
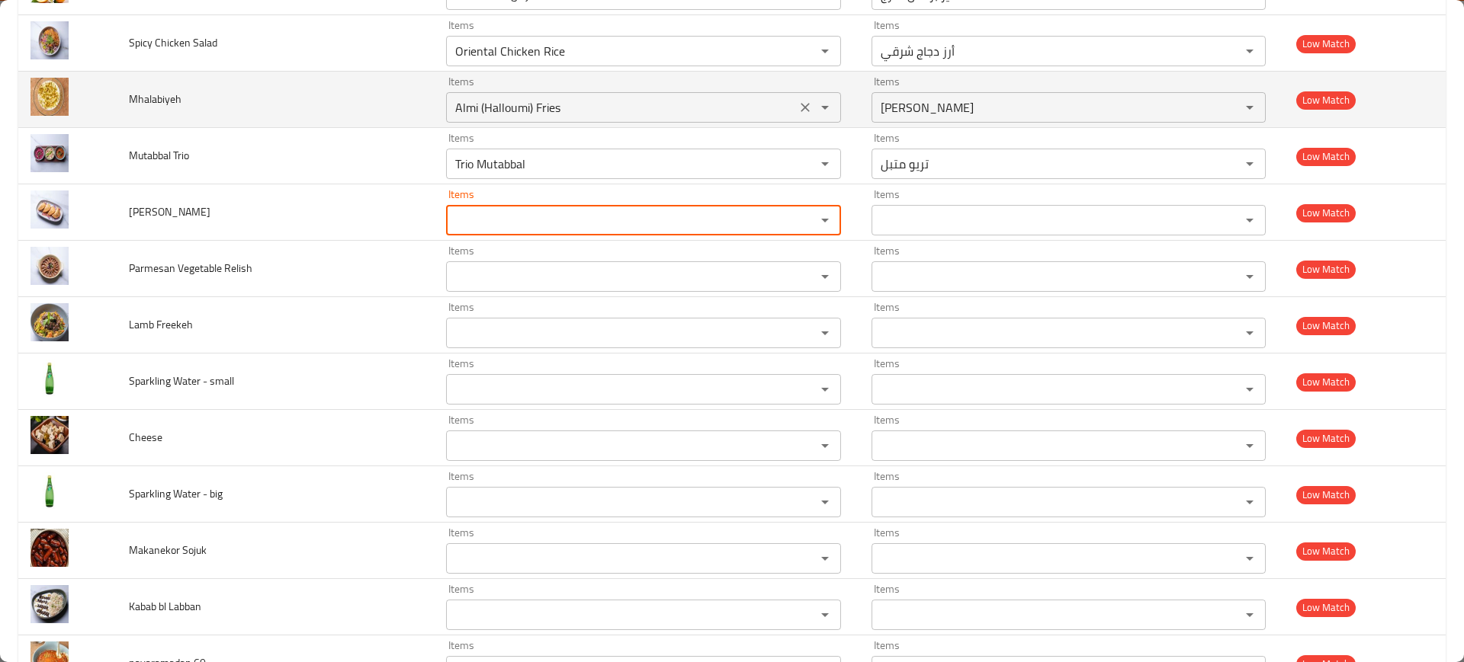
click at [800, 105] on icon "Clear" at bounding box center [804, 107] width 9 height 9
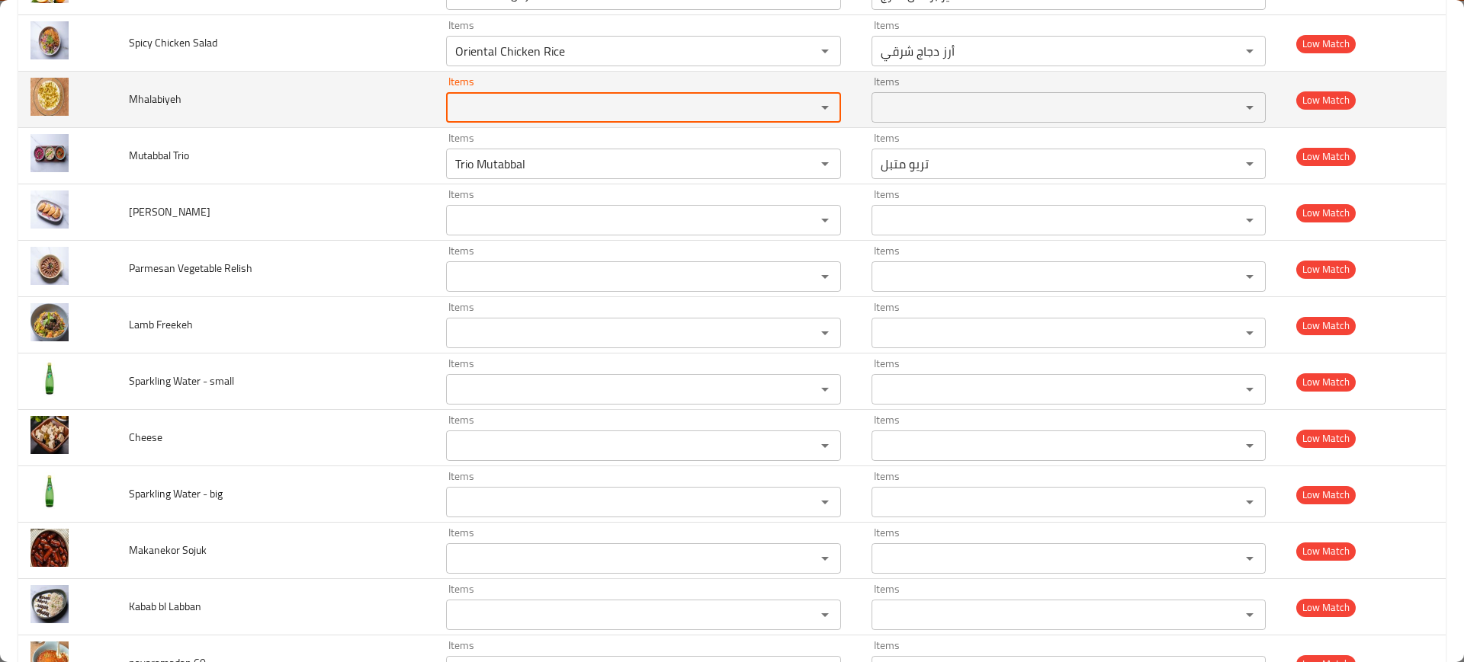
scroll to position [6385, 0]
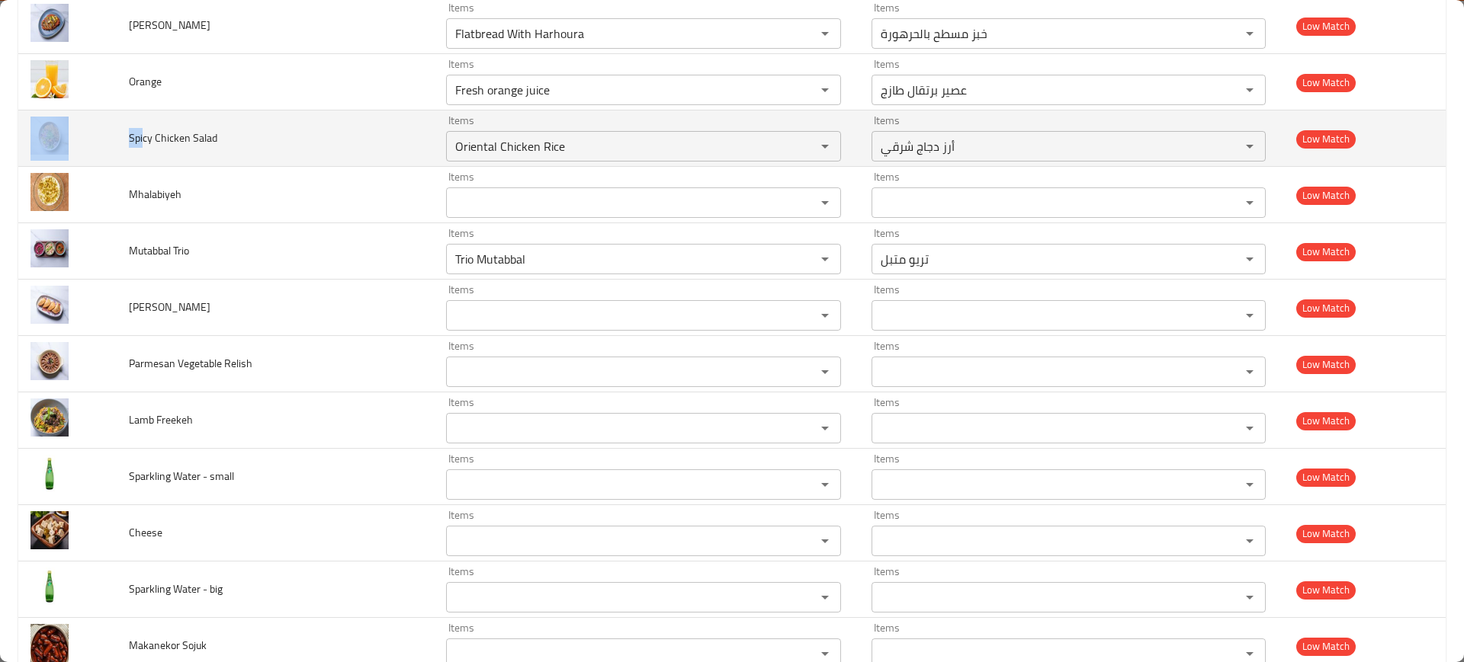
drag, startPoint x: 140, startPoint y: 141, endPoint x: 261, endPoint y: 143, distance: 122.0
click at [85, 143] on tr "Spicy Chicken Salad Items Oriental Chicken Rice Items Items أرز دجاج شرقي Items…" at bounding box center [731, 139] width 1427 height 56
copy tr "Spi"
click at [520, 142] on Salad "Oriental Chicken Rice" at bounding box center [621, 146] width 341 height 21
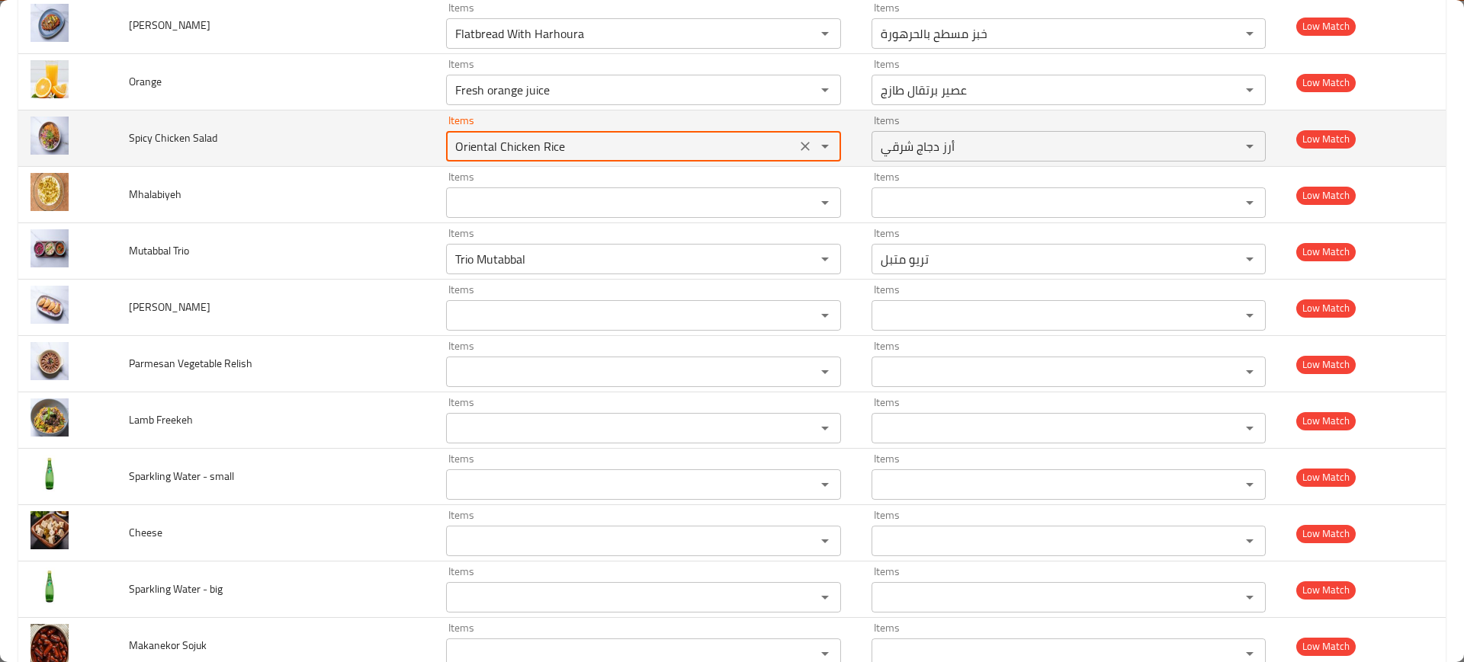
paste Salad "Spi"
drag, startPoint x: 485, startPoint y: 154, endPoint x: 467, endPoint y: 153, distance: 17.6
click at [467, 153] on Salad "Spi" at bounding box center [621, 146] width 341 height 21
click at [480, 150] on Salad "Spi" at bounding box center [621, 146] width 341 height 21
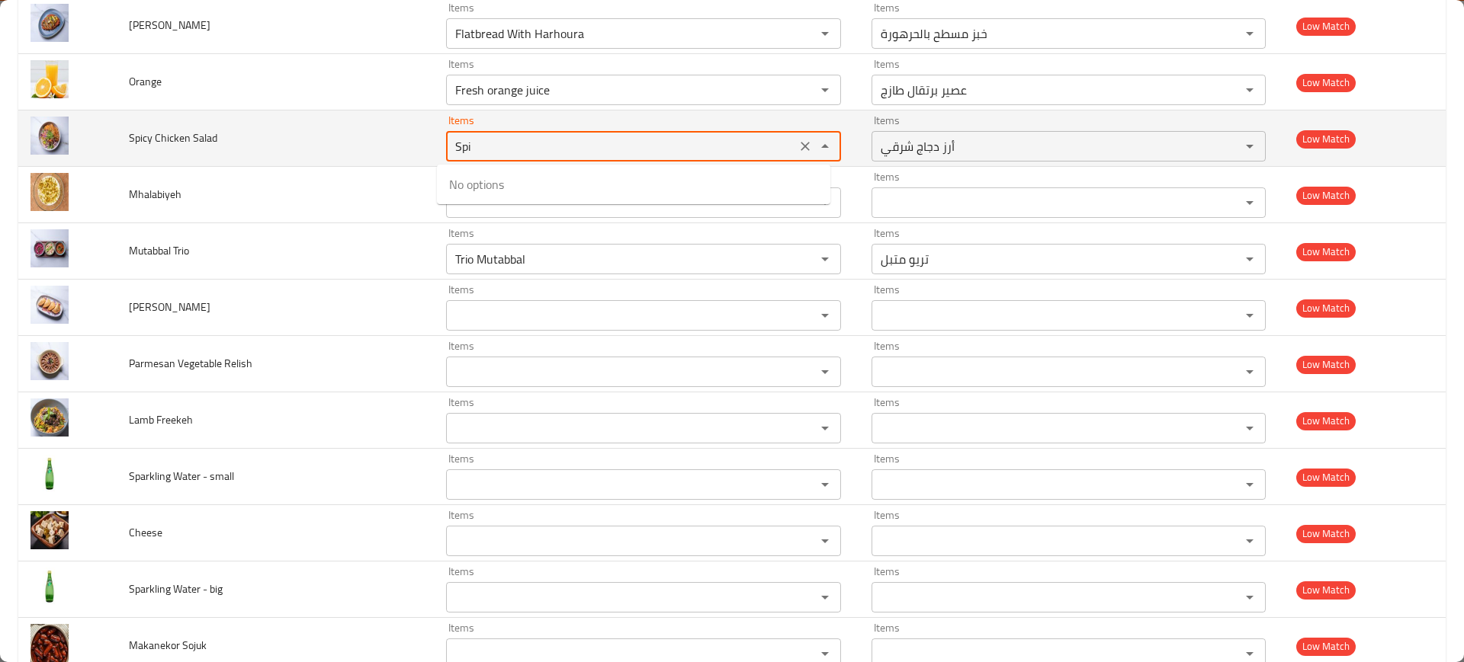
click at [480, 150] on Salad "Spi" at bounding box center [621, 146] width 341 height 21
paste Salad "enhanced table"
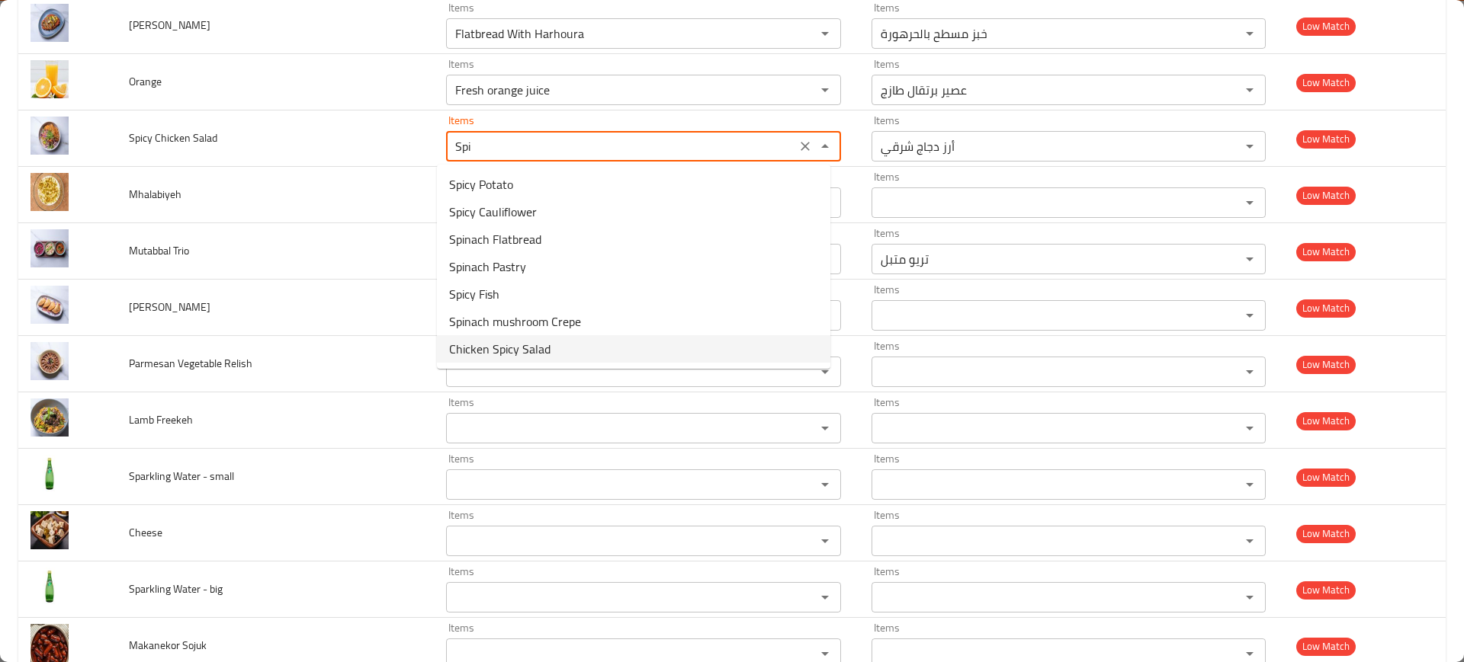
click at [521, 345] on span "Chicken Spicy Salad" at bounding box center [499, 349] width 101 height 18
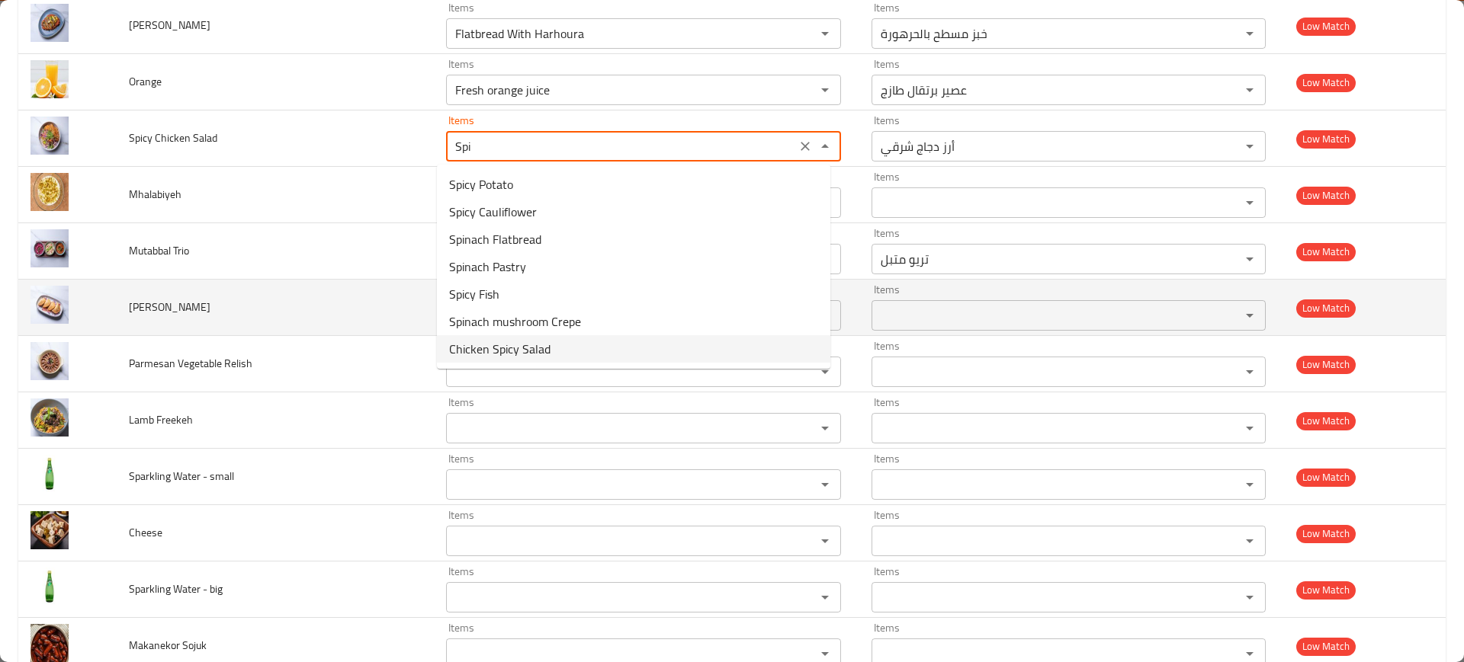
type Salad "Chicken Spicy Salad"
type Salad-ar "سلطة دجاج حارة"
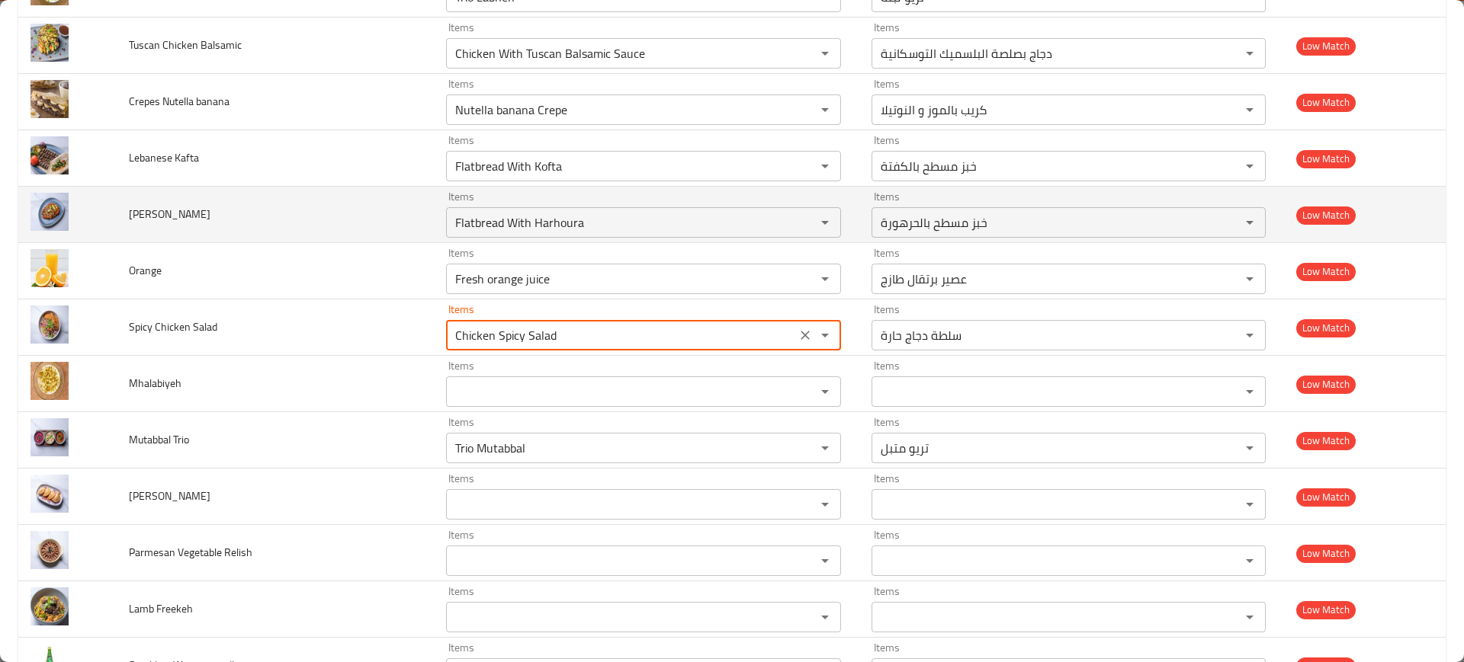
scroll to position [6194, 0]
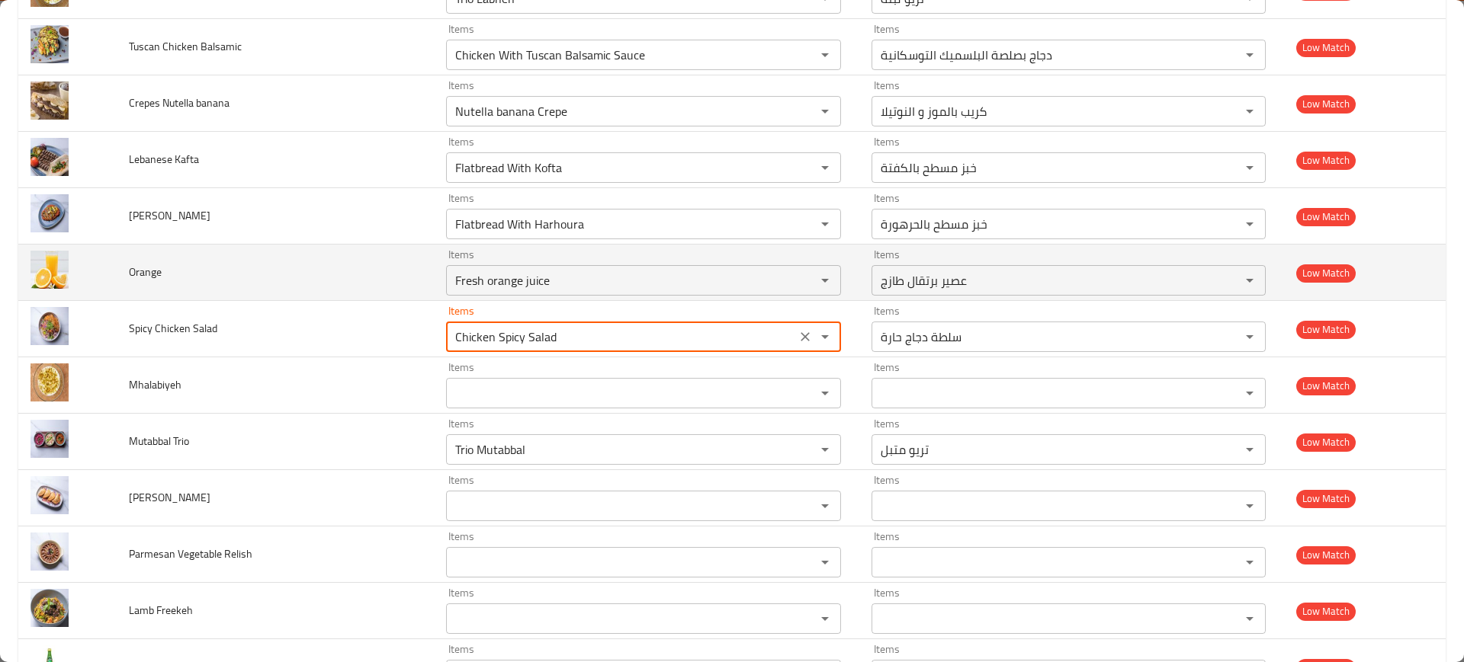
type Salad "Chicken Spicy Salad"
click at [149, 272] on span "Orange" at bounding box center [145, 272] width 33 height 20
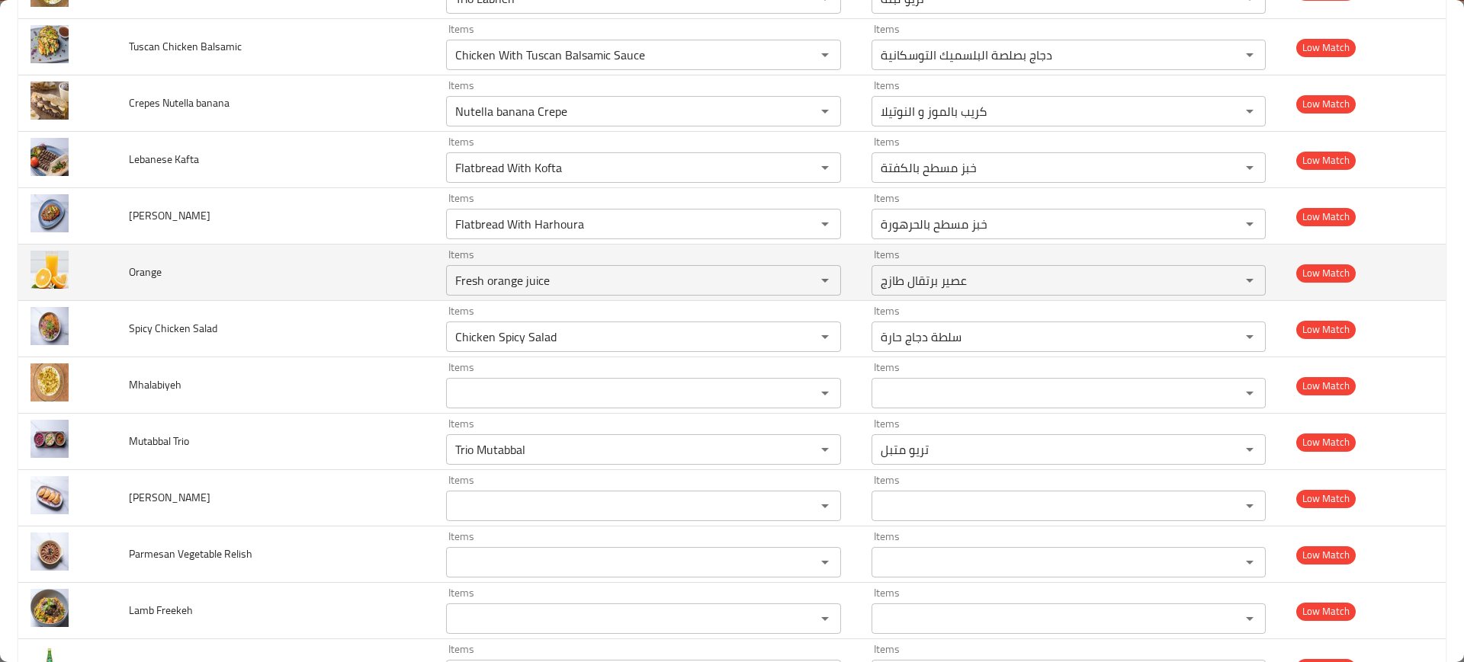
click at [149, 272] on span "Orange" at bounding box center [145, 272] width 33 height 20
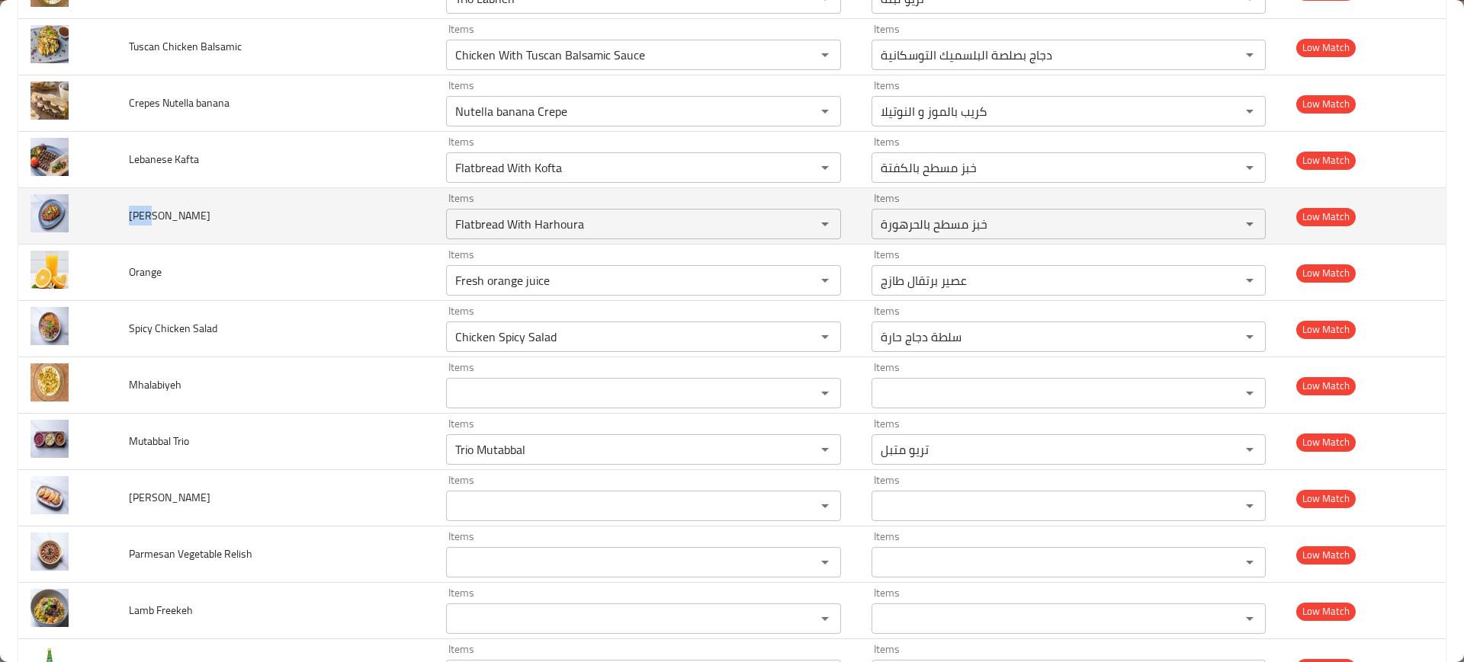
drag, startPoint x: 153, startPoint y: 215, endPoint x: 130, endPoint y: 218, distance: 23.1
click at [130, 218] on span "[PERSON_NAME]" at bounding box center [170, 216] width 82 height 20
copy span "Samk"
click at [797, 223] on icon "Clear" at bounding box center [804, 224] width 15 height 15
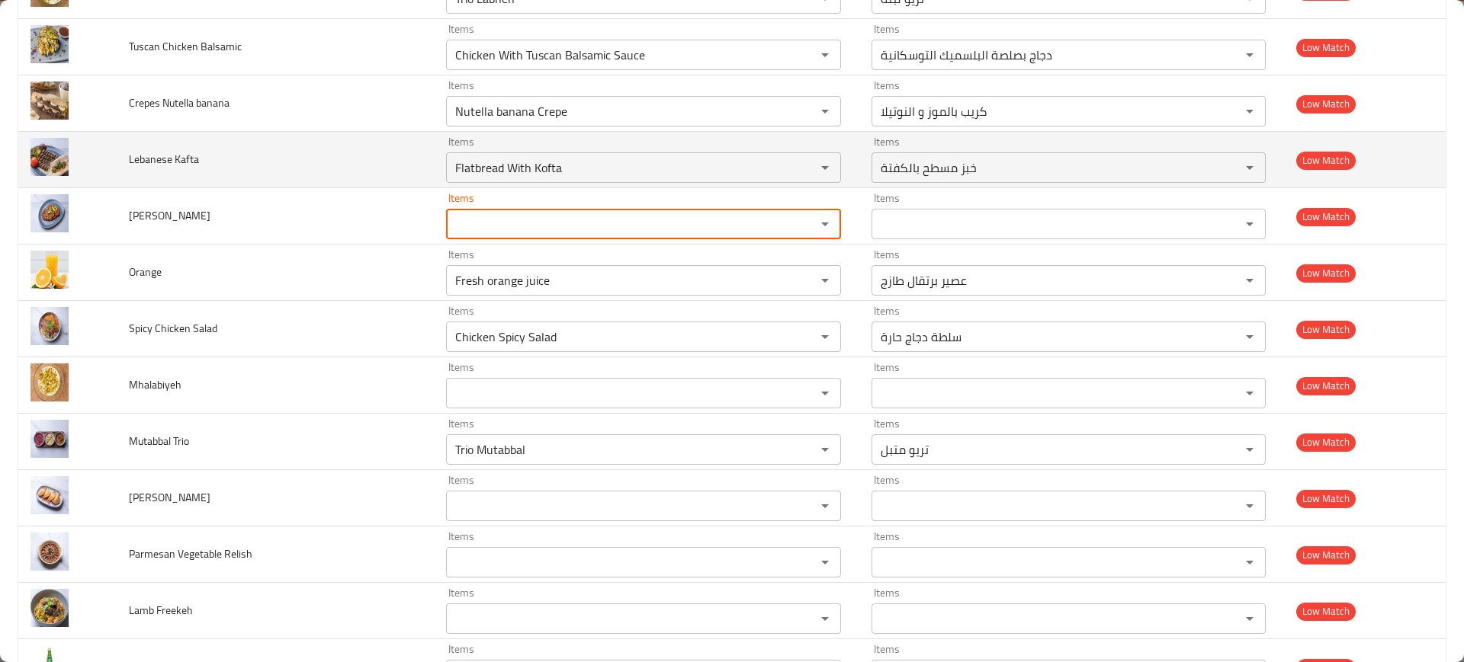
click at [194, 175] on td "Lebanese Kafta" at bounding box center [275, 160] width 317 height 56
drag, startPoint x: 162, startPoint y: 161, endPoint x: 137, endPoint y: 161, distance: 24.4
click at [137, 161] on span "Lebanese Kafta" at bounding box center [164, 159] width 70 height 20
copy span "bane"
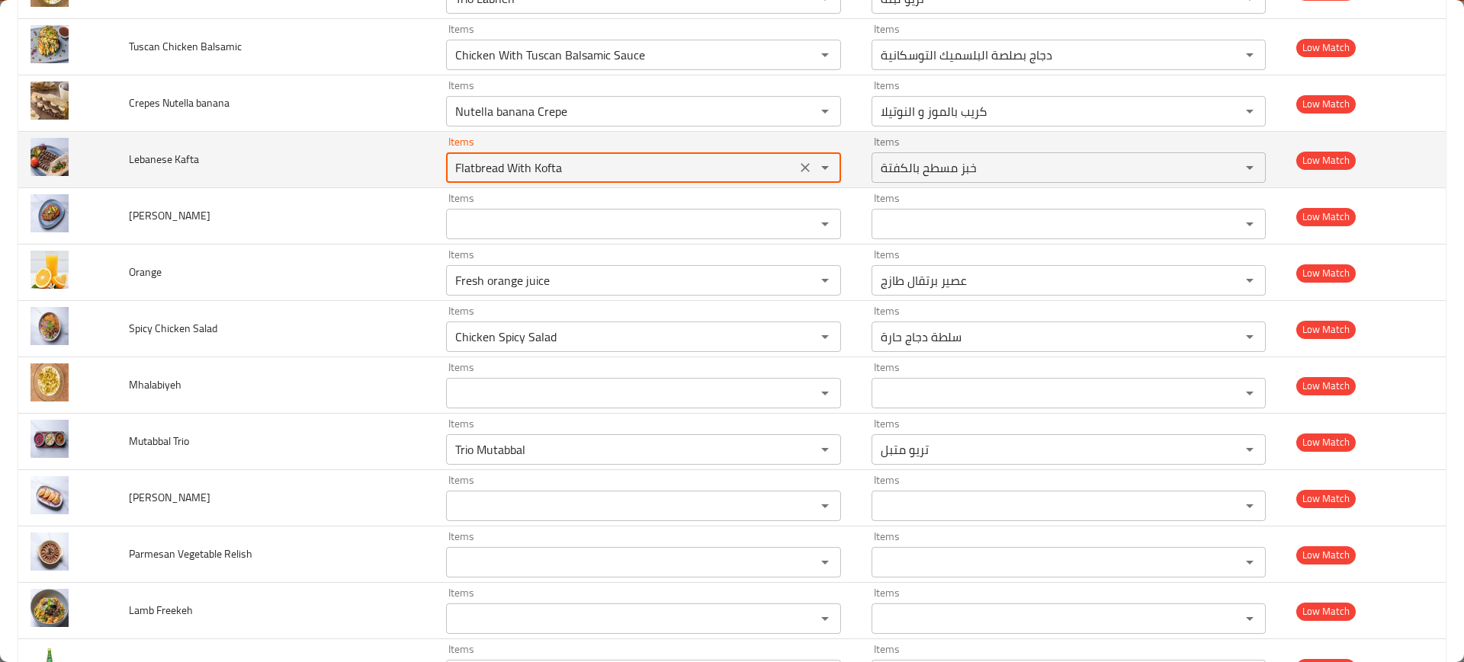
click at [560, 169] on Kafta "Flatbread With Kofta" at bounding box center [621, 167] width 341 height 21
paste Kafta "bane"
type Kafta "Flatbread With Kofta"
click at [361, 158] on td "Lebanese Kafta" at bounding box center [275, 160] width 317 height 56
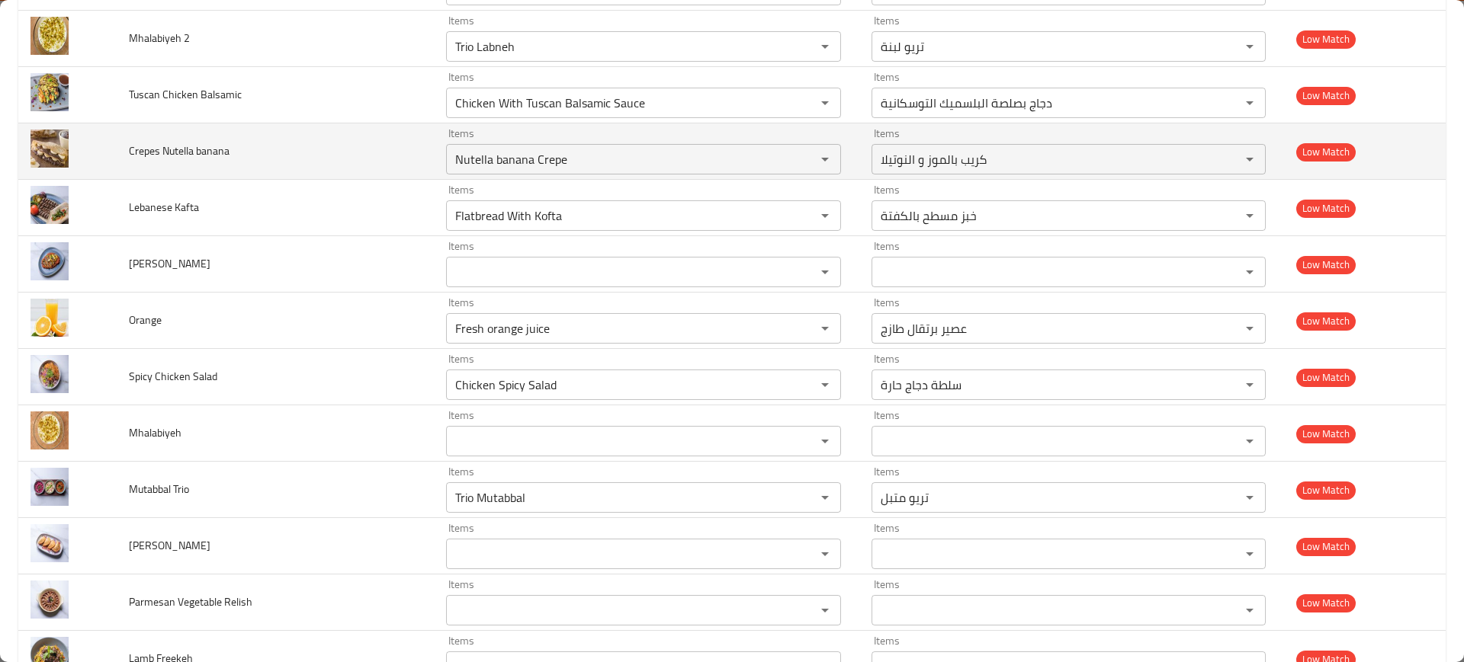
scroll to position [6099, 0]
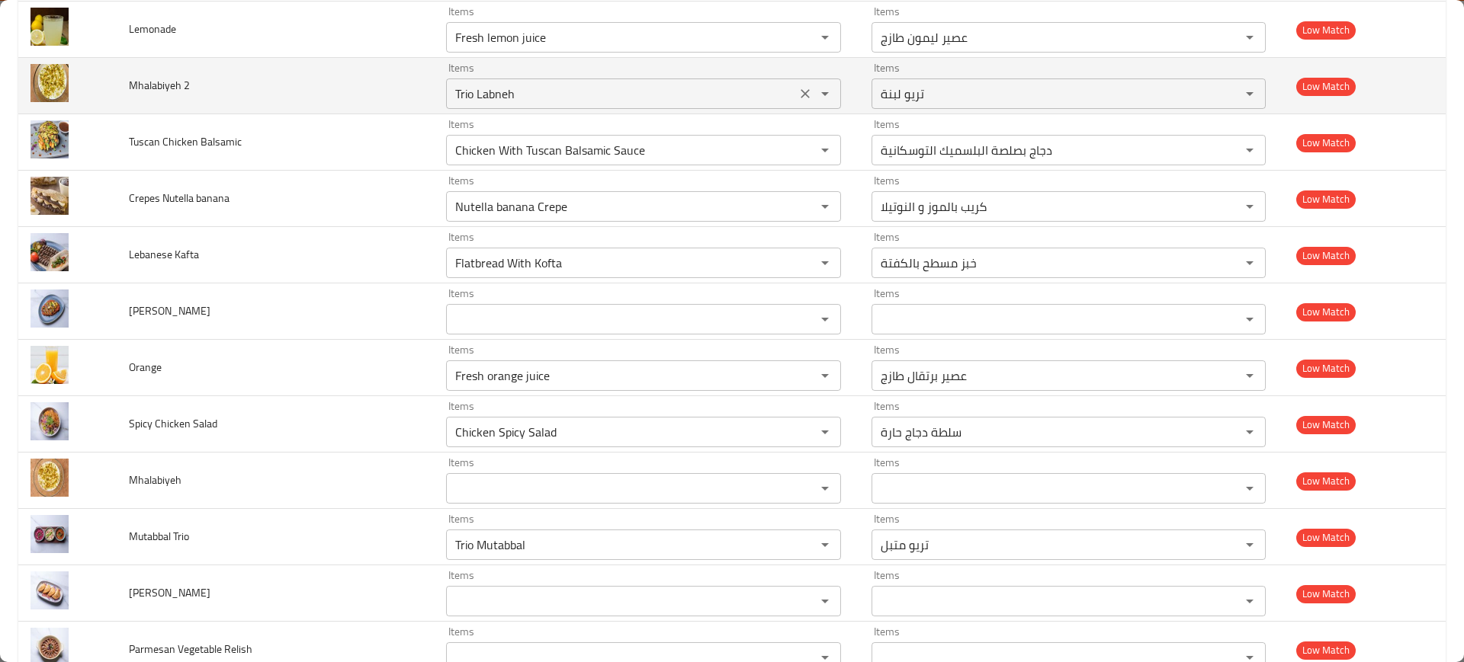
click at [794, 103] on button "Clear" at bounding box center [804, 93] width 21 height 21
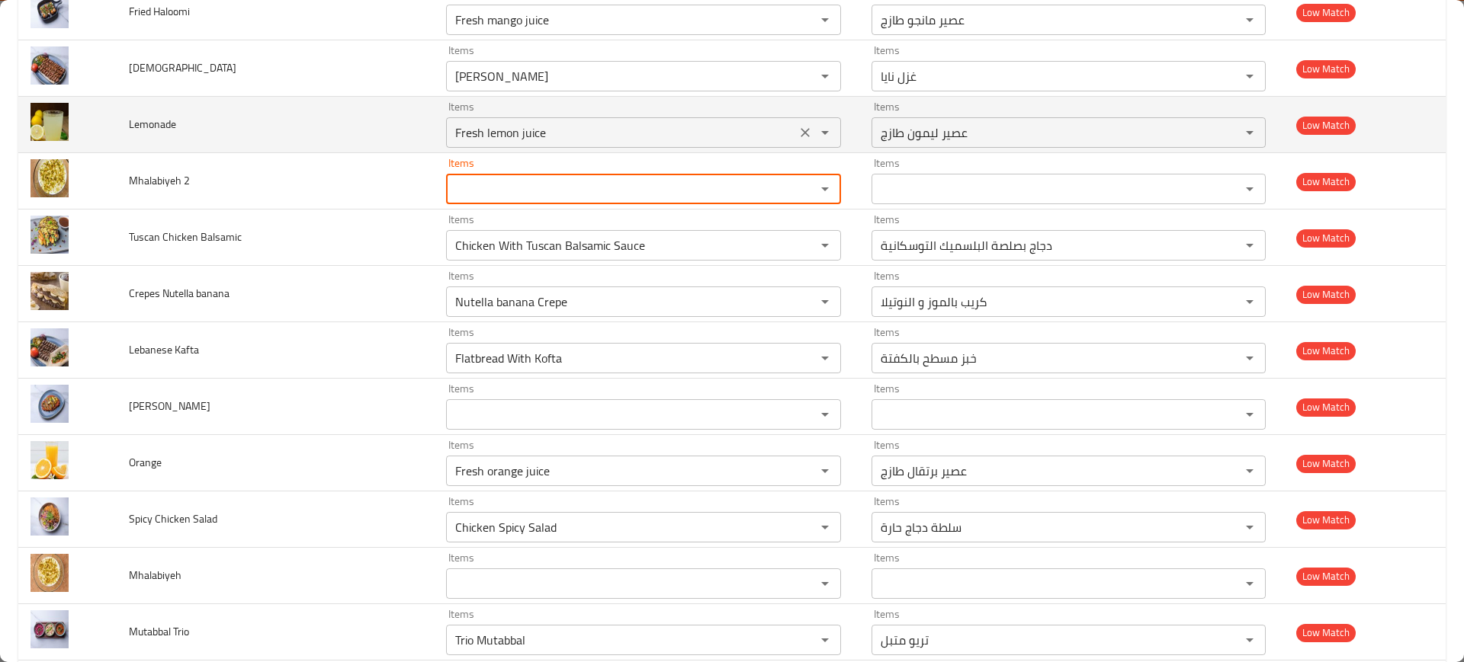
scroll to position [5908, 0]
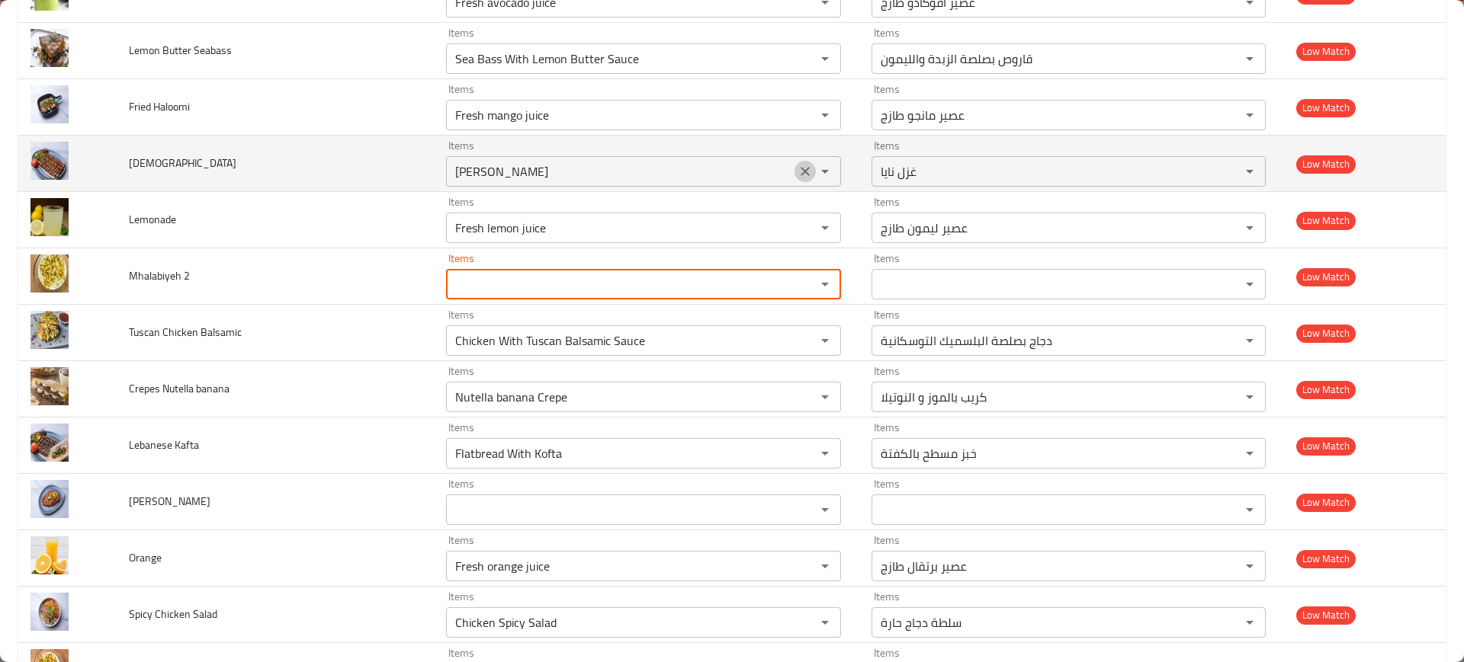
click at [797, 171] on icon "Clear" at bounding box center [804, 171] width 15 height 15
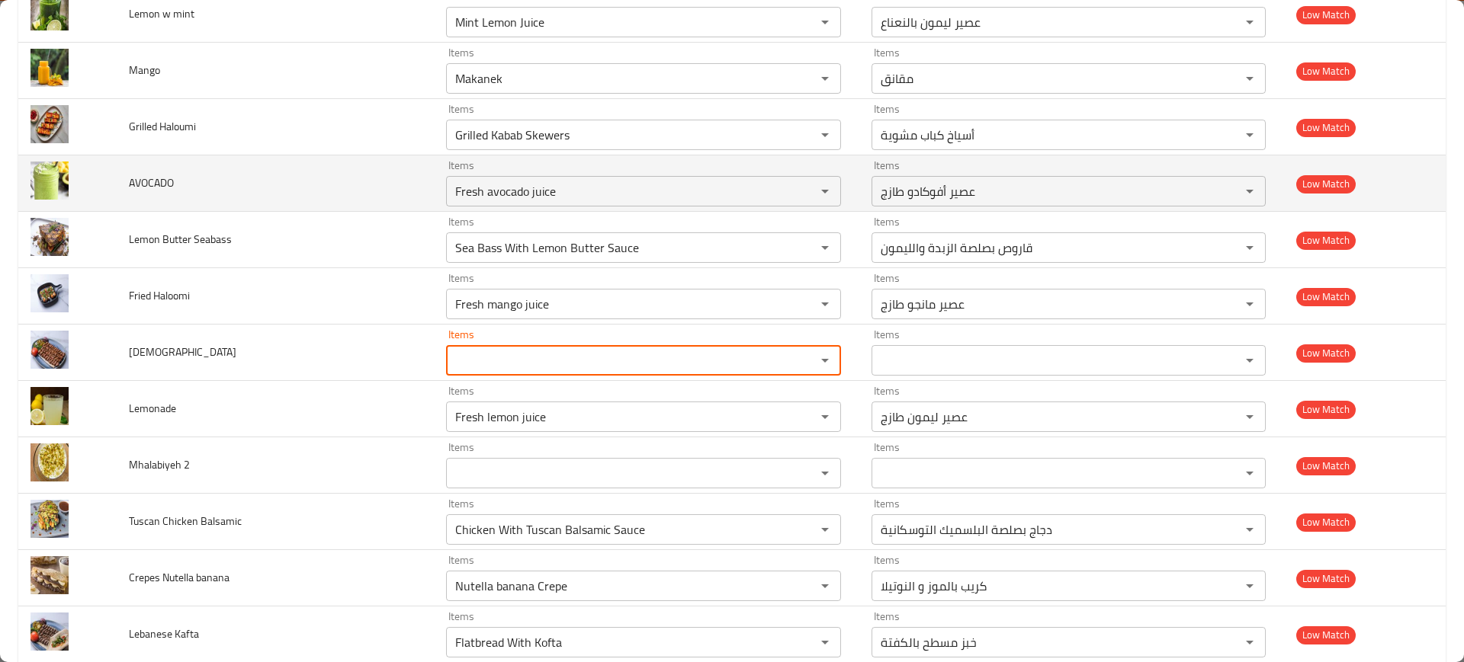
scroll to position [5718, 0]
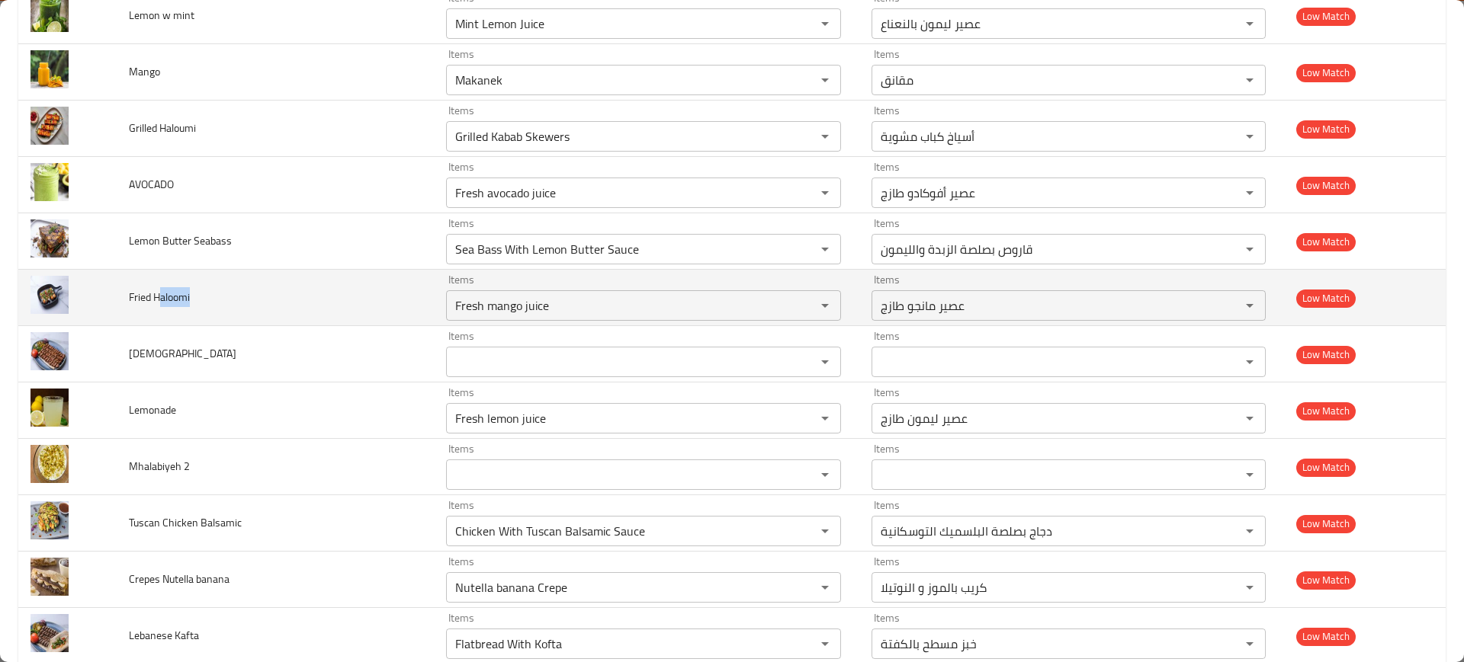
drag, startPoint x: 177, startPoint y: 300, endPoint x: 200, endPoint y: 290, distance: 25.3
click at [200, 300] on td "Fried Haloomi" at bounding box center [275, 298] width 317 height 56
copy span "aloomi"
click at [464, 284] on div "Items Fresh mango juice Items" at bounding box center [643, 297] width 395 height 47
paste Haloomi "aloomi"
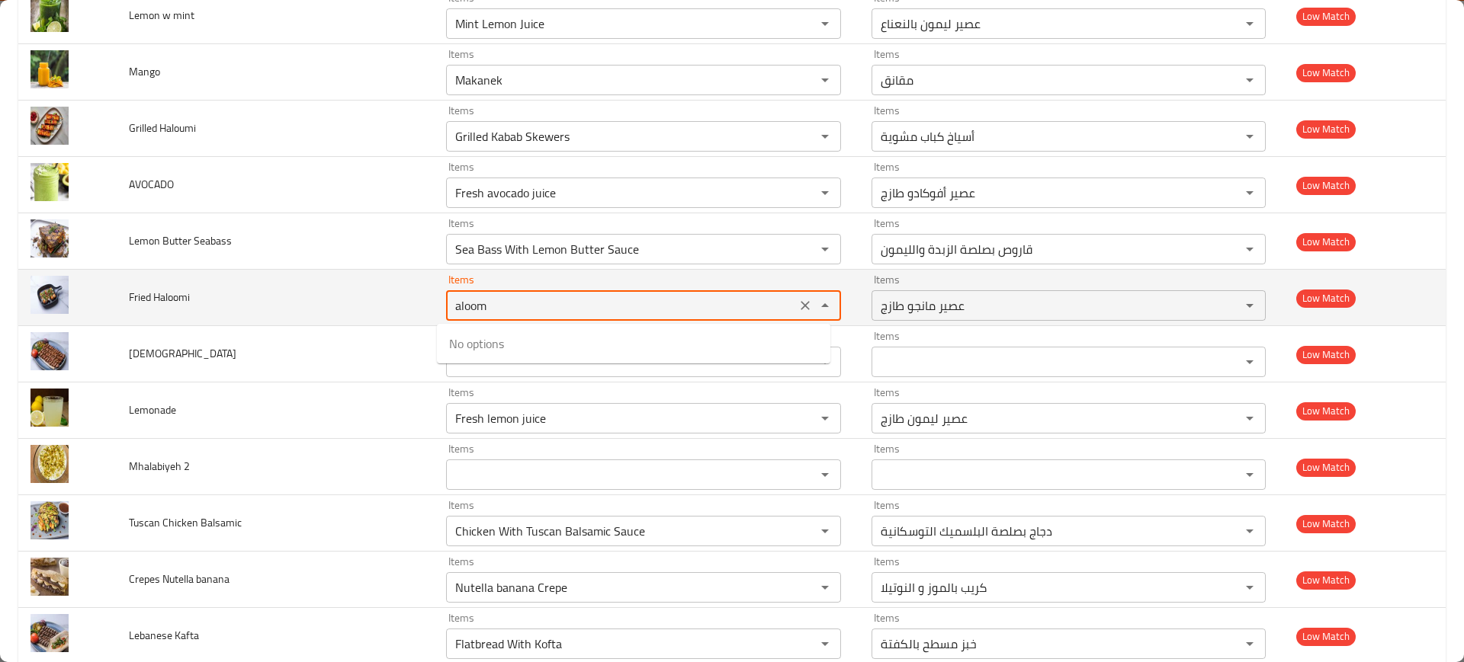
click at [236, 276] on td "Fried Haloomi" at bounding box center [275, 298] width 317 height 56
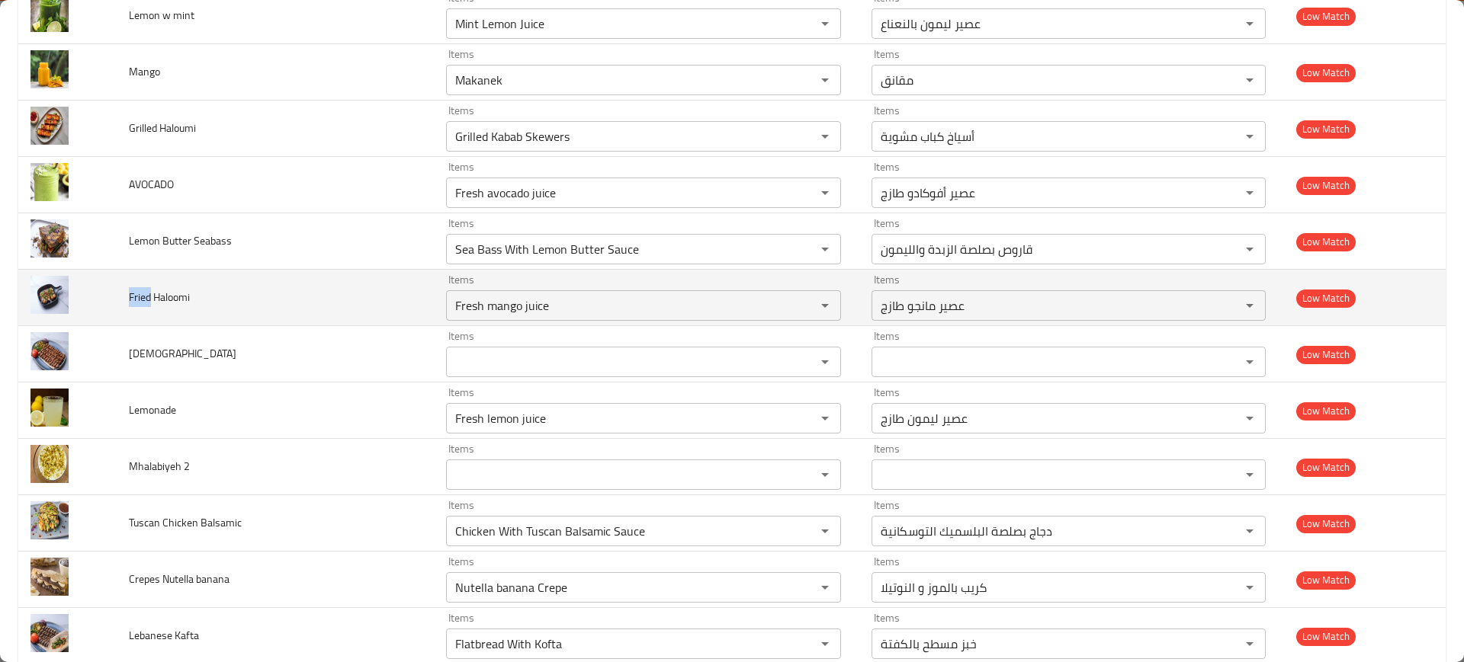
drag, startPoint x: 149, startPoint y: 298, endPoint x: 120, endPoint y: 300, distance: 28.3
click at [120, 300] on td "Fried Haloomi" at bounding box center [275, 298] width 317 height 56
copy span "Fried"
drag, startPoint x: 579, startPoint y: 317, endPoint x: 581, endPoint y: 310, distance: 7.8
click at [579, 312] on div "Fresh mango juice Items" at bounding box center [643, 305] width 395 height 30
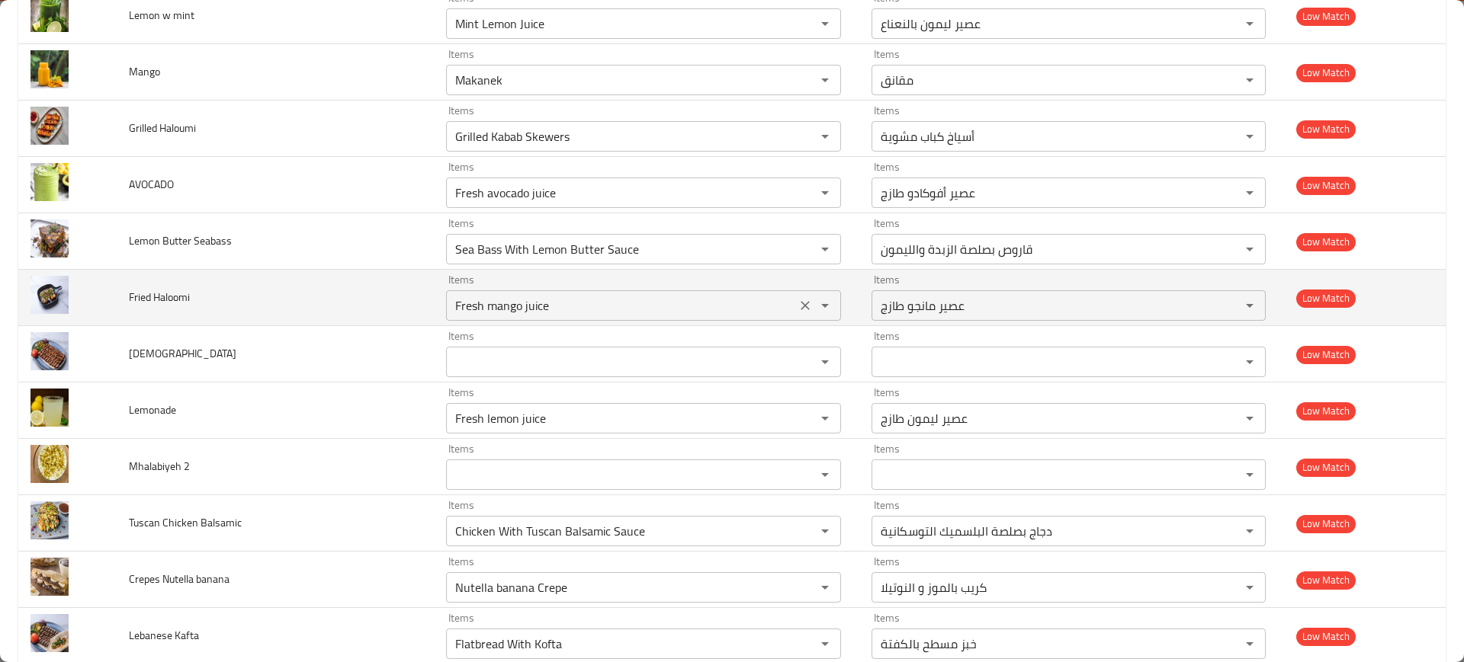
paste Haloomi "ied"
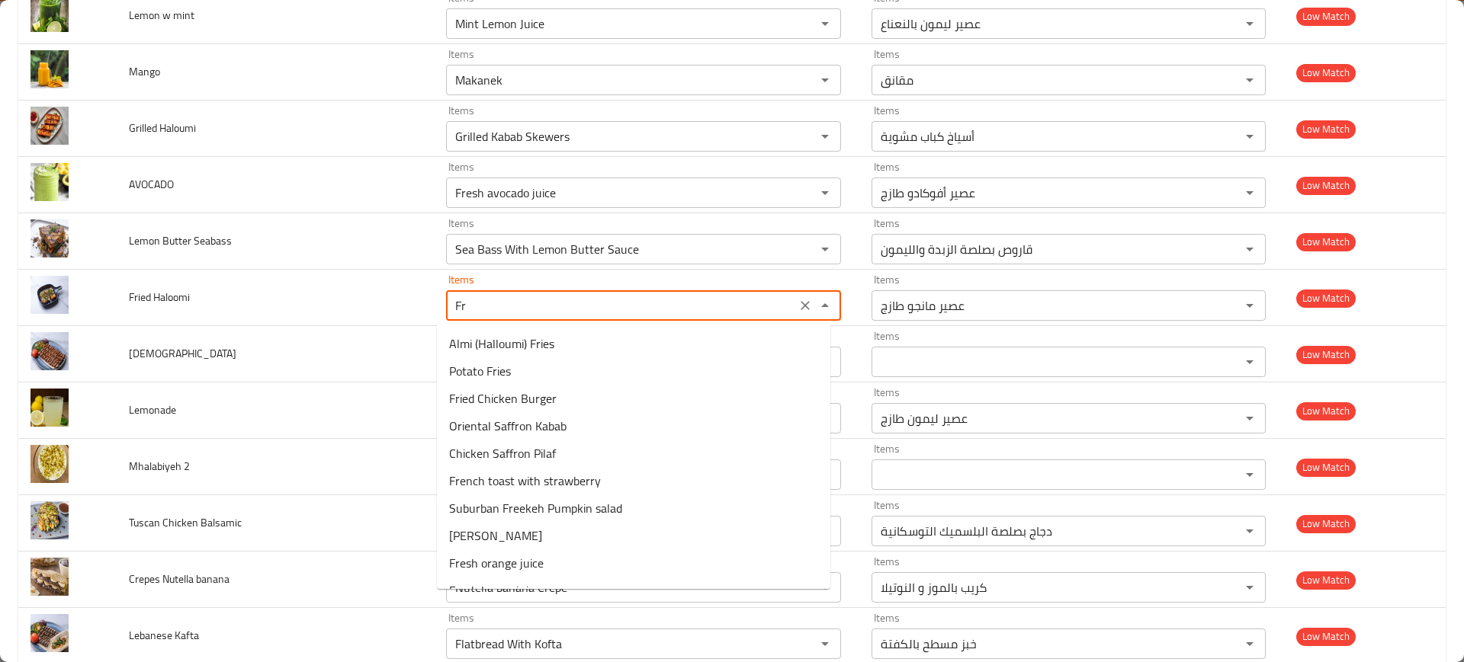
type Haloomi "F"
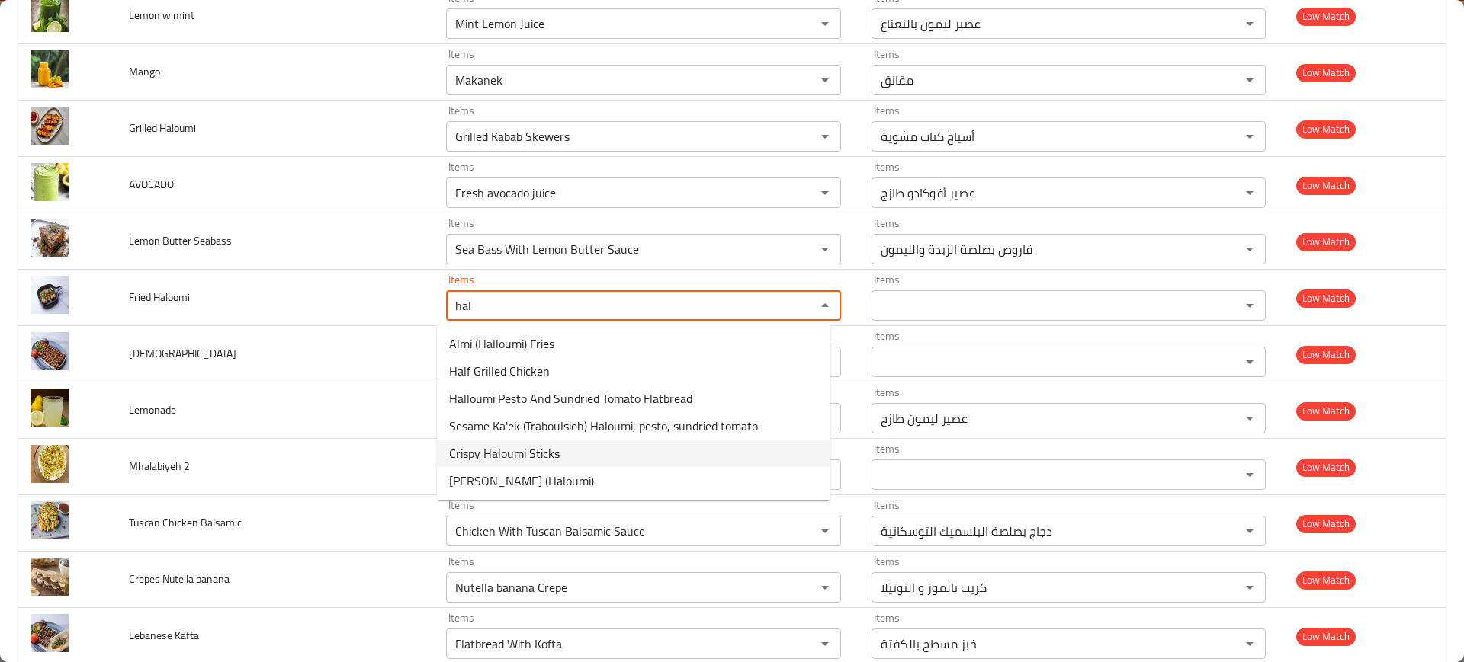
click at [557, 460] on span "Crispy Haloumi Sticks" at bounding box center [504, 453] width 111 height 18
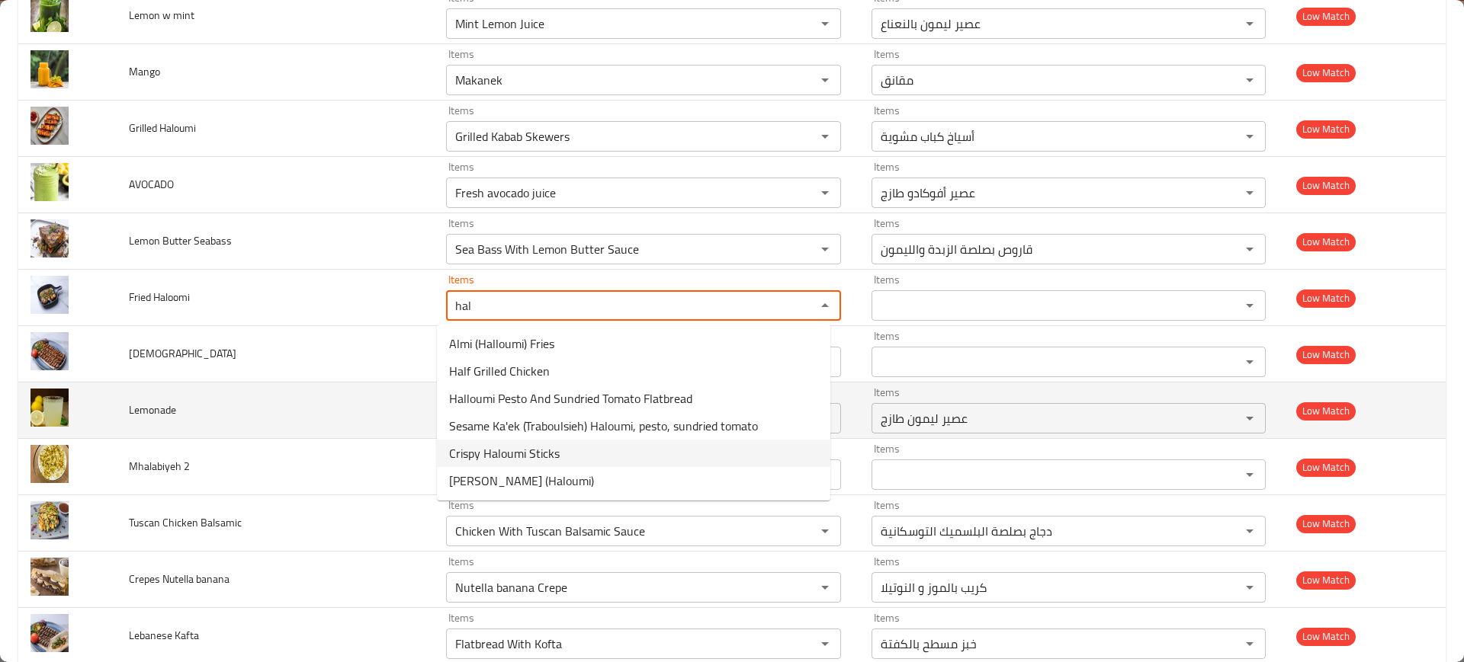
type Haloomi "Crispy Haloumi Sticks"
type Haloomi-ar "أصابع حلومي مقرمشة"
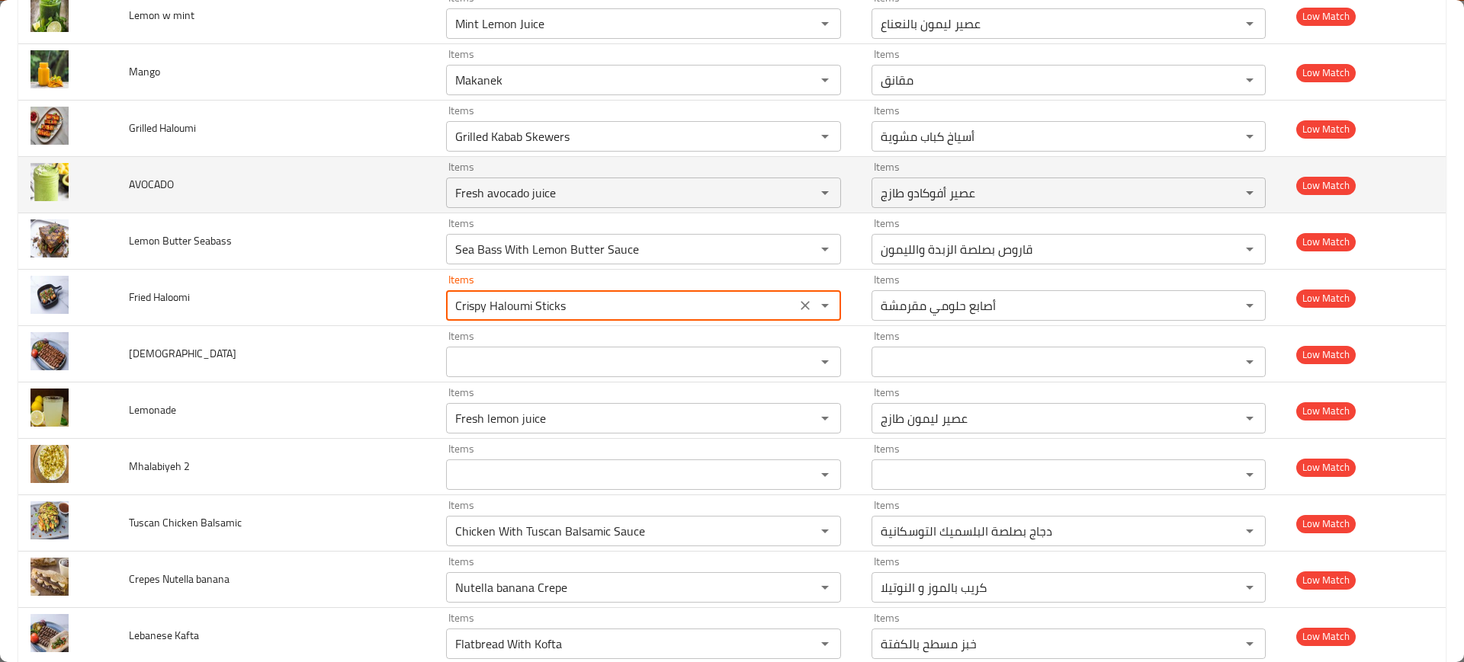
scroll to position [5622, 0]
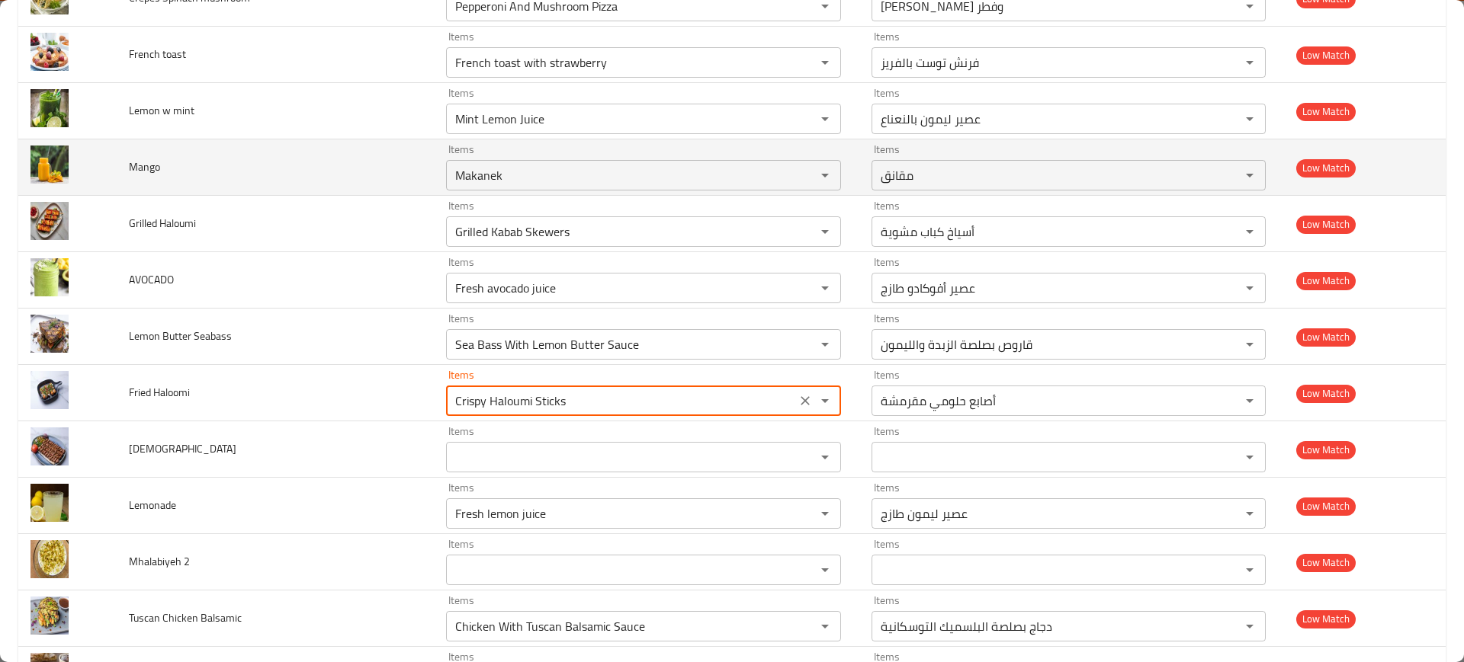
type Haloomi "Crispy Haloumi Sticks"
click at [153, 148] on td "Mango" at bounding box center [275, 168] width 317 height 56
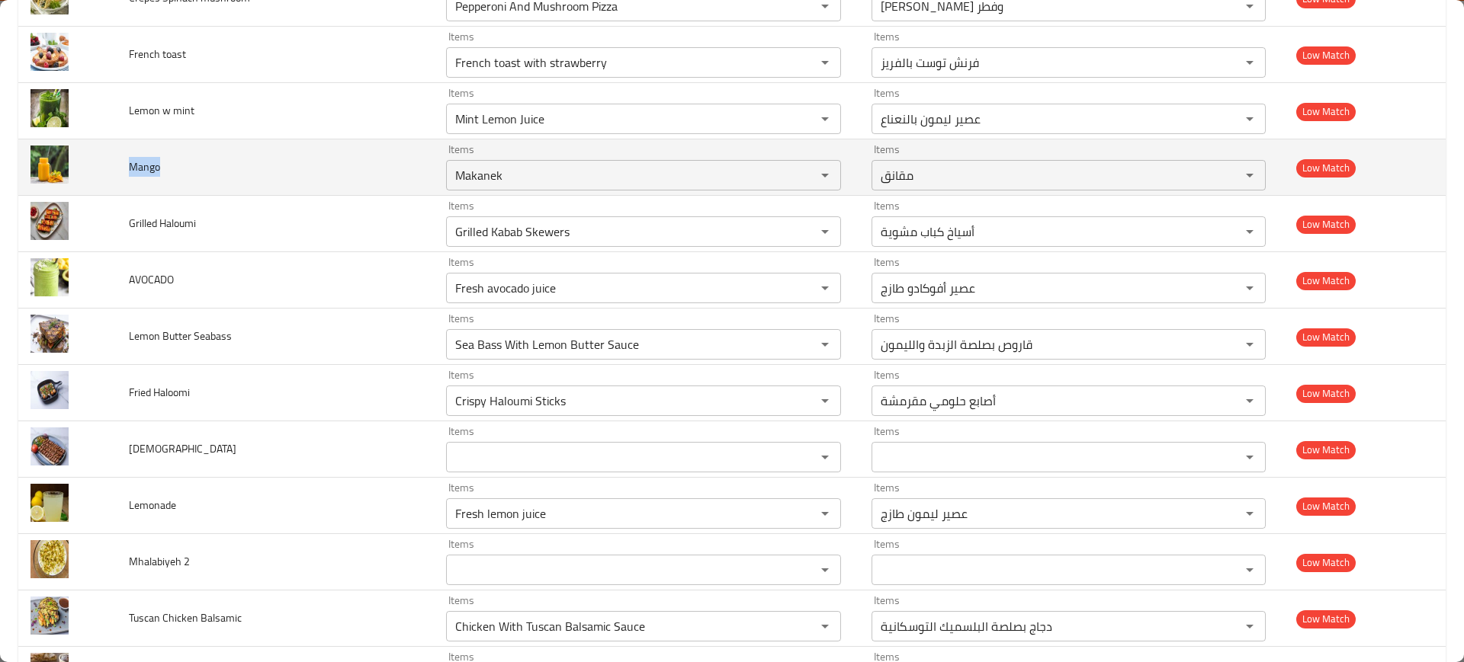
click at [152, 148] on td "Mango" at bounding box center [275, 168] width 317 height 56
copy span "Mango"
click at [619, 183] on input "Makanek" at bounding box center [621, 175] width 341 height 21
paste input "ngo"
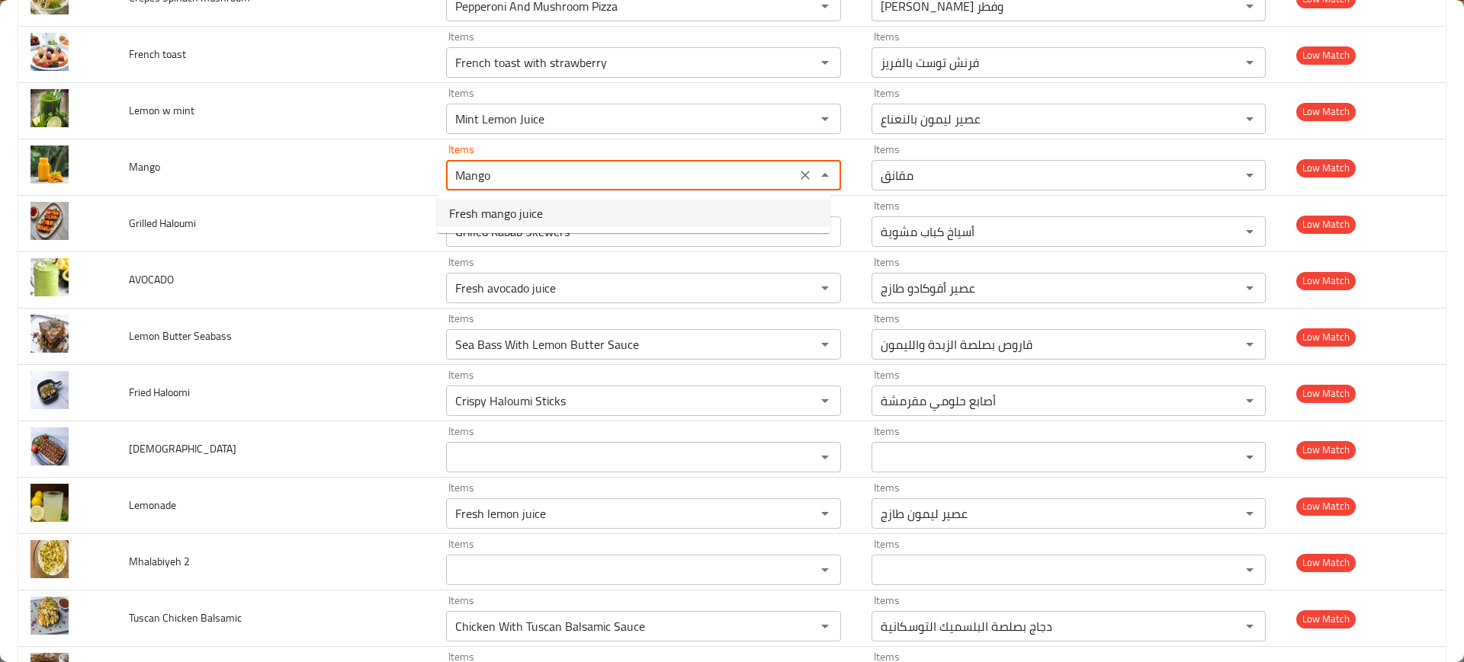
click at [493, 206] on span "Fresh mango juice" at bounding box center [496, 213] width 94 height 18
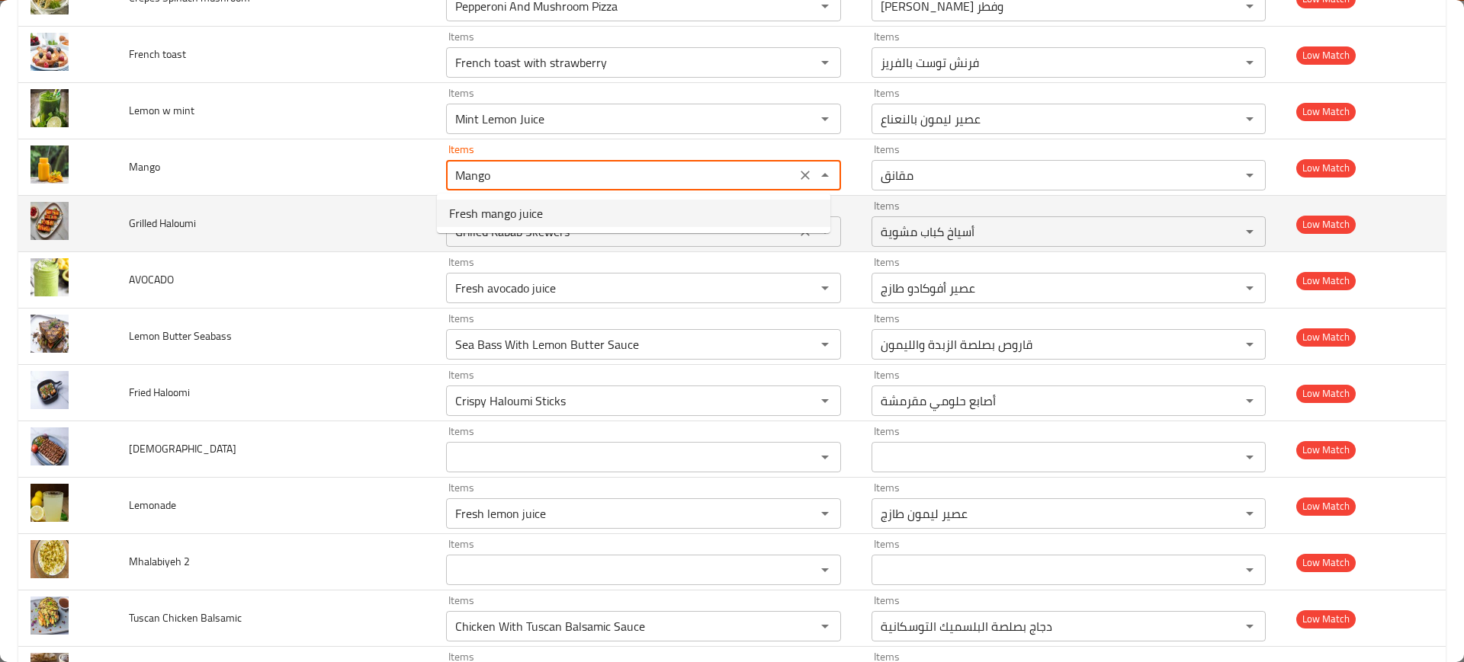
type input "Fresh mango juice"
type input "عصير مانجو طازج"
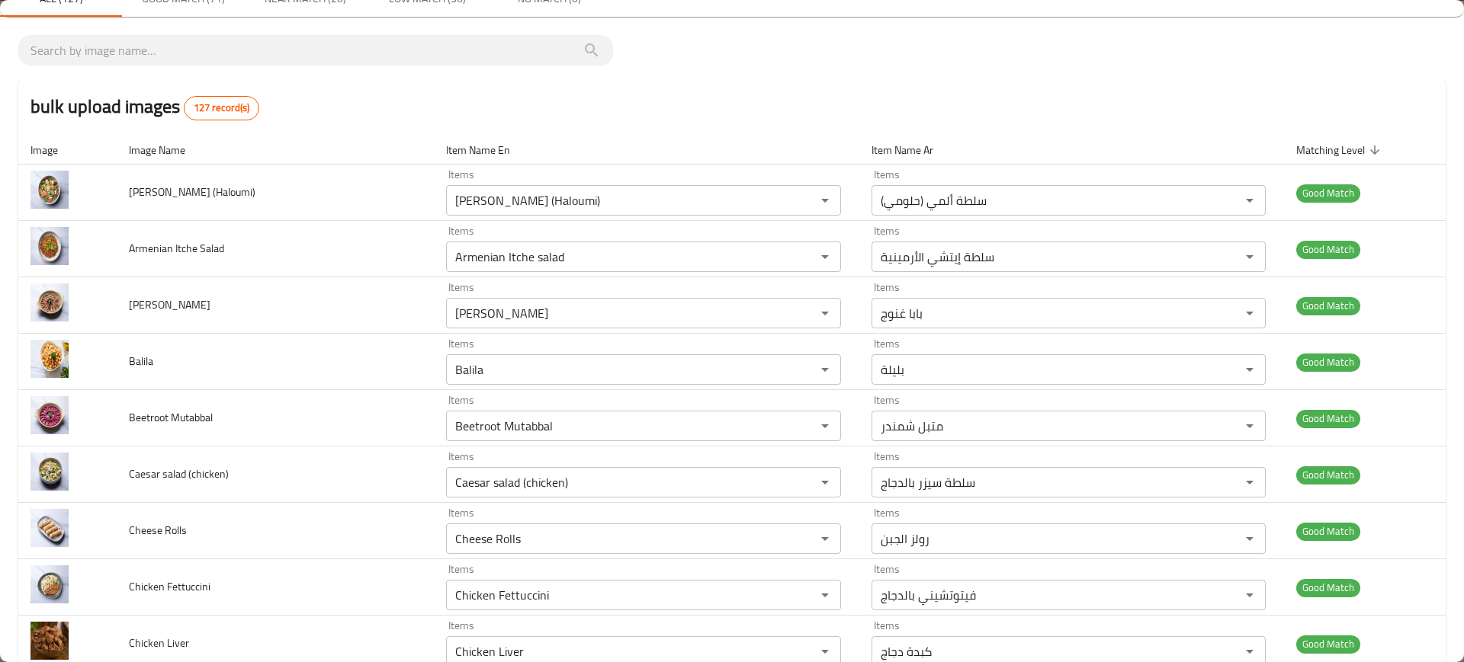
scroll to position [0, 0]
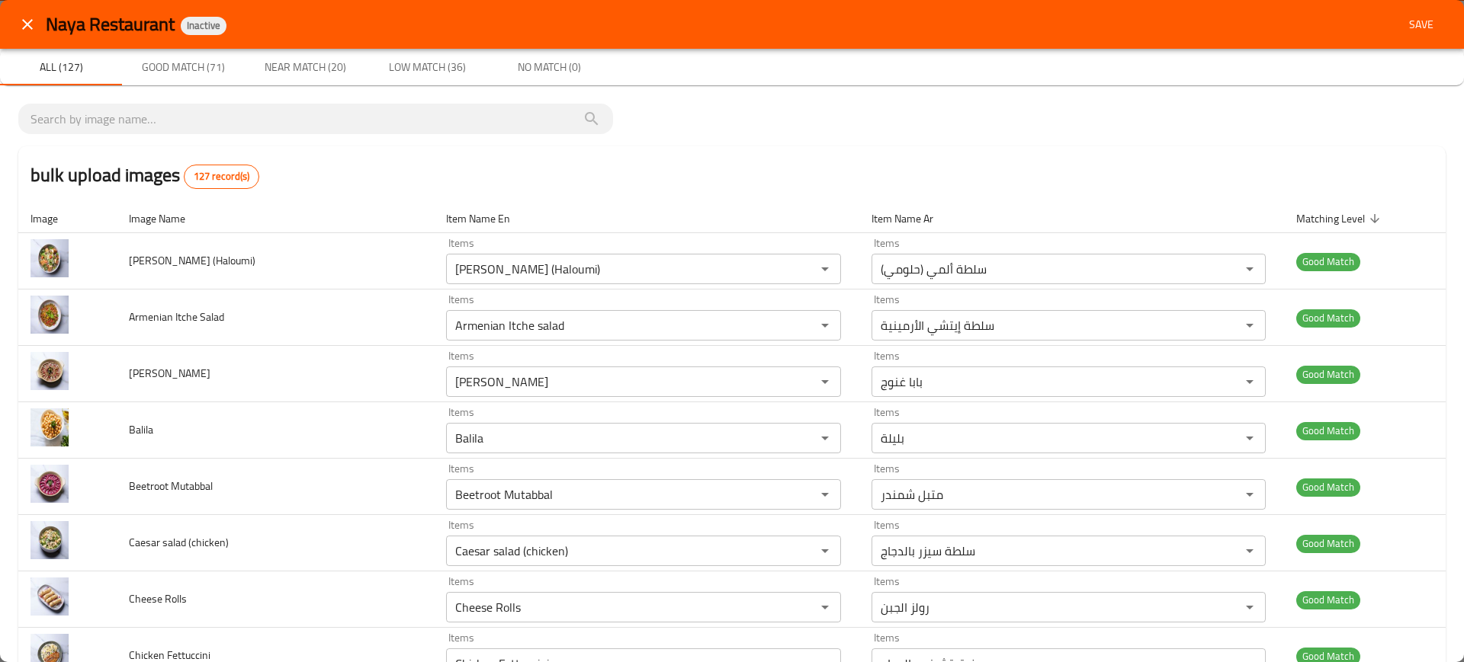
type input "Fresh mango juice"
click at [1410, 17] on span "Save" at bounding box center [1421, 24] width 37 height 19
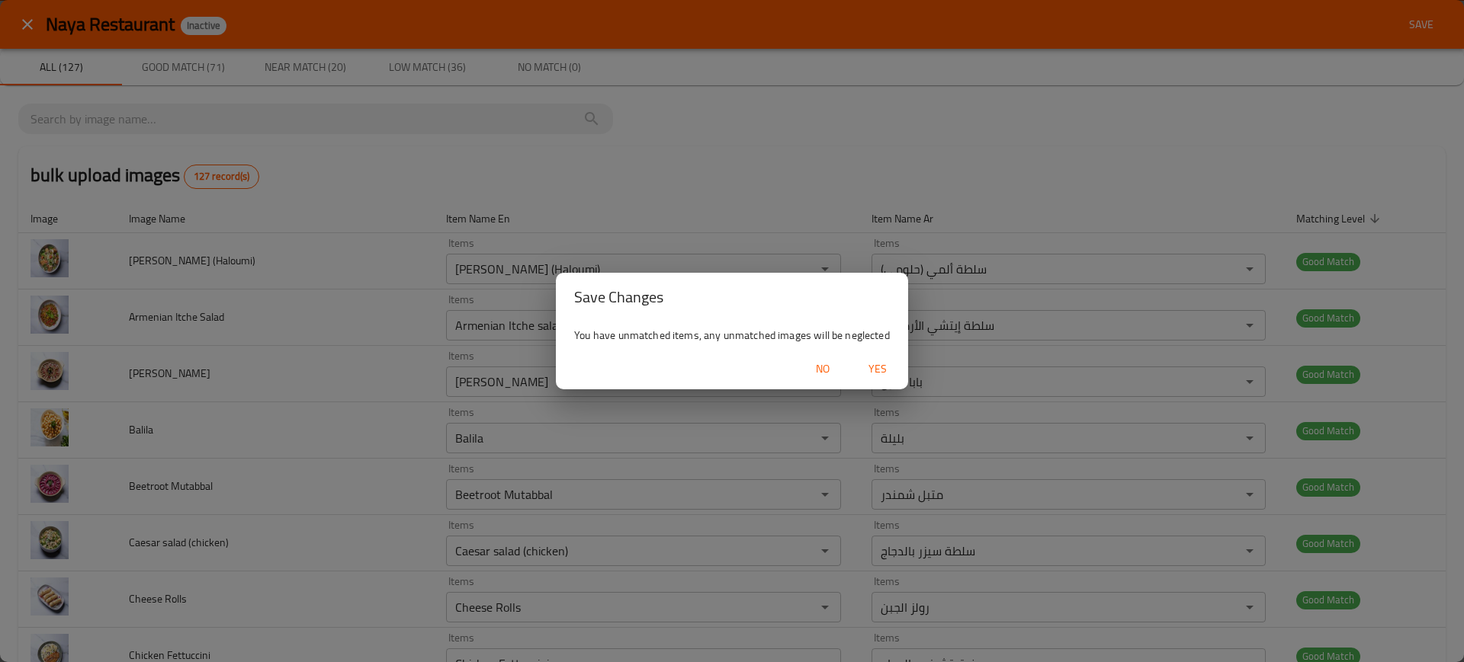
click at [874, 356] on button "Yes" at bounding box center [877, 369] width 49 height 28
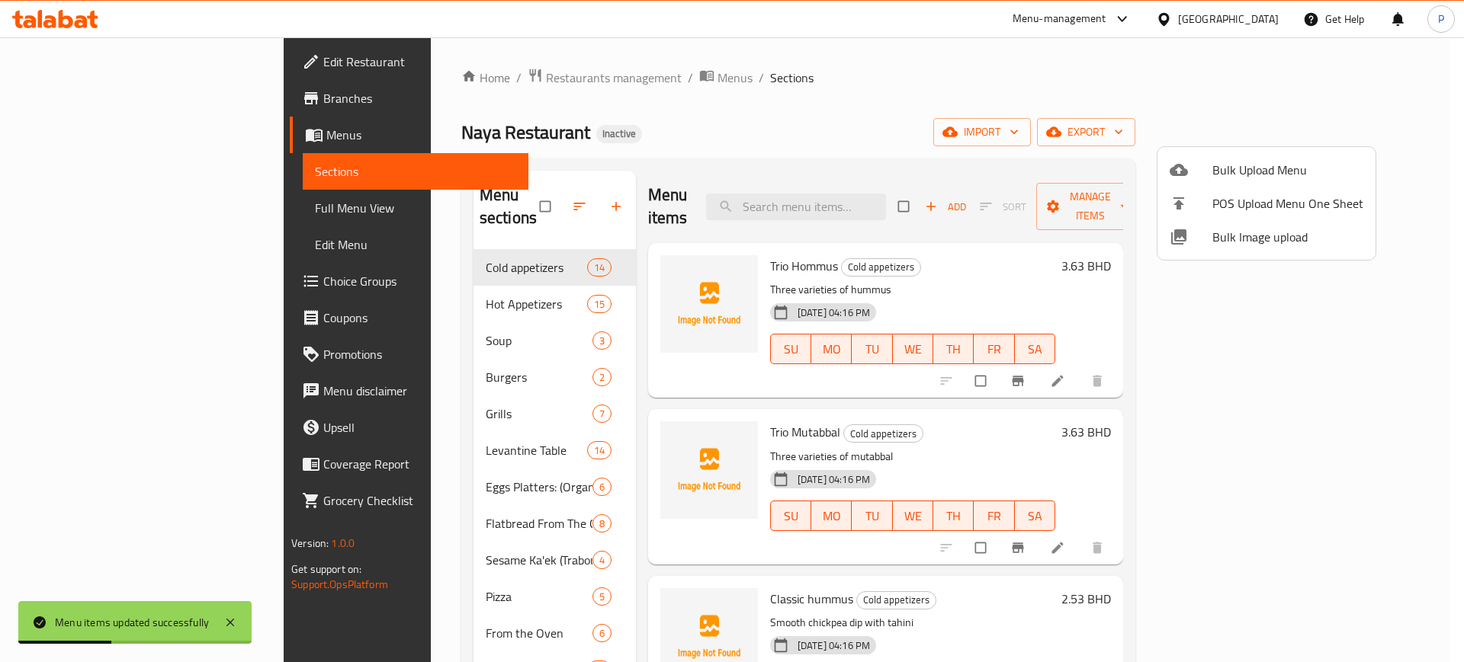
click at [427, 273] on div at bounding box center [732, 331] width 1464 height 662
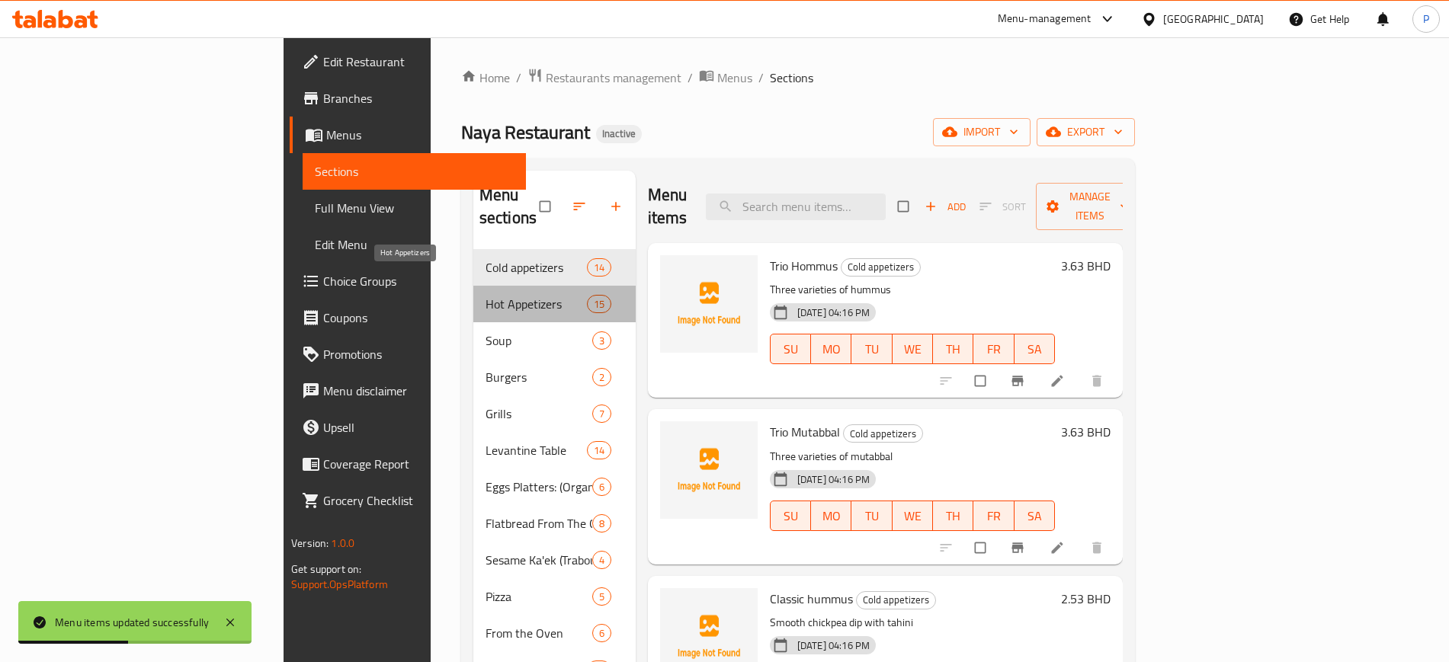
click at [486, 295] on span "Hot Appetizers" at bounding box center [536, 304] width 101 height 18
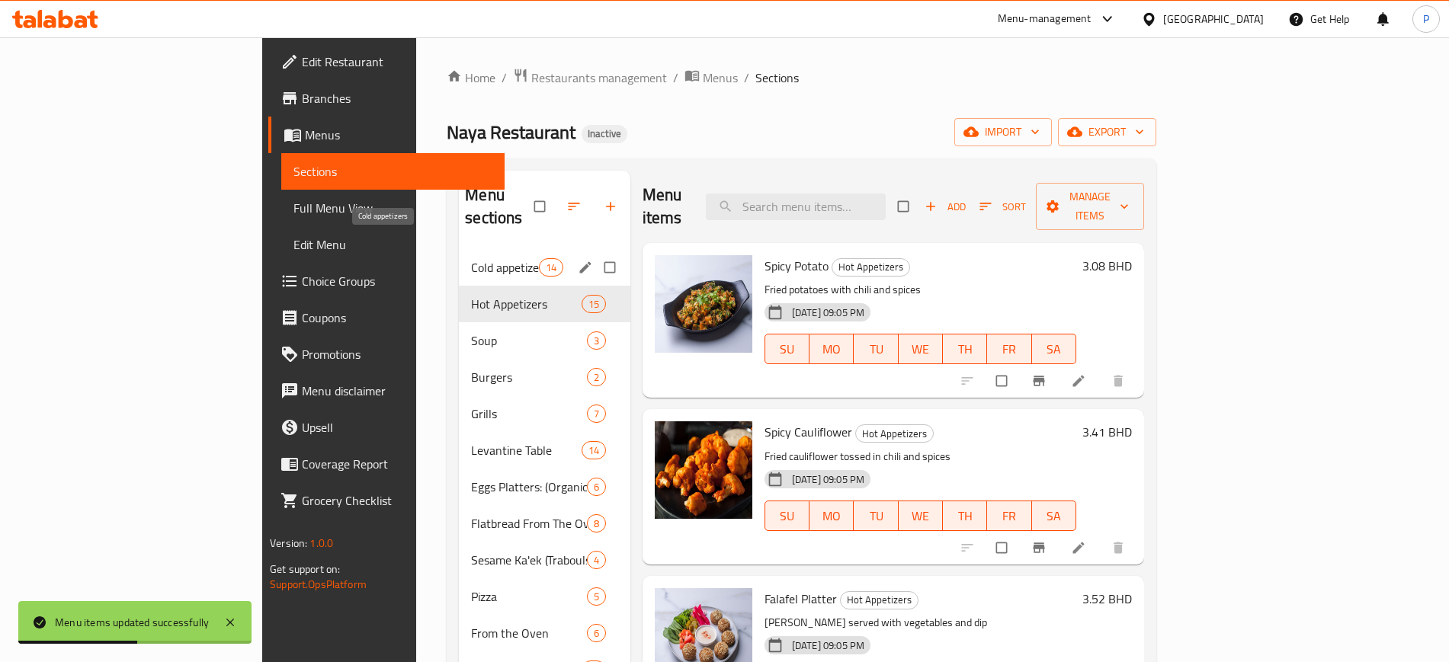
click at [471, 258] on span "Cold appetizers" at bounding box center [504, 267] width 67 height 18
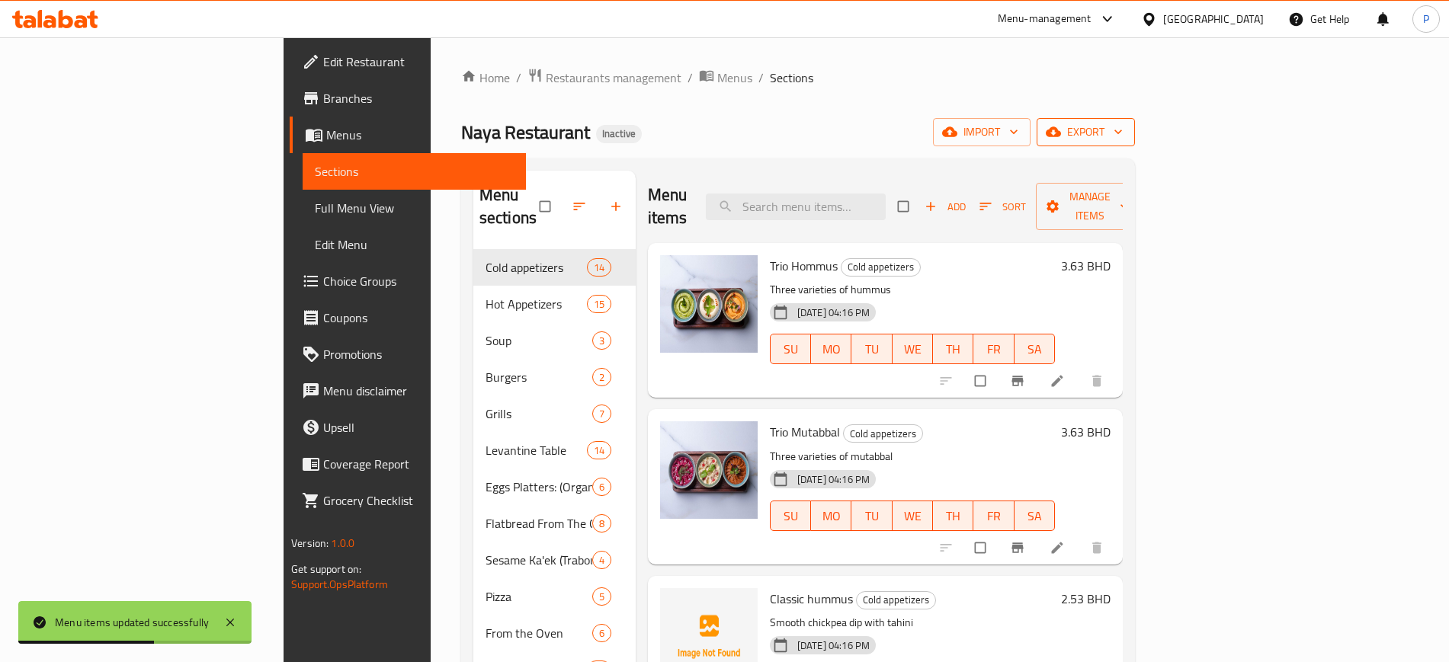
click at [1135, 143] on button "export" at bounding box center [1086, 132] width 98 height 28
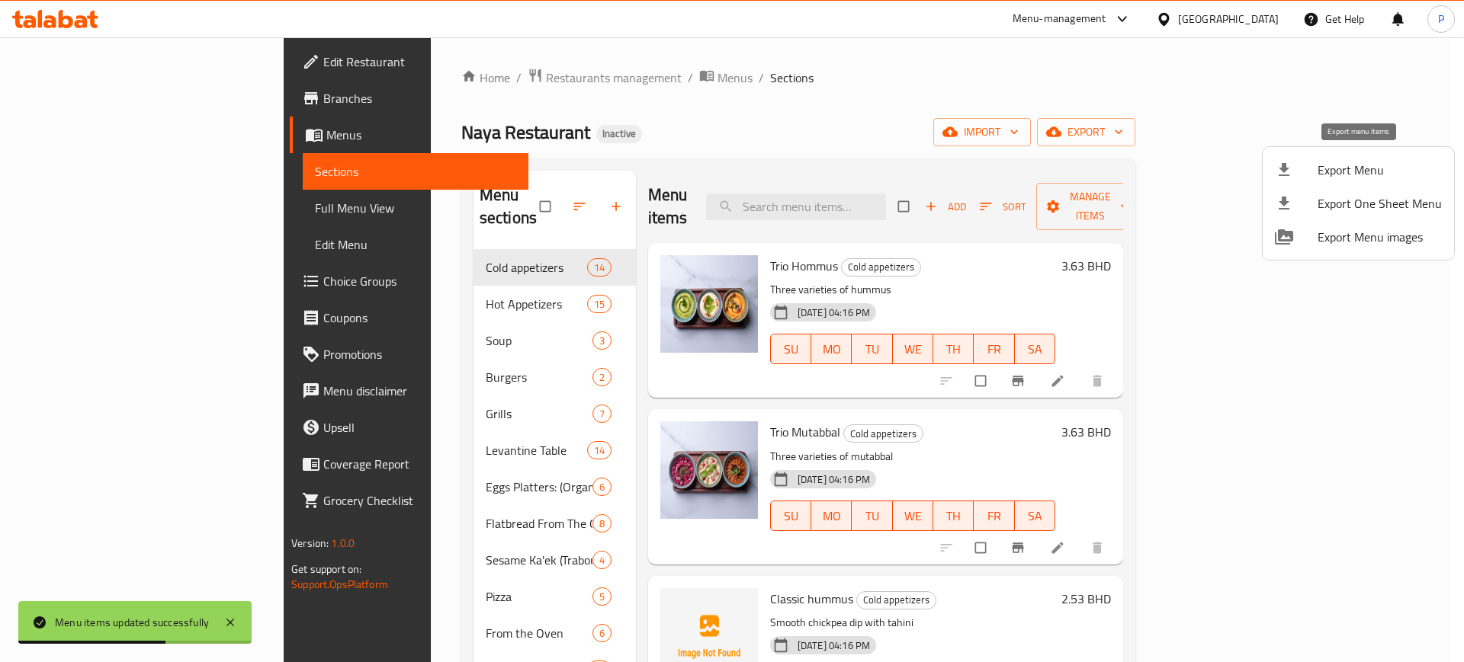
click at [1310, 168] on div at bounding box center [1296, 170] width 43 height 18
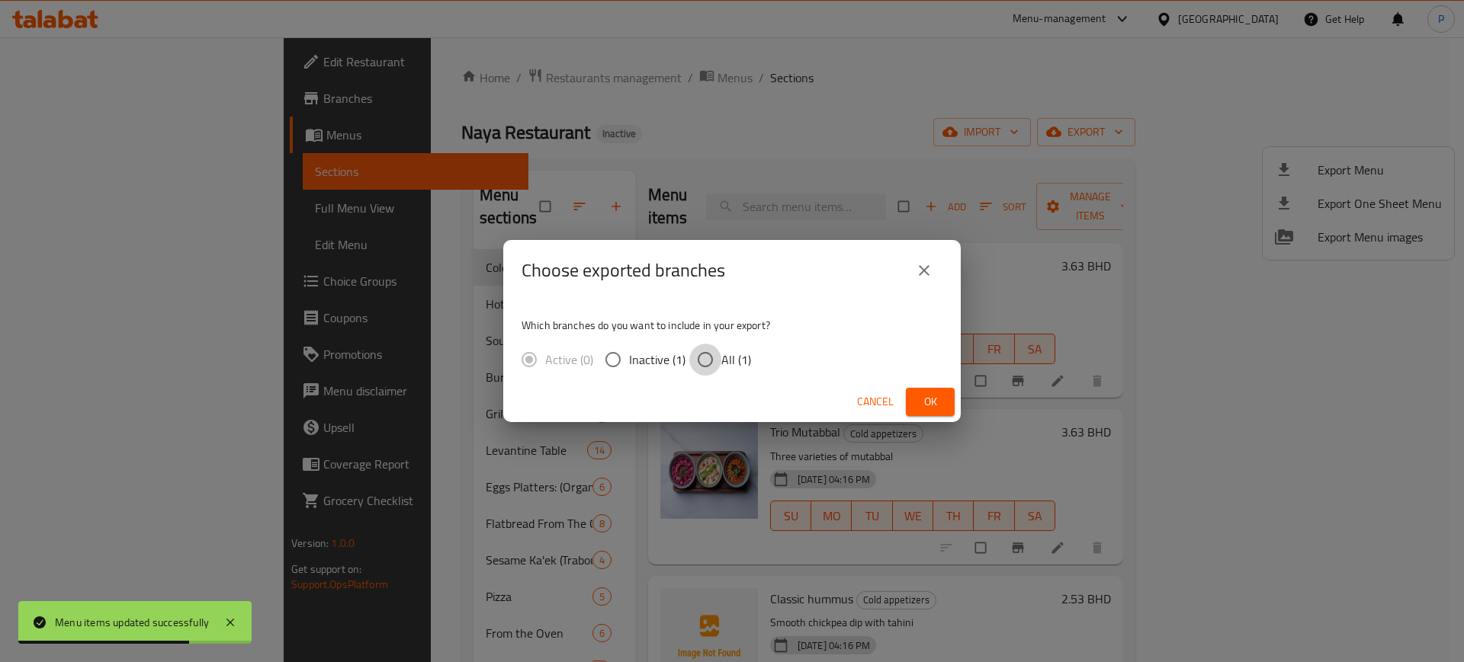
click at [712, 348] on input "All (1)" at bounding box center [705, 360] width 32 height 32
radio input "true"
click at [919, 390] on button "Ok" at bounding box center [930, 402] width 49 height 28
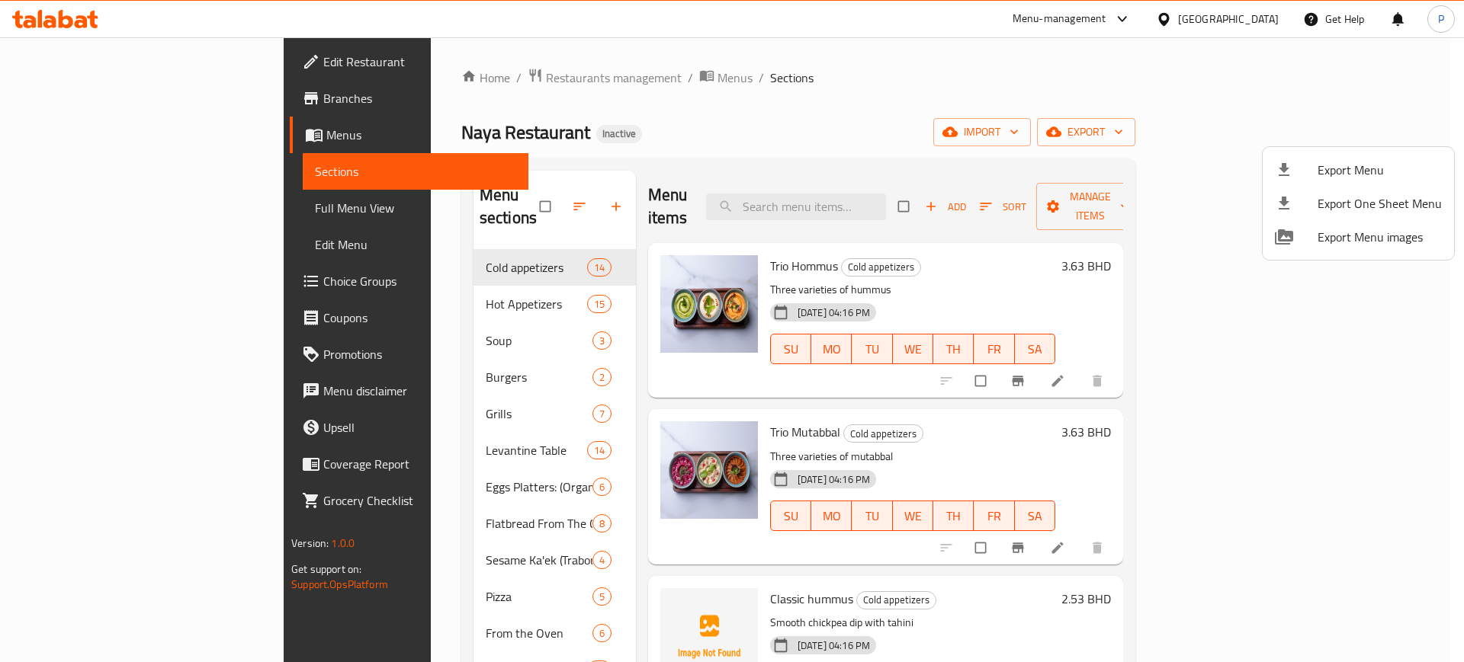
click at [409, 61] on div at bounding box center [732, 331] width 1464 height 662
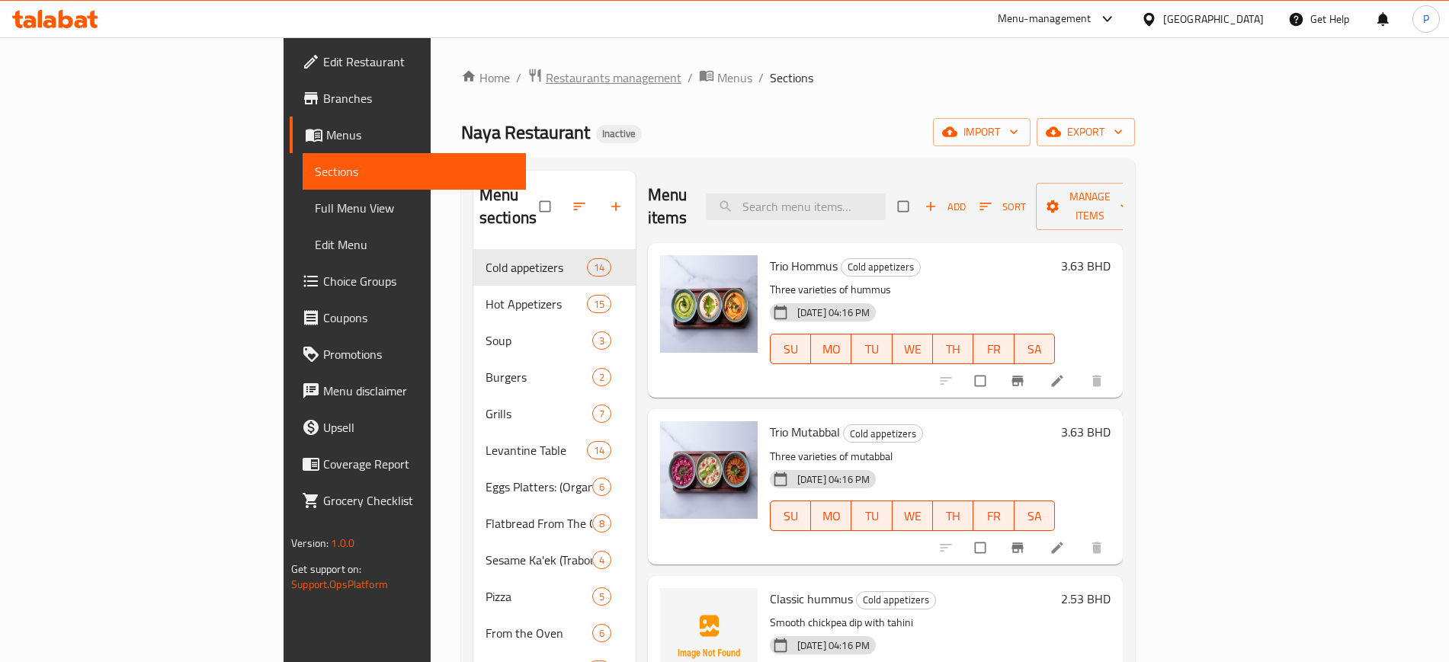
click at [546, 72] on span "Restaurants management" at bounding box center [614, 78] width 136 height 18
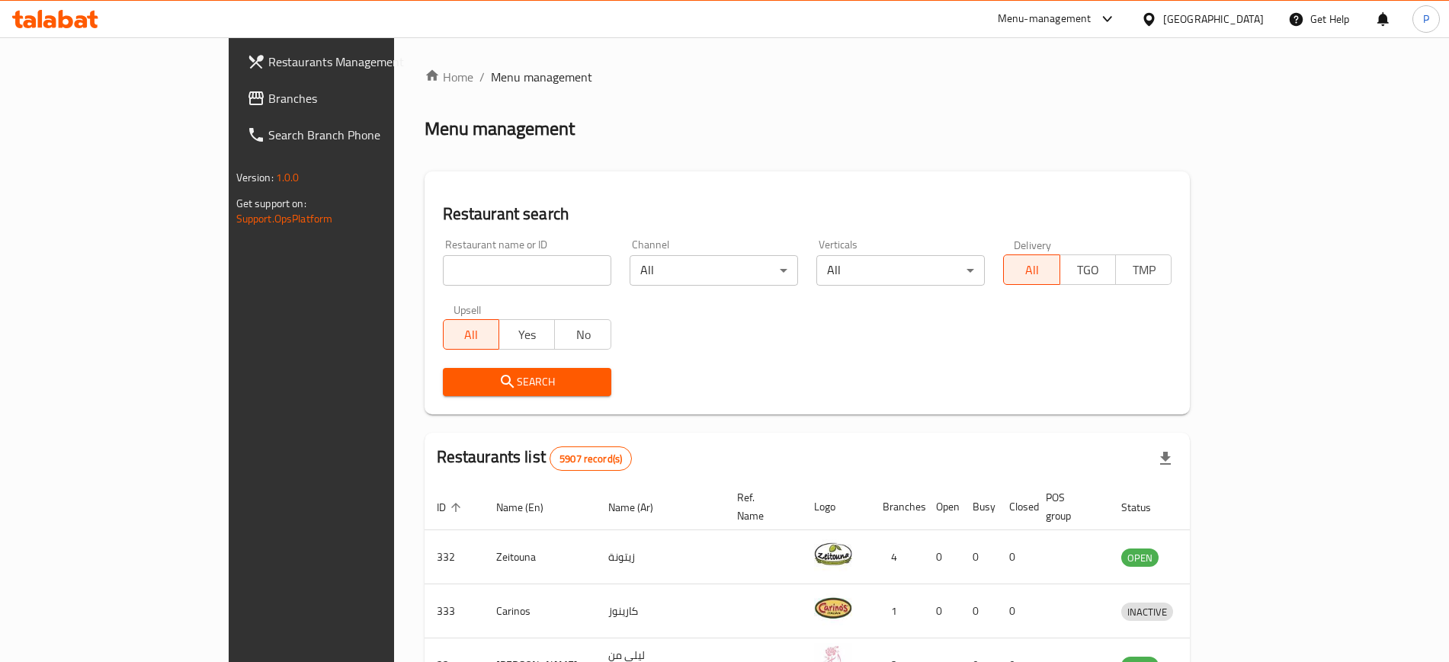
click at [1163, 21] on div at bounding box center [1152, 19] width 22 height 17
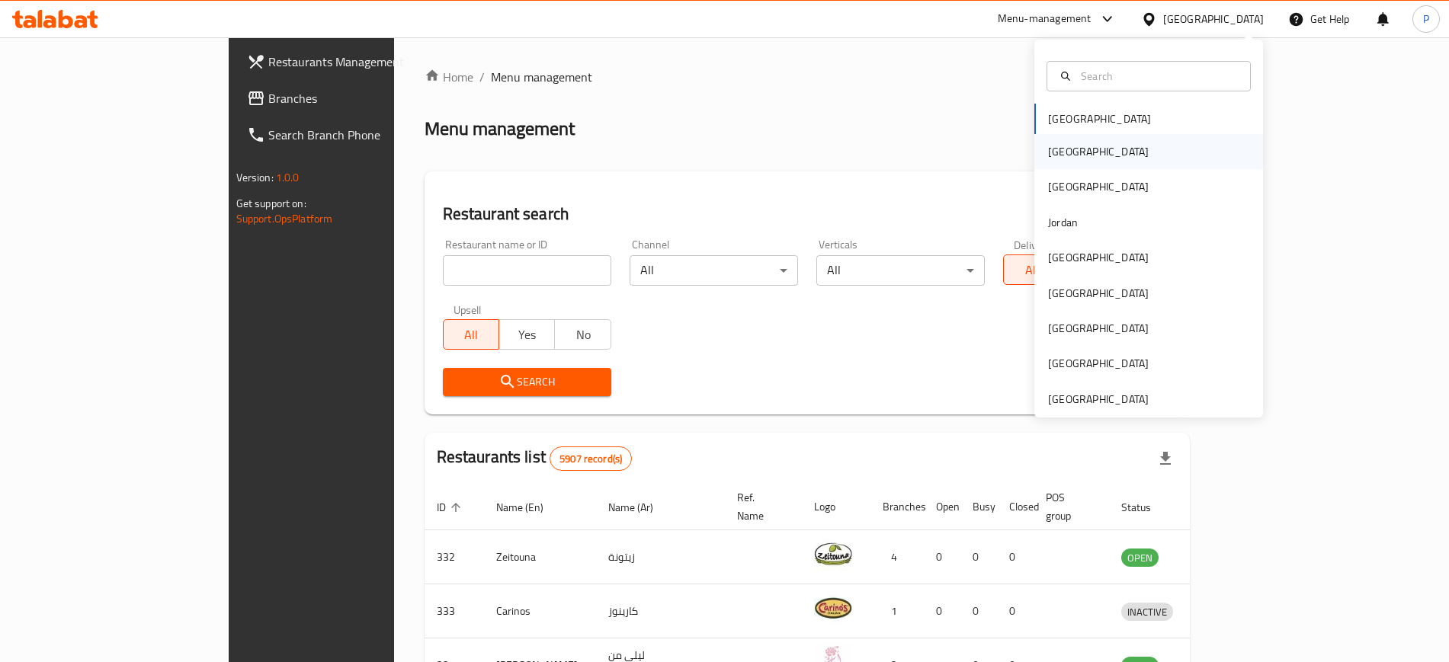
click at [1070, 146] on div "[GEOGRAPHIC_DATA]" at bounding box center [1098, 151] width 125 height 35
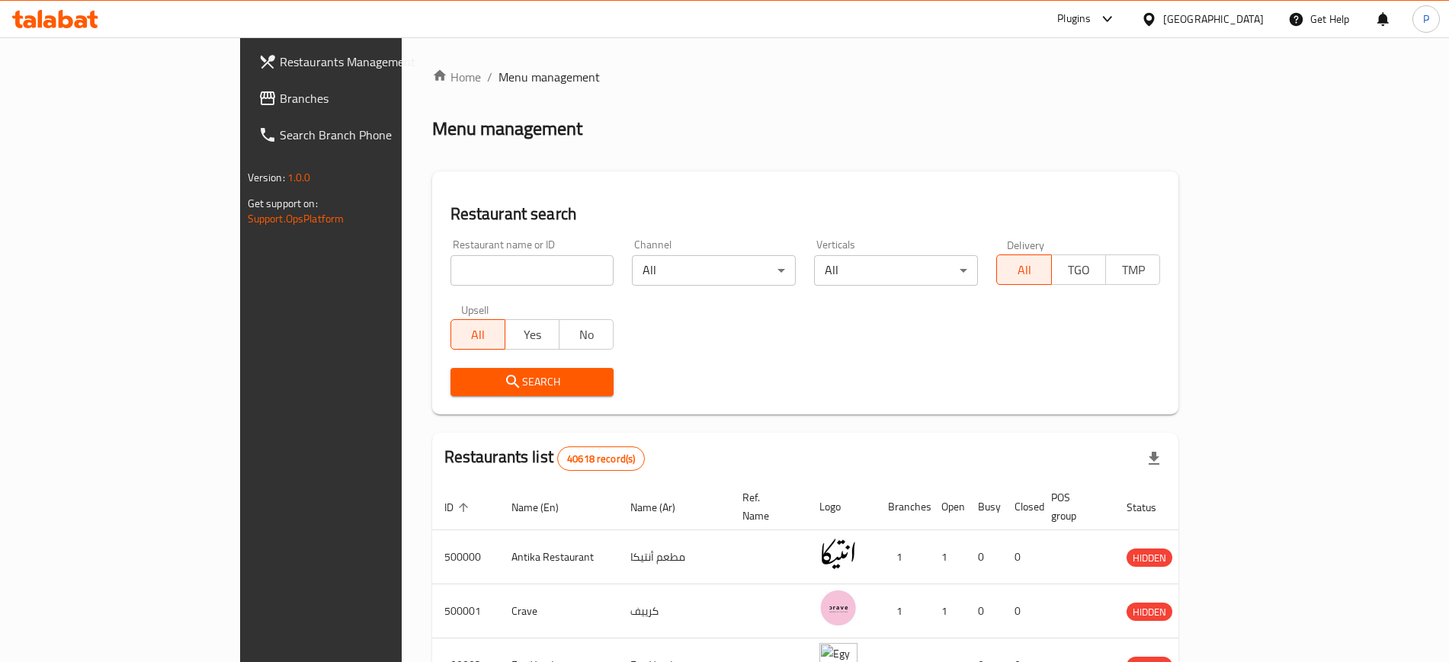
click at [496, 268] on input "search" at bounding box center [533, 270] width 164 height 30
paste input "[PERSON_NAME]"
type input "[PERSON_NAME]"
click button "Search" at bounding box center [533, 382] width 164 height 28
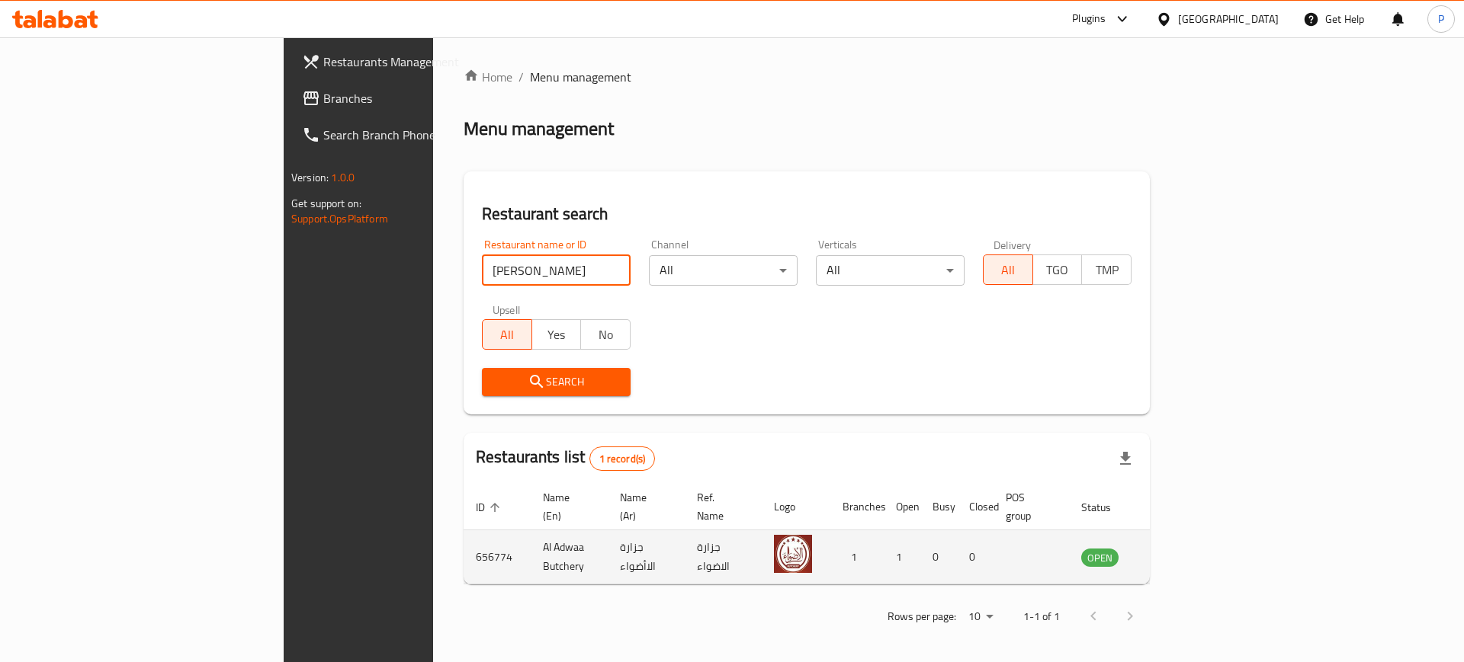
click at [1179, 552] on icon "enhanced table" at bounding box center [1170, 558] width 17 height 13
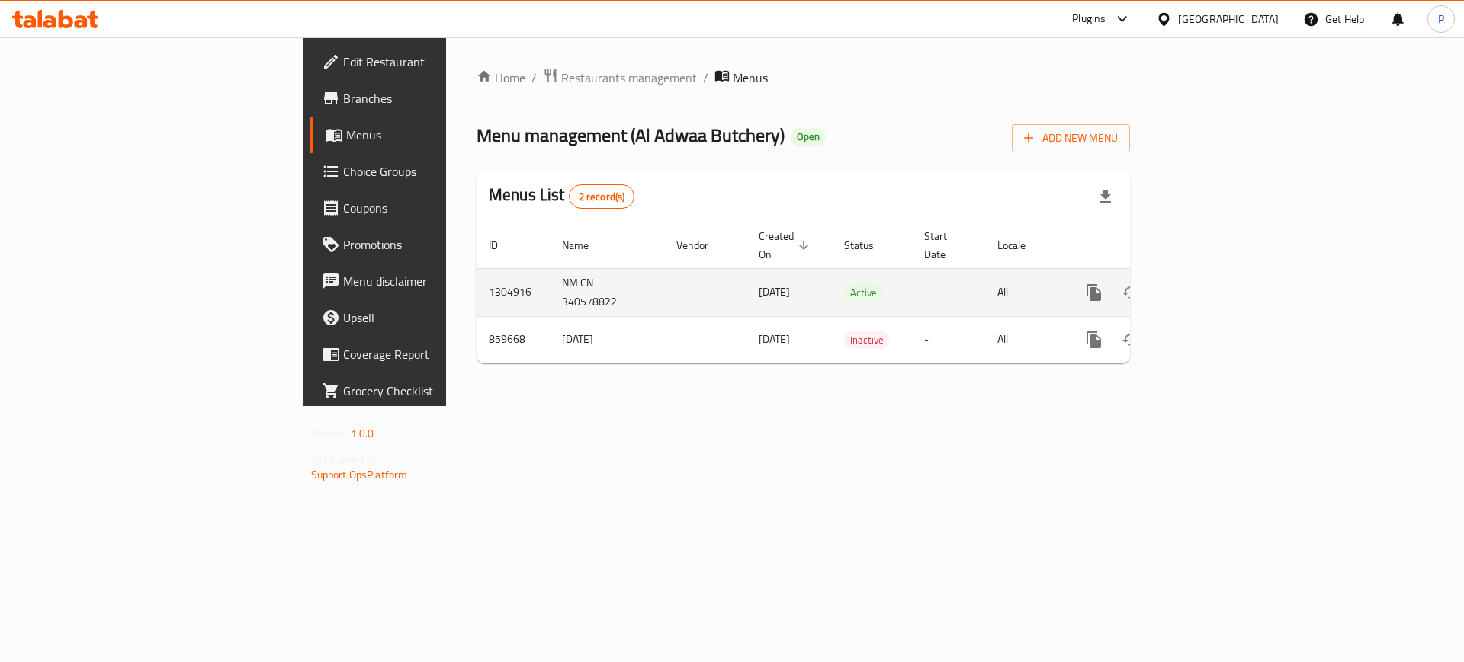
click at [1211, 286] on icon "enhanced table" at bounding box center [1204, 293] width 14 height 14
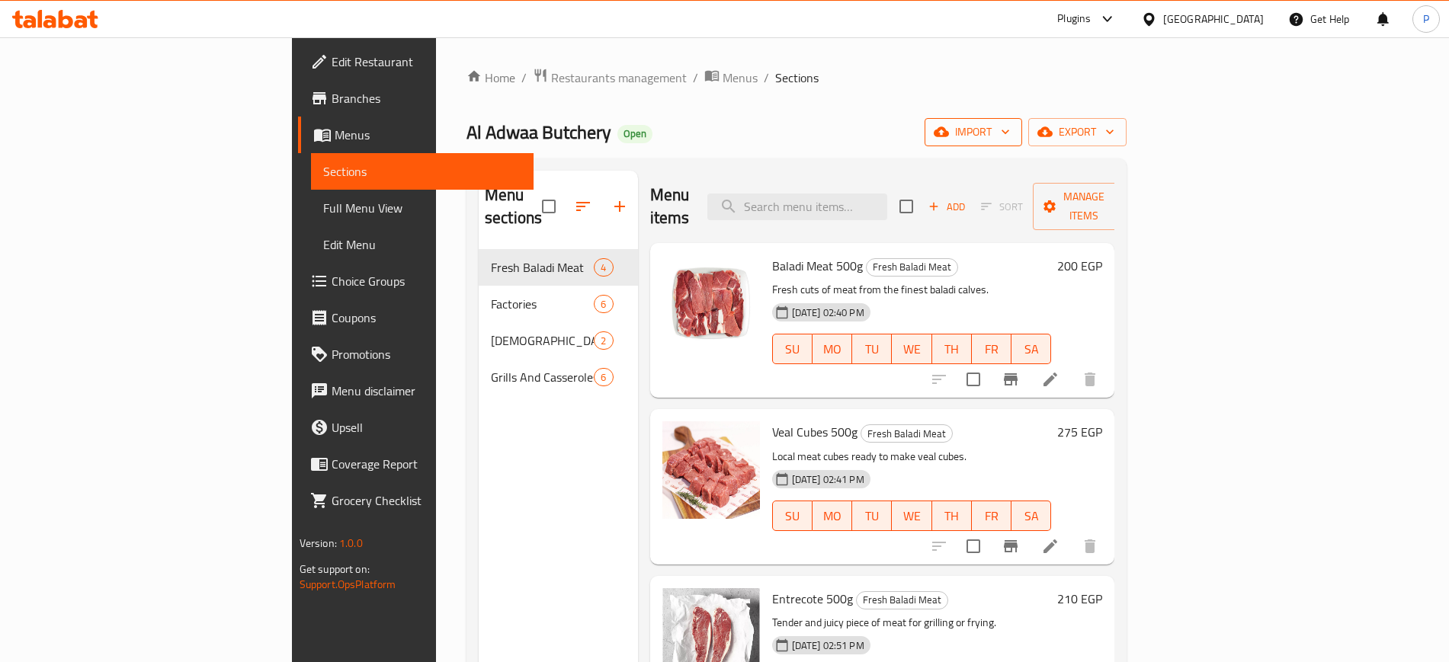
click at [949, 131] on icon "button" at bounding box center [941, 132] width 15 height 10
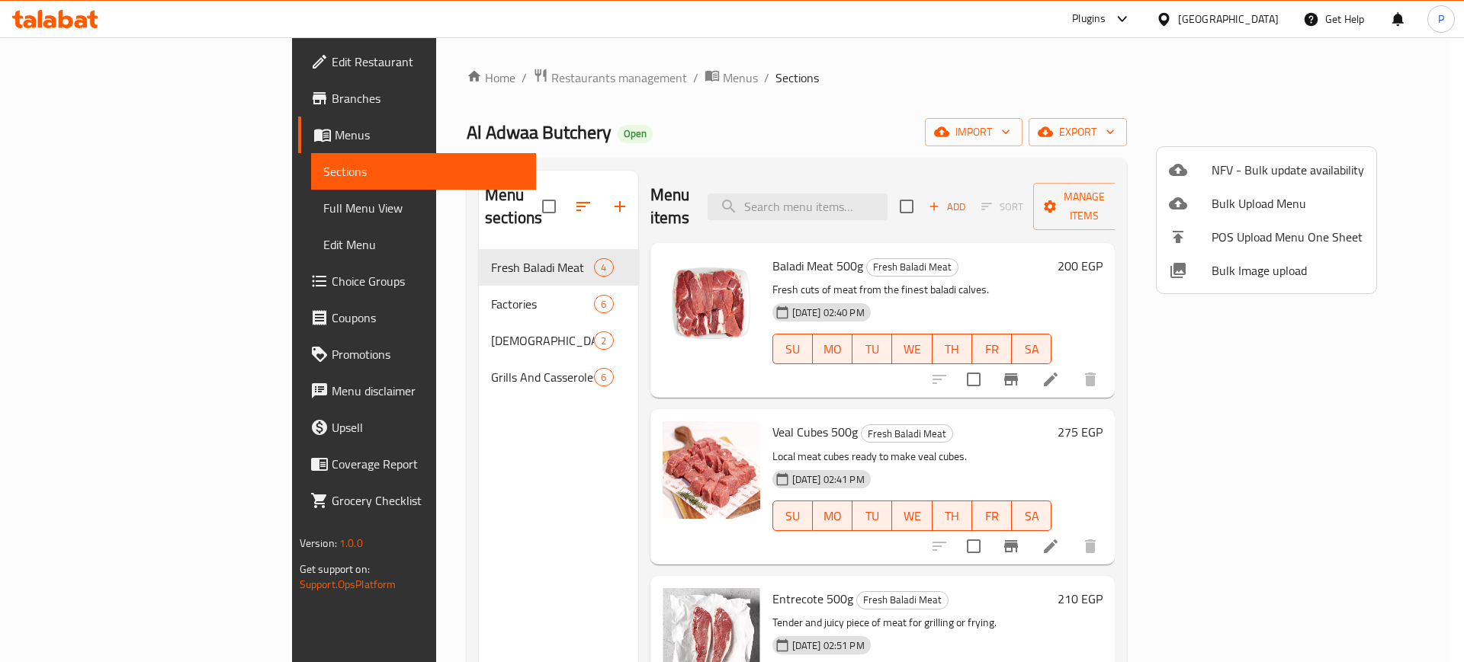
click at [1298, 268] on span "Bulk Image upload" at bounding box center [1287, 270] width 152 height 18
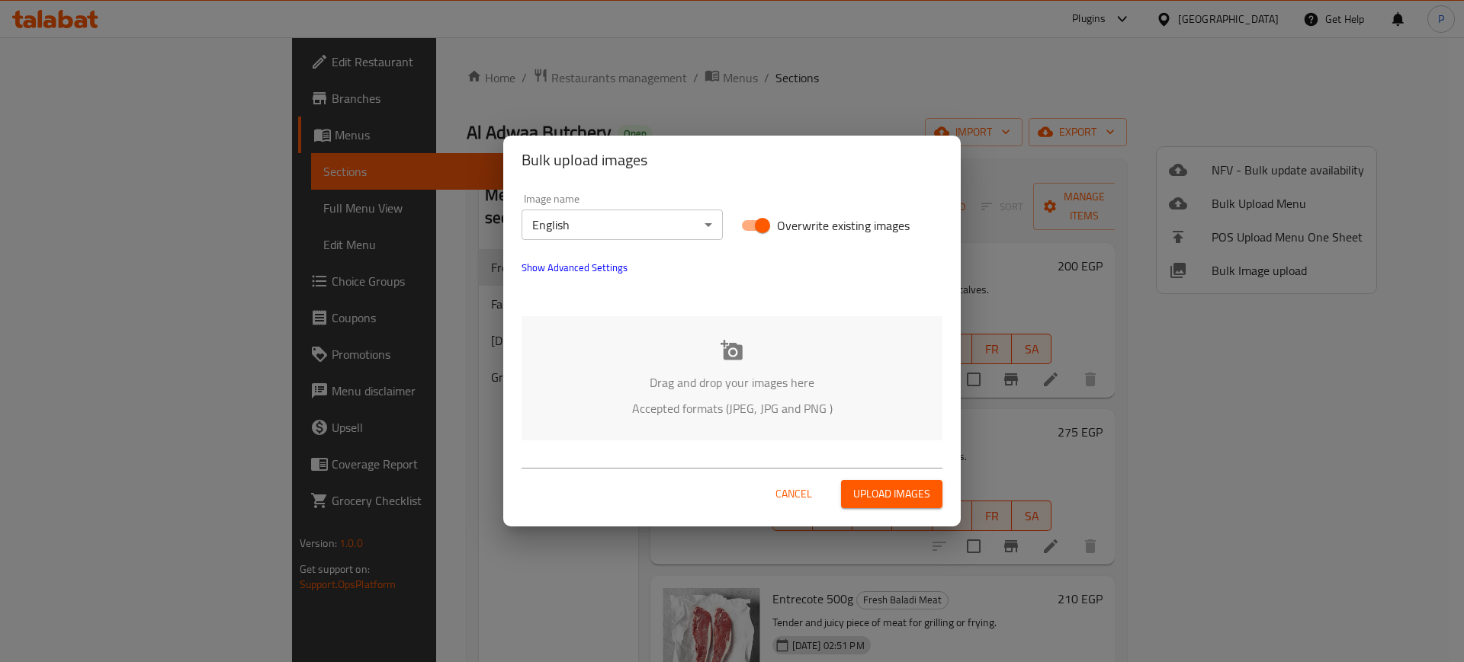
click at [629, 229] on body "​ Plugins [GEOGRAPHIC_DATA] Get Help P Edit Restaurant Branches Menus Sections …" at bounding box center [732, 349] width 1464 height 625
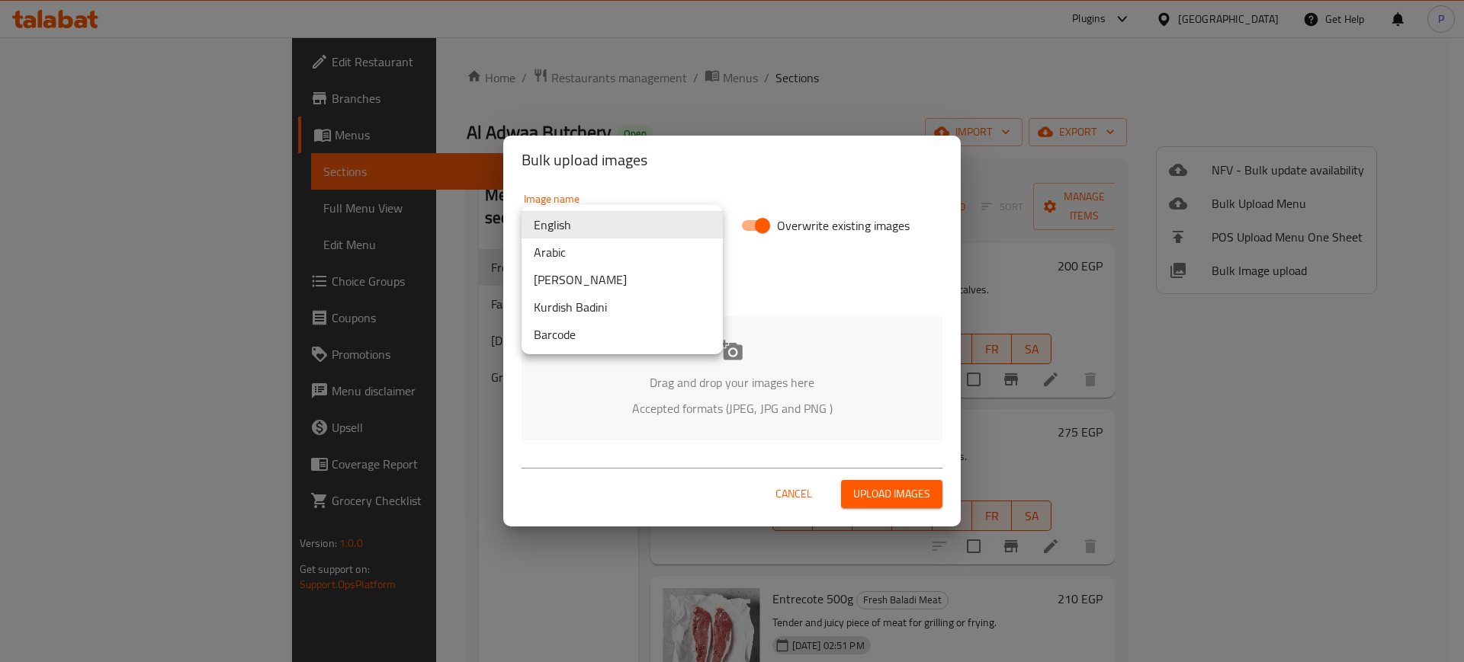
click at [616, 249] on li "Arabic" at bounding box center [621, 252] width 201 height 27
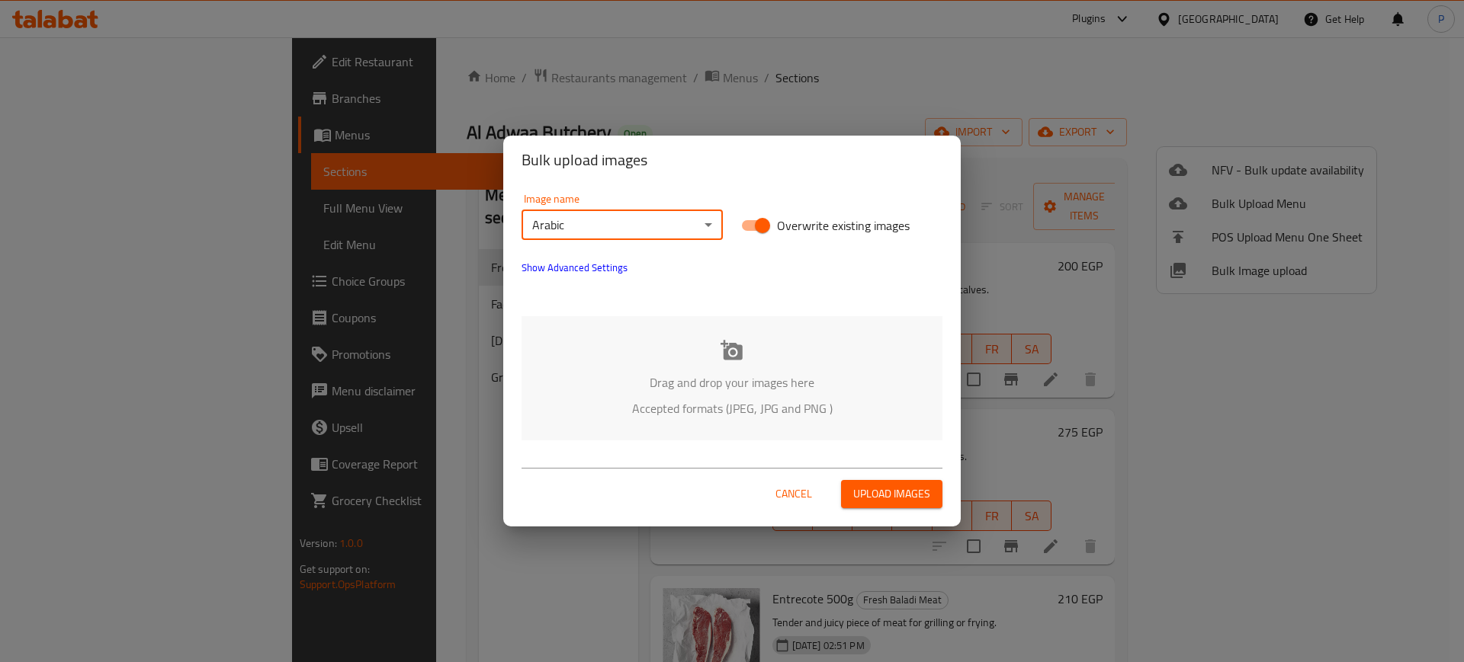
click at [732, 353] on icon at bounding box center [731, 350] width 22 height 20
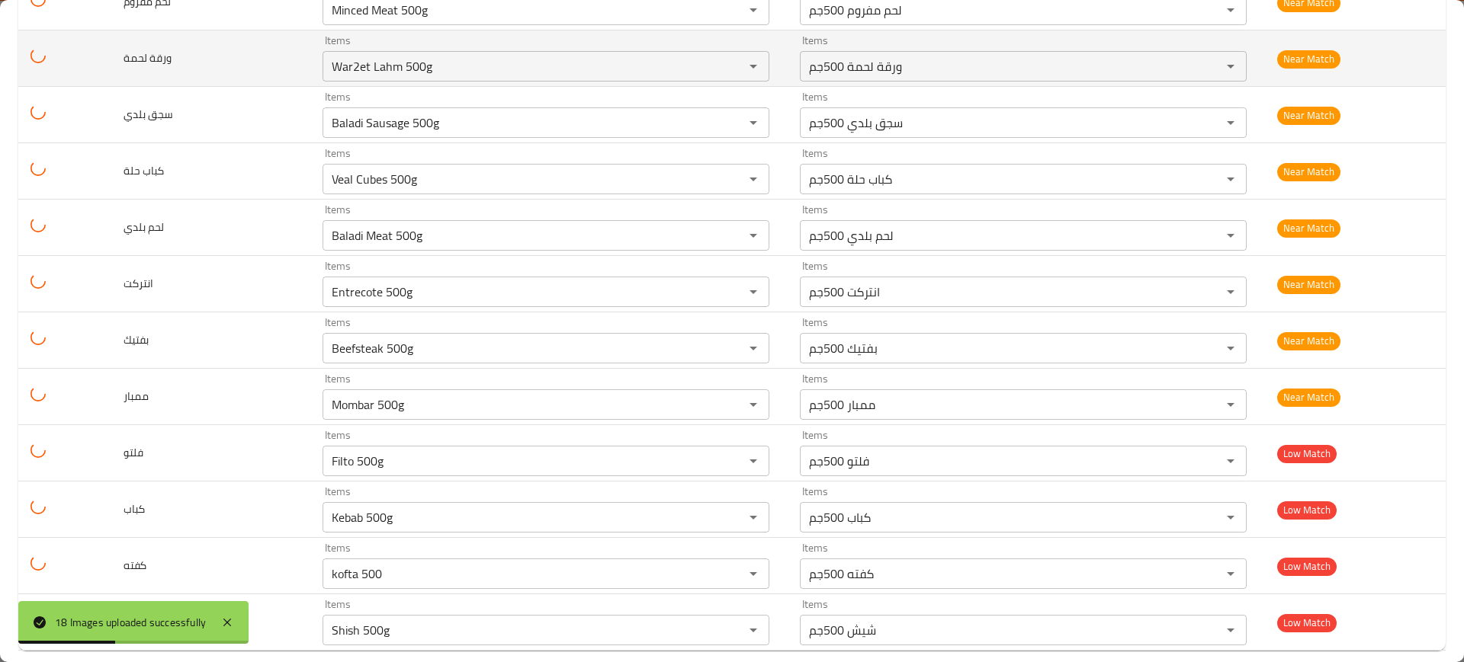
scroll to position [617, 0]
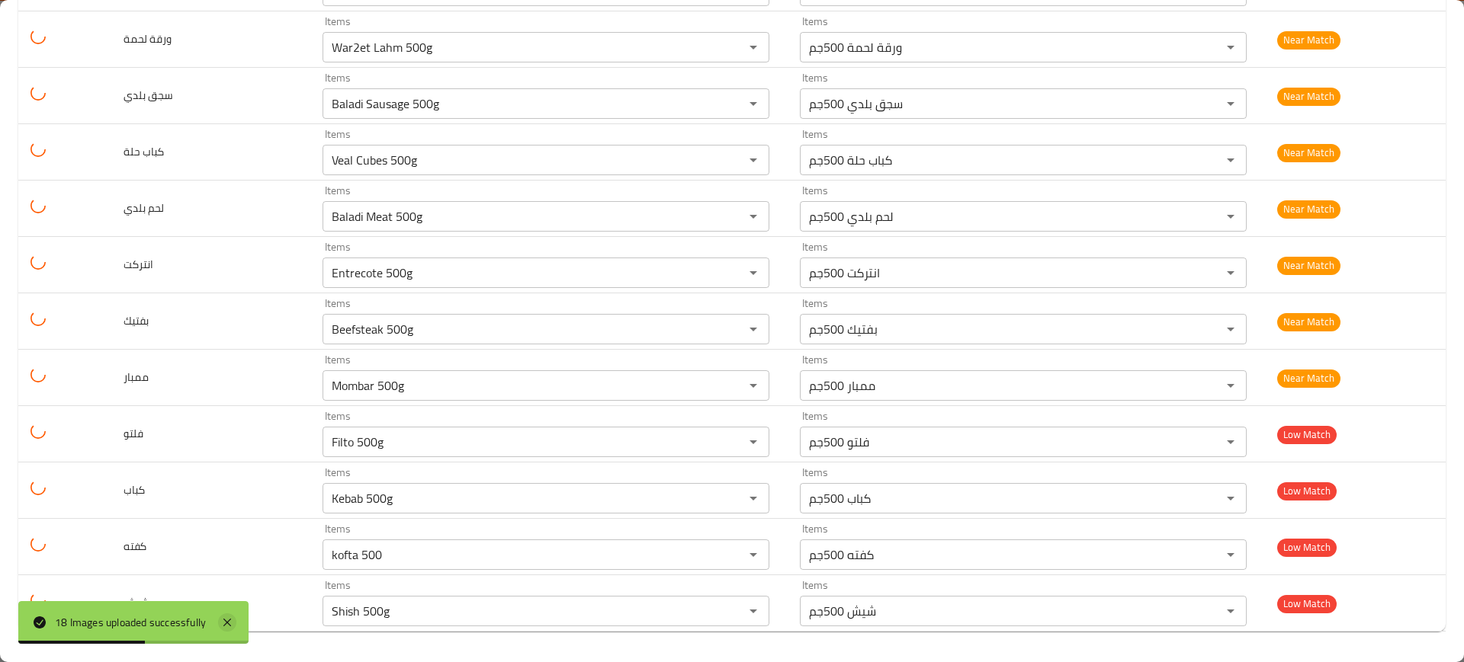
click at [225, 623] on icon at bounding box center [227, 623] width 18 height 18
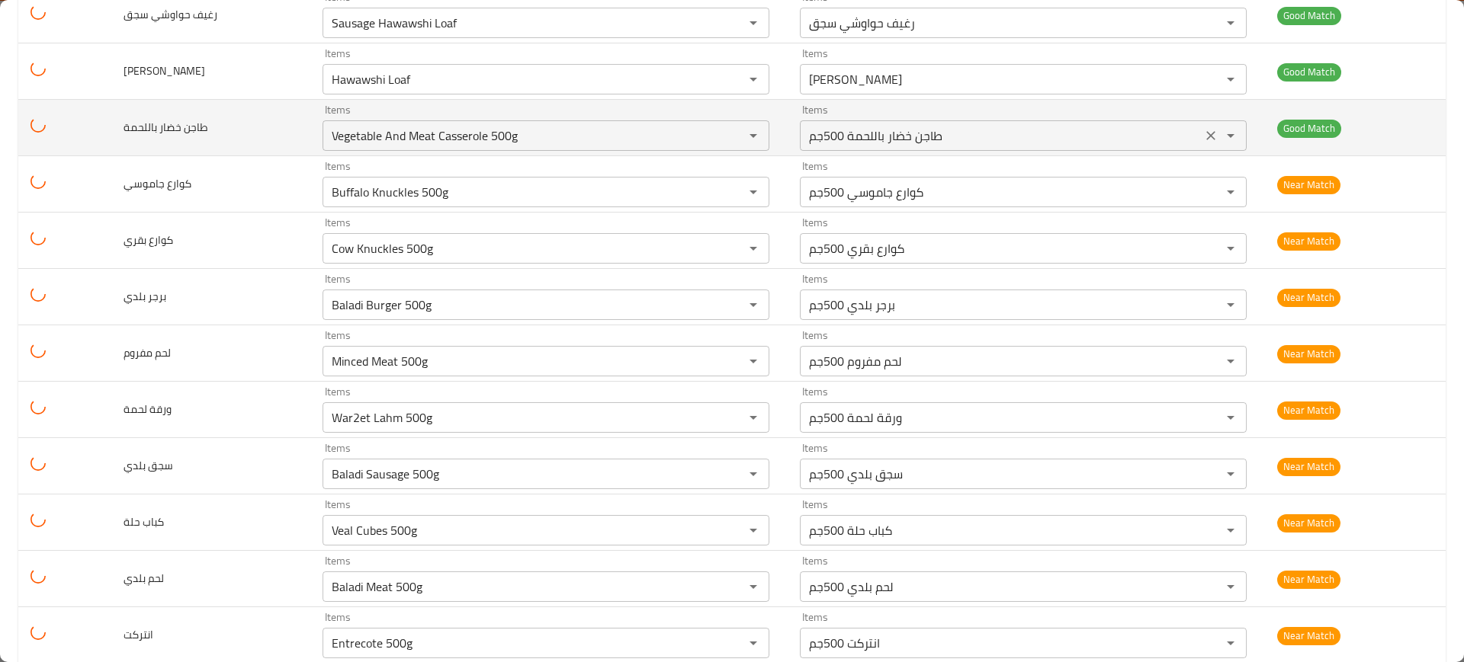
scroll to position [0, 0]
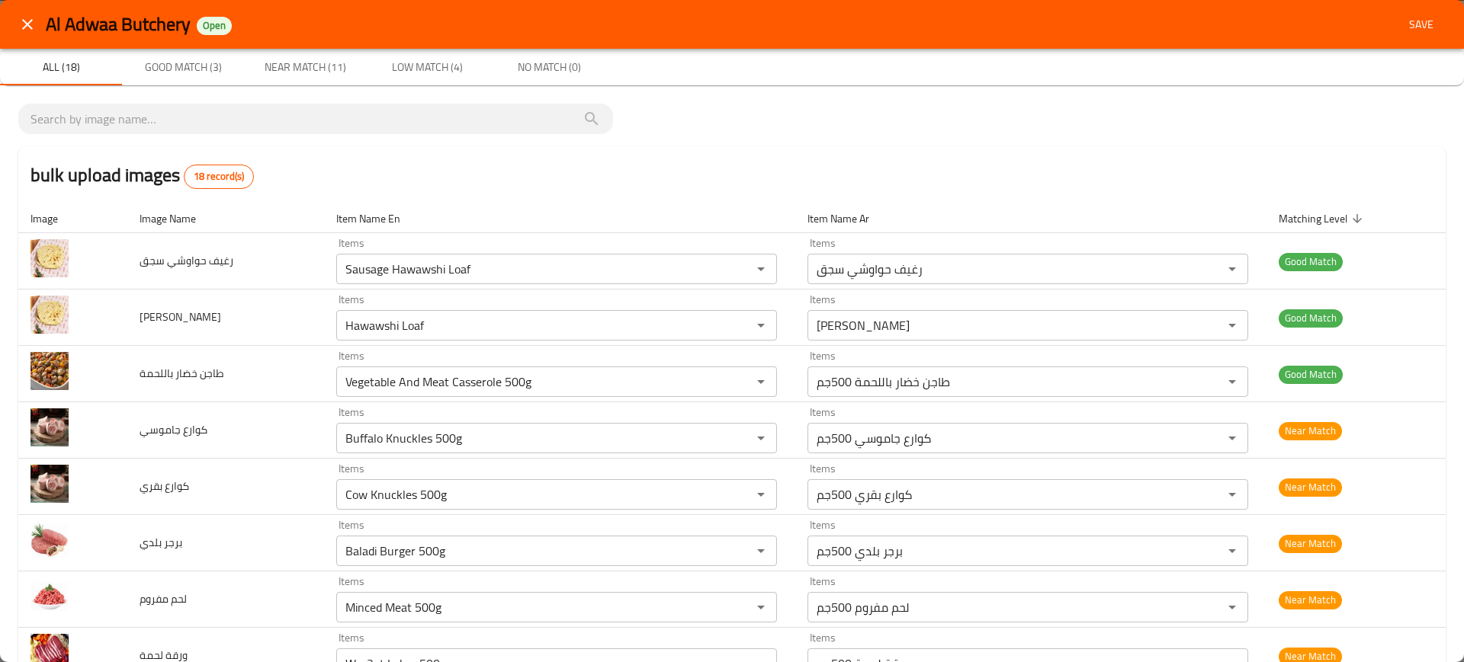
click at [1403, 26] on span "Save" at bounding box center [1421, 24] width 37 height 19
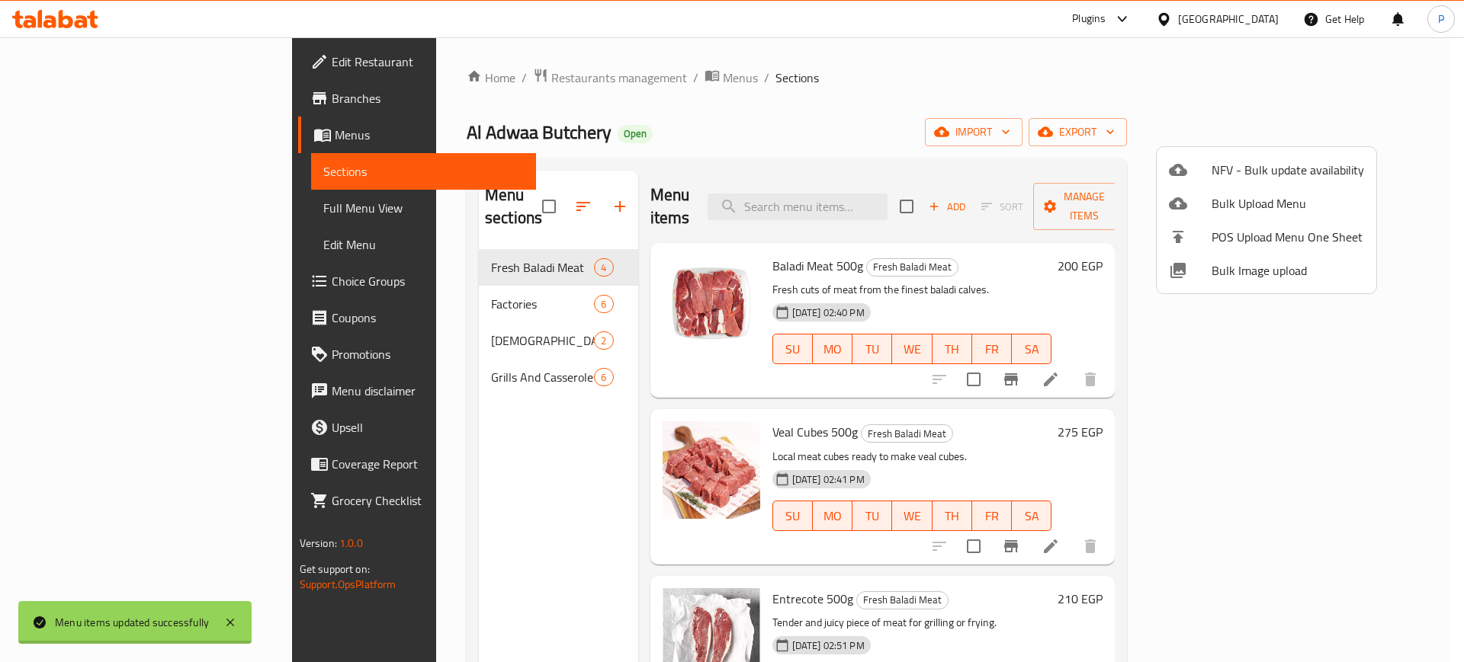
drag, startPoint x: 120, startPoint y: 206, endPoint x: 143, endPoint y: 206, distance: 22.9
click at [120, 205] on div at bounding box center [732, 331] width 1464 height 662
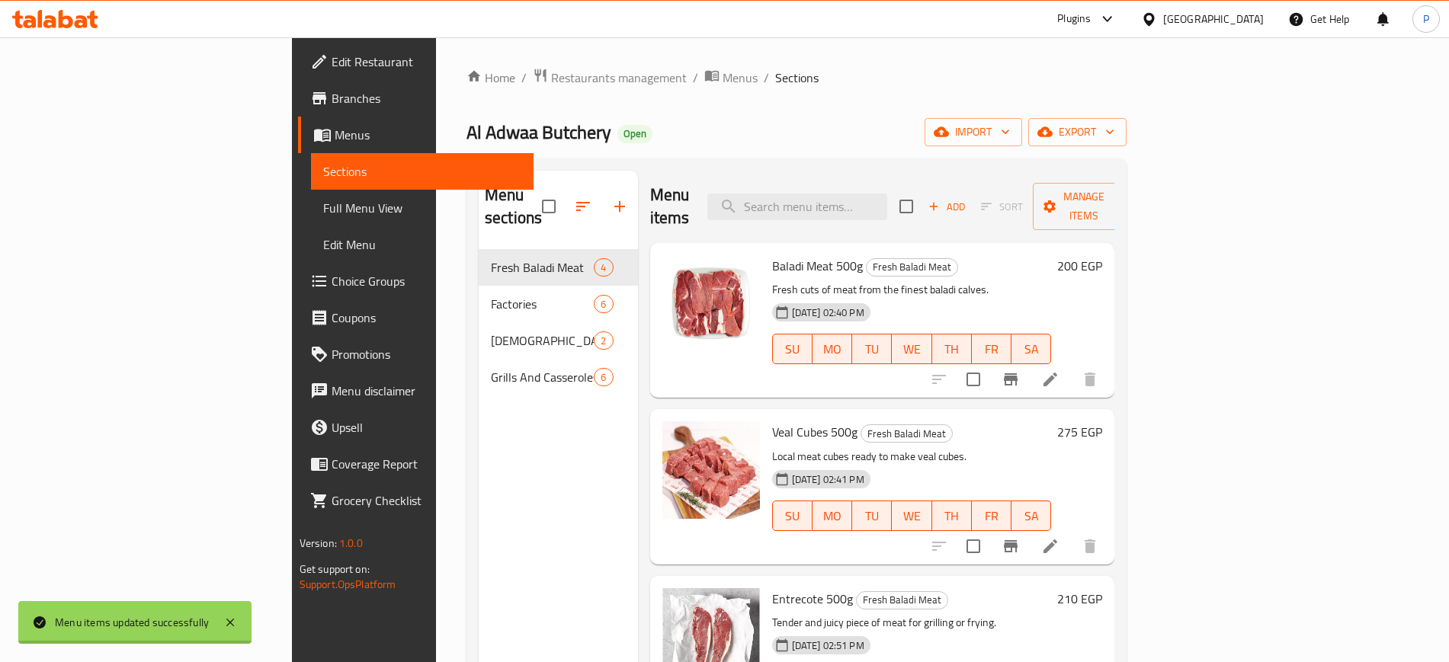
click at [323, 206] on span "Full Menu View" at bounding box center [422, 208] width 198 height 18
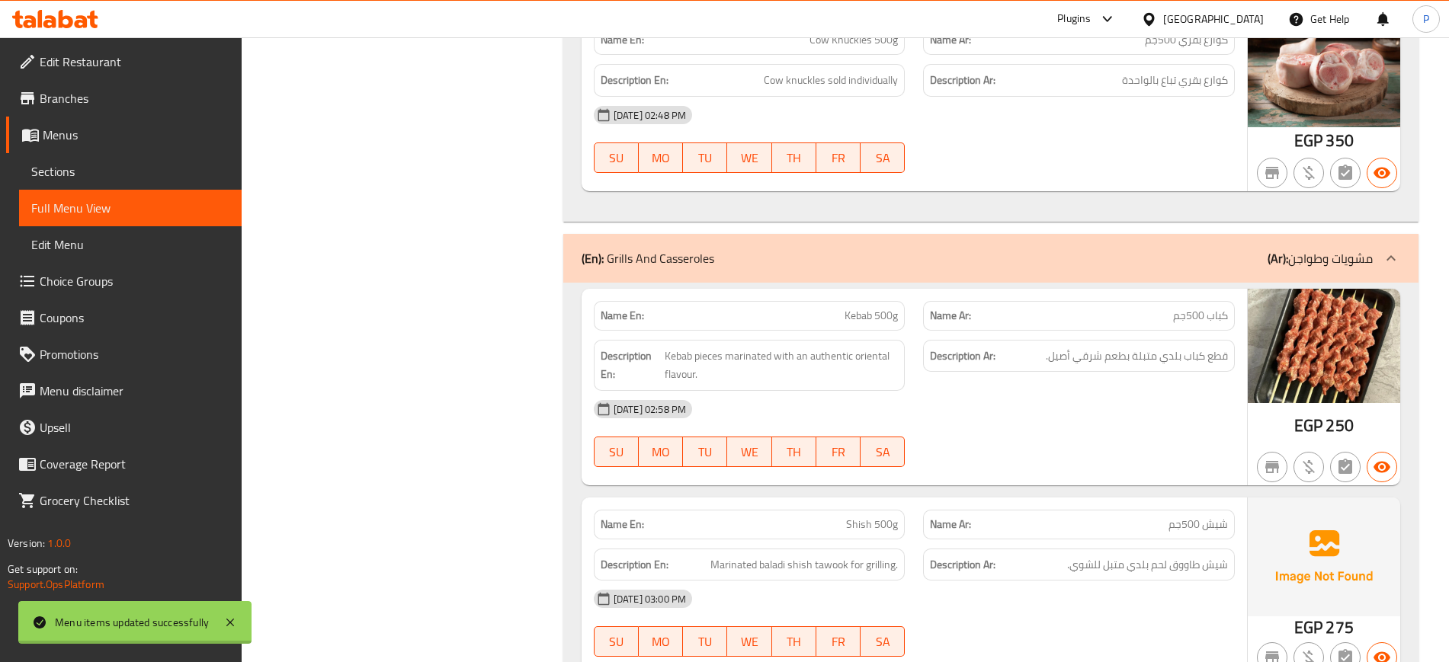
scroll to position [2628, 0]
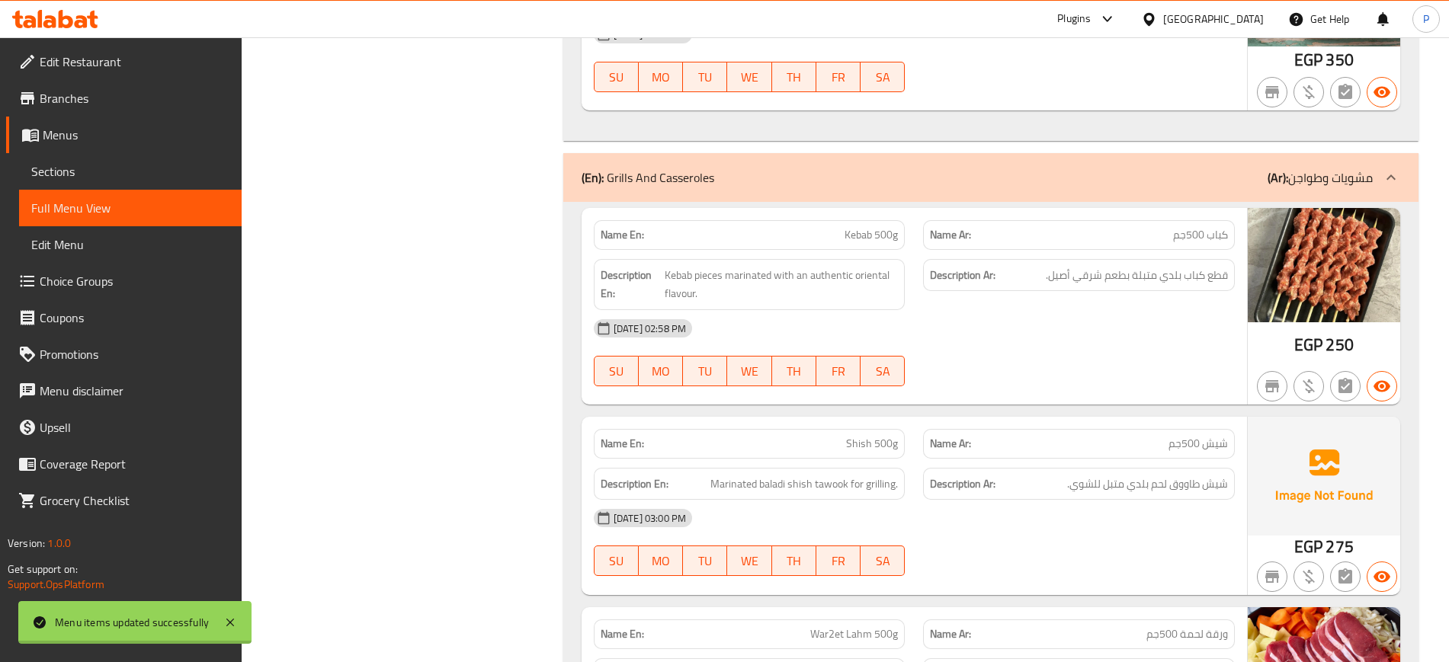
click at [88, 133] on span "Menus" at bounding box center [136, 135] width 187 height 18
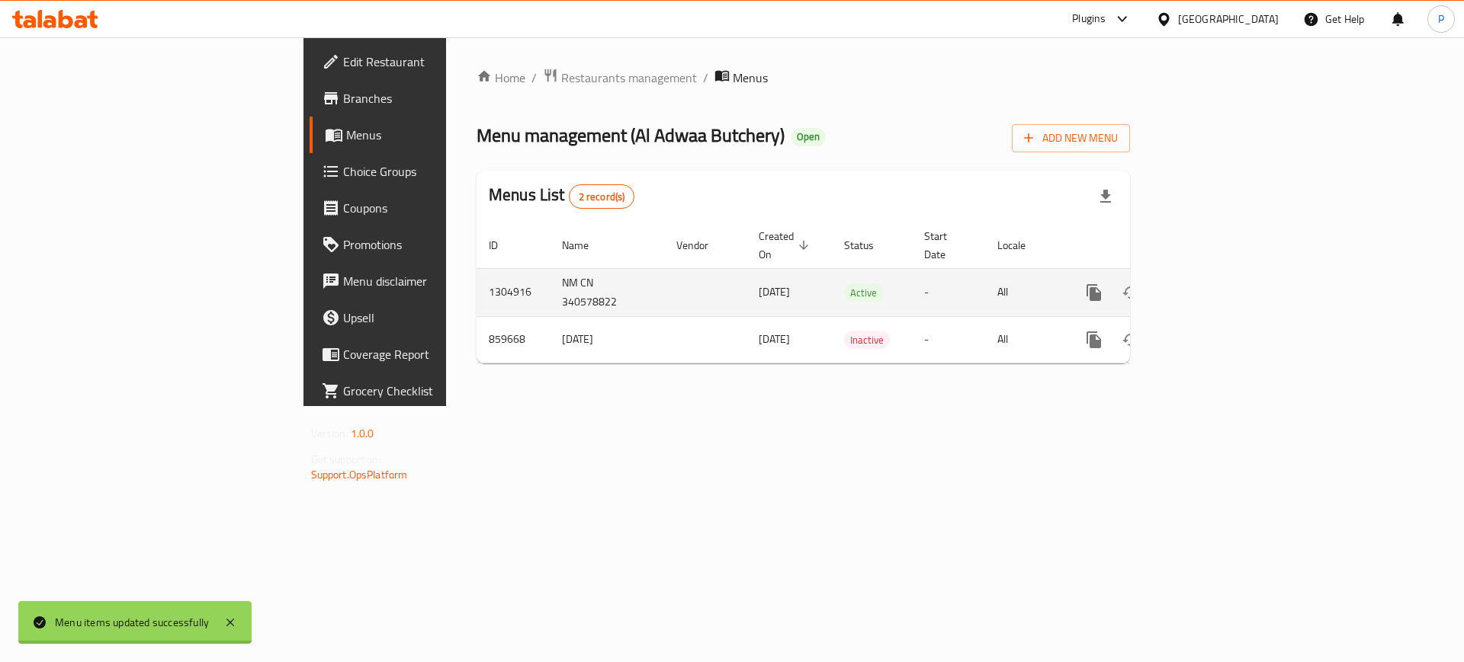
click at [1213, 284] on icon "enhanced table" at bounding box center [1204, 293] width 18 height 18
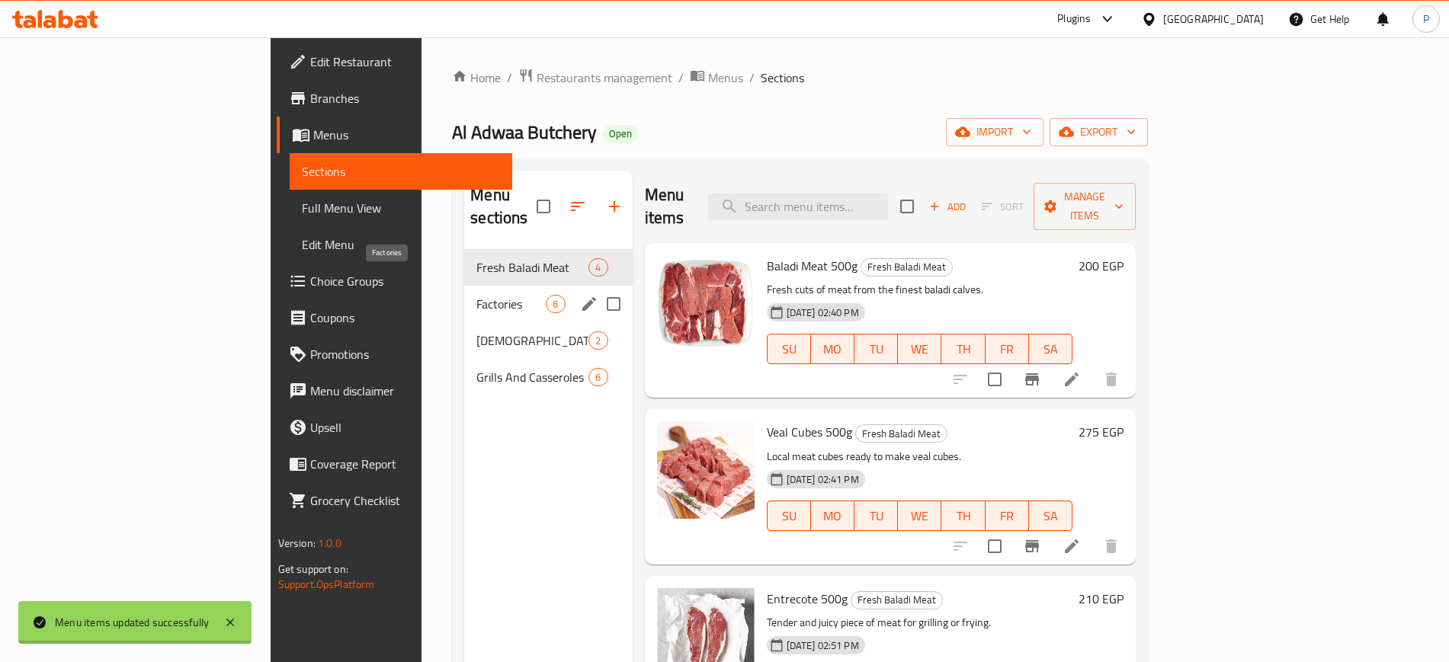
click at [476, 295] on span "Factories" at bounding box center [510, 304] width 69 height 18
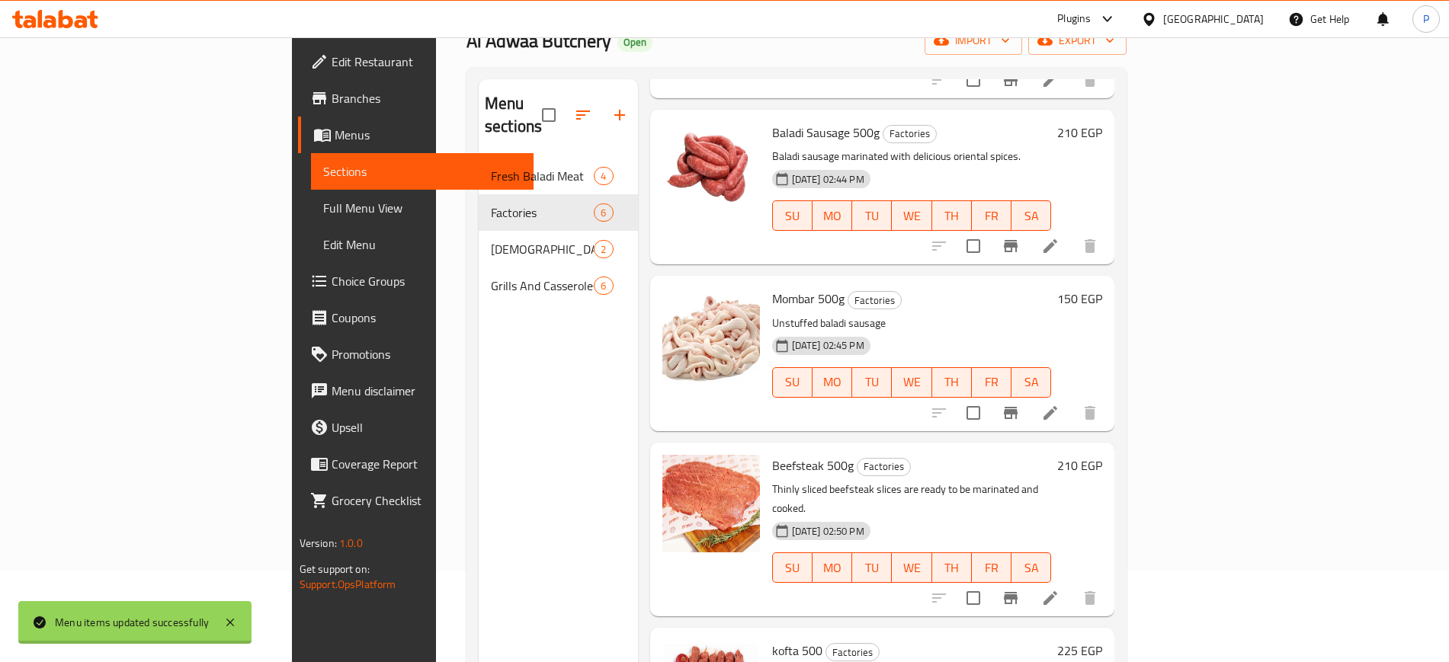
scroll to position [213, 0]
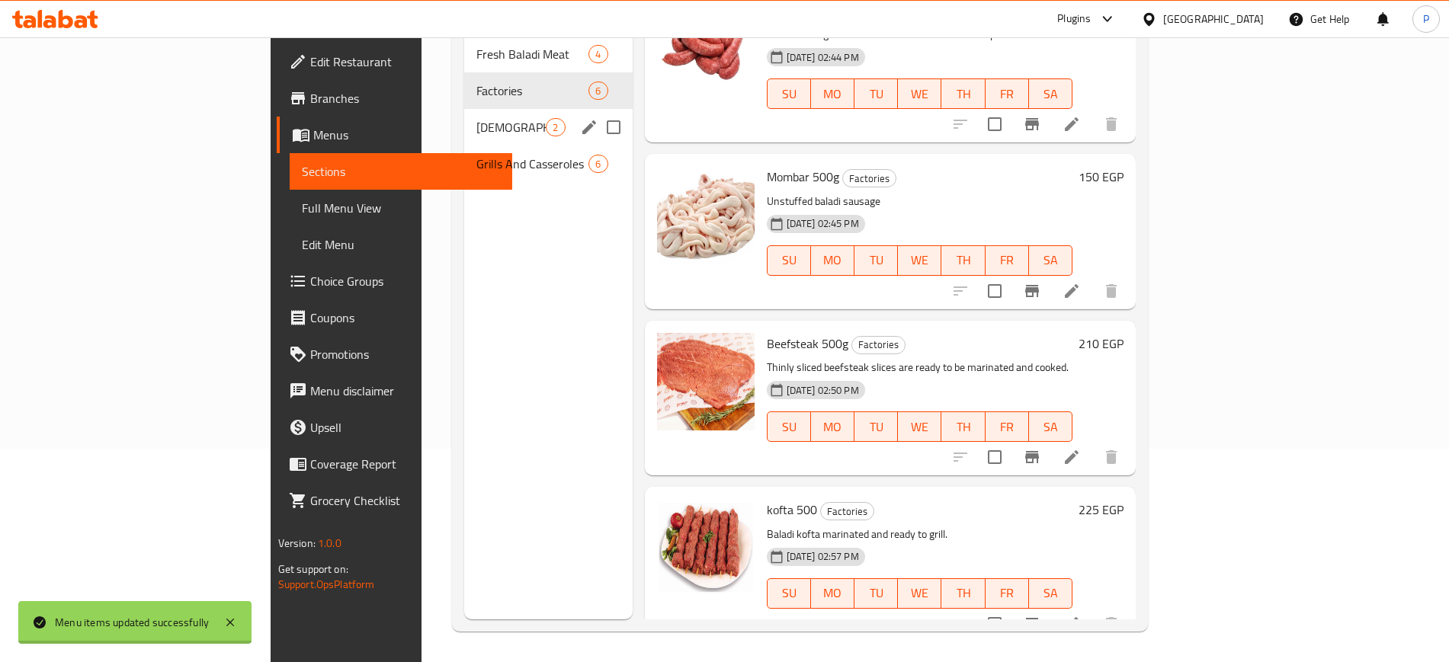
click at [464, 109] on div "[DEMOGRAPHIC_DATA] 2" at bounding box center [548, 127] width 168 height 37
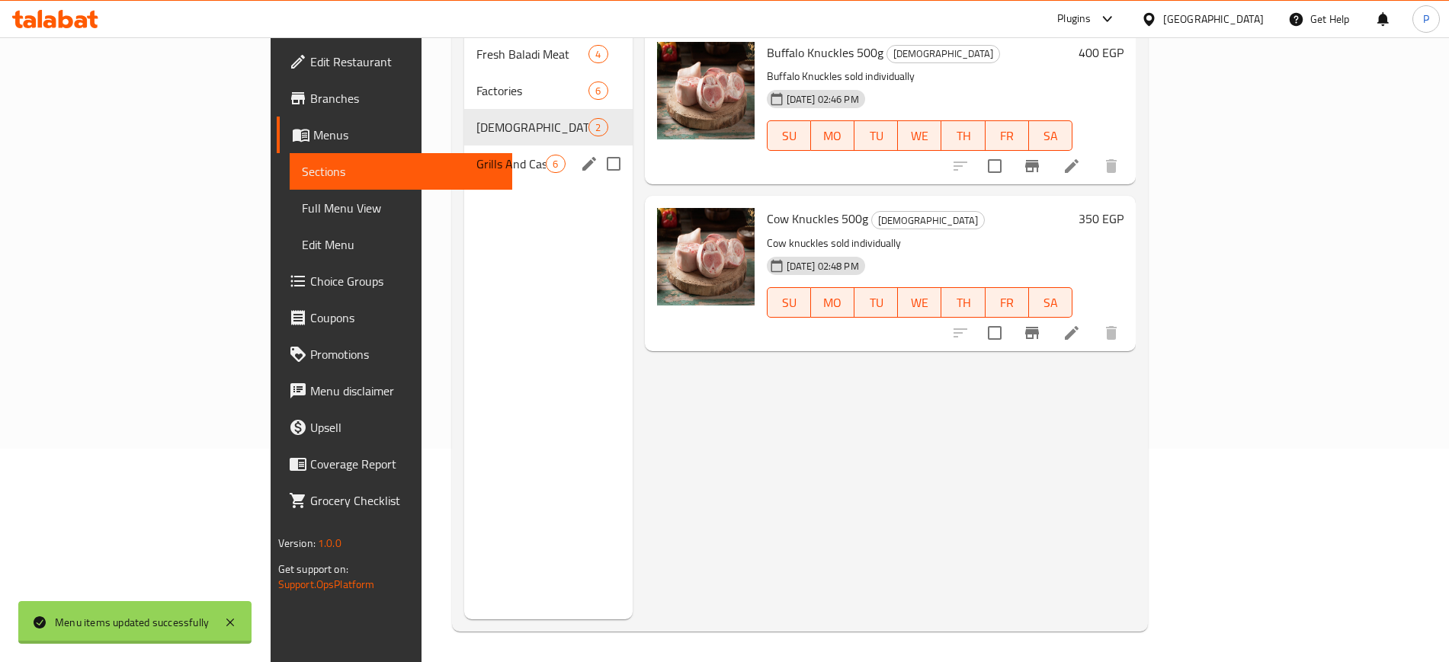
click at [476, 155] on span "Grills And Casseroles" at bounding box center [510, 164] width 69 height 18
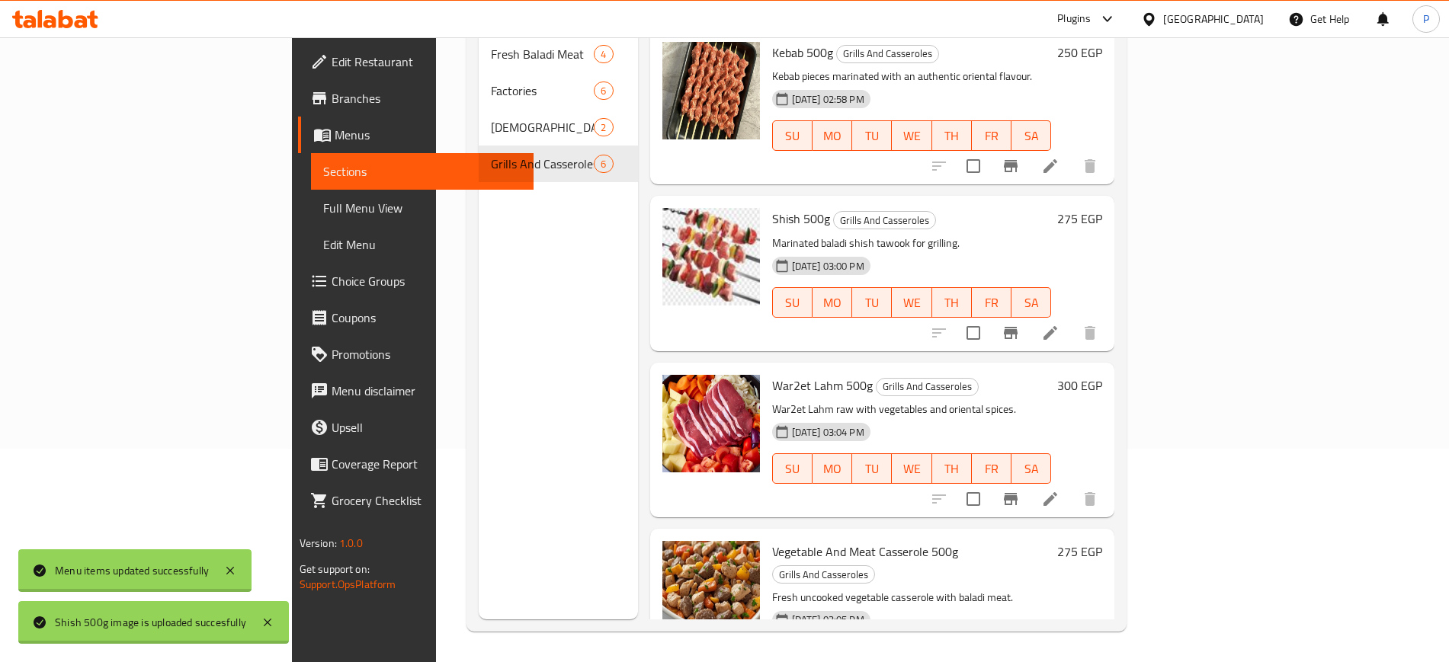
click at [323, 207] on span "Full Menu View" at bounding box center [422, 208] width 198 height 18
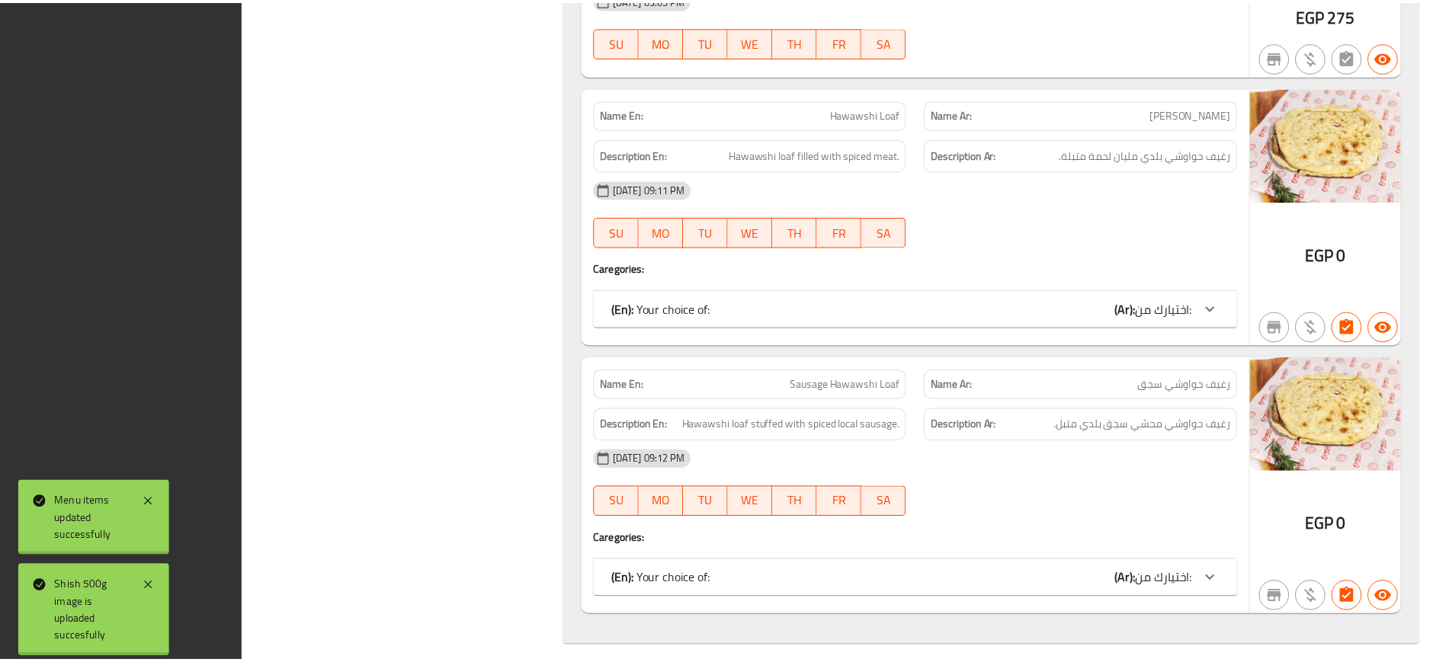
scroll to position [3580, 0]
